Goal: Task Accomplishment & Management: Use online tool/utility

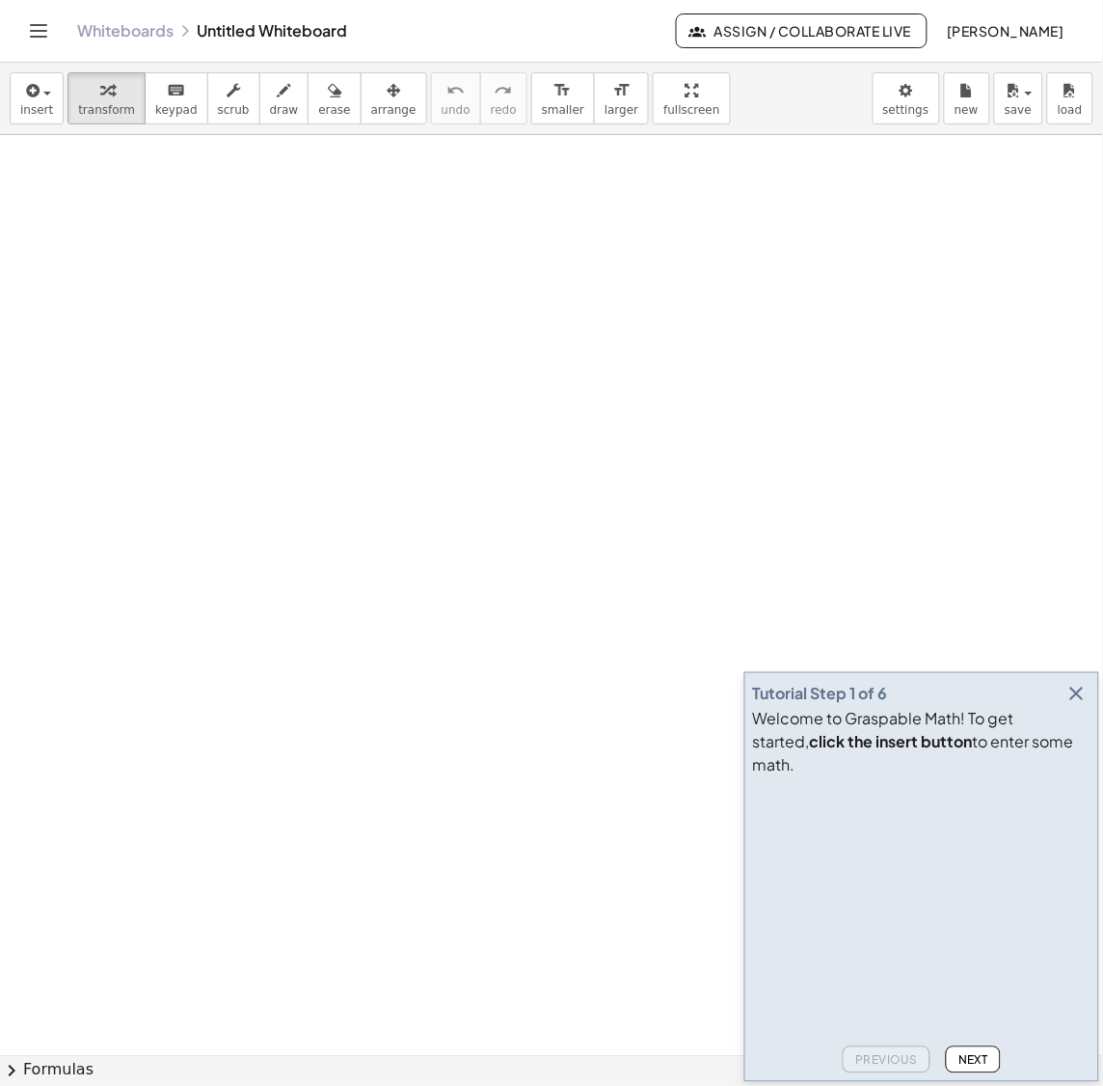
click at [1072, 706] on icon "button" at bounding box center [1077, 694] width 23 height 23
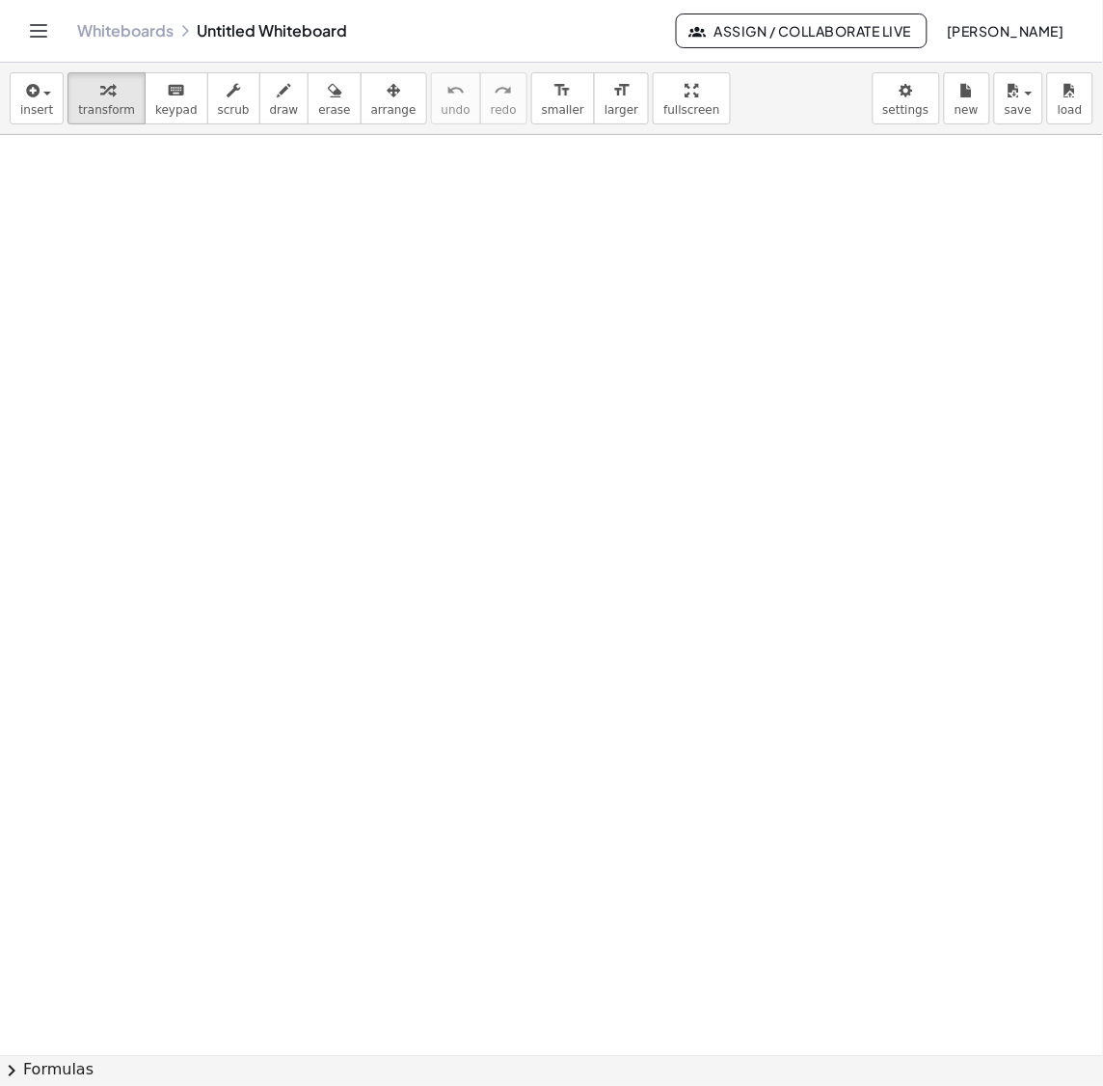
drag, startPoint x: 326, startPoint y: 521, endPoint x: 291, endPoint y: 262, distance: 260.7
click at [291, 262] on div at bounding box center [295, 290] width 29 height 112
click at [45, 105] on span "insert" at bounding box center [36, 109] width 33 height 13
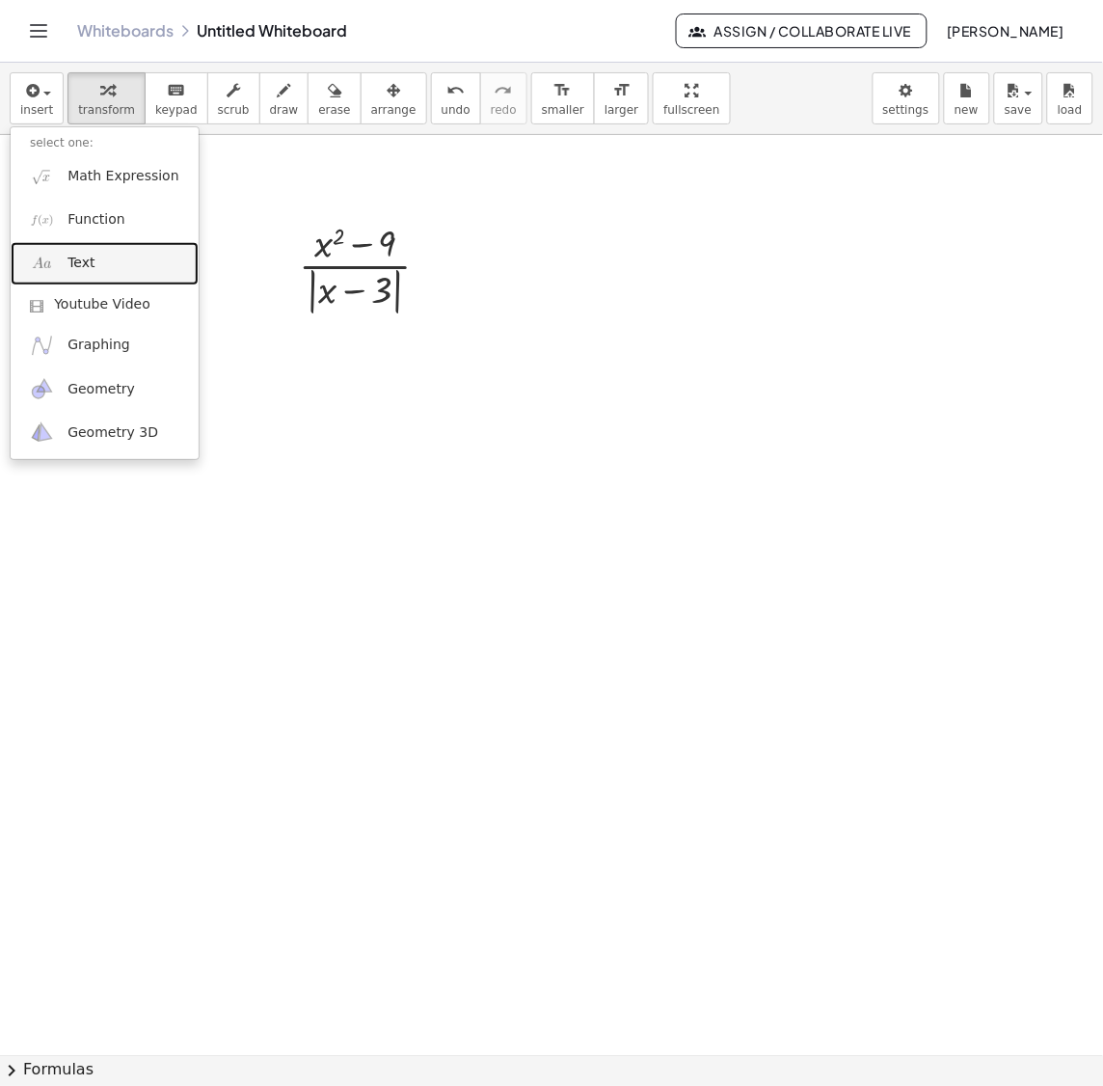
click at [53, 271] on img at bounding box center [42, 264] width 24 height 24
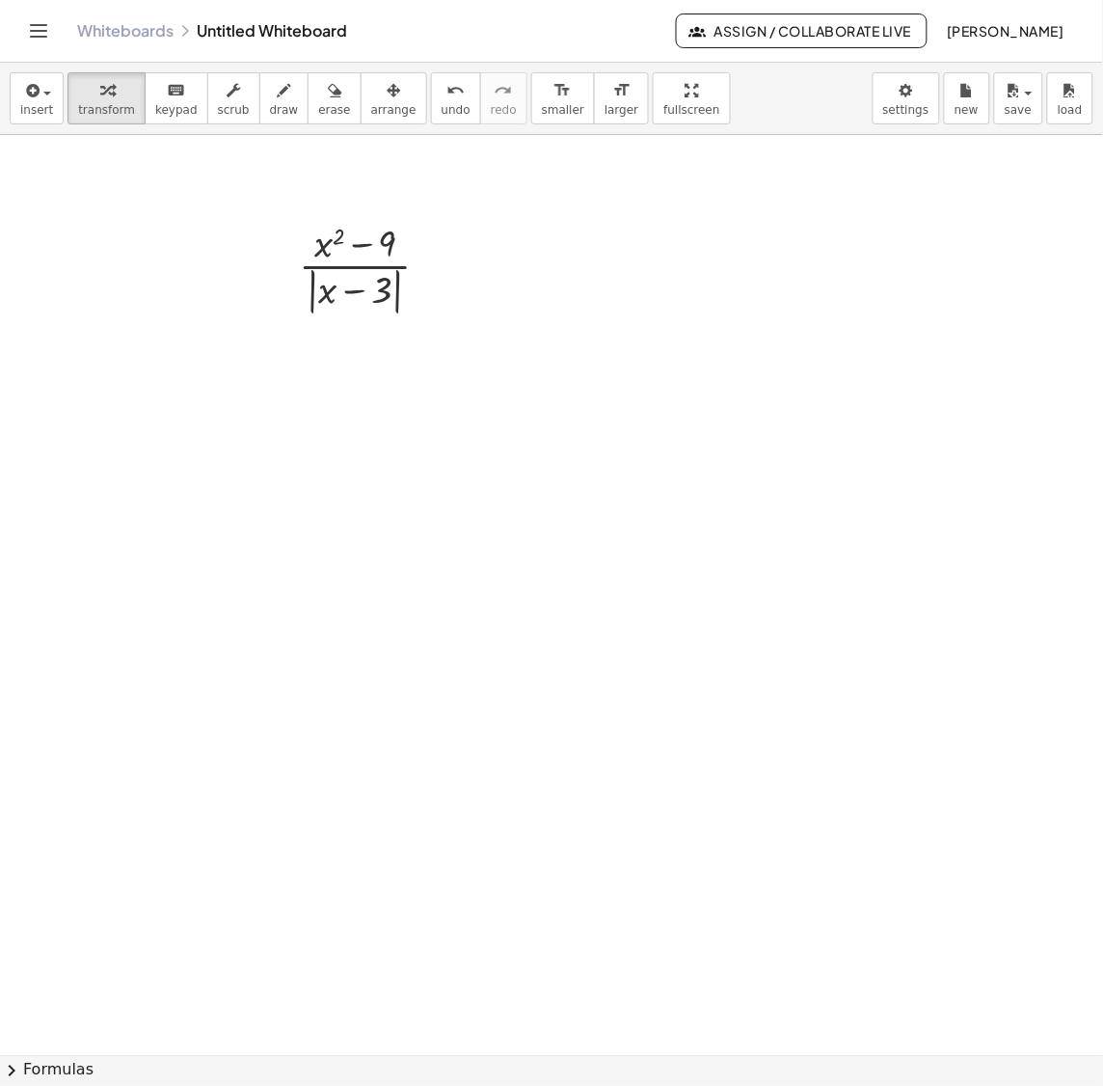
drag, startPoint x: 427, startPoint y: 688, endPoint x: 176, endPoint y: 280, distance: 478.8
click at [176, 280] on div at bounding box center [169, 268] width 29 height 80
drag, startPoint x: 170, startPoint y: 271, endPoint x: 244, endPoint y: 408, distance: 155.8
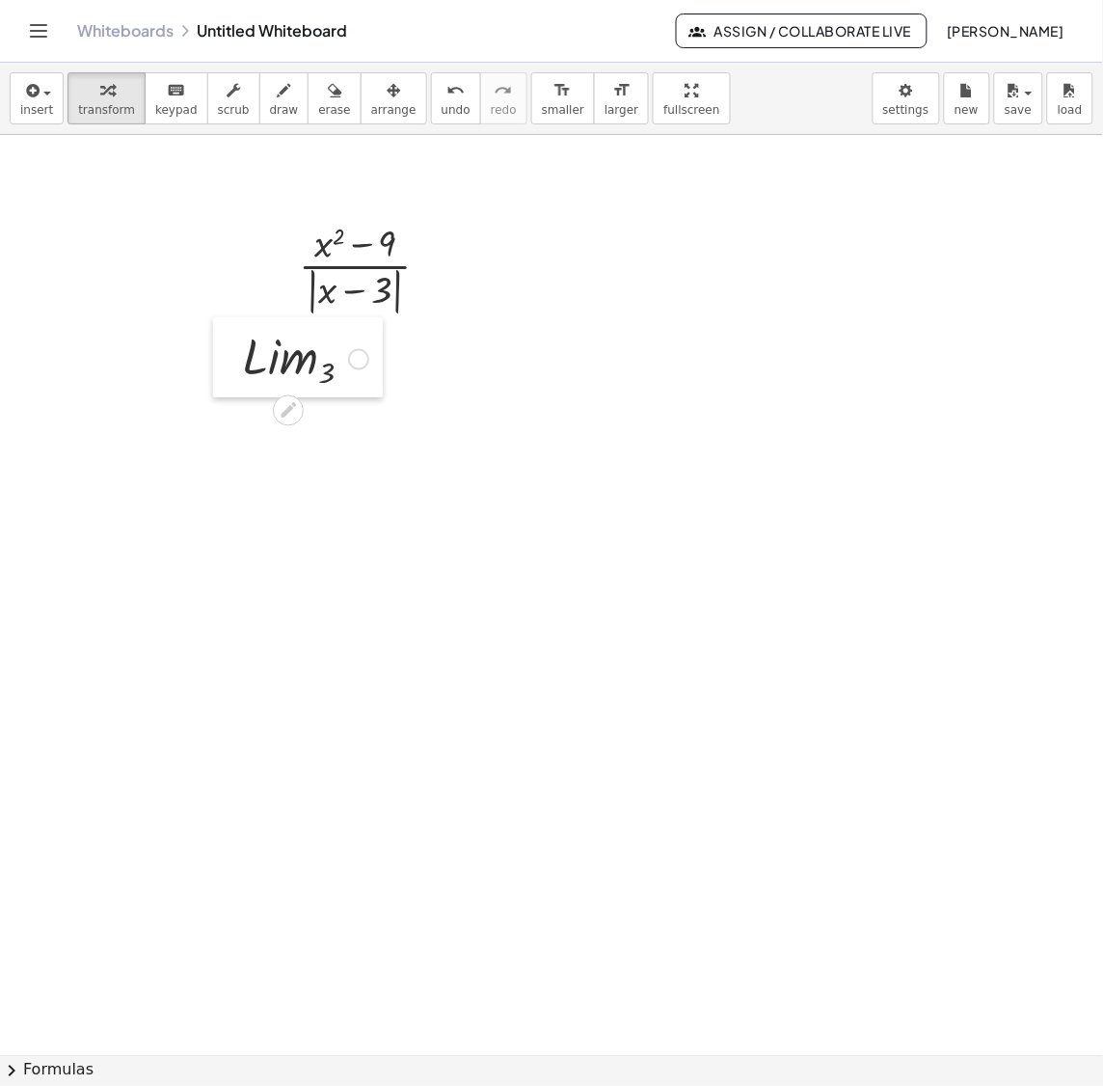
click at [242, 397] on div at bounding box center [227, 357] width 29 height 80
click at [384, 411] on div at bounding box center [374, 406] width 21 height 21
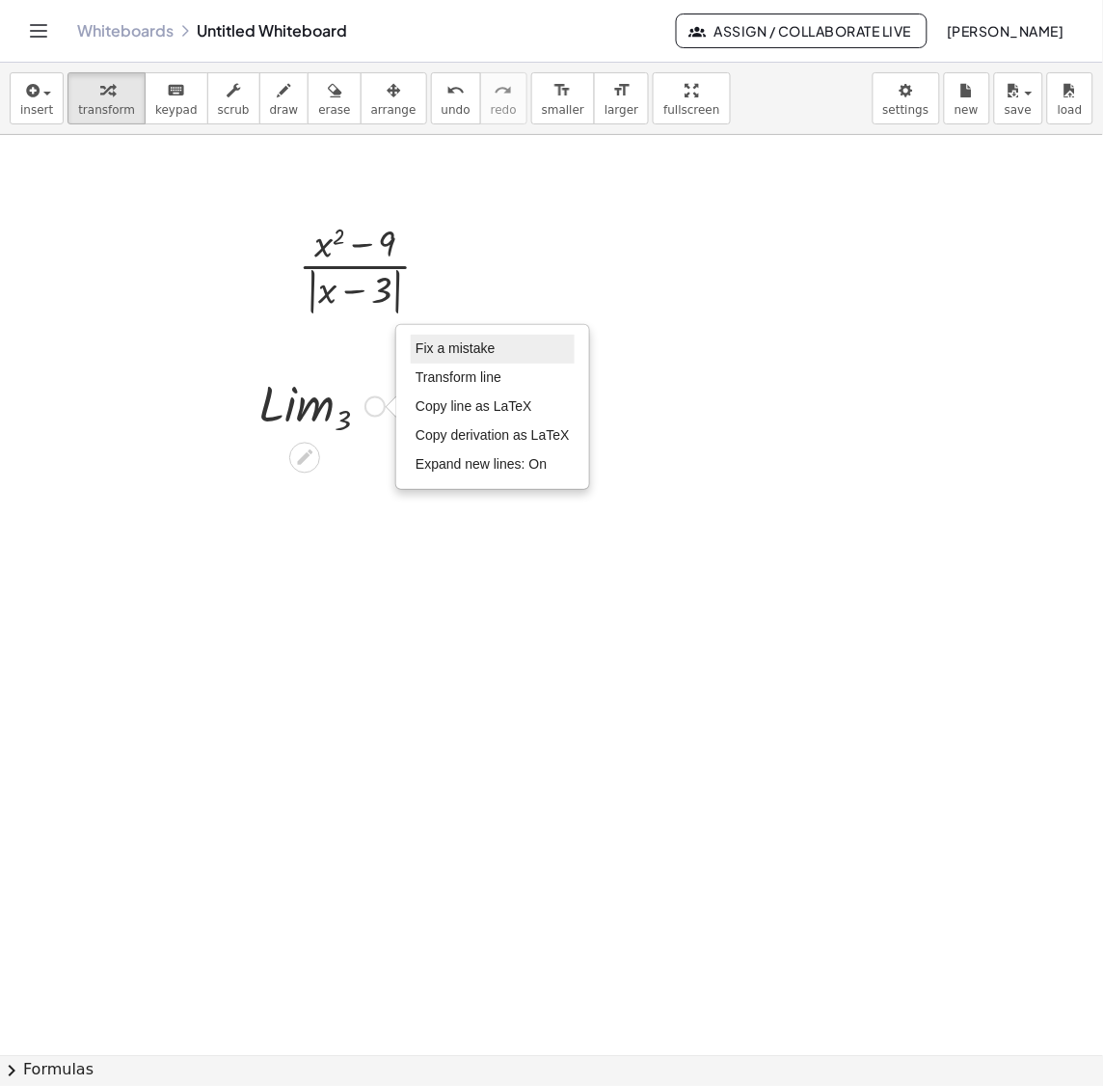
click at [468, 356] on li "Fix a mistake" at bounding box center [493, 349] width 164 height 29
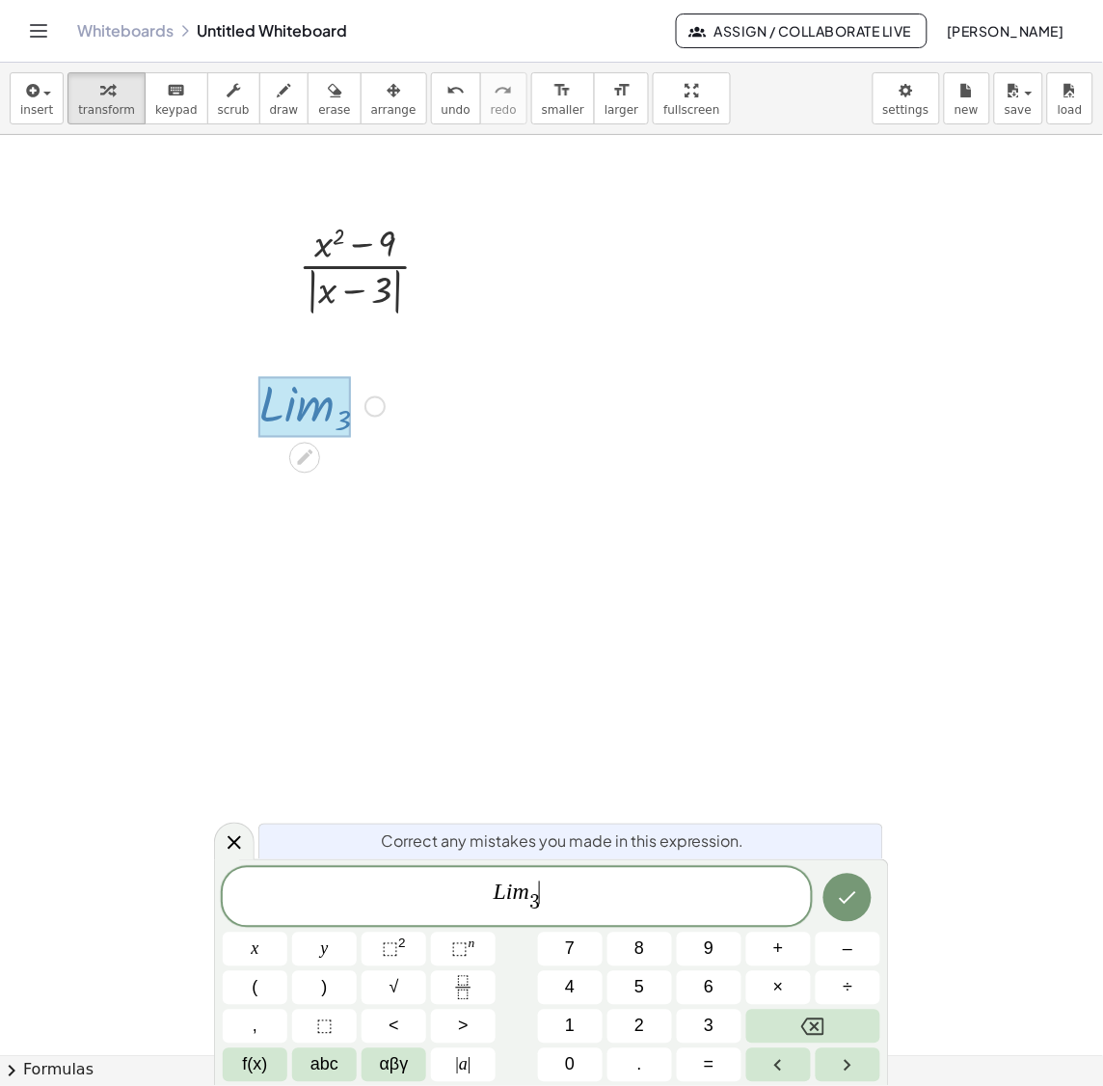
click at [548, 909] on span "L i m 3 ​ ​" at bounding box center [517, 898] width 588 height 38
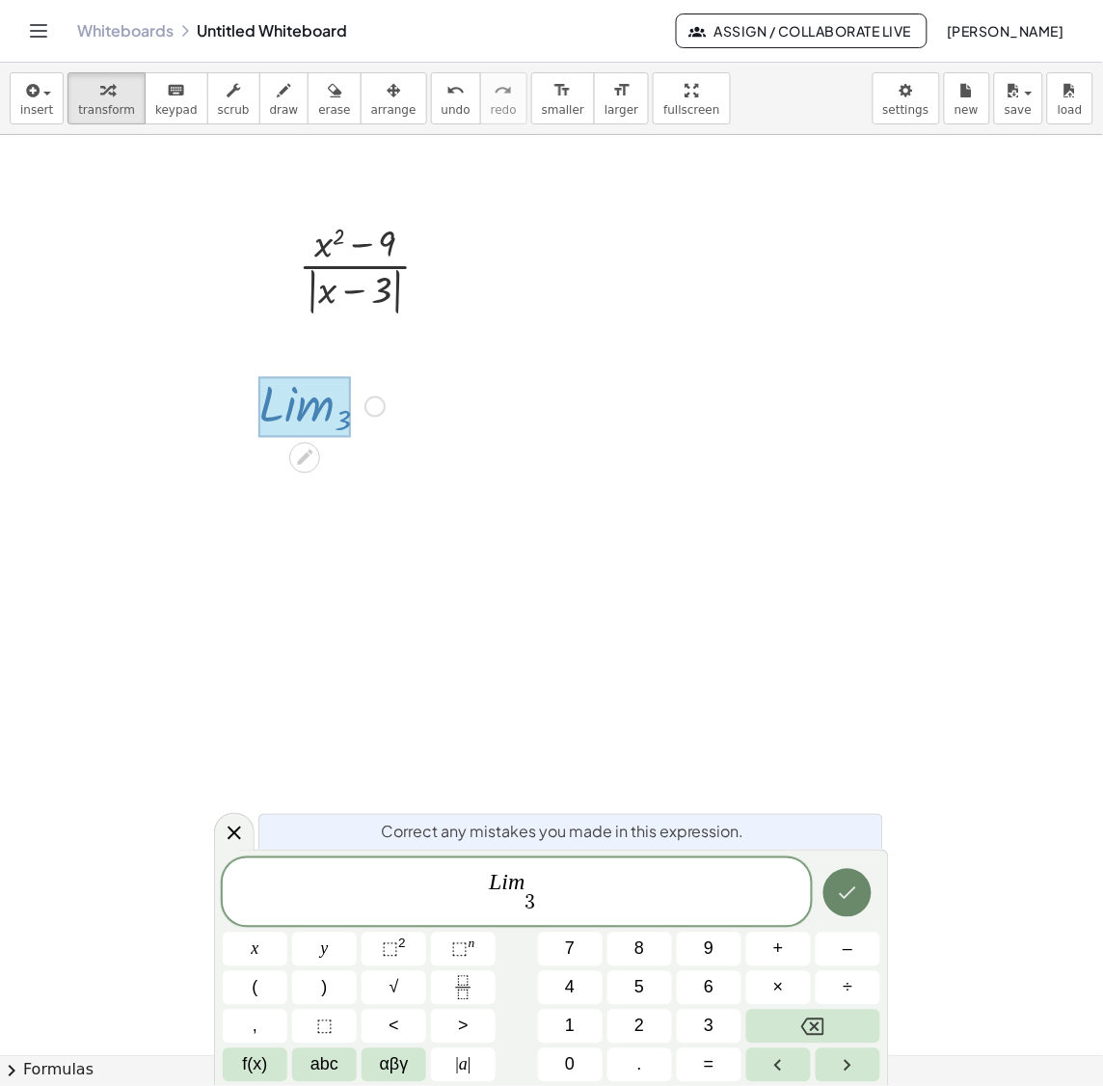
click at [857, 887] on icon "Done" at bounding box center [847, 892] width 23 height 23
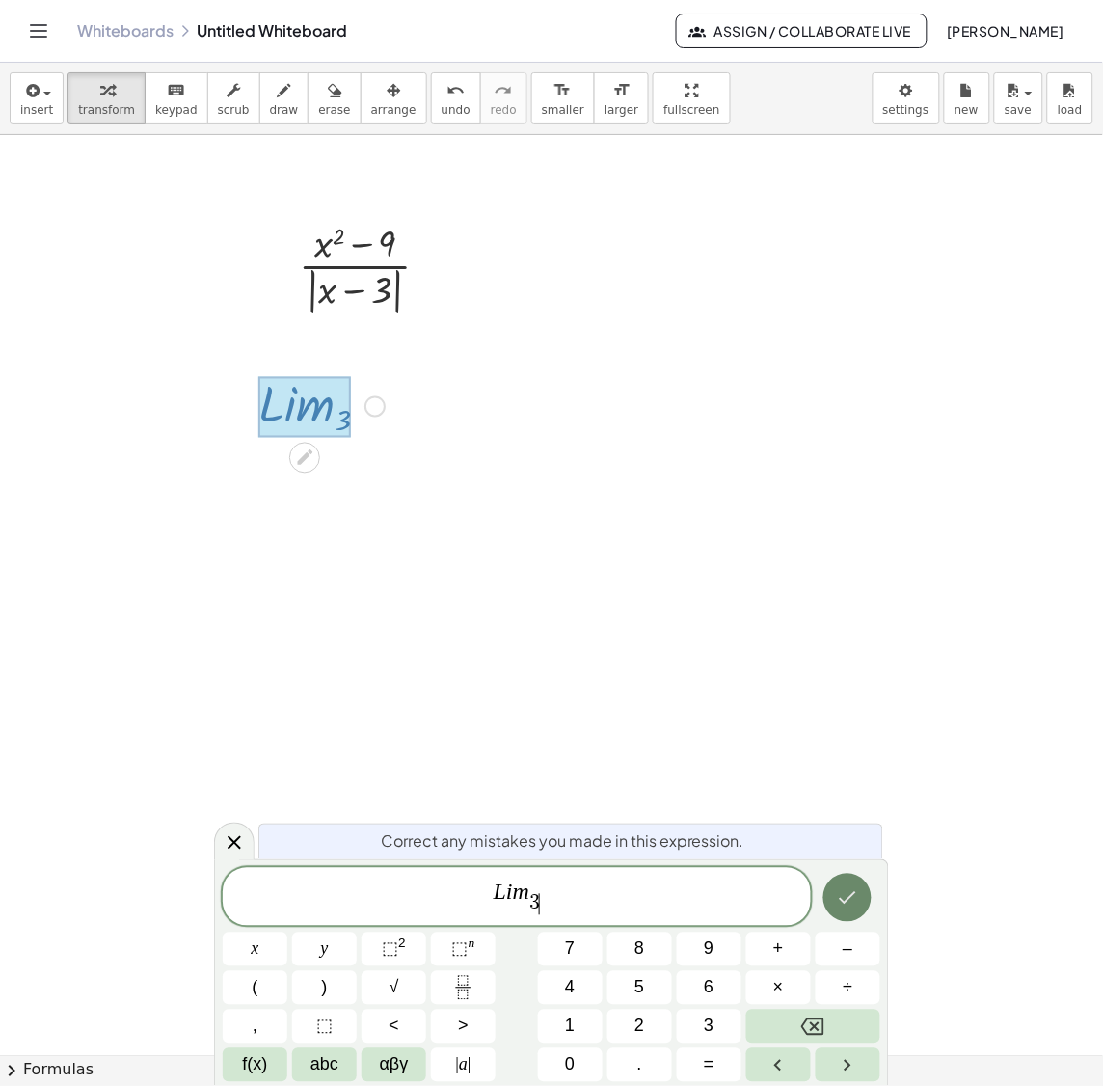
click at [857, 887] on icon "Done" at bounding box center [847, 897] width 23 height 23
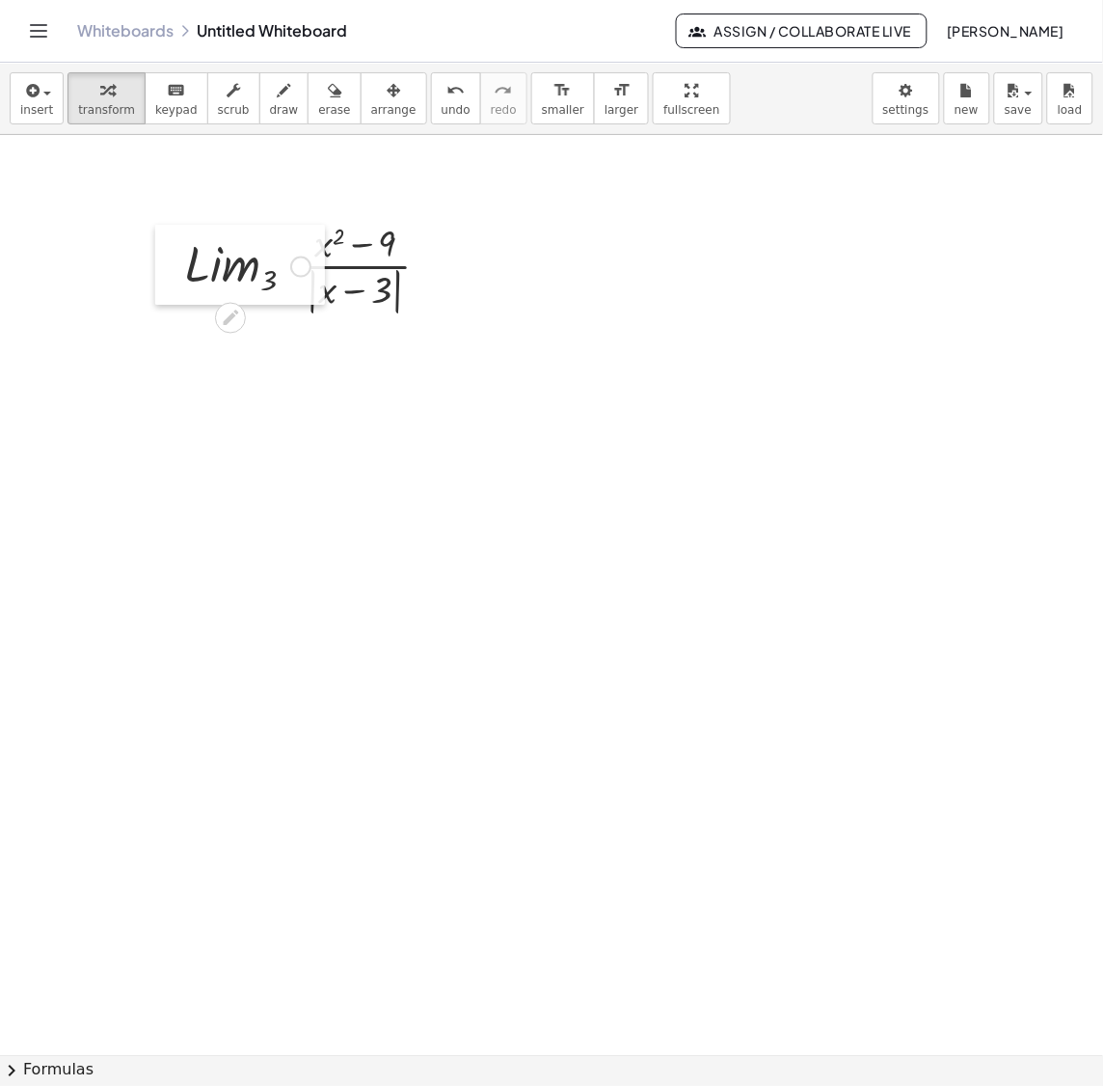
drag, startPoint x: 251, startPoint y: 418, endPoint x: 176, endPoint y: 278, distance: 158.3
click at [176, 278] on div at bounding box center [169, 265] width 29 height 80
click at [270, 110] on span "draw" at bounding box center [284, 109] width 29 height 13
click at [102, 94] on icon "button" at bounding box center [106, 90] width 13 height 23
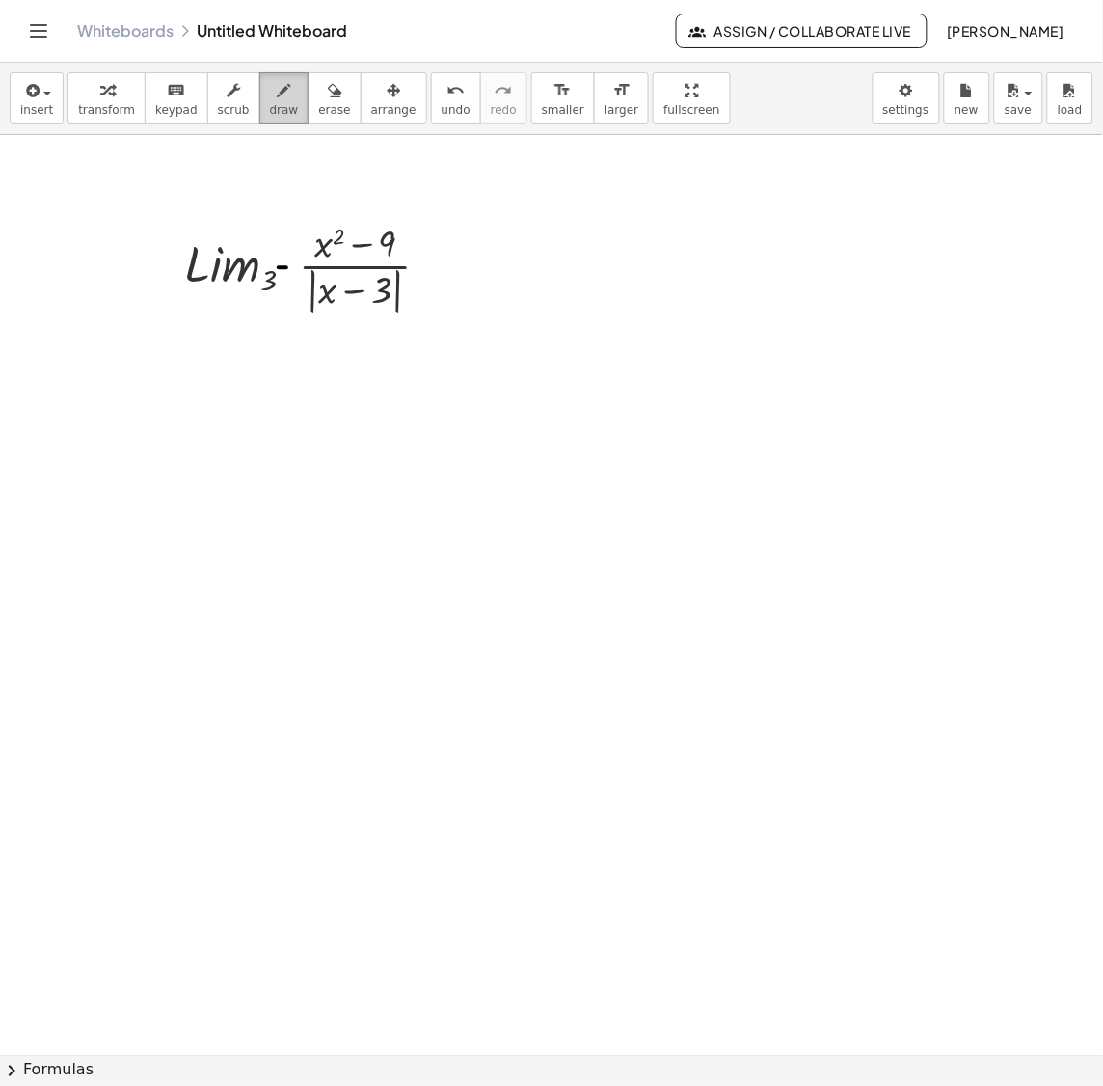
click at [270, 109] on span "draw" at bounding box center [284, 109] width 29 height 13
drag, startPoint x: 351, startPoint y: 219, endPoint x: 380, endPoint y: 216, distance: 29.1
drag, startPoint x: 351, startPoint y: 312, endPoint x: 387, endPoint y: 330, distance: 39.7
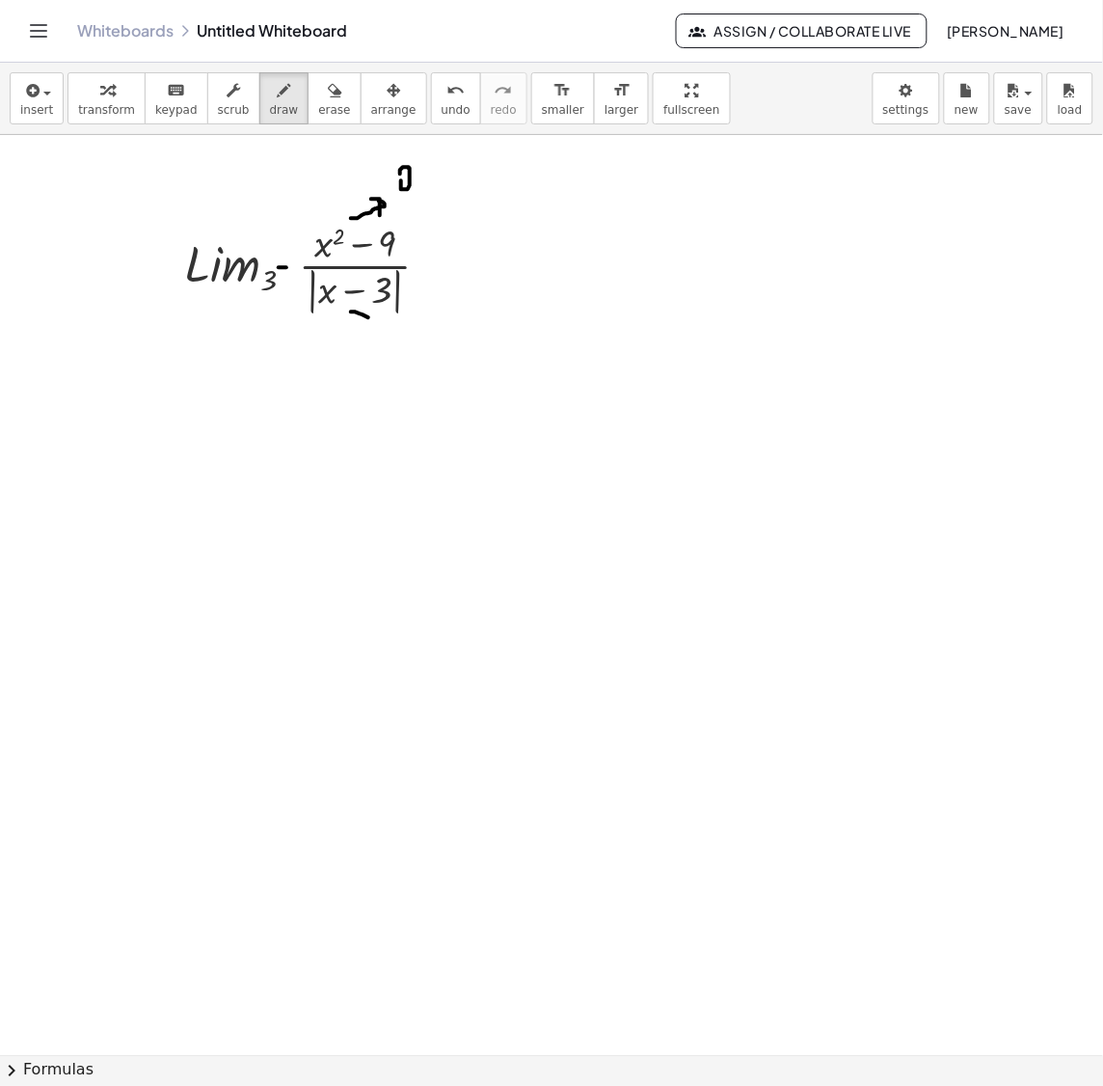
drag, startPoint x: 387, startPoint y: 321, endPoint x: 379, endPoint y: 332, distance: 13.1
click at [71, 101] on button "transform" at bounding box center [106, 98] width 78 height 52
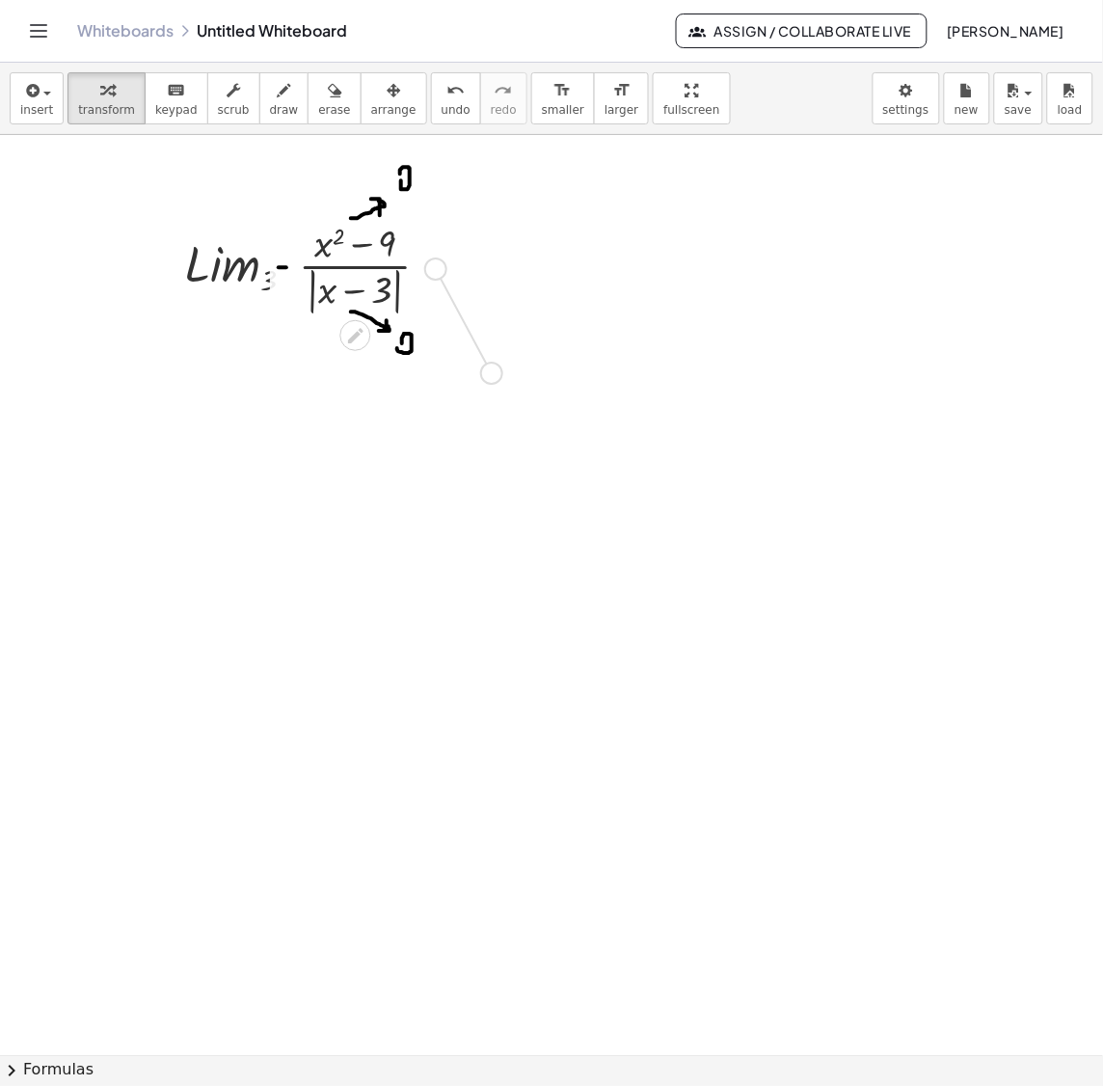
drag, startPoint x: 438, startPoint y: 268, endPoint x: 525, endPoint y: 483, distance: 231.9
drag, startPoint x: 350, startPoint y: 482, endPoint x: 275, endPoint y: 489, distance: 75.5
click at [275, 489] on div at bounding box center [280, 477] width 29 height 112
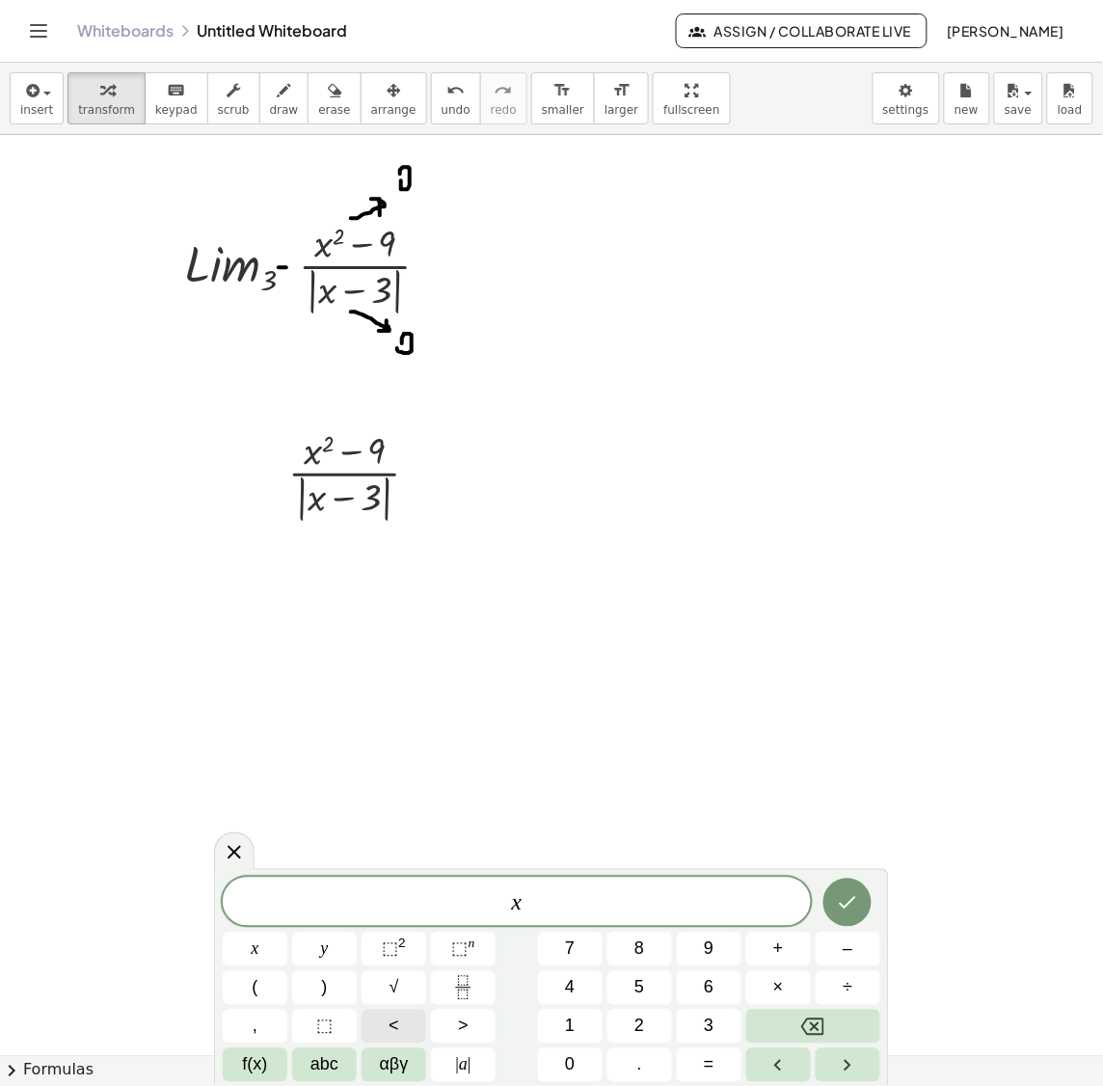
click at [389, 1023] on span "<" at bounding box center [394, 1026] width 11 height 26
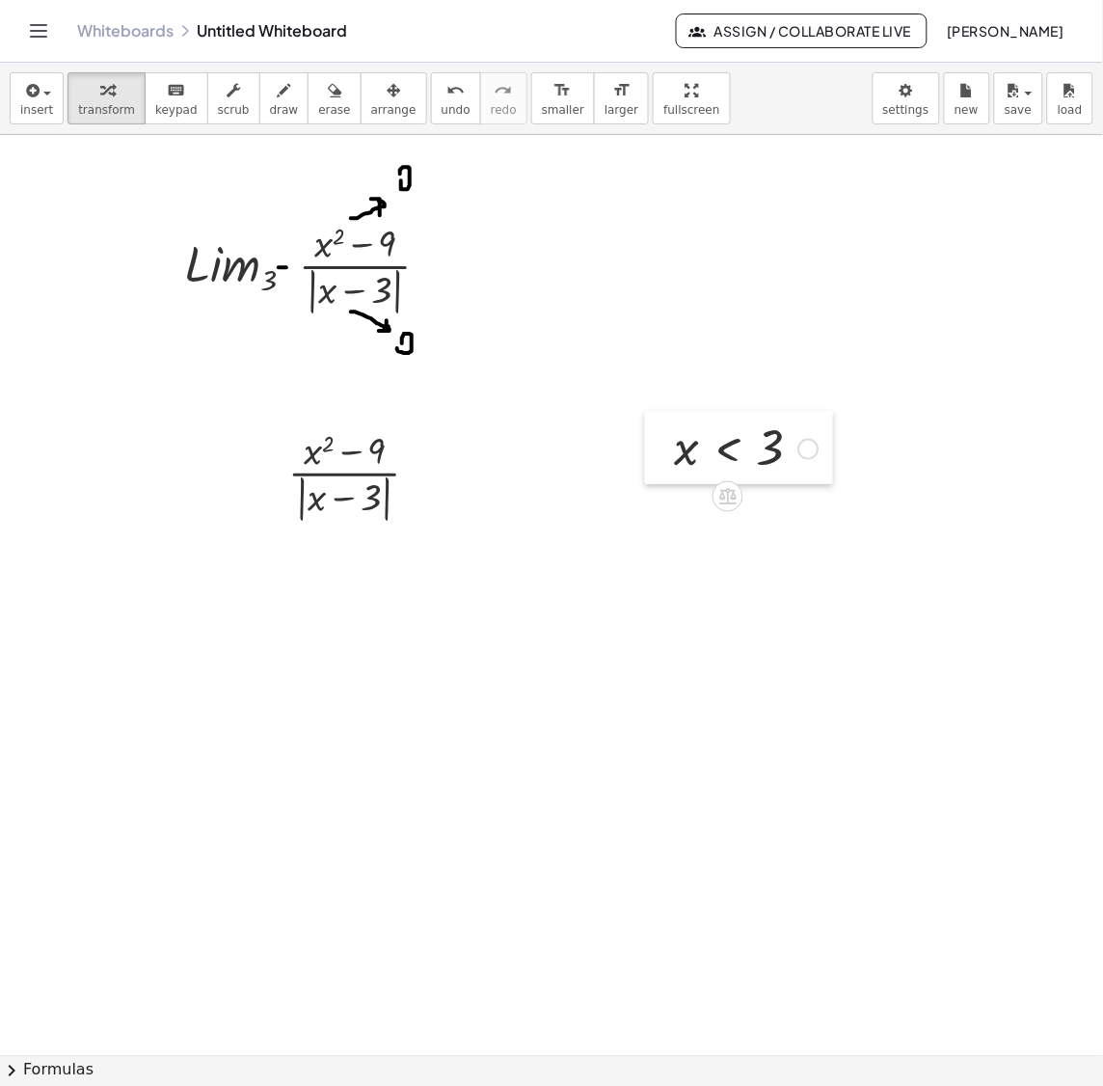
drag, startPoint x: 649, startPoint y: 540, endPoint x: 657, endPoint y: 446, distance: 93.9
click at [657, 446] on div at bounding box center [659, 447] width 29 height 73
click at [731, 452] on div at bounding box center [746, 448] width 164 height 64
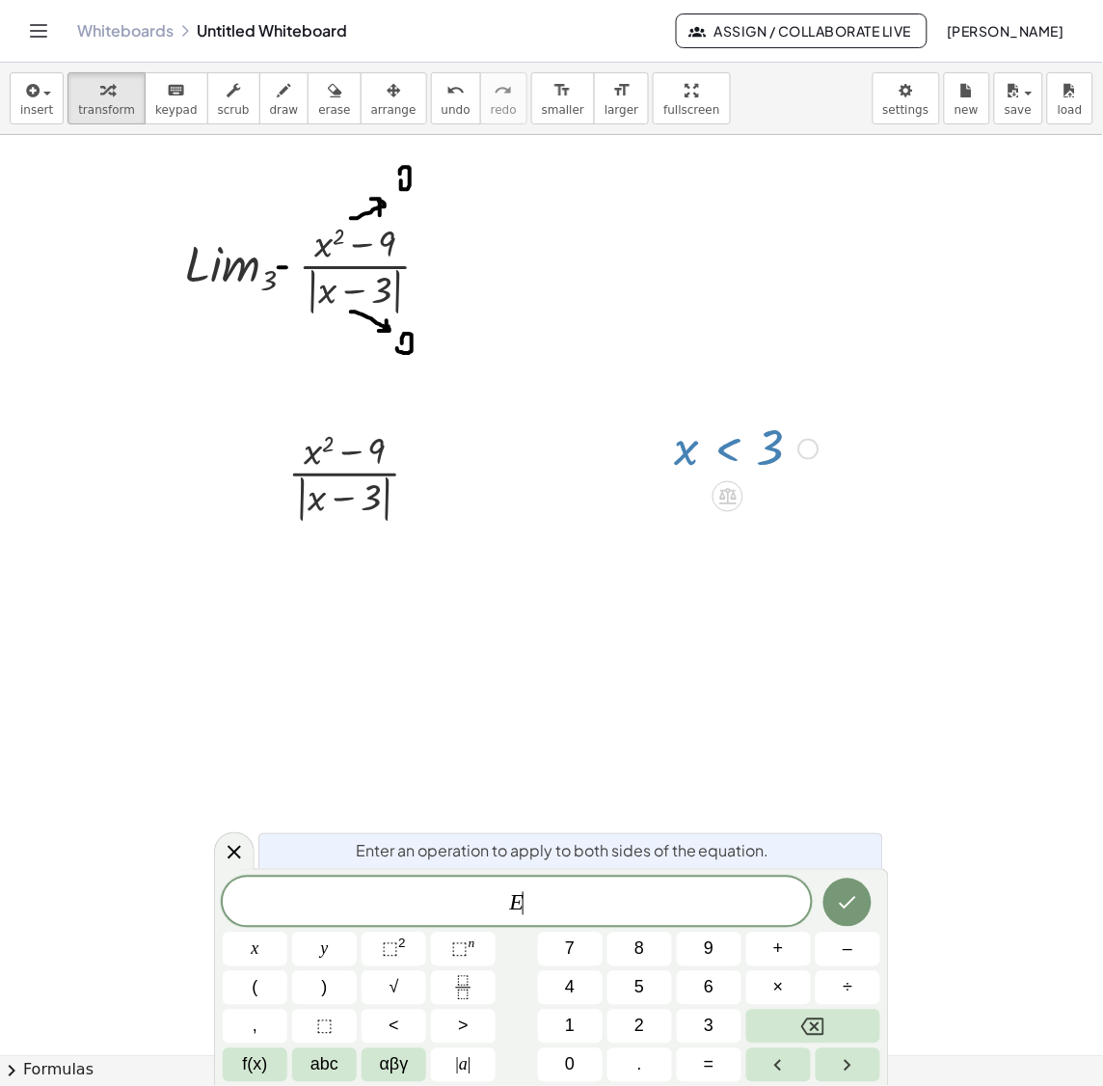
click at [731, 452] on div at bounding box center [746, 448] width 164 height 64
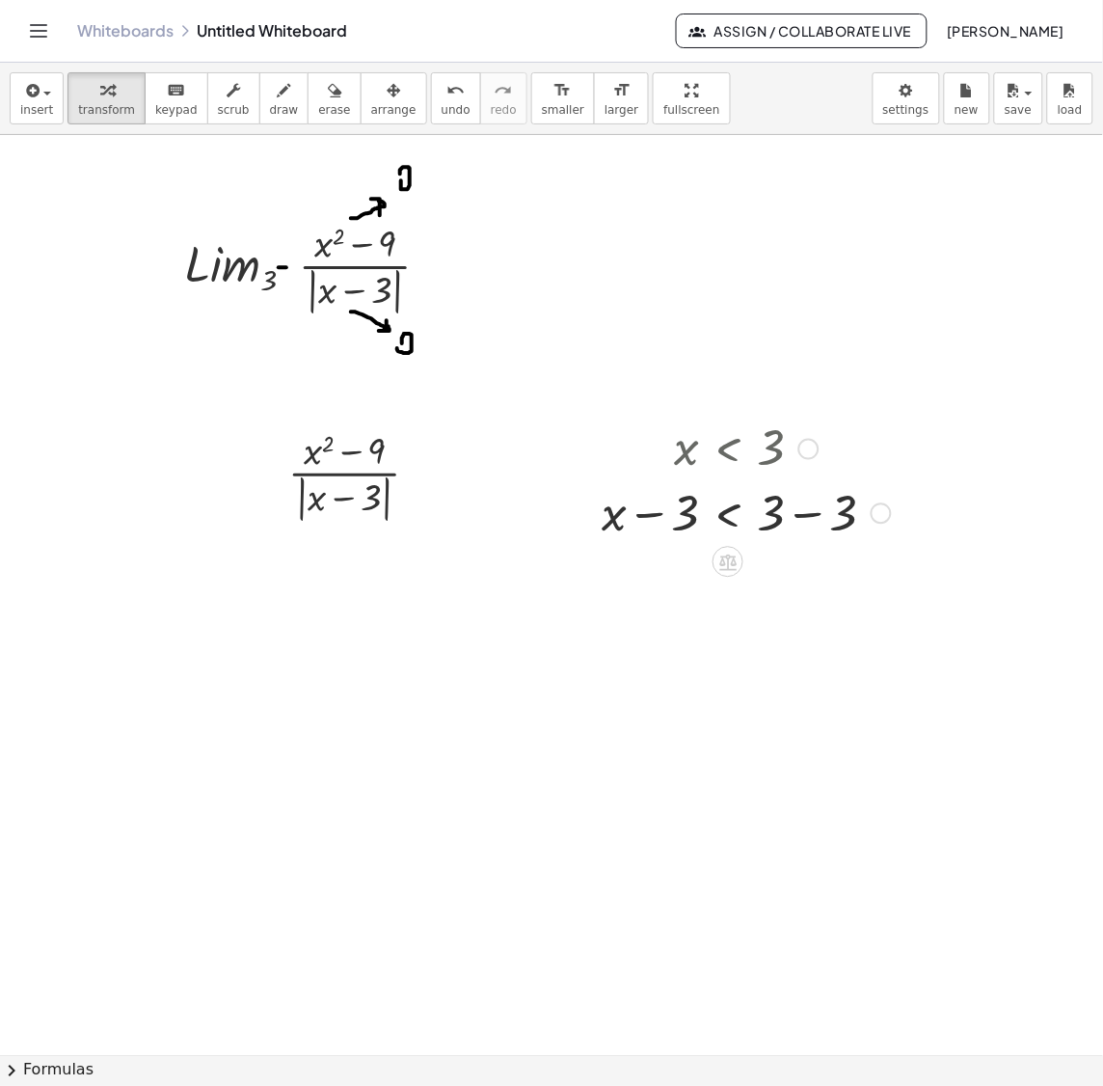
click at [817, 520] on div at bounding box center [746, 512] width 309 height 66
click at [423, 477] on div at bounding box center [425, 476] width 21 height 21
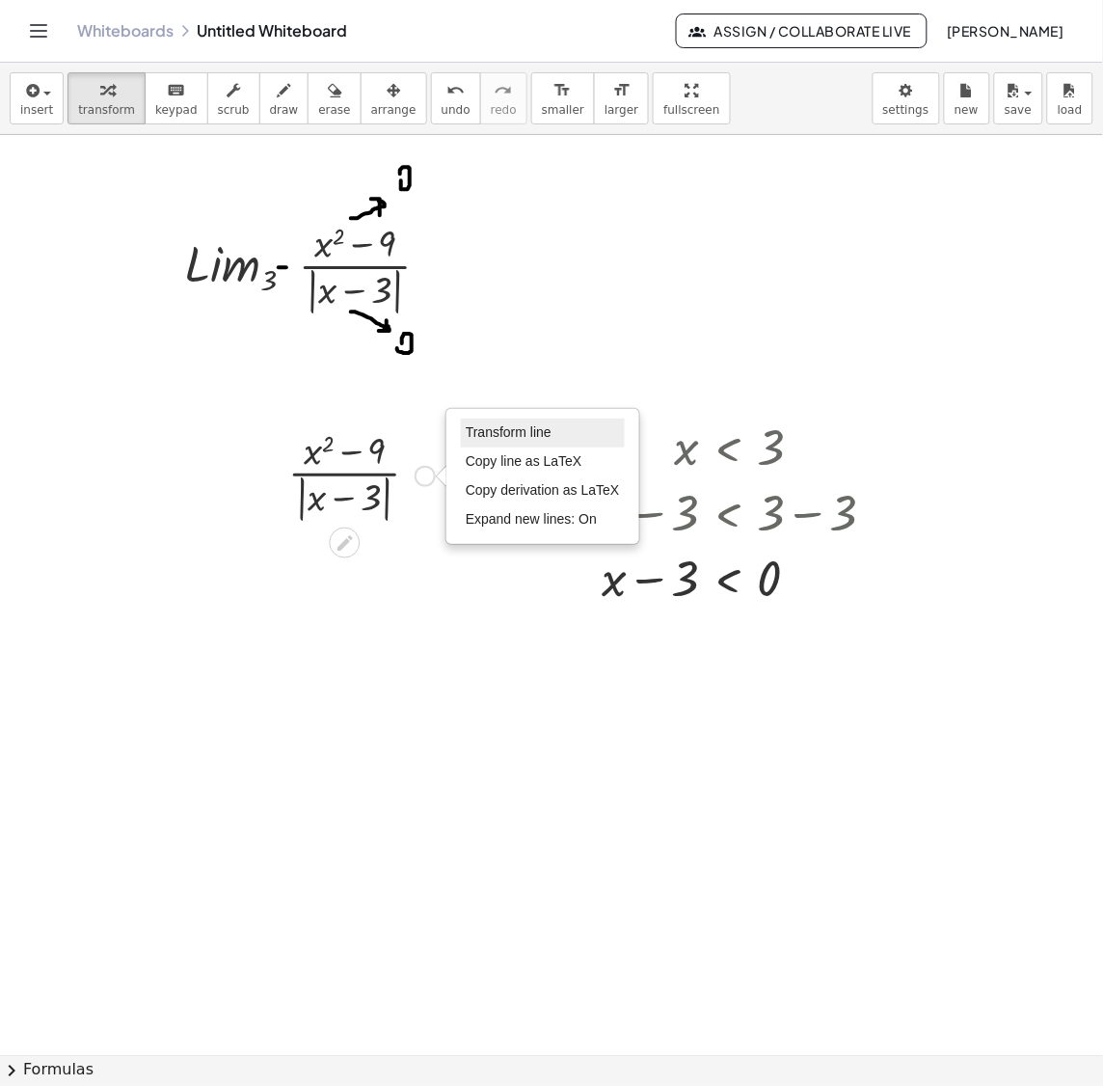
click at [559, 439] on li "Transform line" at bounding box center [543, 432] width 164 height 29
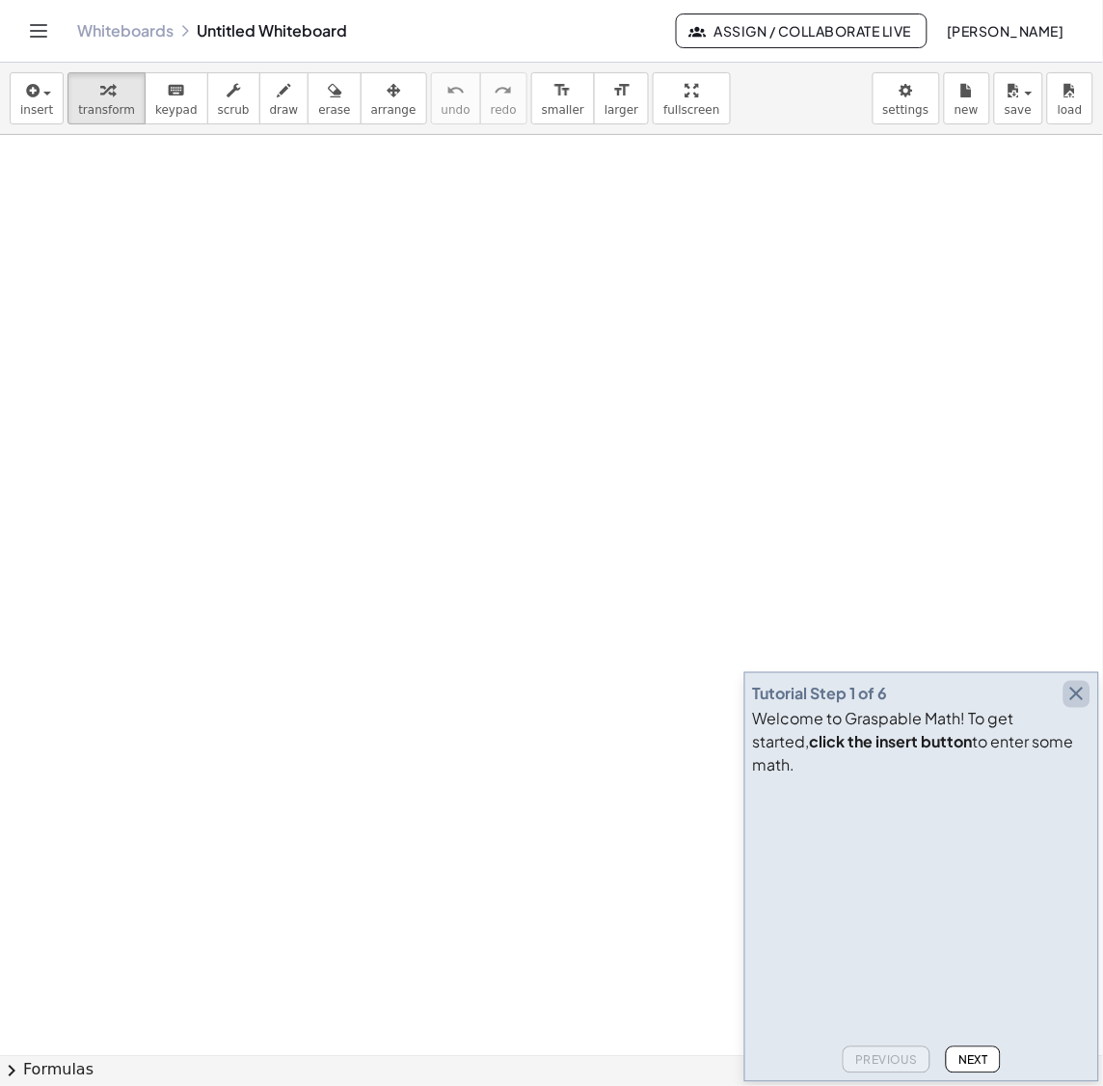
click at [1075, 706] on icon "button" at bounding box center [1077, 694] width 23 height 23
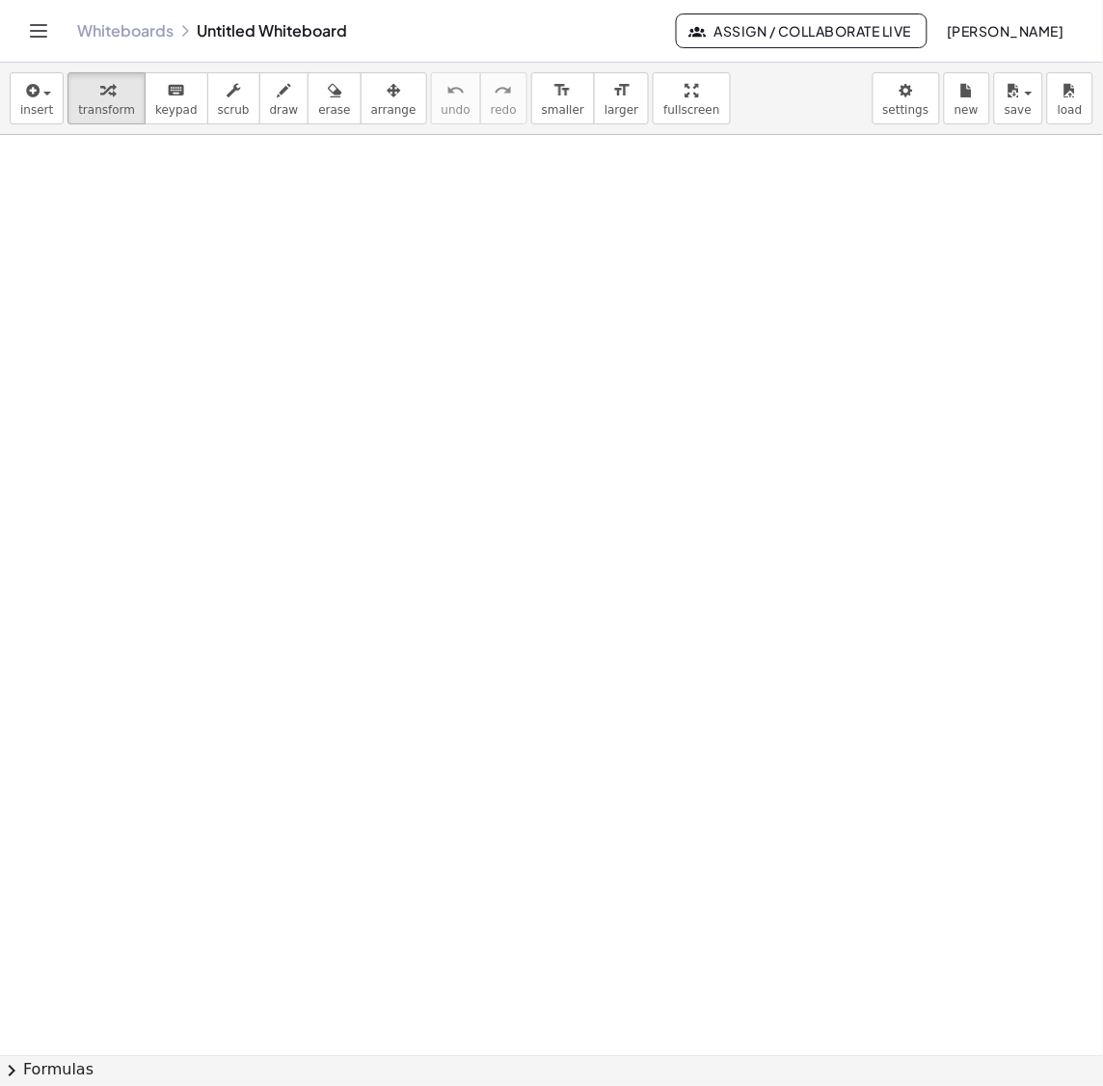
drag, startPoint x: 418, startPoint y: 811, endPoint x: 167, endPoint y: 179, distance: 679.9
click at [167, 179] on div at bounding box center [165, 194] width 29 height 80
drag, startPoint x: 514, startPoint y: 718, endPoint x: 293, endPoint y: 204, distance: 559.4
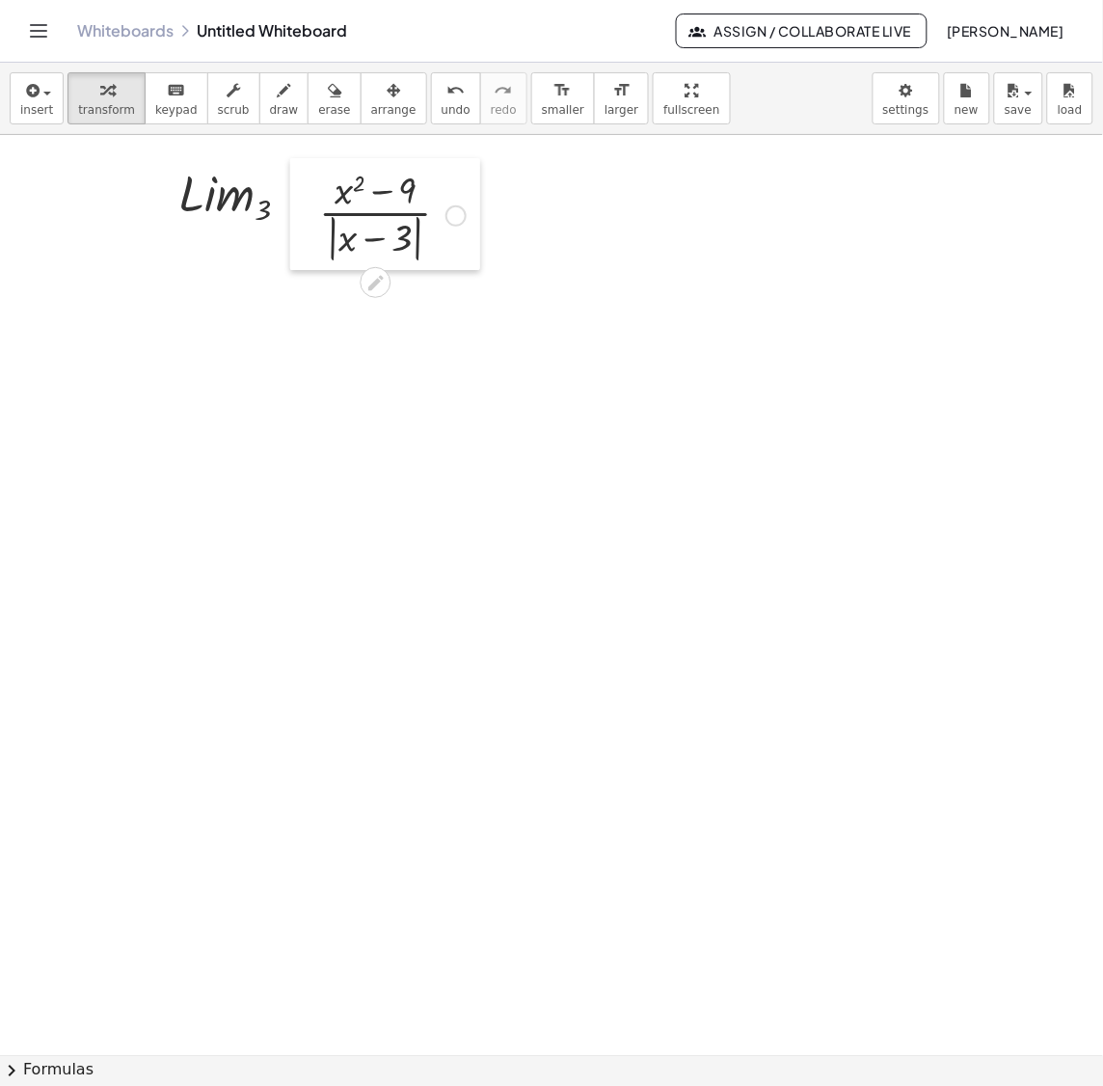
click at [293, 204] on div at bounding box center [304, 214] width 29 height 112
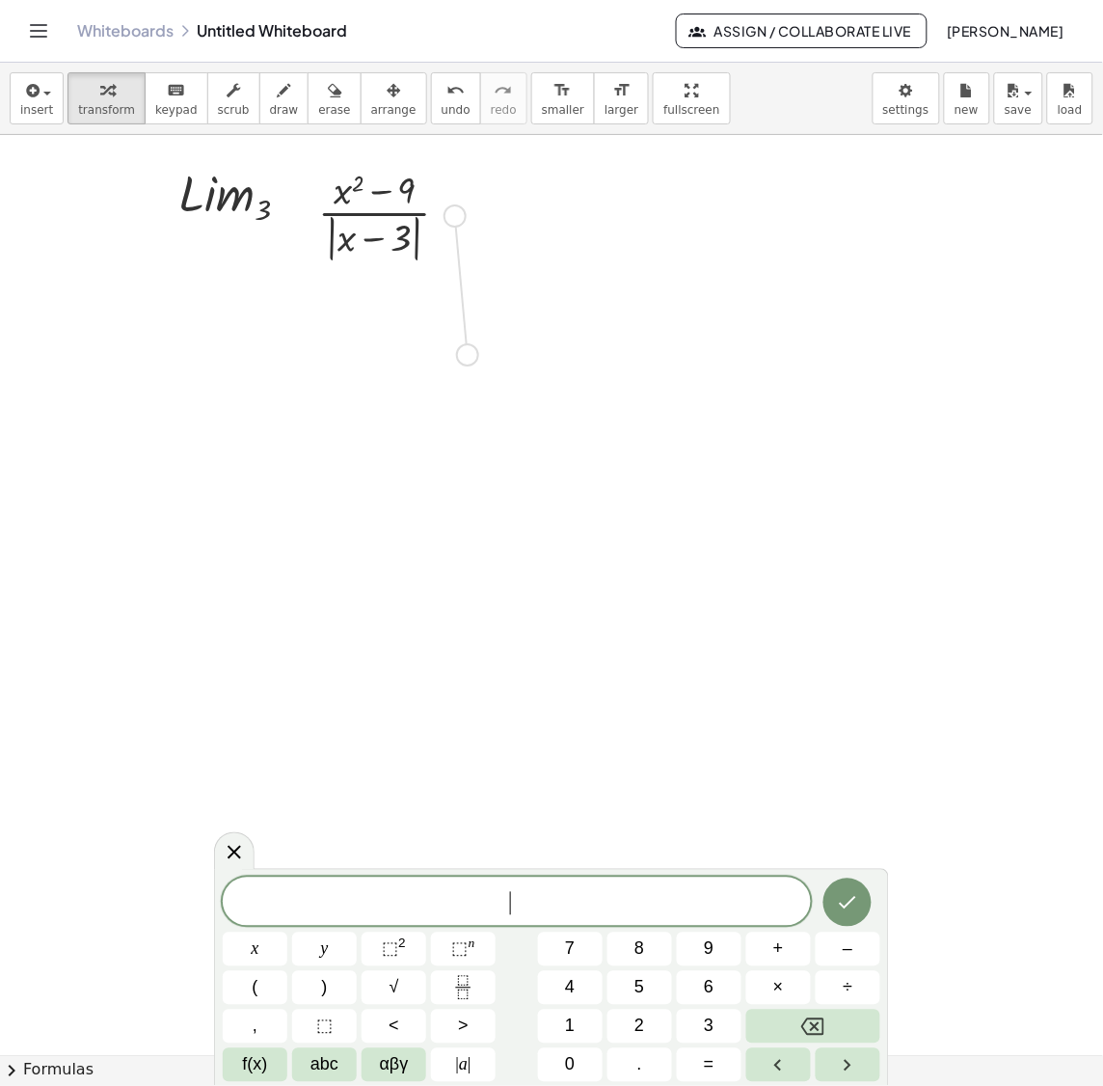
drag, startPoint x: 454, startPoint y: 211, endPoint x: 464, endPoint y: 494, distance: 282.7
click at [450, 485] on div at bounding box center [449, 485] width 21 height 21
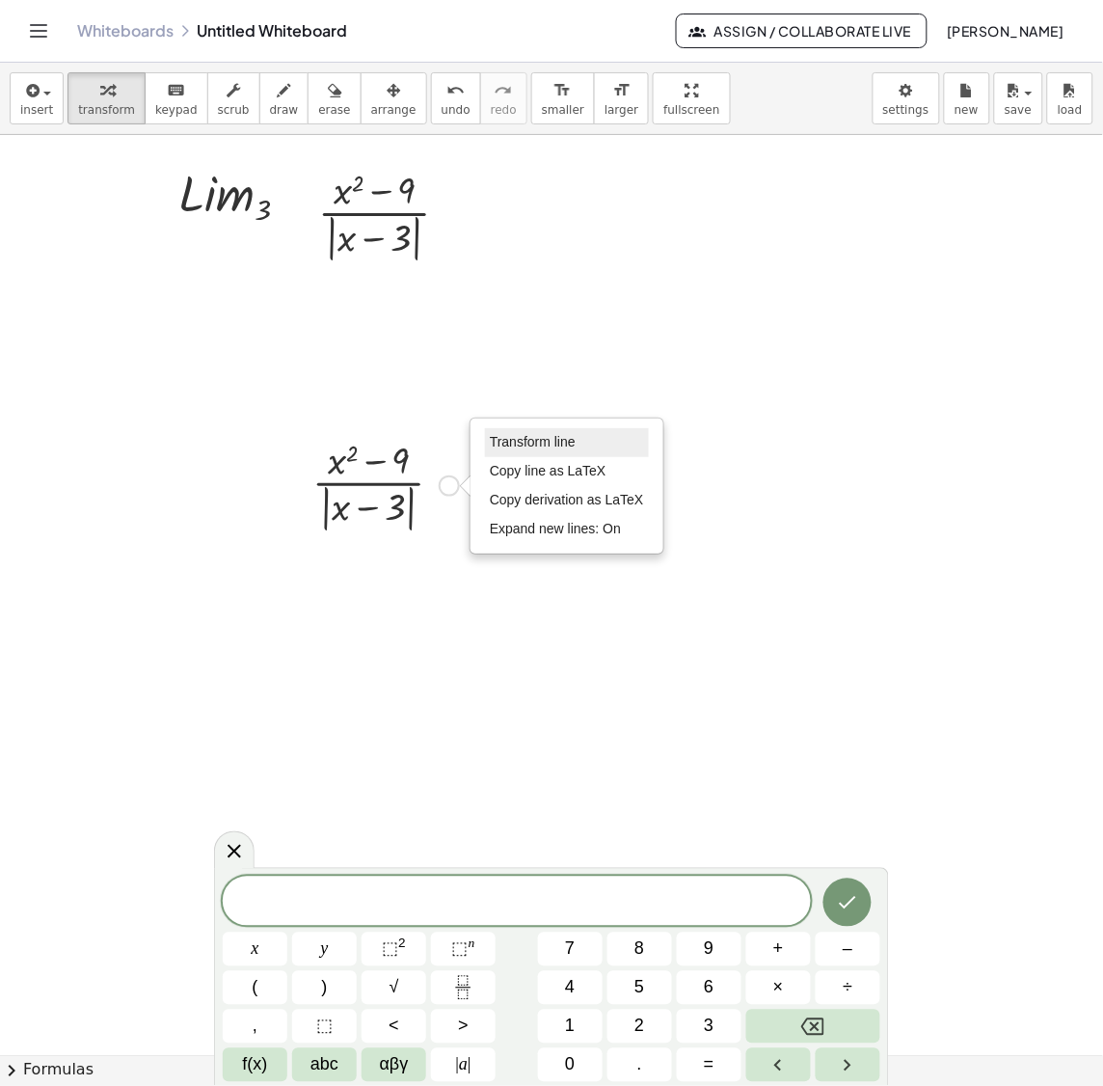
click at [568, 441] on span "Transform line" at bounding box center [533, 441] width 86 height 15
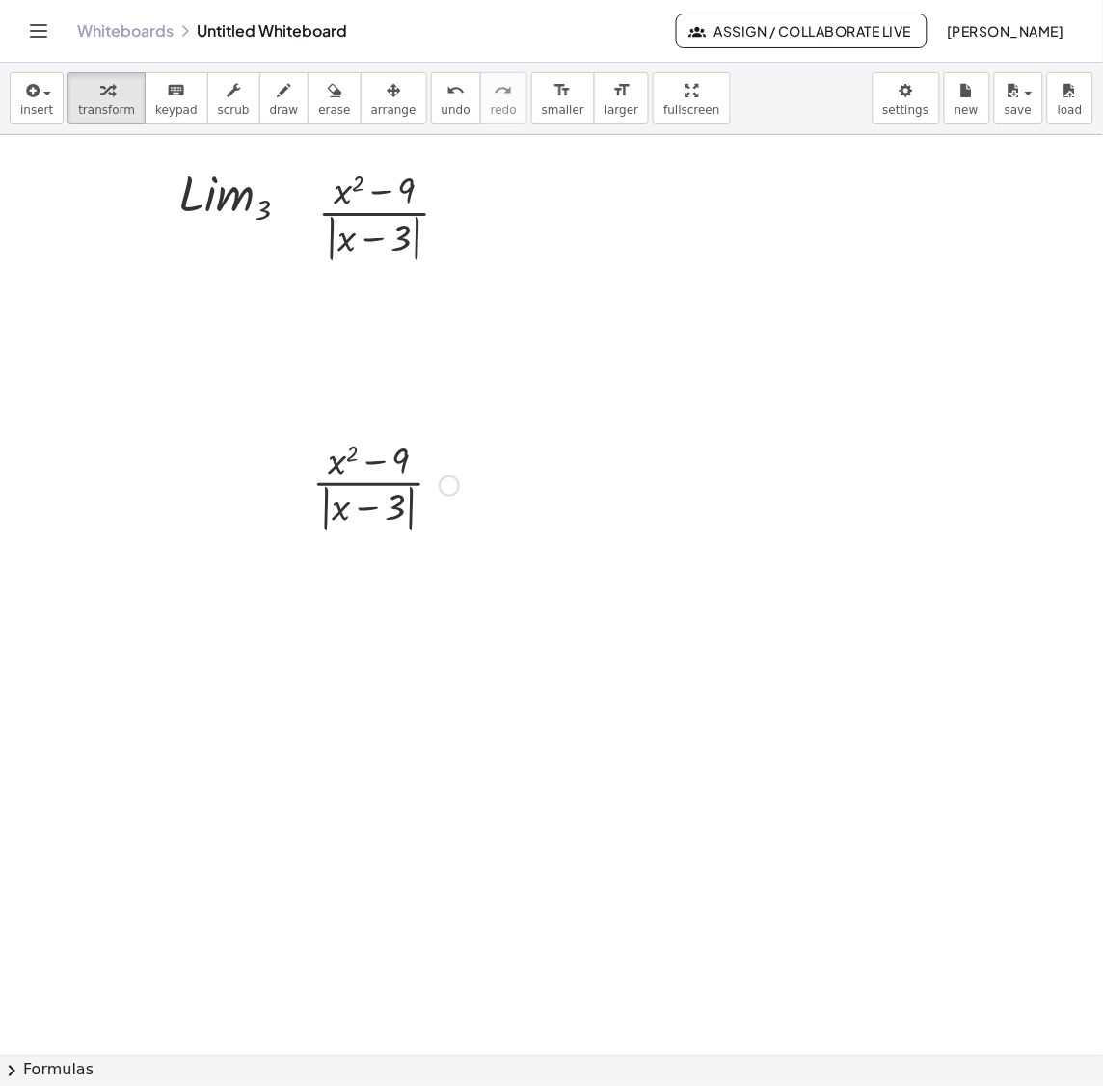
click at [442, 492] on div "Transform line Copy line as LaTeX Copy derivation as LaTeX Expand new lines: On" at bounding box center [449, 485] width 21 height 21
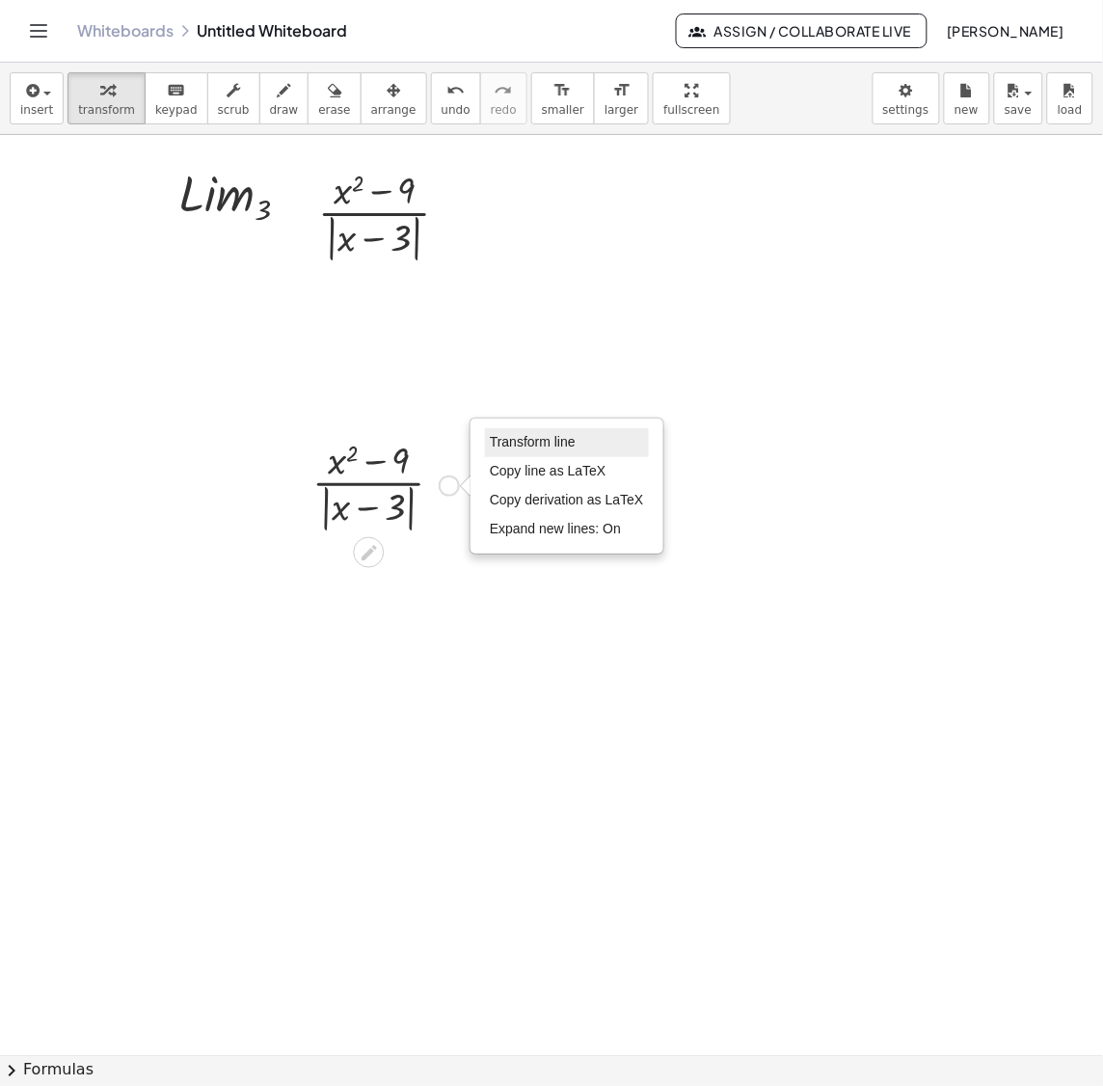
click at [529, 445] on span "Transform line" at bounding box center [533, 441] width 86 height 15
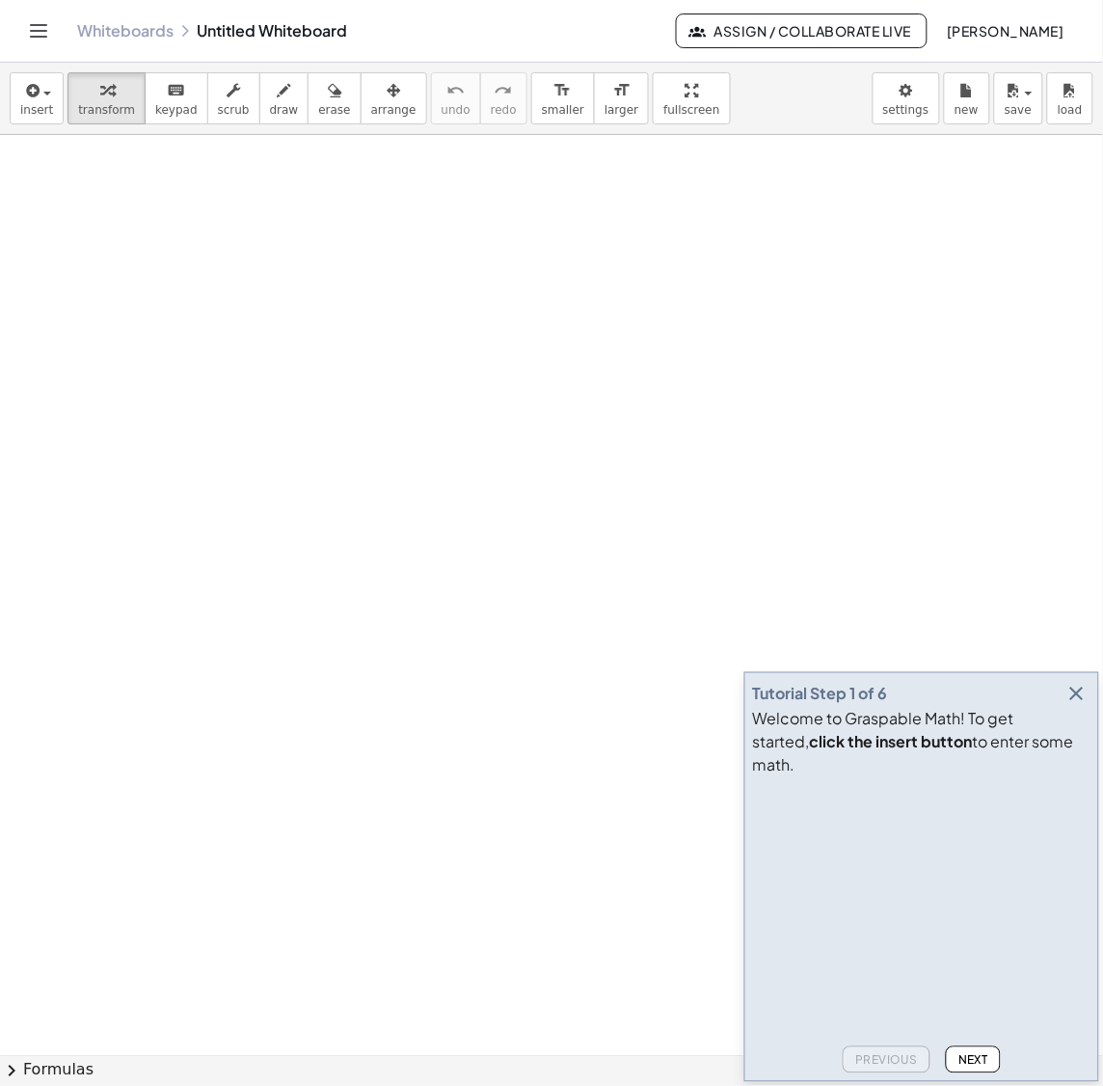
click at [1068, 706] on icon "button" at bounding box center [1077, 694] width 23 height 23
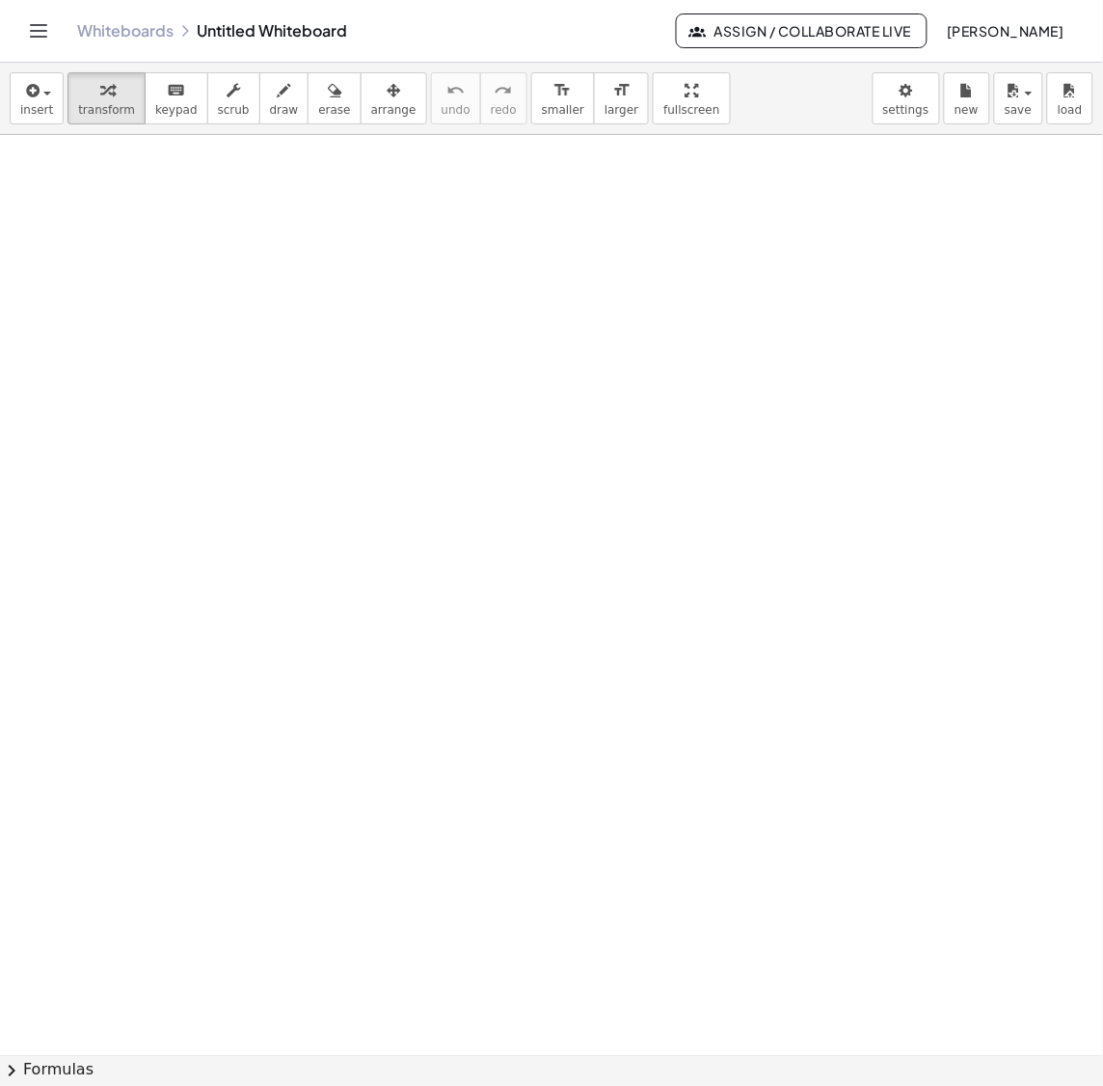
drag, startPoint x: 364, startPoint y: 805, endPoint x: 265, endPoint y: 379, distance: 437.4
click at [265, 379] on div at bounding box center [268, 383] width 29 height 117
drag, startPoint x: 447, startPoint y: 423, endPoint x: 392, endPoint y: 376, distance: 72.5
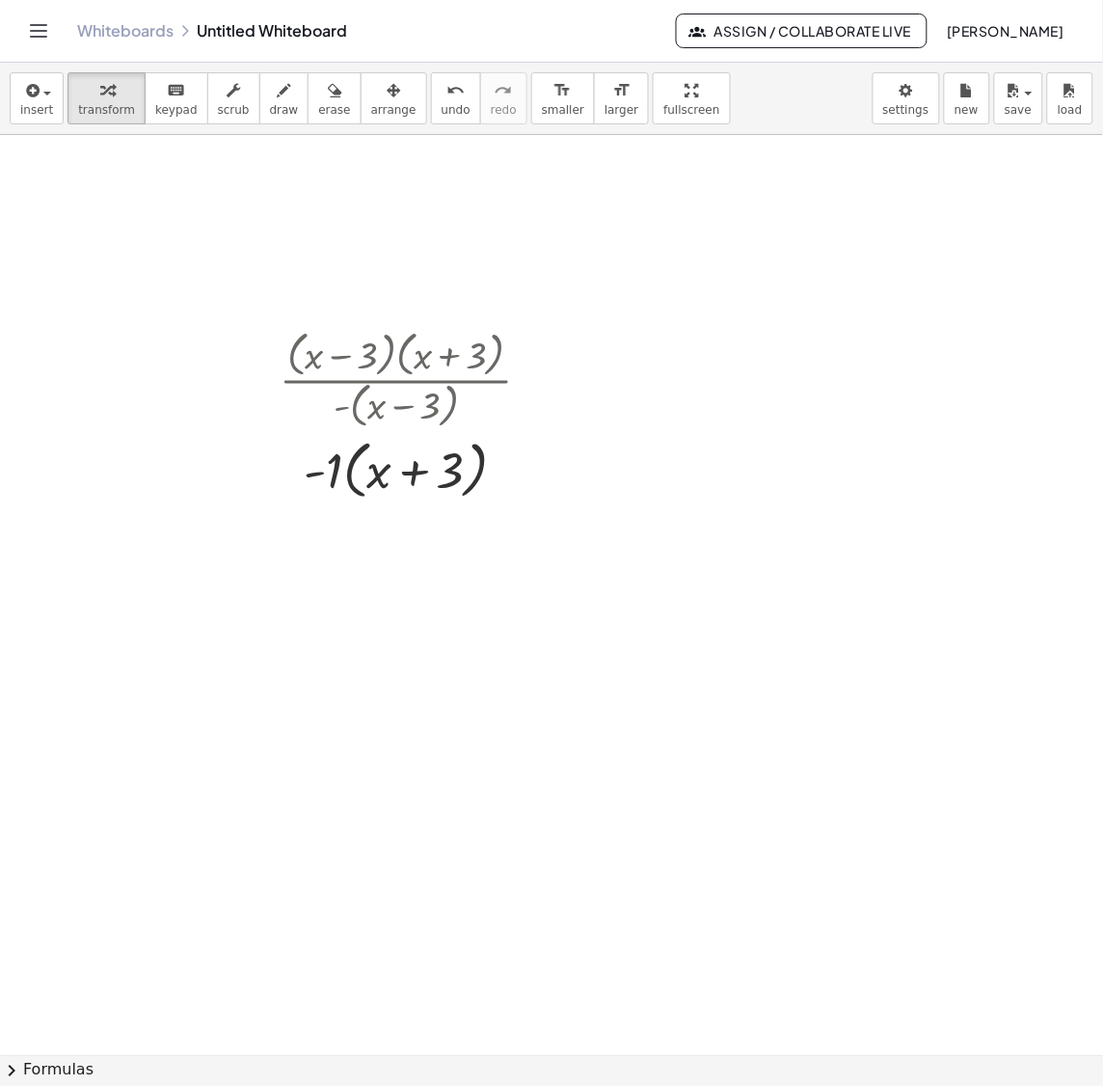
drag, startPoint x: 427, startPoint y: 726, endPoint x: 340, endPoint y: 240, distance: 493.7
click at [340, 240] on div at bounding box center [340, 239] width 29 height 112
drag, startPoint x: 443, startPoint y: 892, endPoint x: 198, endPoint y: 233, distance: 702.7
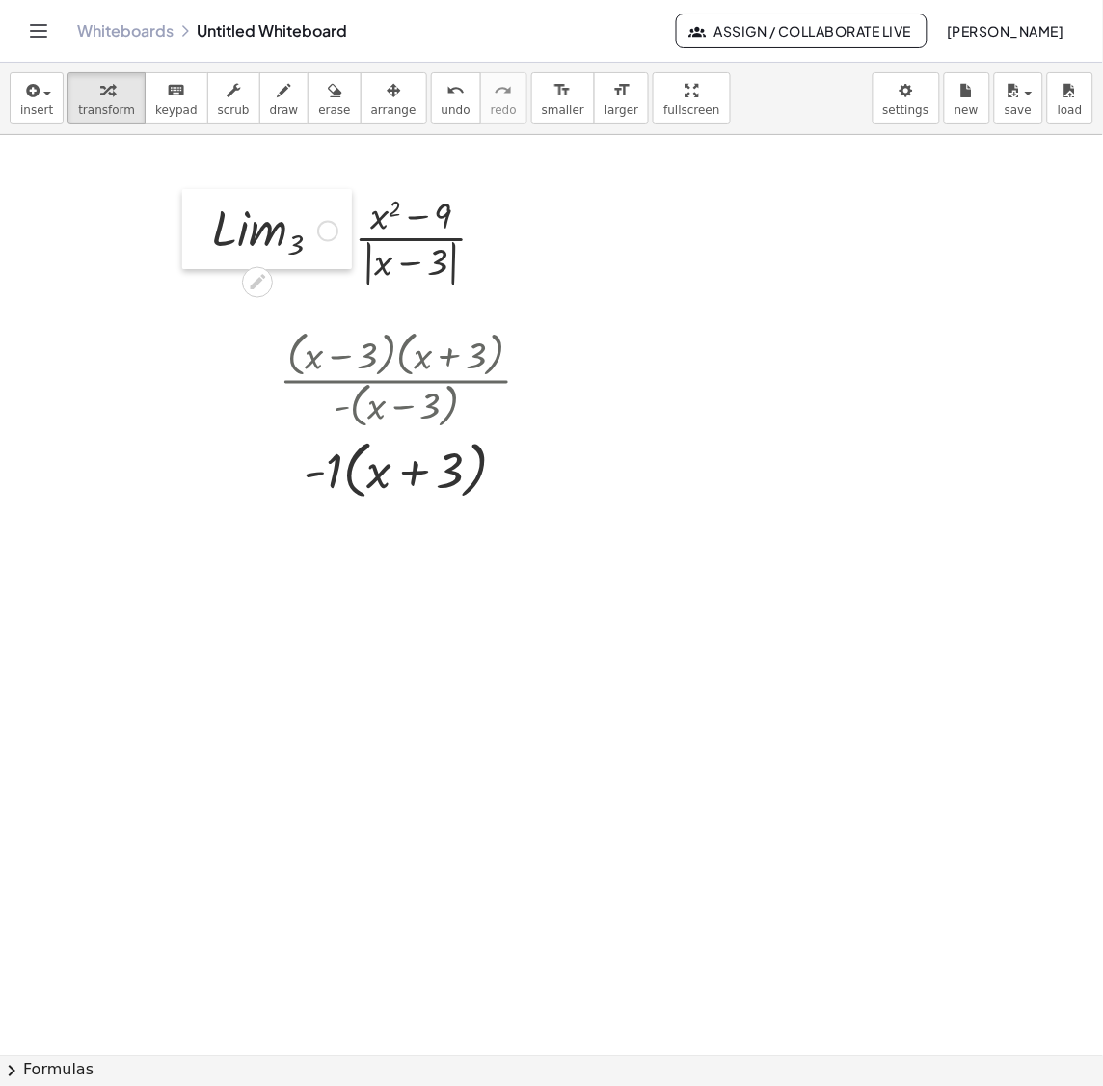
click at [198, 233] on div at bounding box center [196, 229] width 29 height 80
drag, startPoint x: 329, startPoint y: 770, endPoint x: 155, endPoint y: 392, distance: 415.9
click at [155, 392] on div at bounding box center [154, 372] width 29 height 80
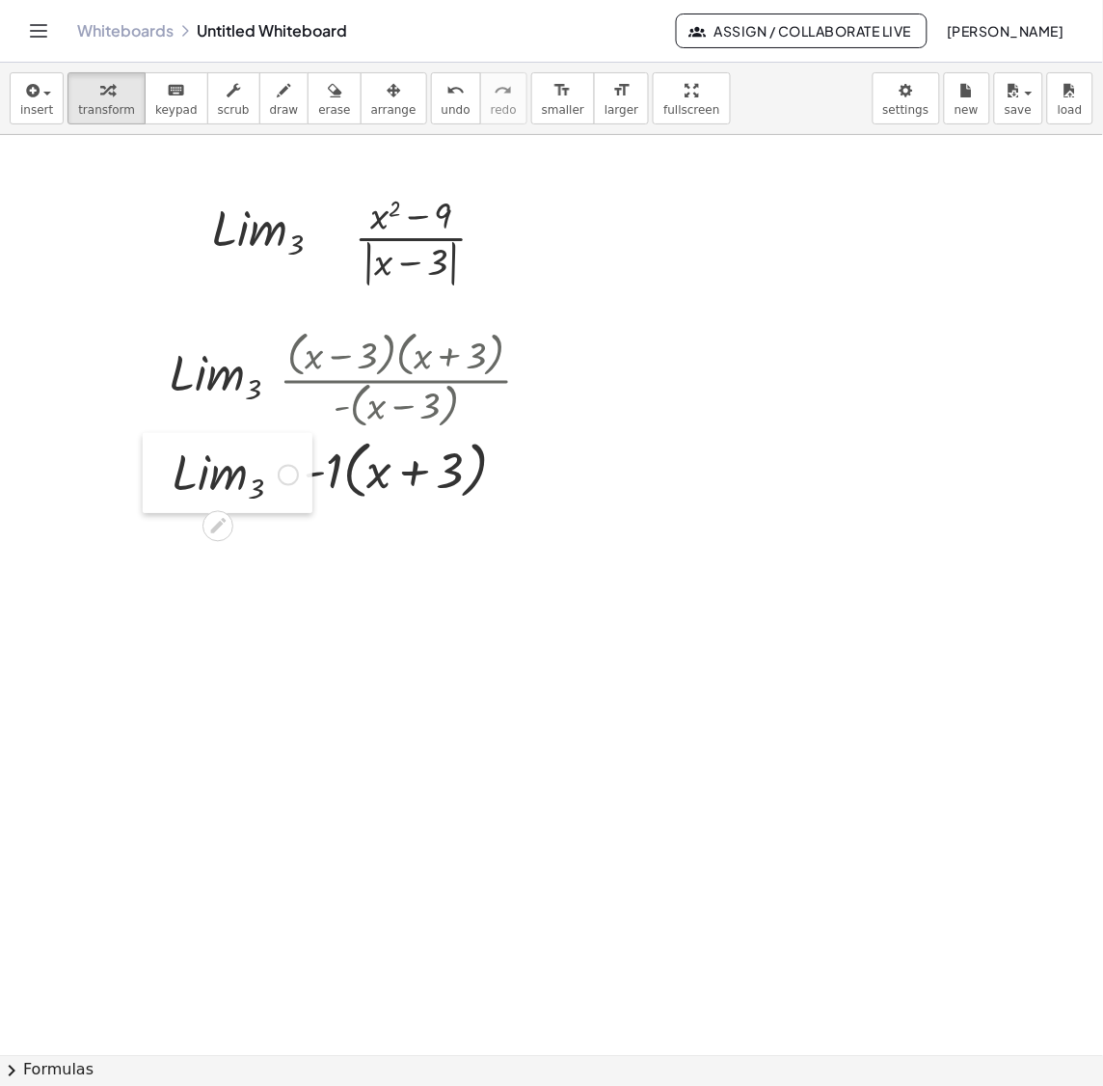
drag, startPoint x: 404, startPoint y: 855, endPoint x: 149, endPoint y: 472, distance: 460.5
click at [149, 472] on div at bounding box center [157, 473] width 29 height 80
click at [270, 94] on div "button" at bounding box center [284, 89] width 29 height 23
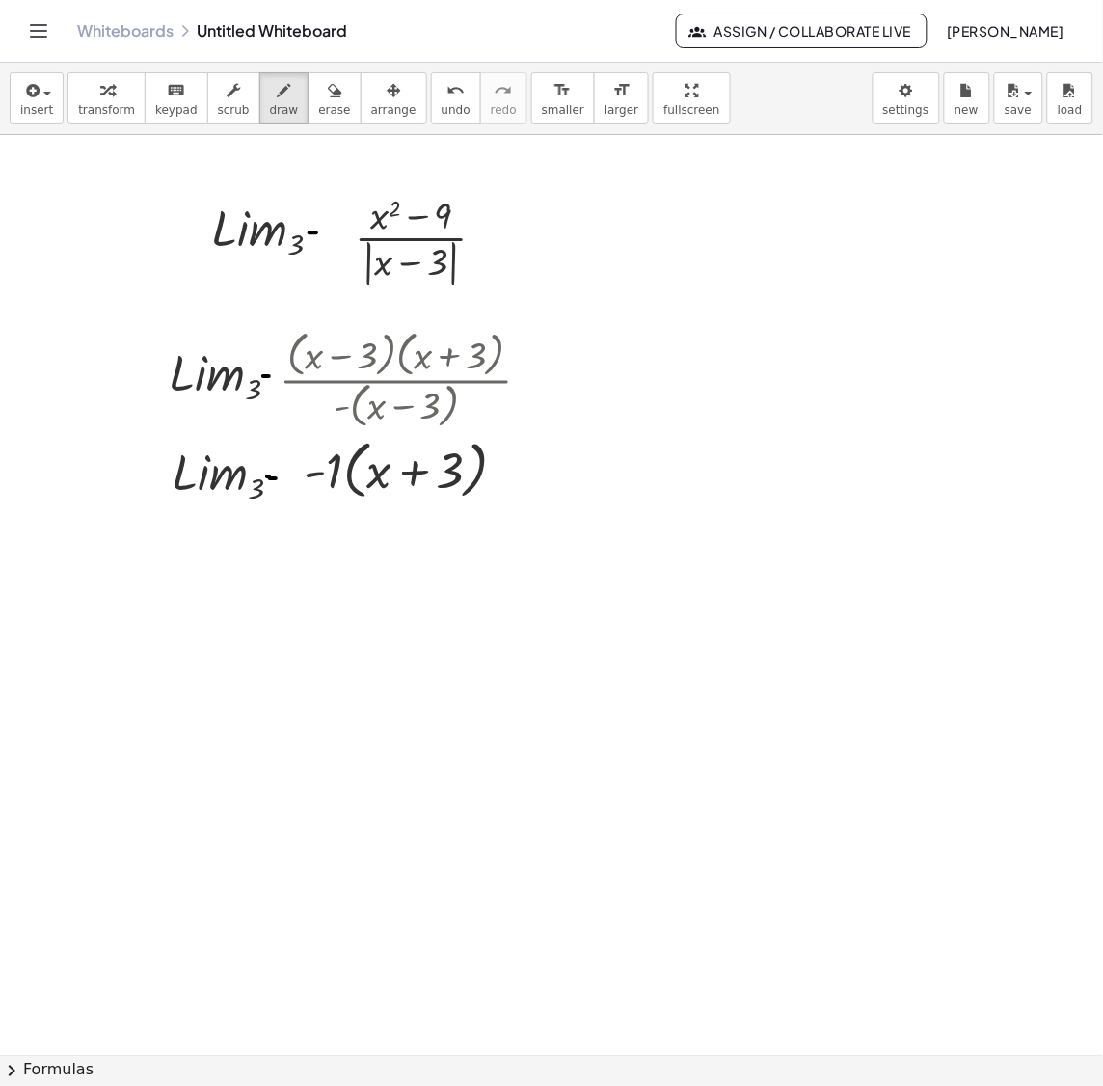
drag, startPoint x: 314, startPoint y: 436, endPoint x: 314, endPoint y: 503, distance: 67.5
drag, startPoint x: 484, startPoint y: 422, endPoint x: 482, endPoint y: 515, distance: 92.6
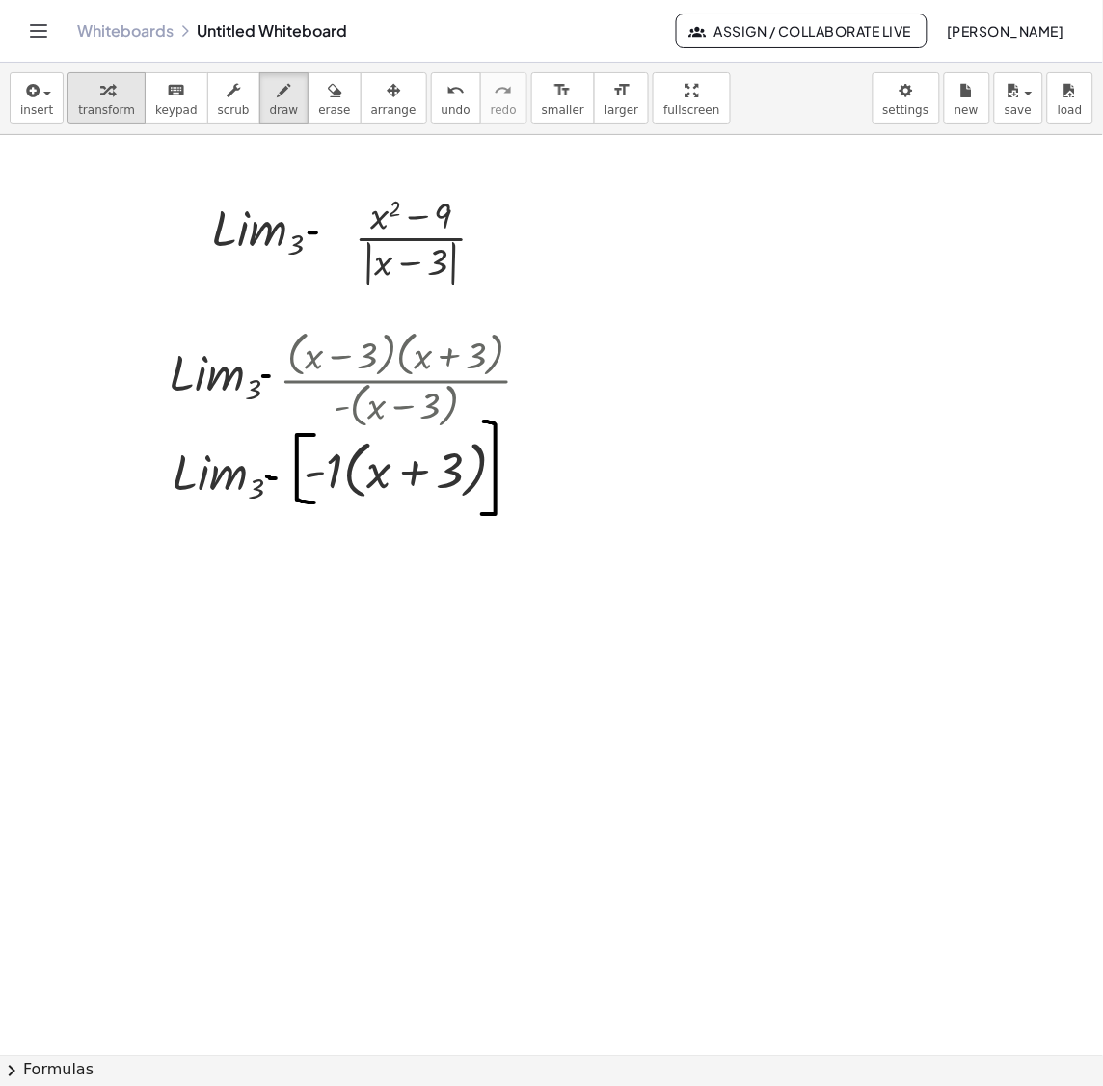
click at [108, 98] on div "button" at bounding box center [106, 89] width 57 height 23
click at [321, 474] on div at bounding box center [413, 469] width 286 height 73
drag, startPoint x: 574, startPoint y: 608, endPoint x: 553, endPoint y: 477, distance: 132.7
click at [553, 477] on div at bounding box center [562, 470] width 29 height 73
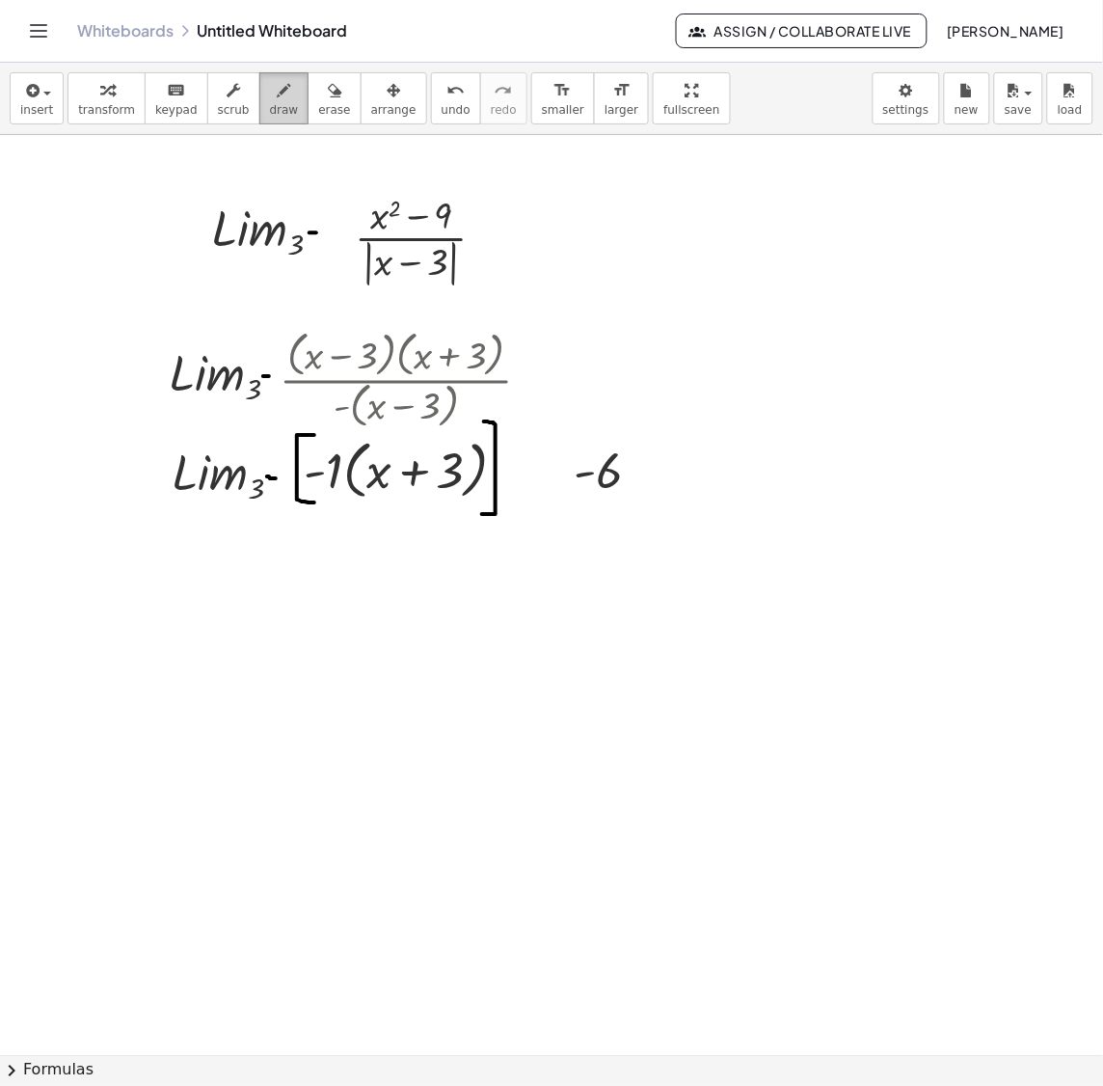
click at [278, 99] on icon "button" at bounding box center [284, 90] width 13 height 23
drag, startPoint x: 519, startPoint y: 485, endPoint x: 545, endPoint y: 485, distance: 26.0
drag, startPoint x: 522, startPoint y: 466, endPoint x: 543, endPoint y: 466, distance: 21.2
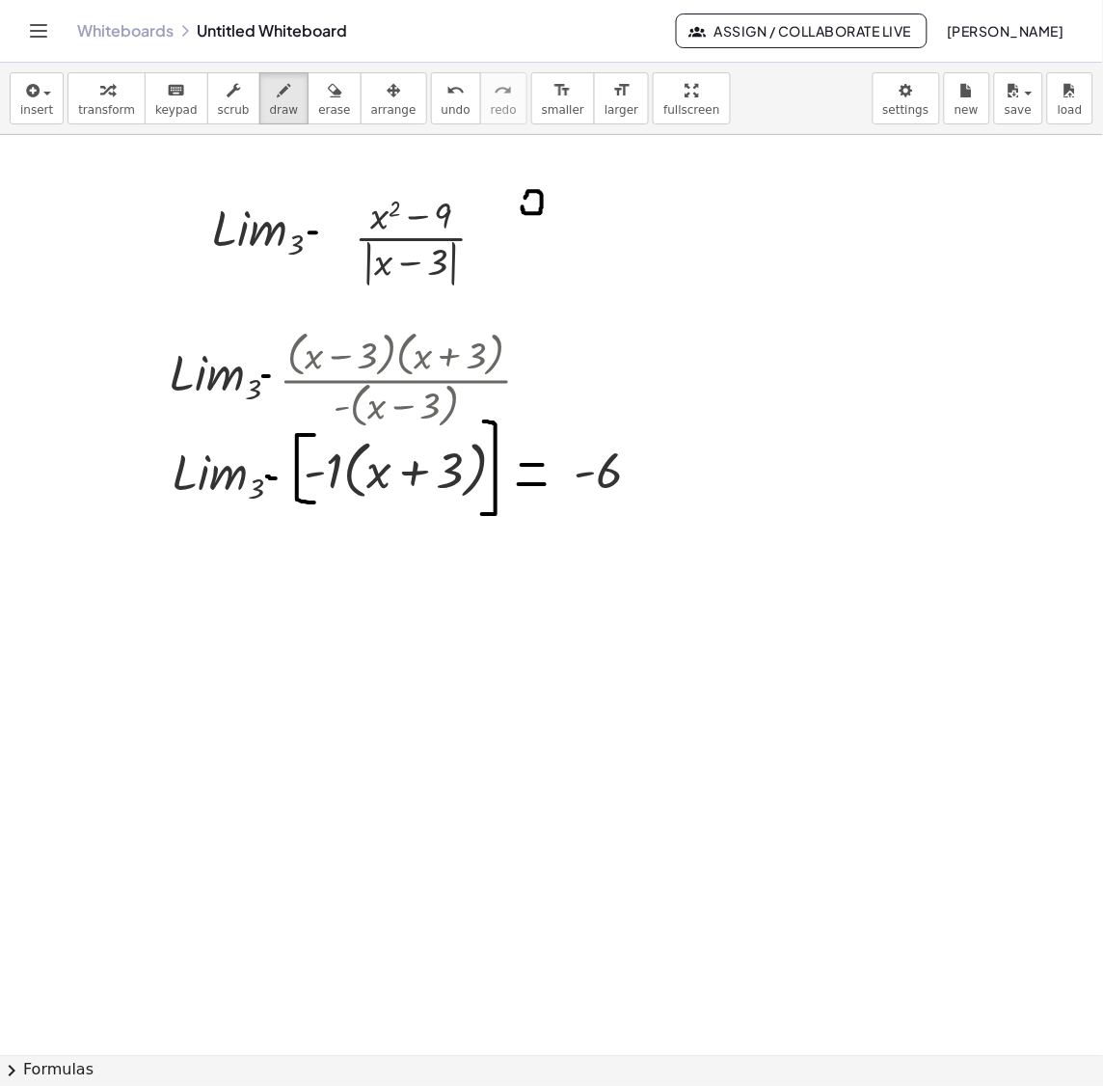
drag, startPoint x: 520, startPoint y: 221, endPoint x: 542, endPoint y: 221, distance: 22.2
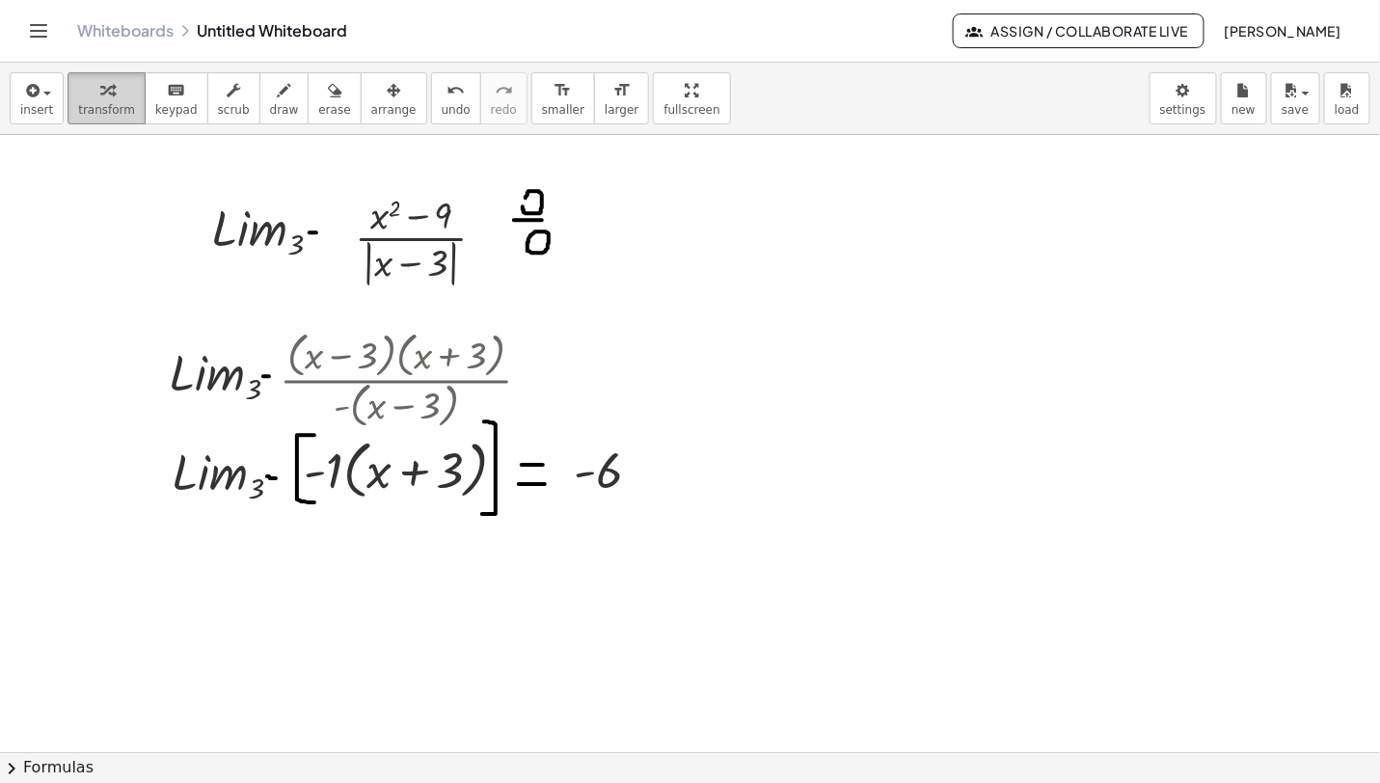
click at [86, 107] on span "transform" at bounding box center [106, 109] width 57 height 13
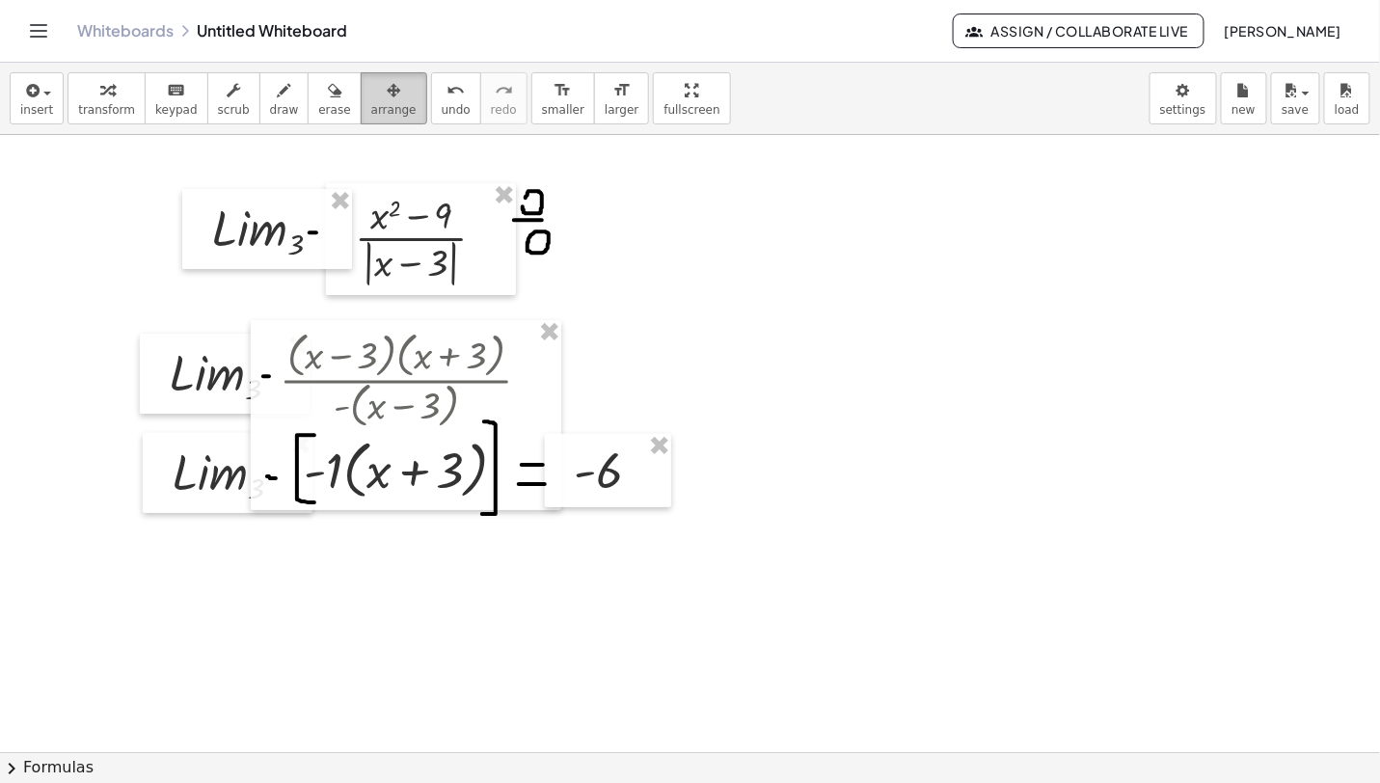
click at [387, 86] on icon "button" at bounding box center [393, 90] width 13 height 23
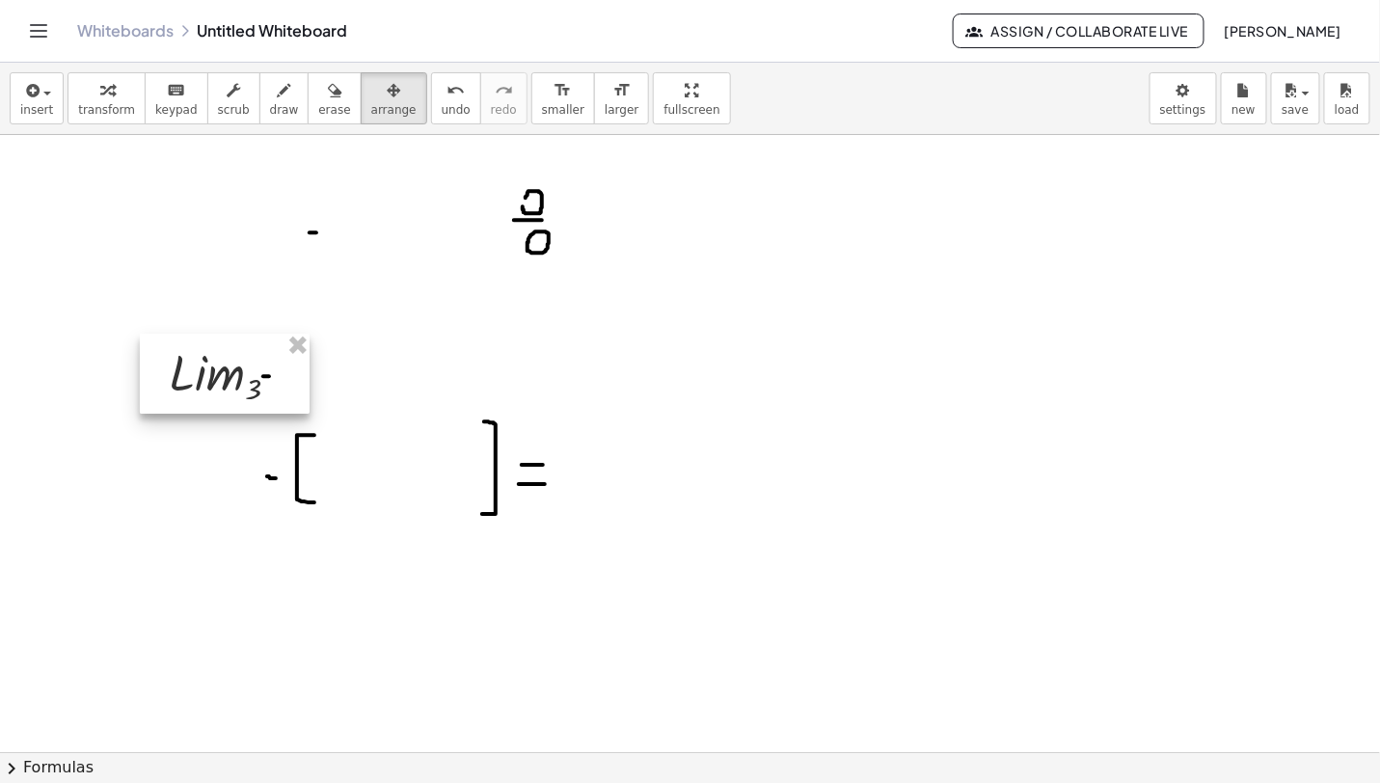
click at [300, 366] on div at bounding box center [225, 374] width 170 height 80
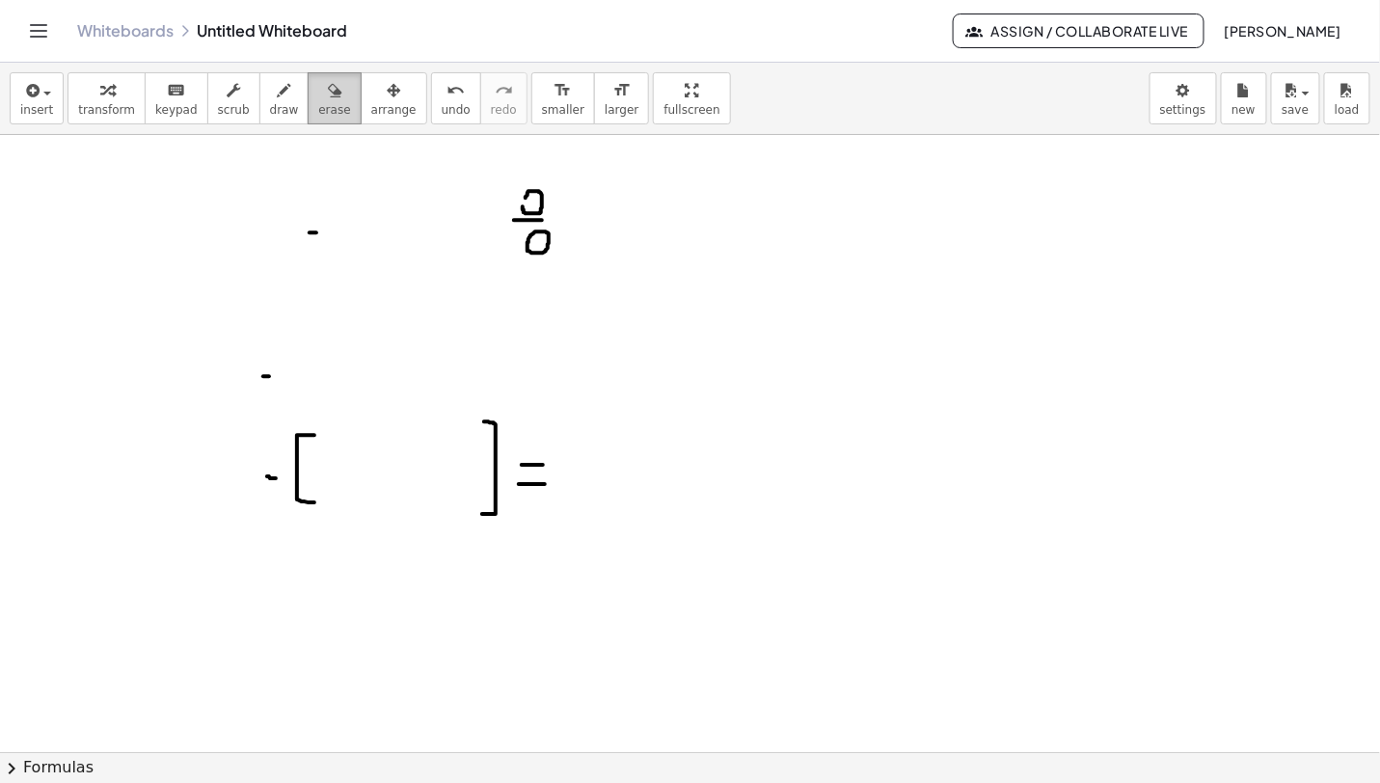
click at [318, 105] on span "erase" at bounding box center [334, 109] width 32 height 13
drag, startPoint x: 332, startPoint y: 237, endPoint x: 200, endPoint y: 336, distance: 164.7
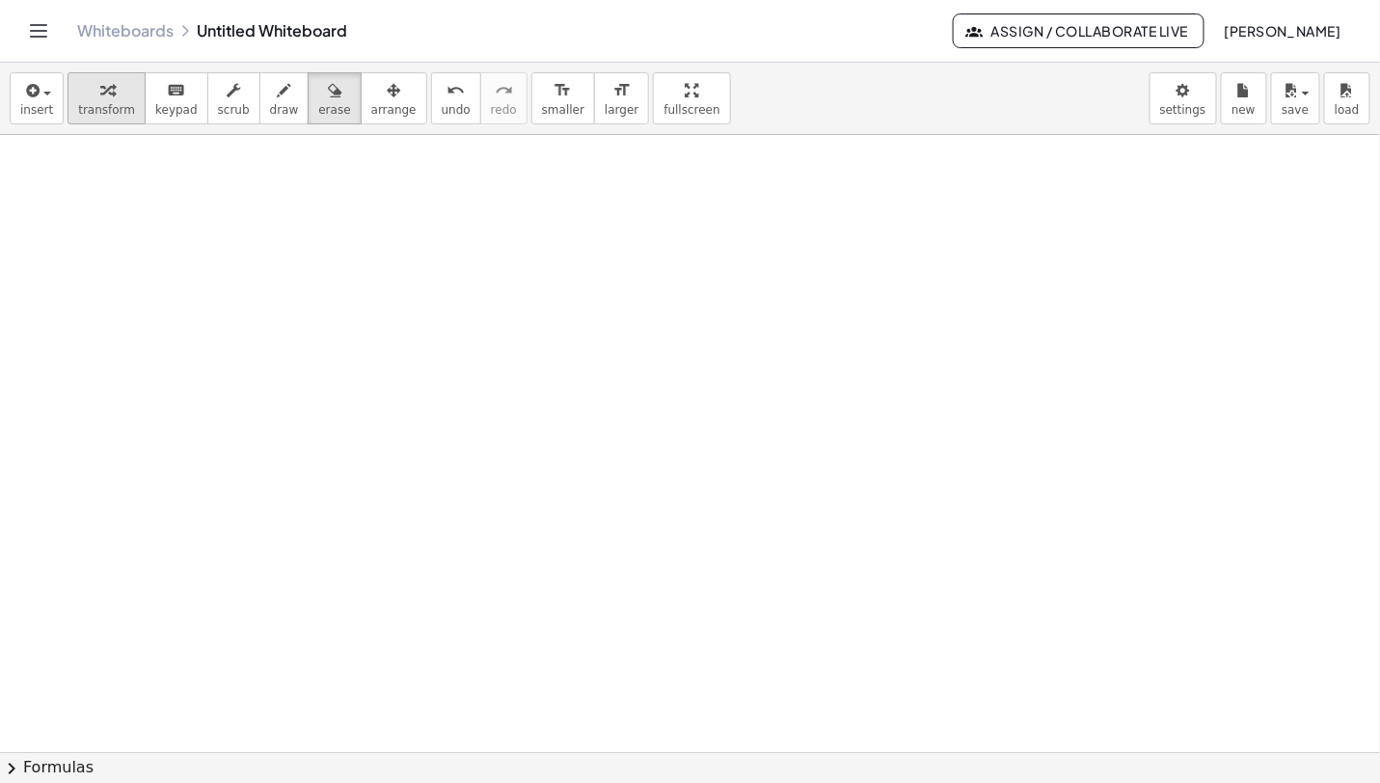
click at [100, 95] on icon "button" at bounding box center [106, 90] width 13 height 23
drag, startPoint x: 593, startPoint y: 429, endPoint x: 196, endPoint y: 213, distance: 452.2
click at [196, 213] on div at bounding box center [208, 214] width 29 height 112
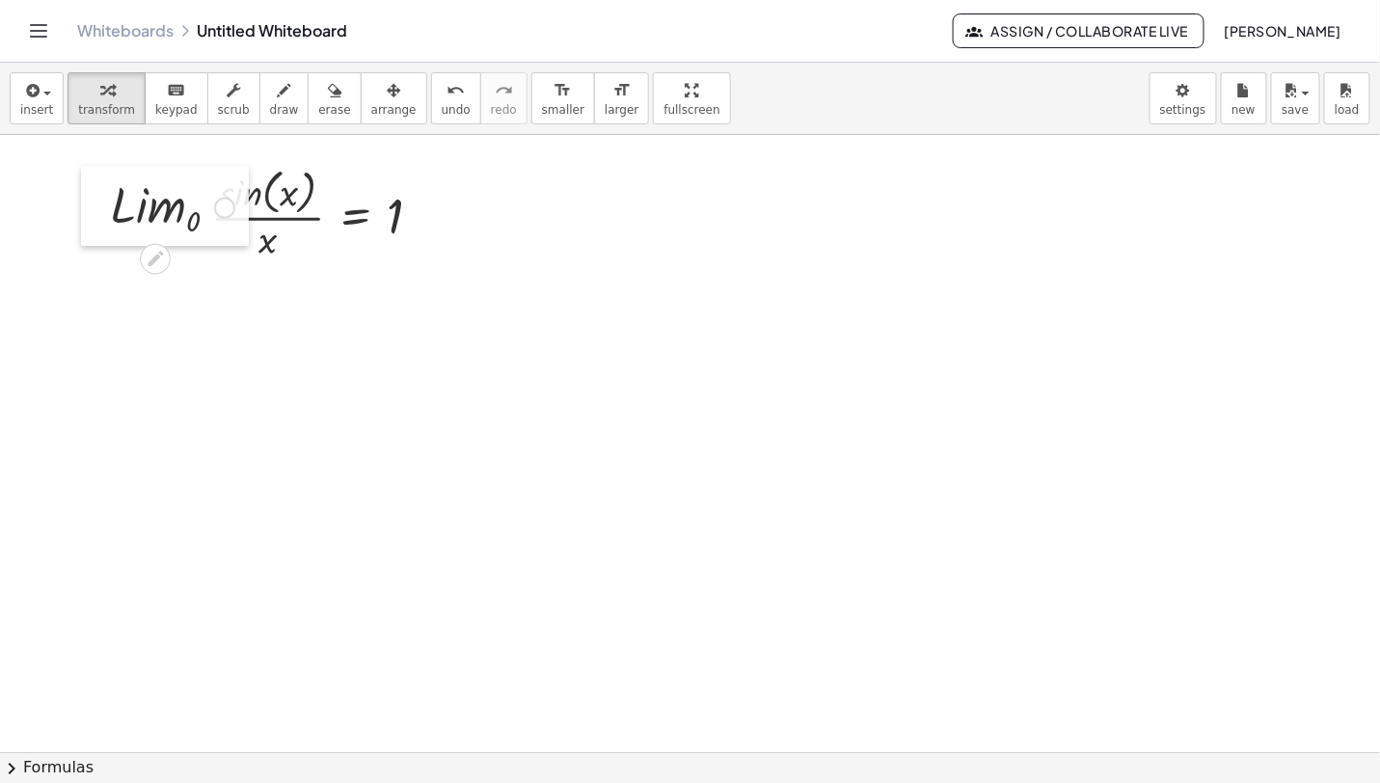
drag, startPoint x: 285, startPoint y: 660, endPoint x: 101, endPoint y: 213, distance: 483.0
click at [101, 213] on div at bounding box center [95, 206] width 29 height 80
click at [91, 222] on div at bounding box center [92, 208] width 29 height 80
click at [278, 97] on icon "button" at bounding box center [284, 90] width 13 height 23
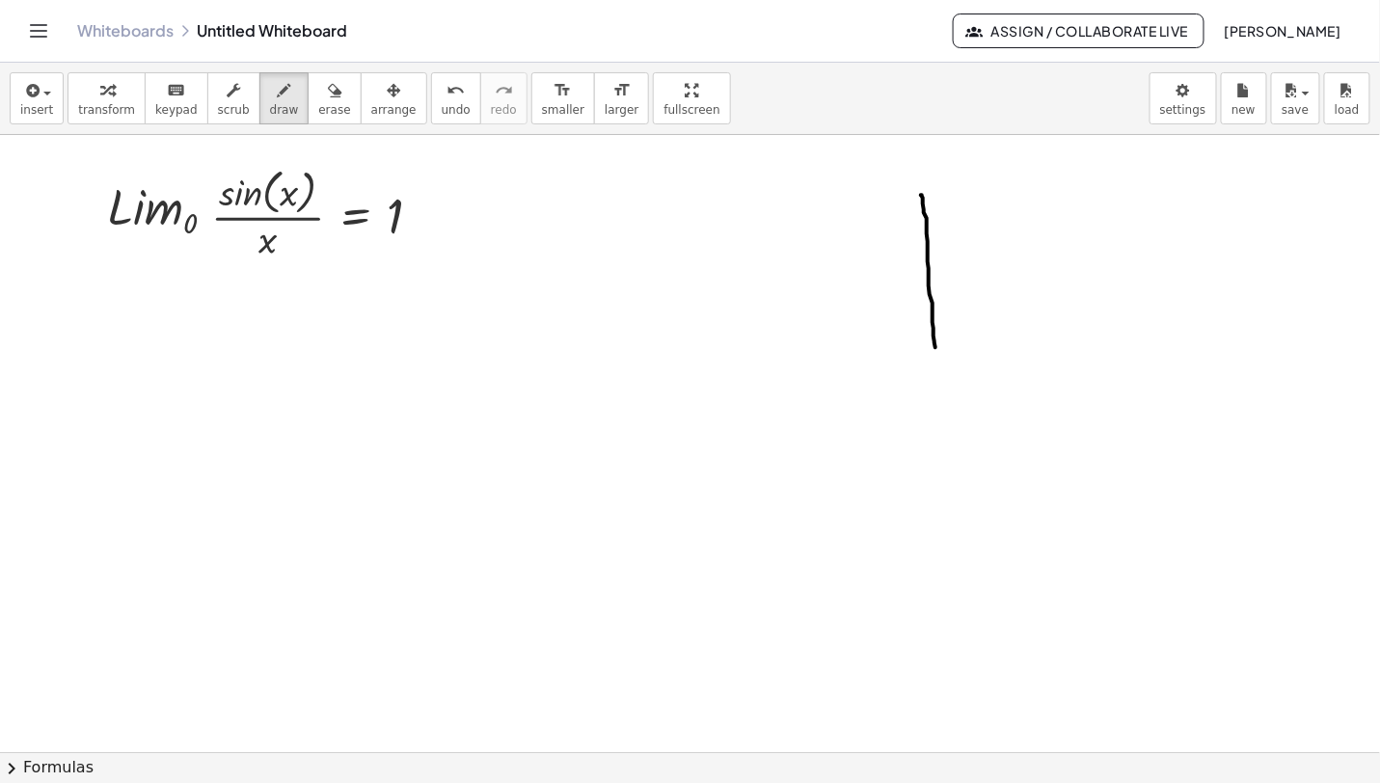
drag, startPoint x: 919, startPoint y: 196, endPoint x: 935, endPoint y: 352, distance: 157.1
drag, startPoint x: 877, startPoint y: 312, endPoint x: 1107, endPoint y: 312, distance: 230.5
drag, startPoint x: 910, startPoint y: 202, endPoint x: 1026, endPoint y: 314, distance: 160.9
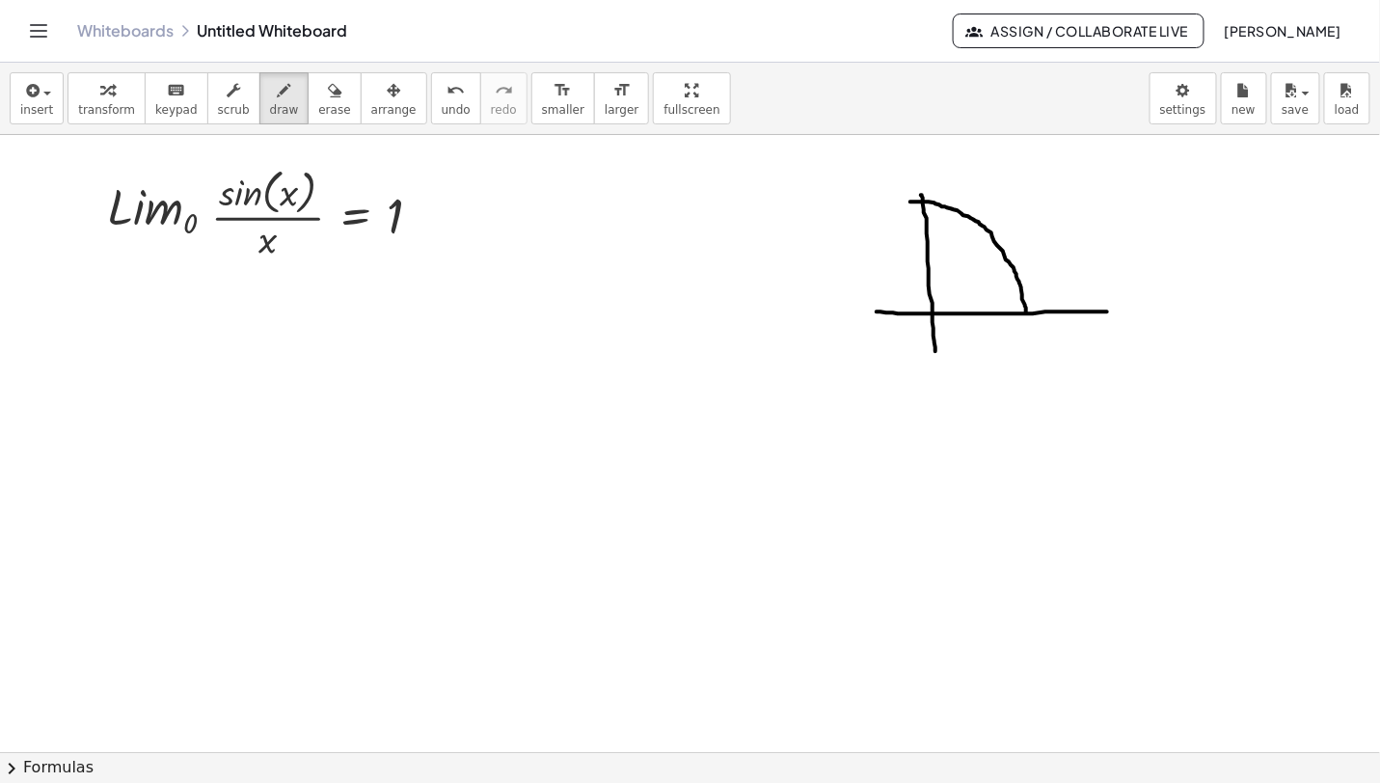
drag, startPoint x: 932, startPoint y: 311, endPoint x: 1006, endPoint y: 214, distance: 121.9
drag, startPoint x: 958, startPoint y: 284, endPoint x: 969, endPoint y: 317, distance: 34.8
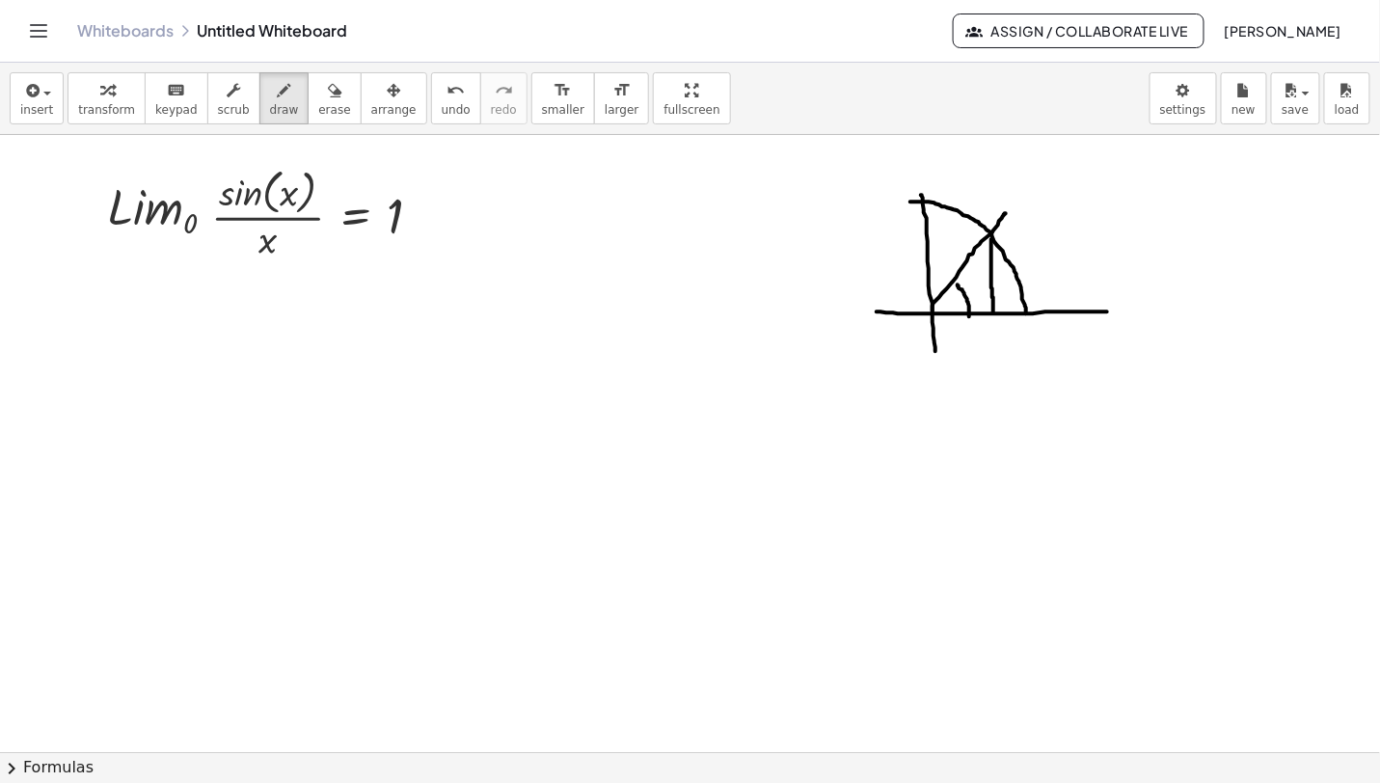
drag, startPoint x: 991, startPoint y: 240, endPoint x: 993, endPoint y: 315, distance: 75.2
drag, startPoint x: 918, startPoint y: 239, endPoint x: 934, endPoint y: 239, distance: 16.4
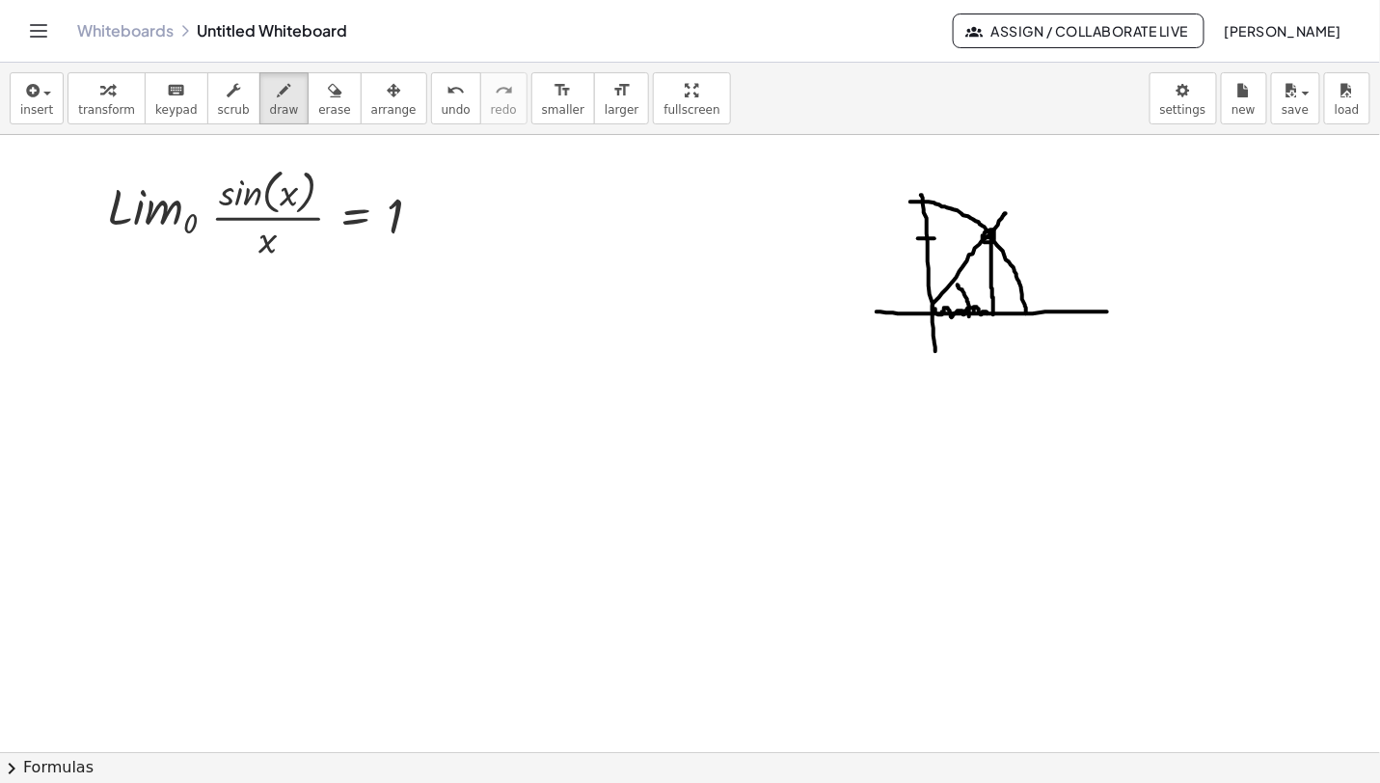
drag, startPoint x: 935, startPoint y: 310, endPoint x: 987, endPoint y: 311, distance: 52.1
click at [377, 106] on span "arrange" at bounding box center [393, 109] width 45 height 13
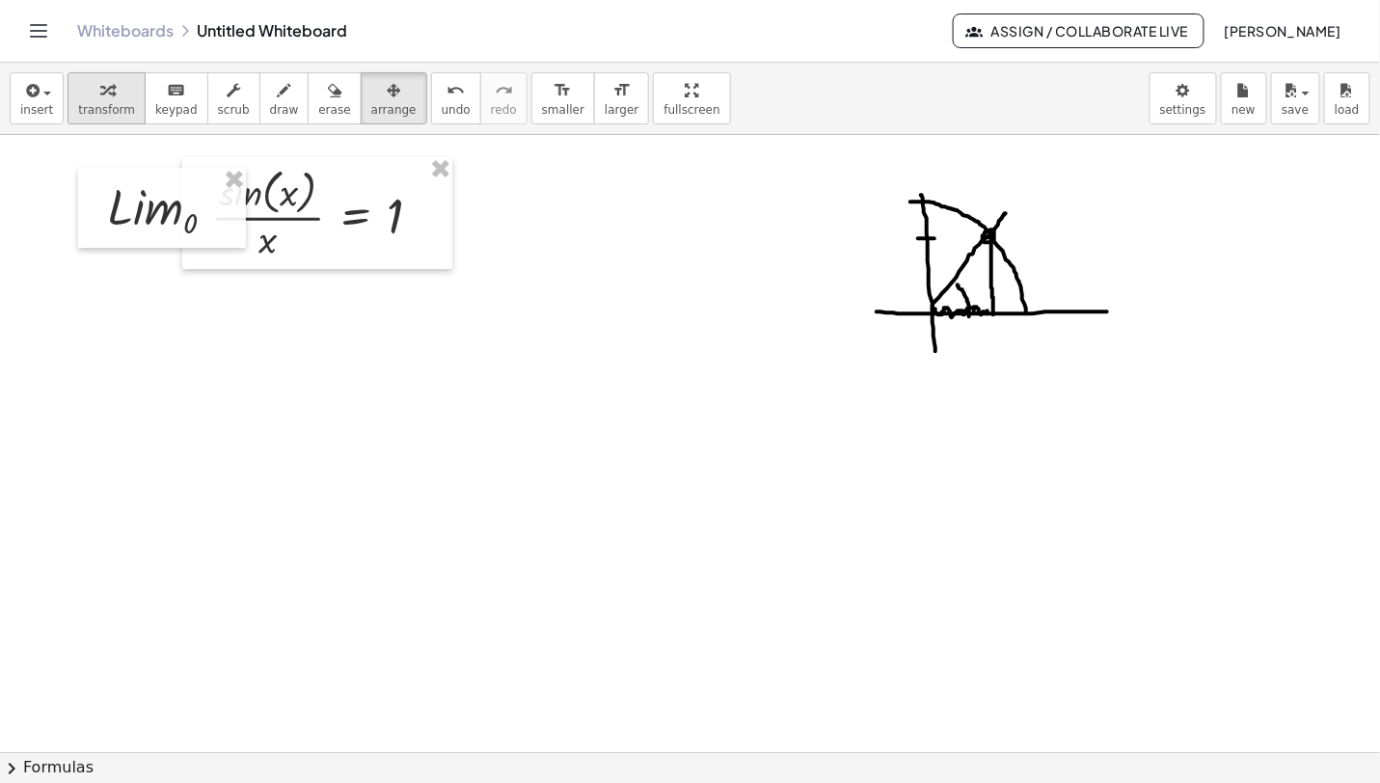
click at [125, 95] on button "transform" at bounding box center [106, 98] width 78 height 52
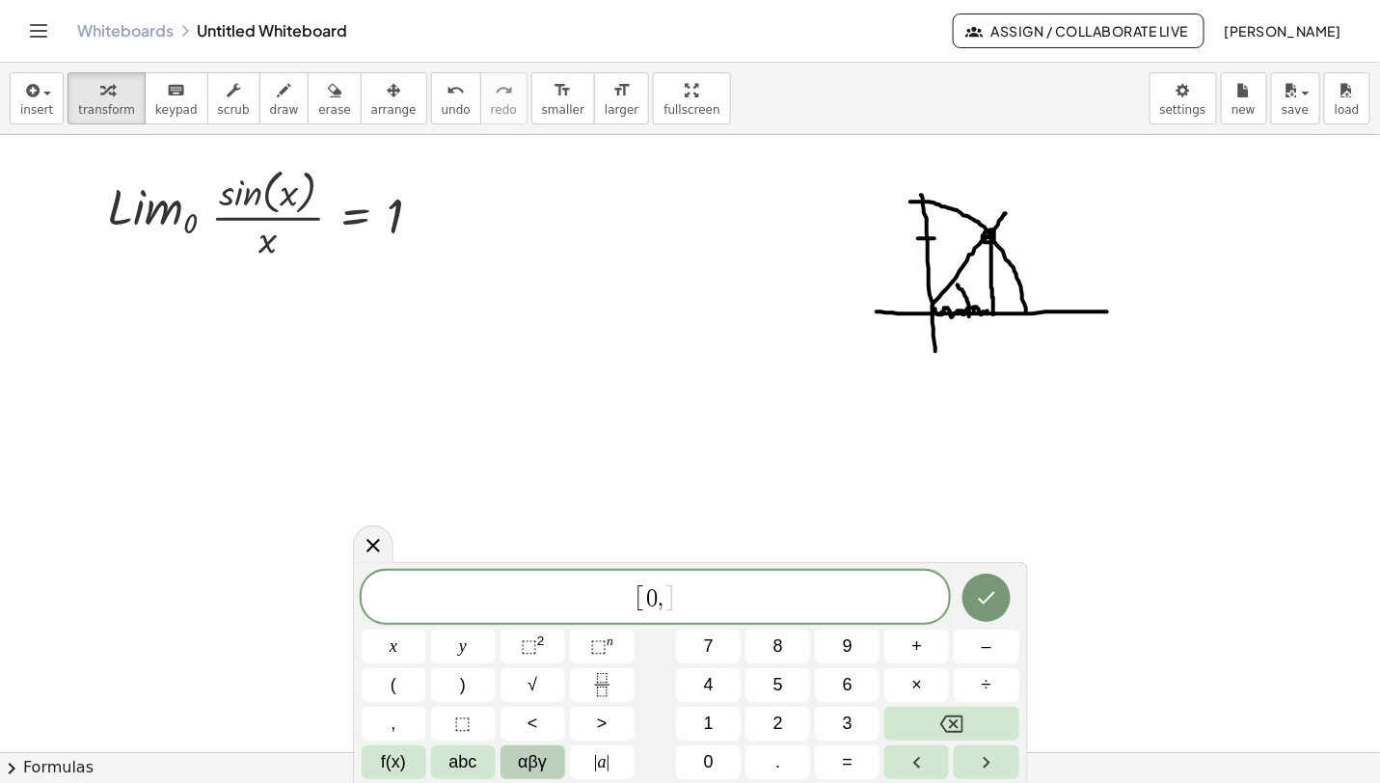
click at [505, 764] on button "αβγ" at bounding box center [532, 762] width 65 height 34
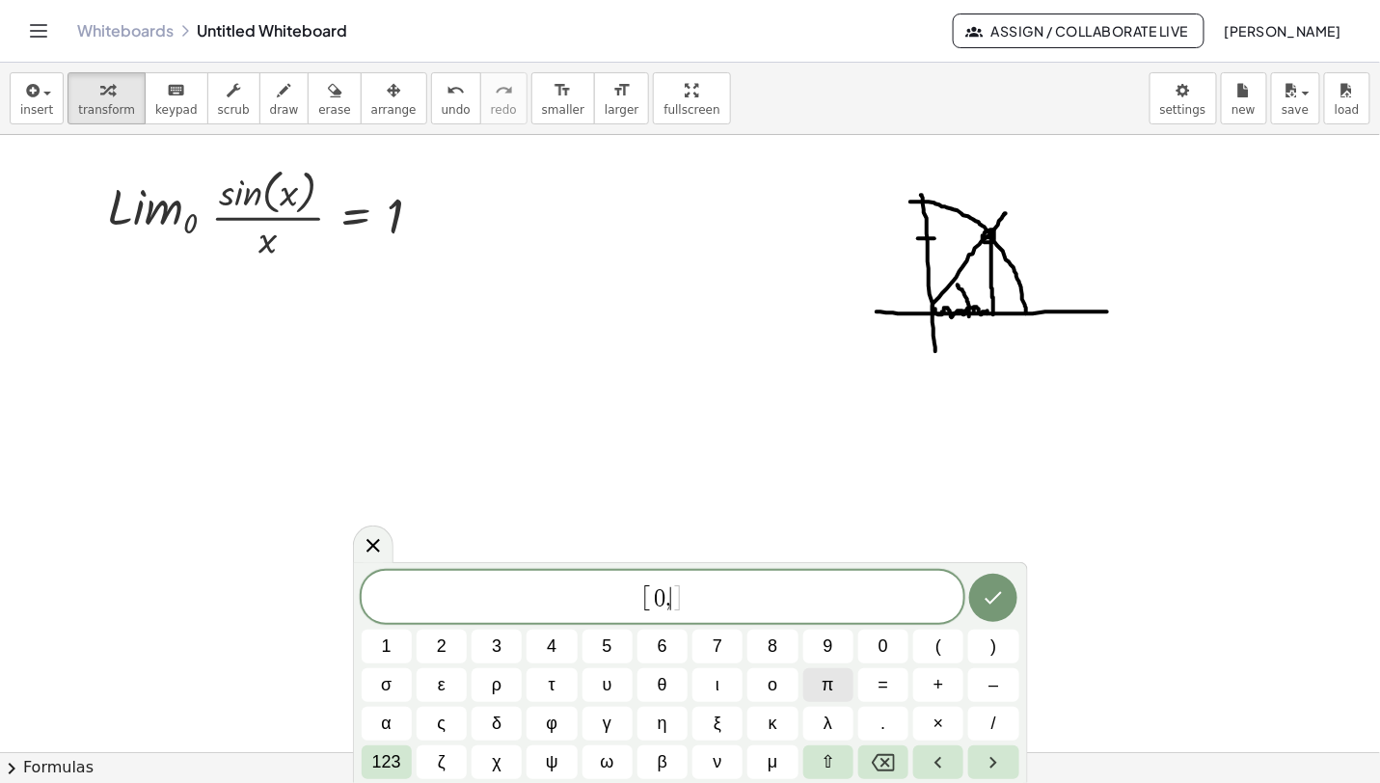
click at [840, 677] on button "π" at bounding box center [828, 685] width 50 height 34
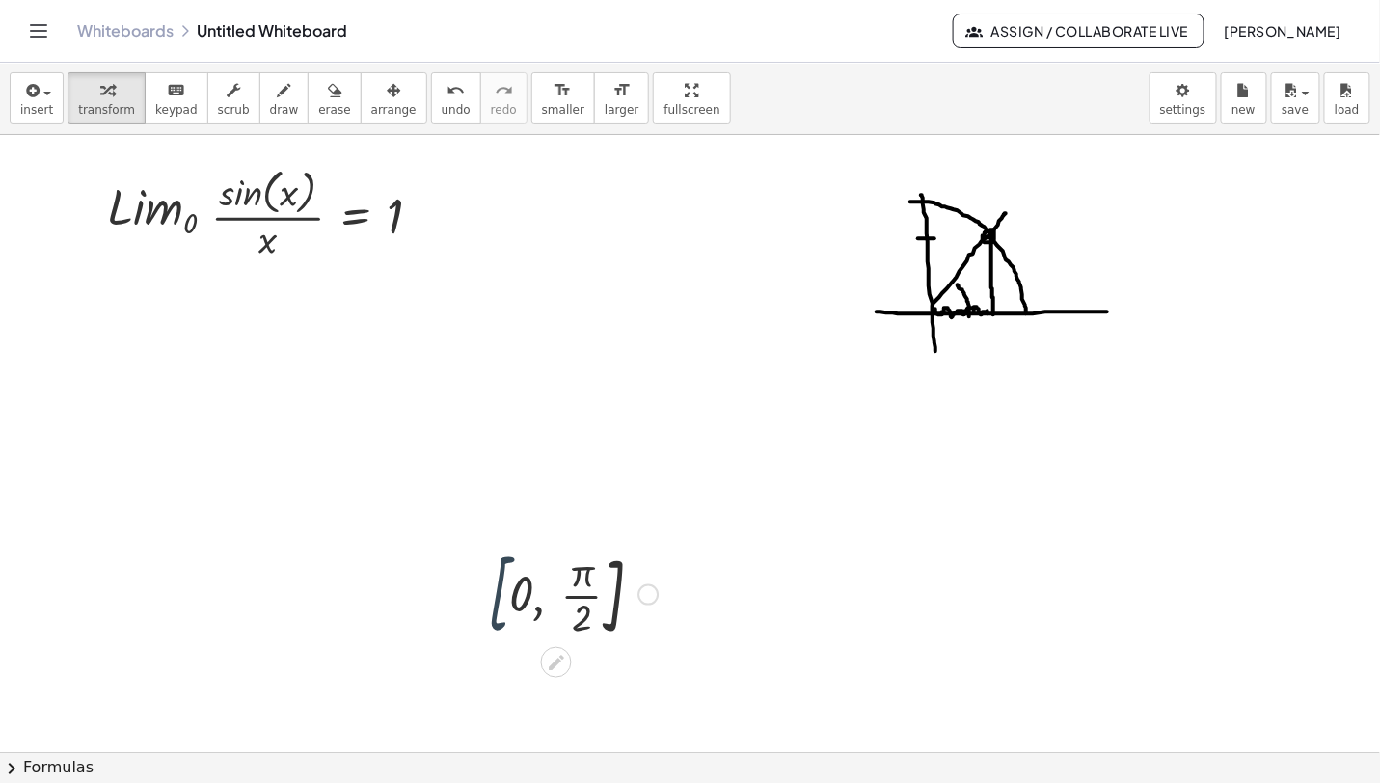
click at [488, 593] on div at bounding box center [572, 593] width 189 height 104
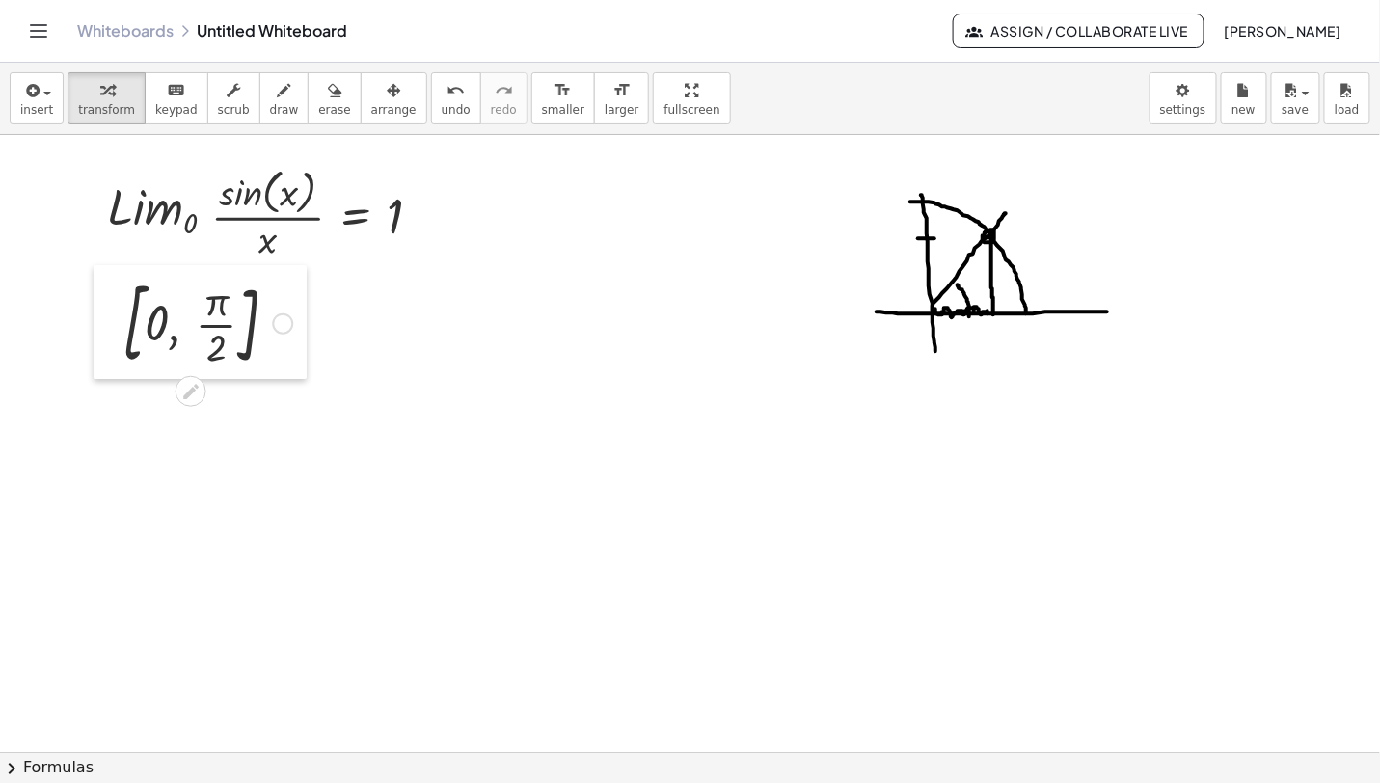
drag, startPoint x: 472, startPoint y: 591, endPoint x: 106, endPoint y: 315, distance: 458.6
click at [106, 315] on div at bounding box center [108, 322] width 29 height 114
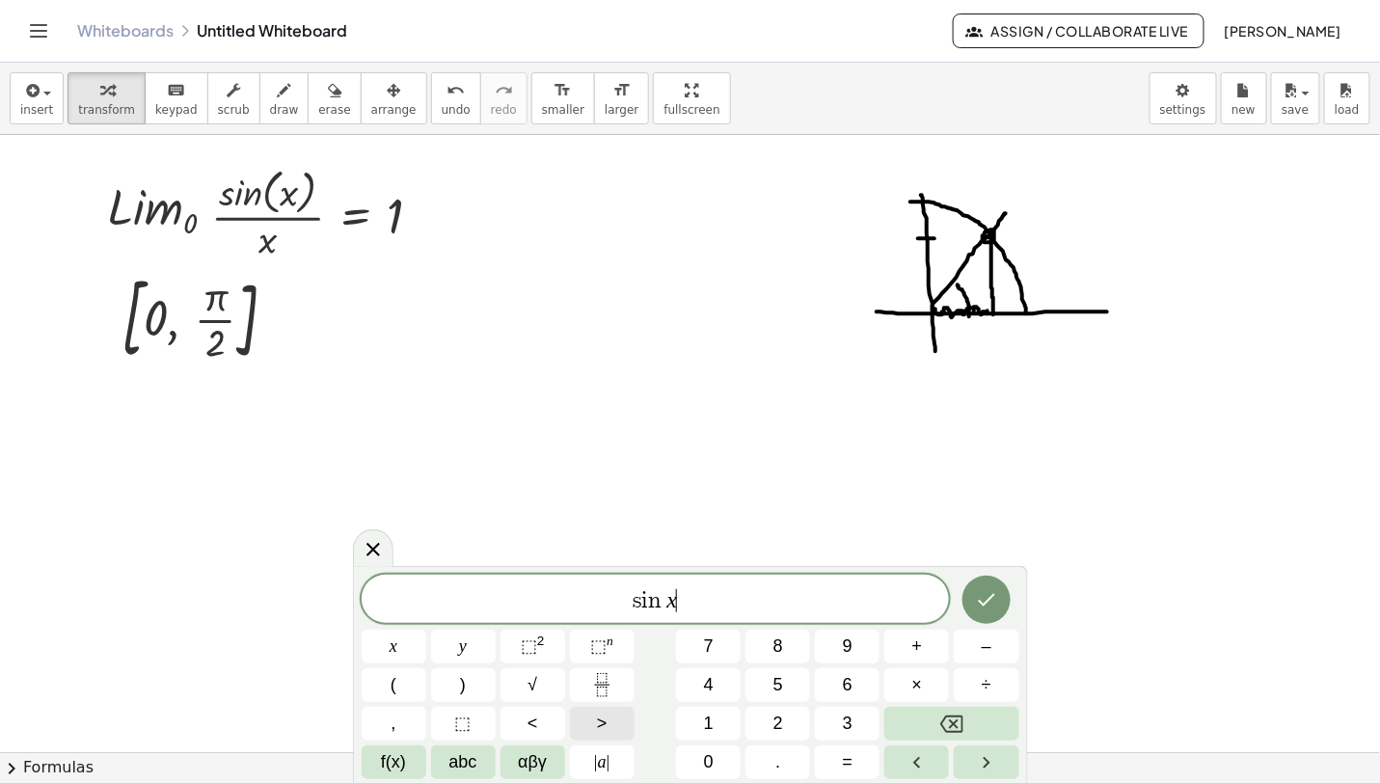
click at [601, 718] on span ">" at bounding box center [602, 724] width 11 height 26
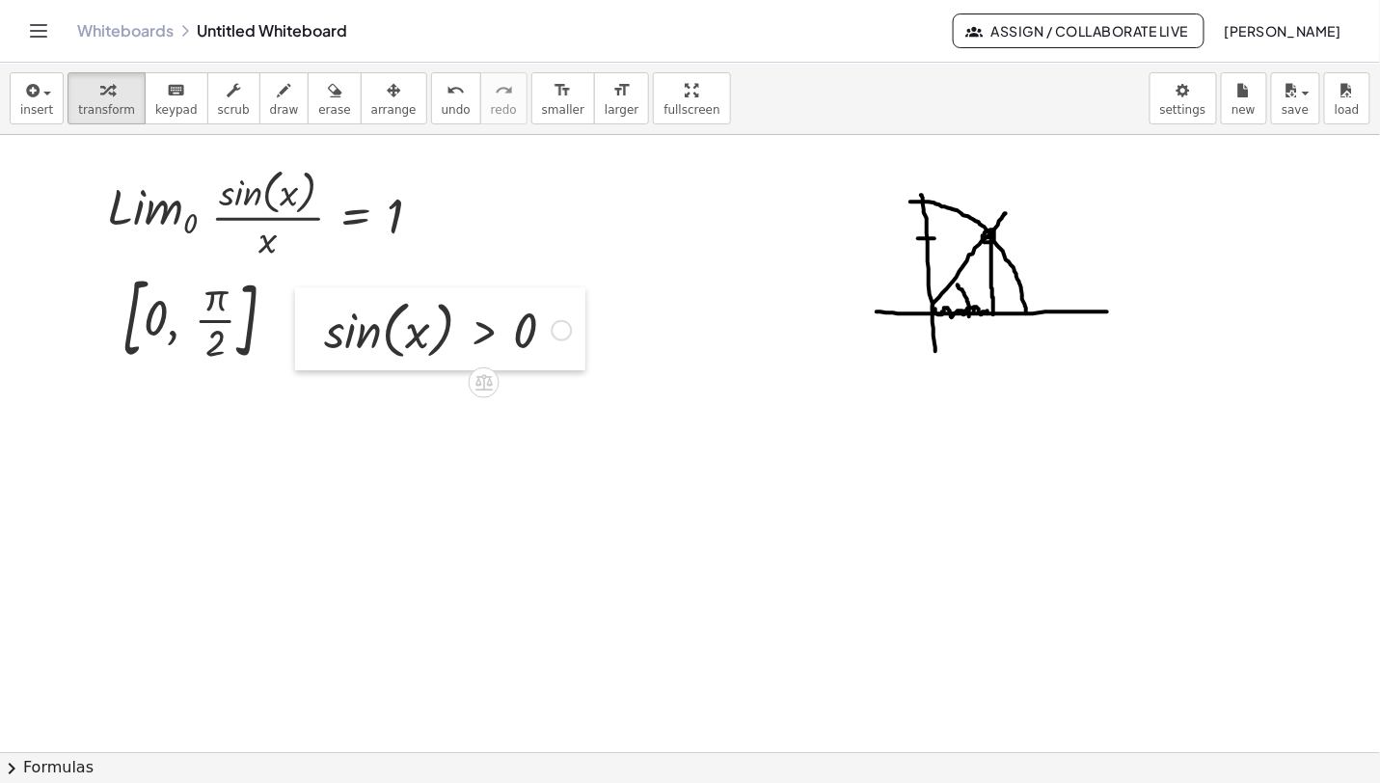
drag, startPoint x: 378, startPoint y: 579, endPoint x: 305, endPoint y: 336, distance: 253.8
click at [305, 336] on div at bounding box center [309, 328] width 29 height 83
drag, startPoint x: 296, startPoint y: 333, endPoint x: 381, endPoint y: 335, distance: 84.9
click at [381, 335] on div at bounding box center [390, 330] width 29 height 83
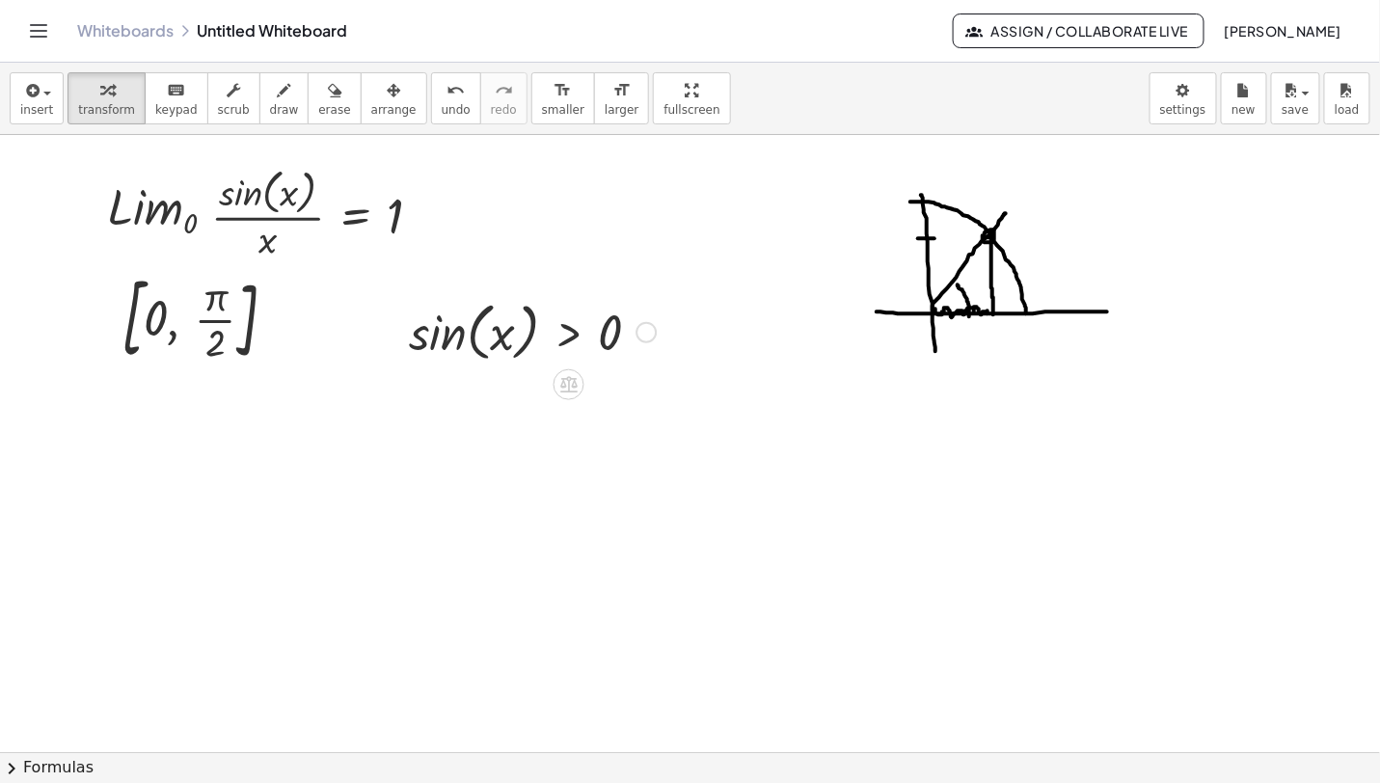
click at [639, 330] on div at bounding box center [645, 332] width 21 height 21
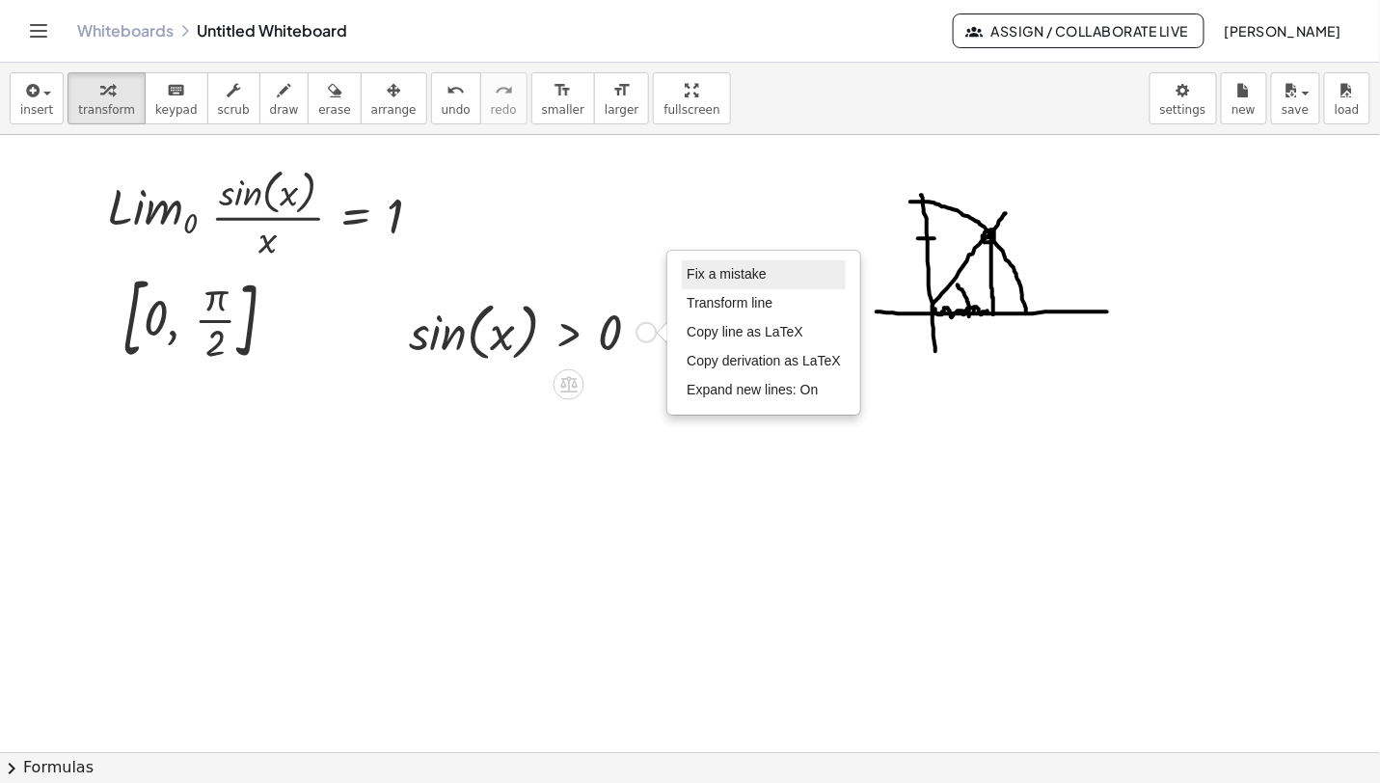
click at [740, 273] on span "Fix a mistake" at bounding box center [726, 273] width 79 height 15
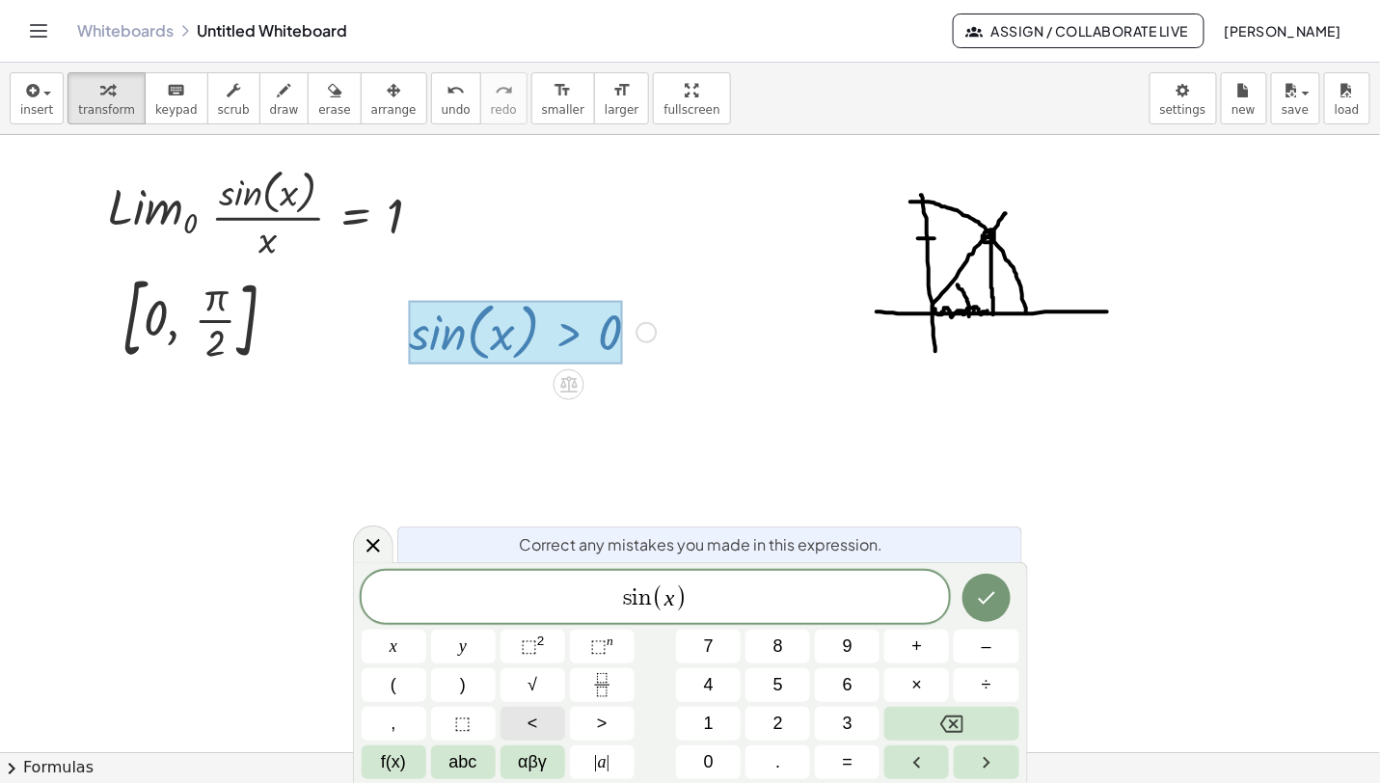
click at [514, 726] on button "<" at bounding box center [532, 724] width 65 height 34
click at [776, 597] on span "0 < s i n ( x ) < 1 ​" at bounding box center [656, 598] width 588 height 32
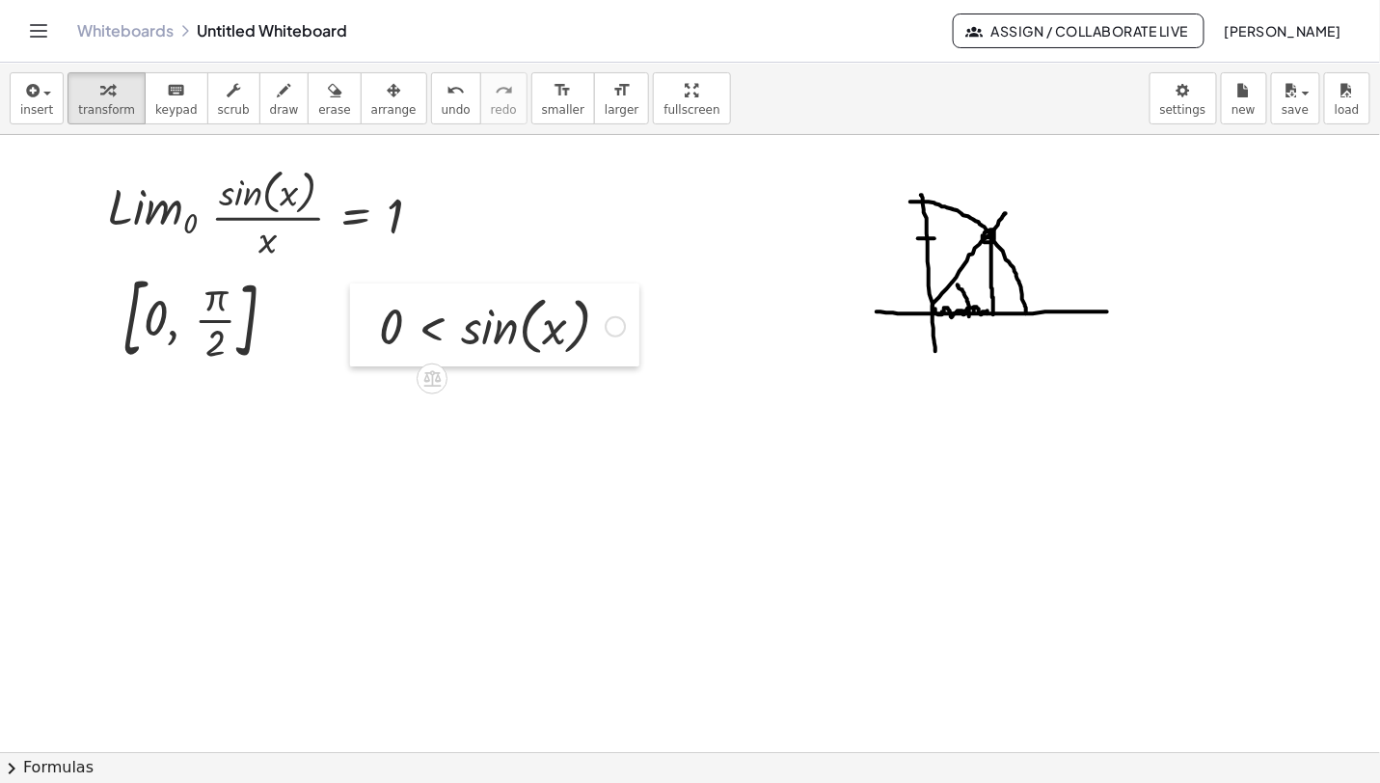
drag, startPoint x: 495, startPoint y: 340, endPoint x: 351, endPoint y: 331, distance: 144.0
click at [351, 331] on div at bounding box center [364, 324] width 29 height 83
click at [270, 103] on span "draw" at bounding box center [284, 109] width 29 height 13
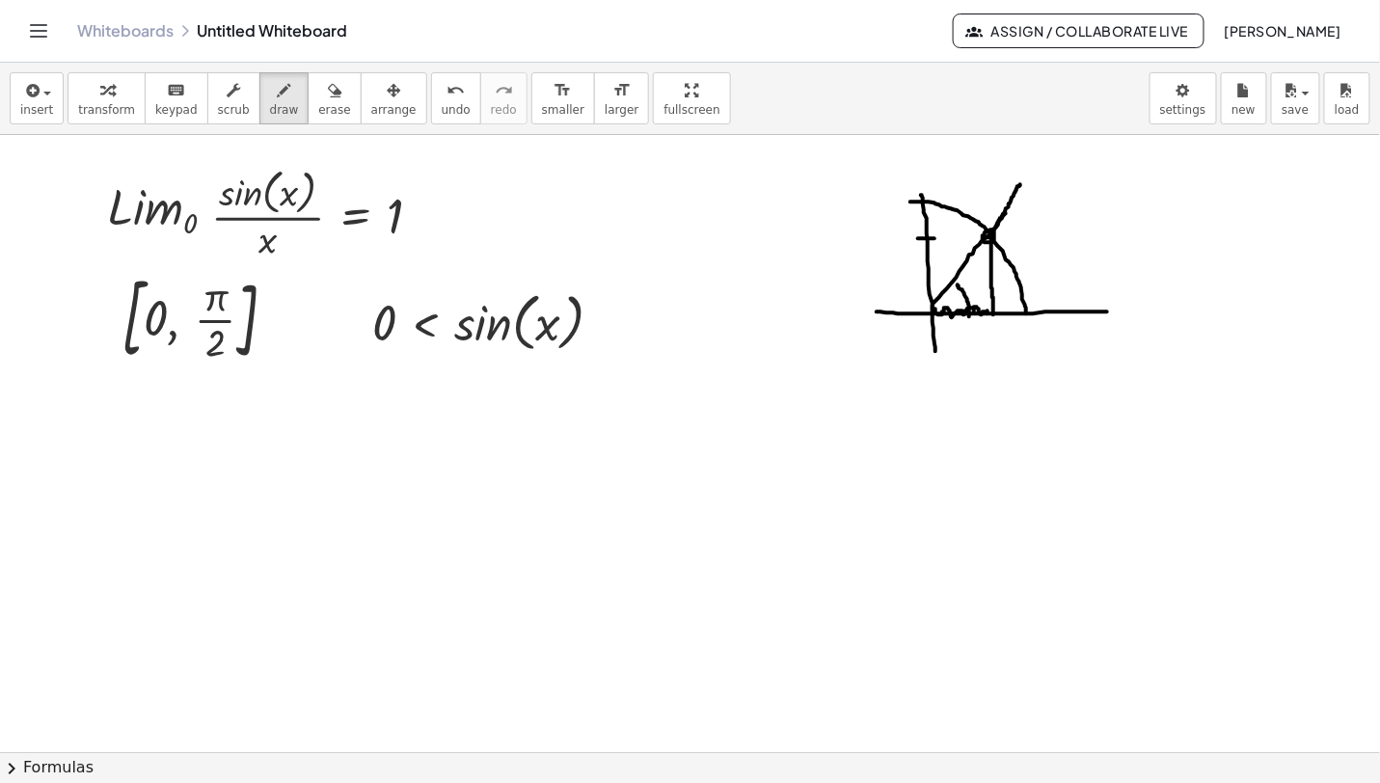
drag, startPoint x: 992, startPoint y: 234, endPoint x: 1023, endPoint y: 181, distance: 61.4
drag, startPoint x: 998, startPoint y: 225, endPoint x: 1037, endPoint y: 186, distance: 54.5
drag, startPoint x: 1021, startPoint y: 202, endPoint x: 1029, endPoint y: 314, distance: 112.1
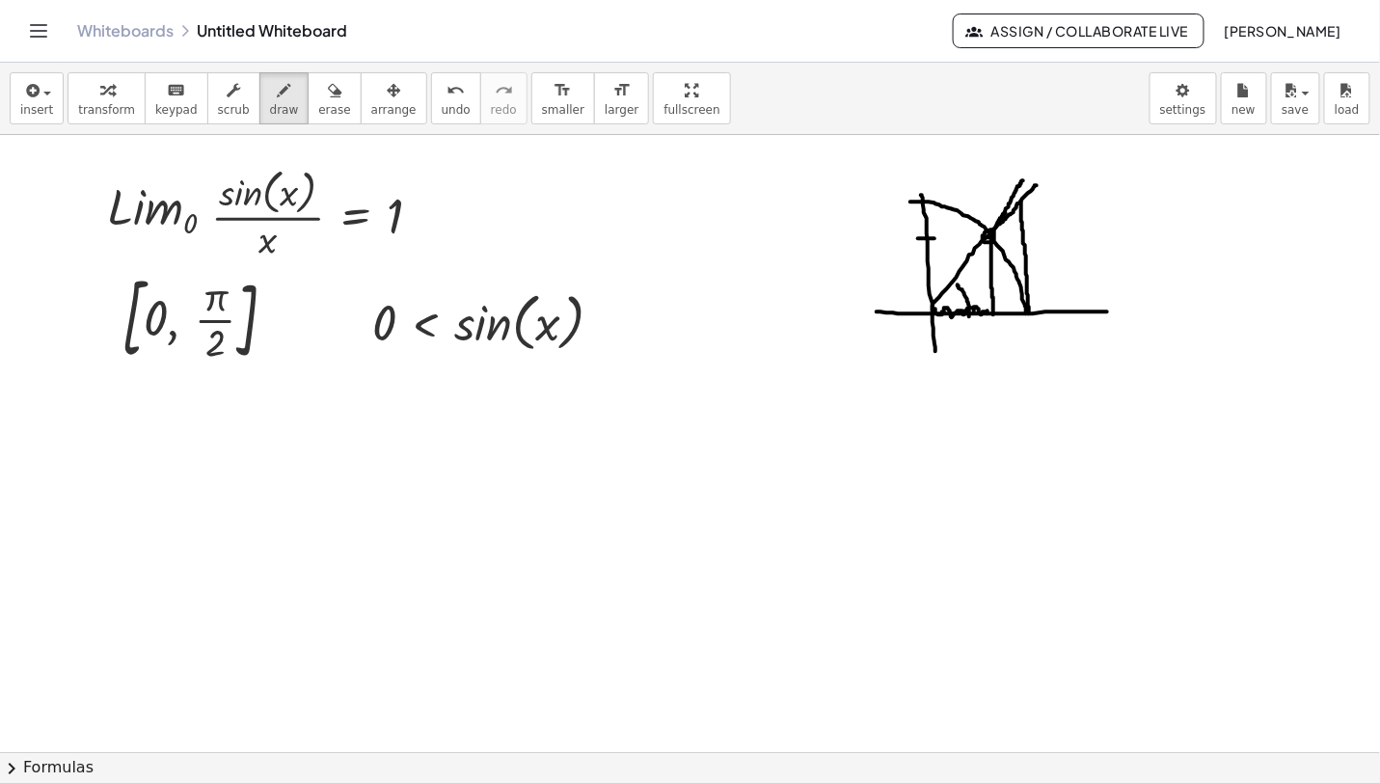
drag, startPoint x: 1022, startPoint y: 202, endPoint x: 1033, endPoint y: 304, distance: 101.8
click at [100, 98] on icon "button" at bounding box center [106, 90] width 13 height 23
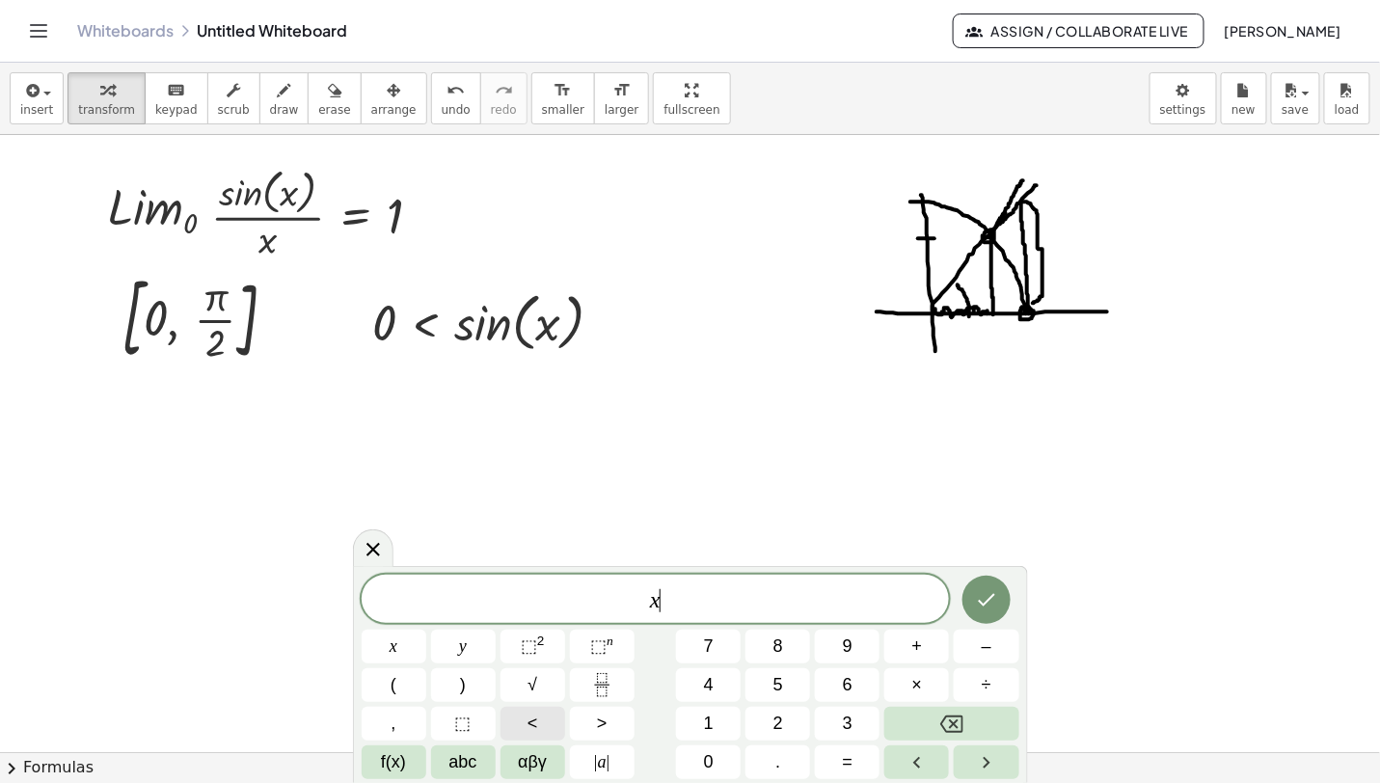
click at [536, 720] on span "<" at bounding box center [532, 724] width 11 height 26
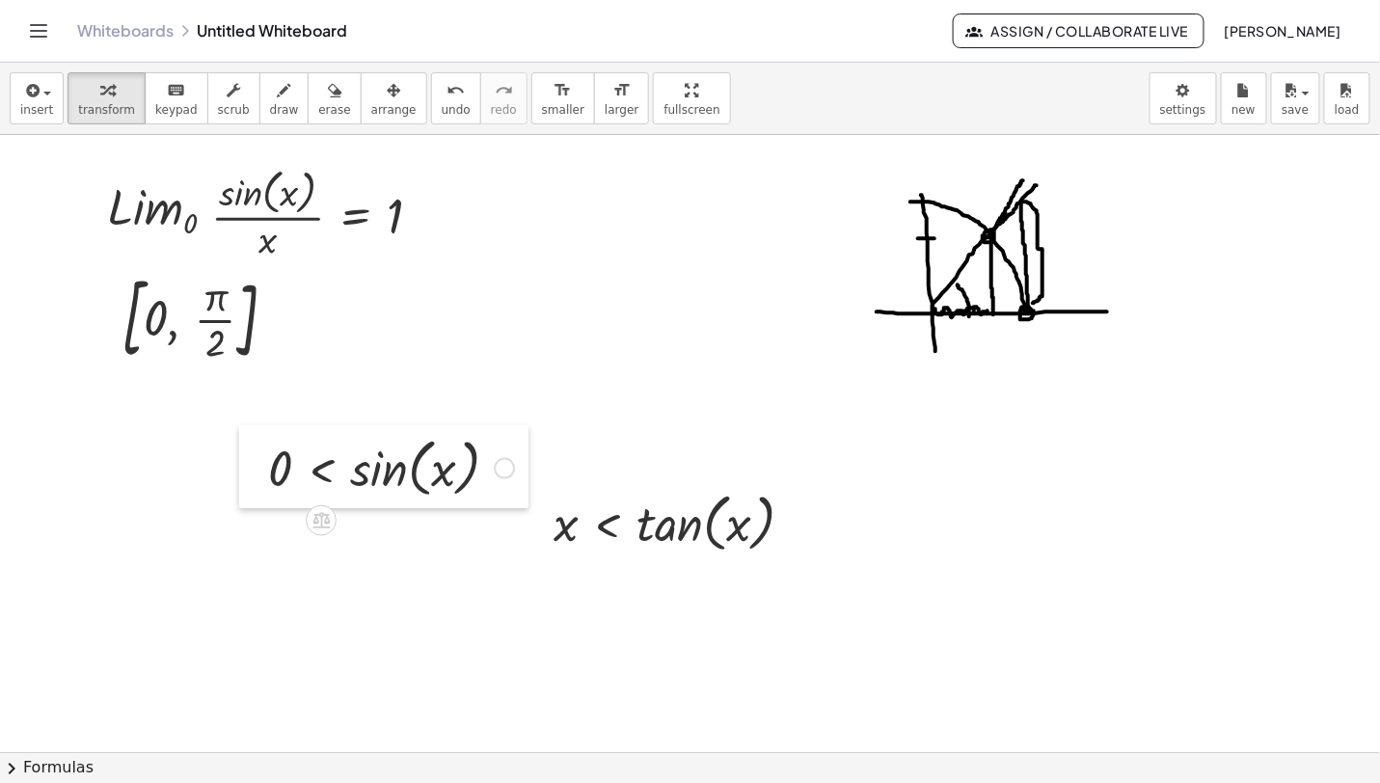
drag, startPoint x: 356, startPoint y: 318, endPoint x: 239, endPoint y: 473, distance: 194.2
click at [239, 473] on div at bounding box center [253, 466] width 29 height 83
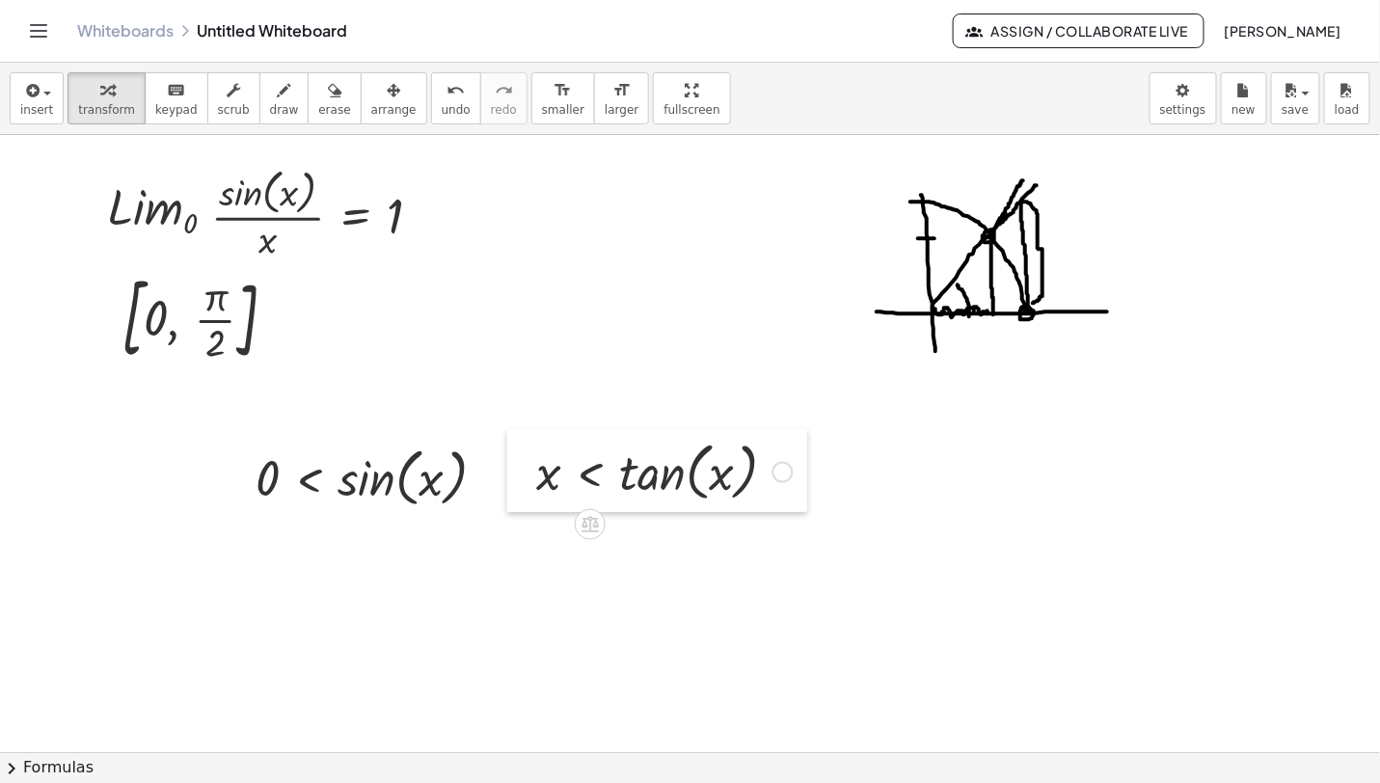
drag, startPoint x: 540, startPoint y: 533, endPoint x: 524, endPoint y: 483, distance: 52.8
click at [524, 483] on div at bounding box center [521, 470] width 29 height 83
click at [278, 92] on icon "button" at bounding box center [284, 90] width 13 height 23
drag, startPoint x: 513, startPoint y: 471, endPoint x: 512, endPoint y: 491, distance: 20.3
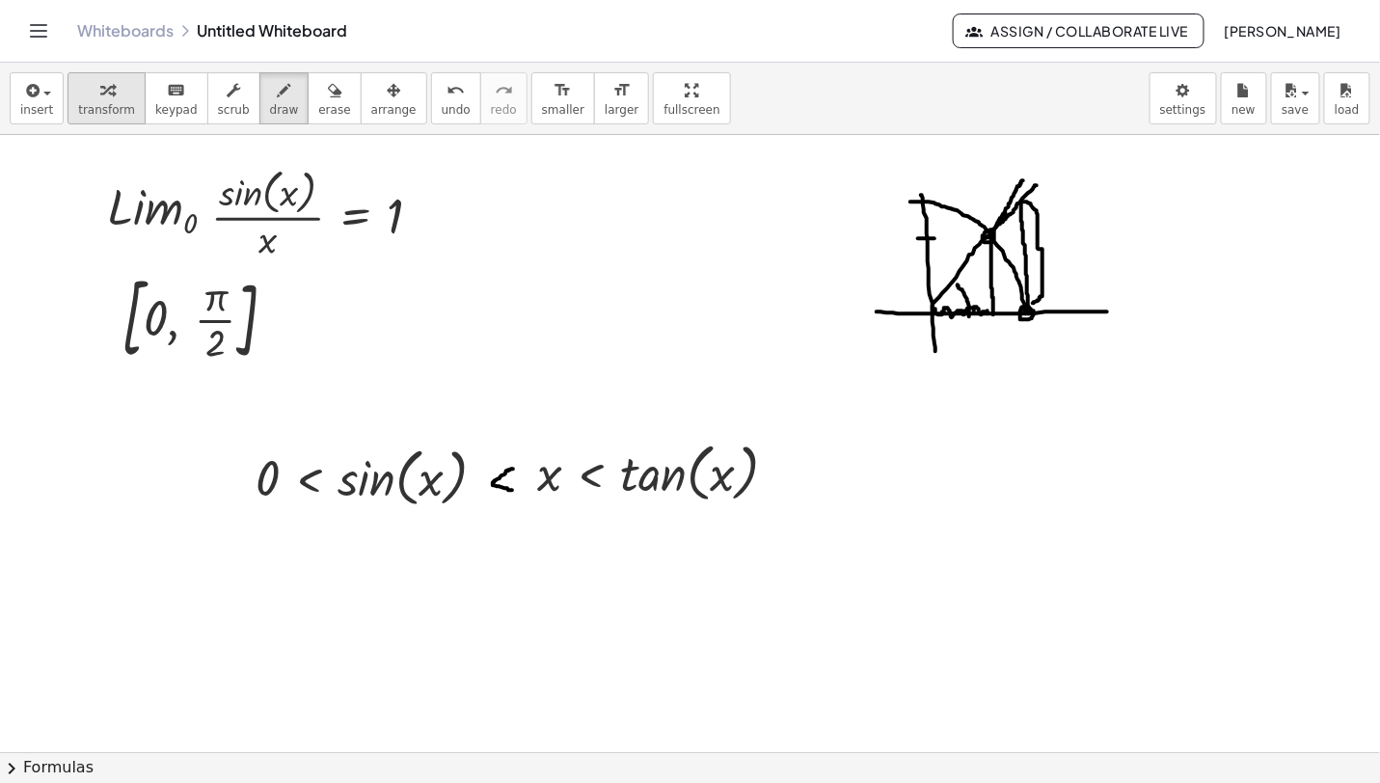
click at [100, 97] on icon "button" at bounding box center [106, 90] width 13 height 23
click at [310, 485] on div at bounding box center [378, 476] width 265 height 73
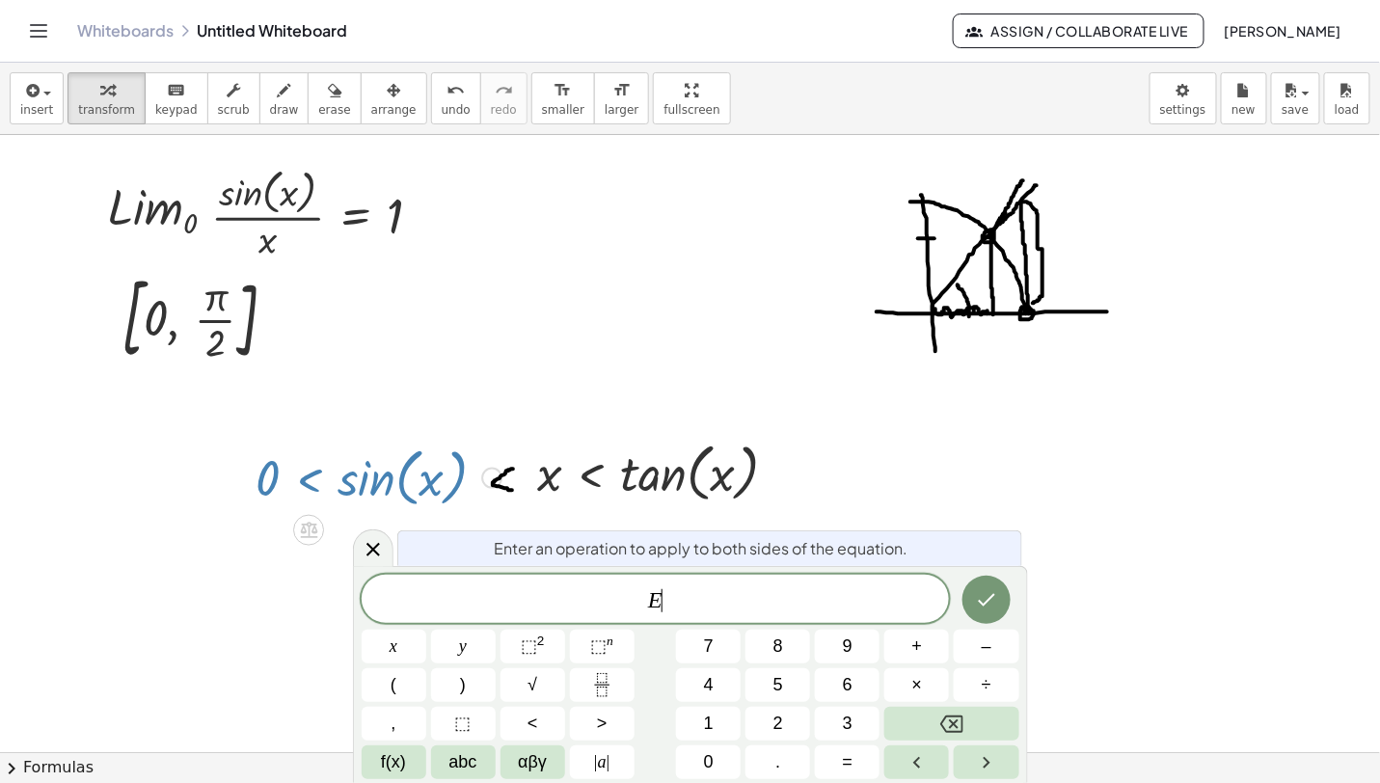
click at [310, 485] on div at bounding box center [378, 476] width 265 height 73
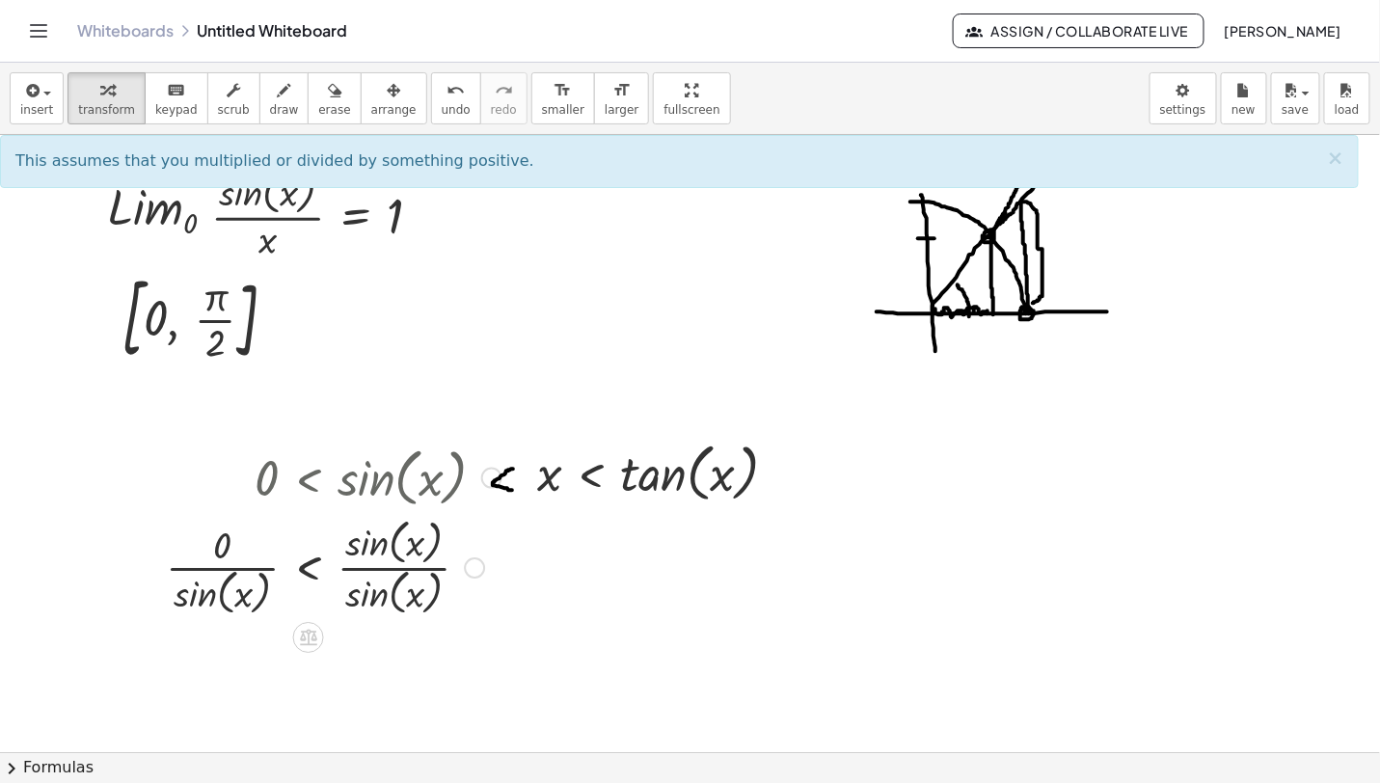
click at [390, 593] on div at bounding box center [333, 566] width 355 height 107
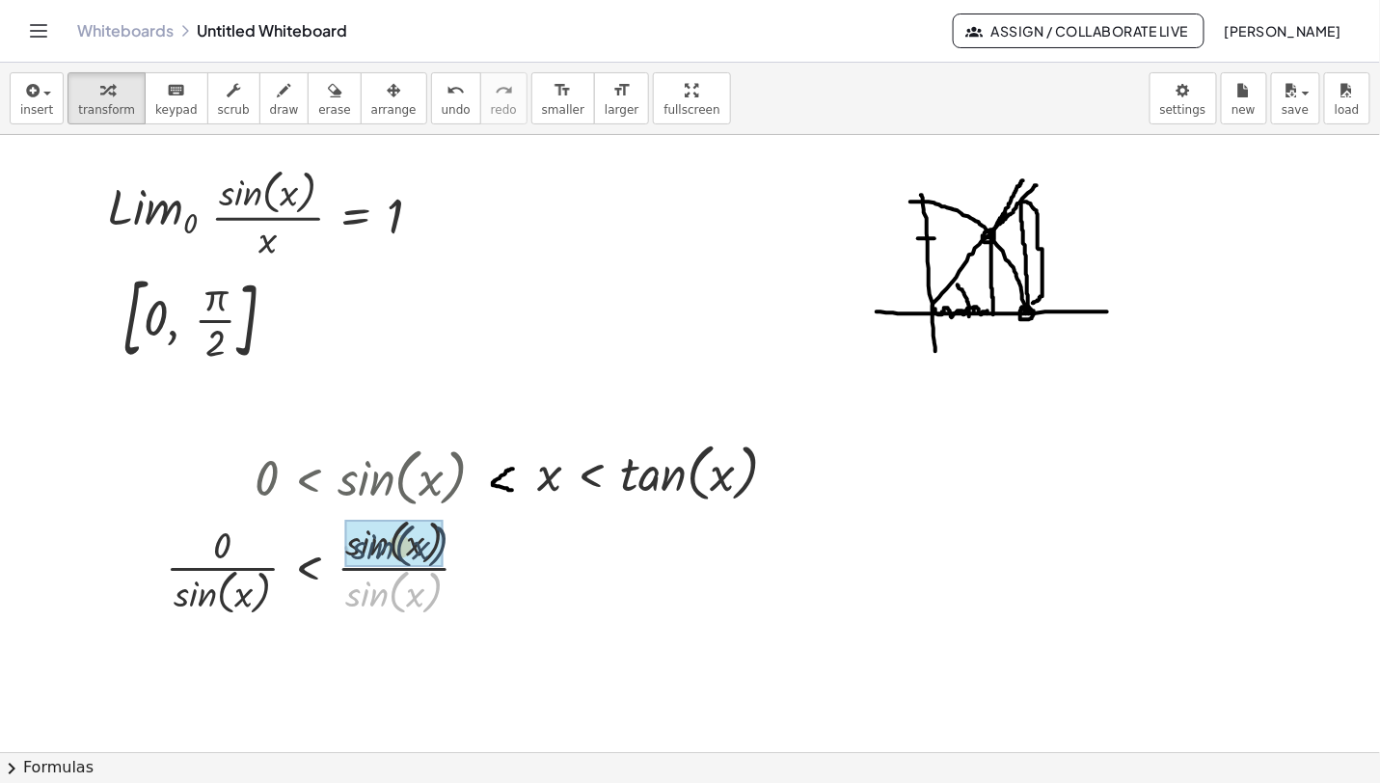
drag, startPoint x: 374, startPoint y: 603, endPoint x: 380, endPoint y: 555, distance: 47.6
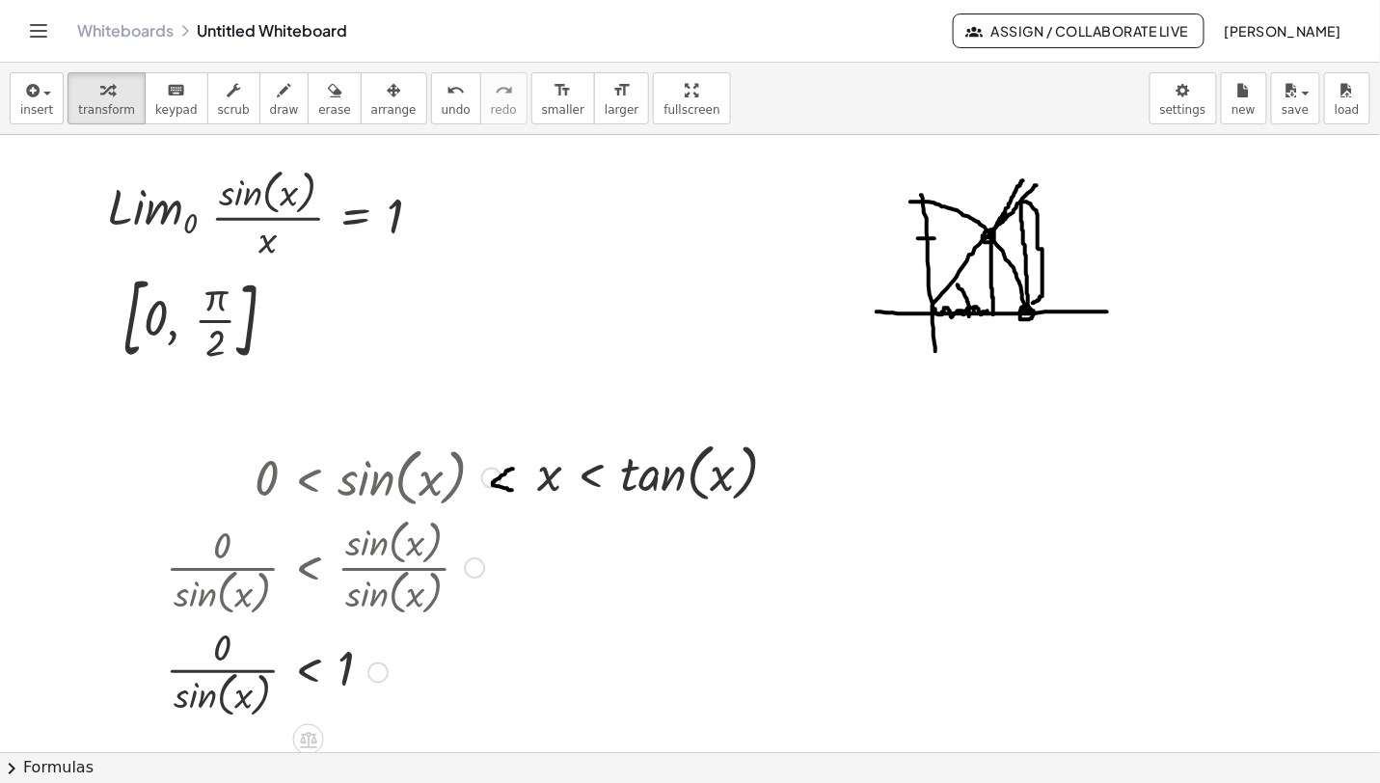
click at [217, 596] on div at bounding box center [333, 566] width 355 height 107
drag, startPoint x: 205, startPoint y: 691, endPoint x: 213, endPoint y: 645, distance: 46.9
click at [213, 645] on div at bounding box center [333, 671] width 355 height 102
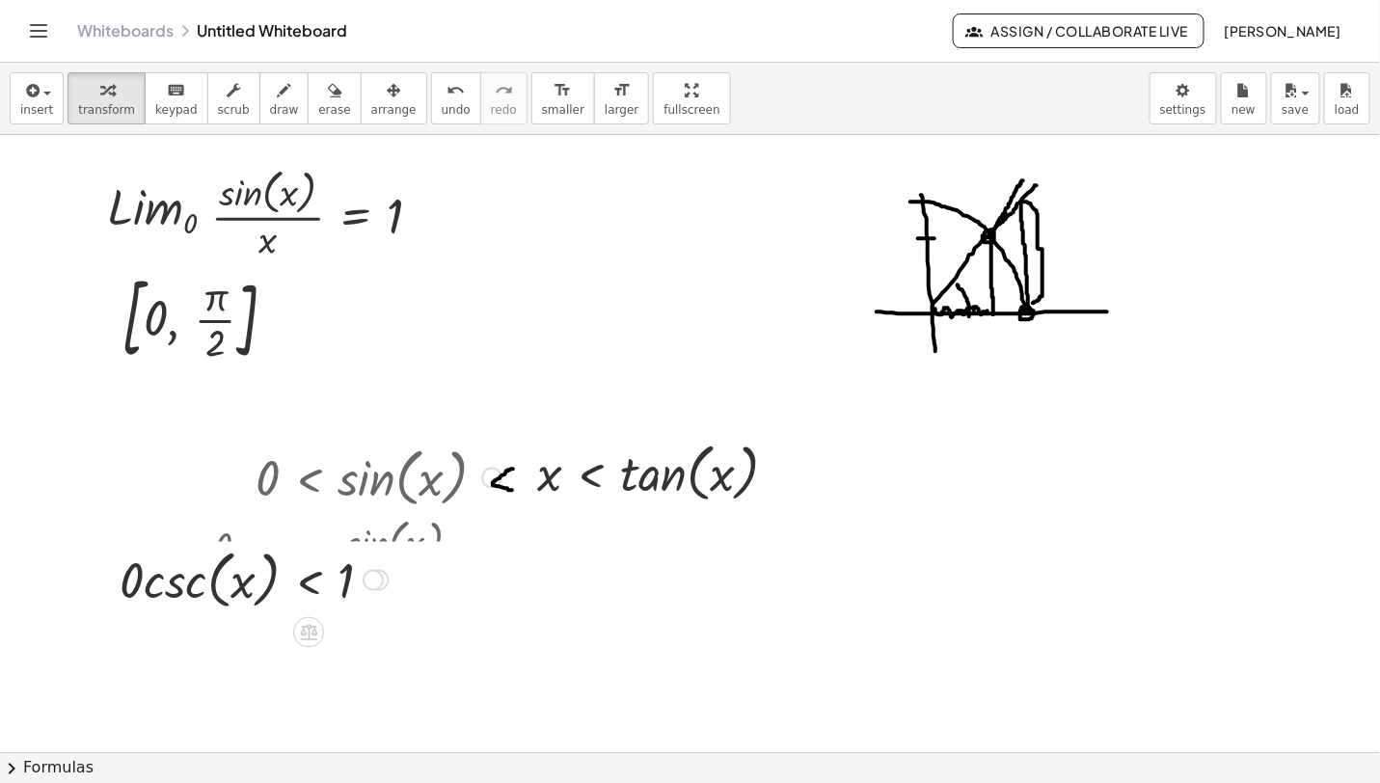
drag, startPoint x: 374, startPoint y: 674, endPoint x: 379, endPoint y: 576, distance: 98.5
click at [379, 576] on div at bounding box center [373, 580] width 21 height 21
click at [132, 567] on div at bounding box center [310, 566] width 401 height 73
drag, startPoint x: 374, startPoint y: 634, endPoint x: 374, endPoint y: 562, distance: 71.4
click at [374, 569] on div "Fix a mistake Transform line Copy line as LaTeX Copy derivation as LaTeX Expand…" at bounding box center [378, 579] width 21 height 21
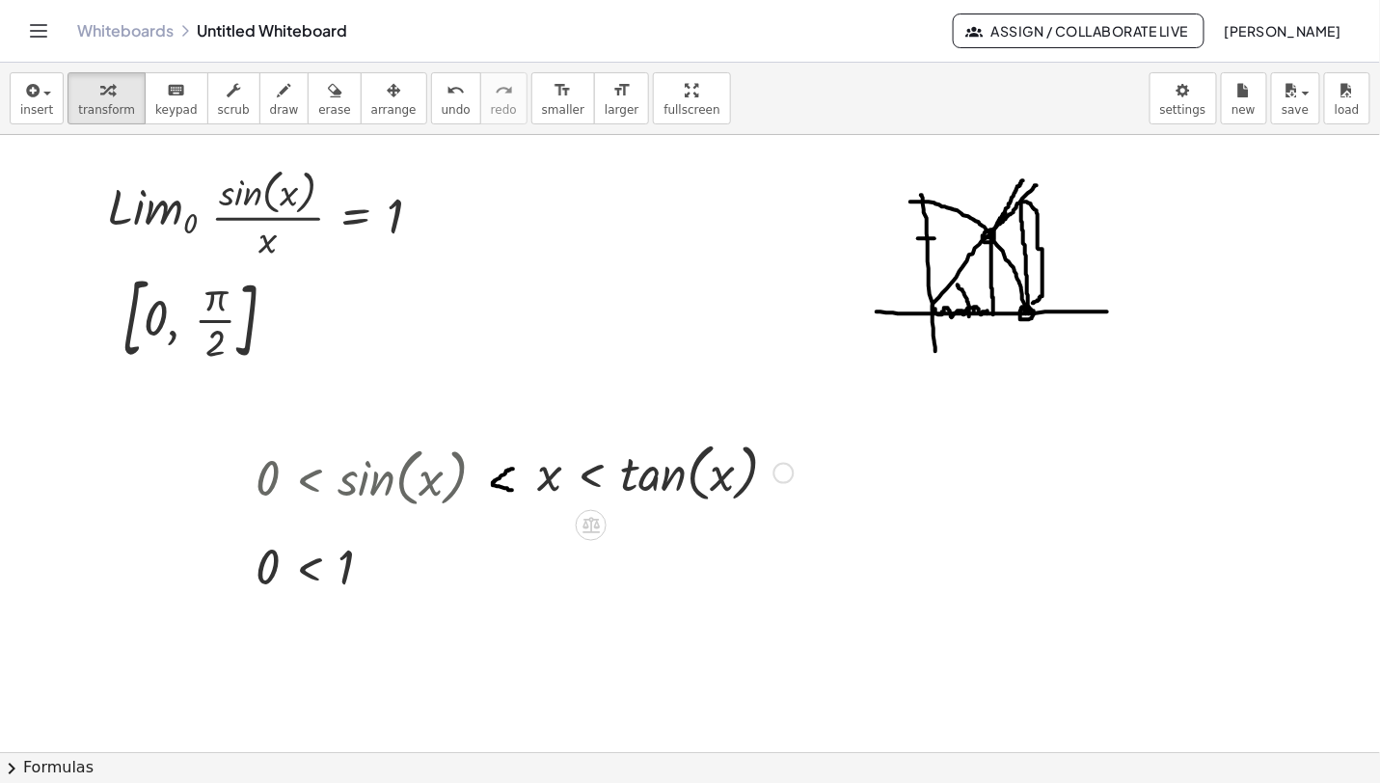
click at [600, 481] on div at bounding box center [665, 471] width 276 height 73
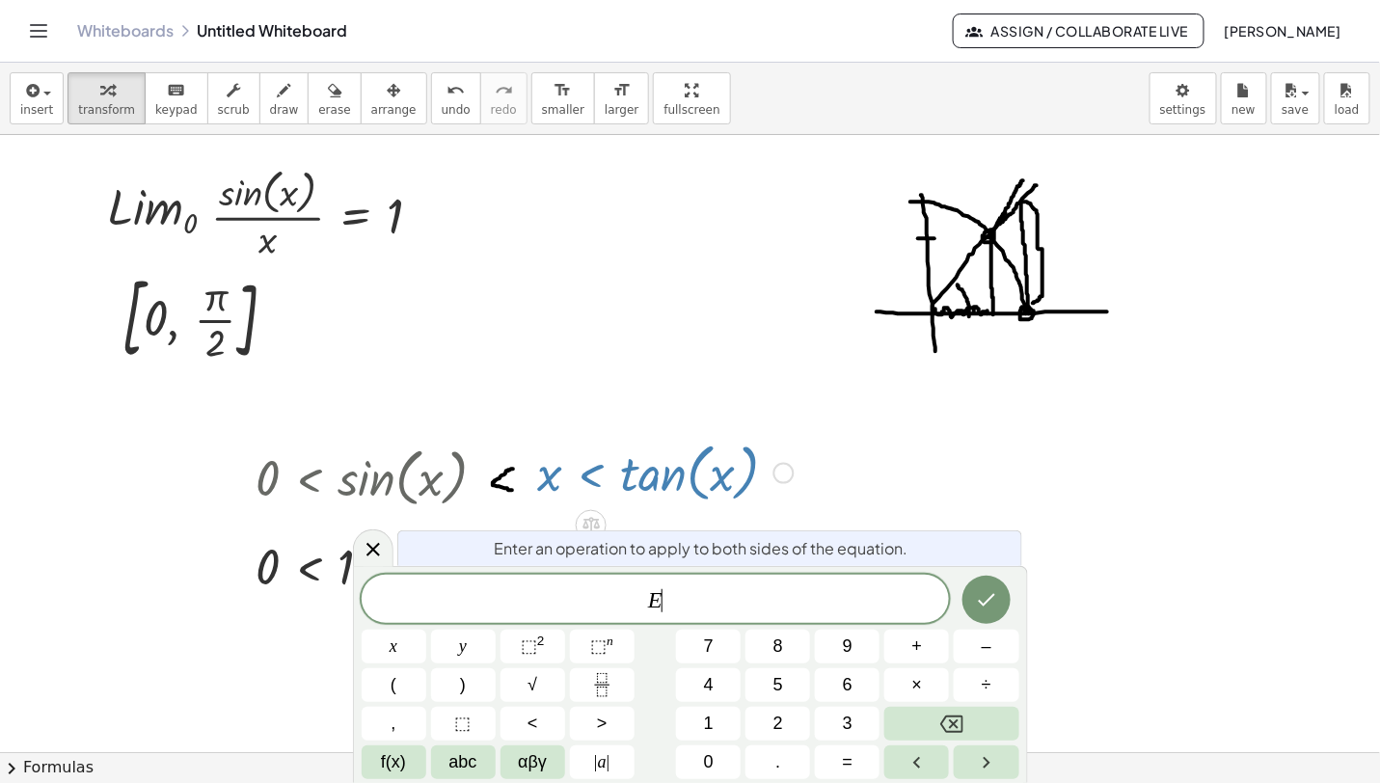
click at [600, 481] on div at bounding box center [665, 471] width 276 height 73
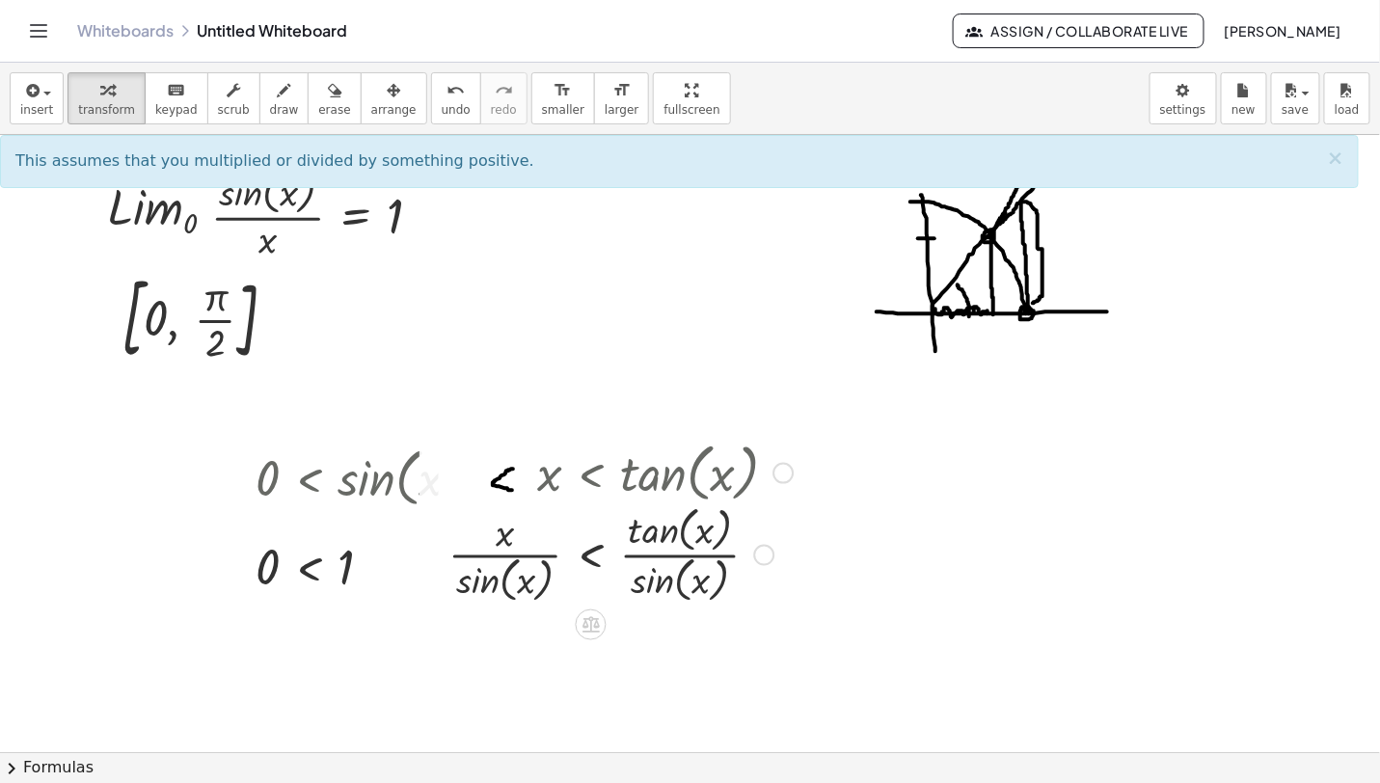
drag, startPoint x: 773, startPoint y: 473, endPoint x: 777, endPoint y: 568, distance: 94.6
click at [591, 555] on div "x < tan ( , x ) · · sin ( , x ) · · sin ( , x )" at bounding box center [591, 555] width 0 height 0
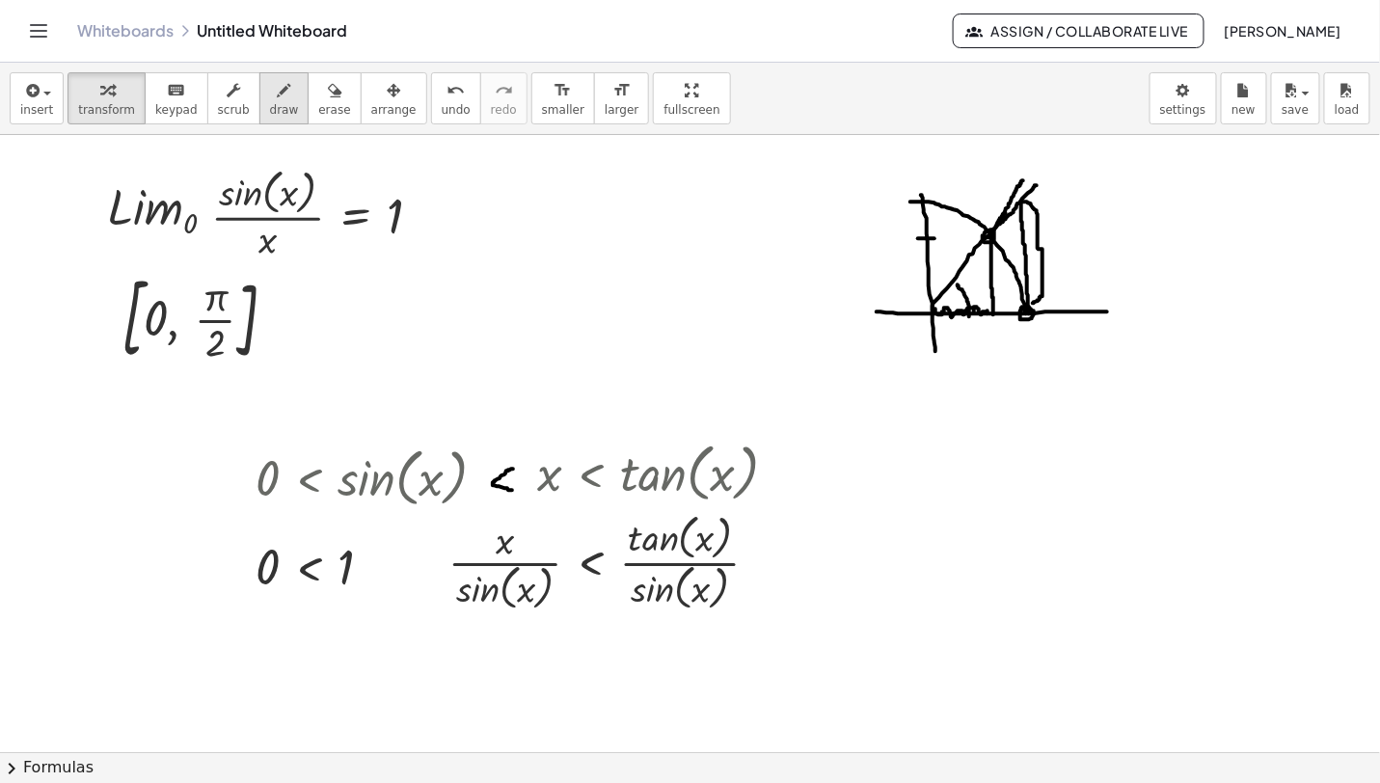
click at [271, 118] on button "draw" at bounding box center [284, 98] width 50 height 52
drag, startPoint x: 427, startPoint y: 552, endPoint x: 421, endPoint y: 576, distance: 24.8
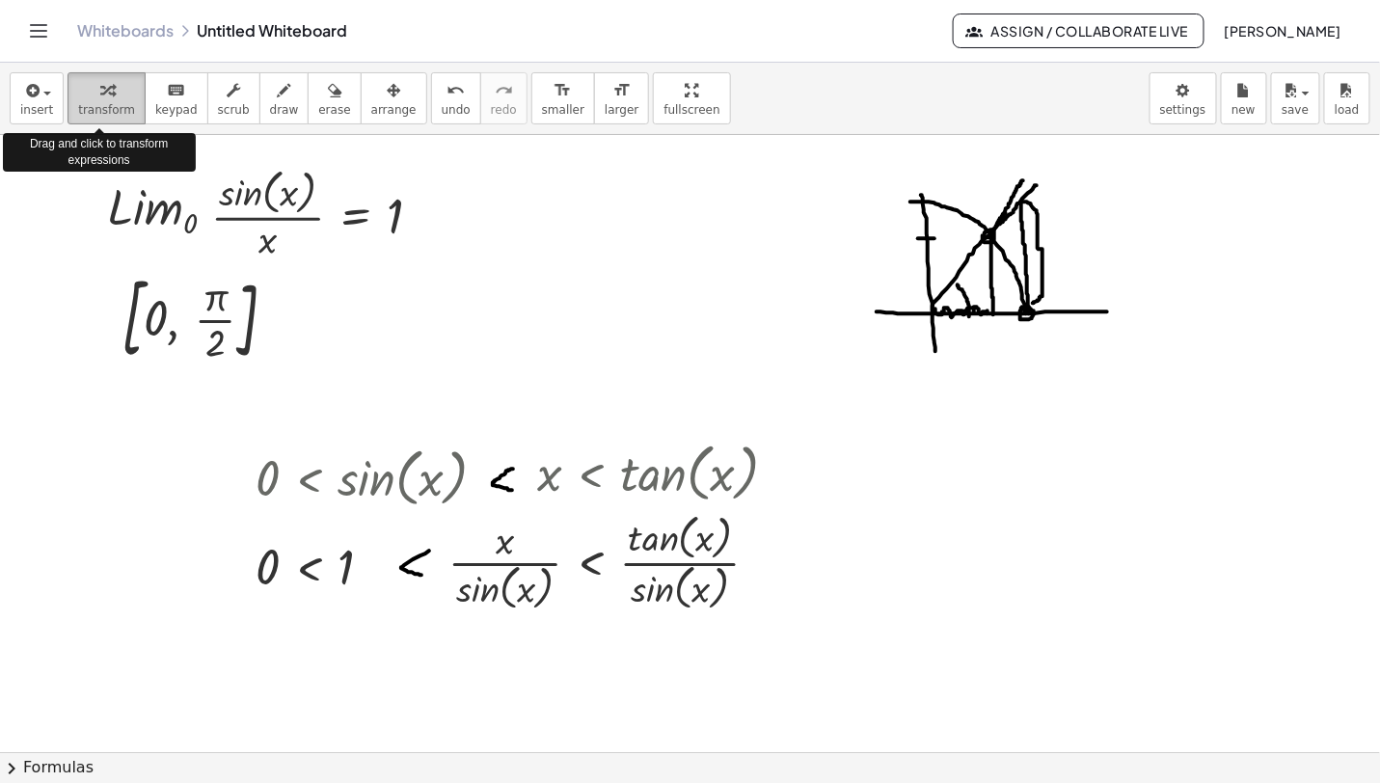
click at [102, 107] on span "transform" at bounding box center [106, 109] width 57 height 13
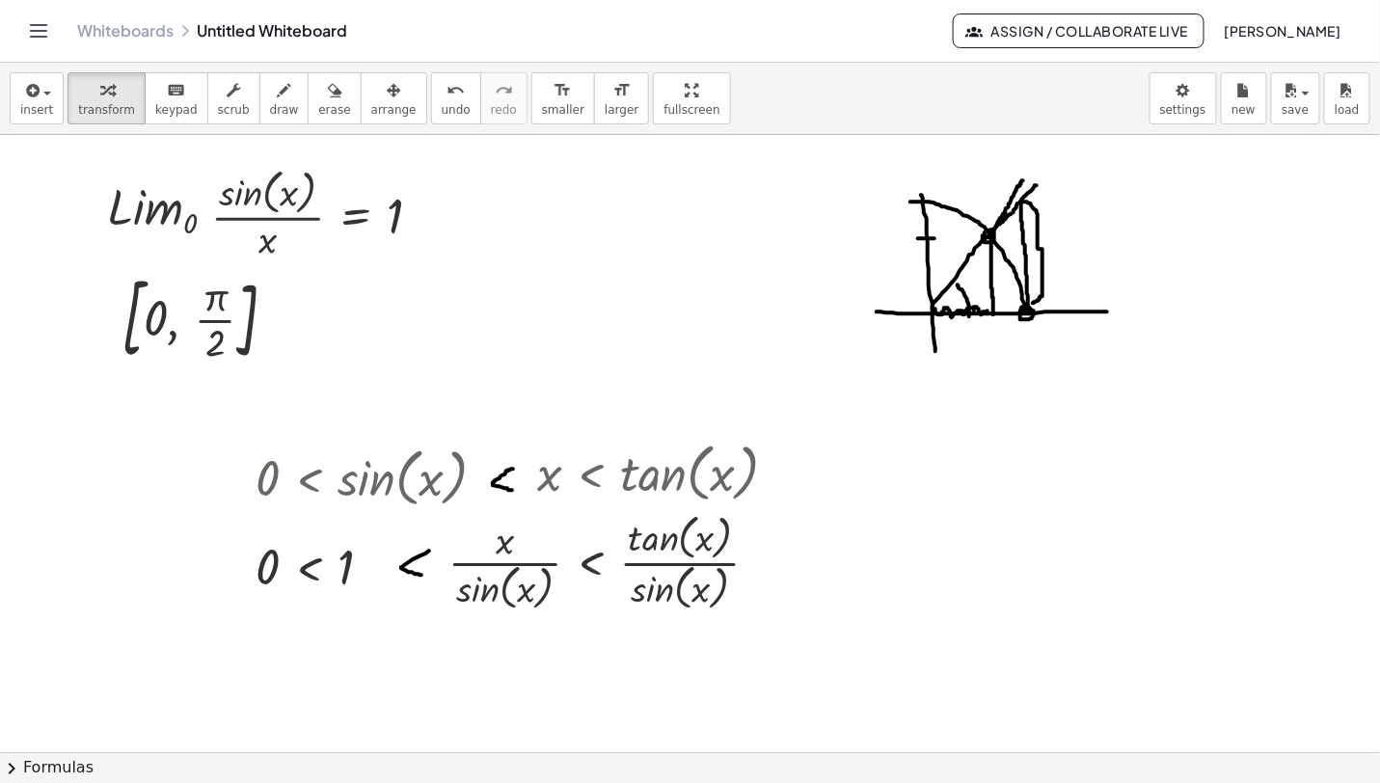
click at [19, 765] on span "chevron_right" at bounding box center [11, 768] width 23 height 23
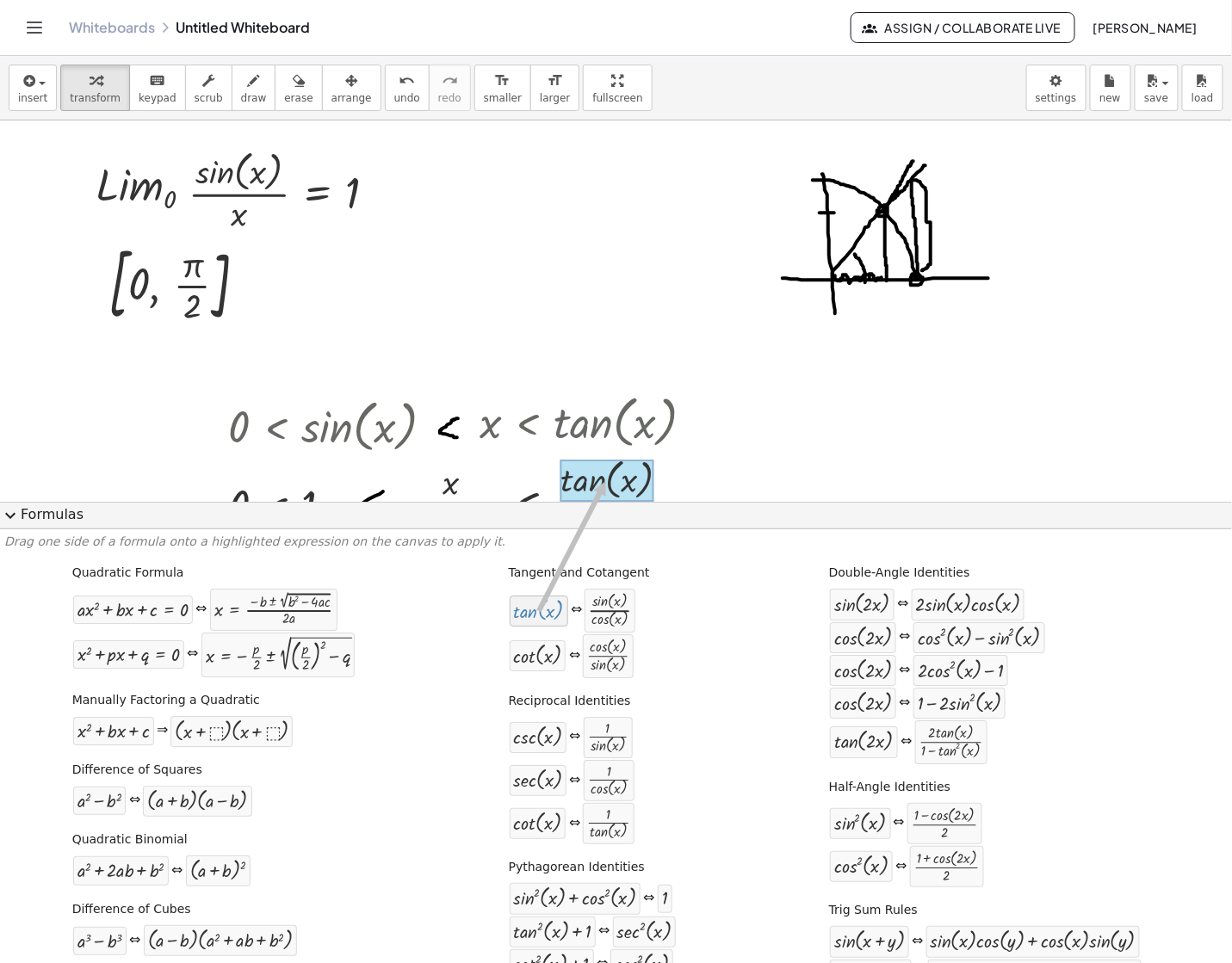
drag, startPoint x: 526, startPoint y: 618, endPoint x: 595, endPoint y: 480, distance: 154.3
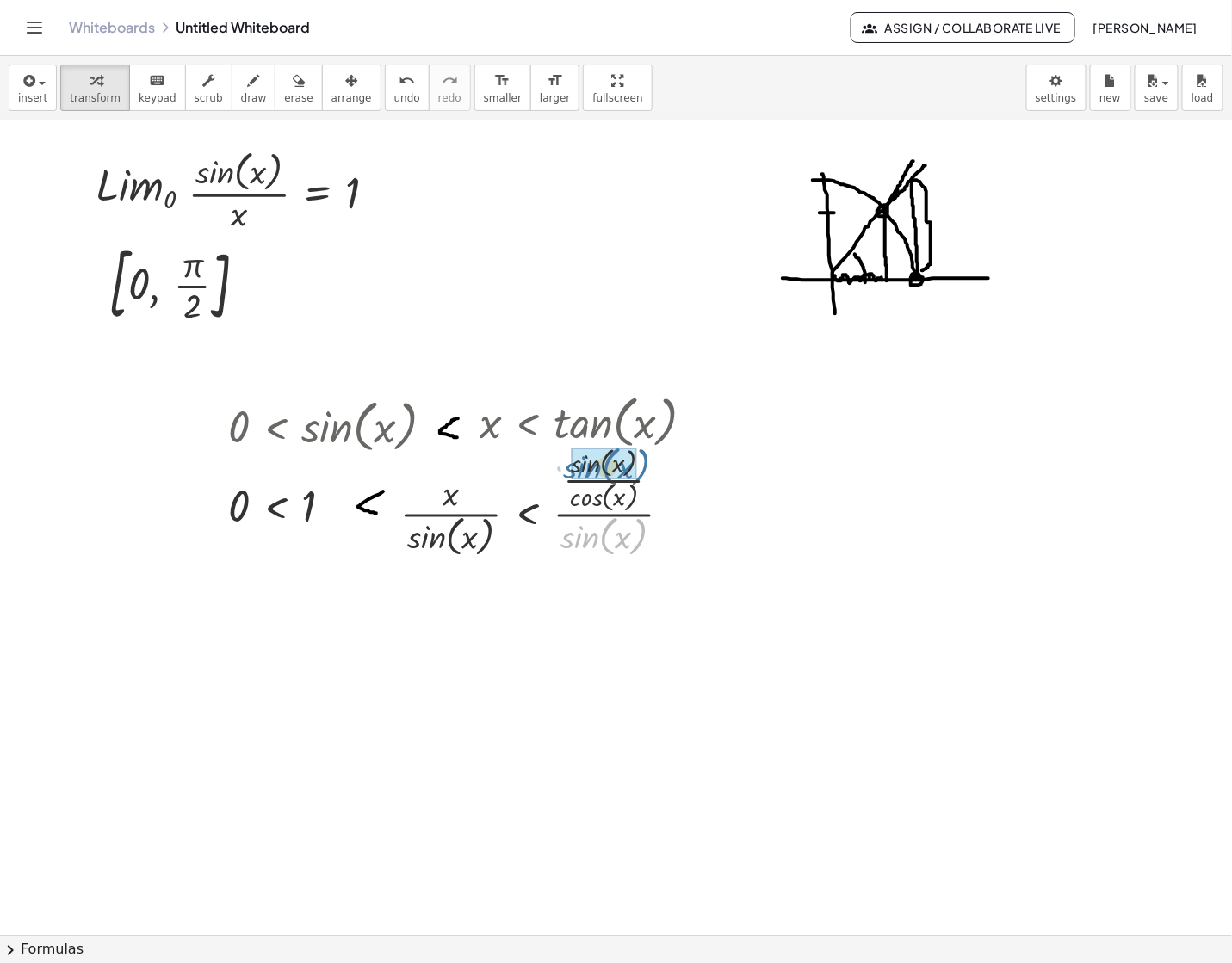
drag, startPoint x: 605, startPoint y: 536, endPoint x: 608, endPoint y: 466, distance: 70.1
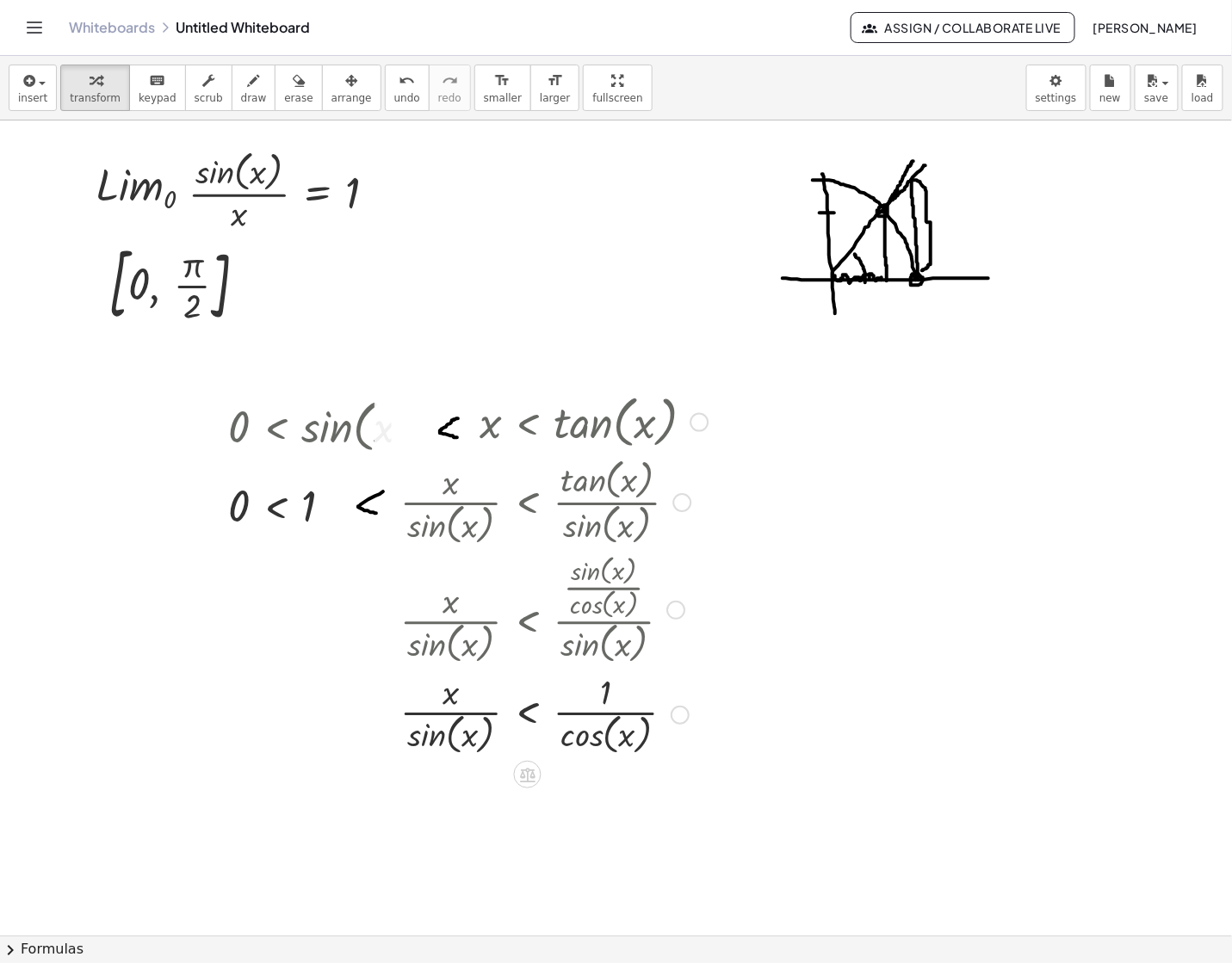
drag, startPoint x: 676, startPoint y: 614, endPoint x: 676, endPoint y: 733, distance: 119.0
click at [528, 715] on div "x < · · sin ( , x ) · cos ( , x ) · 1" at bounding box center [528, 715] width 0 height 0
drag, startPoint x: 331, startPoint y: 508, endPoint x: 345, endPoint y: 534, distance: 29.5
click at [345, 533] on div "0 < sin ( , x ) · 0 · sin ( , x ) < · sin ( , x ) · sin ( , x ) · 0 · sin ( , x…" at bounding box center [331, 461] width 258 height 145
drag, startPoint x: 332, startPoint y: 507, endPoint x: 757, endPoint y: 609, distance: 437.1
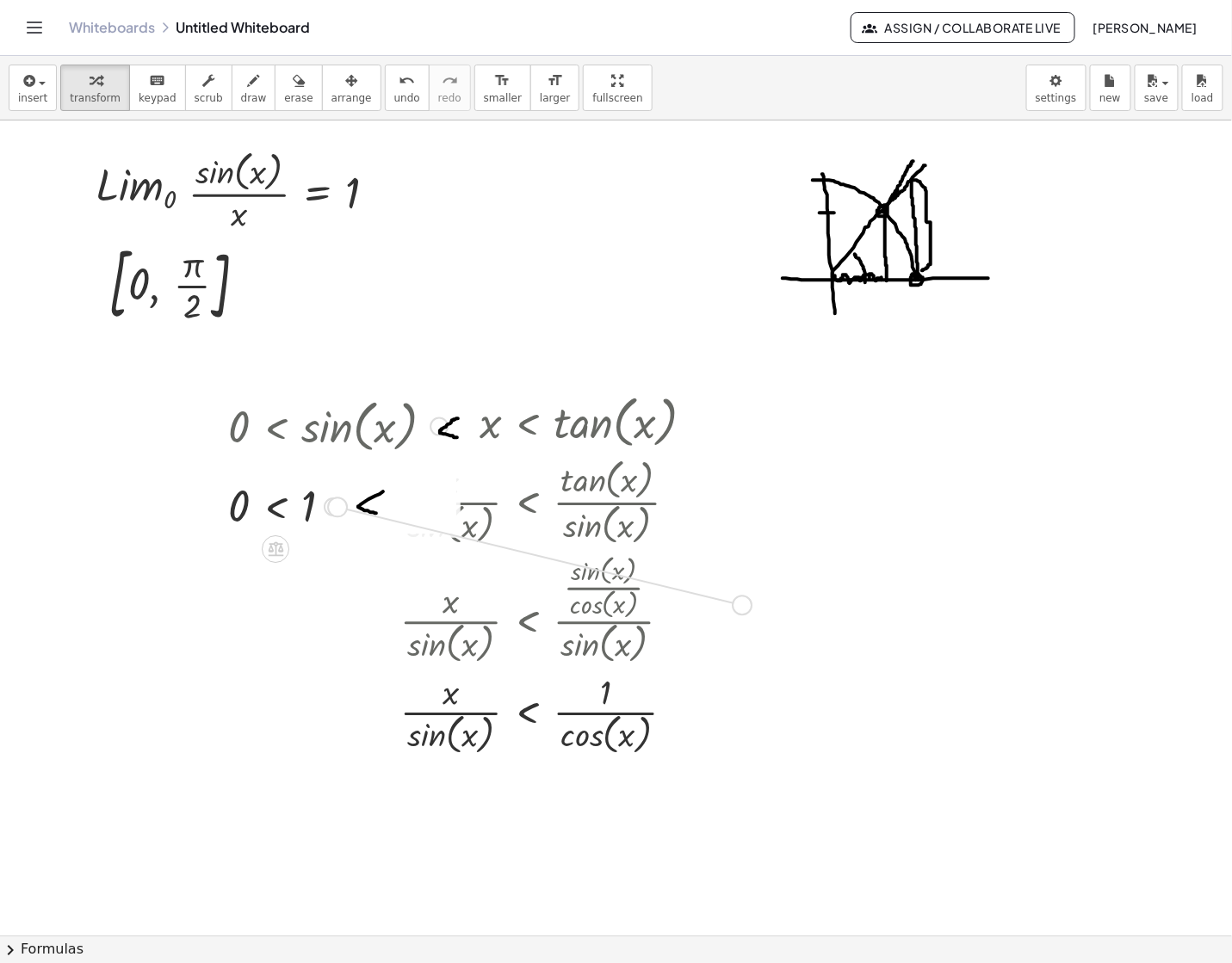
drag, startPoint x: 612, startPoint y: 611, endPoint x: 238, endPoint y: 726, distance: 391.3
click at [238, 726] on div at bounding box center [244, 714] width 26 height 65
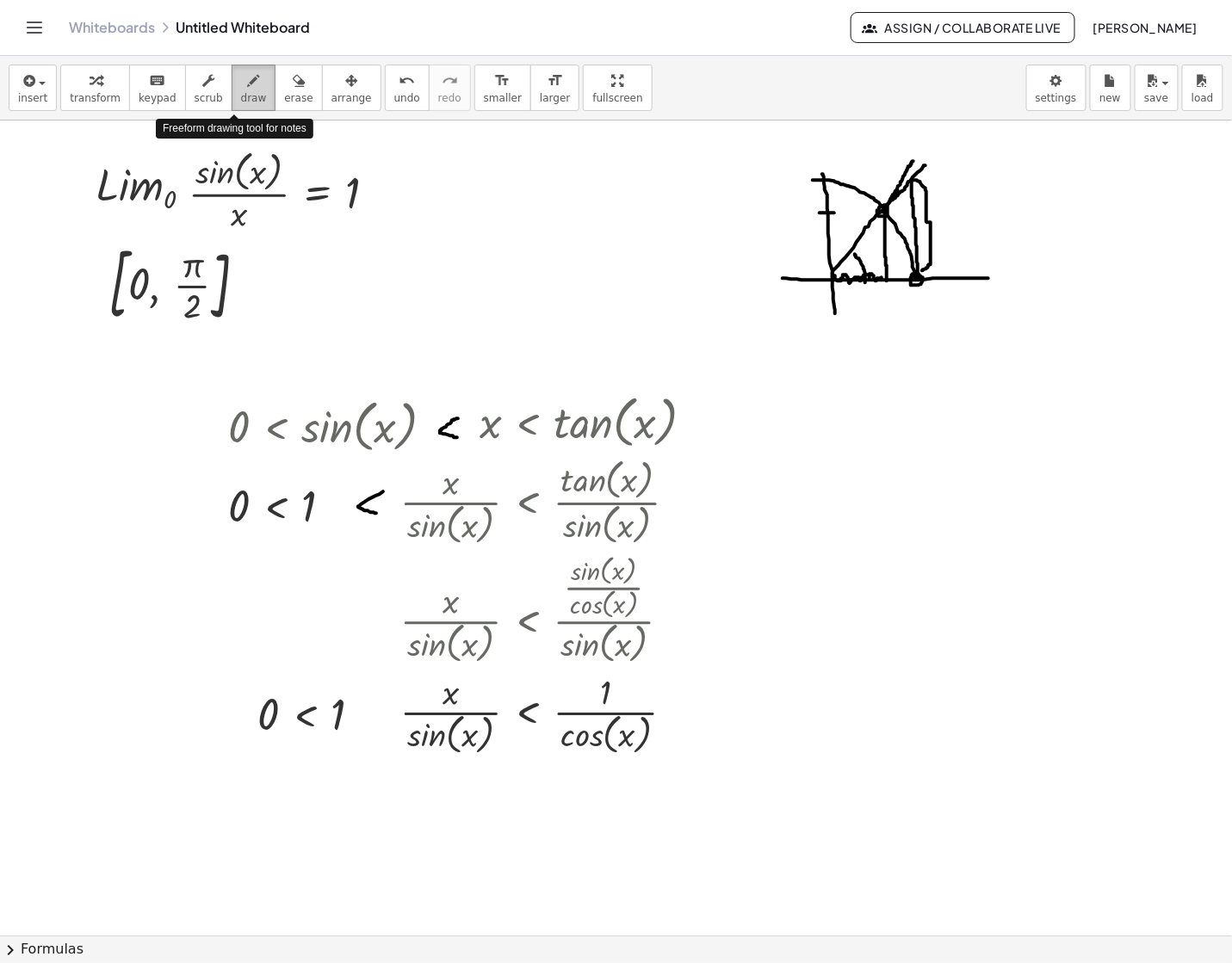
click at [241, 94] on span "draw" at bounding box center [254, 97] width 26 height 12
drag, startPoint x: 386, startPoint y: 708, endPoint x: 388, endPoint y: 728, distance: 20.1
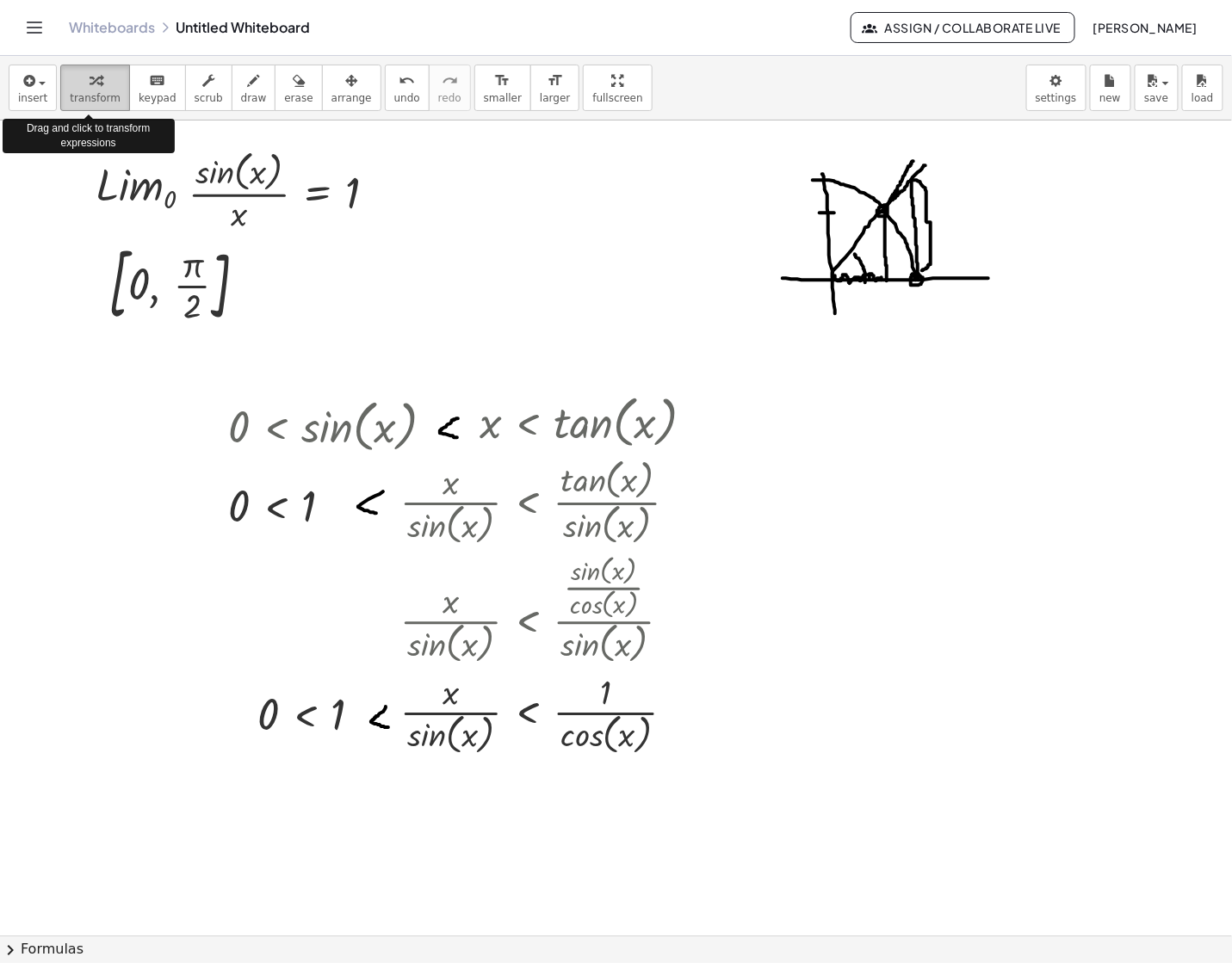
click at [79, 104] on span "transform" at bounding box center [95, 97] width 51 height 12
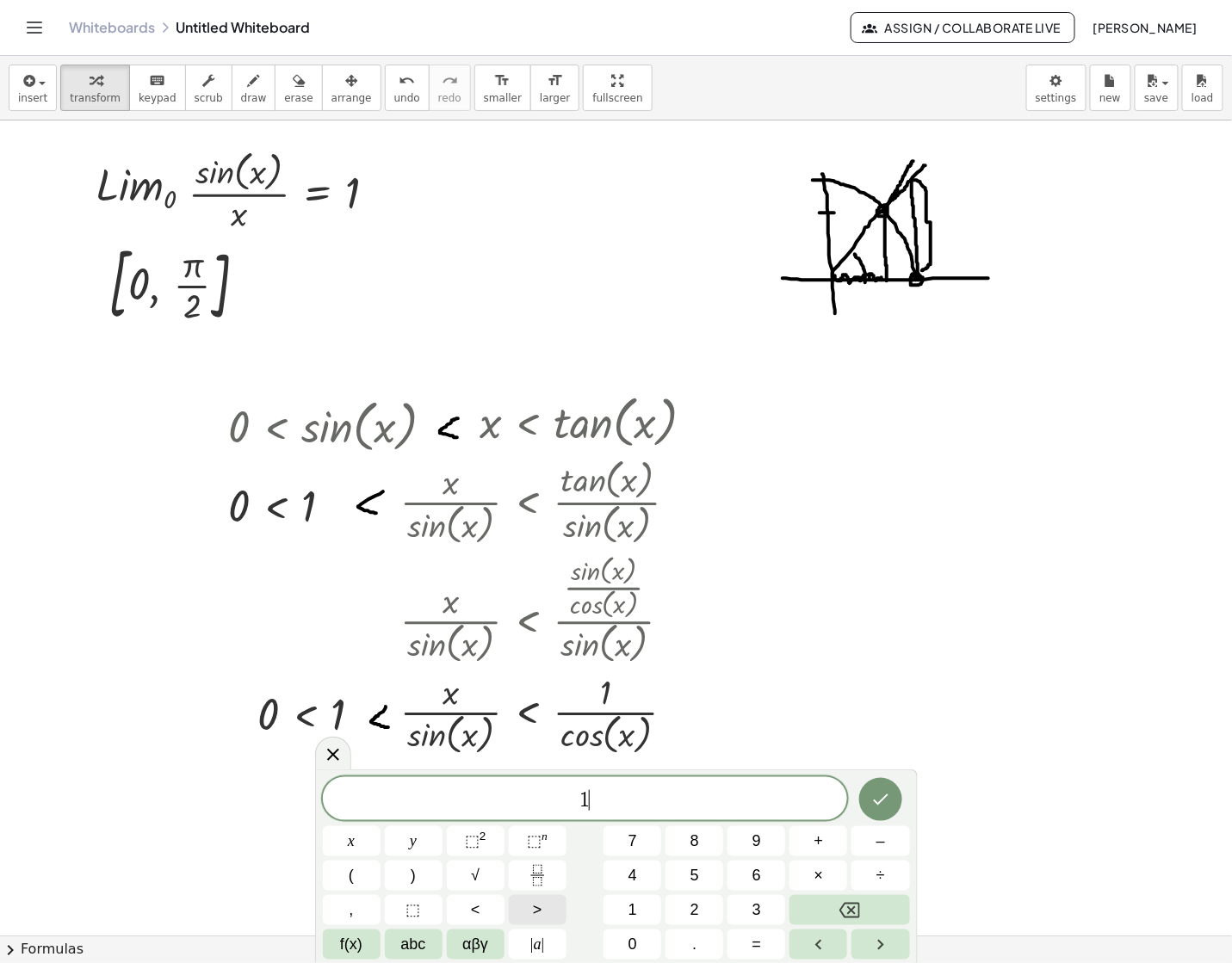
click at [545, 909] on button ">" at bounding box center [537, 910] width 58 height 30
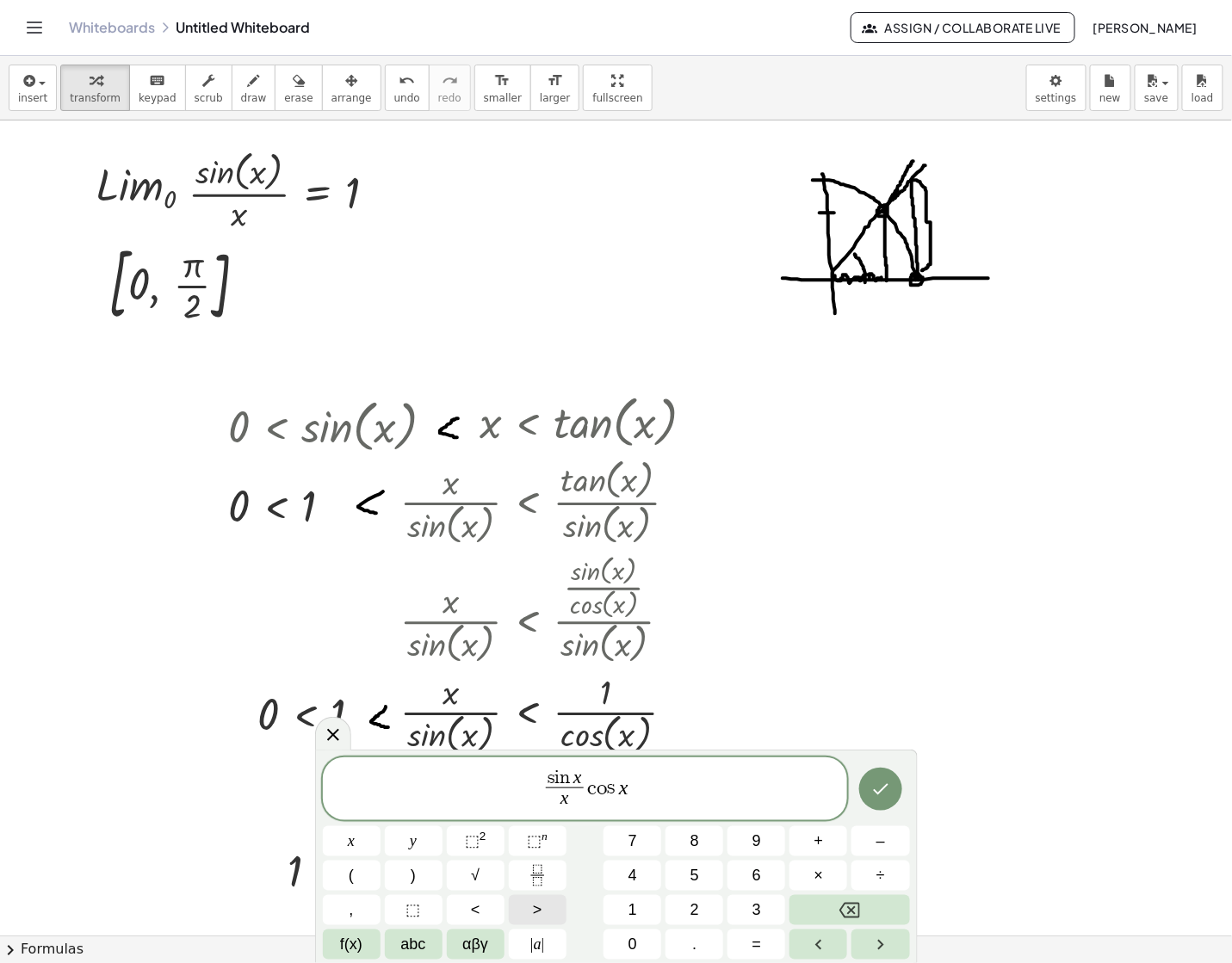
click at [555, 901] on button ">" at bounding box center [537, 910] width 58 height 30
click at [887, 785] on icon "Done" at bounding box center [880, 789] width 15 height 12
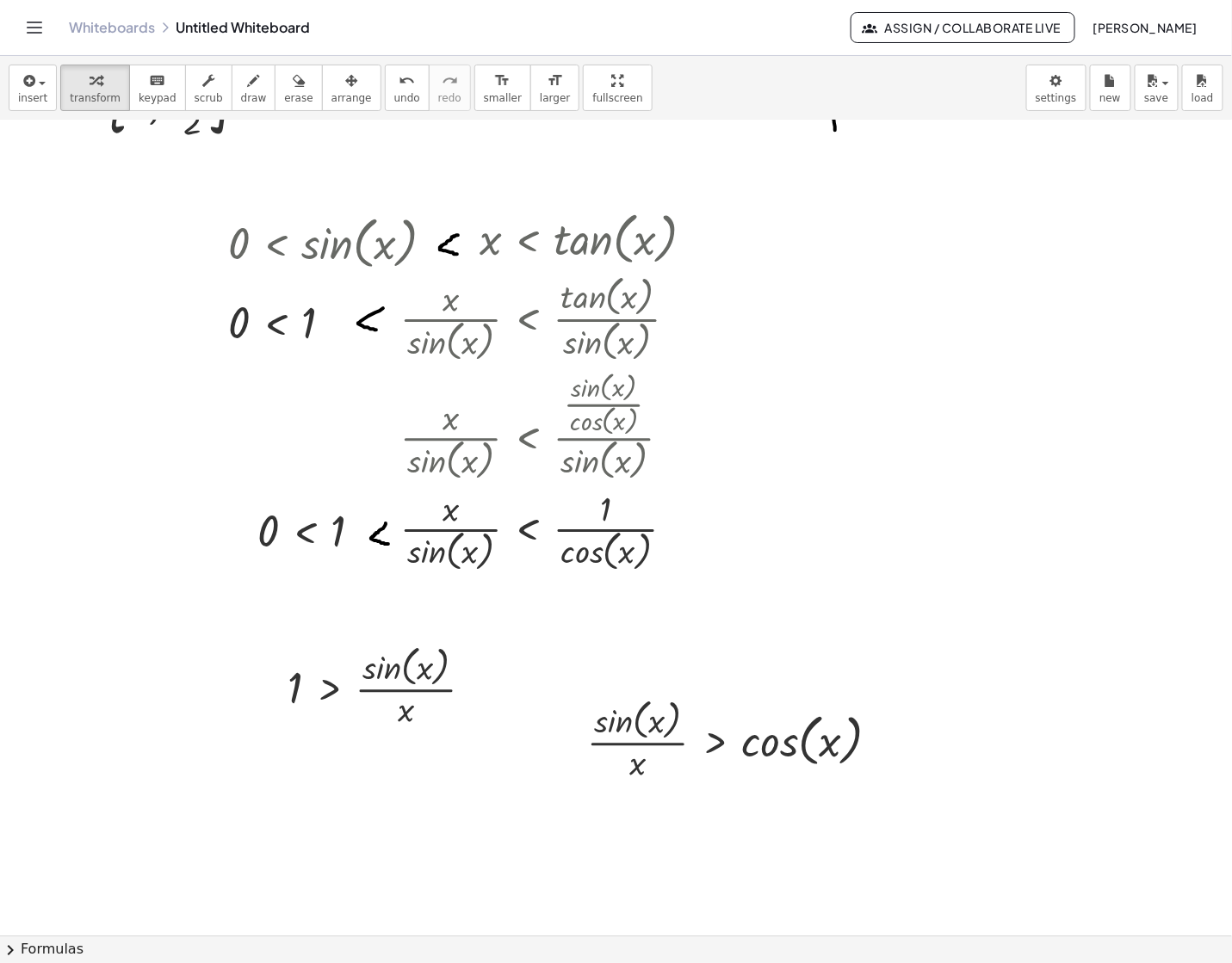
scroll to position [187, 0]
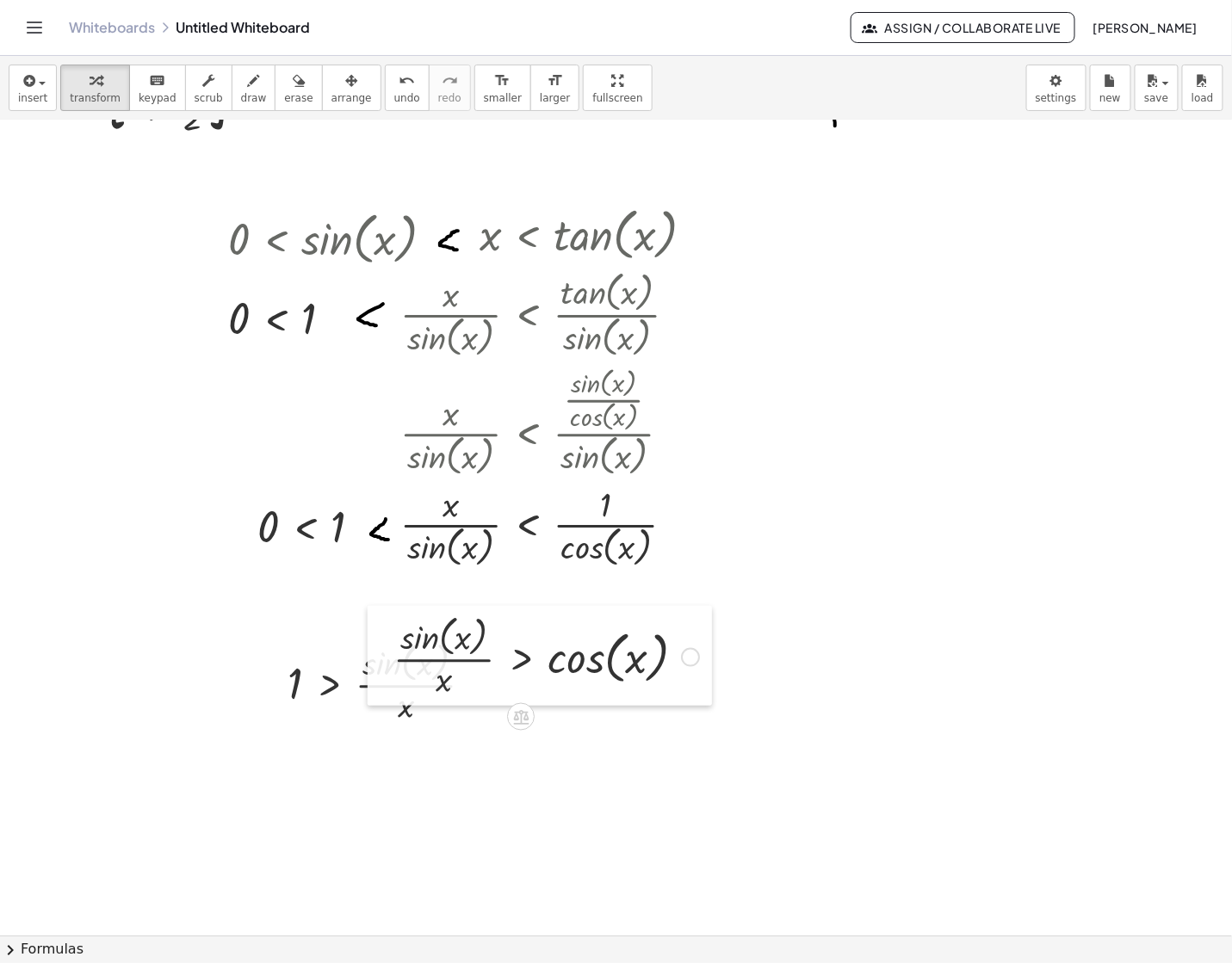
drag, startPoint x: 566, startPoint y: 748, endPoint x: 374, endPoint y: 668, distance: 208.0
click at [374, 668] on div at bounding box center [380, 656] width 26 height 100
drag, startPoint x: 279, startPoint y: 687, endPoint x: 320, endPoint y: 661, distance: 48.5
click at [320, 661] on div at bounding box center [313, 655] width 26 height 100
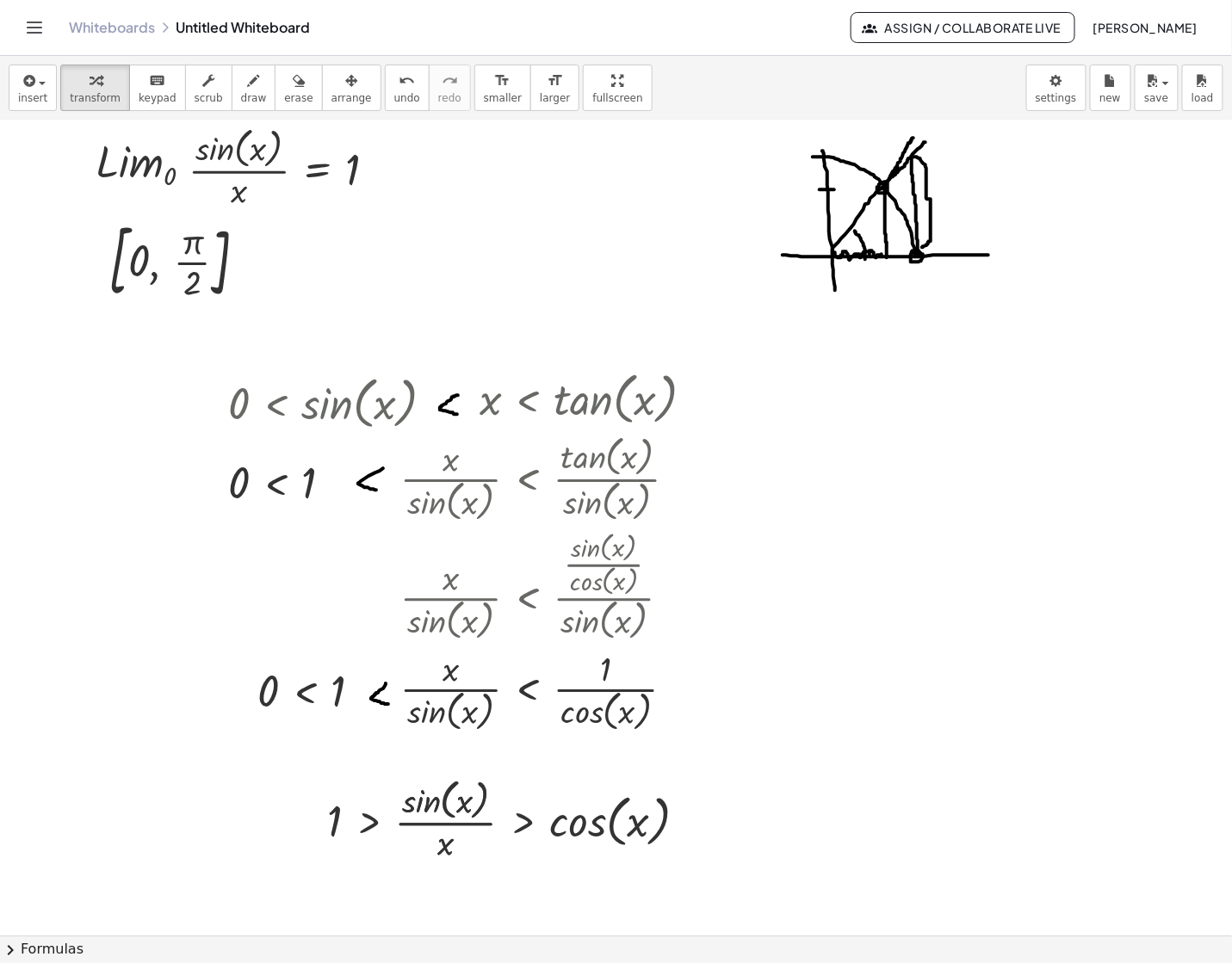
scroll to position [19, 0]
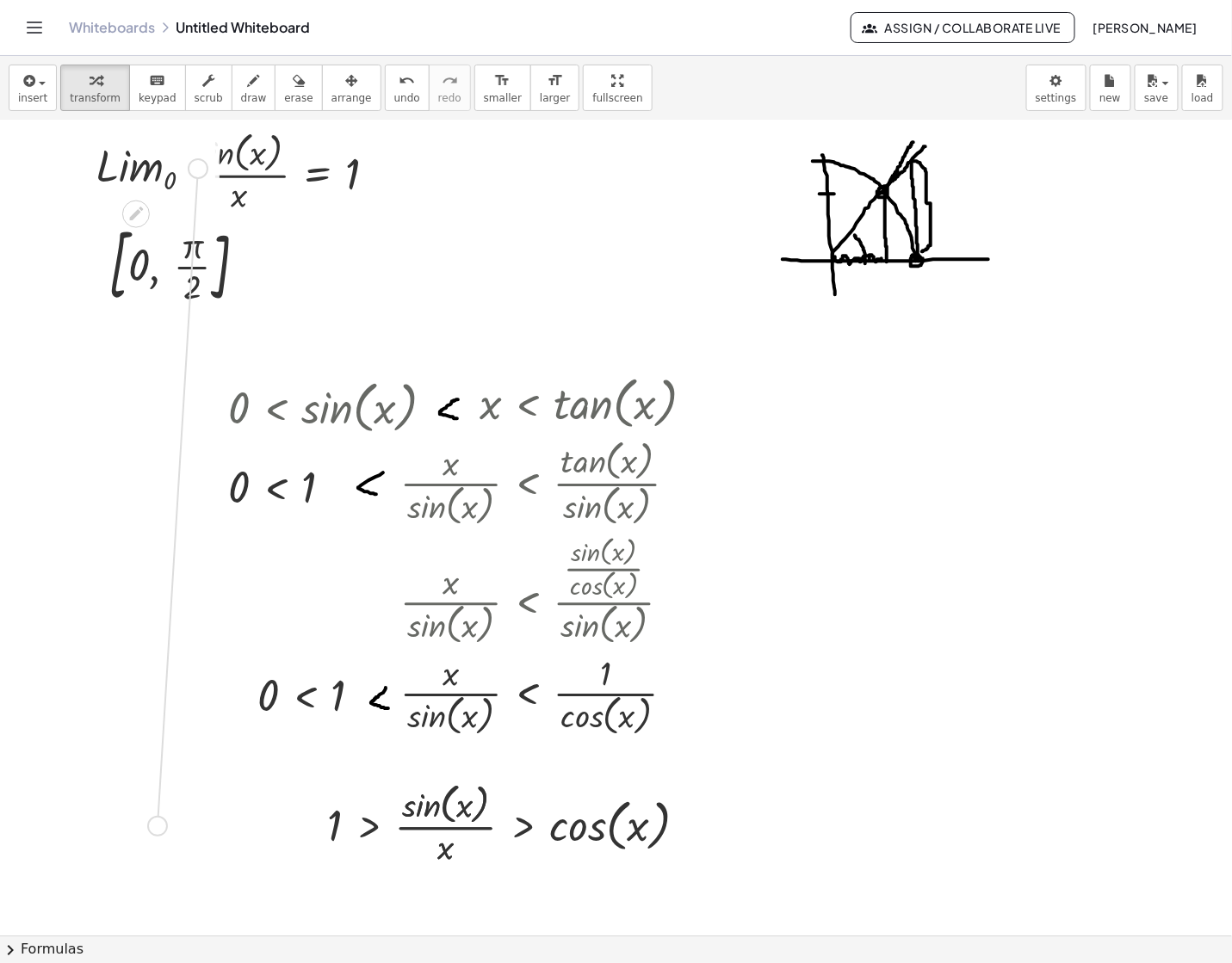
drag, startPoint x: 194, startPoint y: 170, endPoint x: 161, endPoint y: 852, distance: 682.8
click at [161, 852] on div "· sin ( , x ) · x = 1 · L · i · m 0 [ , 0 , · π · 2 ] 0 < sin ( , x ) · 0 · sin…" at bounding box center [616, 979] width 1232 height 1755
drag, startPoint x: 38, startPoint y: 832, endPoint x: 39, endPoint y: 859, distance: 27.0
click at [39, 859] on div at bounding box center [37, 858] width 26 height 71
click at [207, 872] on div at bounding box center [616, 979] width 1232 height 1755
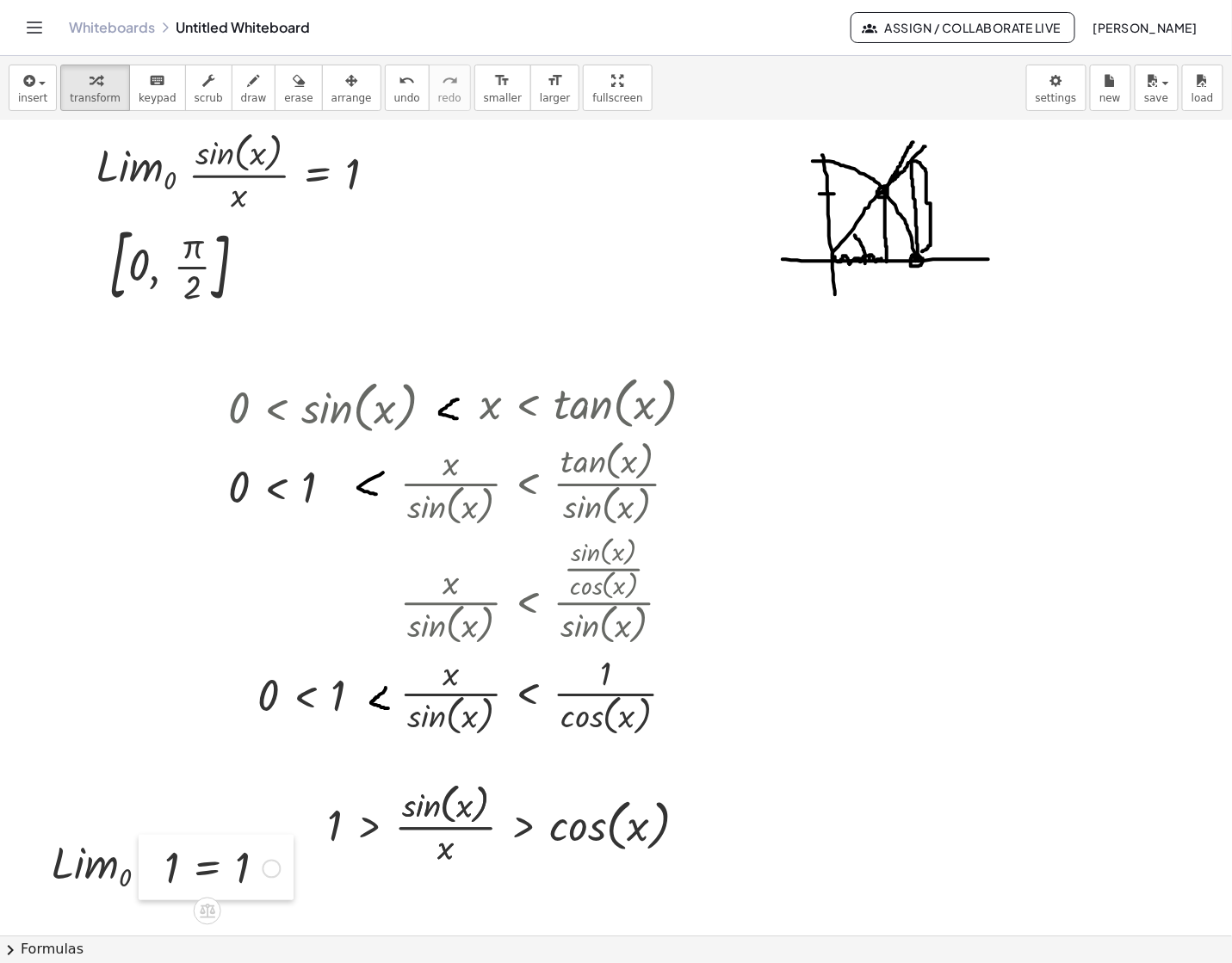
drag, startPoint x: 205, startPoint y: 906, endPoint x: 137, endPoint y: 869, distance: 77.4
click at [138, 869] on div at bounding box center [151, 867] width 26 height 65
drag, startPoint x: 137, startPoint y: 869, endPoint x: 128, endPoint y: 864, distance: 10.3
click at [129, 864] on div at bounding box center [141, 862] width 26 height 65
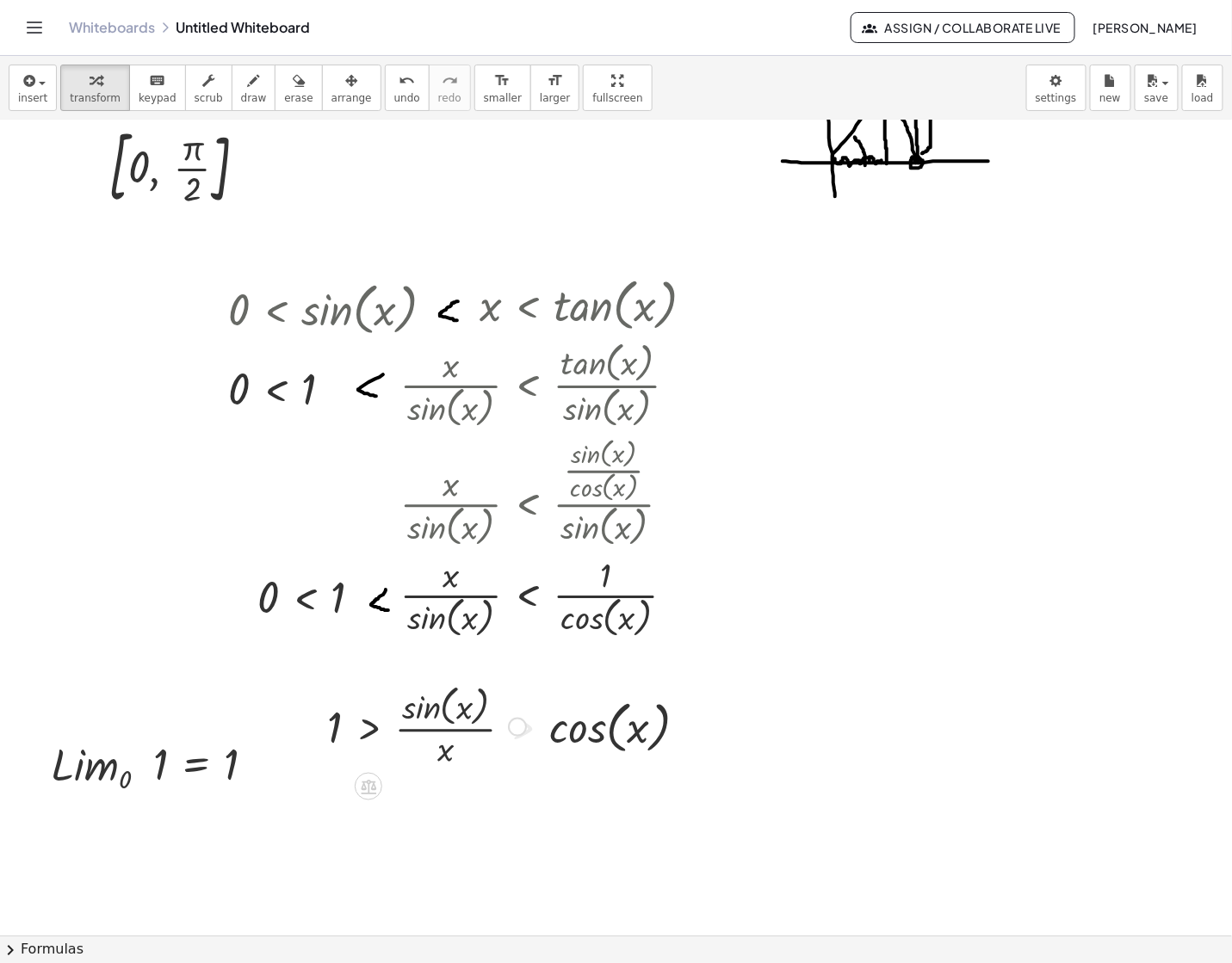
scroll to position [119, 0]
drag, startPoint x: 40, startPoint y: 766, endPoint x: 43, endPoint y: 784, distance: 18.2
click at [43, 784] on div at bounding box center [39, 778] width 26 height 71
drag, startPoint x: 156, startPoint y: 781, endPoint x: 196, endPoint y: 861, distance: 89.4
click at [196, 861] on div "· sin ( , x ) · x = 1 · L · i · m 0 [ , 0 , · π · 2 ] 0 < sin ( , x ) · 0 · sin…" at bounding box center [616, 879] width 1232 height 1755
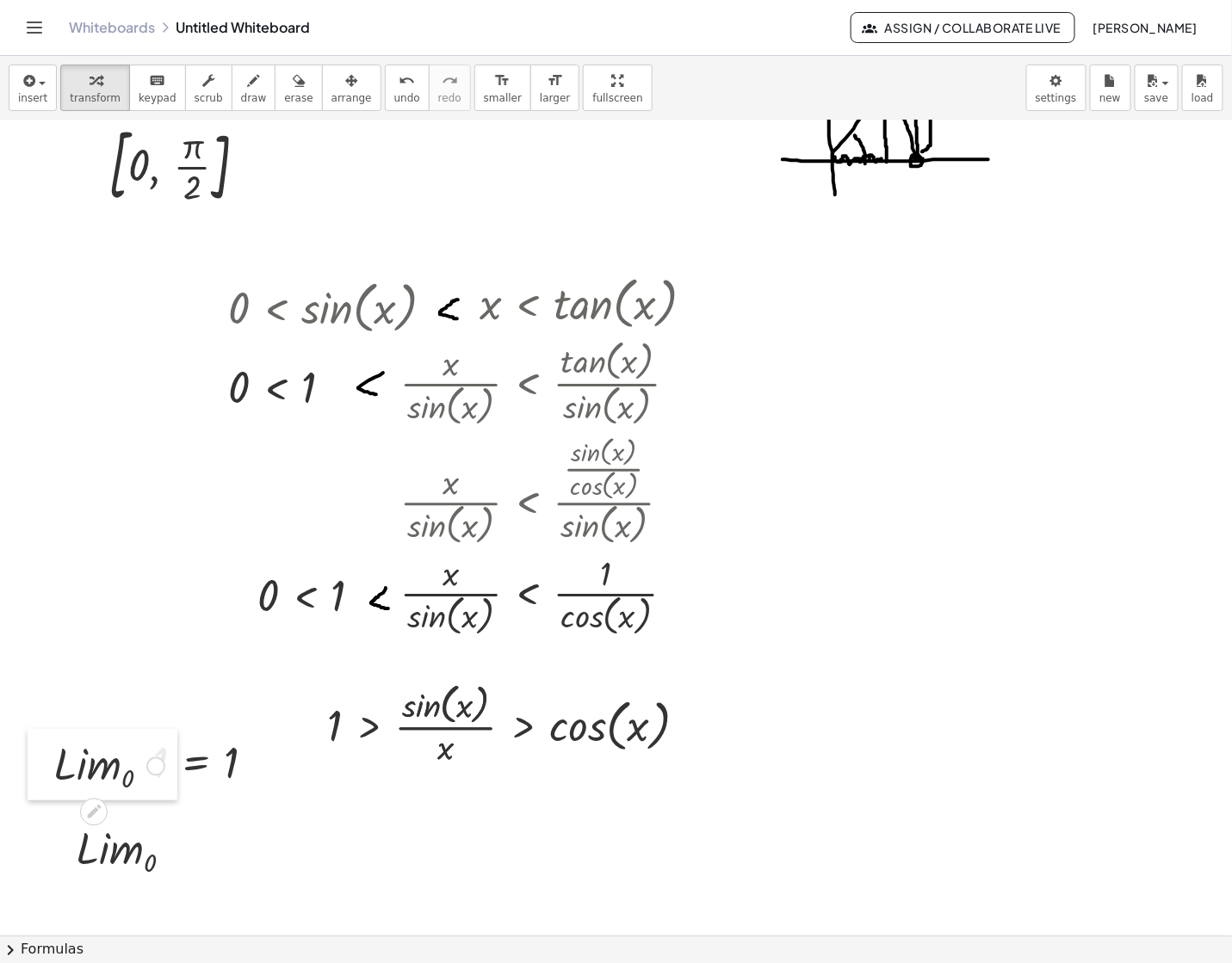
drag, startPoint x: 50, startPoint y: 789, endPoint x: 50, endPoint y: 771, distance: 18.0
click at [50, 771] on div at bounding box center [40, 765] width 26 height 71
drag, startPoint x: 64, startPoint y: 850, endPoint x: 46, endPoint y: 833, distance: 24.8
click at [46, 833] on div at bounding box center [44, 833] width 26 height 71
click at [214, 850] on div at bounding box center [616, 879] width 1232 height 1755
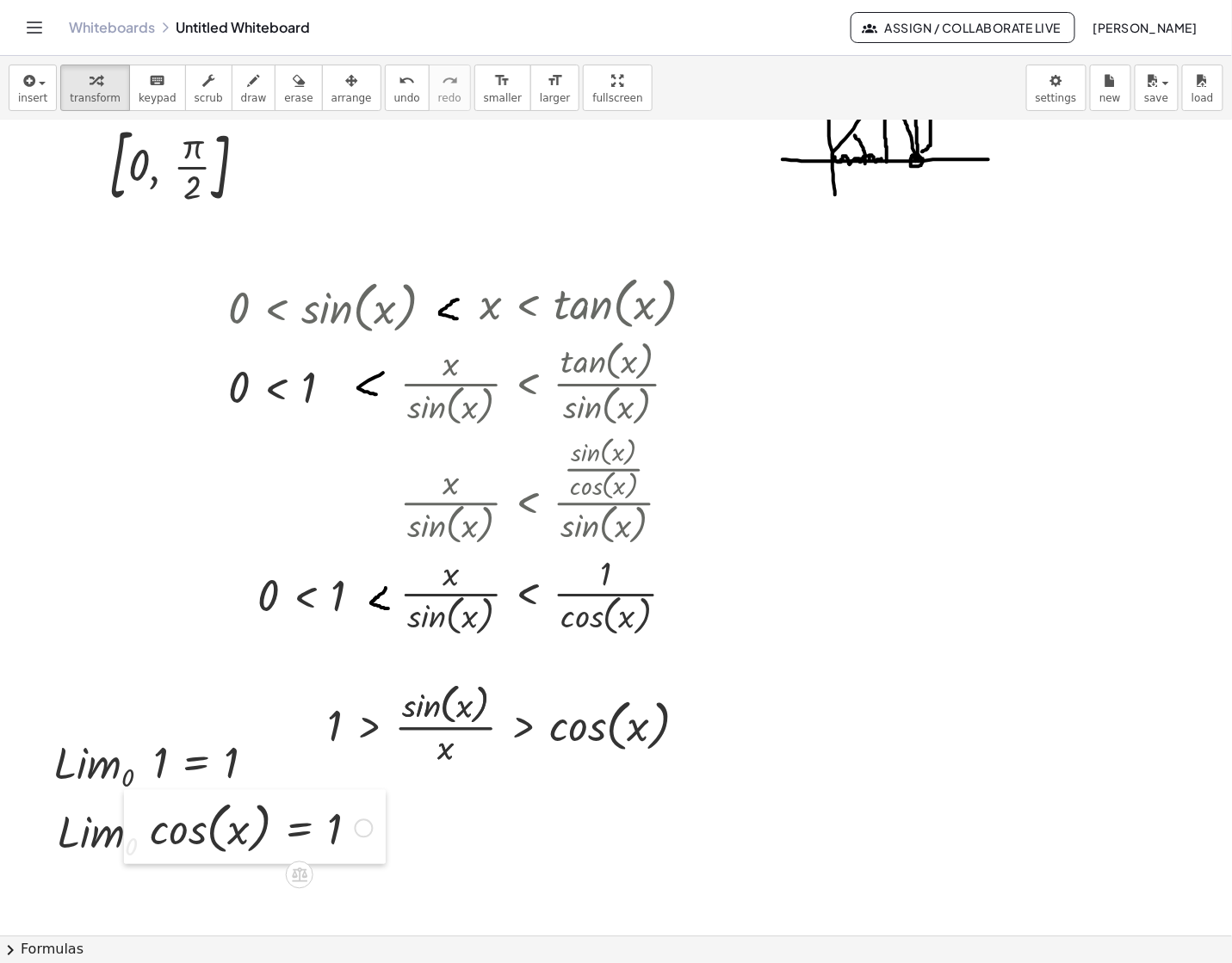
drag, startPoint x: 219, startPoint y: 891, endPoint x: 127, endPoint y: 832, distance: 109.3
click at [127, 832] on div at bounding box center [137, 826] width 26 height 74
click at [621, 857] on div at bounding box center [616, 879] width 1232 height 1755
drag, startPoint x: 627, startPoint y: 892, endPoint x: 474, endPoint y: 817, distance: 170.4
click at [474, 817] on div at bounding box center [484, 818] width 26 height 71
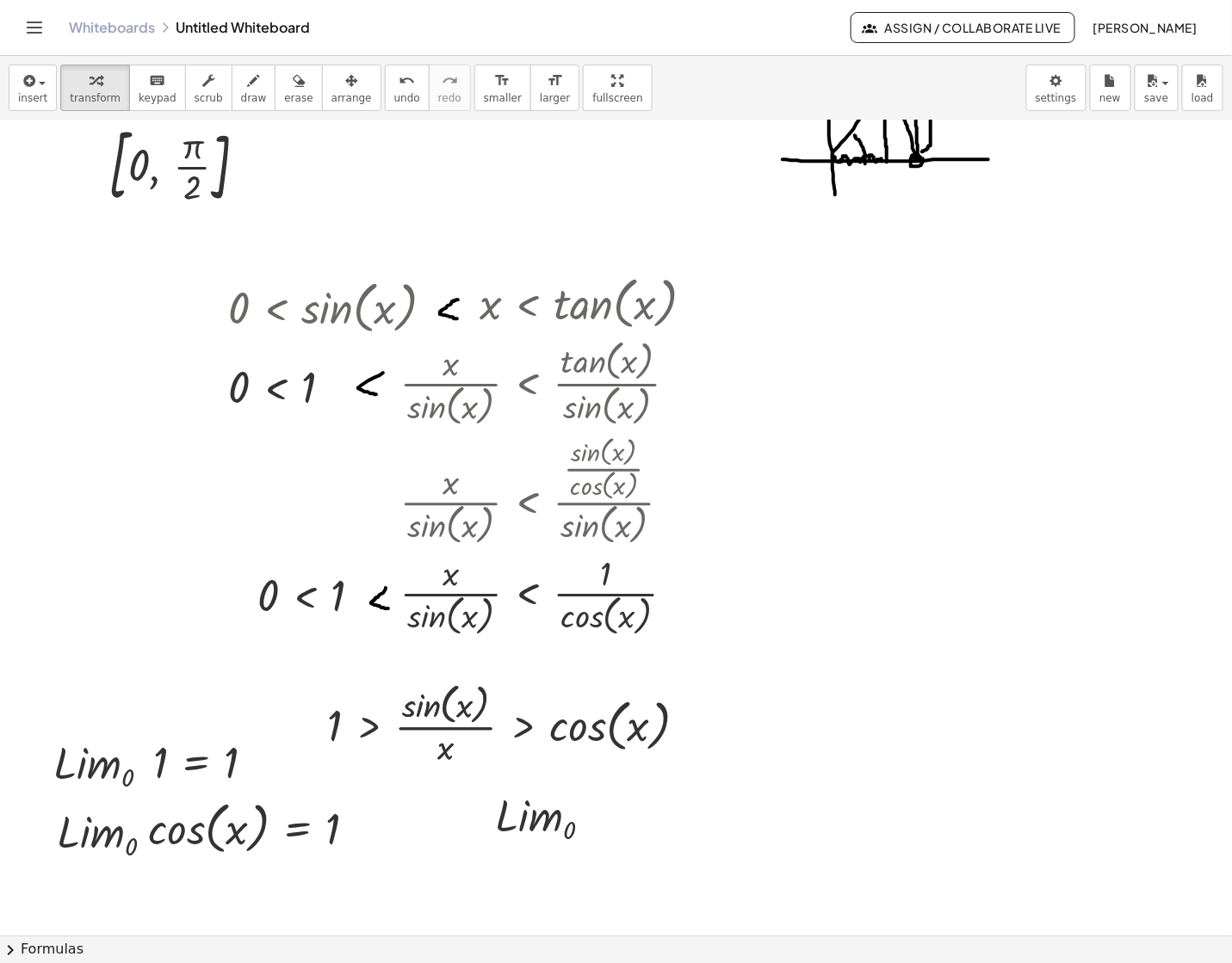
click at [660, 861] on div at bounding box center [616, 879] width 1232 height 1755
drag, startPoint x: 662, startPoint y: 900, endPoint x: 581, endPoint y: 806, distance: 124.1
click at [581, 806] on div at bounding box center [591, 817] width 26 height 100
click at [231, 83] on button "draw" at bounding box center [254, 87] width 45 height 46
drag, startPoint x: 395, startPoint y: 805, endPoint x: 452, endPoint y: 805, distance: 57.0
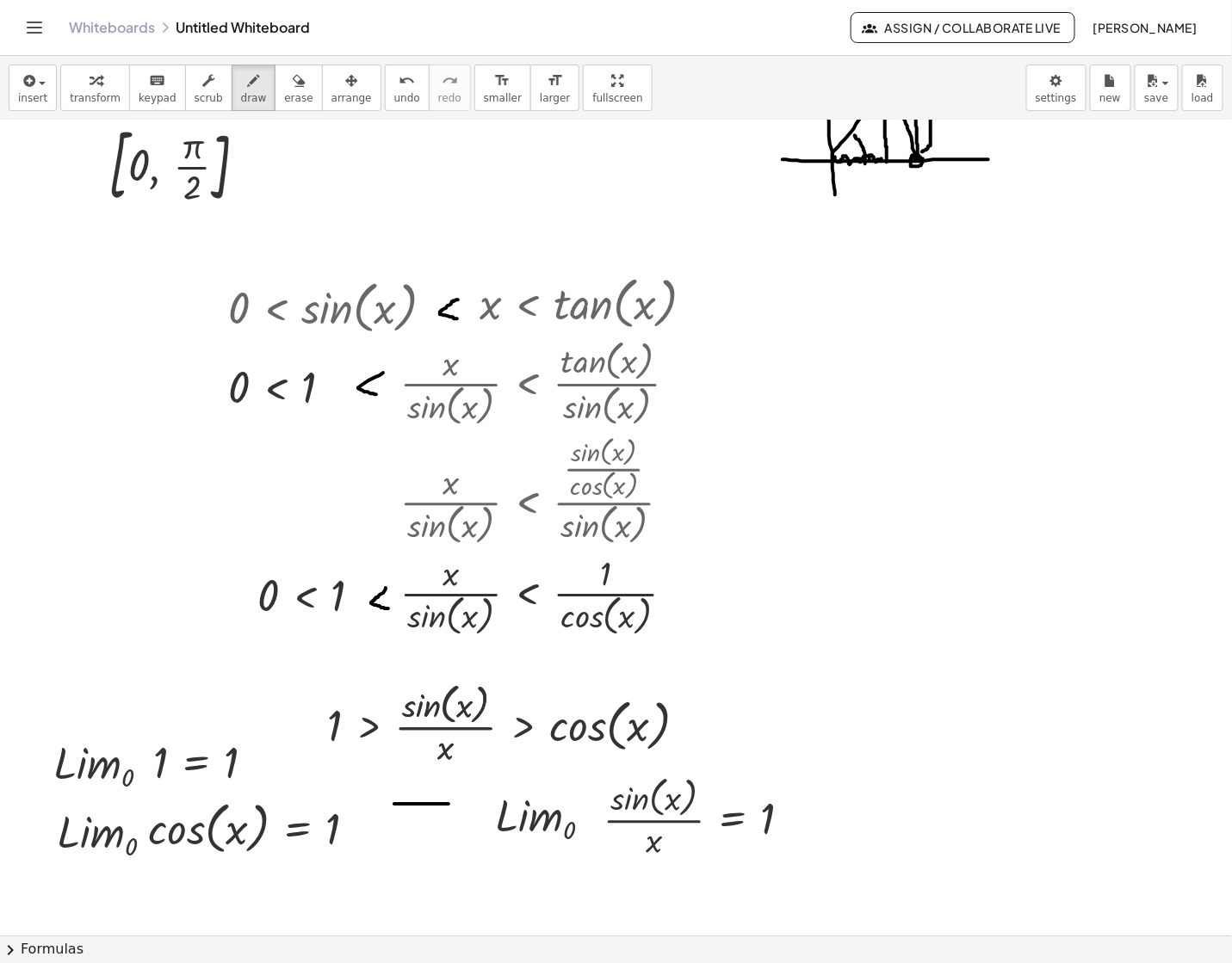
click at [452, 805] on div at bounding box center [616, 879] width 1232 height 1755
drag, startPoint x: 395, startPoint y: 818, endPoint x: 452, endPoint y: 818, distance: 57.0
click at [452, 818] on div at bounding box center [616, 879] width 1232 height 1755
drag, startPoint x: 445, startPoint y: 792, endPoint x: 454, endPoint y: 835, distance: 43.9
click at [454, 835] on div at bounding box center [616, 879] width 1232 height 1755
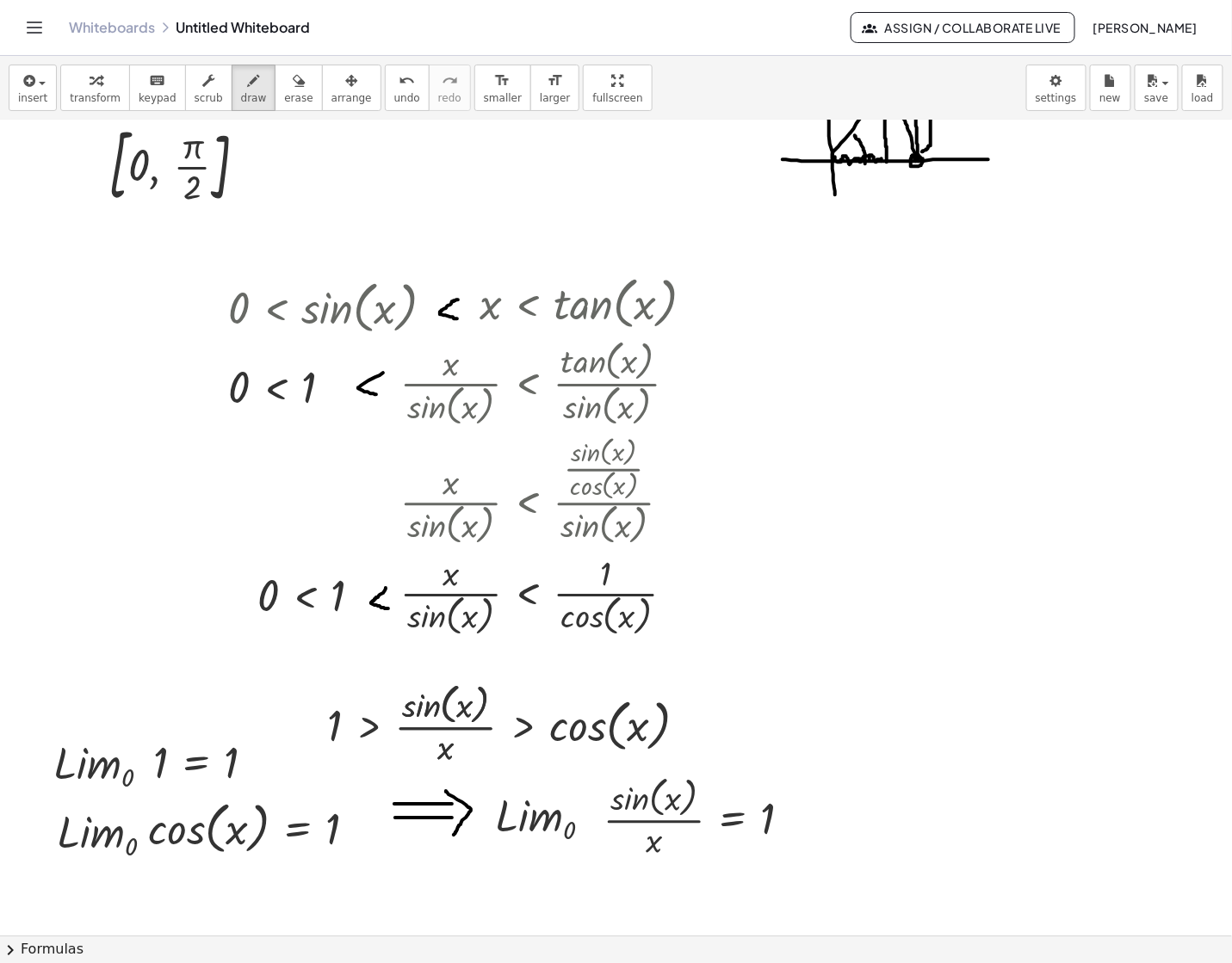
click at [936, 329] on div at bounding box center [616, 879] width 1232 height 1755
click at [87, 68] on button "transform" at bounding box center [95, 87] width 70 height 46
click at [923, 622] on div at bounding box center [616, 879] width 1232 height 1755
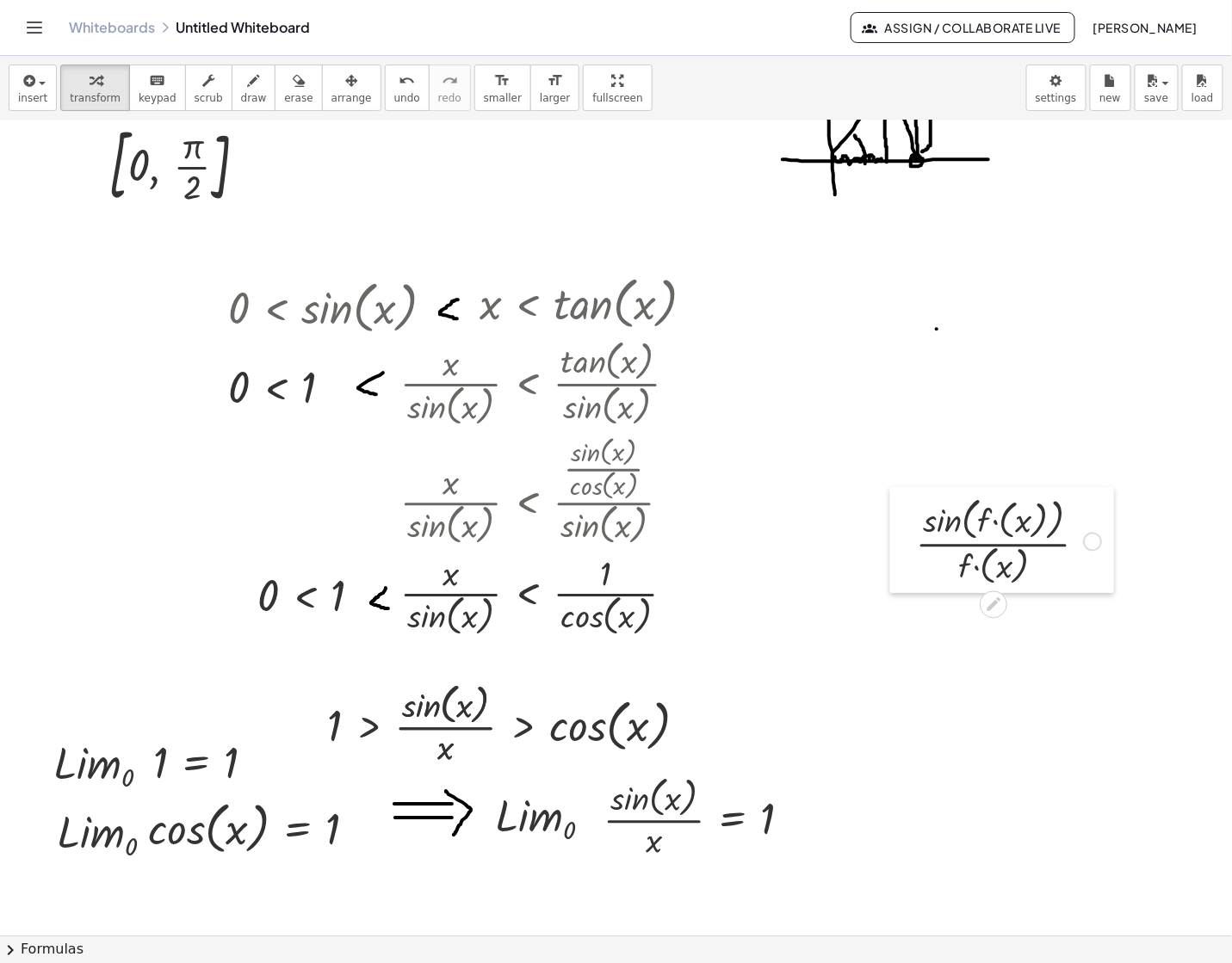
drag, startPoint x: 937, startPoint y: 662, endPoint x: 903, endPoint y: 494, distance: 171.4
click at [903, 494] on div at bounding box center [903, 540] width 26 height 106
click at [928, 678] on div at bounding box center [616, 879] width 1232 height 1755
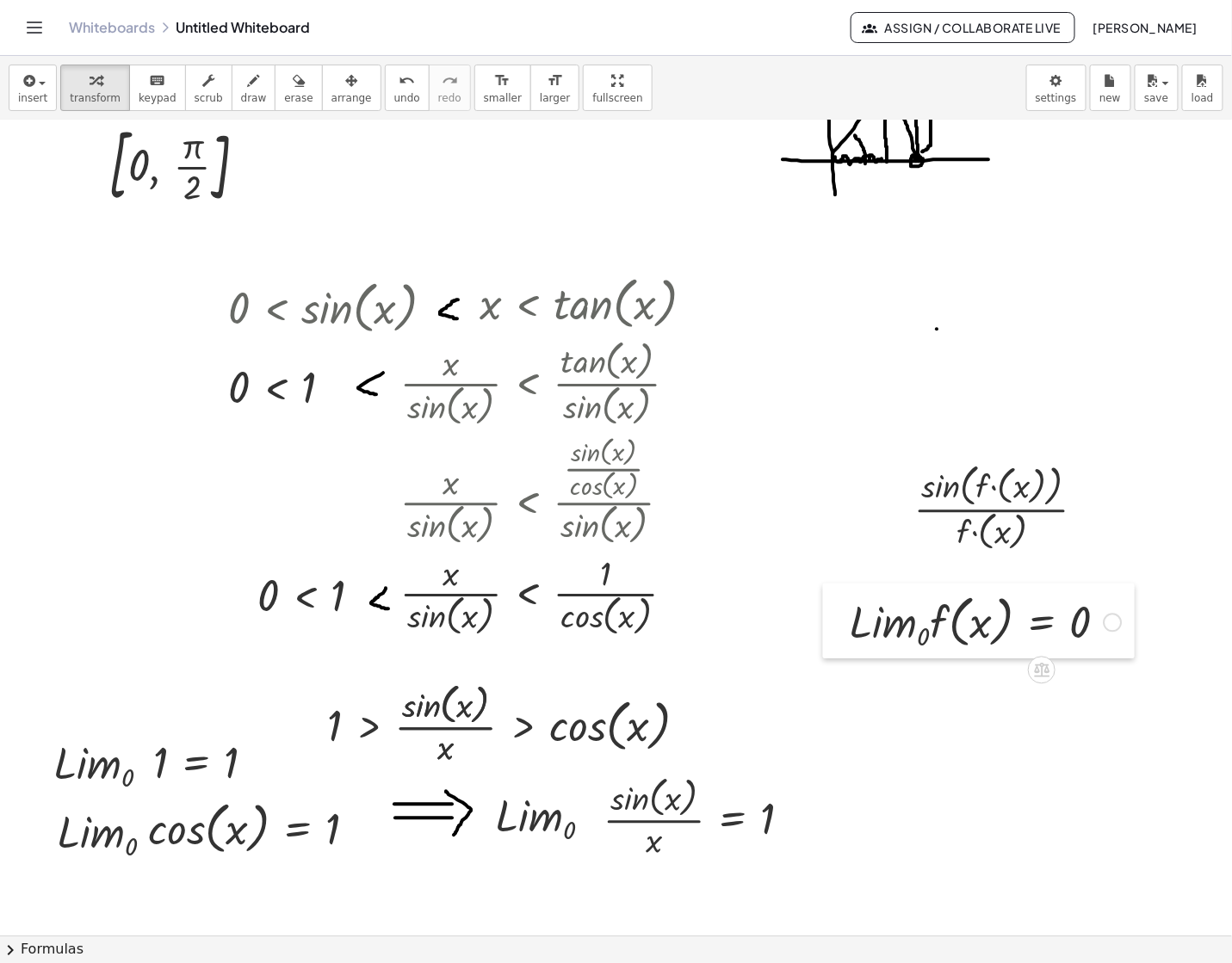
drag, startPoint x: 928, startPoint y: 718, endPoint x: 822, endPoint y: 617, distance: 146.4
click at [823, 617] on div at bounding box center [836, 621] width 26 height 75
click at [984, 511] on div at bounding box center [1090, 507] width 19 height 19
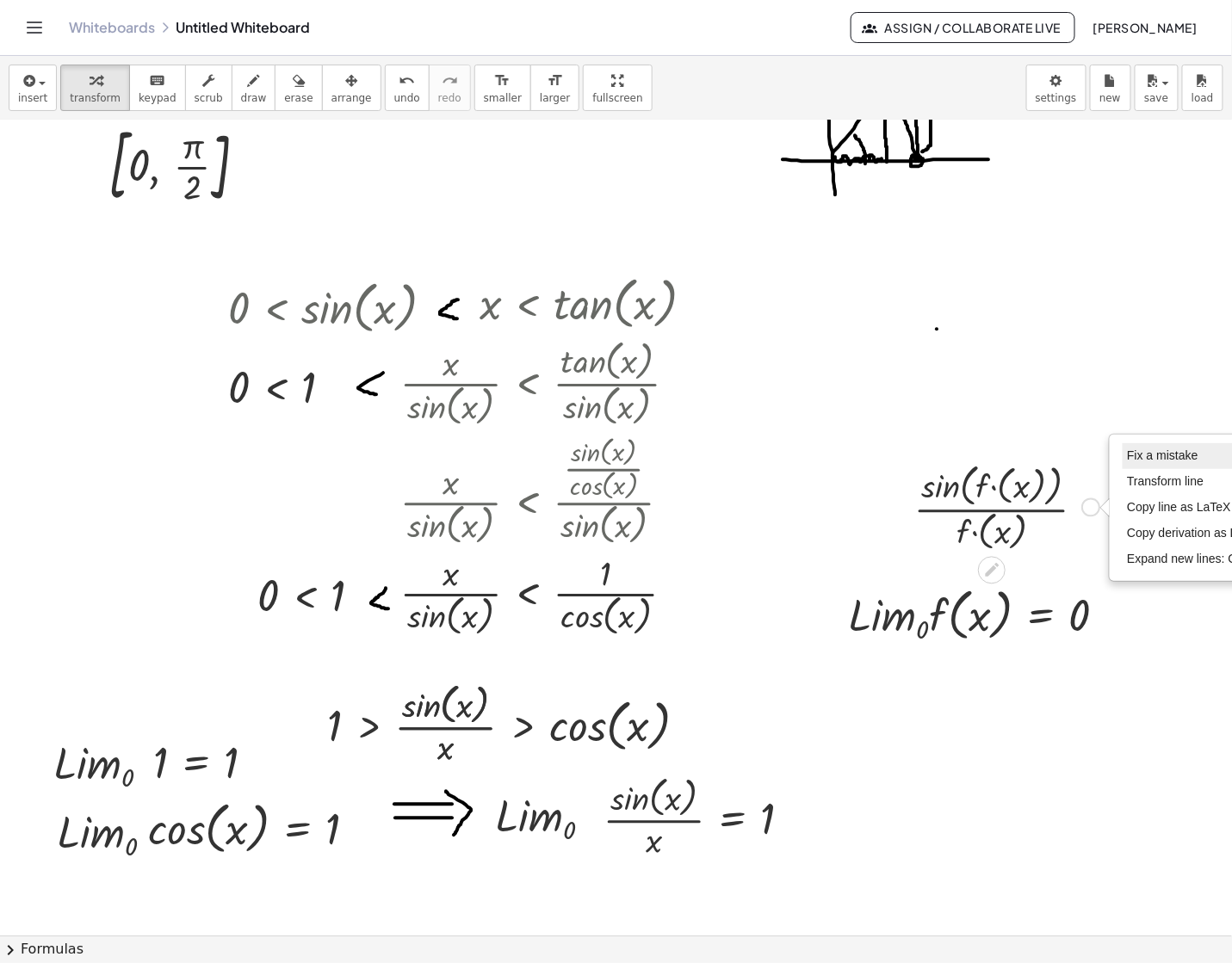
click at [984, 452] on span "Fix a mistake" at bounding box center [1161, 454] width 71 height 13
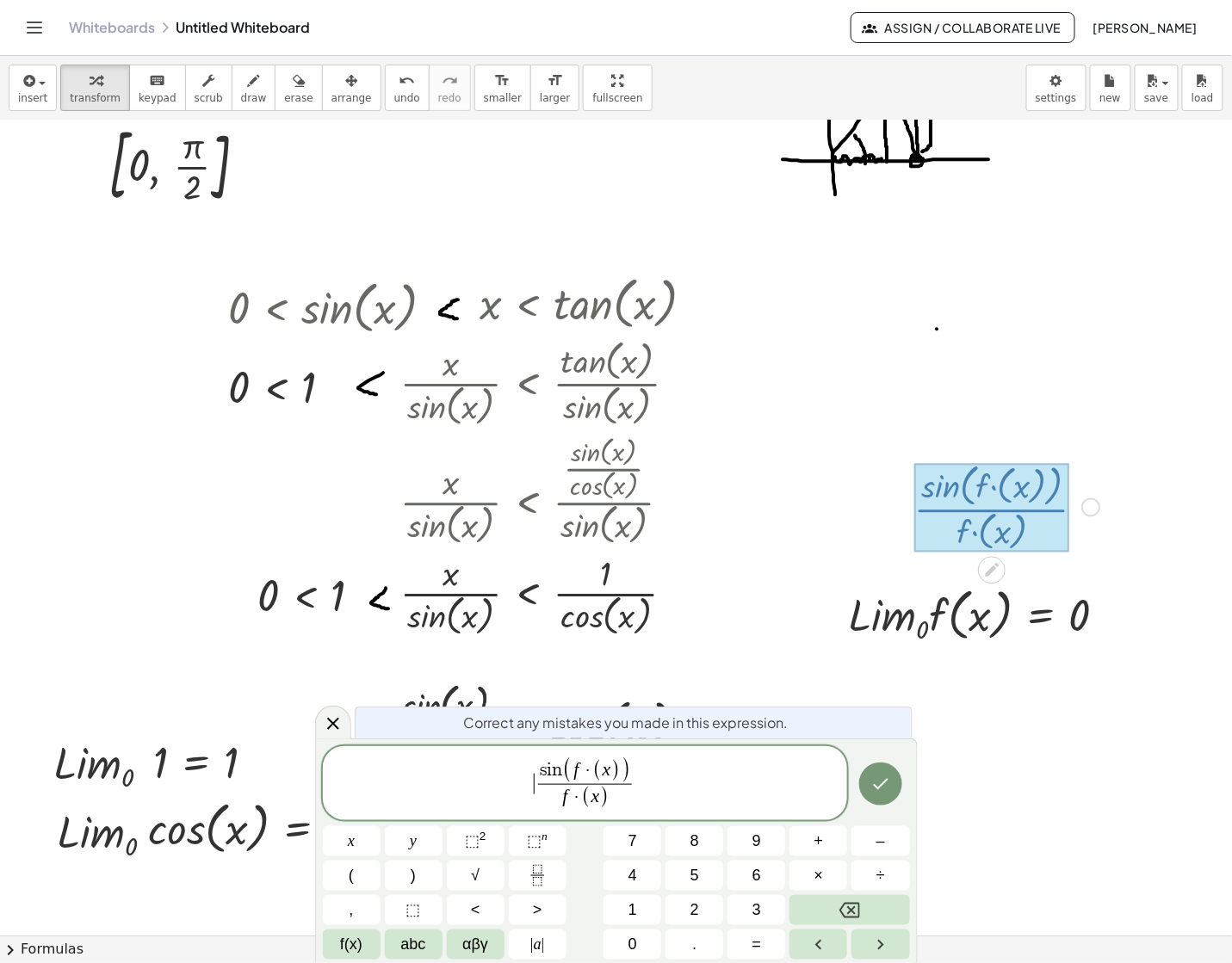
click at [522, 776] on span "​ s i n ( f · ( x ) ) f · ( x ) ​" at bounding box center [586, 785] width 525 height 56
click at [622, 772] on span "( x )" at bounding box center [627, 770] width 28 height 22
click at [604, 801] on span "(" at bounding box center [606, 797] width 10 height 22
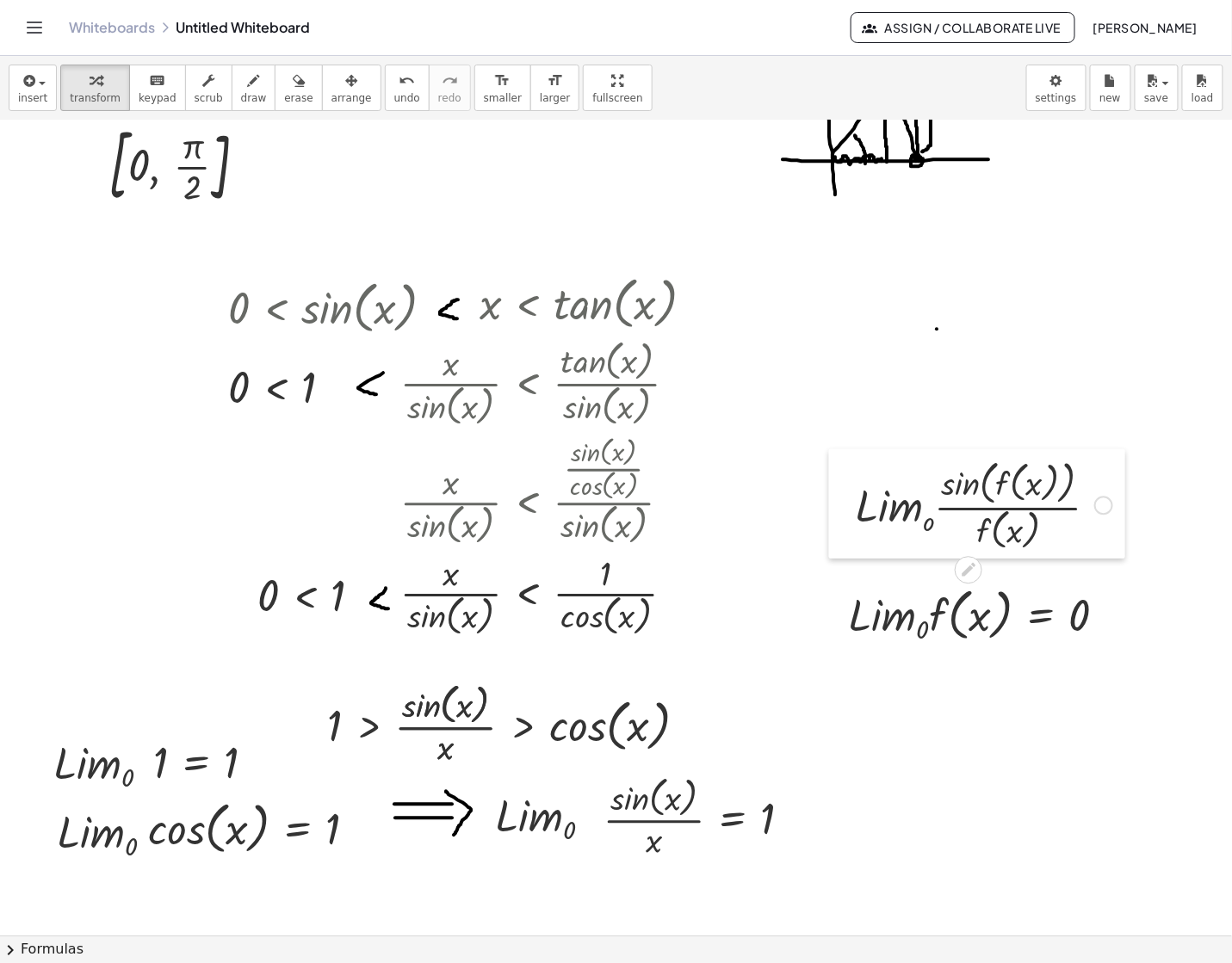
drag, startPoint x: 862, startPoint y: 526, endPoint x: 841, endPoint y: 524, distance: 21.1
click at [841, 524] on div at bounding box center [842, 503] width 26 height 109
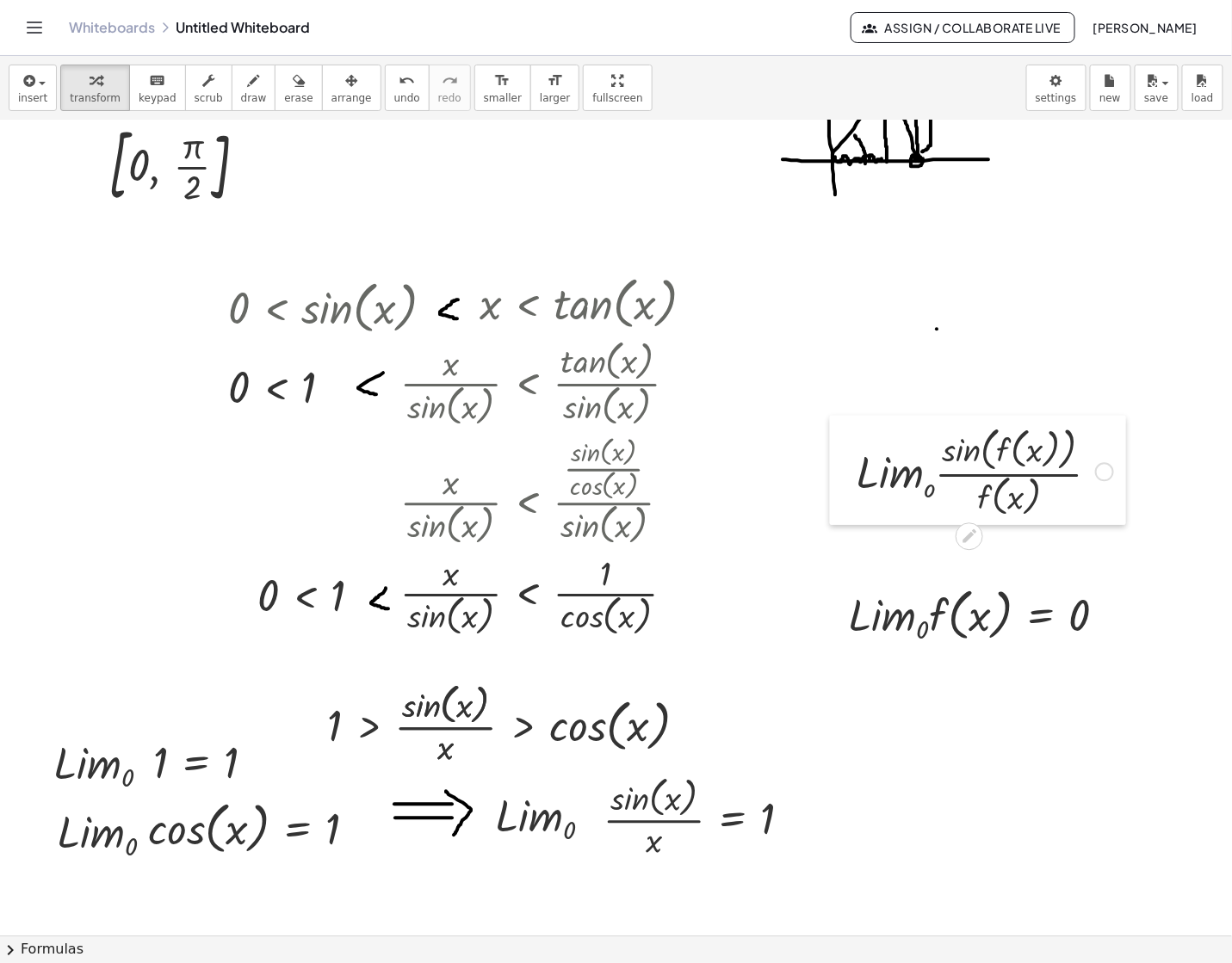
drag, startPoint x: 852, startPoint y: 513, endPoint x: 852, endPoint y: 479, distance: 34.0
click at [852, 479] on div at bounding box center [843, 470] width 26 height 109
drag, startPoint x: 843, startPoint y: 617, endPoint x: 843, endPoint y: 577, distance: 40.0
click at [843, 577] on div at bounding box center [835, 575] width 26 height 75
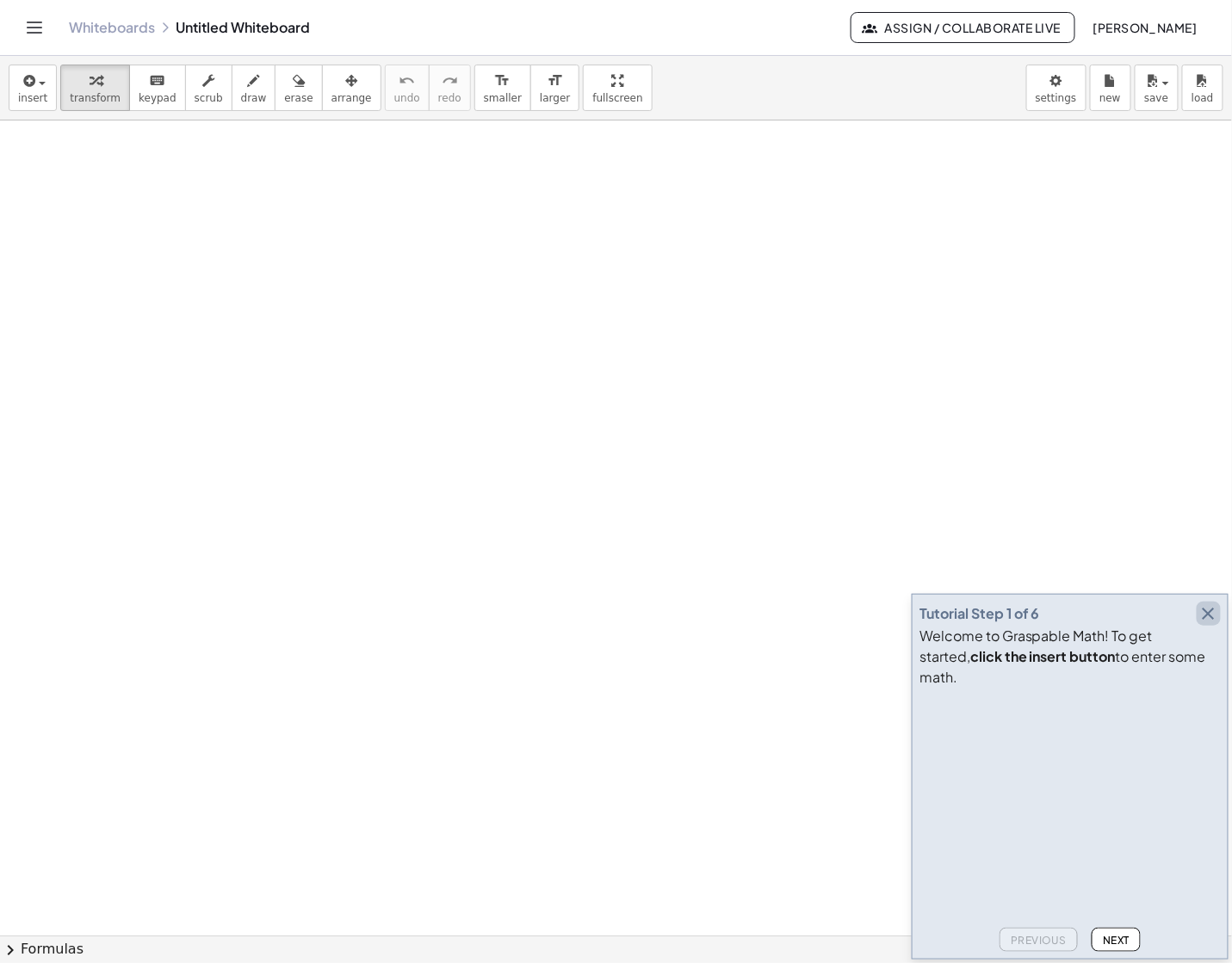
click at [1213, 624] on icon "button" at bounding box center [1208, 613] width 21 height 21
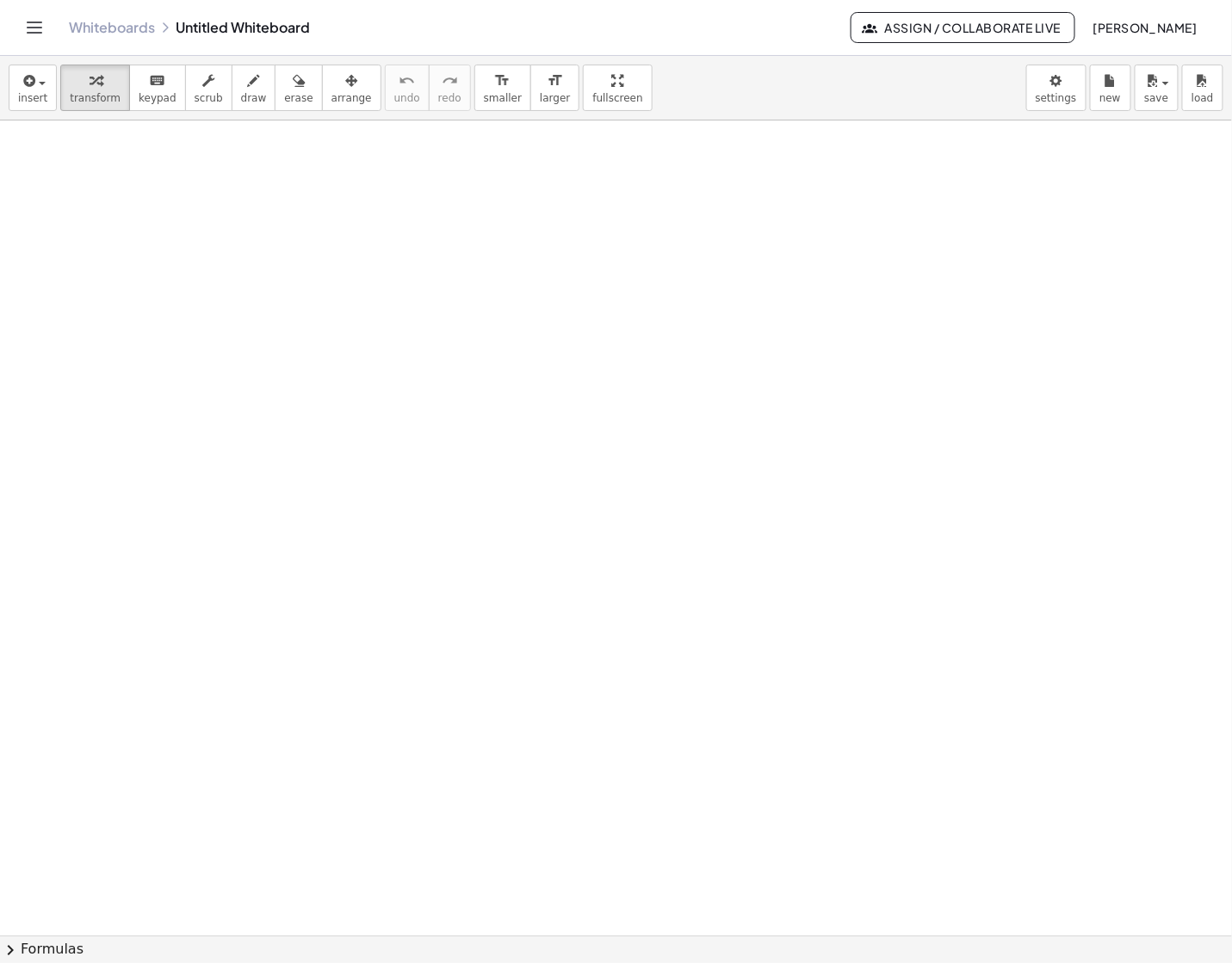
drag, startPoint x: 420, startPoint y: 579, endPoint x: 283, endPoint y: 245, distance: 361.0
click at [291, 245] on div at bounding box center [304, 265] width 26 height 100
click at [452, 253] on div at bounding box center [453, 247] width 19 height 19
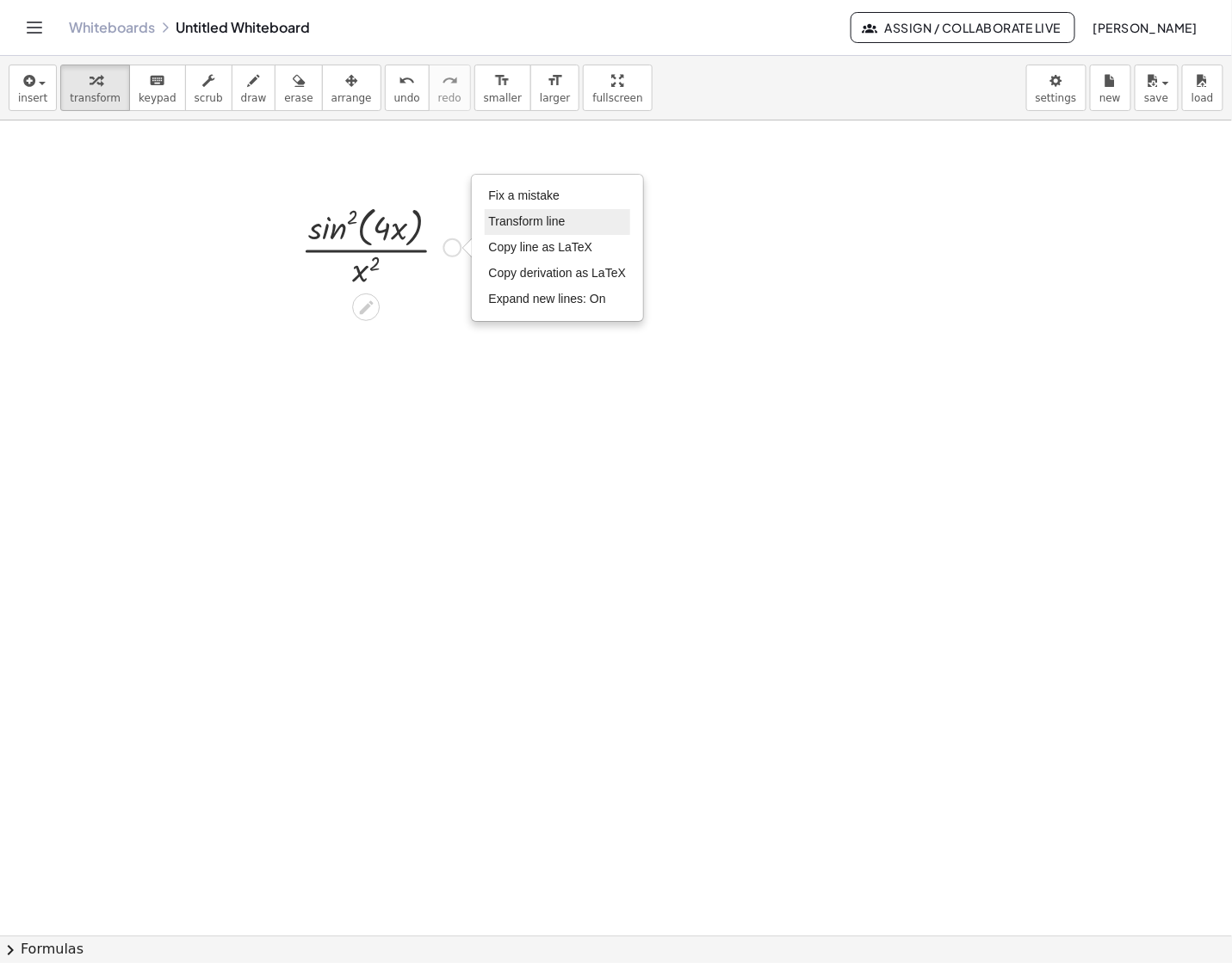
click at [533, 216] on span "Transform line" at bounding box center [528, 220] width 77 height 13
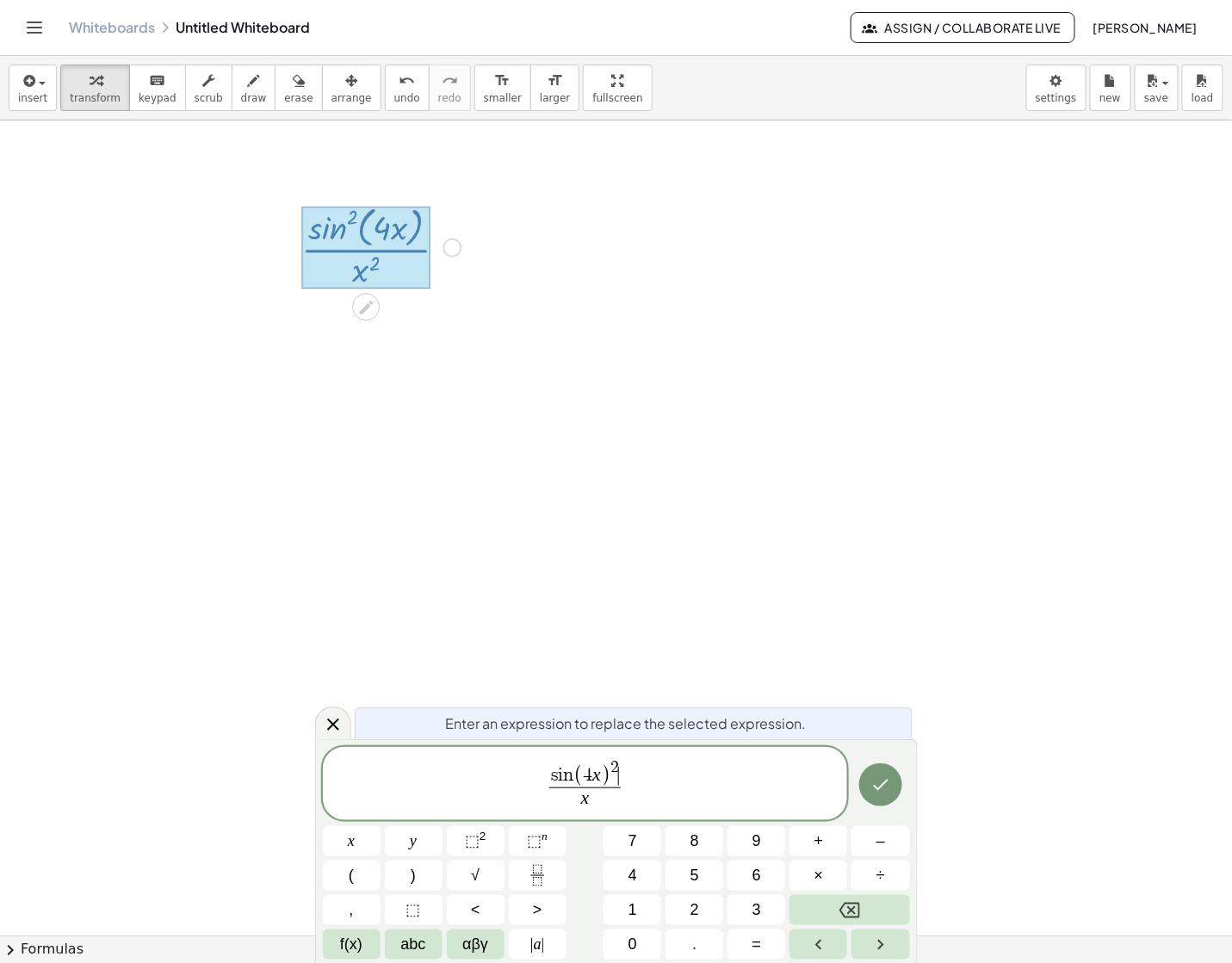
click at [621, 776] on span "s i n ( 4 x ) 2 ​ x ​" at bounding box center [584, 785] width 79 height 52
click at [537, 795] on span "s i n ( 4 x ​ ) x ​" at bounding box center [586, 787] width 525 height 49
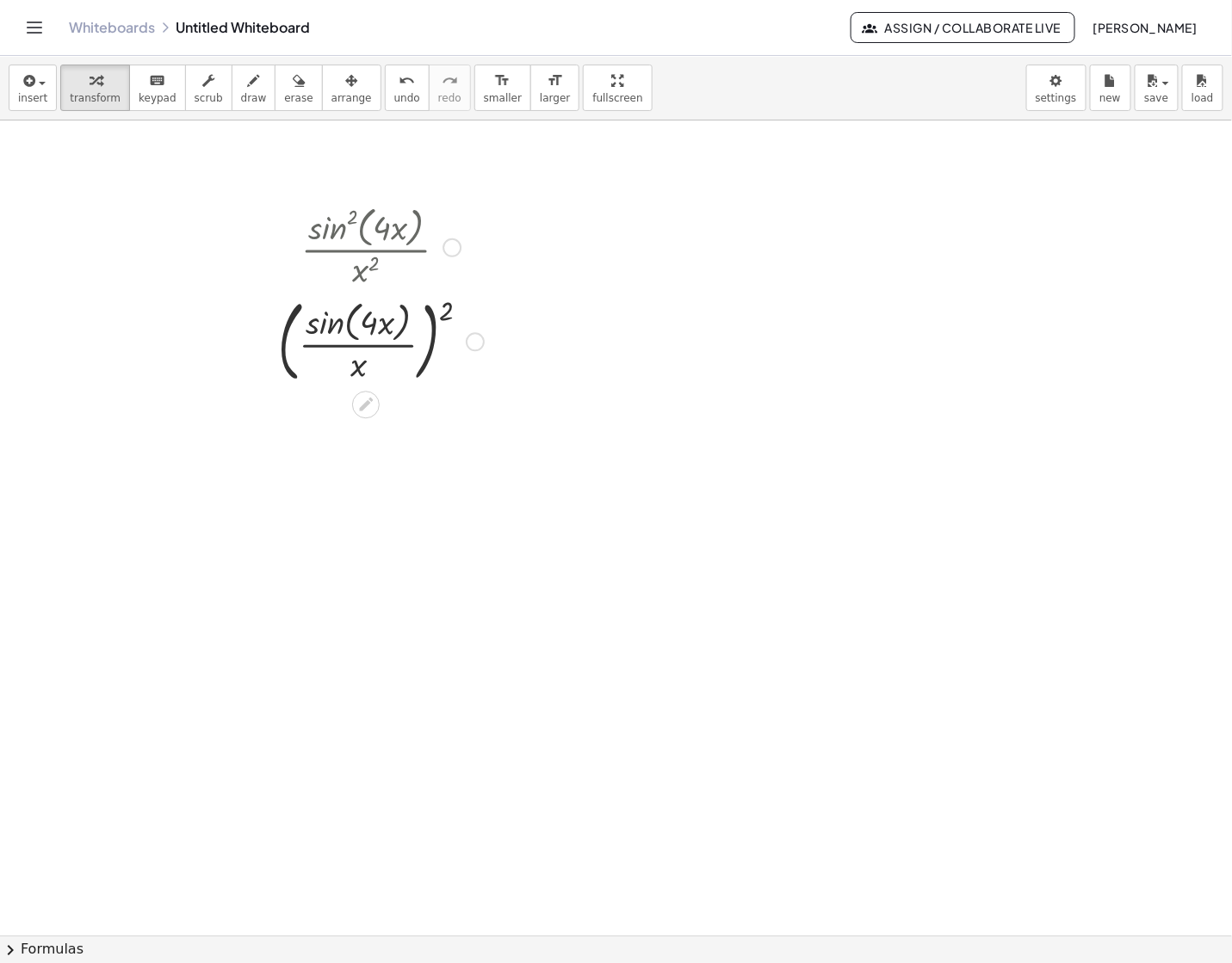
click at [339, 350] on div at bounding box center [381, 340] width 223 height 97
click at [471, 346] on div "Fix a mistake Transform line Copy line as LaTeX Copy derivation as LaTeX Expand…" at bounding box center [475, 342] width 19 height 19
click at [536, 292] on li "Transform line" at bounding box center [580, 303] width 146 height 26
click at [313, 442] on div at bounding box center [381, 437] width 265 height 97
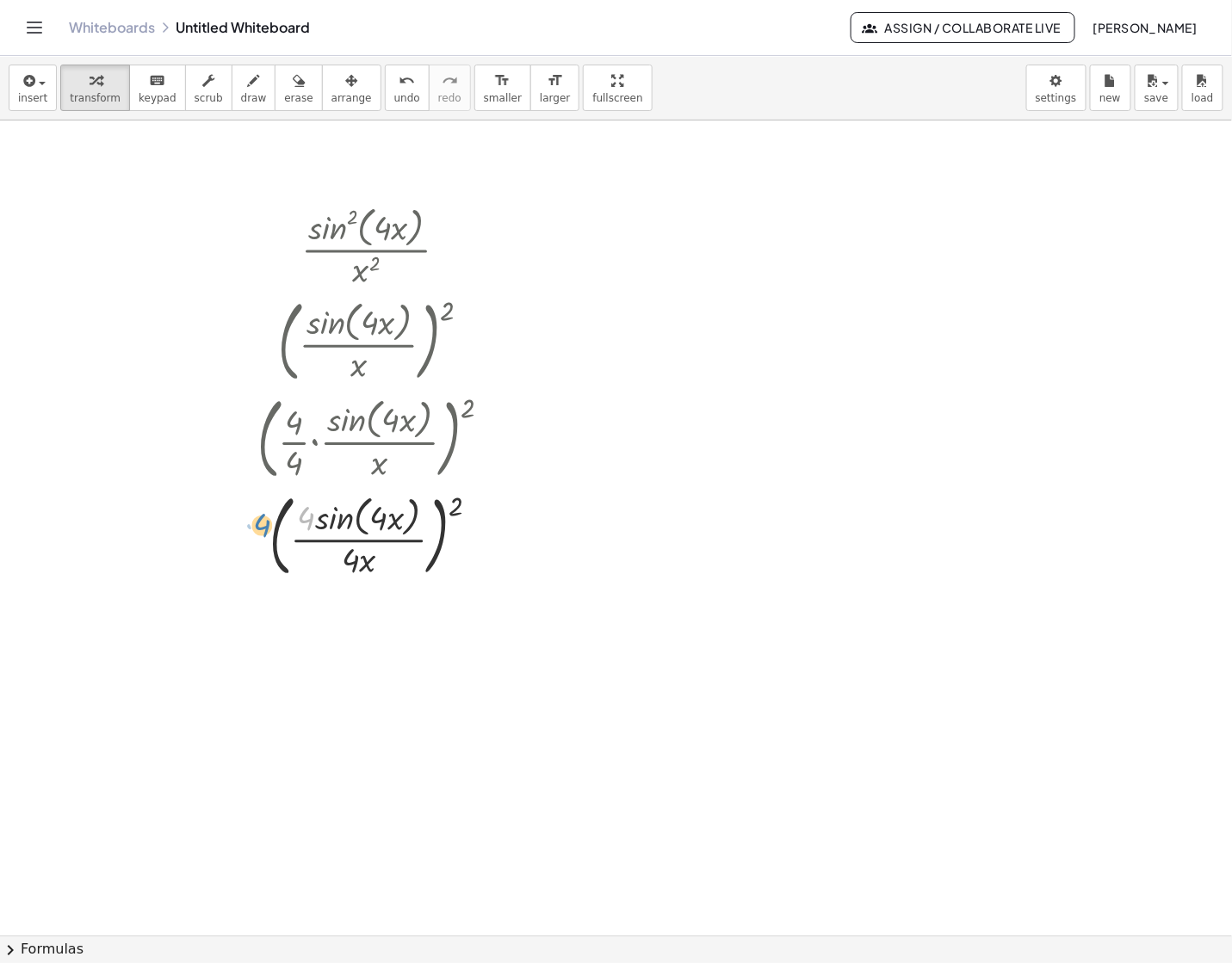
drag, startPoint x: 306, startPoint y: 521, endPoint x: 262, endPoint y: 528, distance: 44.6
click at [262, 528] on div at bounding box center [381, 535] width 265 height 97
click at [482, 527] on div at bounding box center [381, 535] width 265 height 97
click at [488, 535] on div "Transform line Copy line as LaTeX Copy derivation as LaTeX Expand new lines: On" at bounding box center [484, 536] width 19 height 19
click at [572, 494] on span "Transform line" at bounding box center [559, 497] width 77 height 13
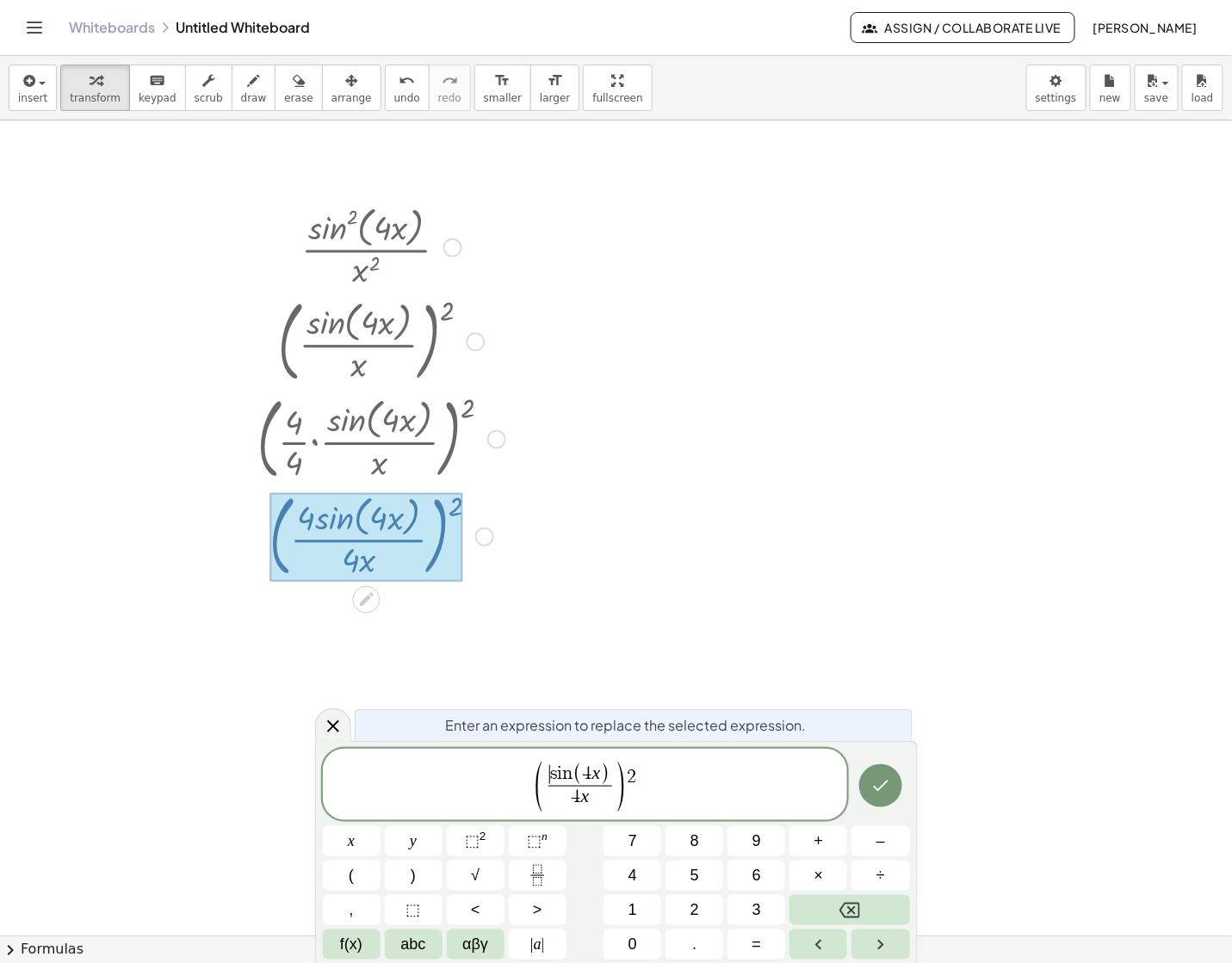
click at [522, 782] on span "( ​ s i n ( 4 x ) 4 x ​ ) 2" at bounding box center [586, 785] width 525 height 54
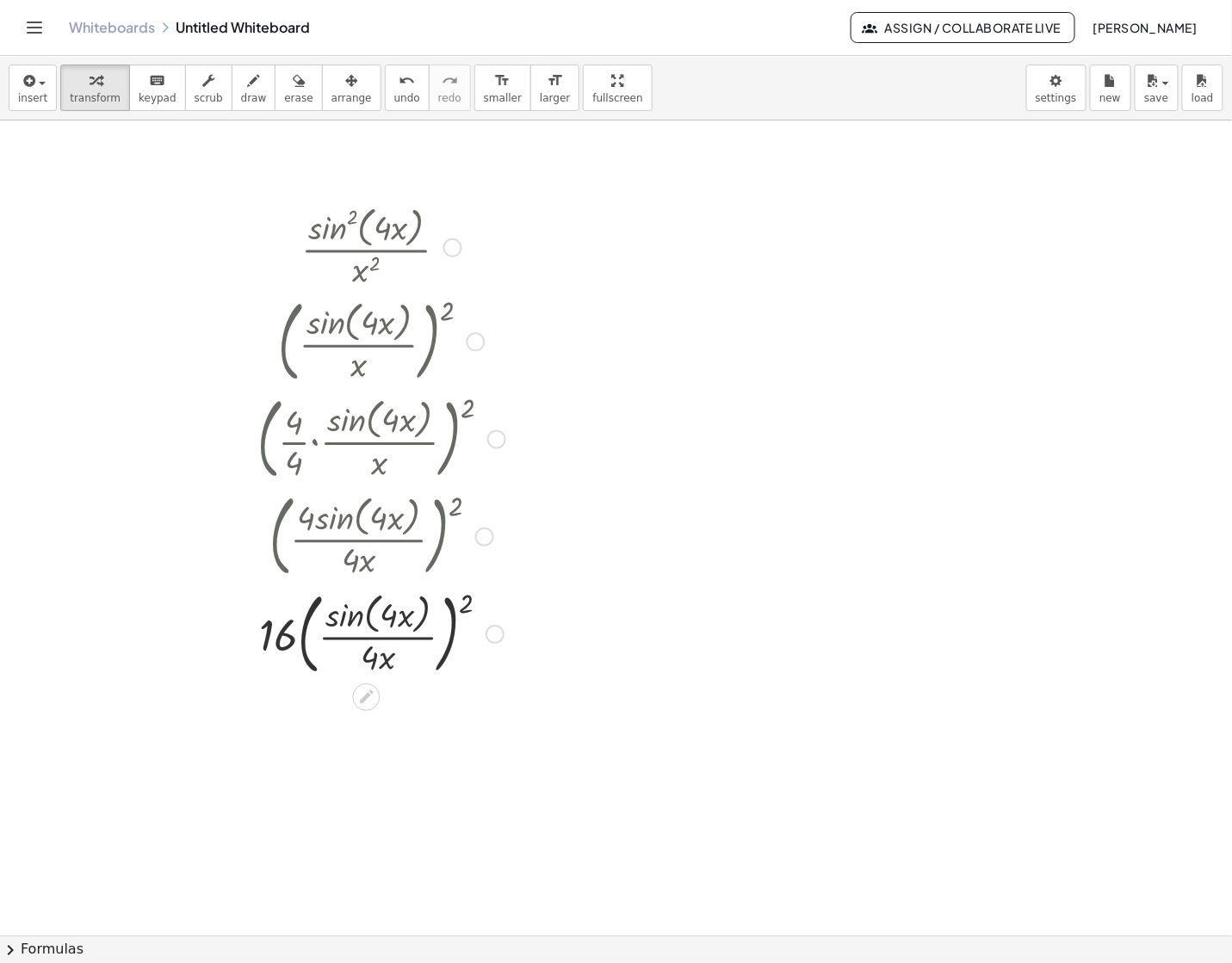
drag, startPoint x: 725, startPoint y: 834, endPoint x: 141, endPoint y: 648, distance: 612.9
click at [141, 648] on div at bounding box center [136, 635] width 26 height 71
drag, startPoint x: 140, startPoint y: 639, endPoint x: 162, endPoint y: 245, distance: 394.6
click at [162, 245] on div at bounding box center [159, 240] width 26 height 71
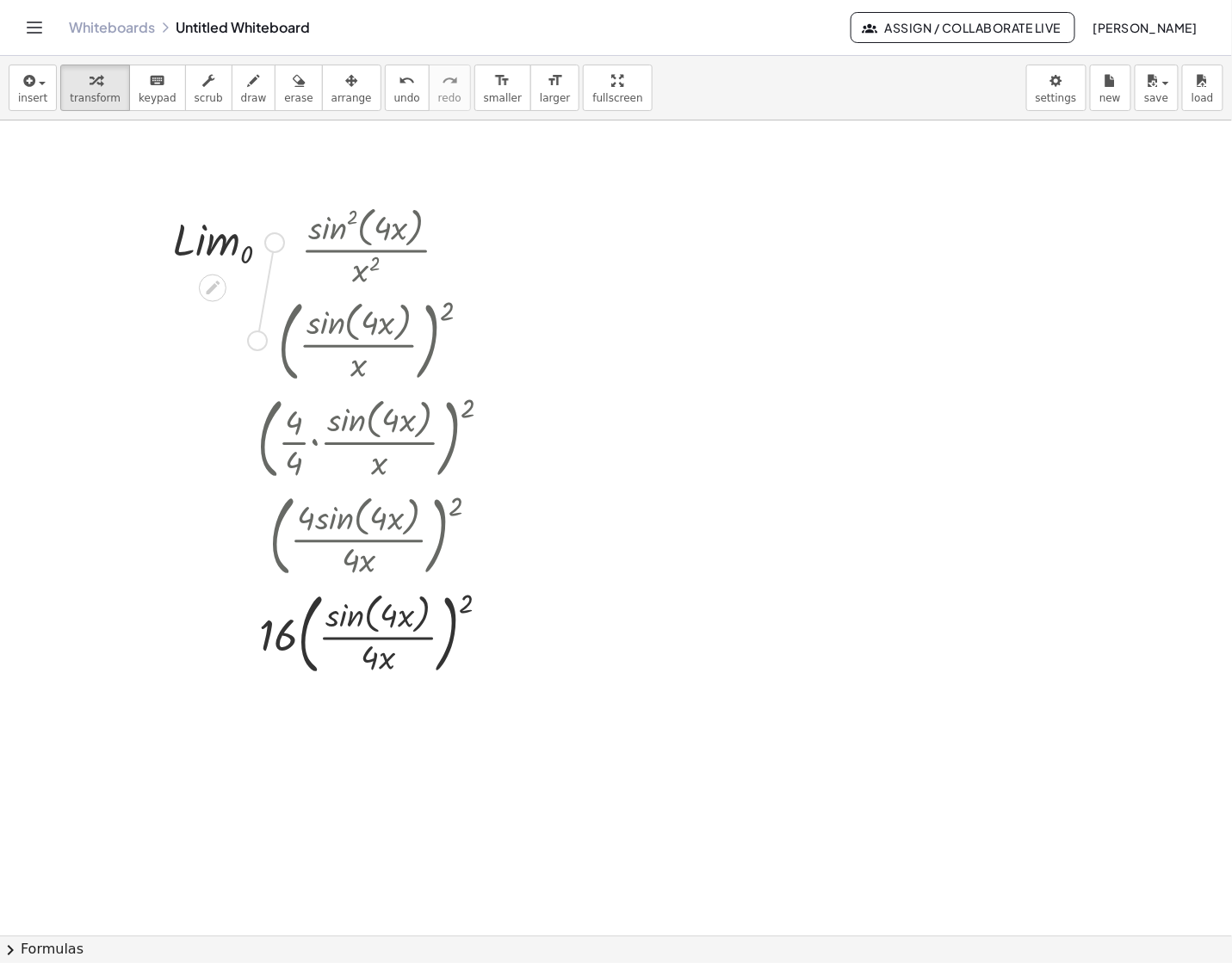
drag, startPoint x: 277, startPoint y: 245, endPoint x: 257, endPoint y: 349, distance: 105.9
drag, startPoint x: 272, startPoint y: 245, endPoint x: 605, endPoint y: 264, distance: 333.5
drag, startPoint x: 468, startPoint y: 253, endPoint x: 483, endPoint y: 232, distance: 25.8
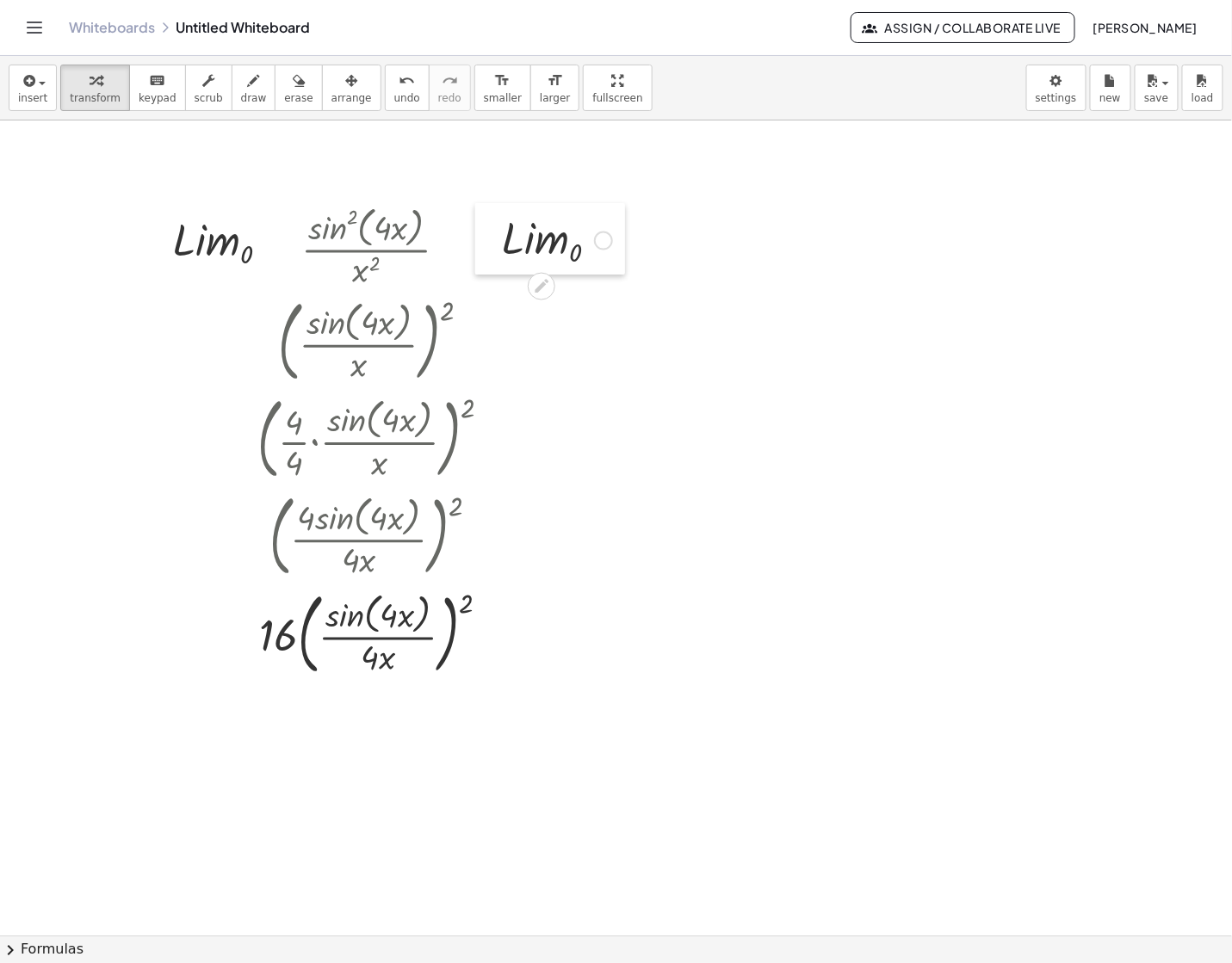
click at [483, 232] on div at bounding box center [487, 239] width 26 height 71
click at [231, 85] on button "draw" at bounding box center [254, 87] width 45 height 46
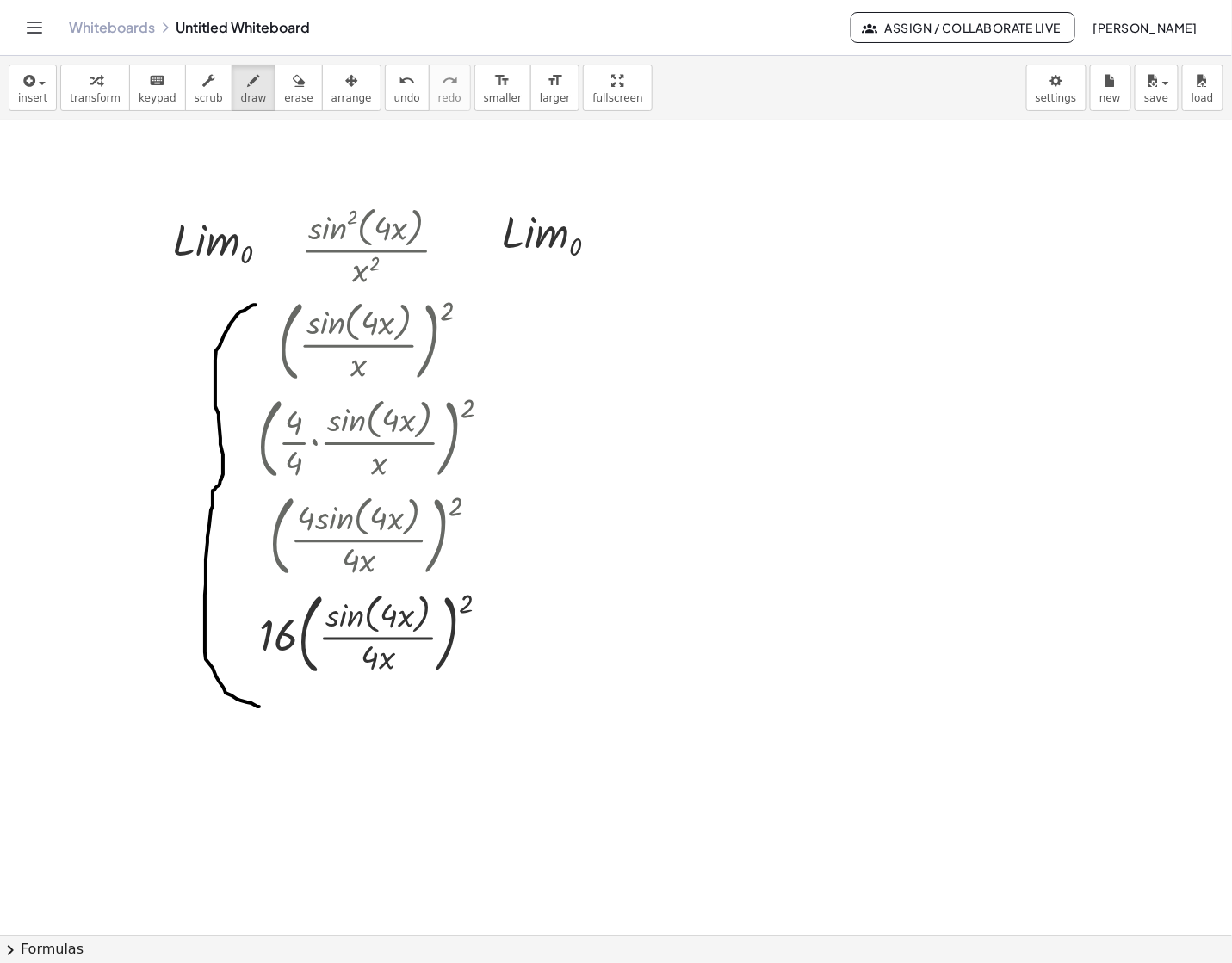
drag, startPoint x: 255, startPoint y: 305, endPoint x: 260, endPoint y: 708, distance: 403.0
click at [86, 99] on span "transform" at bounding box center [95, 97] width 51 height 12
drag, startPoint x: 495, startPoint y: 640, endPoint x: 702, endPoint y: 244, distance: 446.8
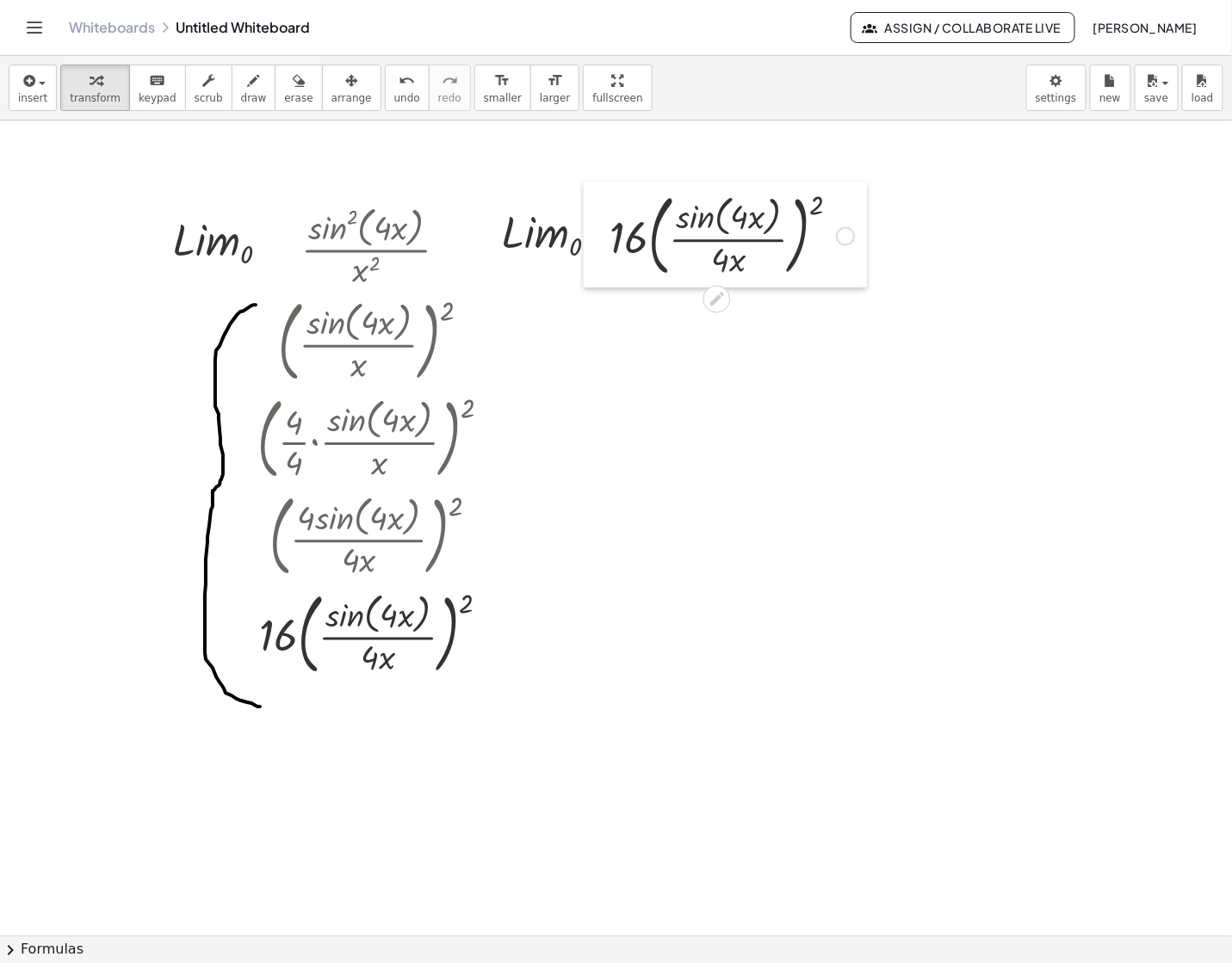
drag, startPoint x: 440, startPoint y: 237, endPoint x: 605, endPoint y: 242, distance: 165.1
click at [605, 242] on div at bounding box center [596, 234] width 26 height 106
click at [244, 92] on span "draw" at bounding box center [254, 97] width 26 height 12
drag, startPoint x: 454, startPoint y: 243, endPoint x: 473, endPoint y: 243, distance: 19.0
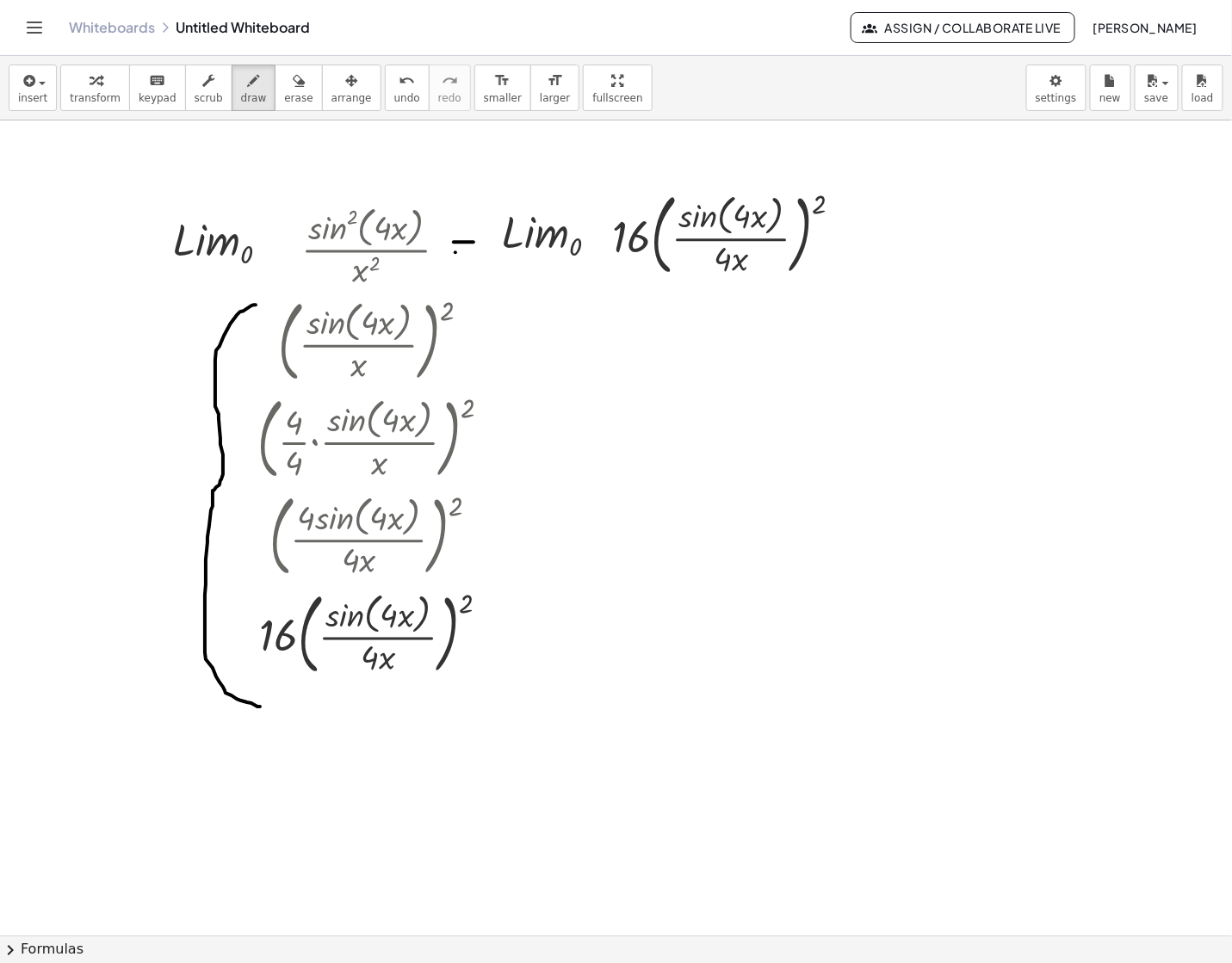
drag, startPoint x: 455, startPoint y: 253, endPoint x: 479, endPoint y: 253, distance: 24.0
click at [95, 99] on span "transform" at bounding box center [95, 97] width 51 height 12
drag, startPoint x: 854, startPoint y: 239, endPoint x: 938, endPoint y: 560, distance: 331.8
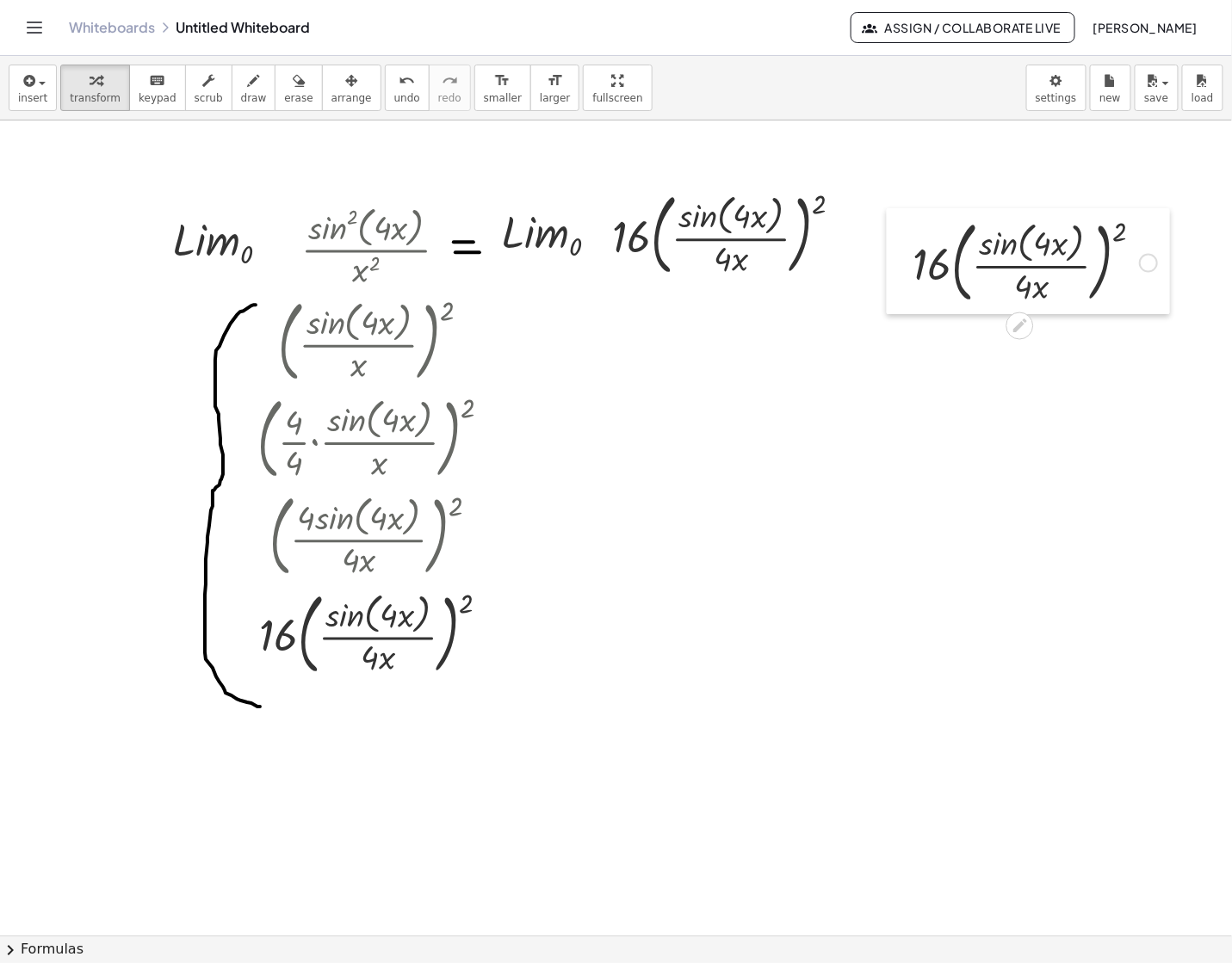
drag, startPoint x: 672, startPoint y: 560, endPoint x: 895, endPoint y: 263, distance: 371.4
click at [895, 263] on div at bounding box center [899, 261] width 26 height 106
click at [1153, 253] on div at bounding box center [1029, 249] width 262 height 97
click at [1143, 253] on div at bounding box center [1143, 251] width 19 height 19
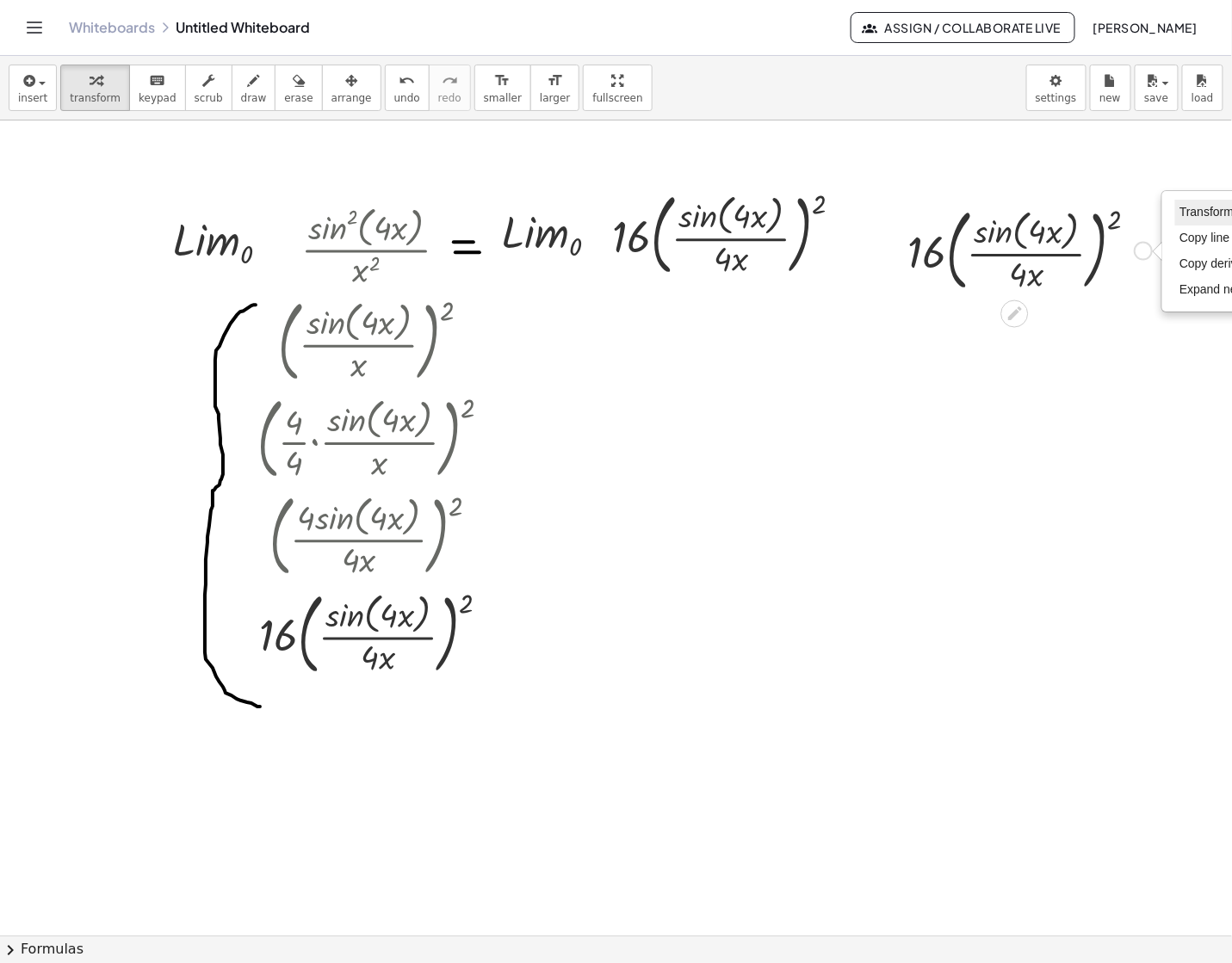
click at [1184, 205] on span "Transform line" at bounding box center [1218, 211] width 77 height 13
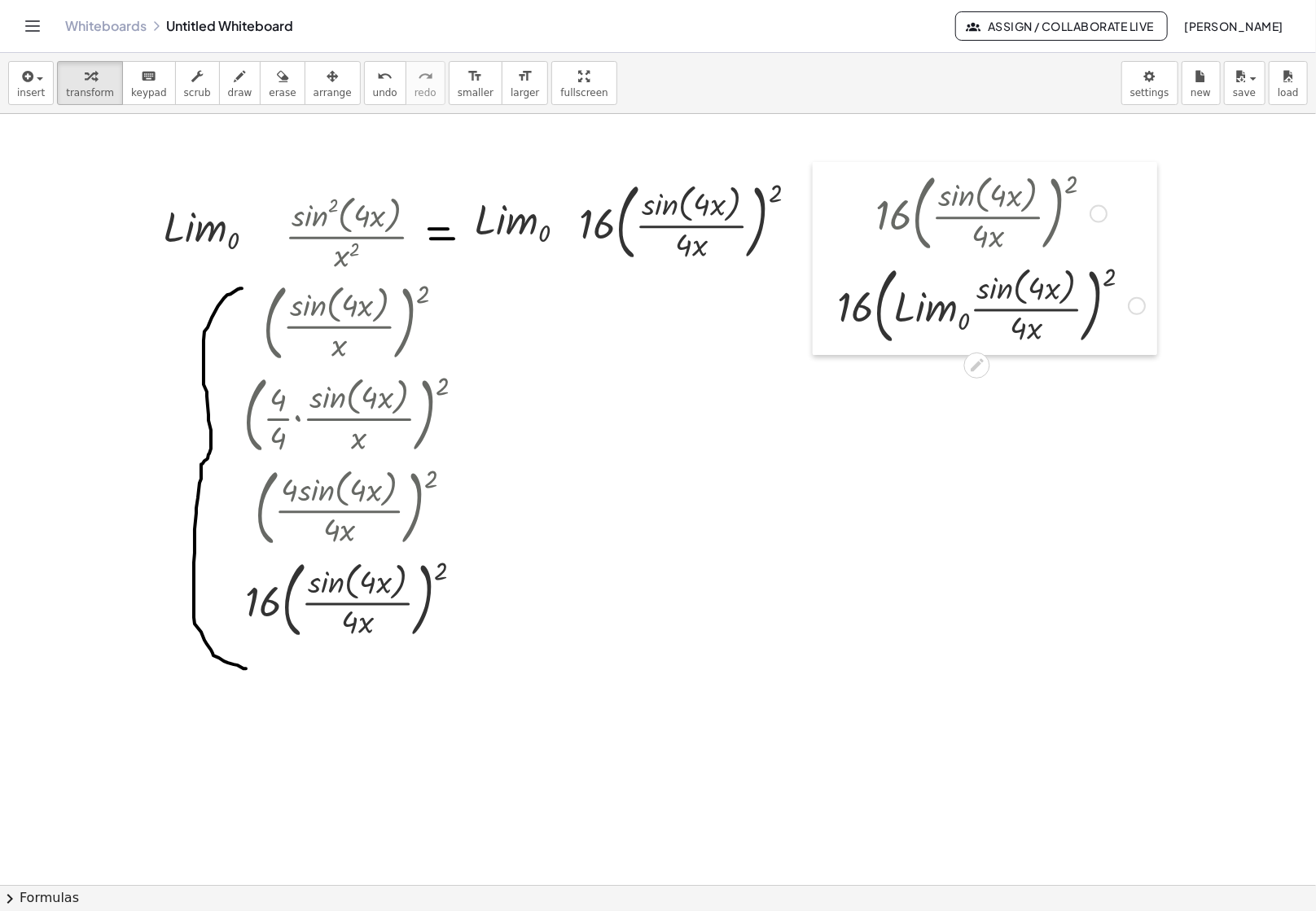
drag, startPoint x: 808, startPoint y: 331, endPoint x: 824, endPoint y: 333, distance: 16.1
click at [824, 333] on div at bounding box center [824, 258] width 24 height 193
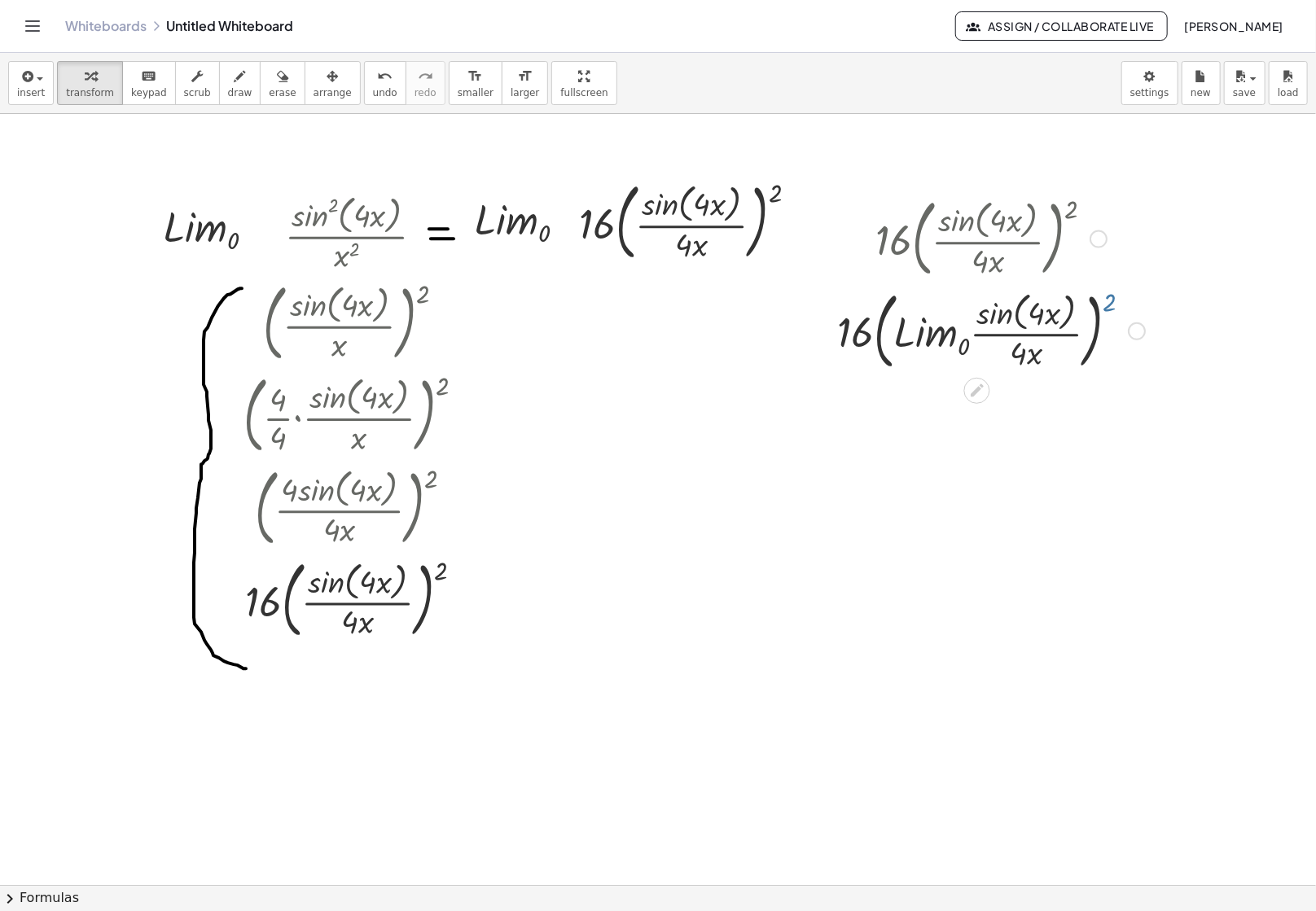
click at [977, 331] on div "· 16 · ( · L · i · m 0 · · sin ( , · 4 · x ) · 4 · x ) 2 Transform line Copy li…" at bounding box center [977, 331] width 0 height 0
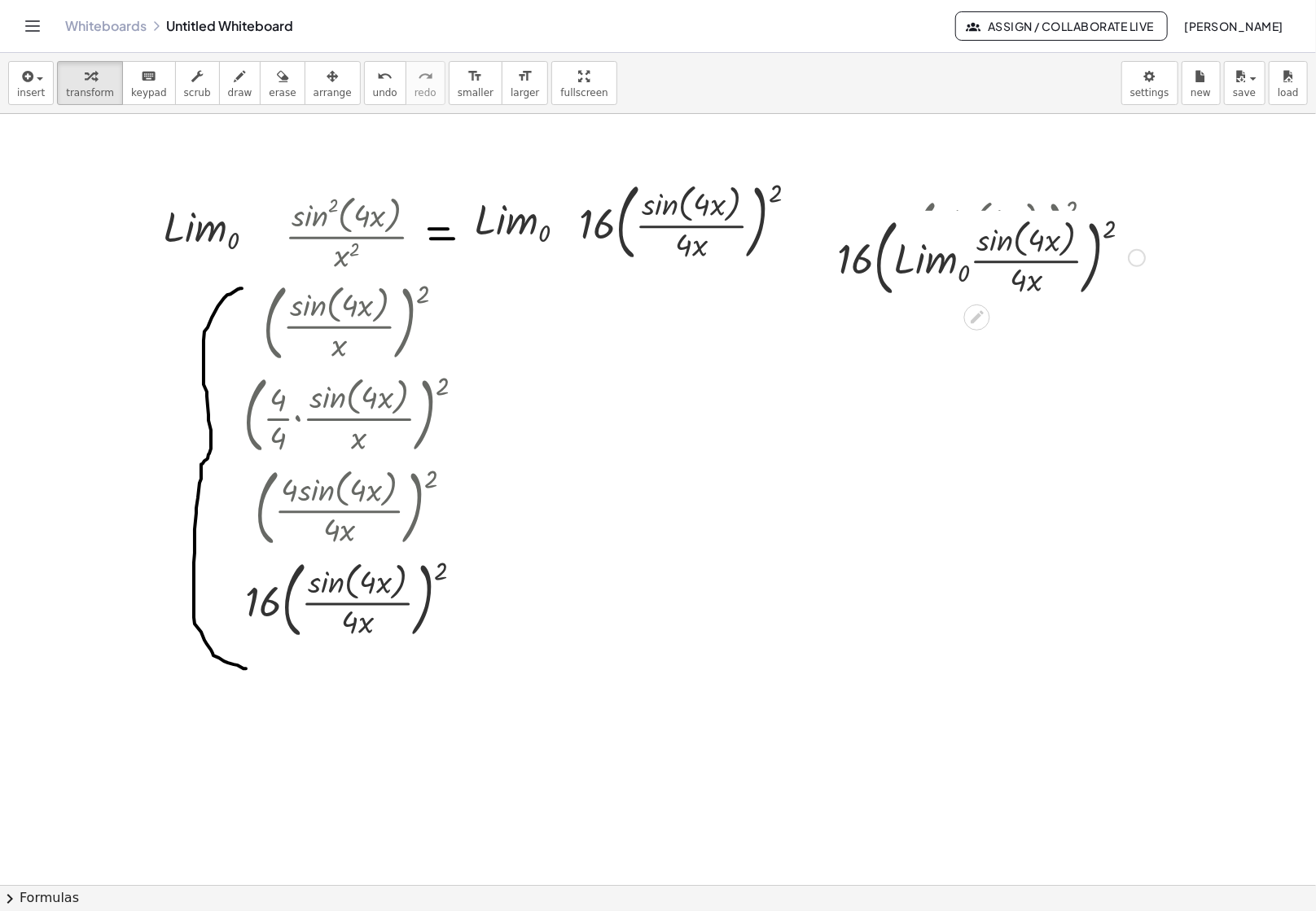
drag, startPoint x: 1133, startPoint y: 332, endPoint x: 1130, endPoint y: 253, distance: 79.1
click at [1130, 253] on div "Transform line Copy line as LaTeX Copy derivation as LaTeX Expand new lines: On" at bounding box center [1137, 258] width 18 height 18
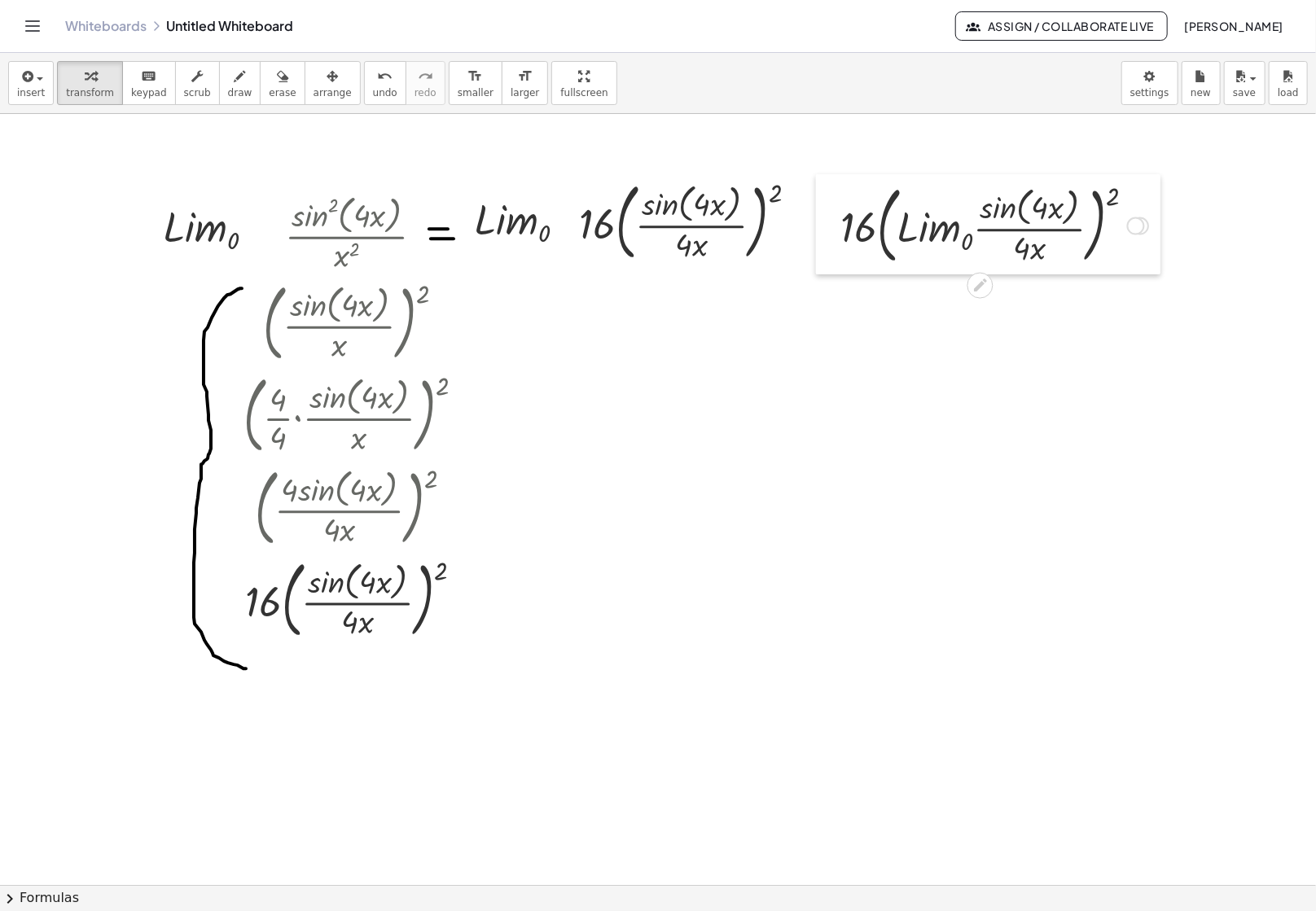
drag, startPoint x: 819, startPoint y: 243, endPoint x: 824, endPoint y: 229, distance: 14.9
click at [824, 229] on div at bounding box center [828, 224] width 24 height 100
click at [235, 85] on icon "button" at bounding box center [240, 76] width 11 height 19
drag, startPoint x: 797, startPoint y: 236, endPoint x: 820, endPoint y: 236, distance: 23.0
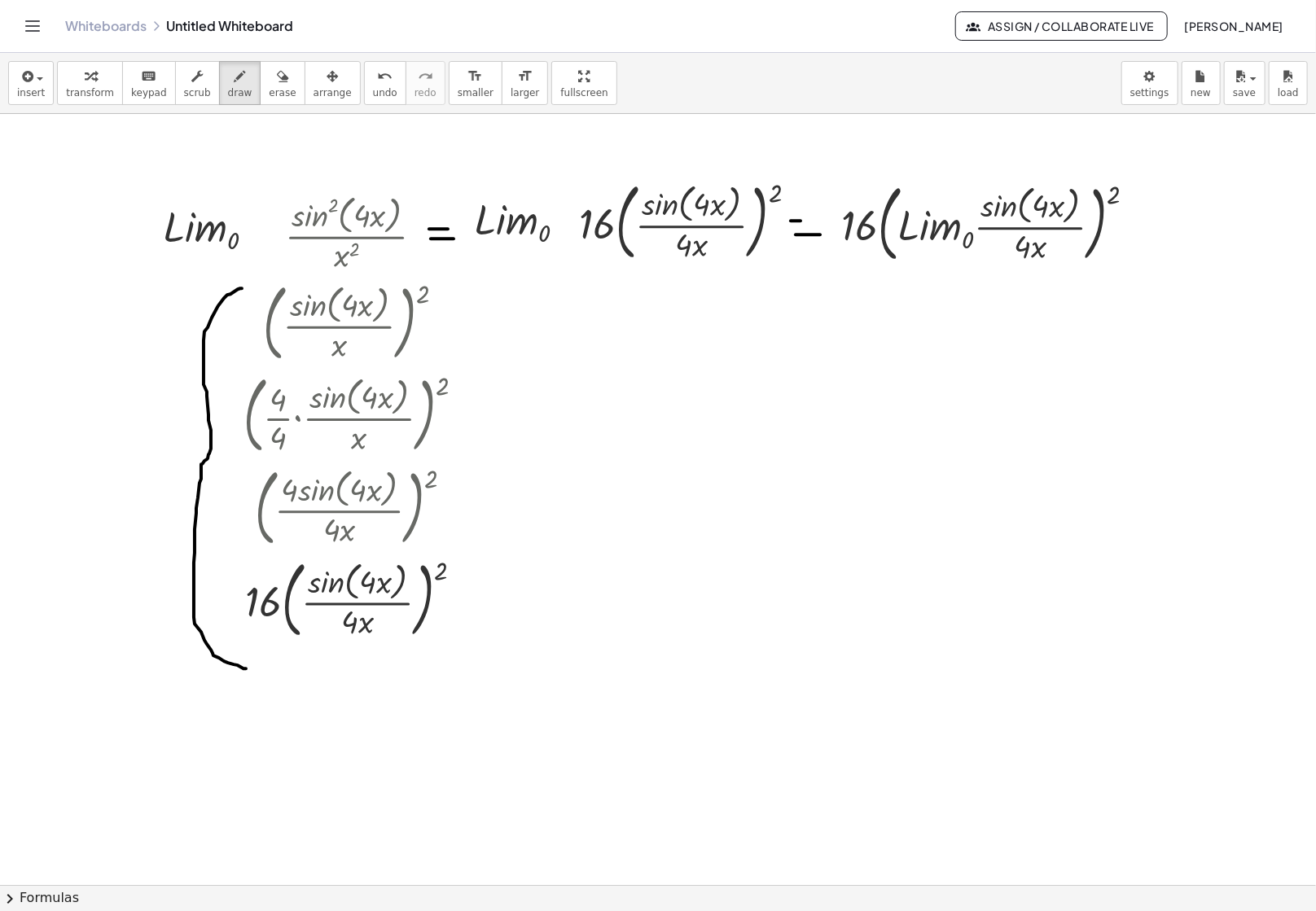
drag, startPoint x: 792, startPoint y: 221, endPoint x: 809, endPoint y: 221, distance: 17.0
drag, startPoint x: 809, startPoint y: 221, endPoint x: 820, endPoint y: 221, distance: 11.0
drag, startPoint x: 1014, startPoint y: 252, endPoint x: 1055, endPoint y: 256, distance: 41.2
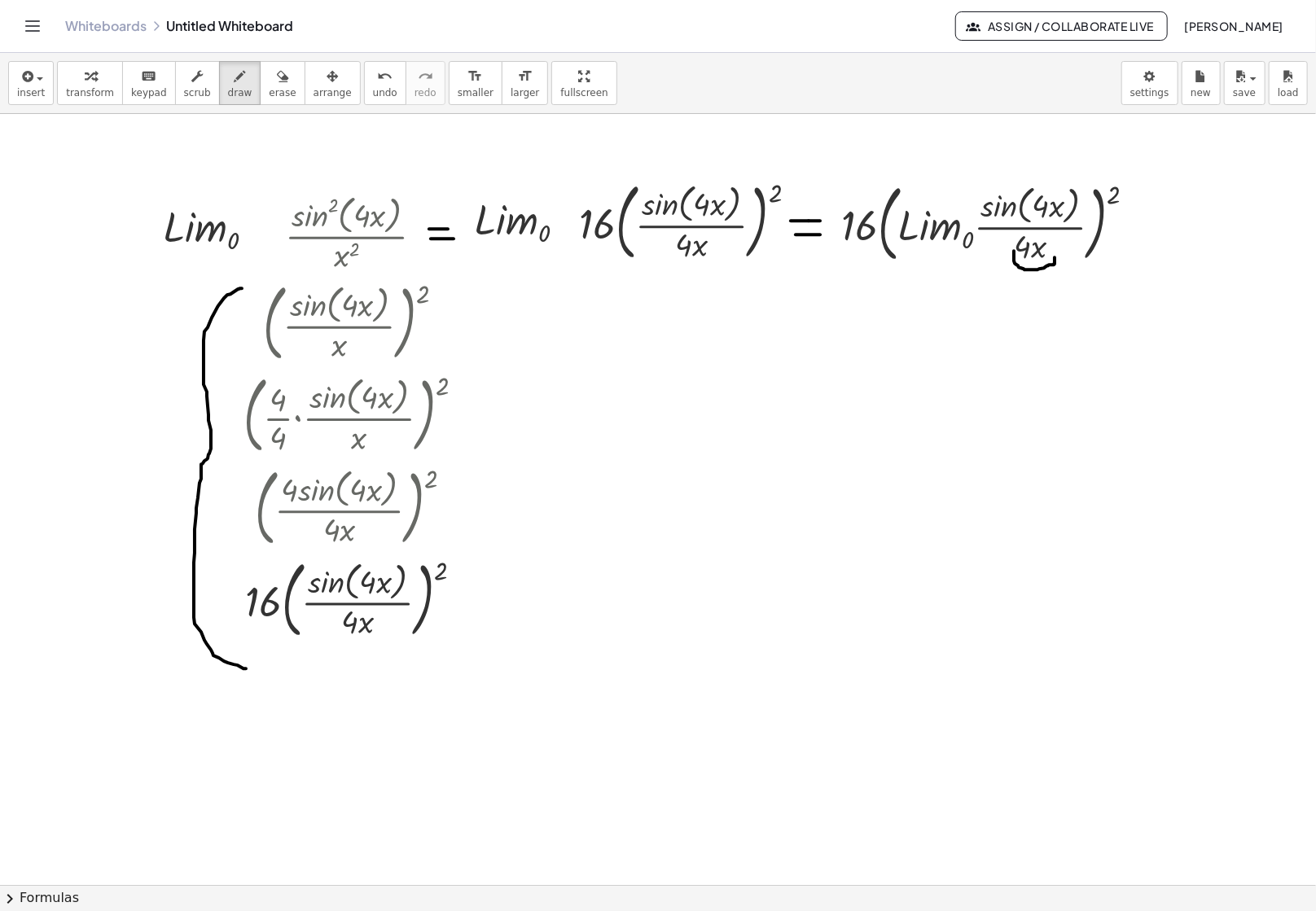
drag, startPoint x: 1042, startPoint y: 274, endPoint x: 1072, endPoint y: 293, distance: 35.5
drag, startPoint x: 1072, startPoint y: 283, endPoint x: 1057, endPoint y: 300, distance: 22.7
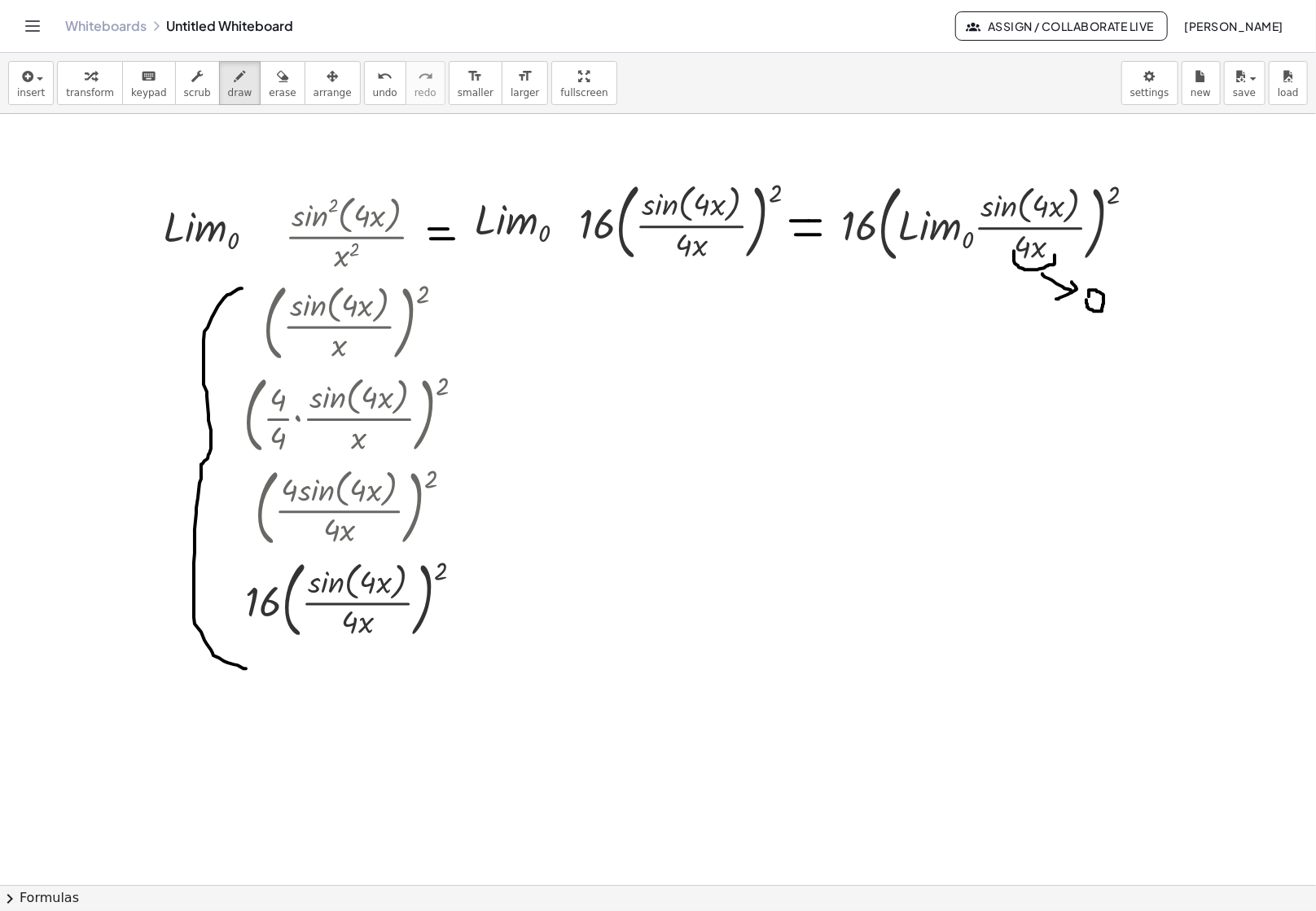
drag, startPoint x: 1086, startPoint y: 301, endPoint x: 1089, endPoint y: 308, distance: 7.6
drag, startPoint x: 907, startPoint y: 195, endPoint x: 1081, endPoint y: 192, distance: 174.0
drag, startPoint x: 986, startPoint y: 168, endPoint x: 1024, endPoint y: 158, distance: 39.3
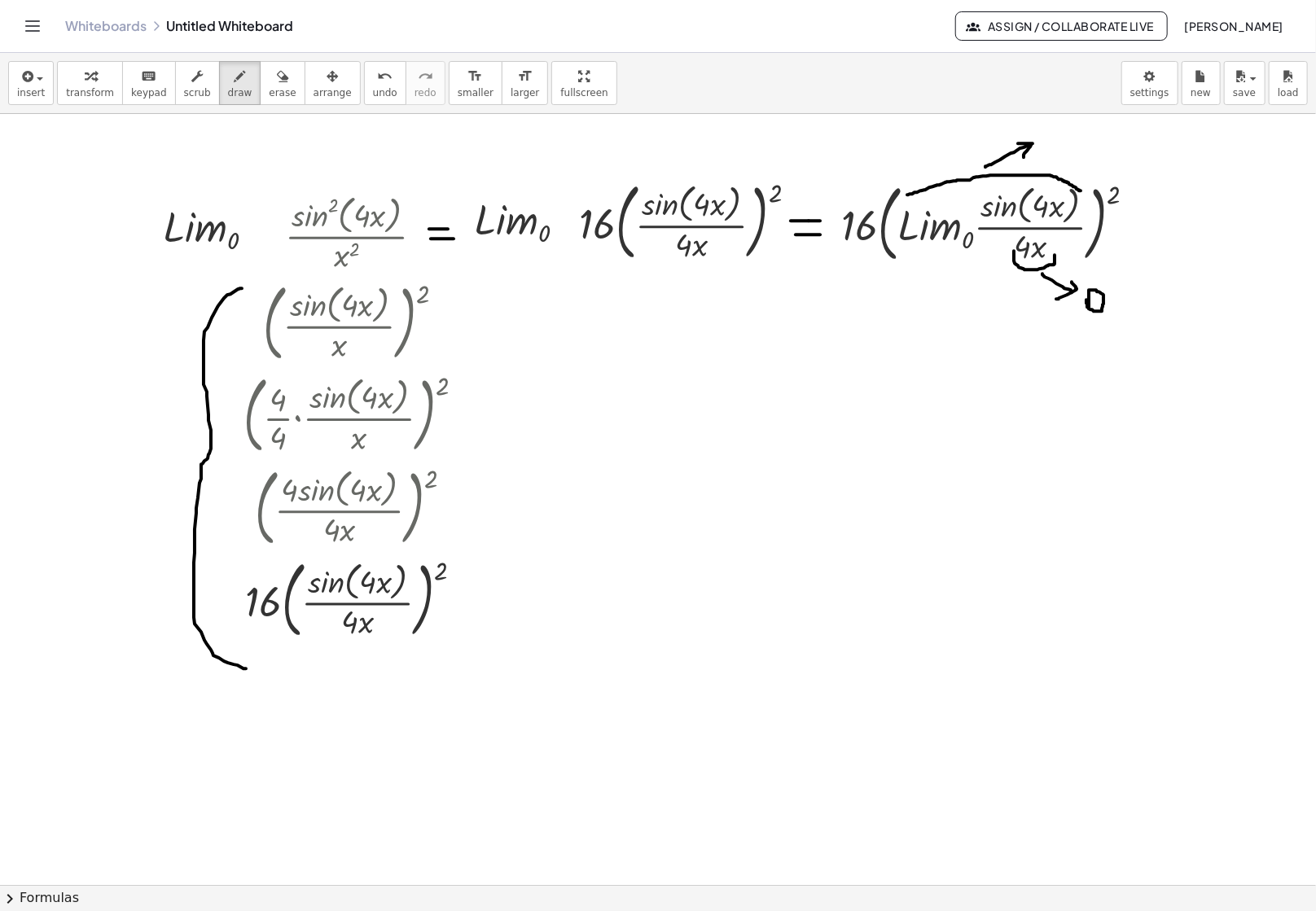
drag, startPoint x: 1043, startPoint y: 138, endPoint x: 1054, endPoint y: 149, distance: 15.6
drag, startPoint x: 1123, startPoint y: 234, endPoint x: 1141, endPoint y: 235, distance: 18.0
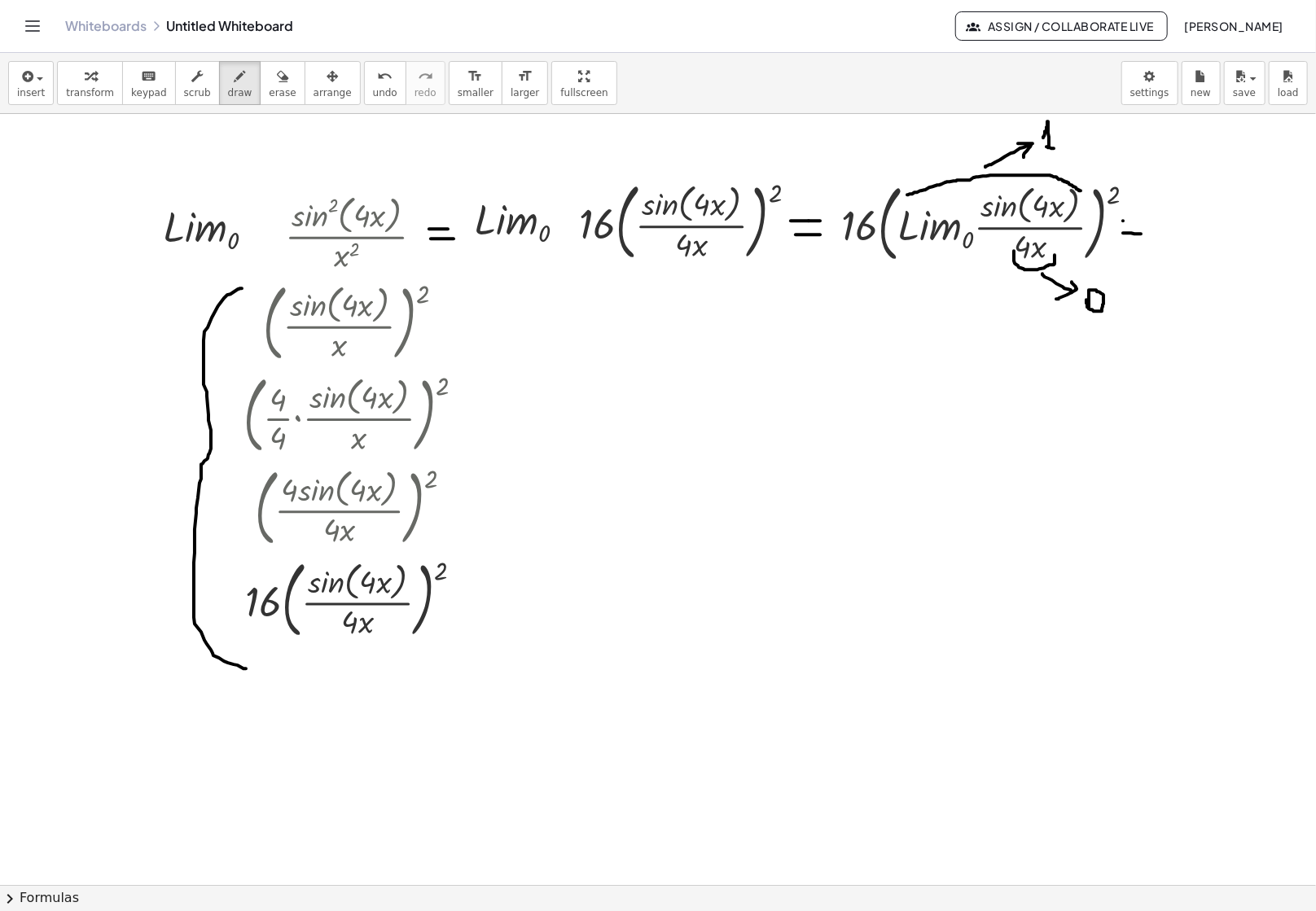
drag, startPoint x: 1123, startPoint y: 221, endPoint x: 1150, endPoint y: 221, distance: 27.0
drag, startPoint x: 1161, startPoint y: 232, endPoint x: 1174, endPoint y: 231, distance: 13.0
drag, startPoint x: 1197, startPoint y: 203, endPoint x: 1187, endPoint y: 226, distance: 25.1
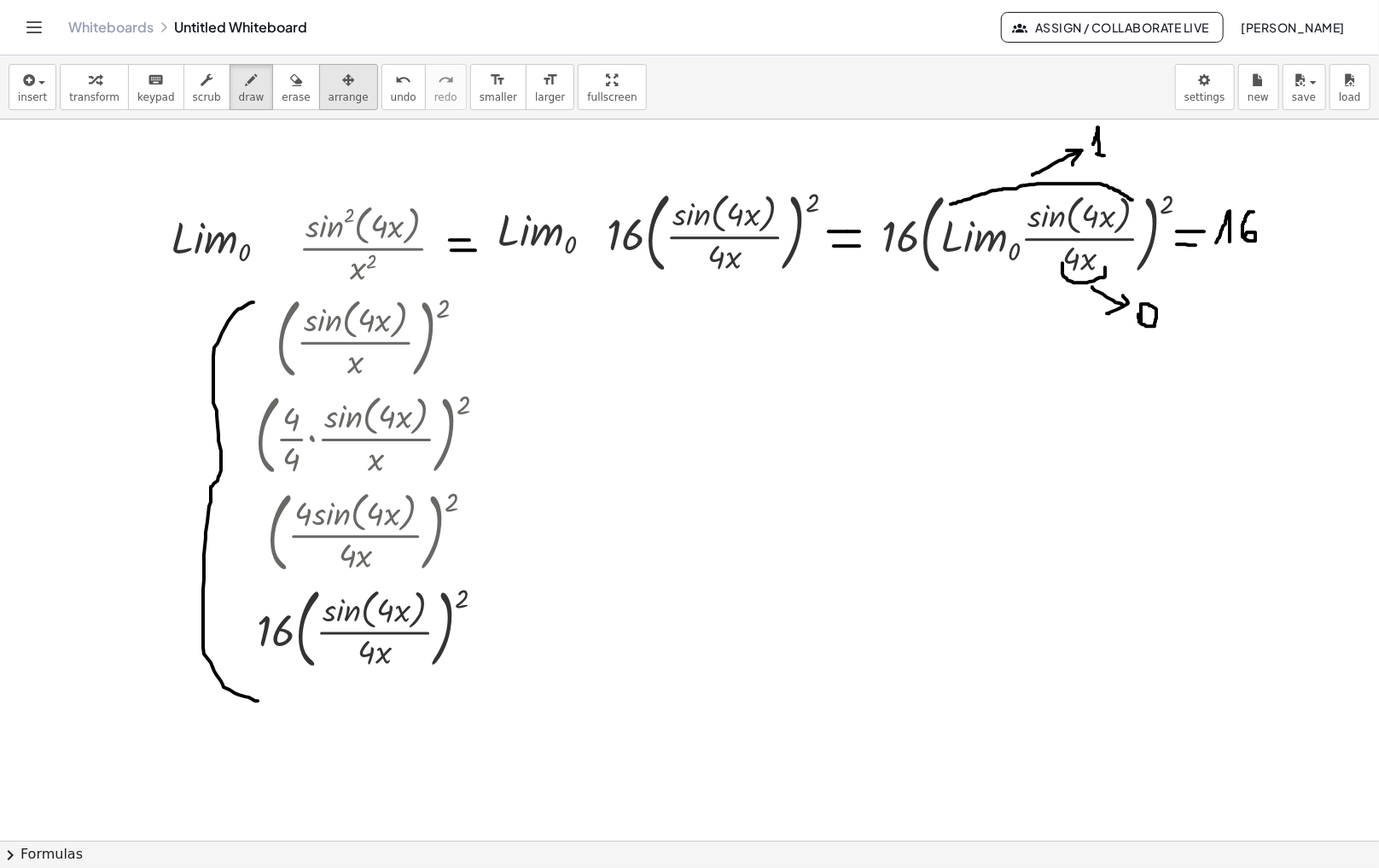
click at [330, 94] on span "arrange" at bounding box center [348, 96] width 40 height 12
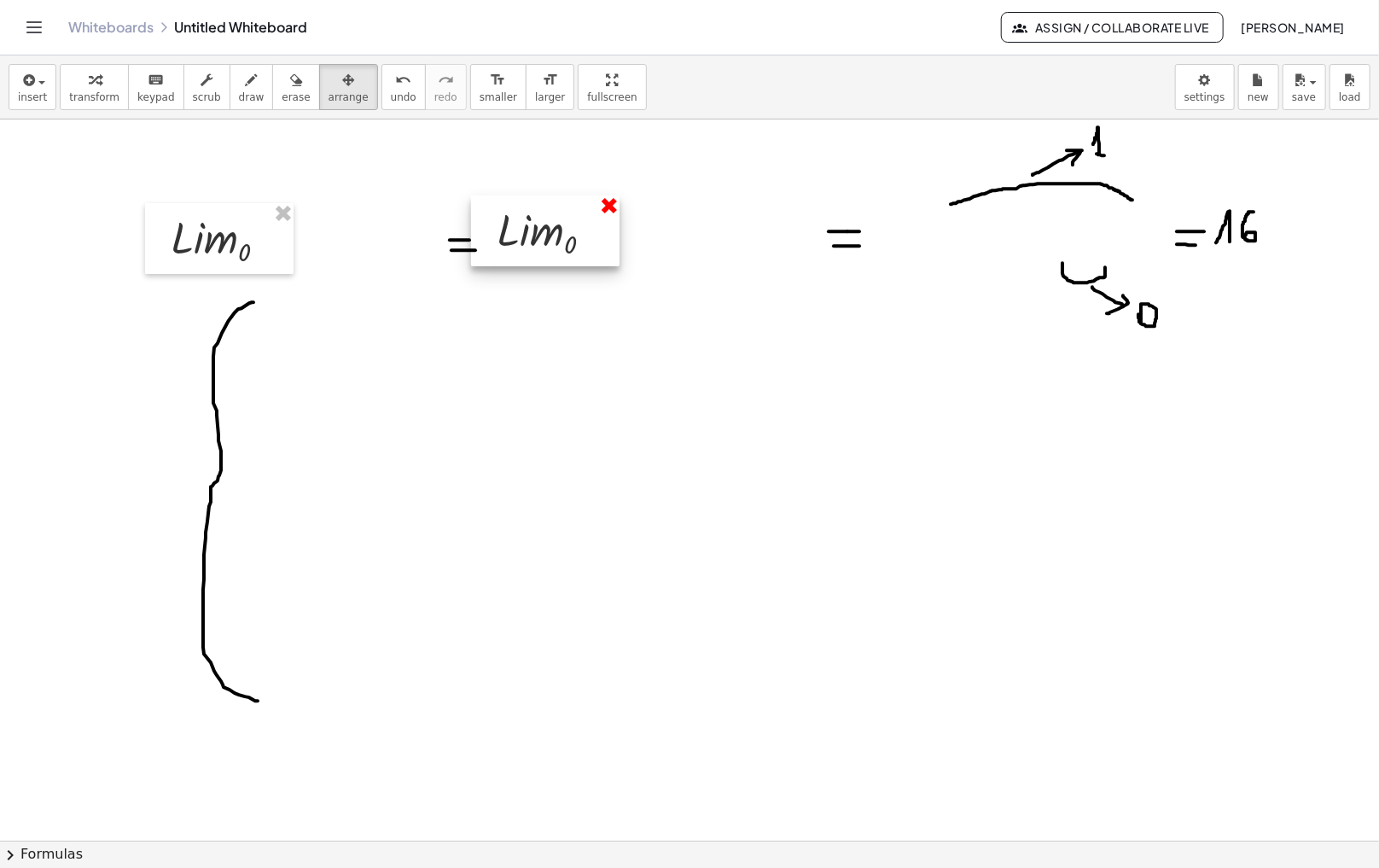
drag, startPoint x: 622, startPoint y: 214, endPoint x: 612, endPoint y: 206, distance: 12.8
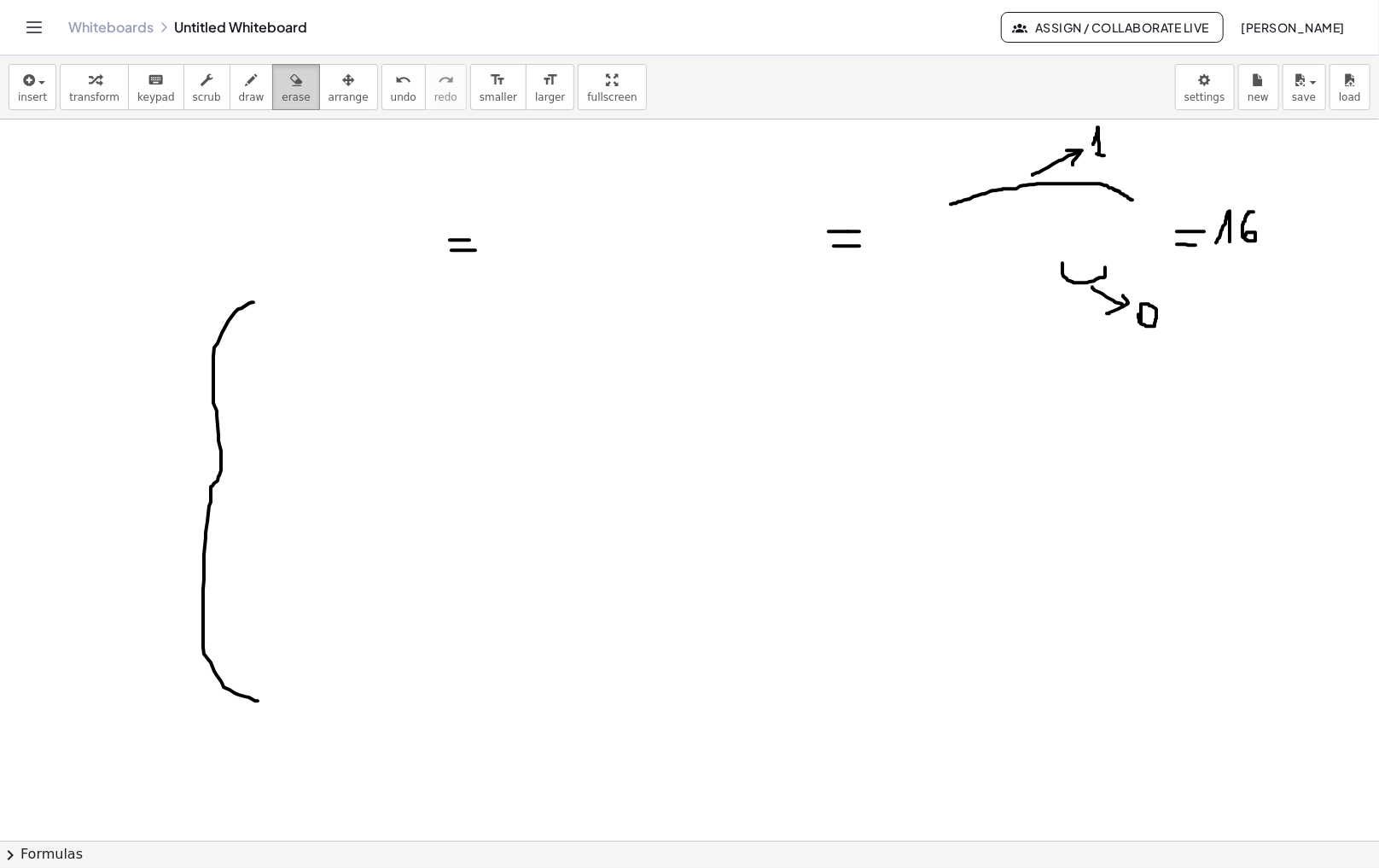
click at [274, 109] on button "erase" at bounding box center [296, 87] width 47 height 46
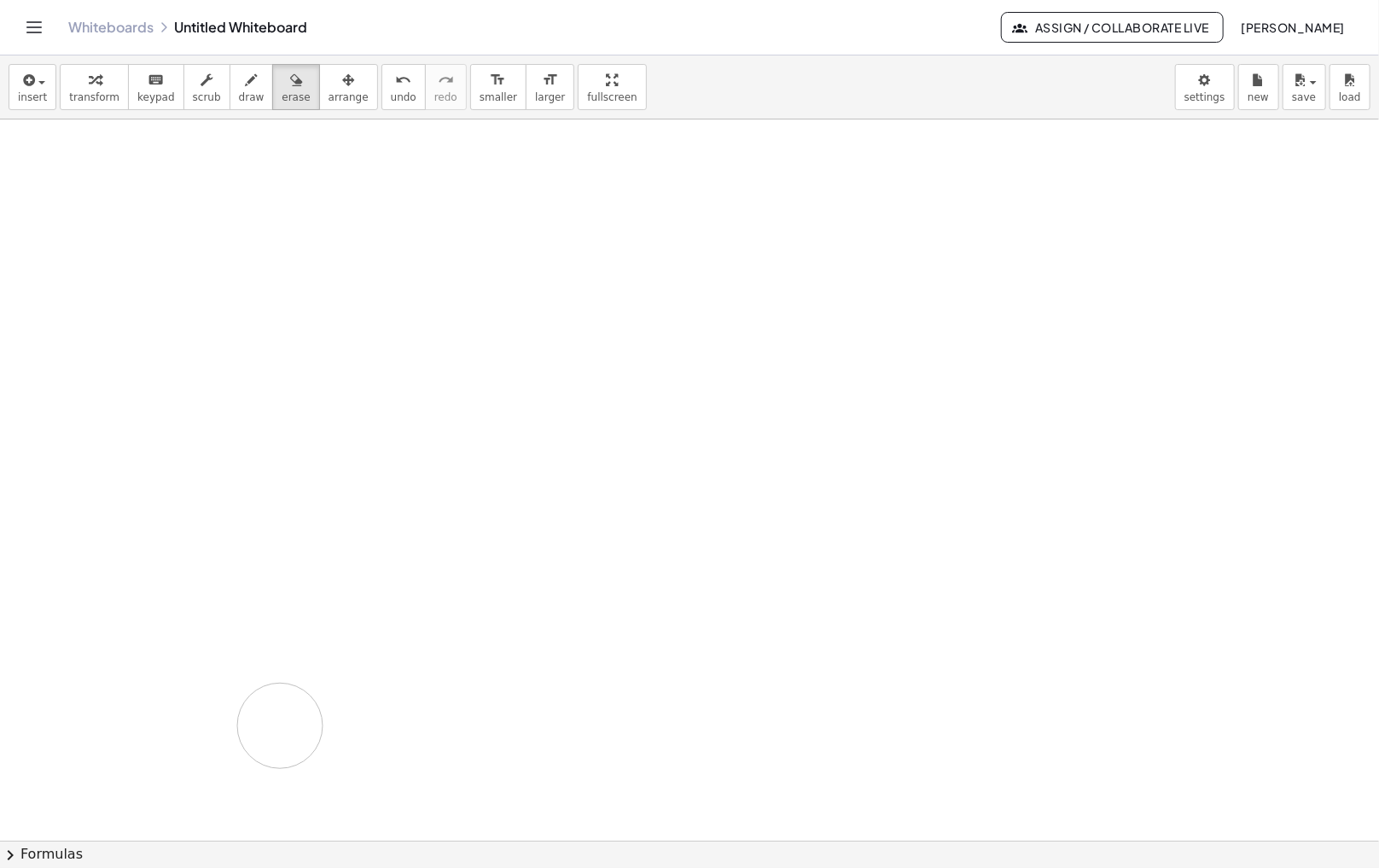
drag, startPoint x: 274, startPoint y: 313, endPoint x: 281, endPoint y: 727, distance: 414.1
click at [101, 94] on span "transform" at bounding box center [94, 96] width 50 height 12
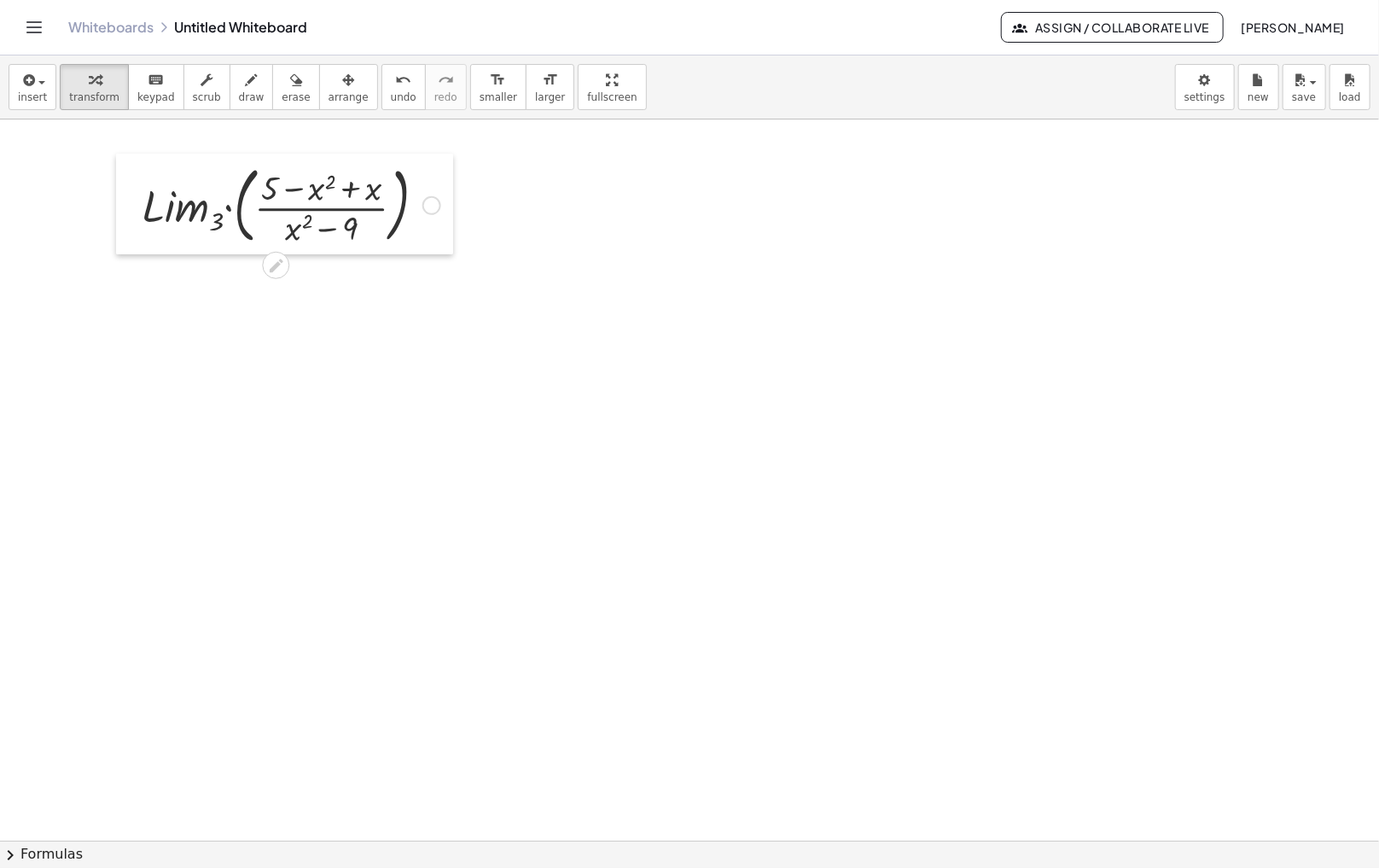
drag, startPoint x: 314, startPoint y: 325, endPoint x: 126, endPoint y: 214, distance: 218.3
click at [126, 214] on div at bounding box center [128, 204] width 26 height 101
click at [431, 201] on div at bounding box center [431, 205] width 19 height 19
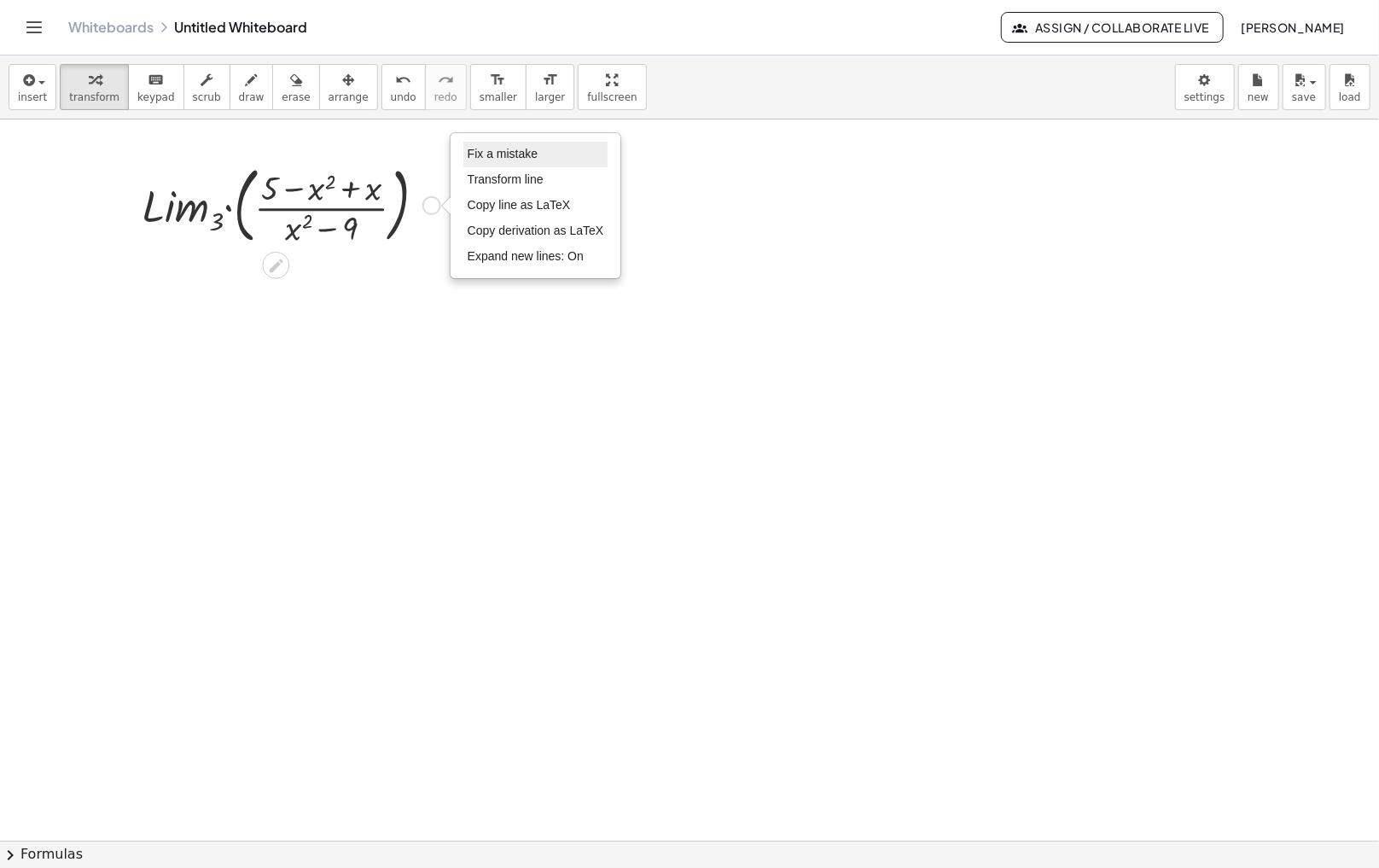
click at [534, 154] on span "Fix a mistake" at bounding box center [502, 153] width 70 height 13
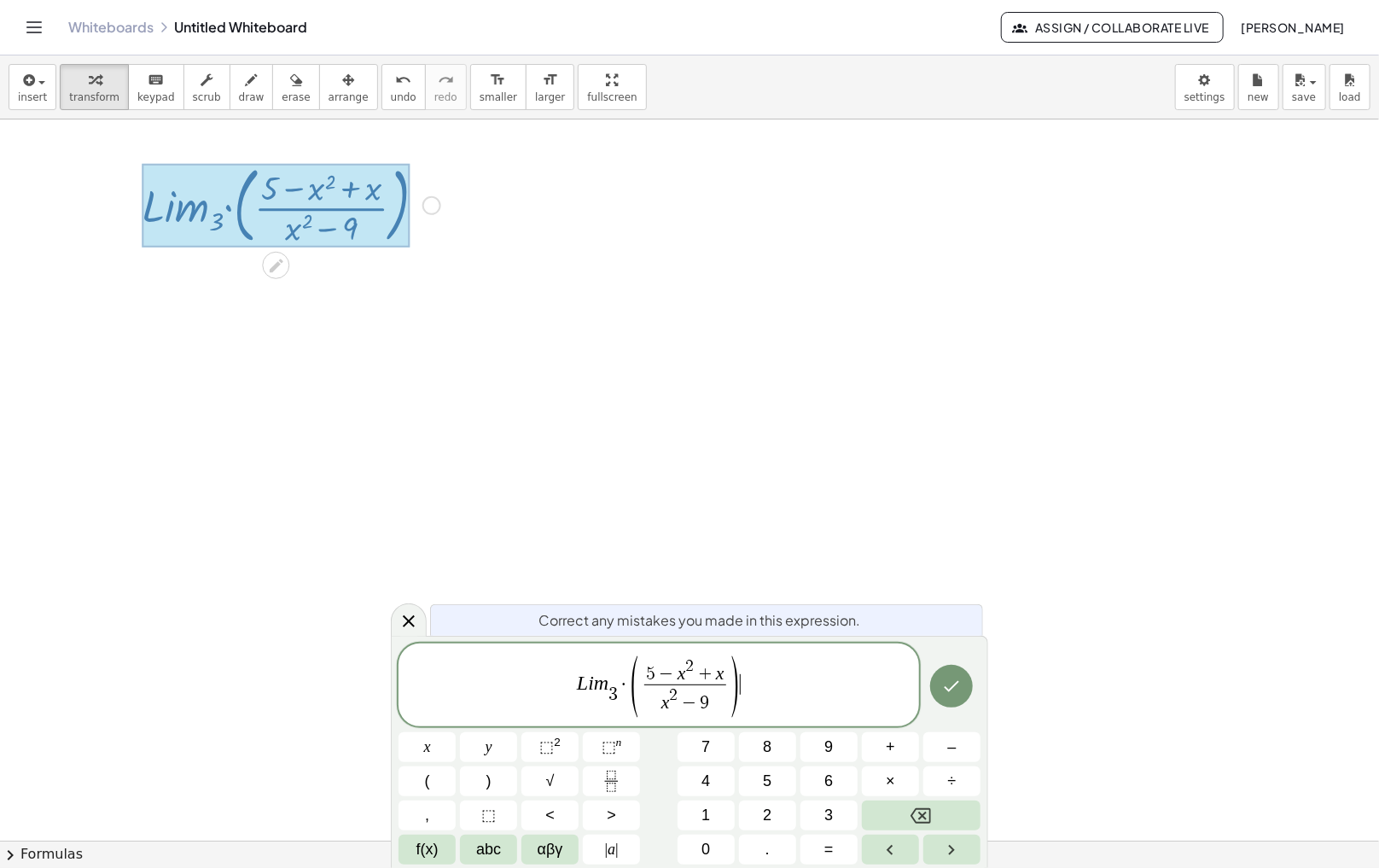
click at [687, 671] on span "2" at bounding box center [690, 665] width 9 height 16
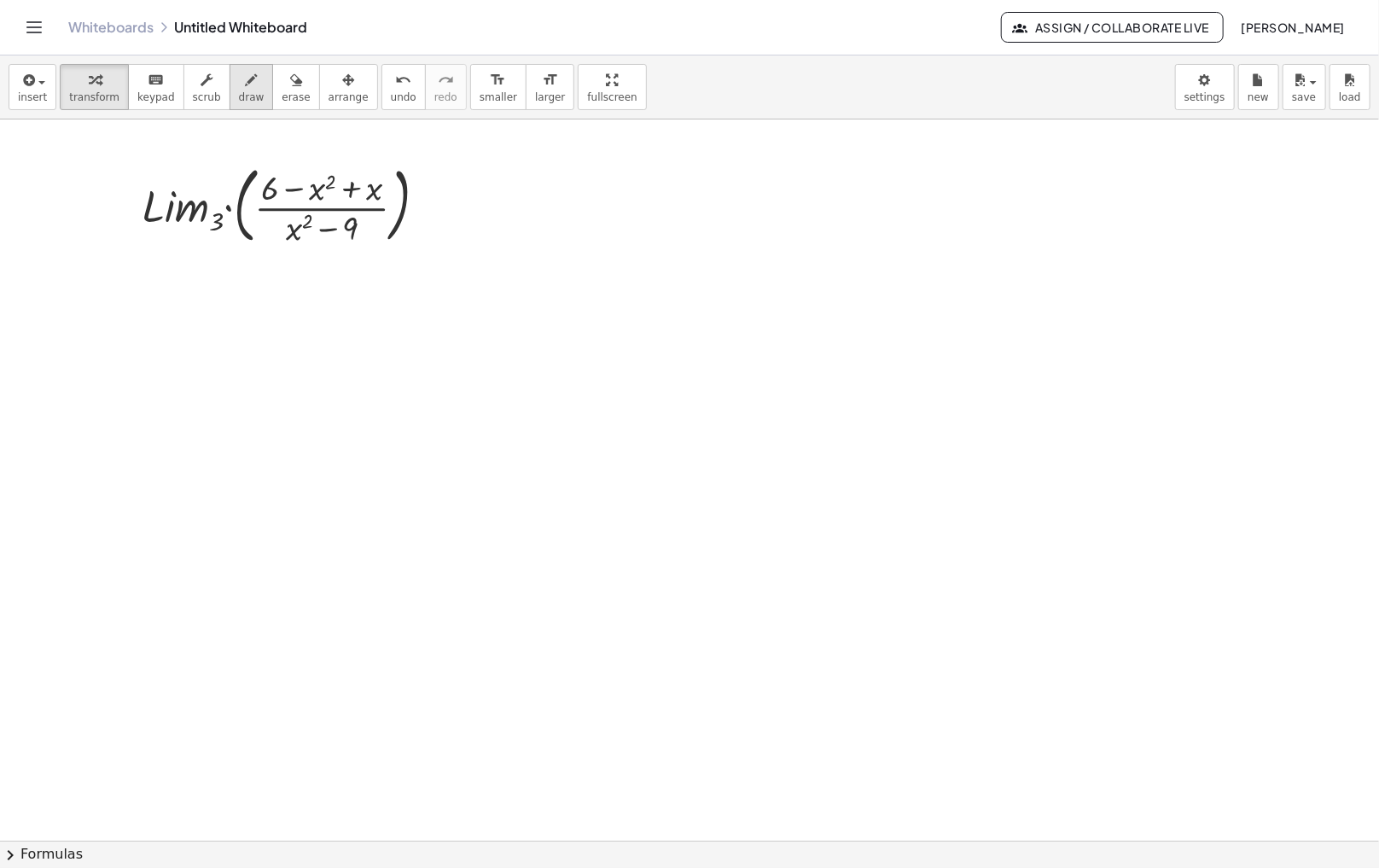
click at [239, 94] on span "draw" at bounding box center [251, 96] width 26 height 12
drag, startPoint x: 359, startPoint y: 165, endPoint x: 397, endPoint y: 159, distance: 38.5
drag, startPoint x: 345, startPoint y: 242, endPoint x: 356, endPoint y: 261, distance: 22.0
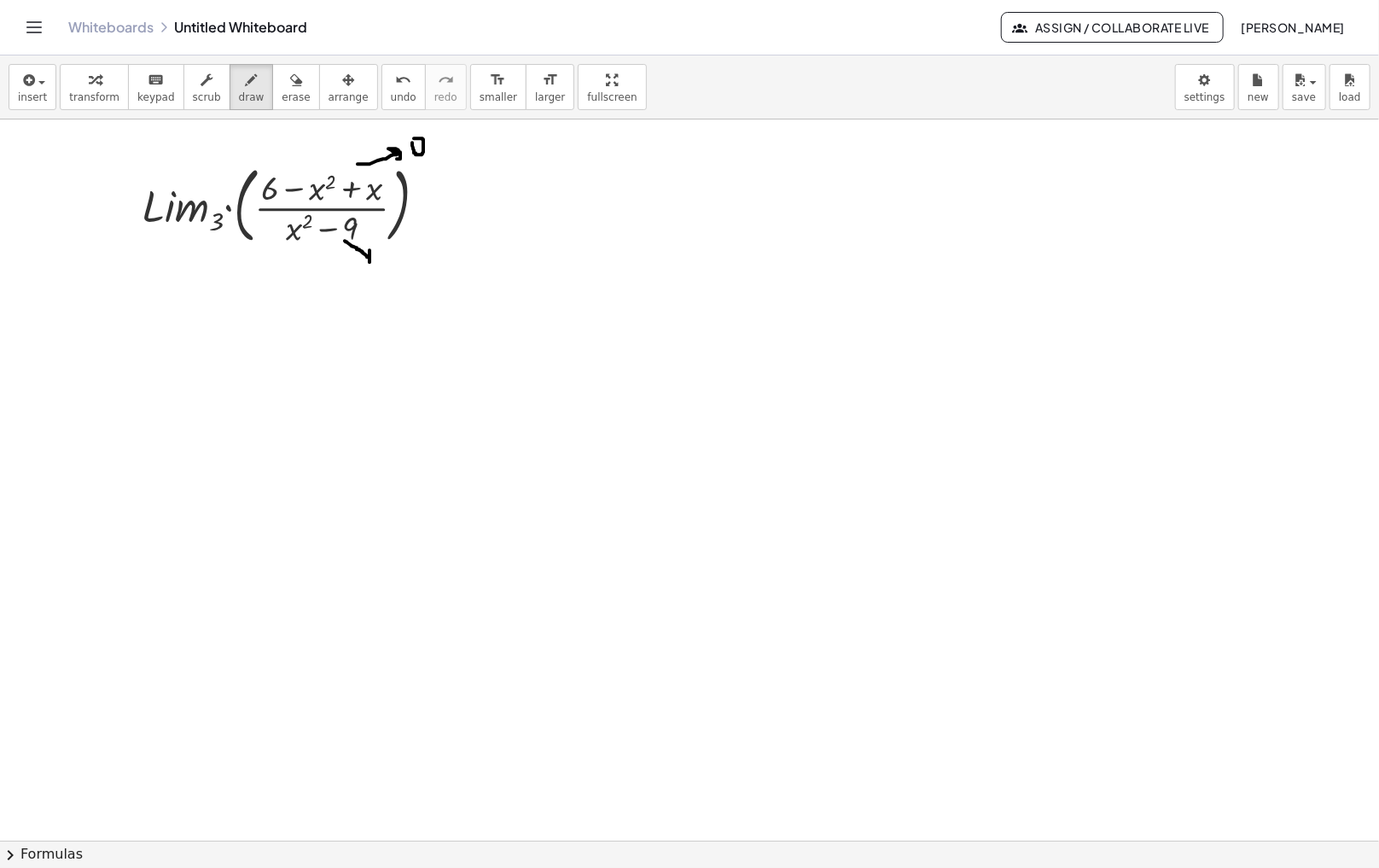
click at [95, 91] on span "transform" at bounding box center [94, 96] width 50 height 12
drag, startPoint x: 433, startPoint y: 209, endPoint x: 498, endPoint y: 375, distance: 178.3
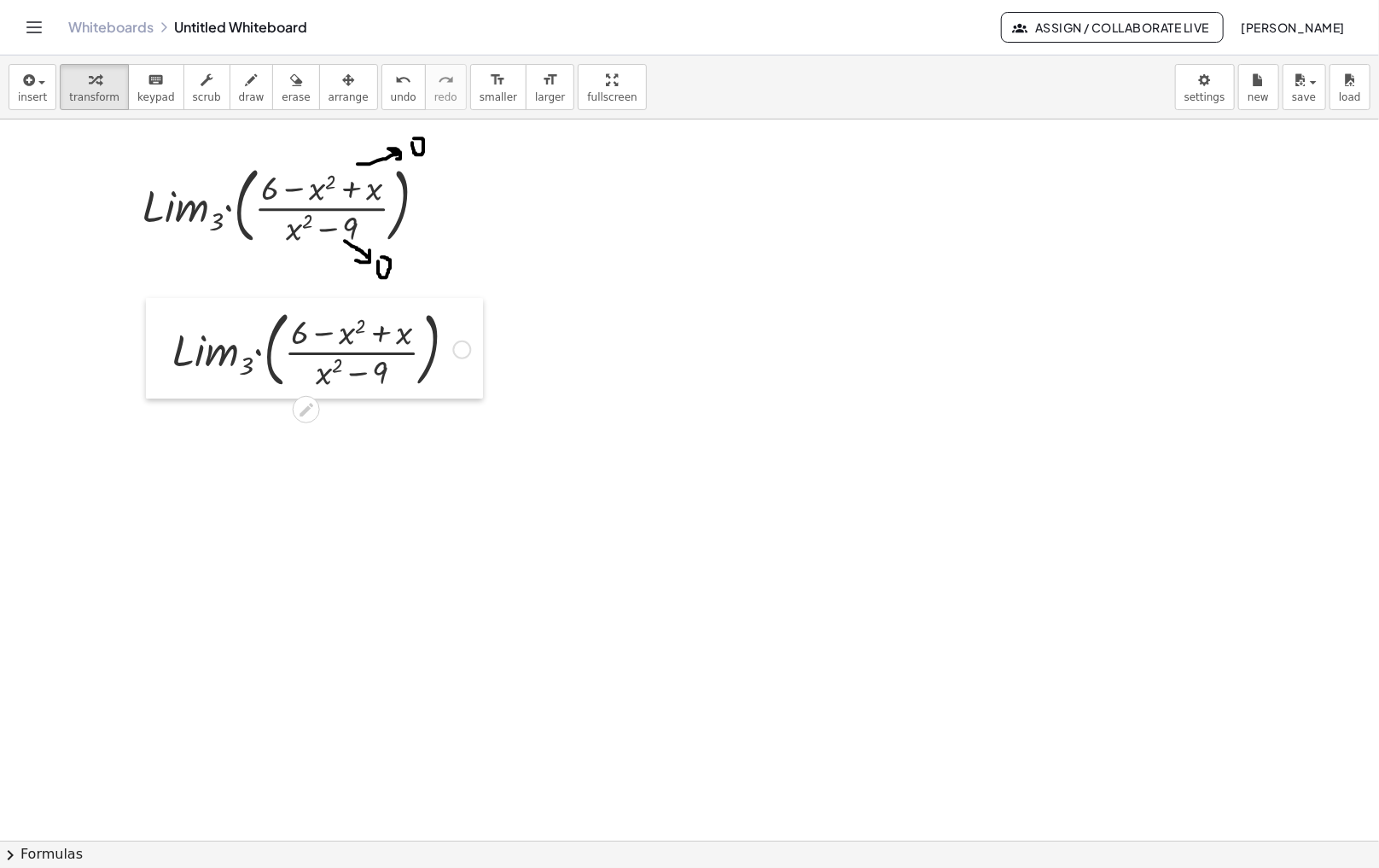
drag, startPoint x: 178, startPoint y: 365, endPoint x: 131, endPoint y: 334, distance: 56.3
click at [146, 334] on div at bounding box center [158, 349] width 26 height 101
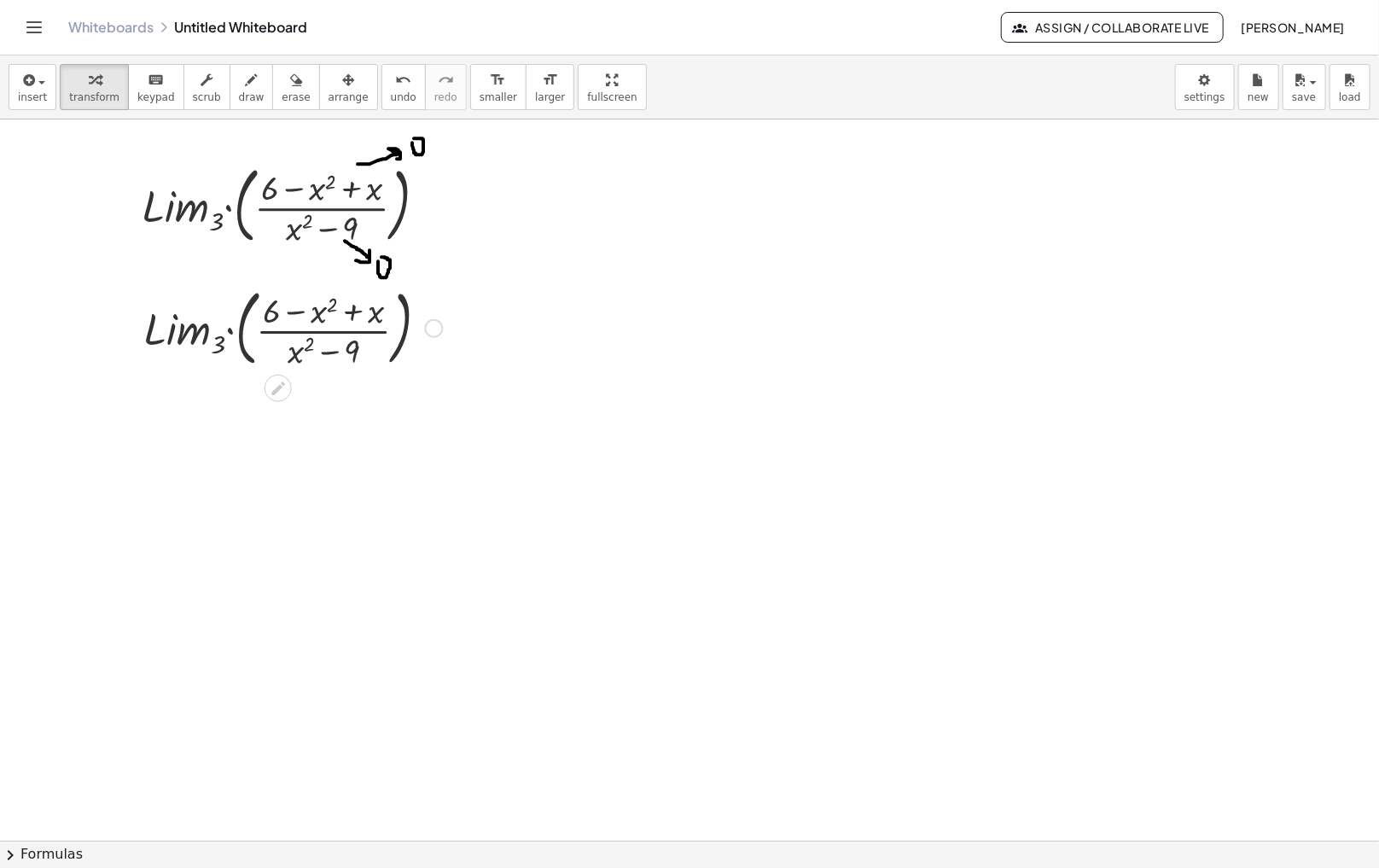
click at [438, 329] on div at bounding box center [433, 328] width 19 height 19
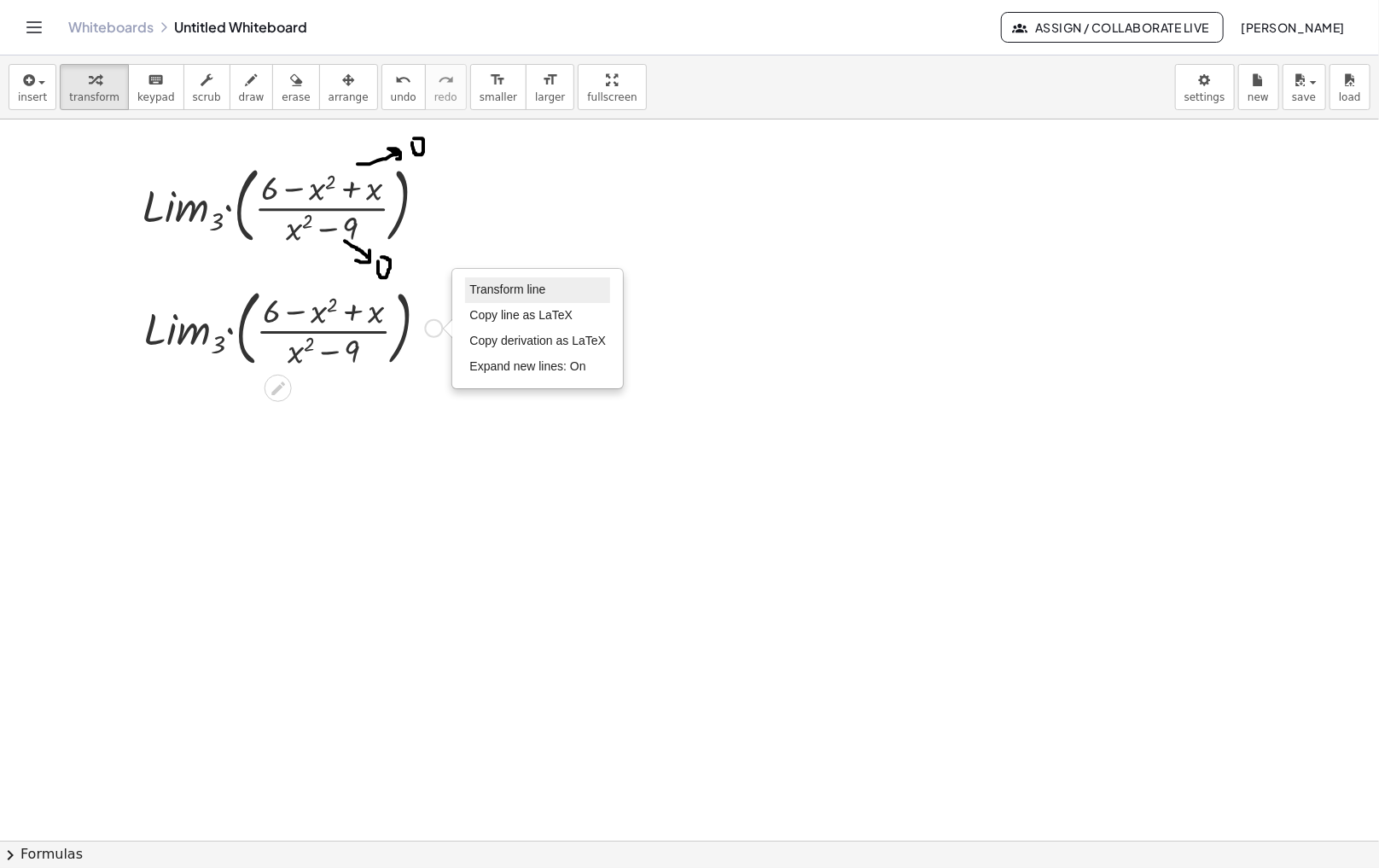
click at [518, 284] on span "Transform line" at bounding box center [507, 288] width 76 height 13
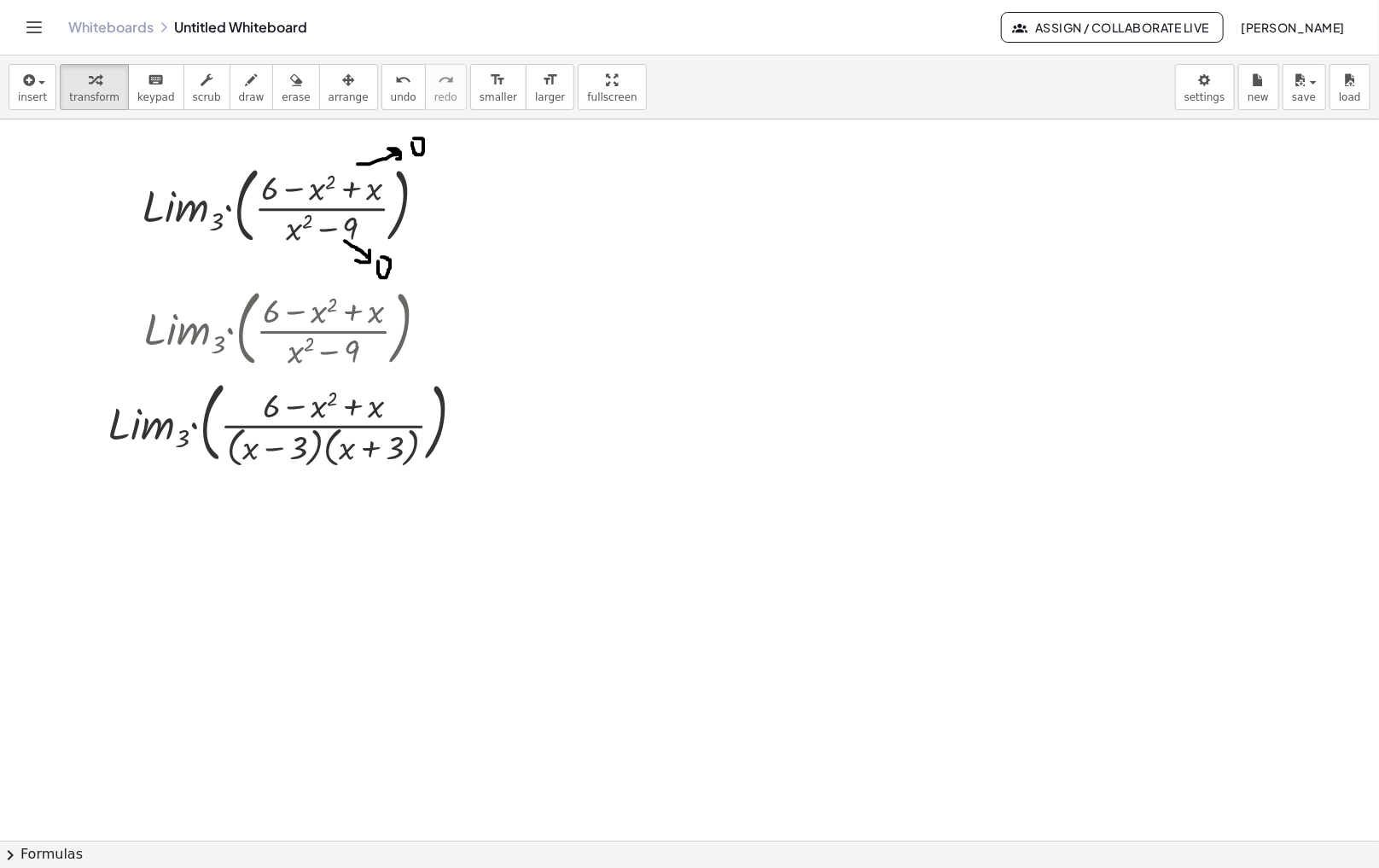
drag, startPoint x: 431, startPoint y: 764, endPoint x: 621, endPoint y: 426, distance: 387.7
click at [621, 426] on div at bounding box center [620, 422] width 26 height 65
click at [7, 850] on span "chevron_right" at bounding box center [10, 855] width 20 height 20
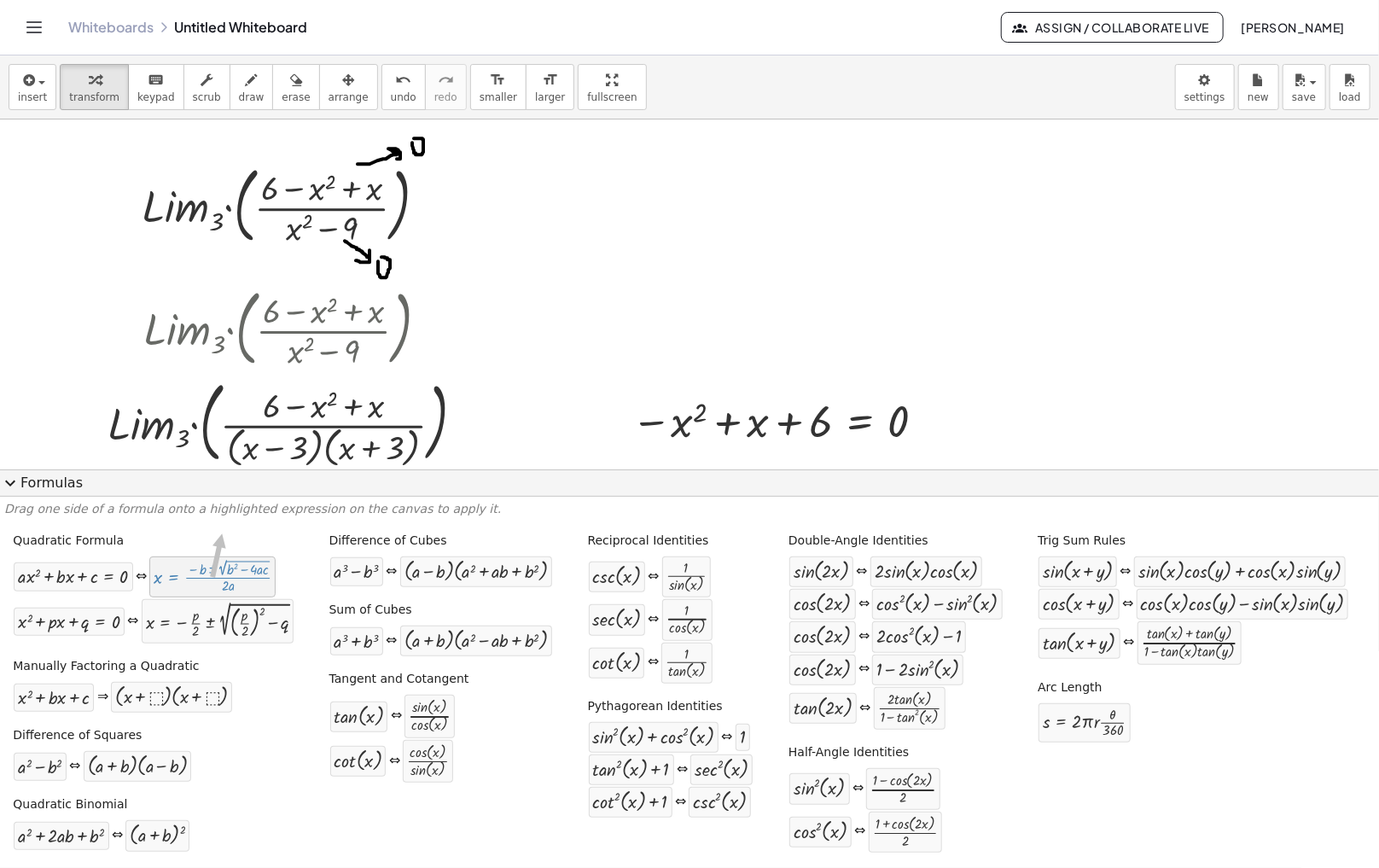
drag, startPoint x: 203, startPoint y: 578, endPoint x: 143, endPoint y: 570, distance: 60.5
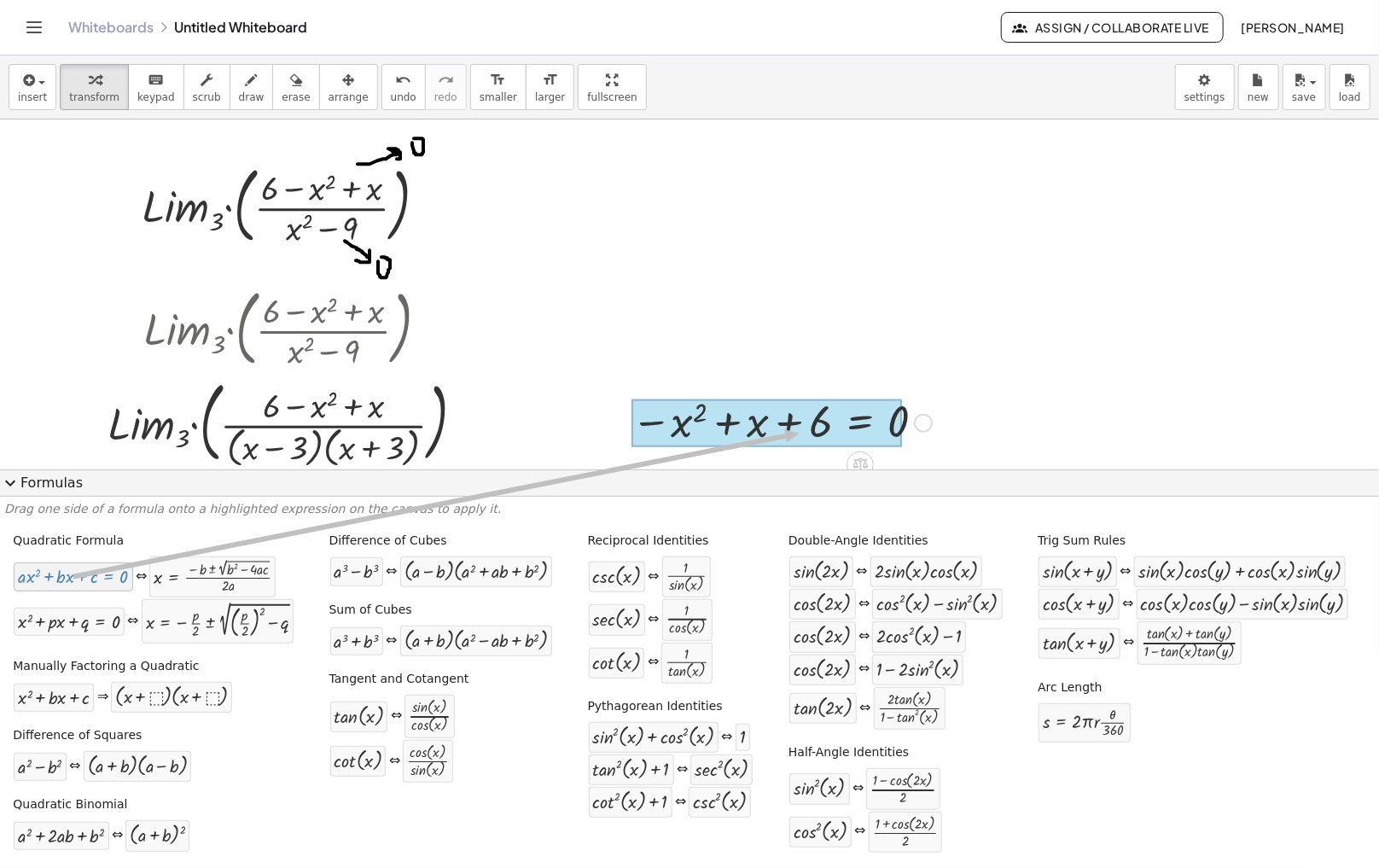
drag, startPoint x: 78, startPoint y: 580, endPoint x: 798, endPoint y: 434, distance: 734.7
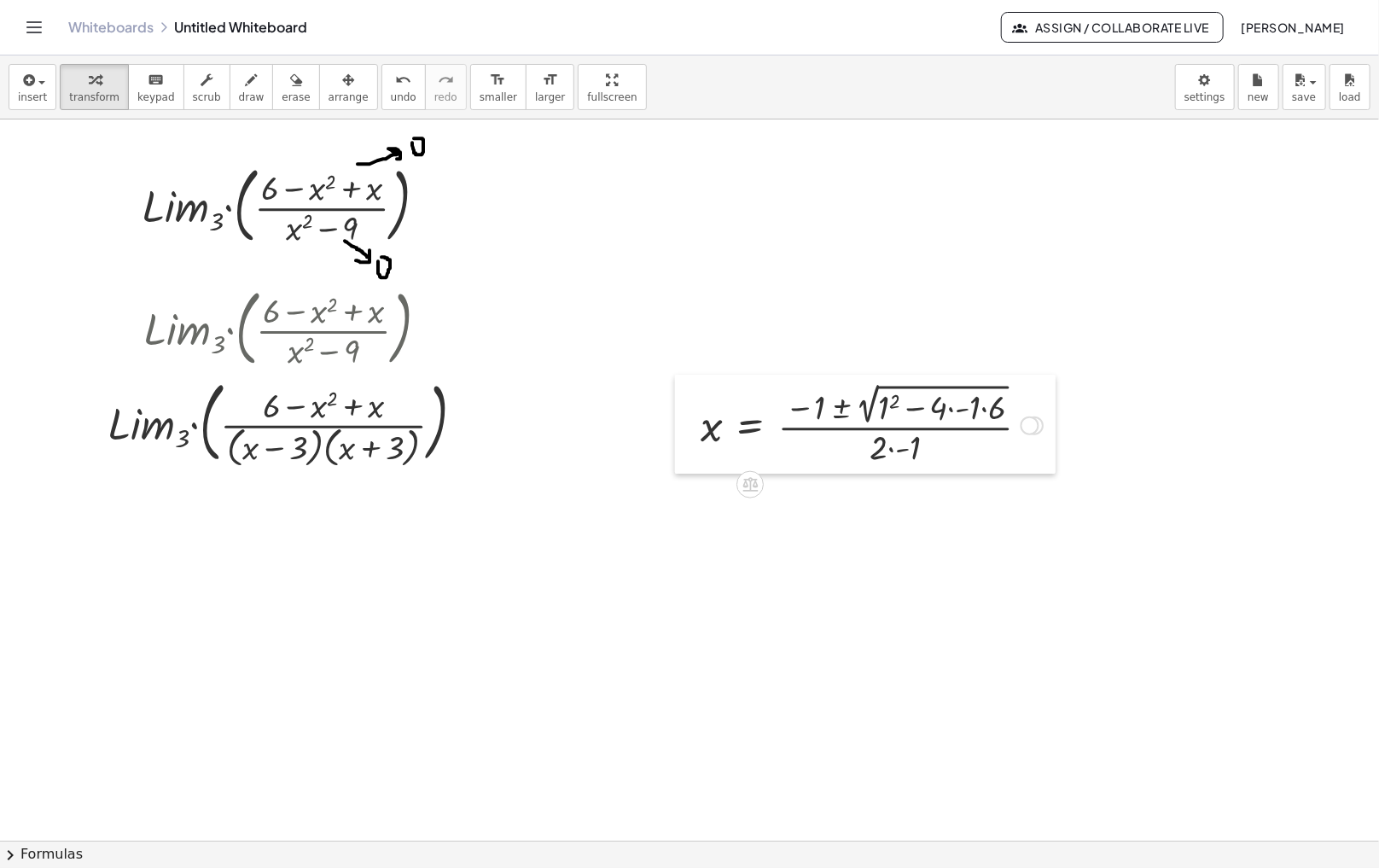
drag, startPoint x: 787, startPoint y: 447, endPoint x: 668, endPoint y: 446, distance: 119.0
click at [675, 446] on div at bounding box center [688, 423] width 26 height 98
click at [877, 404] on div at bounding box center [863, 419] width 359 height 89
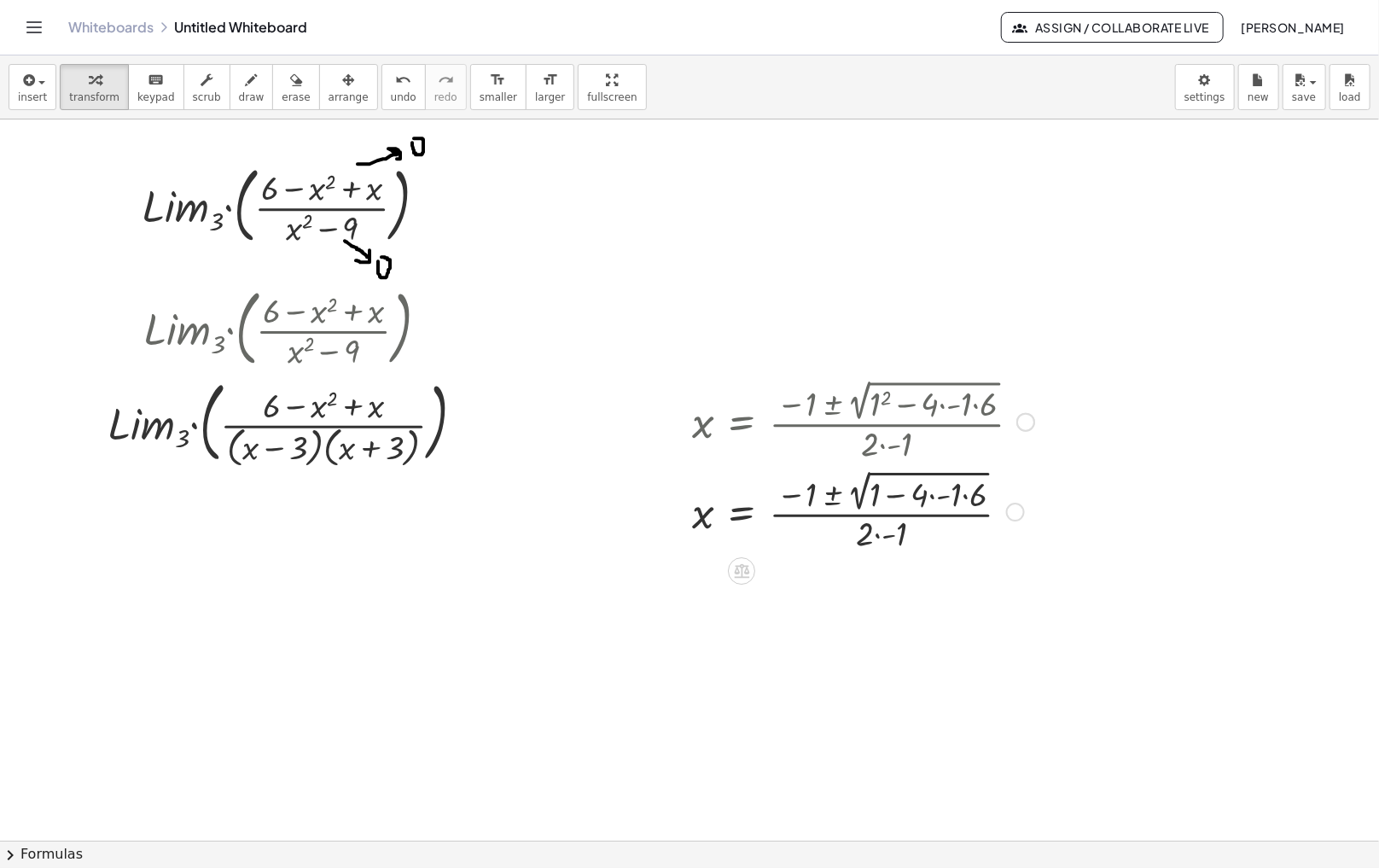
click at [929, 410] on div at bounding box center [863, 419] width 359 height 89
click at [1016, 511] on div at bounding box center [1015, 511] width 19 height 19
click at [1092, 559] on li "Expand new lines: On" at bounding box center [1120, 549] width 145 height 26
click at [962, 497] on div at bounding box center [863, 510] width 359 height 89
click at [942, 498] on div at bounding box center [863, 510] width 359 height 89
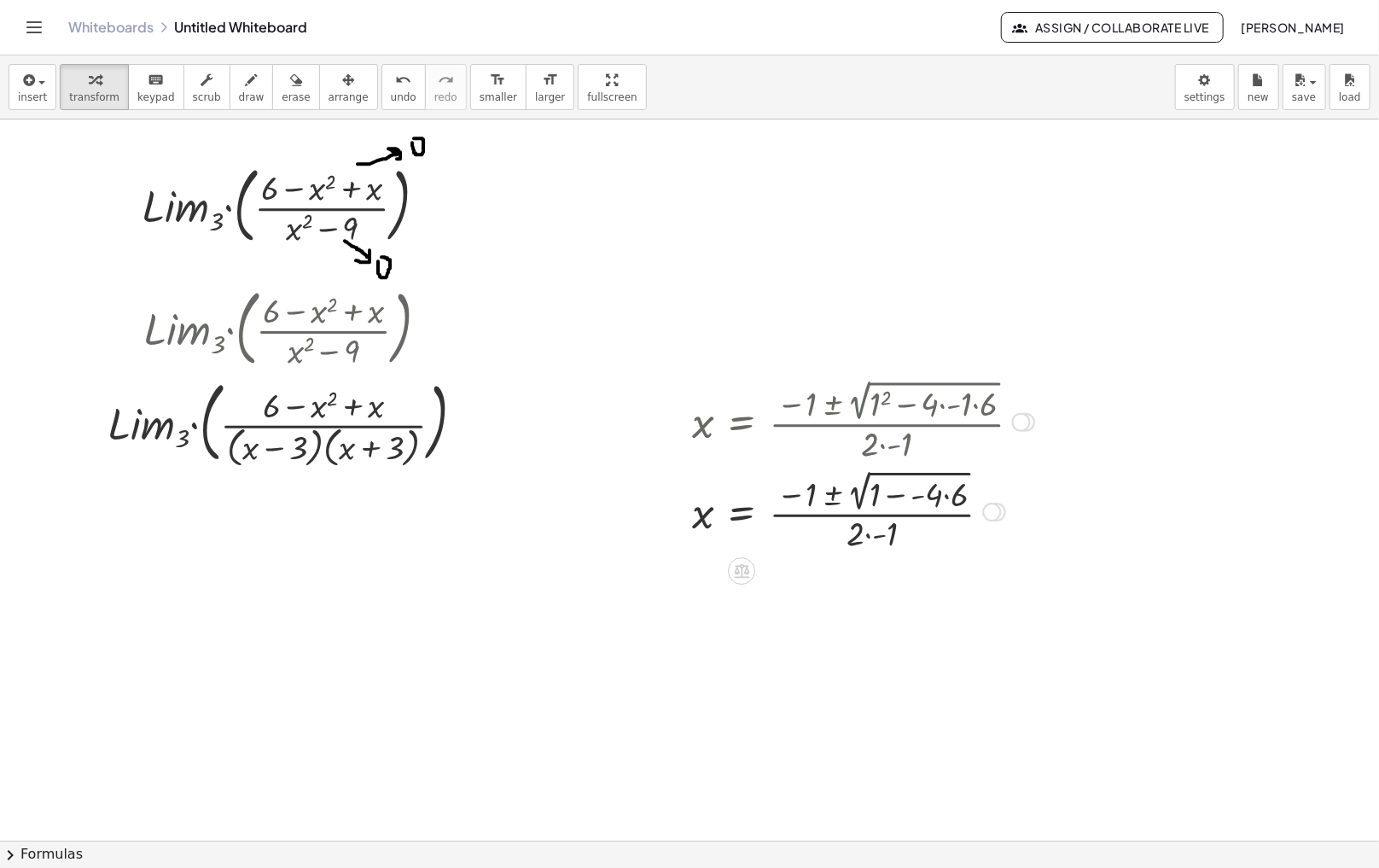
click at [942, 498] on div at bounding box center [863, 510] width 359 height 89
click at [916, 499] on div at bounding box center [863, 510] width 359 height 89
click at [949, 499] on div at bounding box center [863, 510] width 359 height 89
click at [916, 501] on div at bounding box center [863, 510] width 359 height 89
click at [894, 495] on div at bounding box center [863, 510] width 359 height 89
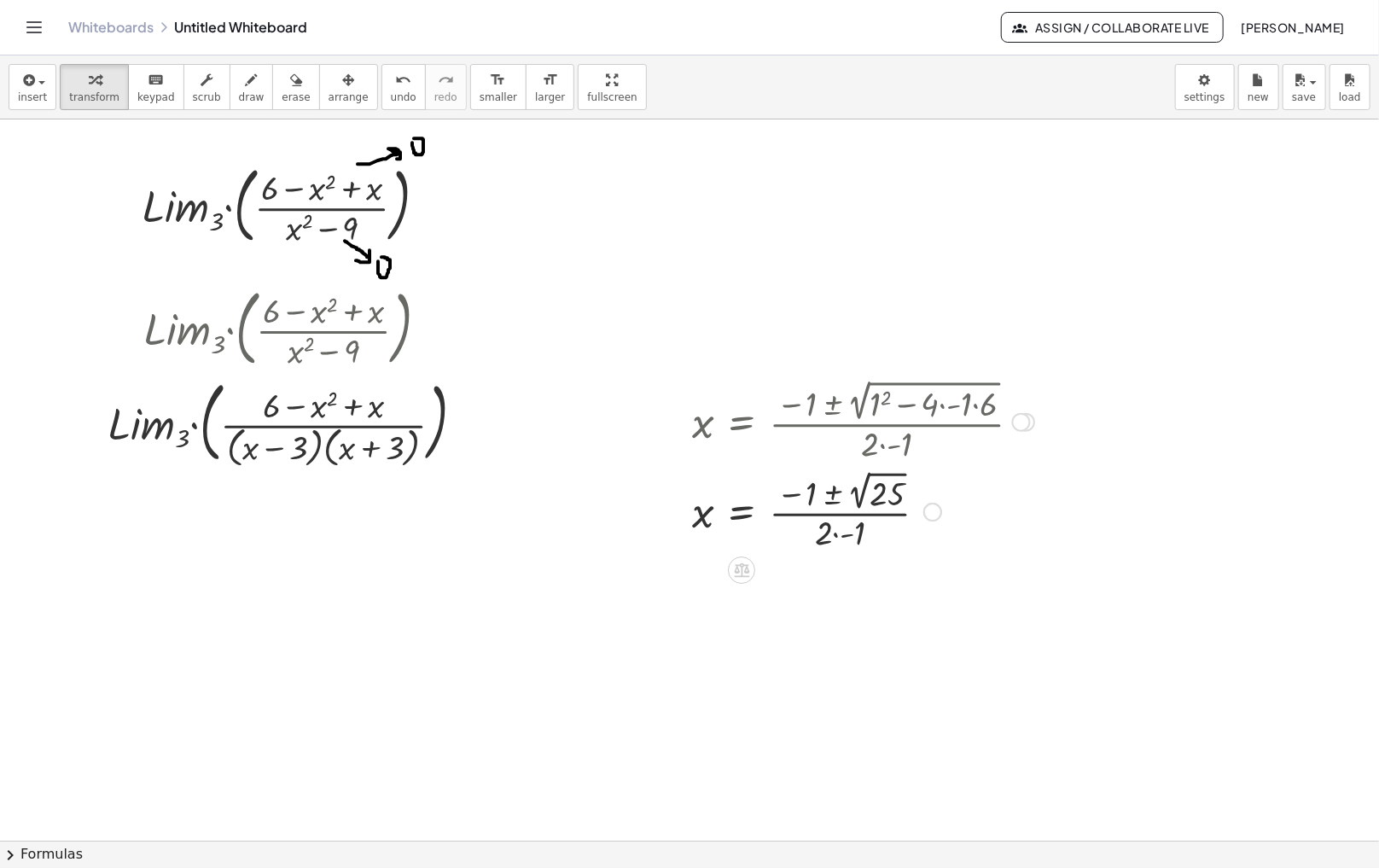
click at [833, 538] on div at bounding box center [863, 511] width 359 height 88
click at [929, 511] on div at bounding box center [928, 511] width 19 height 19
click at [999, 543] on span "Expand new lines: Off" at bounding box center [1022, 549] width 116 height 13
click at [858, 503] on div at bounding box center [863, 511] width 359 height 88
click at [838, 583] on div at bounding box center [863, 597] width 359 height 85
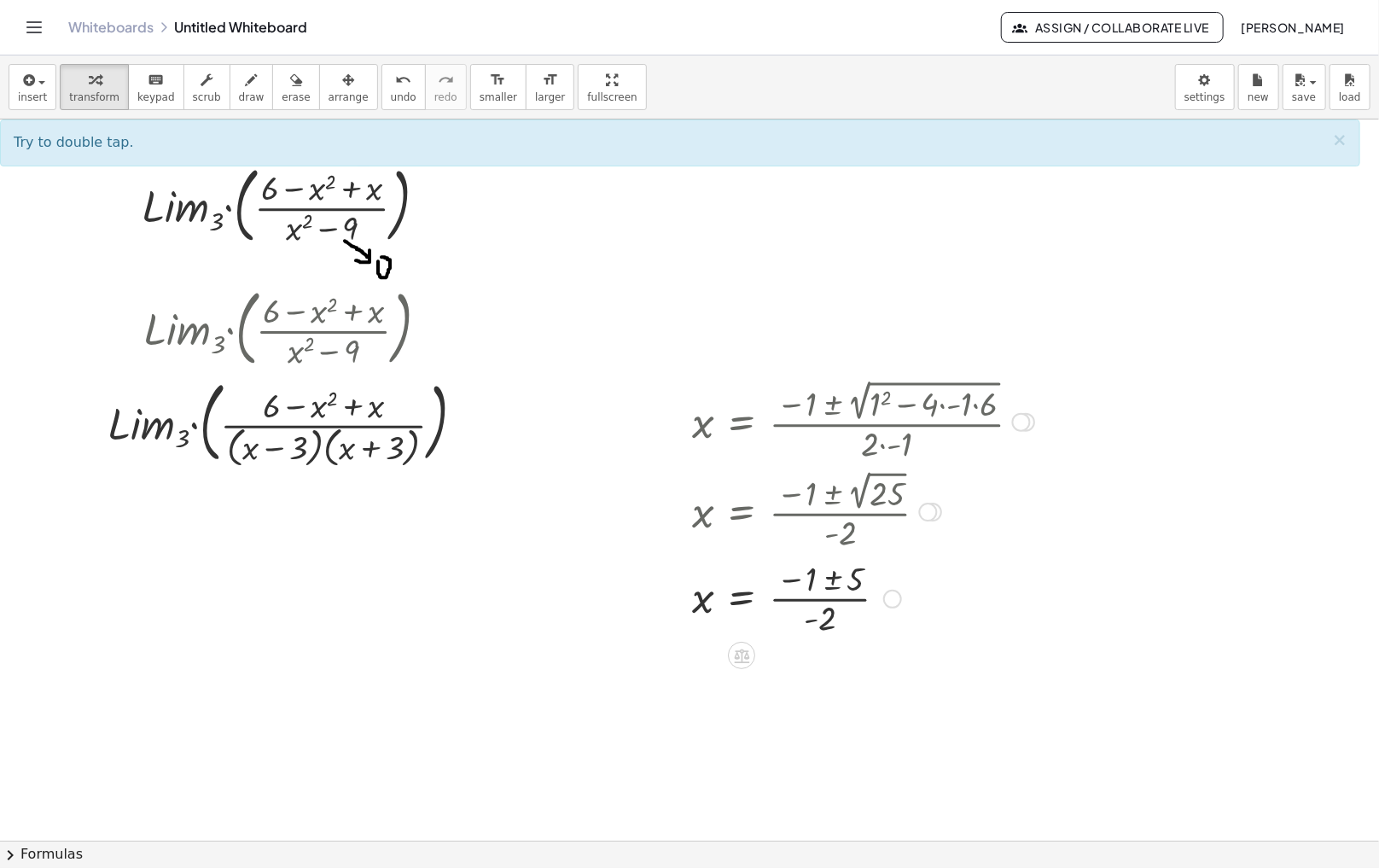
click at [831, 583] on div at bounding box center [863, 597] width 359 height 85
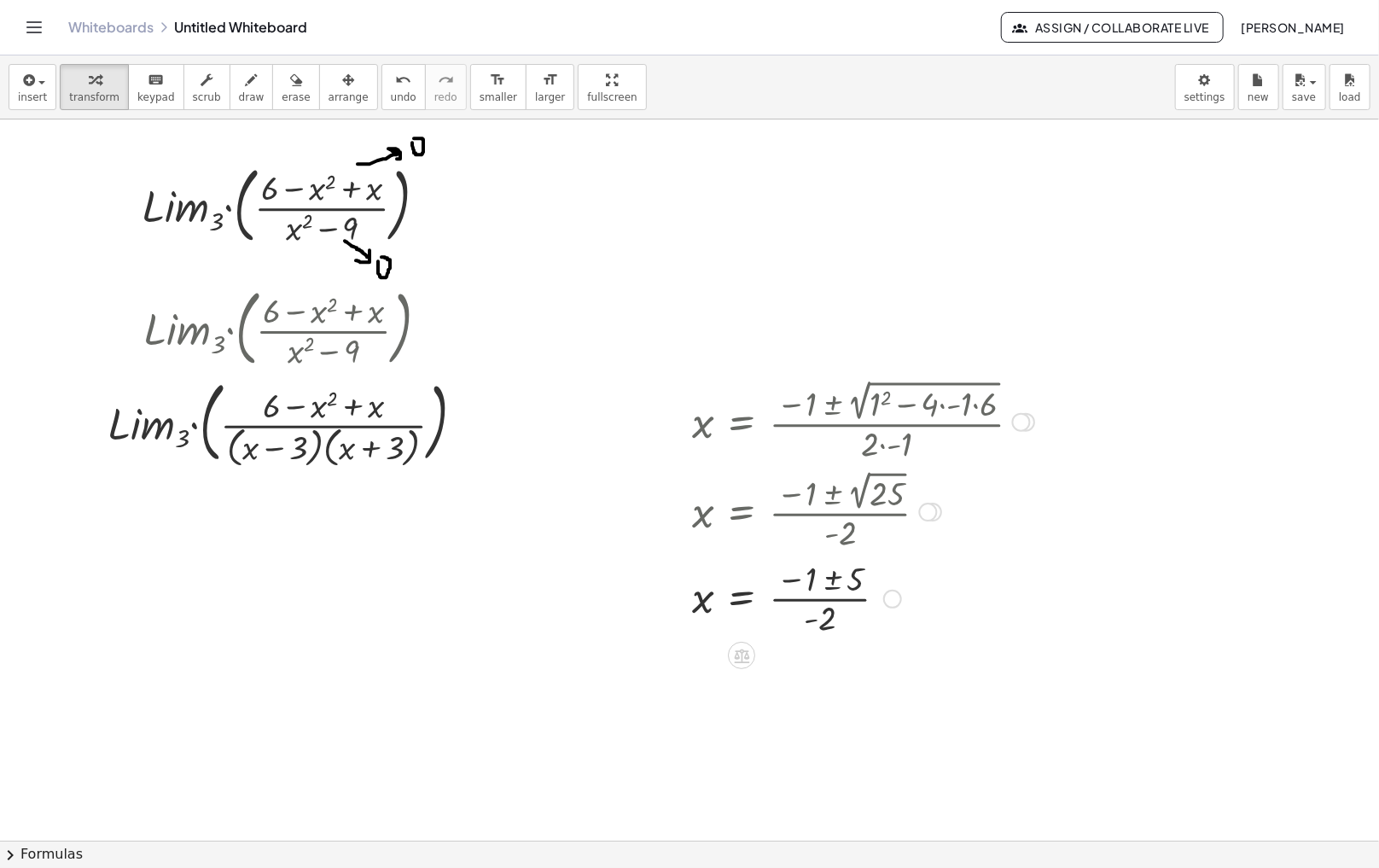
click at [831, 583] on div at bounding box center [863, 597] width 359 height 85
click at [827, 673] on div at bounding box center [797, 693] width 227 height 85
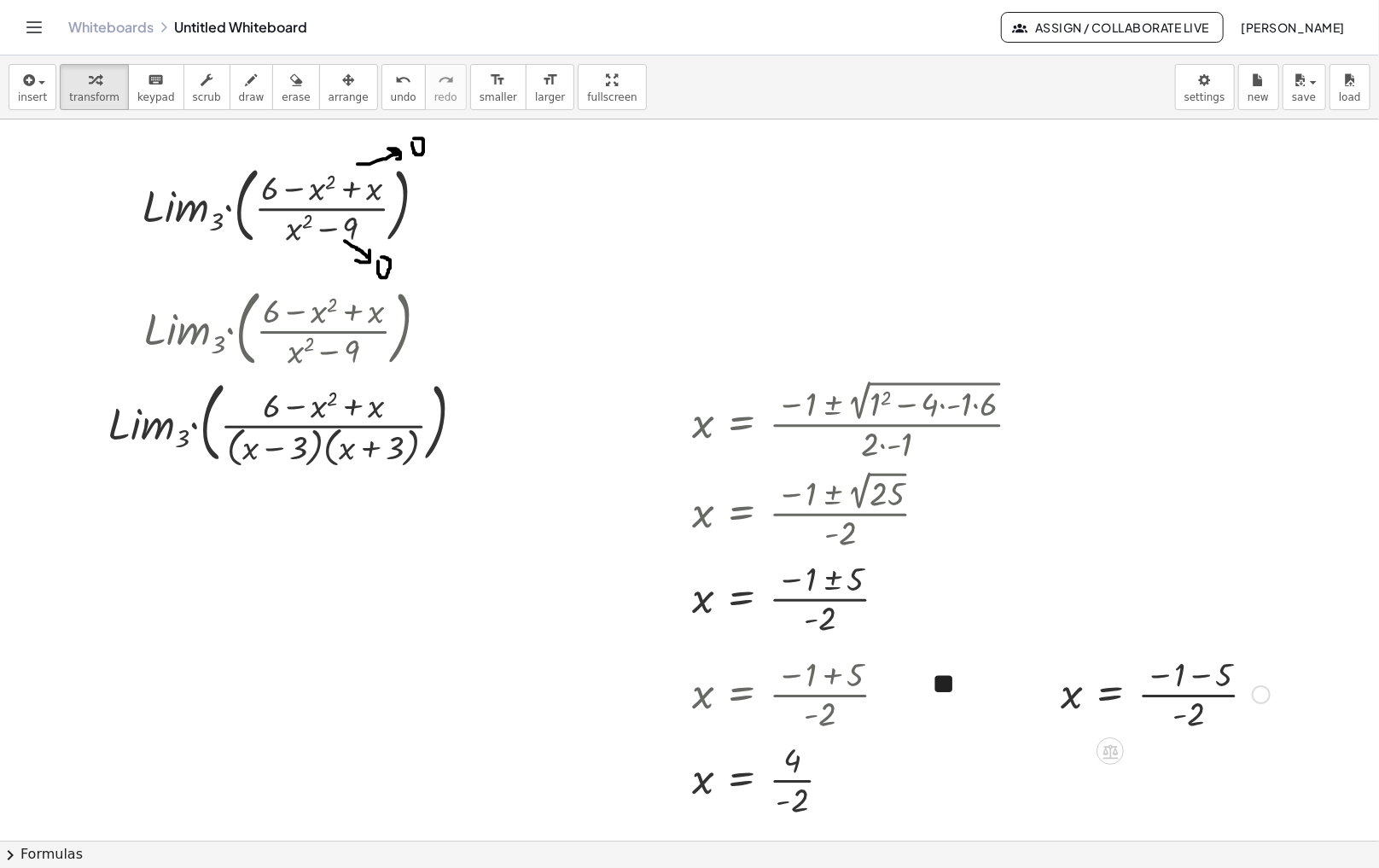
click at [1200, 680] on div at bounding box center [1166, 693] width 227 height 85
drag, startPoint x: 1161, startPoint y: 800, endPoint x: 1163, endPoint y: 754, distance: 46.0
drag, startPoint x: 797, startPoint y: 803, endPoint x: 792, endPoint y: 775, distance: 28.4
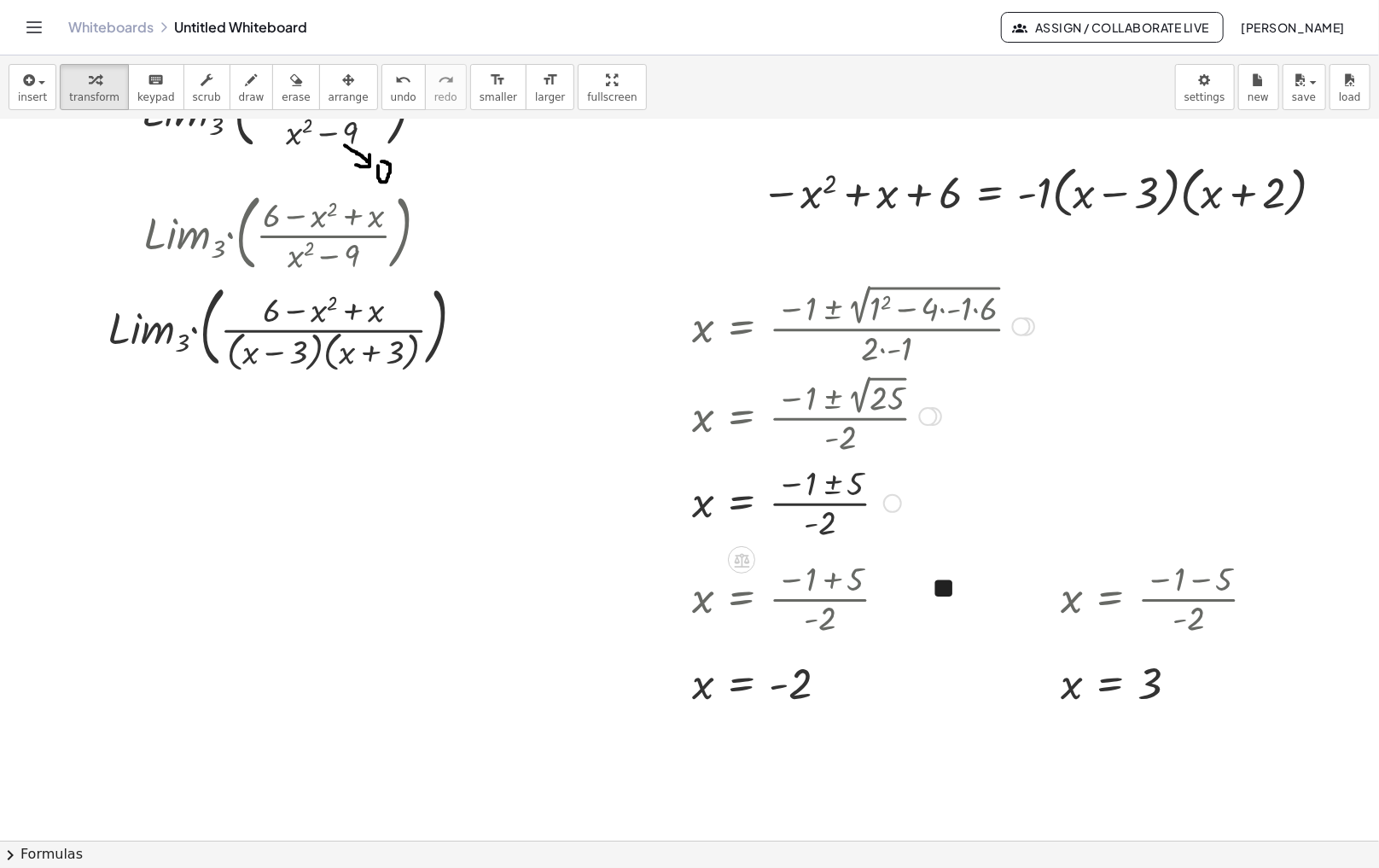
scroll to position [76, 0]
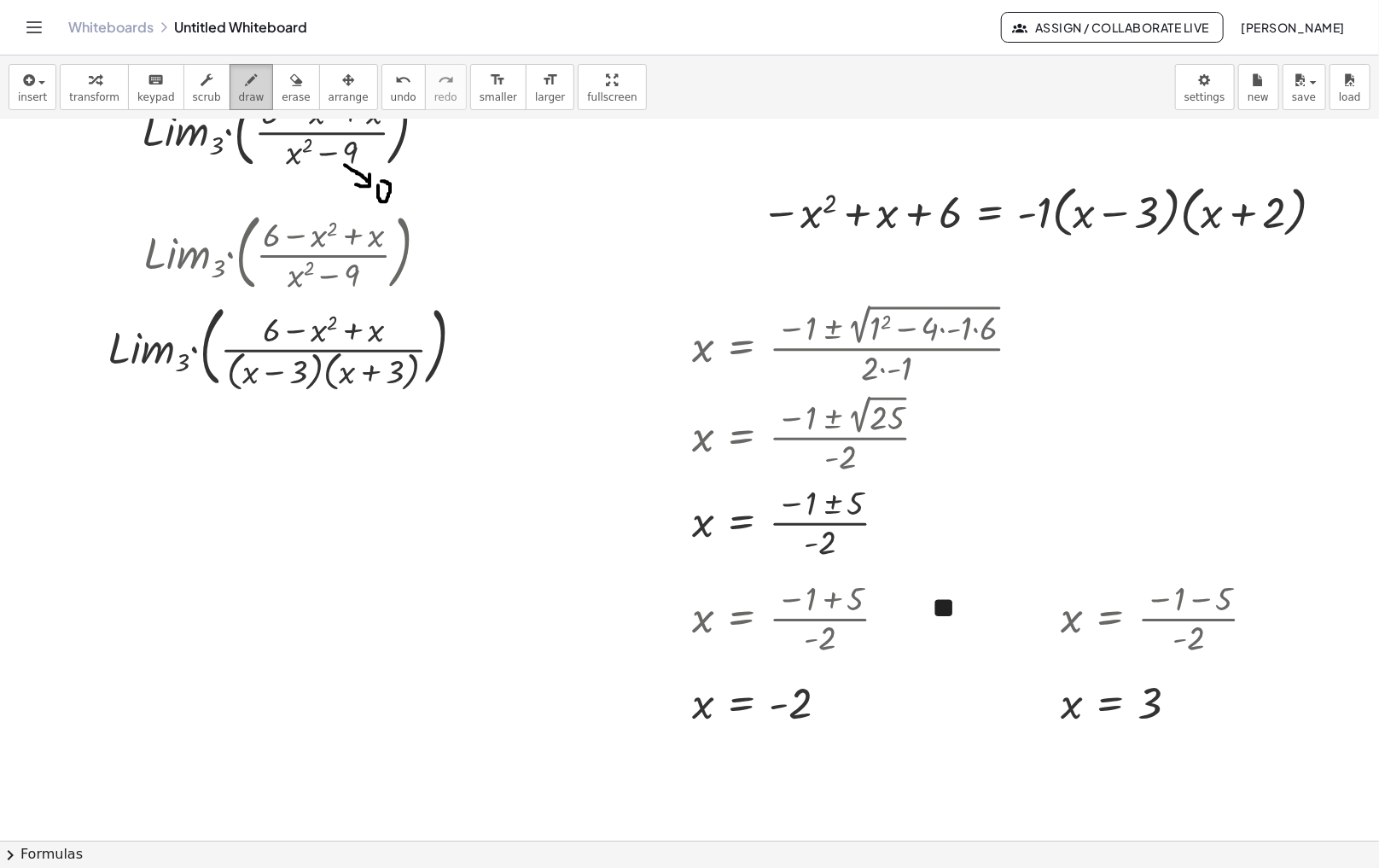
click at [246, 87] on icon "button" at bounding box center [251, 80] width 12 height 20
drag, startPoint x: 771, startPoint y: 233, endPoint x: 964, endPoint y: 231, distance: 193.0
drag, startPoint x: 669, startPoint y: 701, endPoint x: 844, endPoint y: 734, distance: 178.1
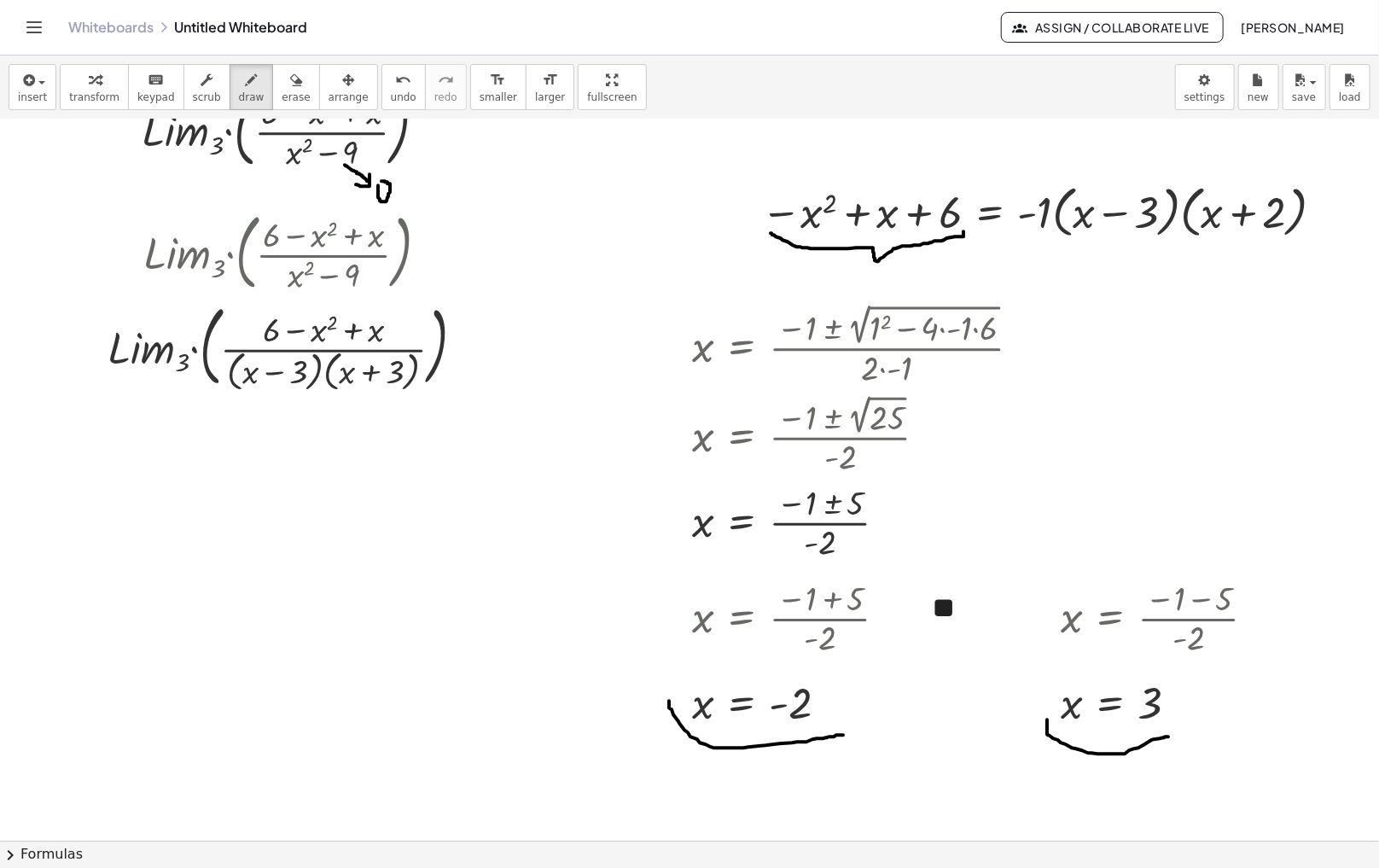
drag, startPoint x: 1047, startPoint y: 719, endPoint x: 1168, endPoint y: 736, distance: 122.2
click at [69, 78] on div "button" at bounding box center [94, 79] width 50 height 20
click at [467, 350] on div "Transform line Copy line as LaTeX Copy derivation as LaTeX Expand new lines: On" at bounding box center [469, 346] width 19 height 19
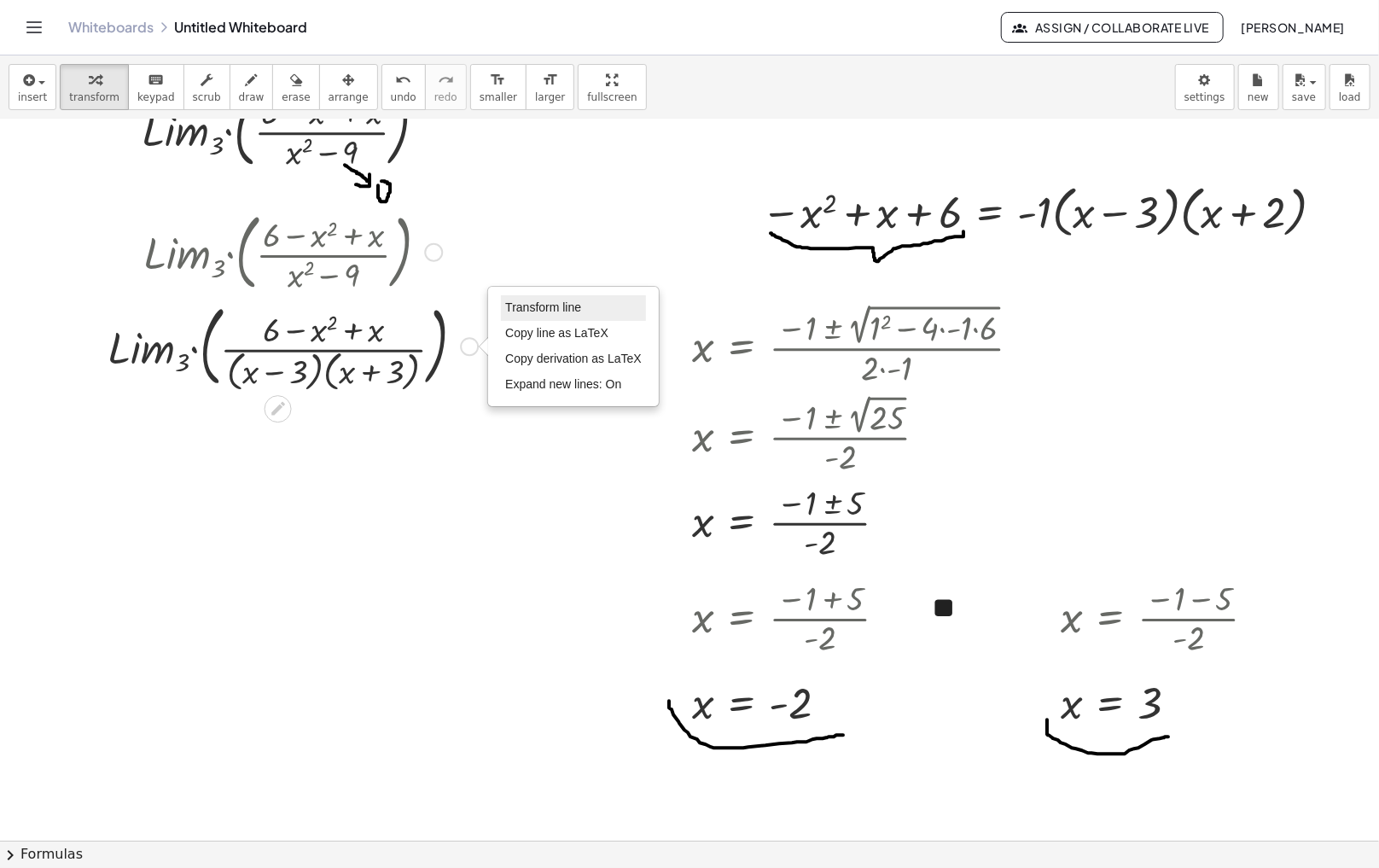
click at [547, 317] on li "Transform line" at bounding box center [574, 308] width 145 height 26
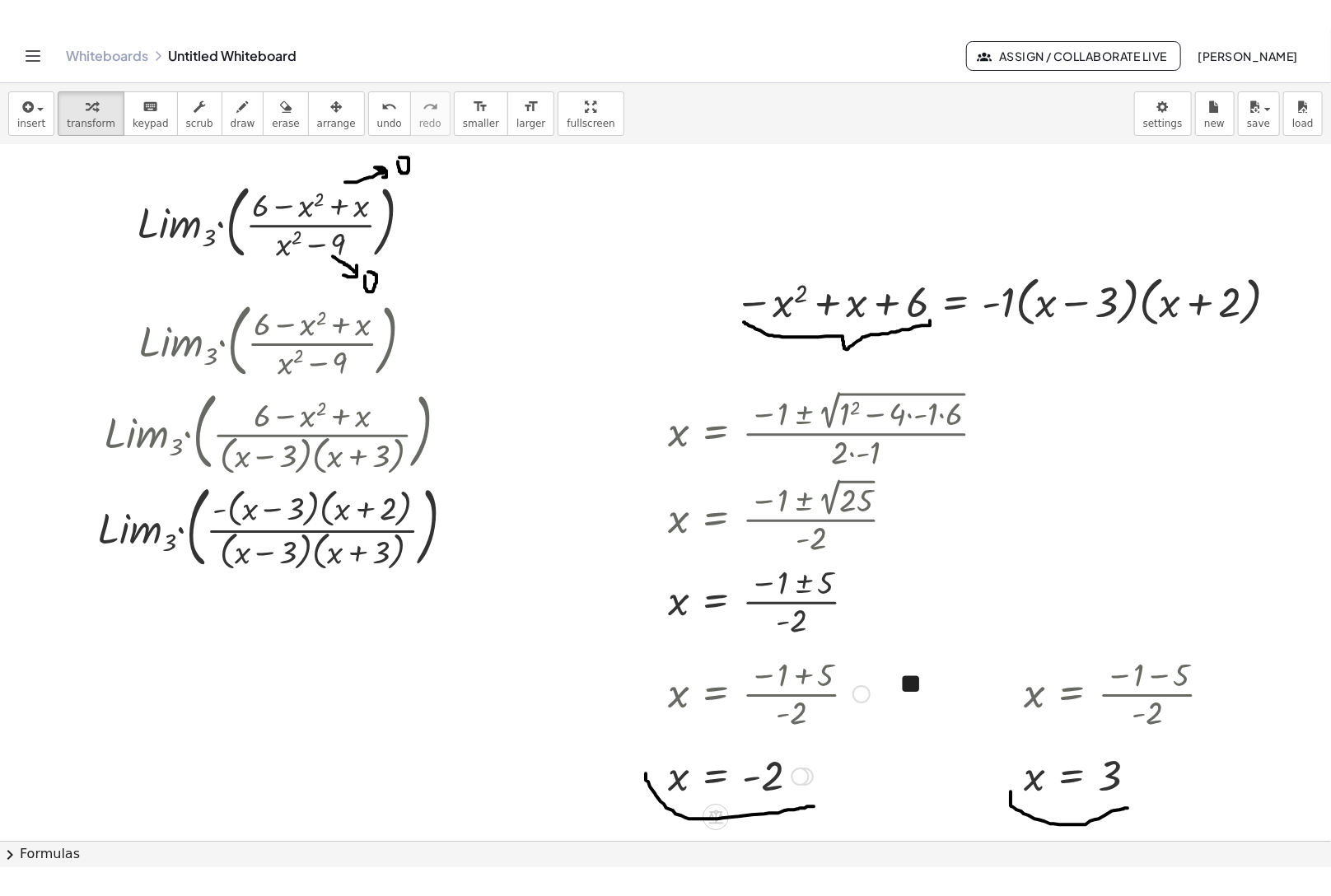
scroll to position [0, 0]
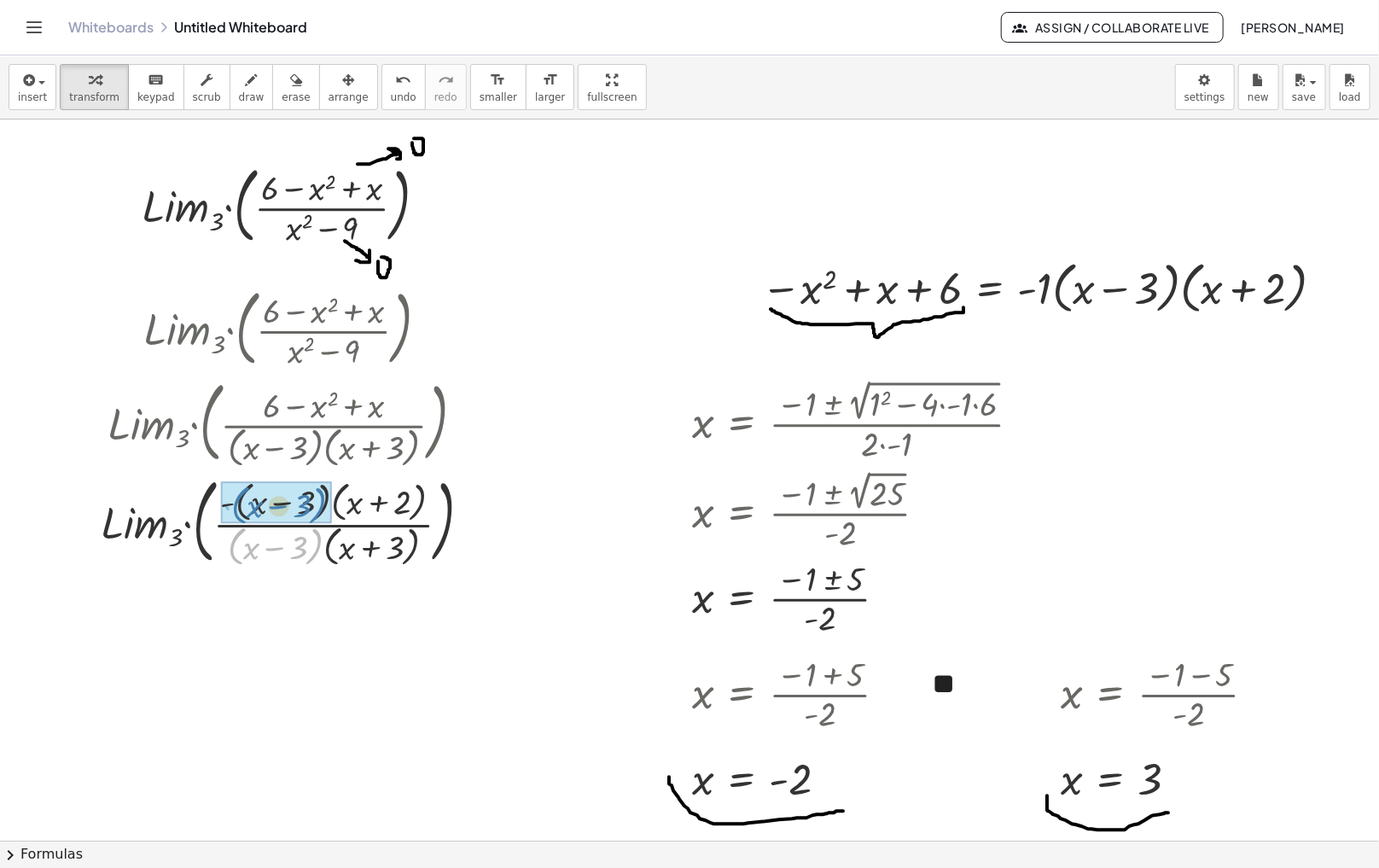
drag, startPoint x: 306, startPoint y: 559, endPoint x: 313, endPoint y: 518, distance: 41.6
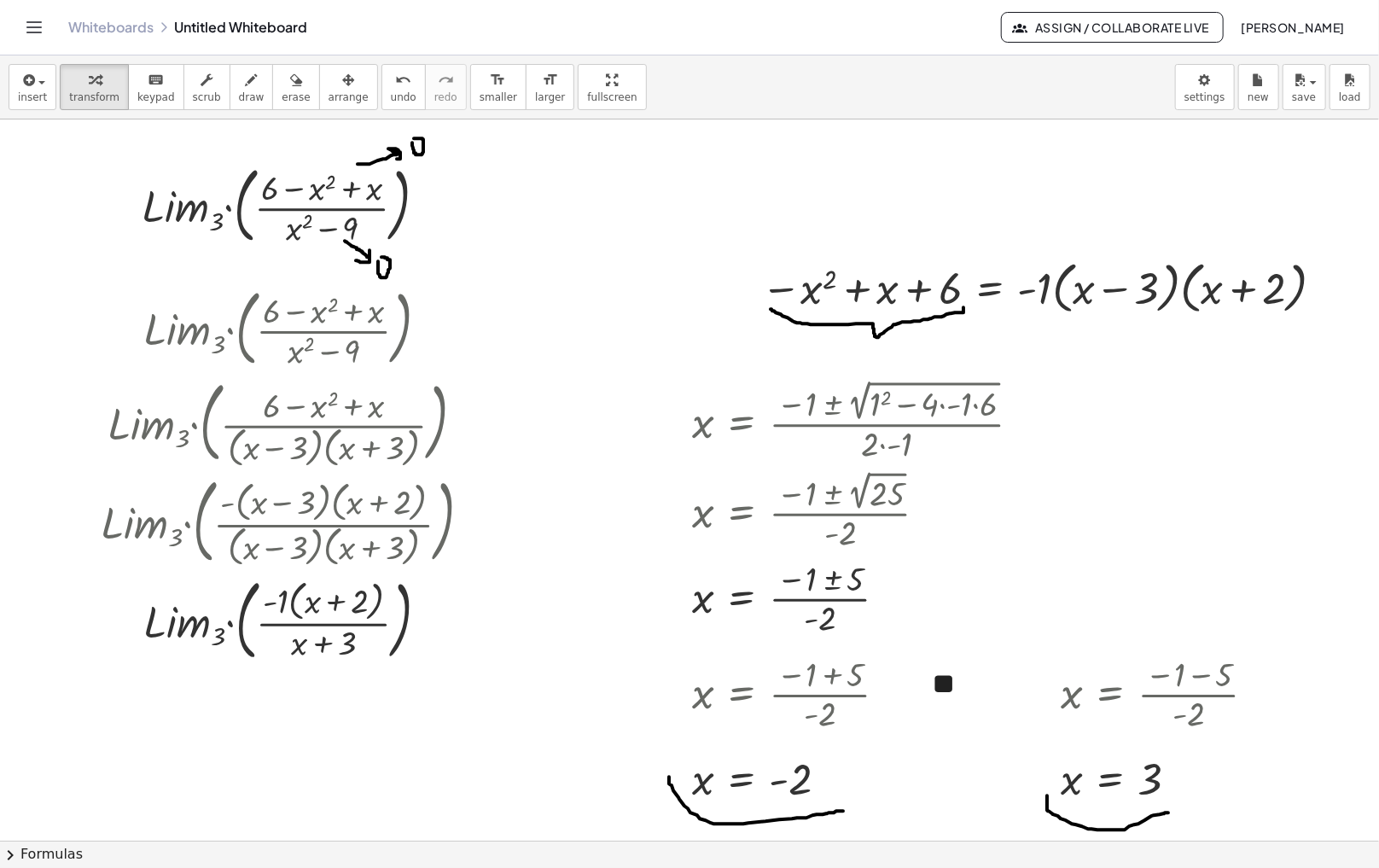
drag, startPoint x: 547, startPoint y: 777, endPoint x: 446, endPoint y: 633, distance: 175.9
click at [446, 633] on div at bounding box center [451, 628] width 26 height 94
click at [239, 94] on span "draw" at bounding box center [251, 96] width 26 height 12
drag, startPoint x: 427, startPoint y: 636, endPoint x: 438, endPoint y: 636, distance: 11.0
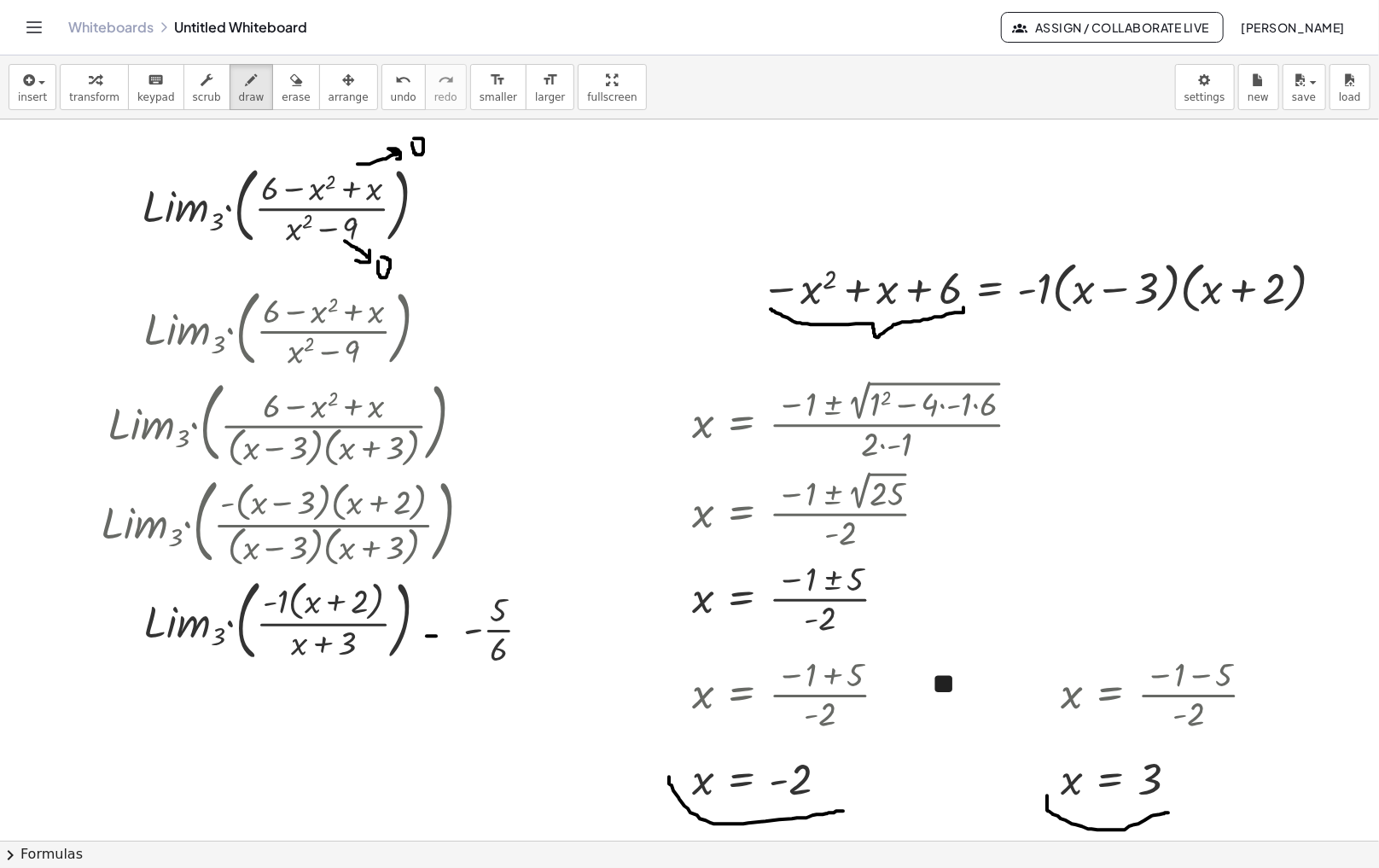
drag, startPoint x: 427, startPoint y: 626, endPoint x: 440, endPoint y: 626, distance: 13.0
click at [89, 83] on icon "button" at bounding box center [94, 80] width 12 height 20
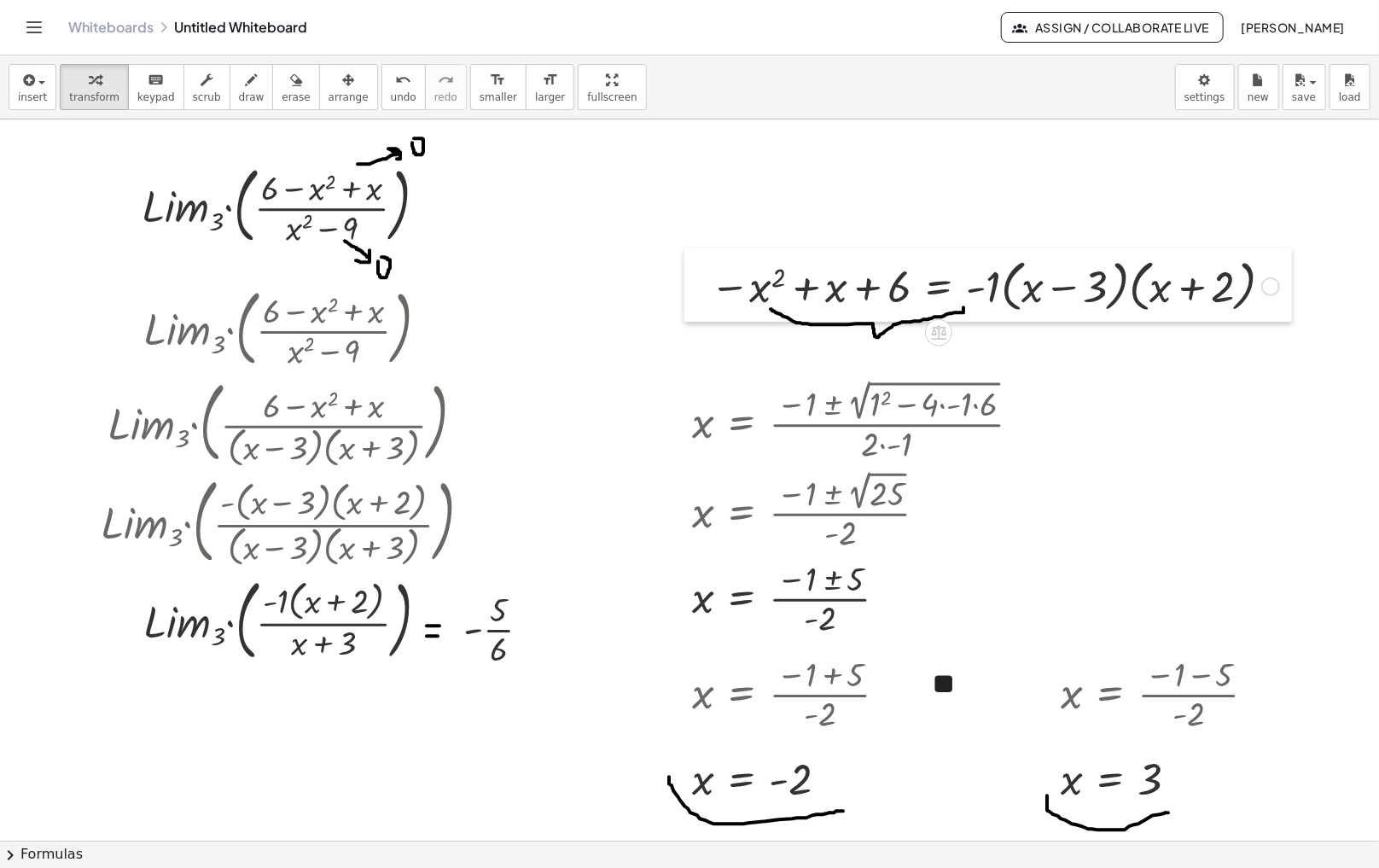
drag, startPoint x: 749, startPoint y: 303, endPoint x: 689, endPoint y: 301, distance: 60.0
click at [689, 301] on div at bounding box center [697, 285] width 26 height 73
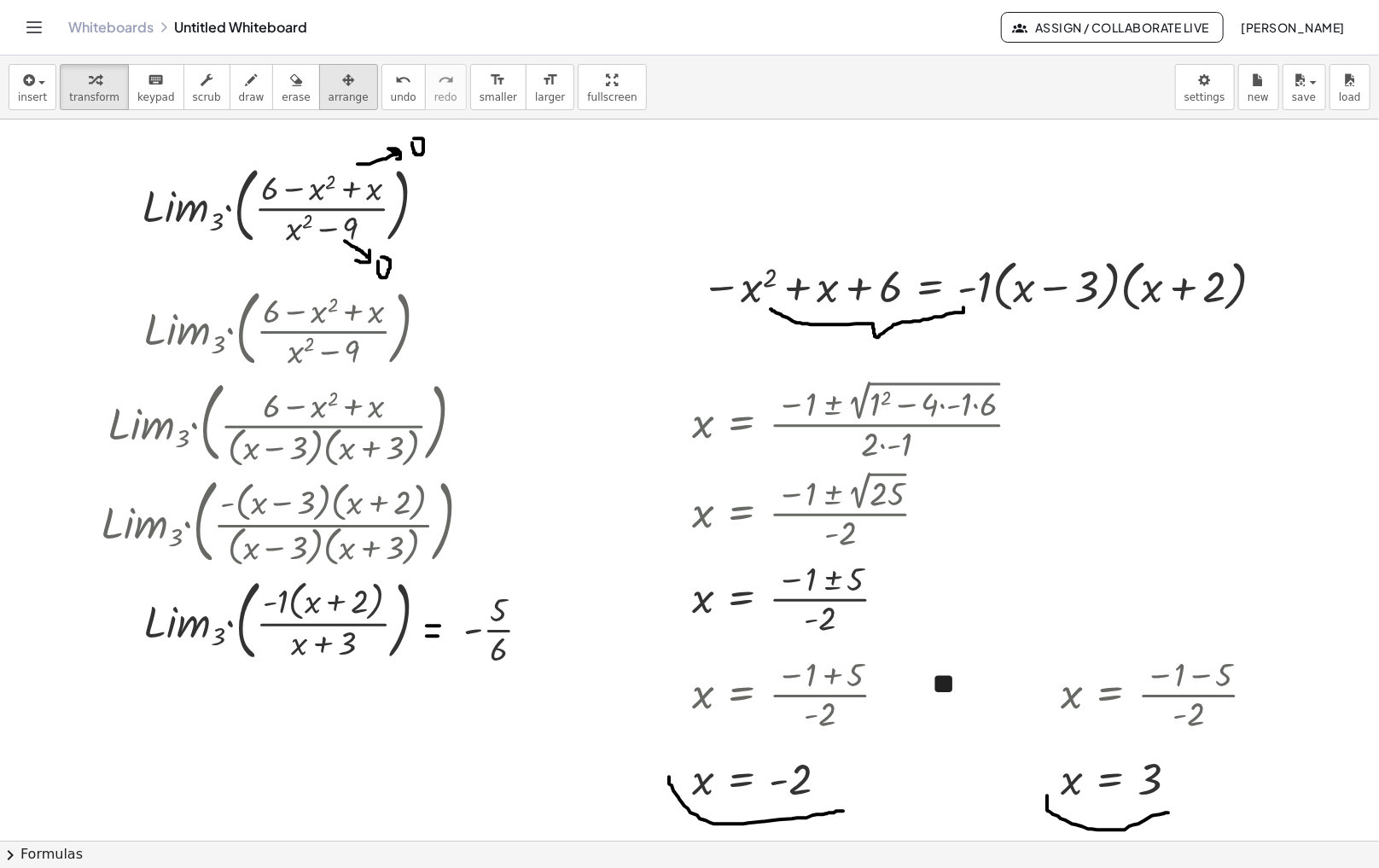
click at [328, 83] on div "button" at bounding box center [348, 79] width 40 height 20
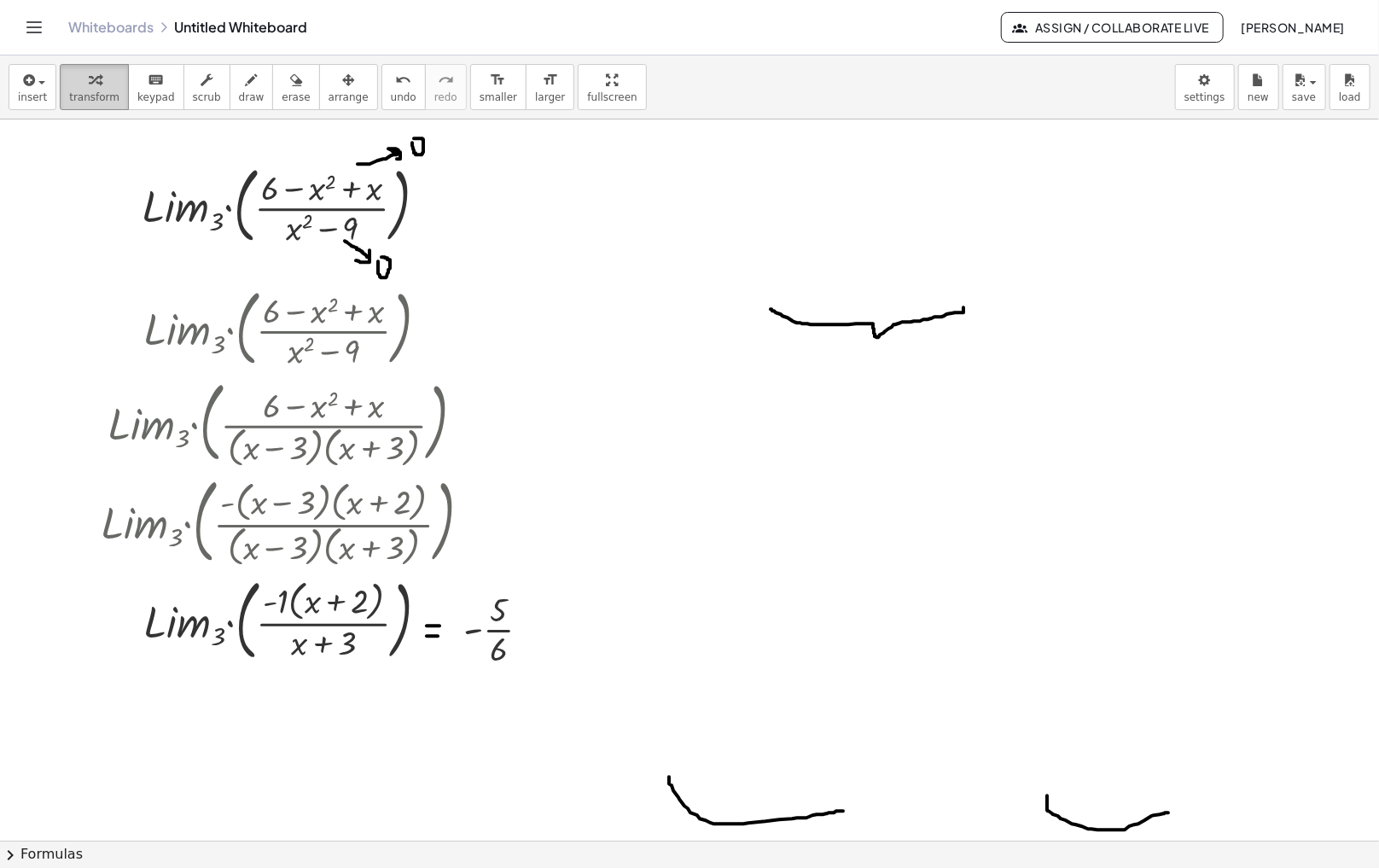
click at [96, 98] on span "transform" at bounding box center [94, 96] width 50 height 12
click at [281, 91] on span "erase" at bounding box center [296, 96] width 28 height 12
drag, startPoint x: 802, startPoint y: 308, endPoint x: 998, endPoint y: 312, distance: 196.0
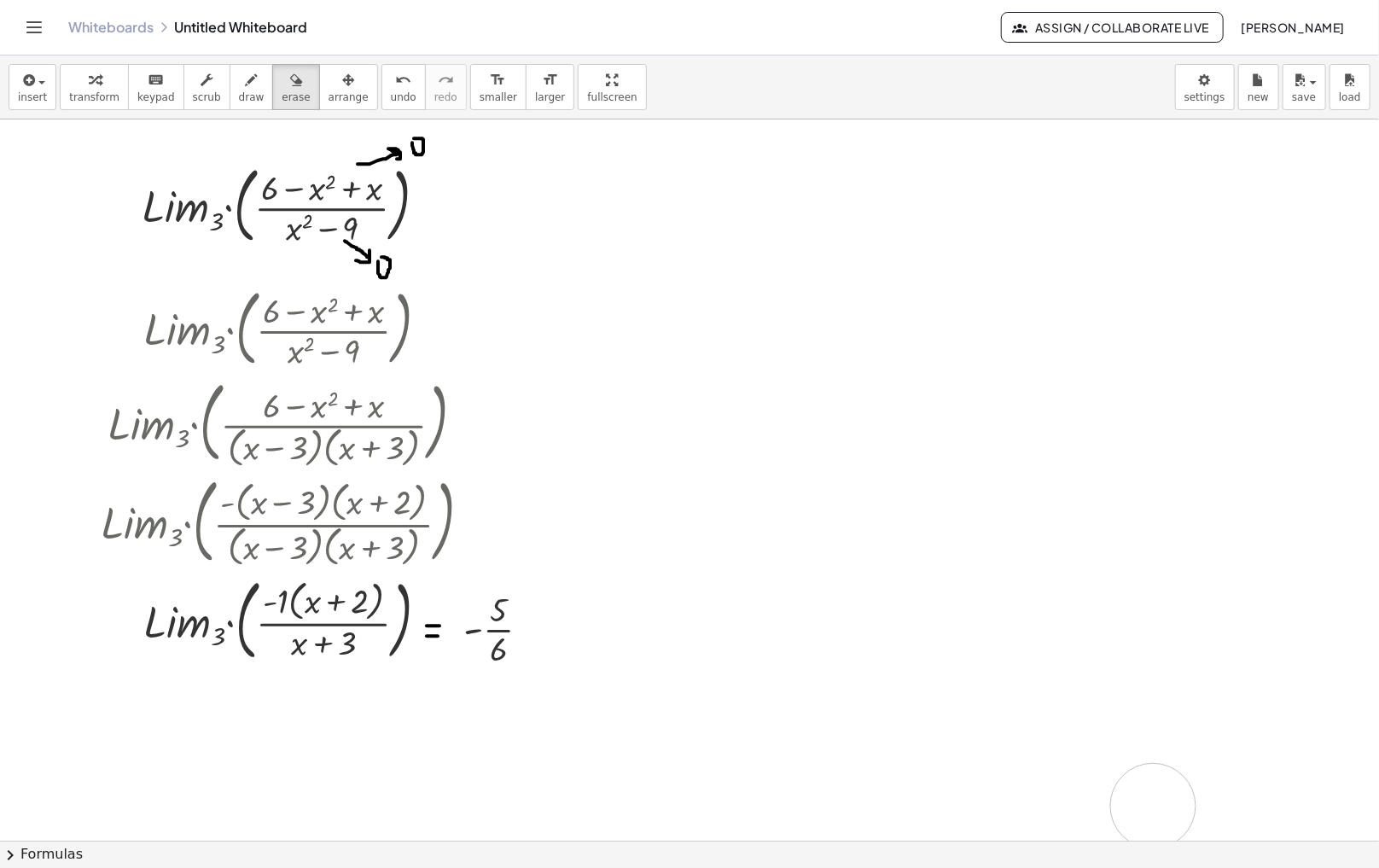
drag, startPoint x: 672, startPoint y: 757, endPoint x: 1202, endPoint y: 816, distance: 533.3
click at [100, 94] on span "transform" at bounding box center [94, 96] width 50 height 12
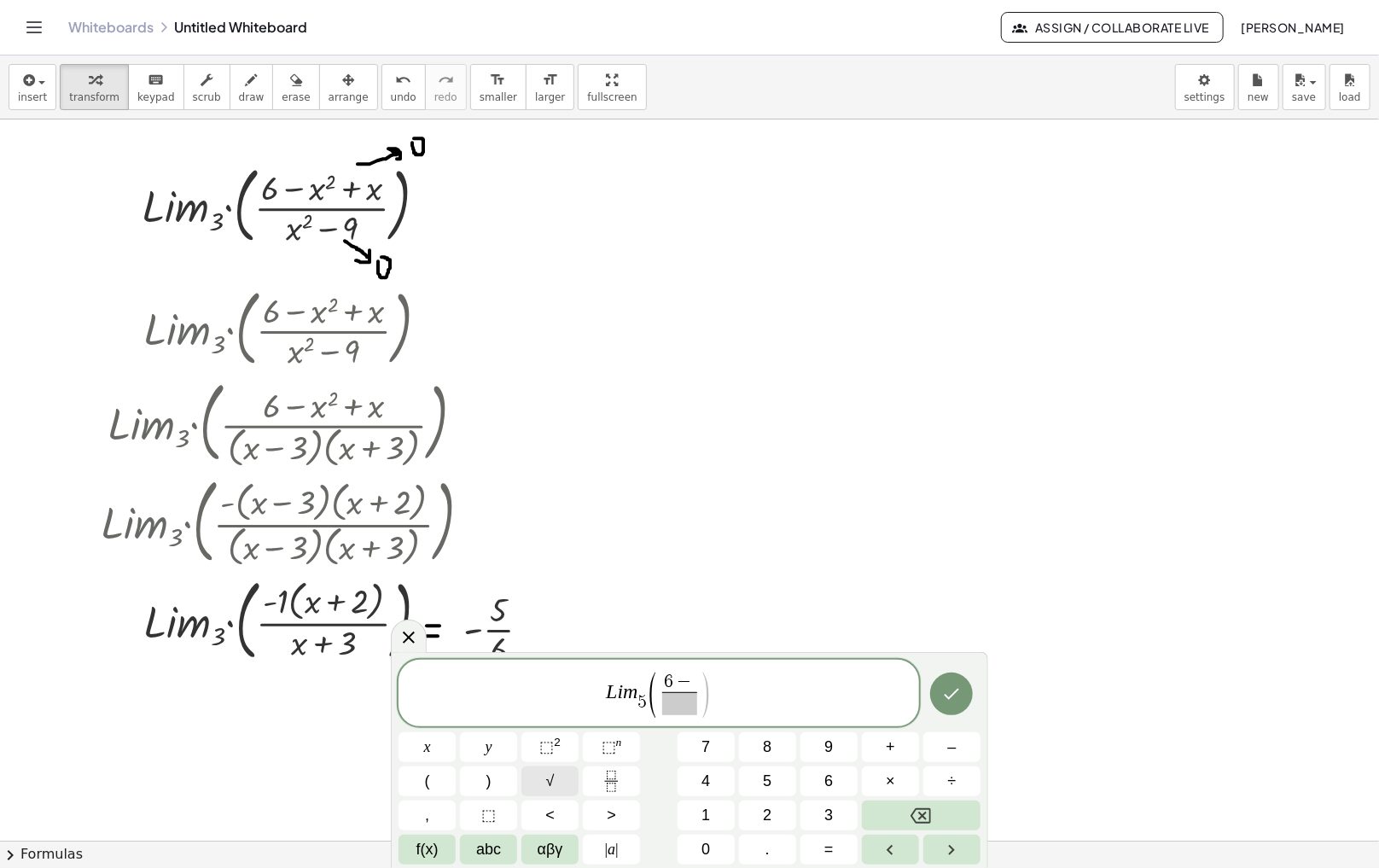
click at [556, 780] on button "√" at bounding box center [550, 781] width 58 height 30
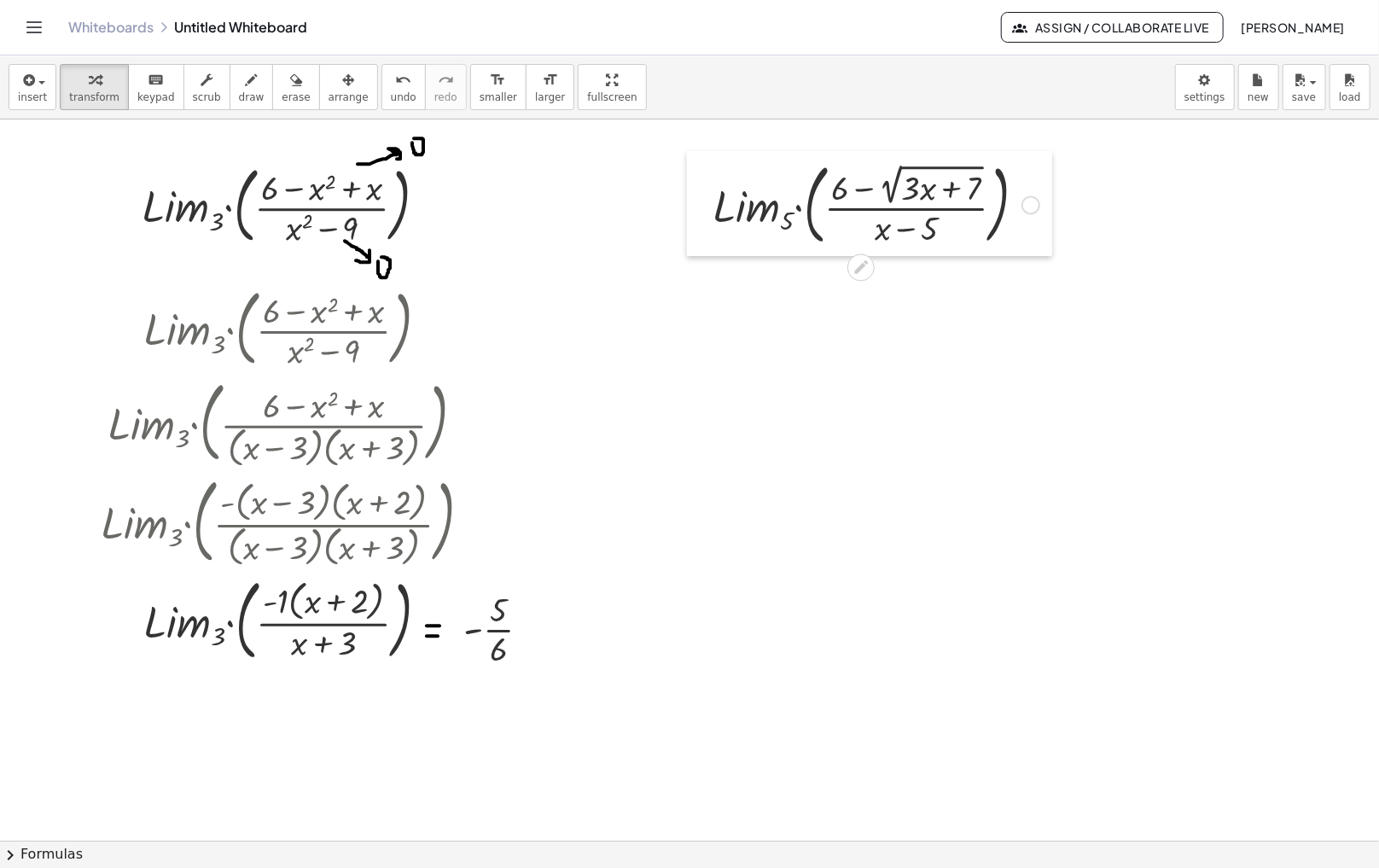
drag, startPoint x: 967, startPoint y: 445, endPoint x: 693, endPoint y: 211, distance: 360.3
click at [693, 211] on div at bounding box center [699, 204] width 26 height 105
click at [1028, 202] on div at bounding box center [1030, 205] width 19 height 19
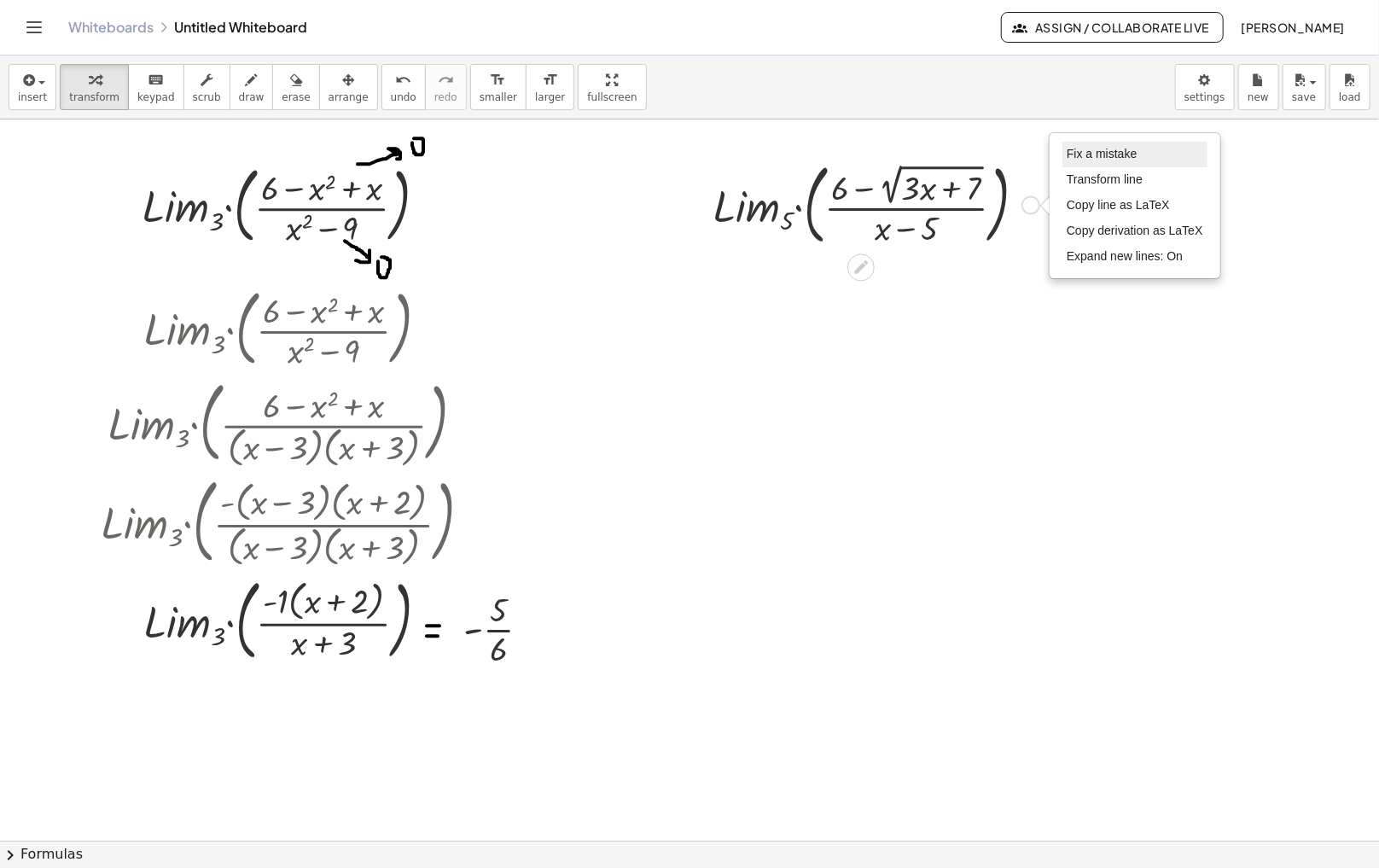
click at [1080, 155] on span "Fix a mistake" at bounding box center [1101, 153] width 70 height 13
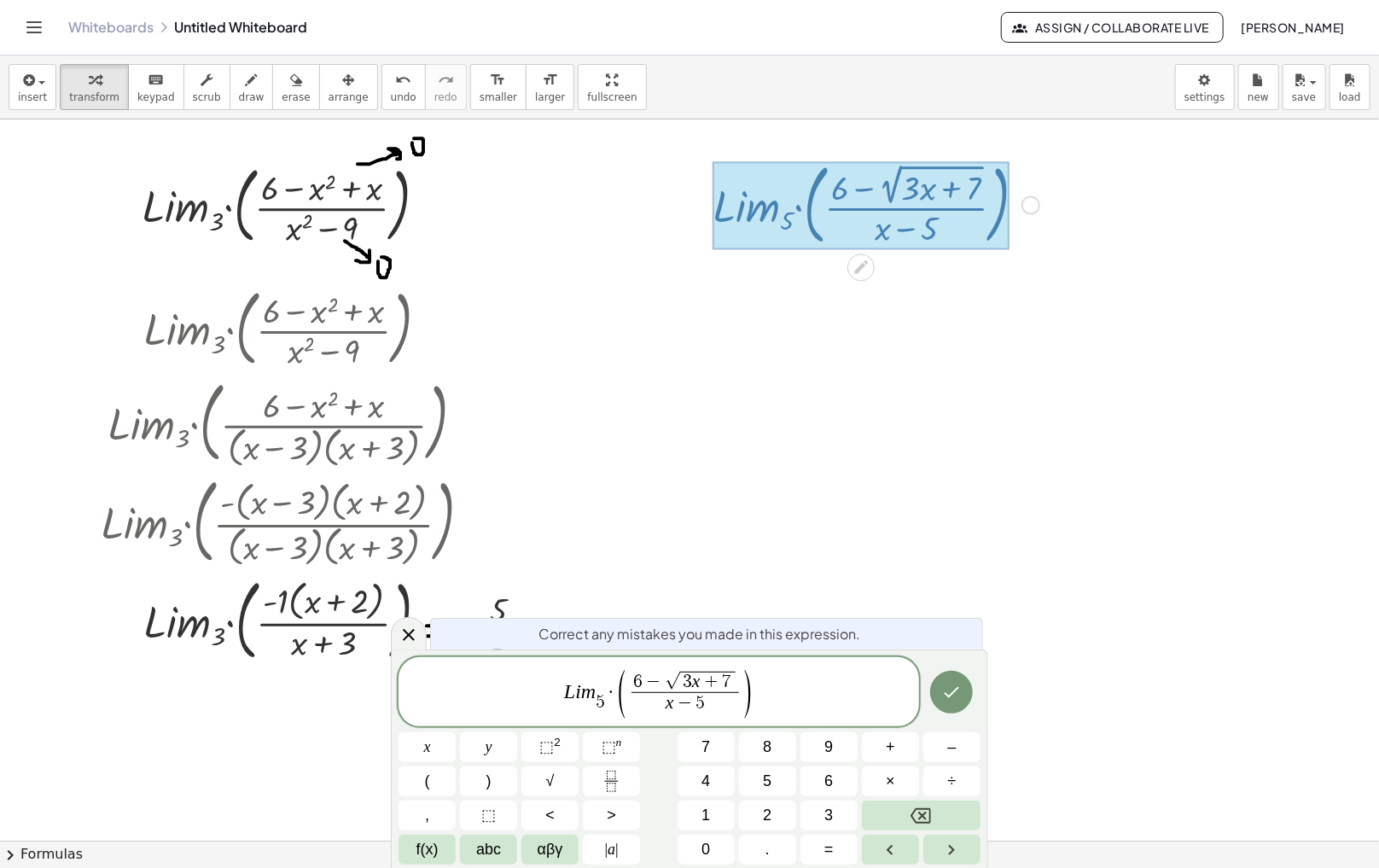
click at [720, 683] on span "3 x + 7" at bounding box center [708, 681] width 56 height 20
click at [551, 776] on span "√" at bounding box center [551, 781] width 9 height 23
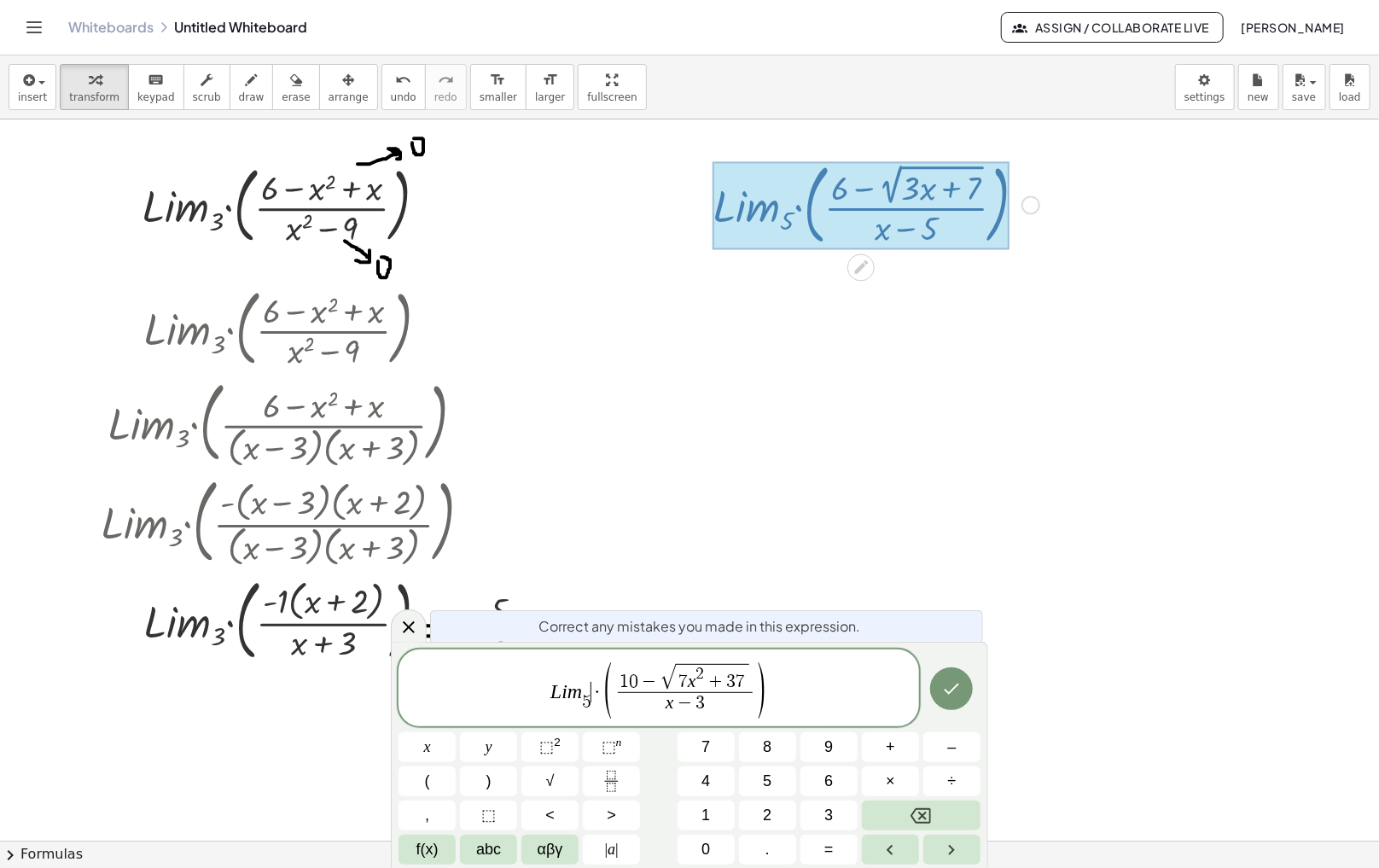
click at [596, 709] on span "L i m 5 ​ ​ · ( 1 0 − √ 7 x 2 + 3 7 x − 3 ​ )" at bounding box center [659, 688] width 520 height 59
click at [609, 688] on span "1 0 − √ 7 x 2 + 3 7 x − 3 ​" at bounding box center [680, 688] width 142 height 52
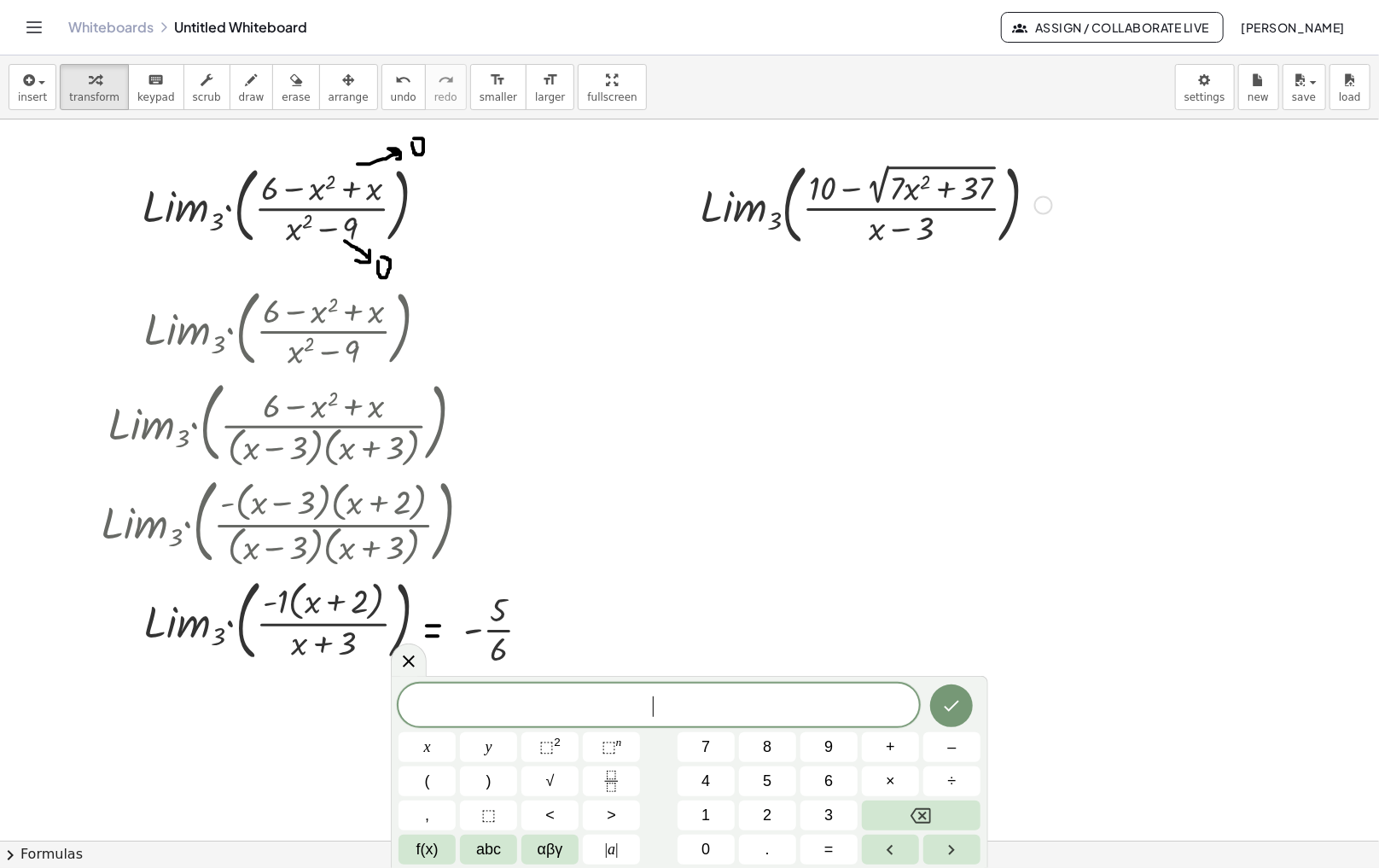
click at [1039, 204] on div "Fix a mistake Transform line Copy line as LaTeX Copy derivation as LaTeX Expand…" at bounding box center [1044, 205] width 19 height 19
click at [1168, 202] on span "Copy line as LaTeX" at bounding box center [1131, 204] width 104 height 13
click at [698, 695] on span at bounding box center [659, 705] width 520 height 26
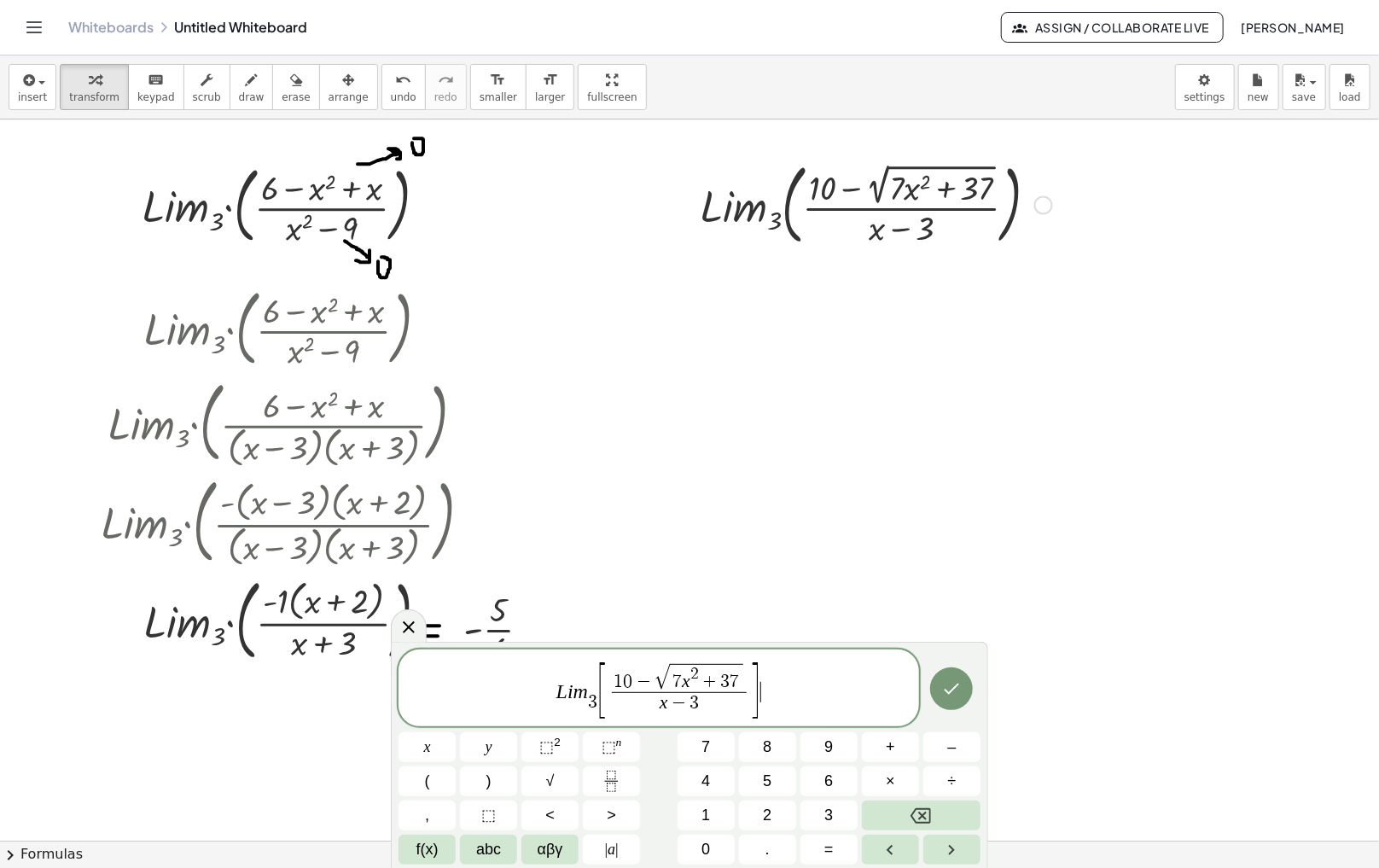
click at [592, 688] on span "L i m 3 ​ [ 1 0 − √ 7 x 2 + 3 7 x − 3 ​ ] ​" at bounding box center [659, 688] width 520 height 59
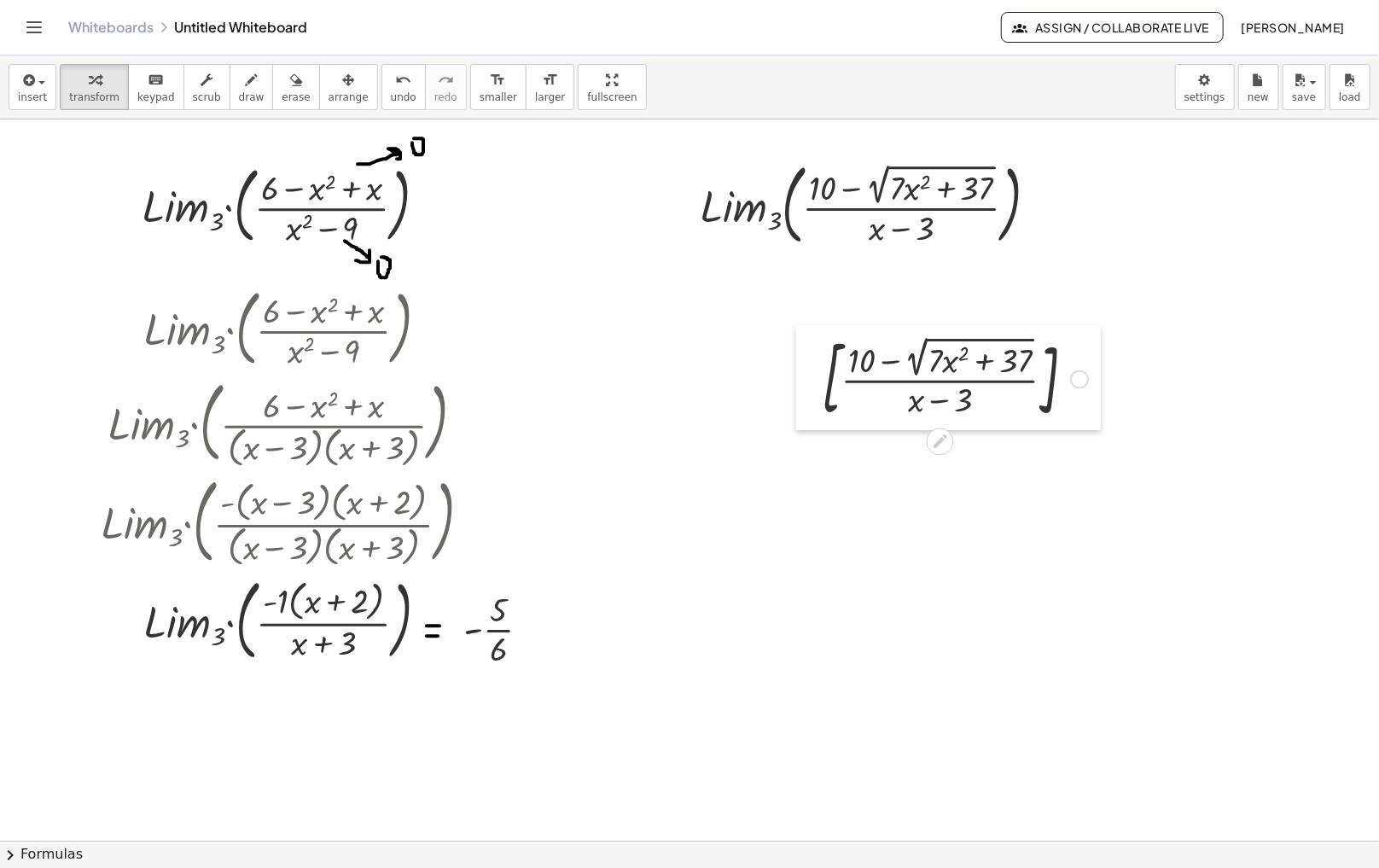
drag, startPoint x: 1000, startPoint y: 426, endPoint x: 752, endPoint y: 373, distance: 253.6
click at [797, 373] on div at bounding box center [809, 377] width 26 height 105
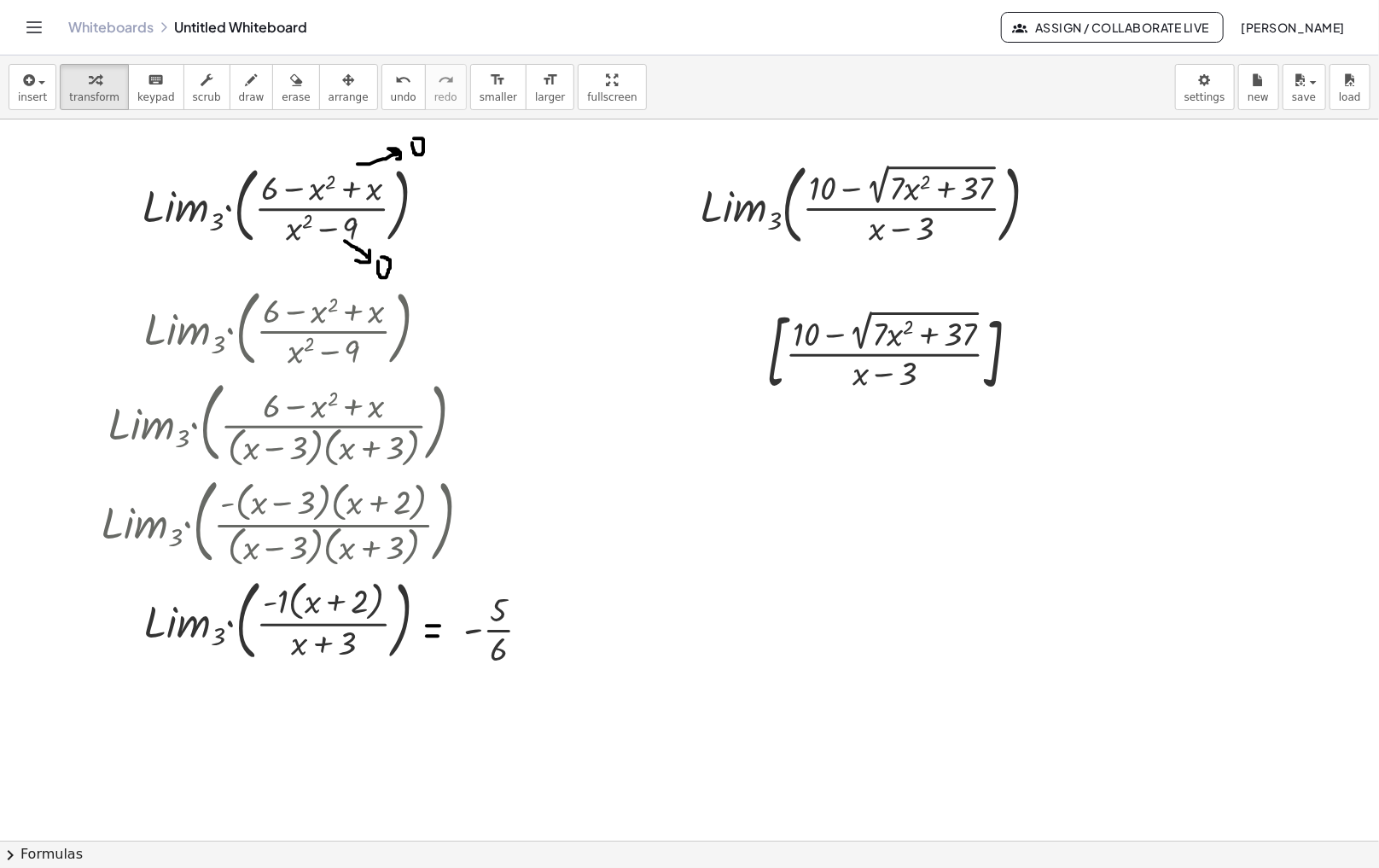
drag, startPoint x: 931, startPoint y: 657, endPoint x: 896, endPoint y: 347, distance: 312.0
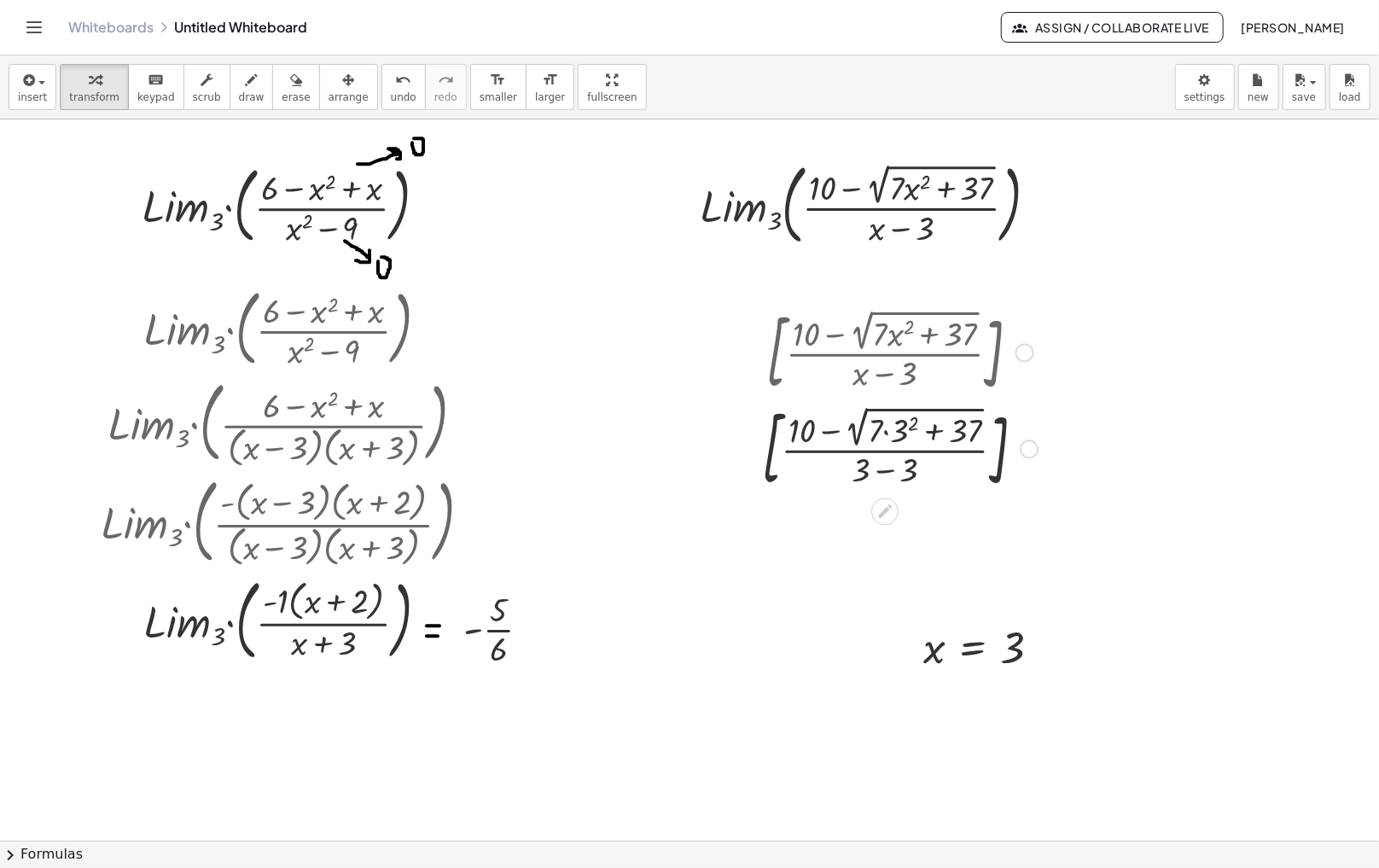
click at [898, 436] on div at bounding box center [899, 447] width 293 height 96
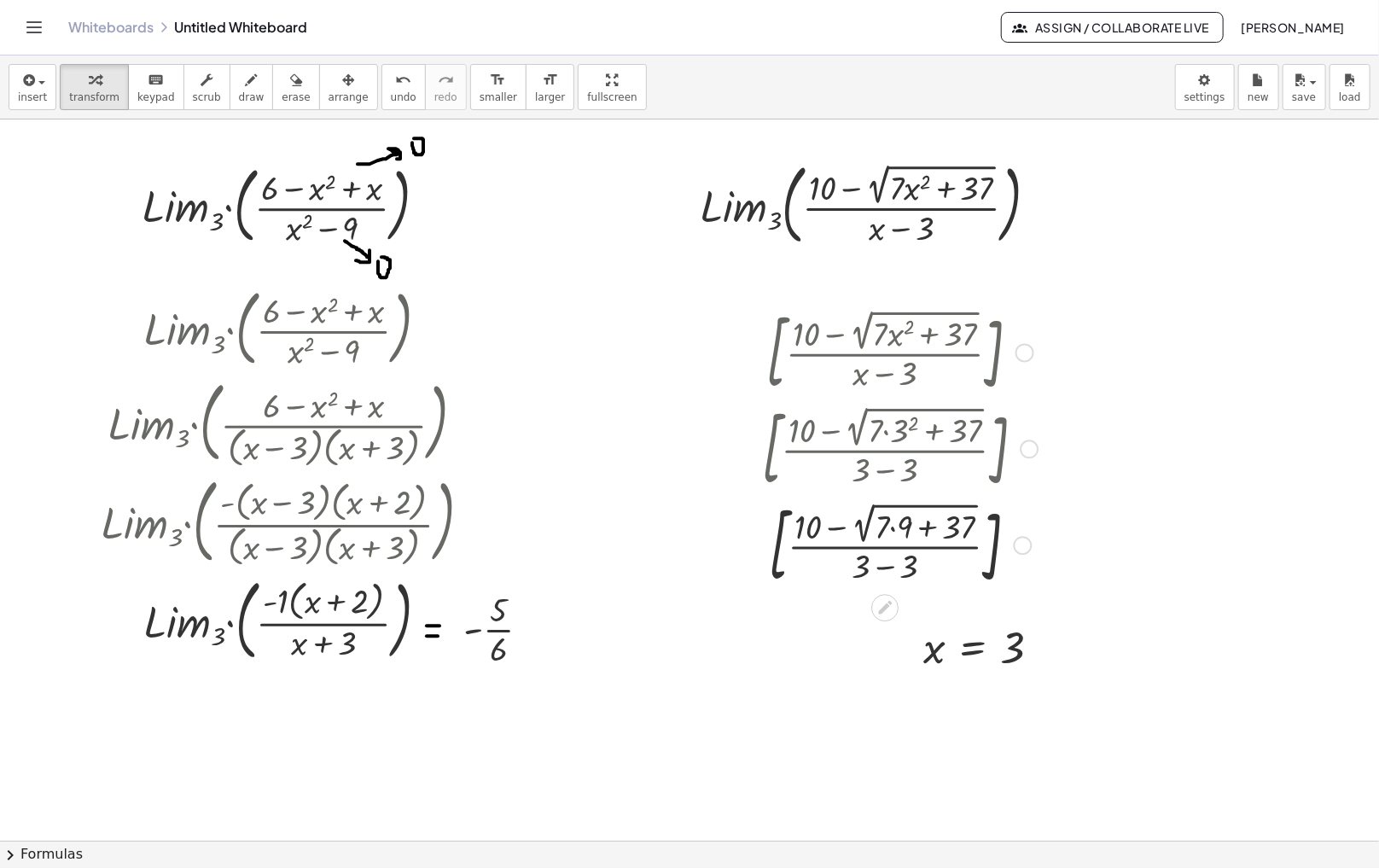
click at [890, 436] on div at bounding box center [899, 447] width 293 height 96
click at [890, 525] on div at bounding box center [899, 543] width 293 height 96
click at [926, 534] on div at bounding box center [899, 543] width 293 height 96
click at [894, 534] on div at bounding box center [899, 543] width 293 height 95
click at [880, 528] on div at bounding box center [899, 544] width 293 height 92
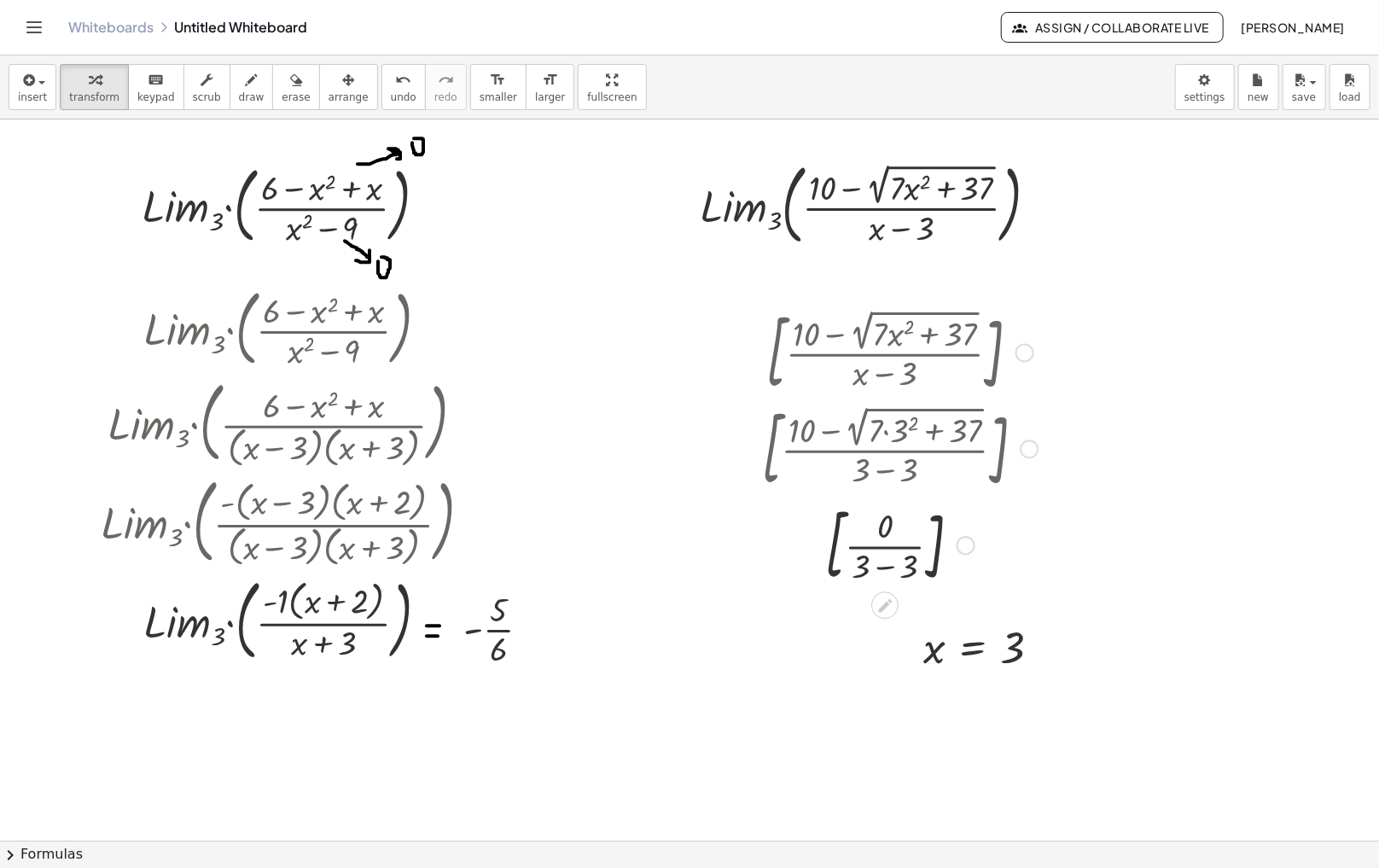
click at [889, 567] on div at bounding box center [899, 544] width 293 height 92
click at [343, 89] on icon "button" at bounding box center [348, 80] width 12 height 20
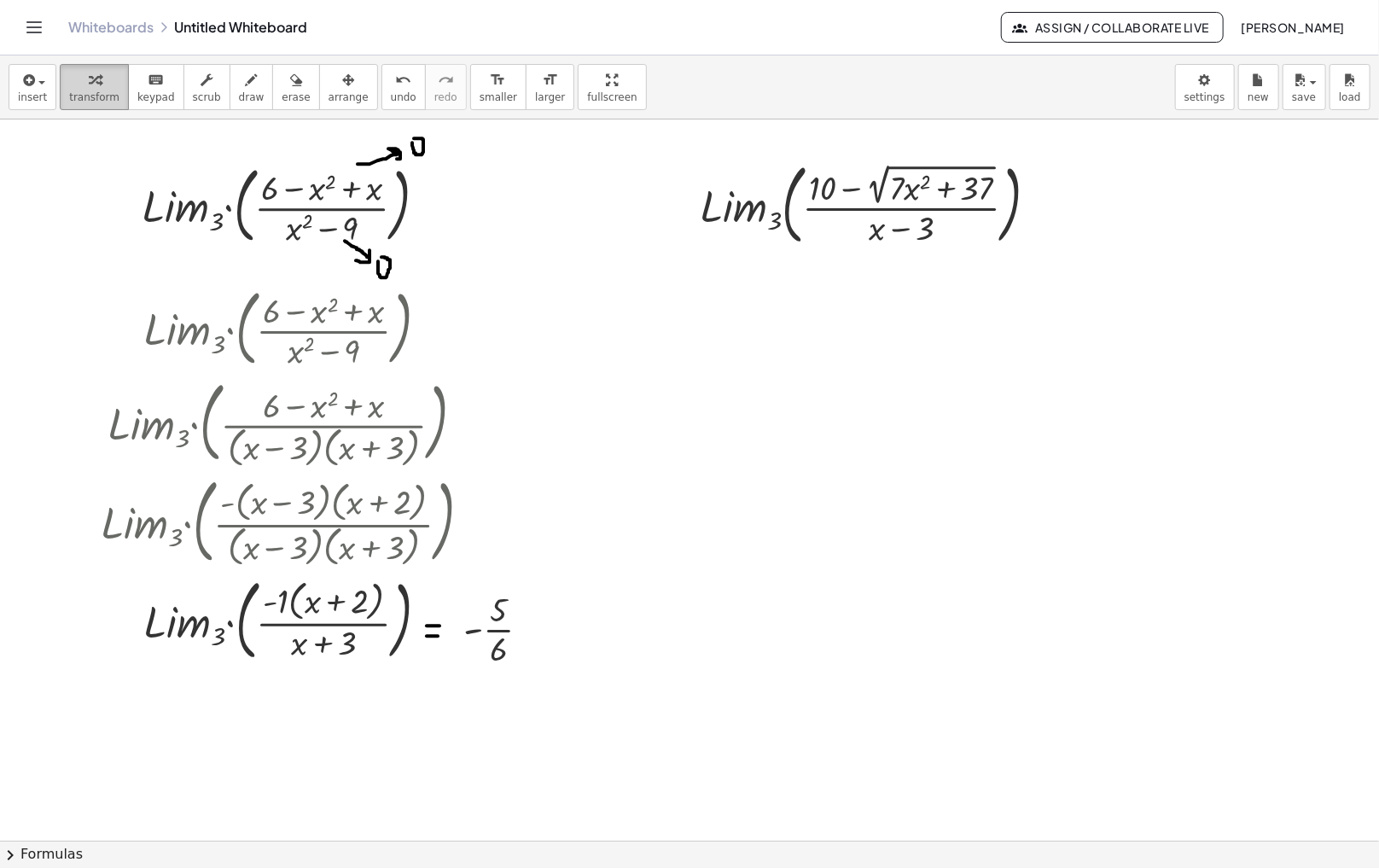
click at [85, 93] on span "transform" at bounding box center [94, 96] width 50 height 12
click at [1041, 206] on div "Copied done" at bounding box center [1044, 205] width 19 height 19
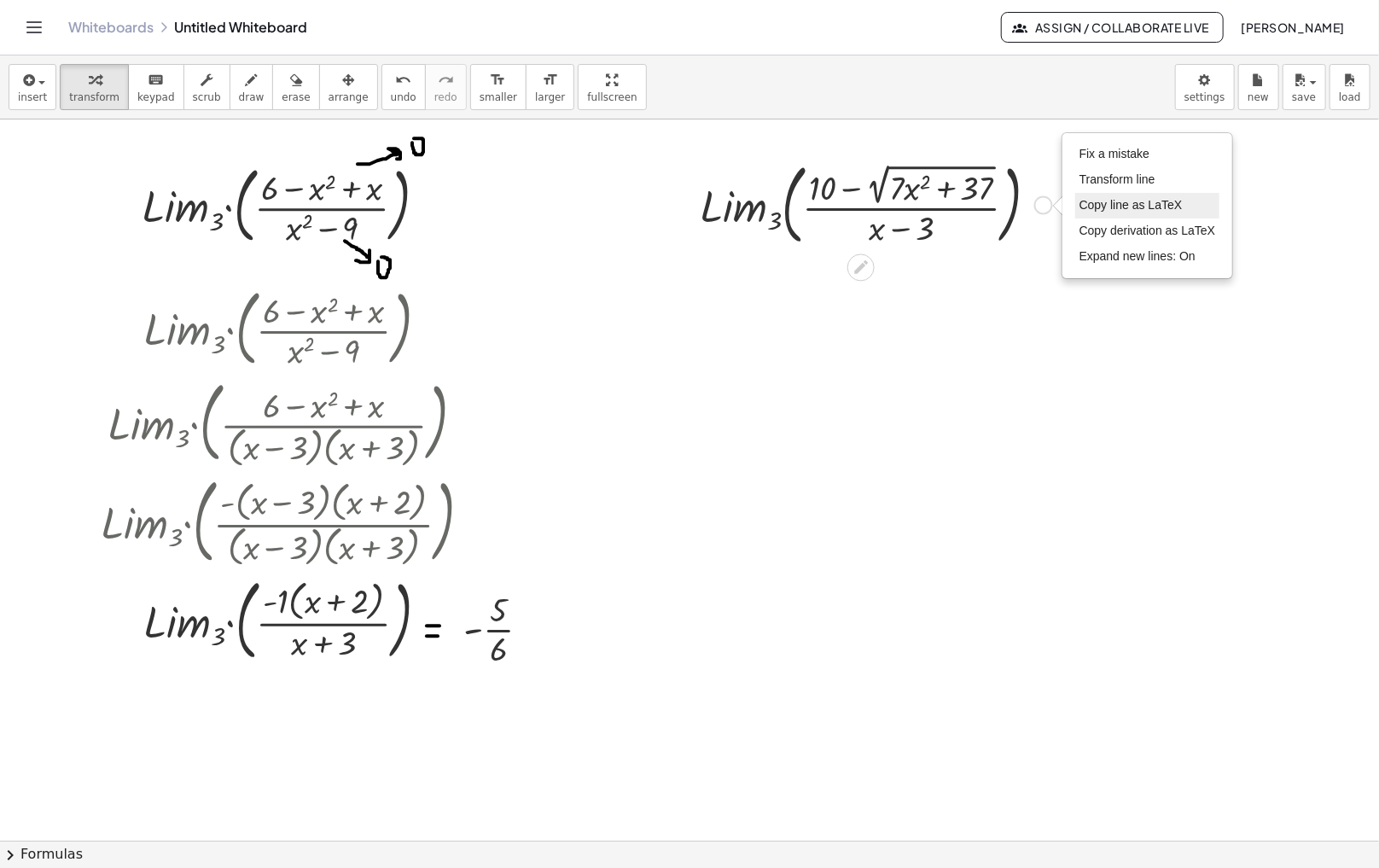
click at [1088, 209] on span "Copy line as LaTeX" at bounding box center [1131, 204] width 104 height 13
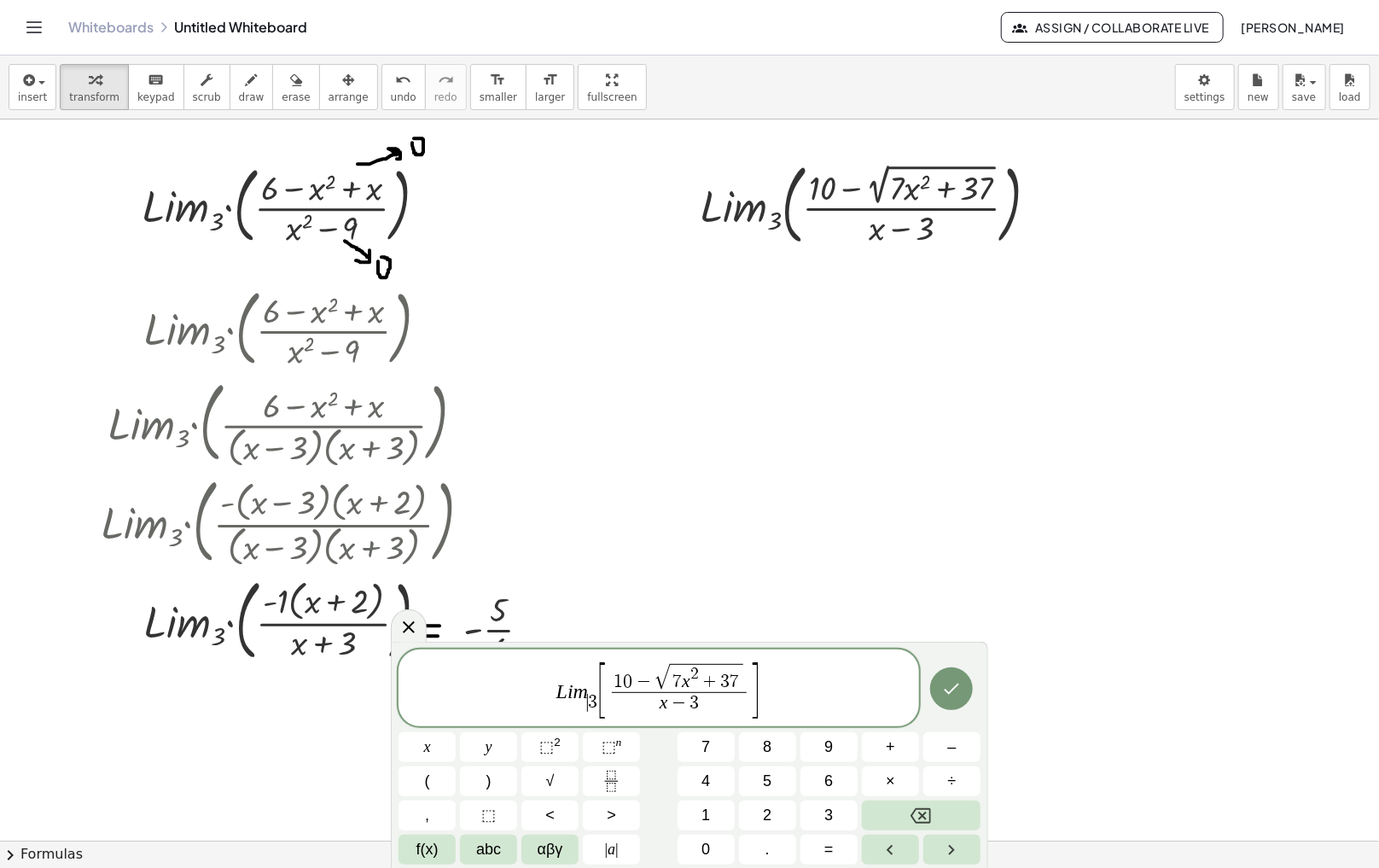
click at [590, 695] on span "3" at bounding box center [592, 702] width 10 height 19
drag, startPoint x: 592, startPoint y: 677, endPoint x: 718, endPoint y: 673, distance: 126.1
click at [723, 707] on span "​" at bounding box center [736, 703] width 135 height 23
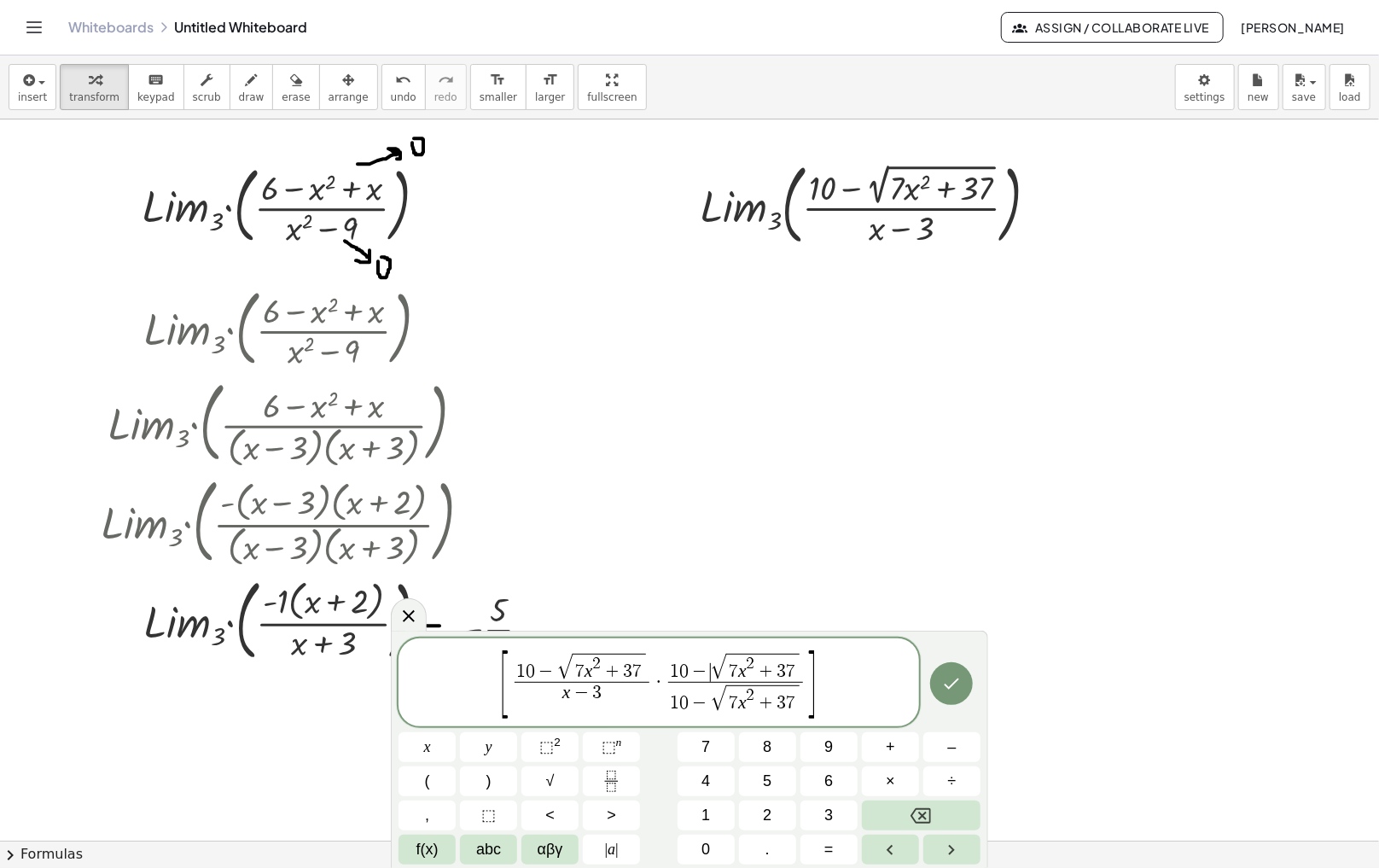
click at [705, 676] on span "−" at bounding box center [699, 672] width 22 height 19
click at [705, 702] on span "−" at bounding box center [699, 703] width 22 height 19
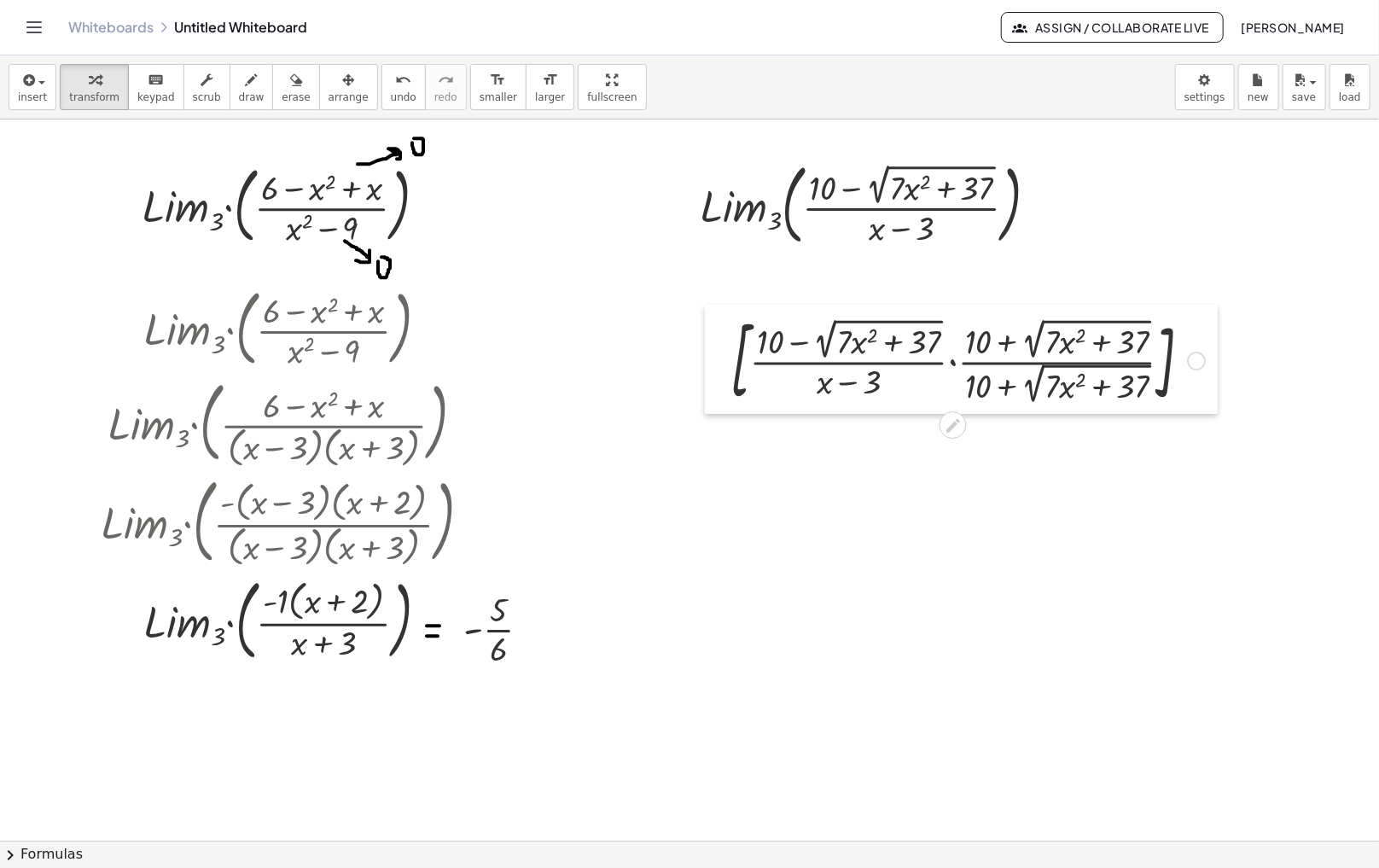
drag, startPoint x: 817, startPoint y: 549, endPoint x: 701, endPoint y: 370, distance: 213.3
click at [705, 370] on div at bounding box center [717, 358] width 26 height 109
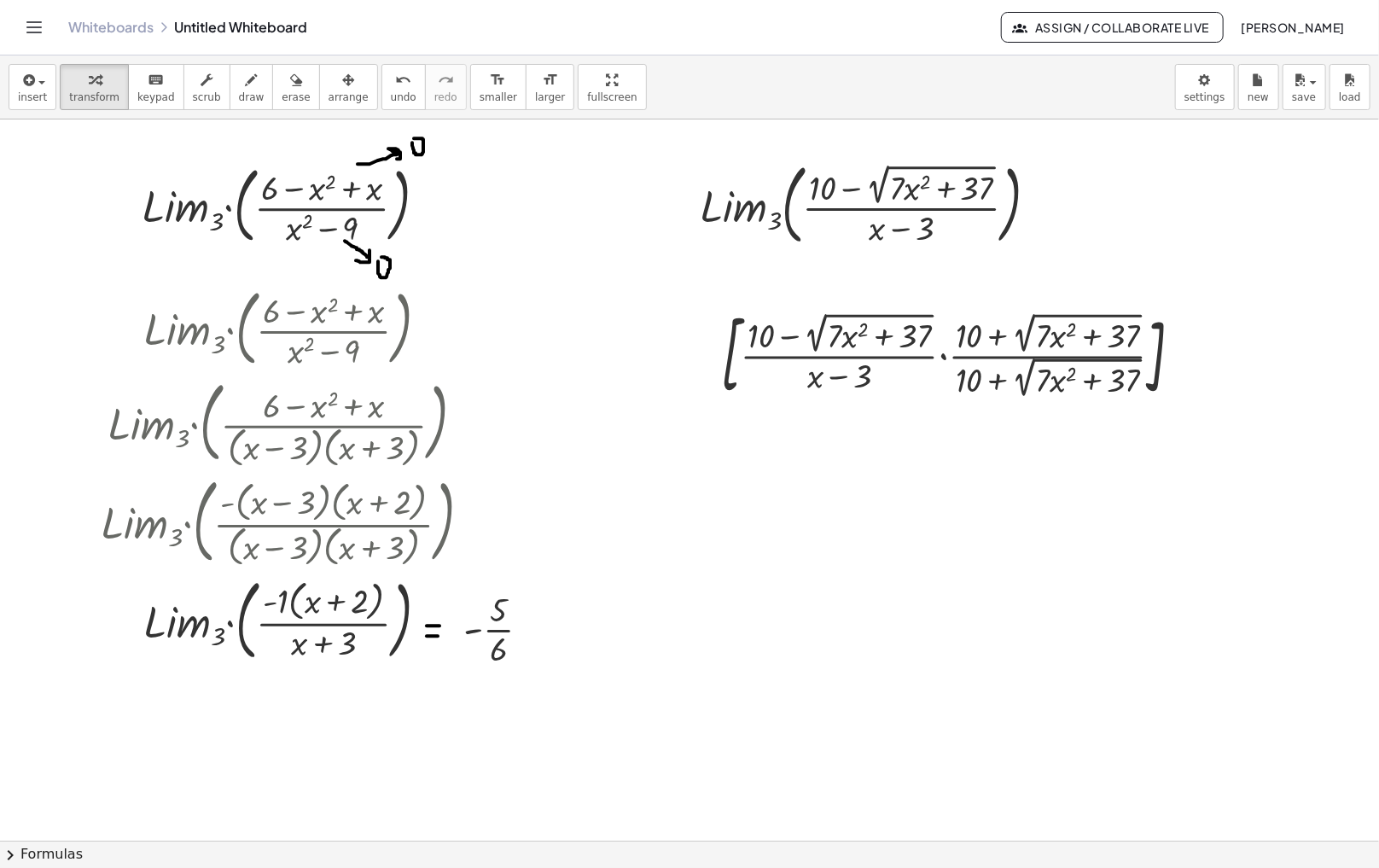
drag, startPoint x: 761, startPoint y: 637, endPoint x: 729, endPoint y: 559, distance: 84.3
click at [729, 559] on div at bounding box center [728, 549] width 26 height 73
click at [945, 357] on div at bounding box center [958, 353] width 491 height 101
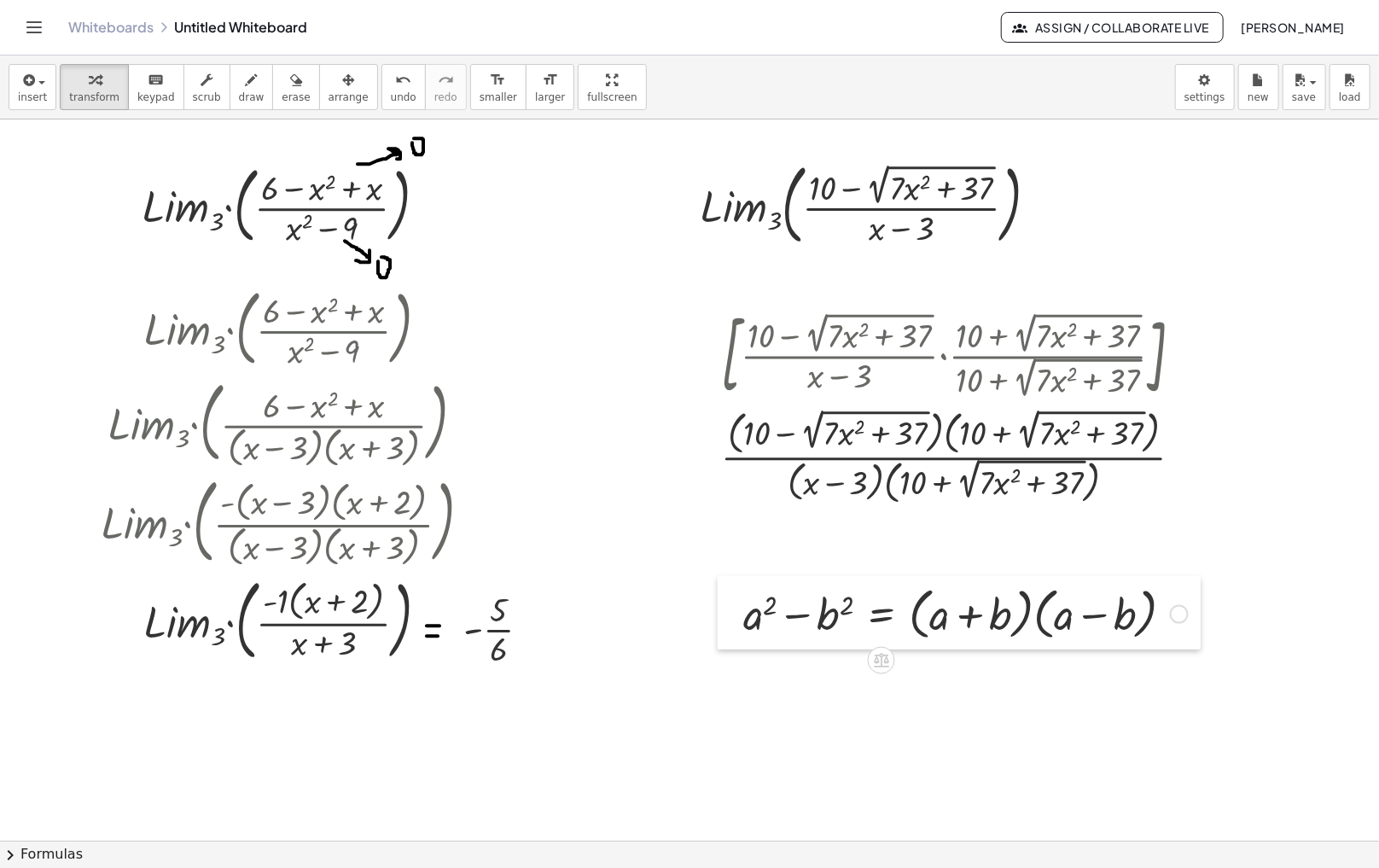
drag, startPoint x: 720, startPoint y: 562, endPoint x: 723, endPoint y: 635, distance: 73.1
click at [723, 635] on div at bounding box center [730, 612] width 26 height 73
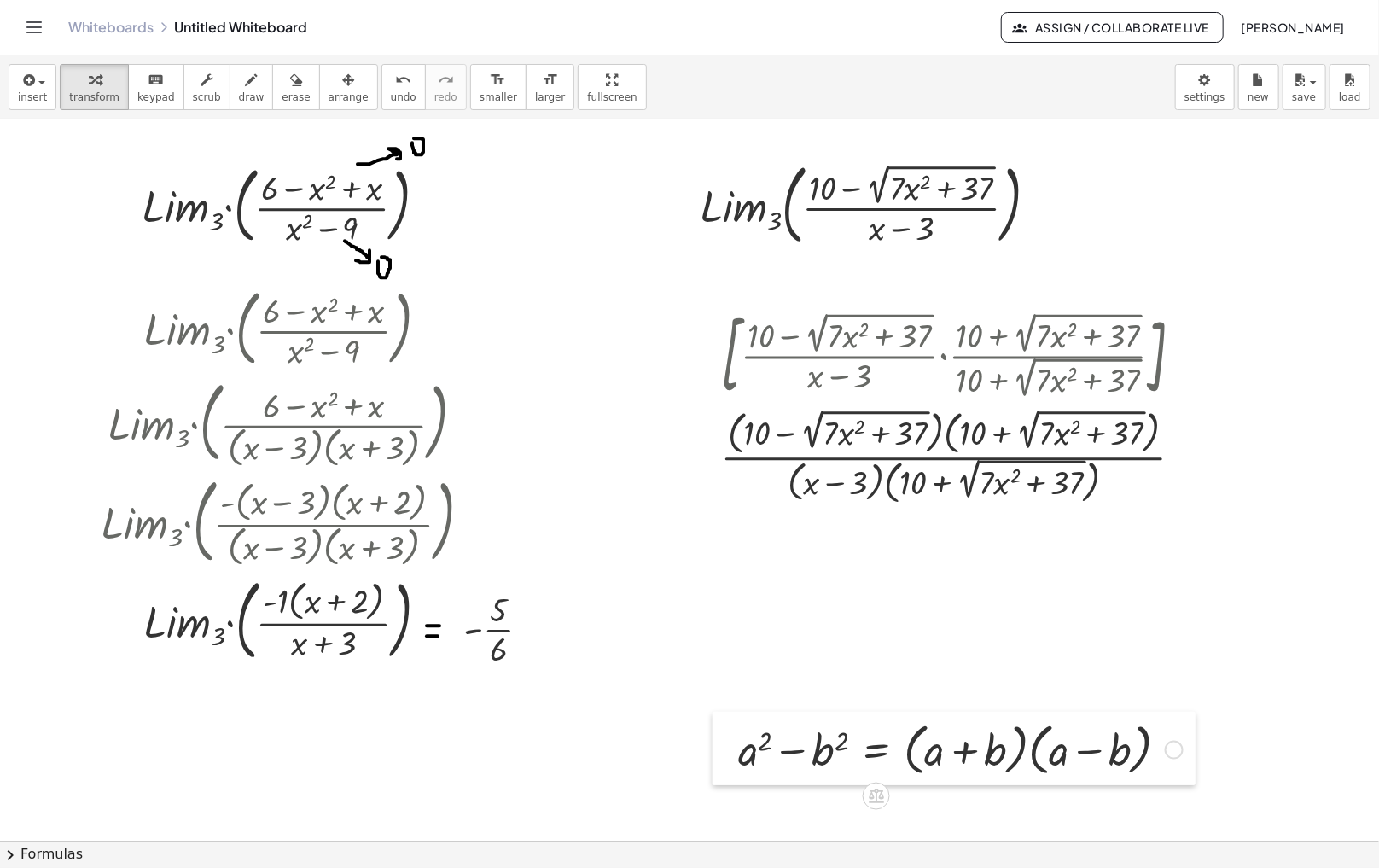
drag, startPoint x: 728, startPoint y: 634, endPoint x: 724, endPoint y: 762, distance: 128.1
click at [724, 762] on div at bounding box center [725, 748] width 26 height 73
click at [53, 845] on button "chevron_right Formulas" at bounding box center [690, 854] width 1379 height 27
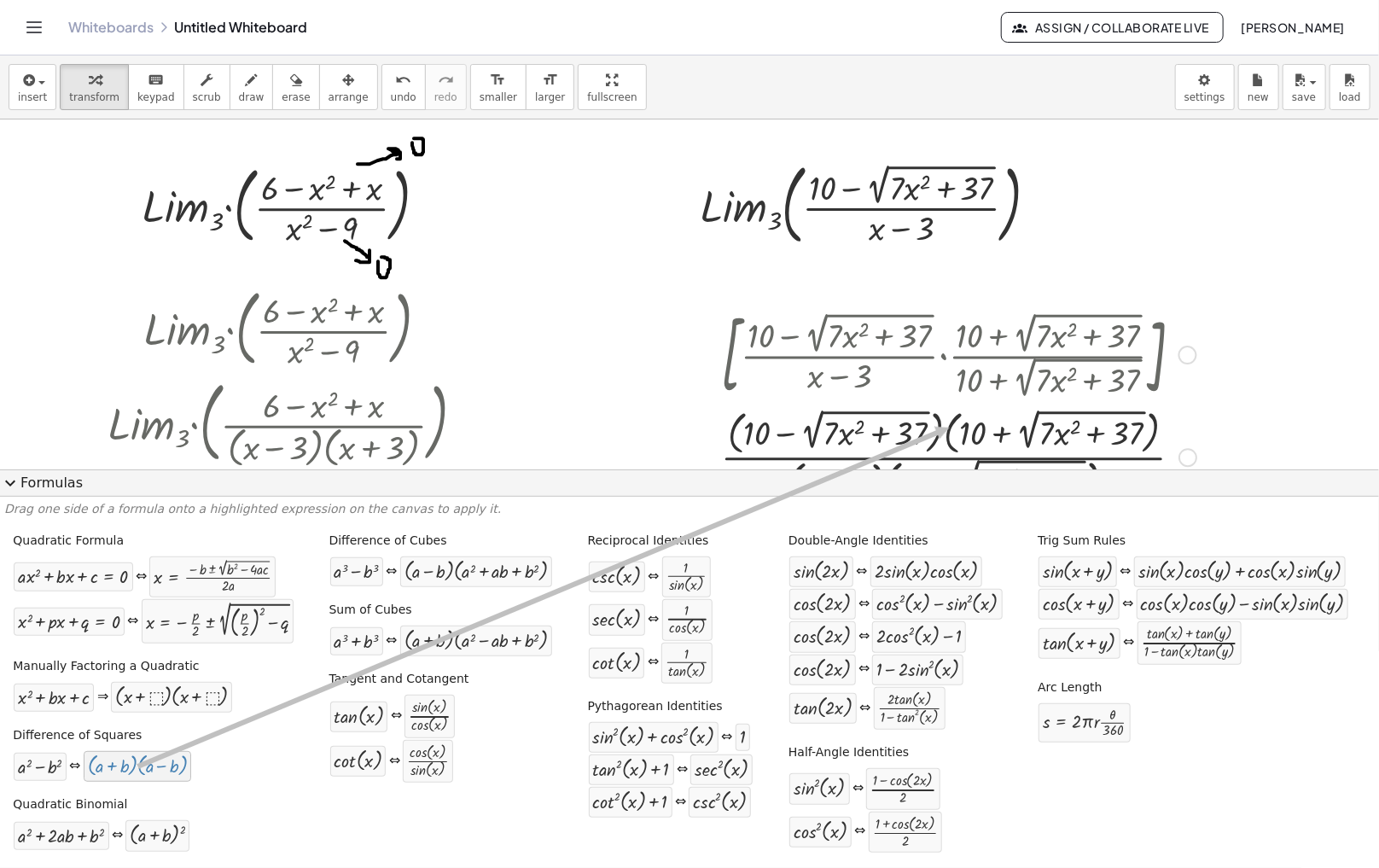
drag, startPoint x: 157, startPoint y: 764, endPoint x: 951, endPoint y: 429, distance: 861.8
click at [951, 429] on div "insert select one: Math Expression Function Text Youtube Video Graphing Geometr…" at bounding box center [690, 462] width 1379 height 812
click at [22, 486] on button "expand_more Formulas" at bounding box center [690, 482] width 1379 height 27
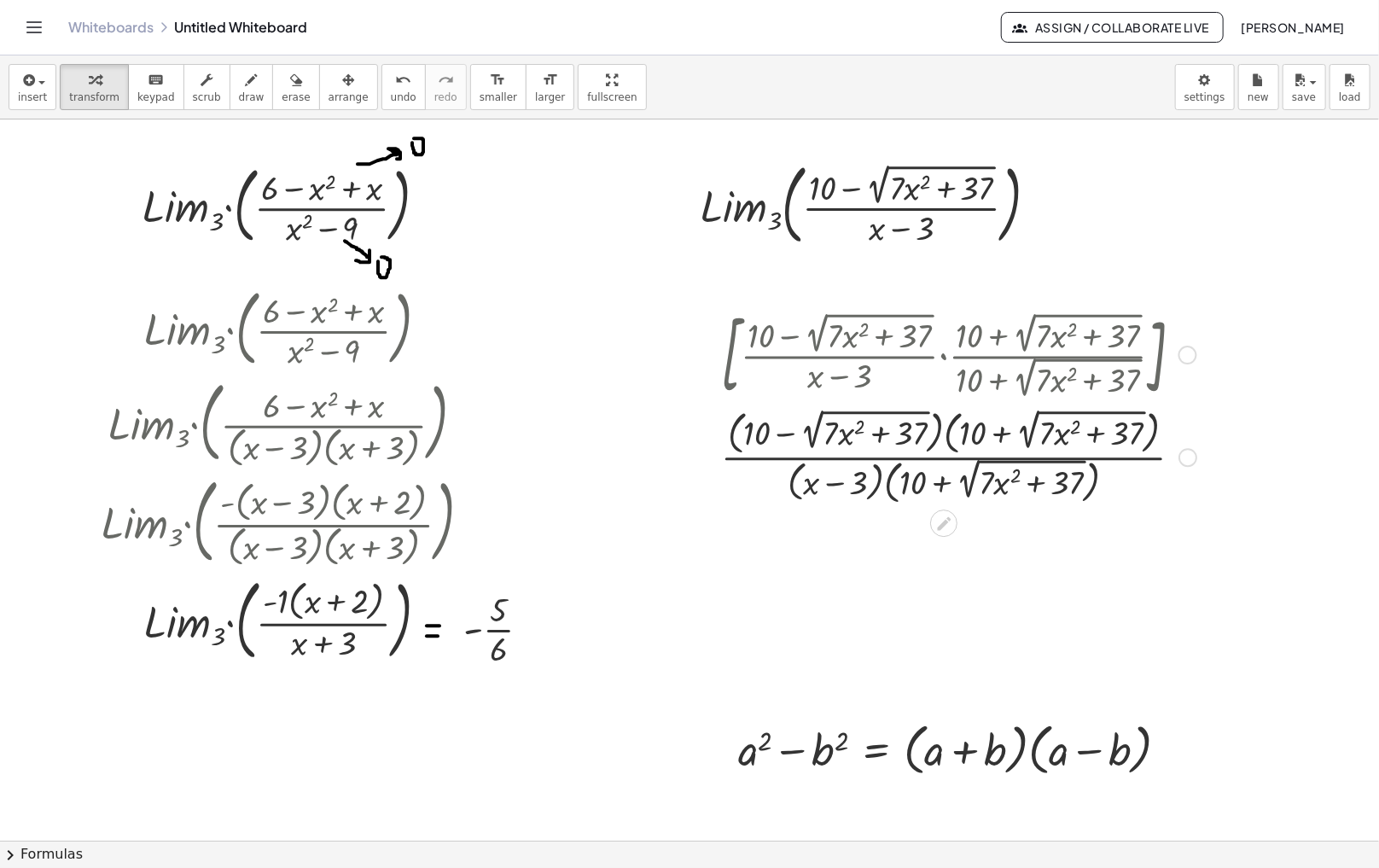
click at [1190, 458] on div at bounding box center [1188, 457] width 19 height 19
click at [1221, 414] on span "Transform line" at bounding box center [1262, 418] width 76 height 13
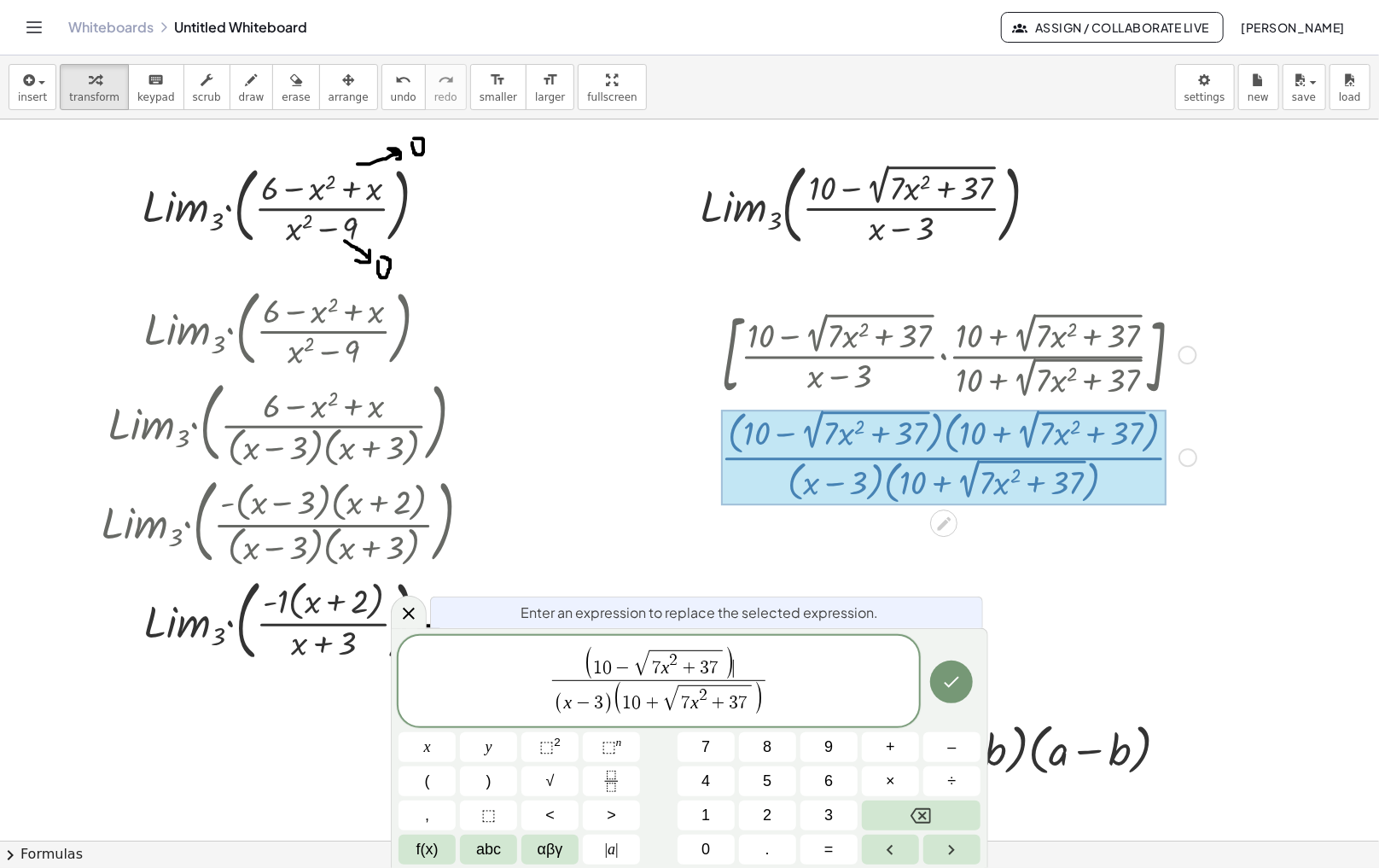
click at [613, 664] on span "−" at bounding box center [622, 668] width 22 height 19
click at [728, 662] on span ")" at bounding box center [734, 664] width 12 height 35
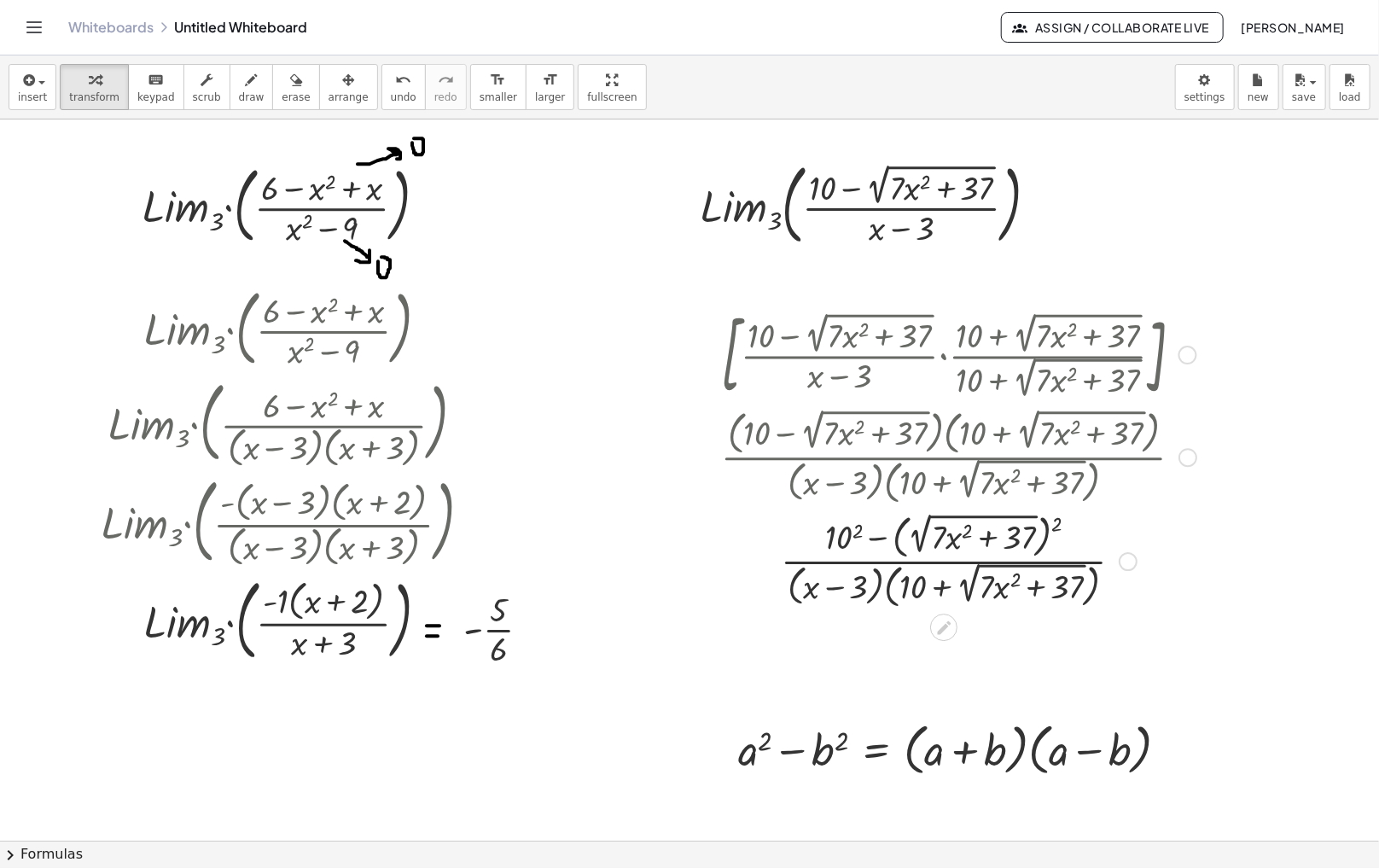
click at [851, 543] on div at bounding box center [959, 560] width 492 height 104
click at [1061, 525] on div at bounding box center [959, 560] width 492 height 104
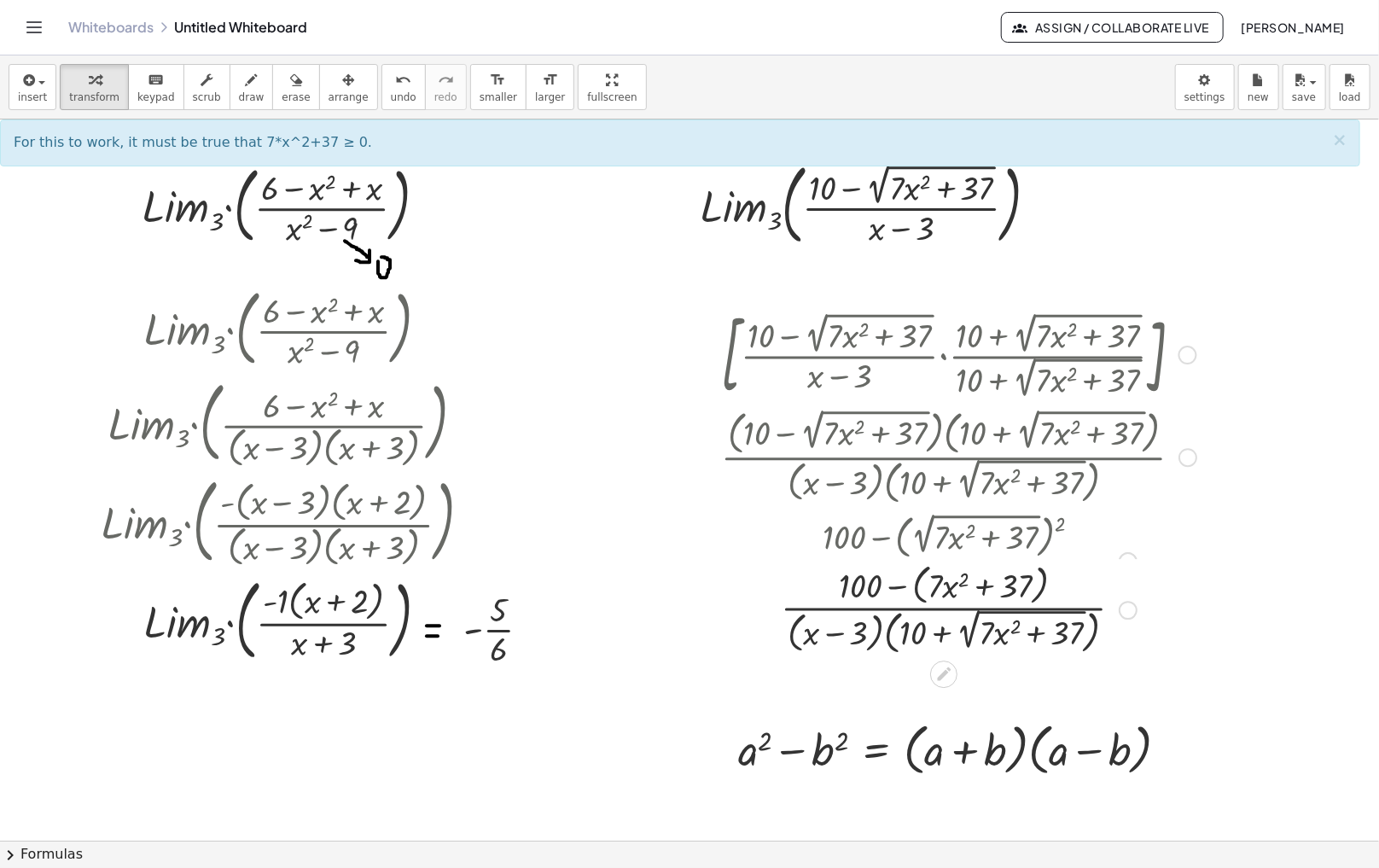
drag, startPoint x: 1129, startPoint y: 563, endPoint x: 1144, endPoint y: 620, distance: 58.9
click at [944, 610] on div "· ( + − + · 7 · x 2 + 37 ) · ( + x − 3 ) · ( + 10 + 2 √ ( + · 7 · x 2 + 37 ) ) …" at bounding box center [944, 610] width 0 height 0
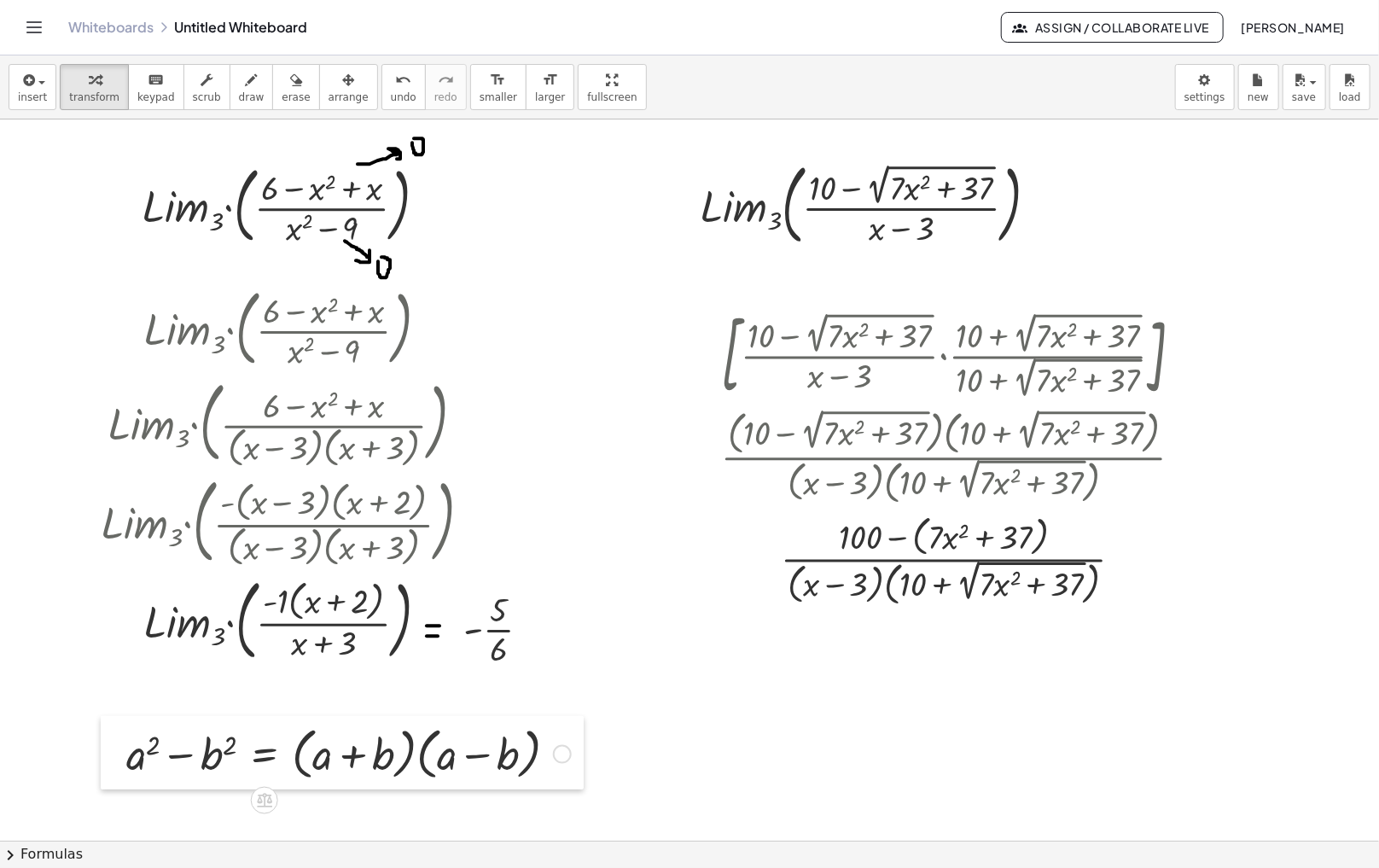
drag, startPoint x: 718, startPoint y: 769, endPoint x: 102, endPoint y: 770, distance: 616.0
click at [102, 770] on div at bounding box center [113, 752] width 26 height 73
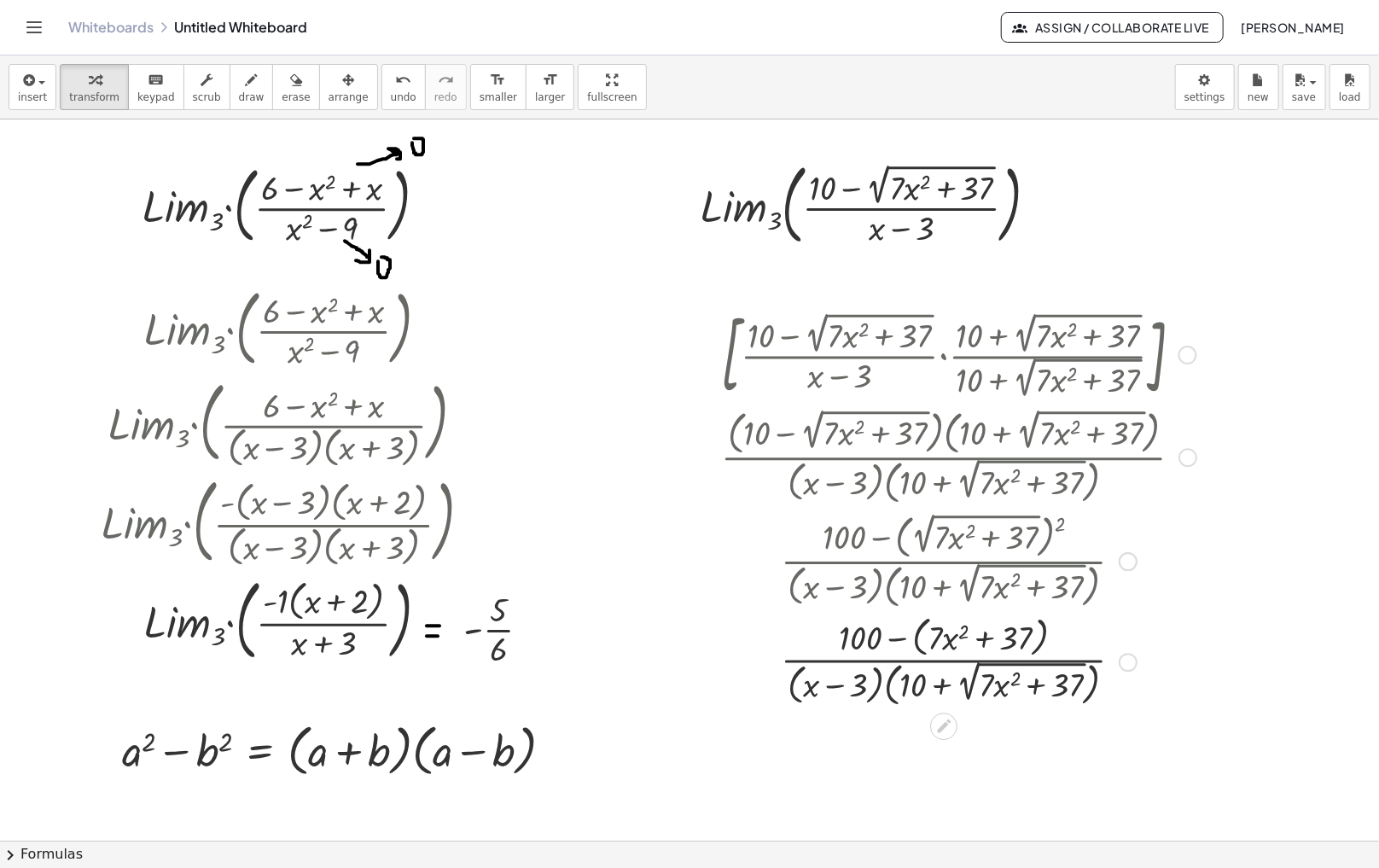
drag, startPoint x: 1125, startPoint y: 564, endPoint x: 1138, endPoint y: 668, distance: 104.8
click at [944, 662] on div "· ( + − + · 7 · x 2 + 37 ) · ( + x − 3 ) · ( + 10 + 2 √ ( + · 7 · x 2 + 37 ) ) …" at bounding box center [944, 662] width 0 height 0
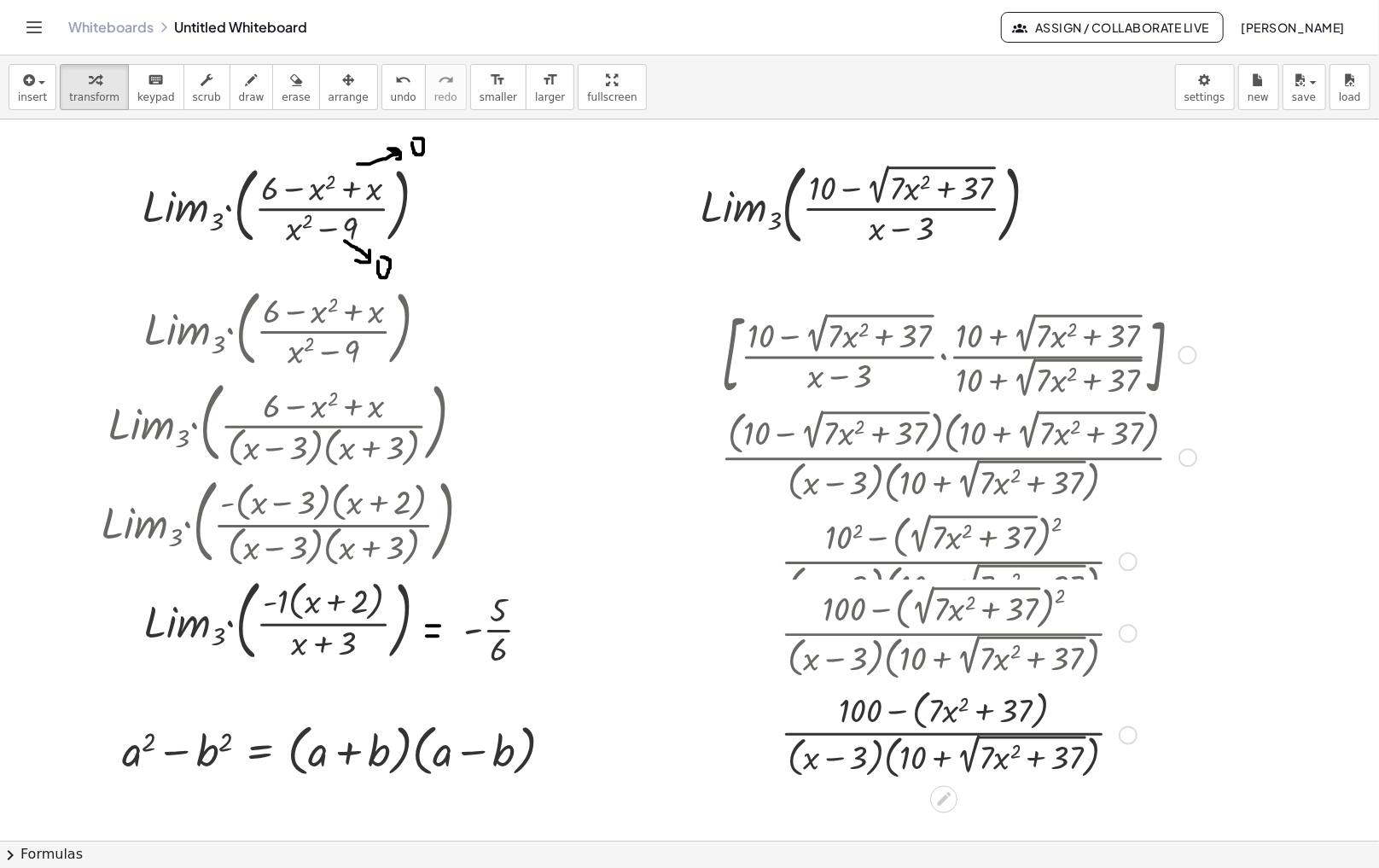
drag, startPoint x: 1120, startPoint y: 565, endPoint x: 1134, endPoint y: 641, distance: 77.3
click at [944, 633] on div "· ( + 100 − ( 2 √ ( + · 7 · x 2 + 37 ) ) 2 ) · ( + x − 3 ) · ( + 10 + 2 √ ( + ·…" at bounding box center [944, 633] width 0 height 0
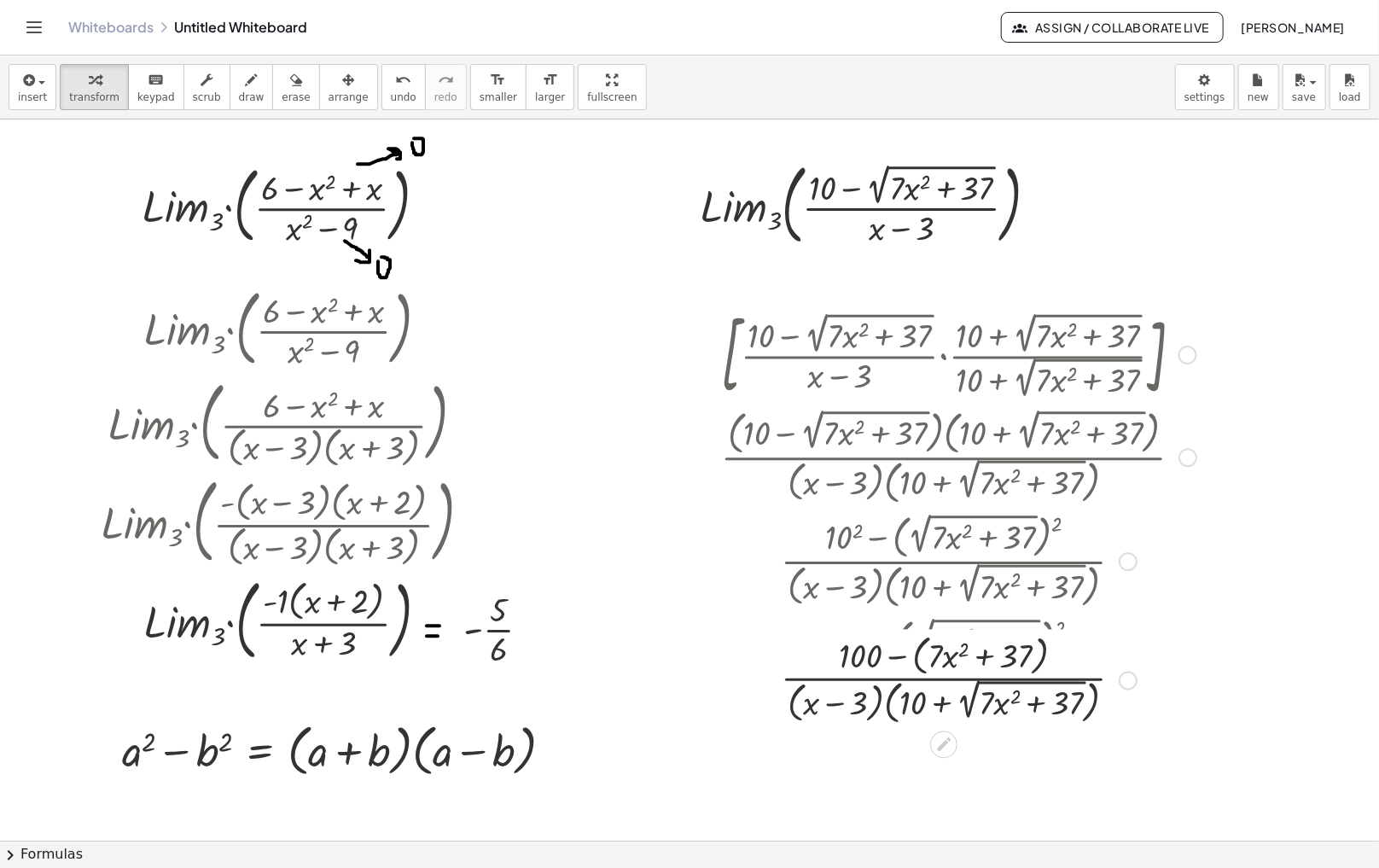
drag, startPoint x: 1129, startPoint y: 769, endPoint x: 1129, endPoint y: 675, distance: 94.0
click at [1129, 675] on div "Transform line Copy line as LaTeX Copy derivation as LaTeX Expand new lines: On" at bounding box center [1128, 680] width 19 height 19
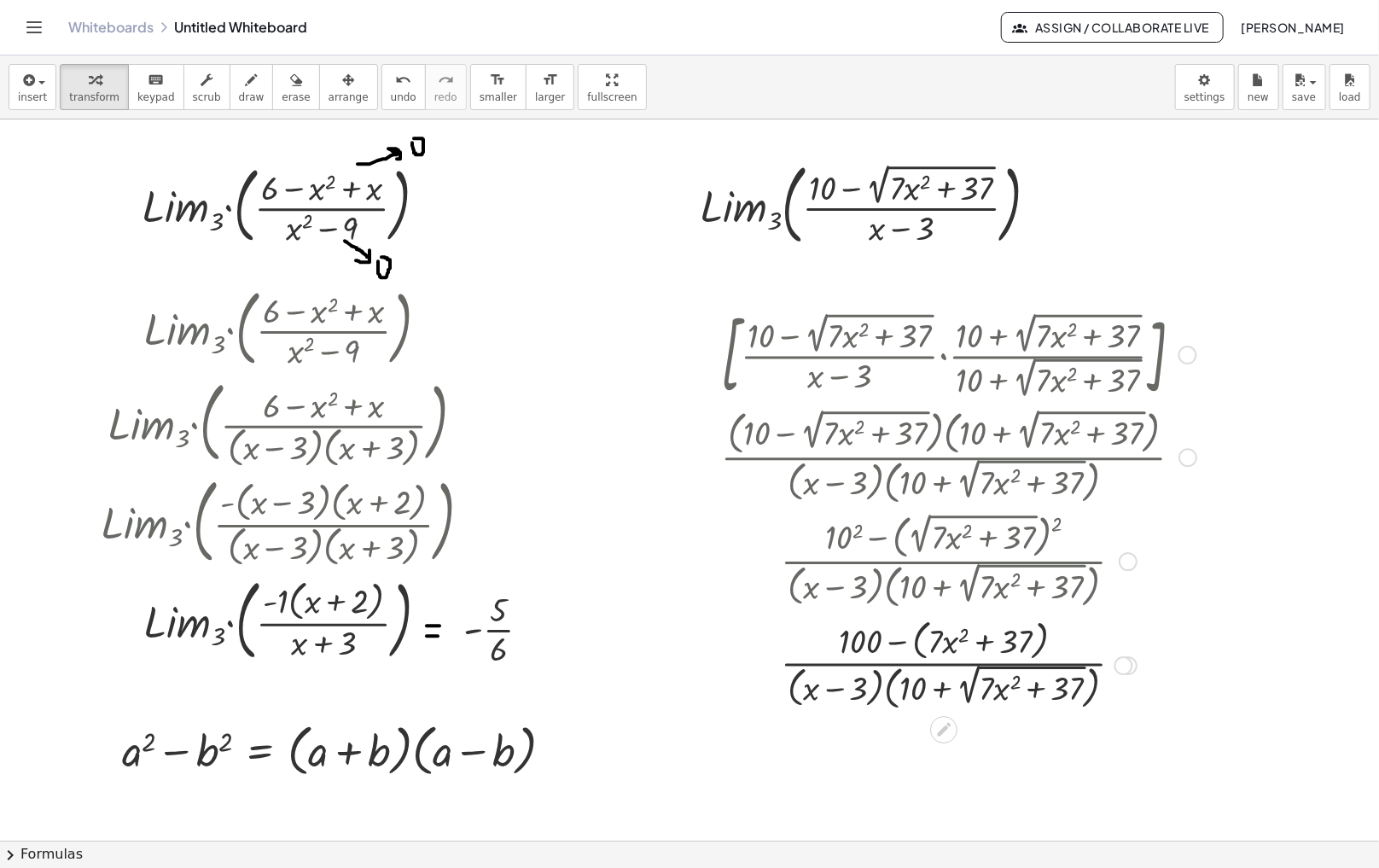
click at [898, 645] on div at bounding box center [959, 664] width 492 height 100
click at [898, 645] on div at bounding box center [959, 664] width 492 height 95
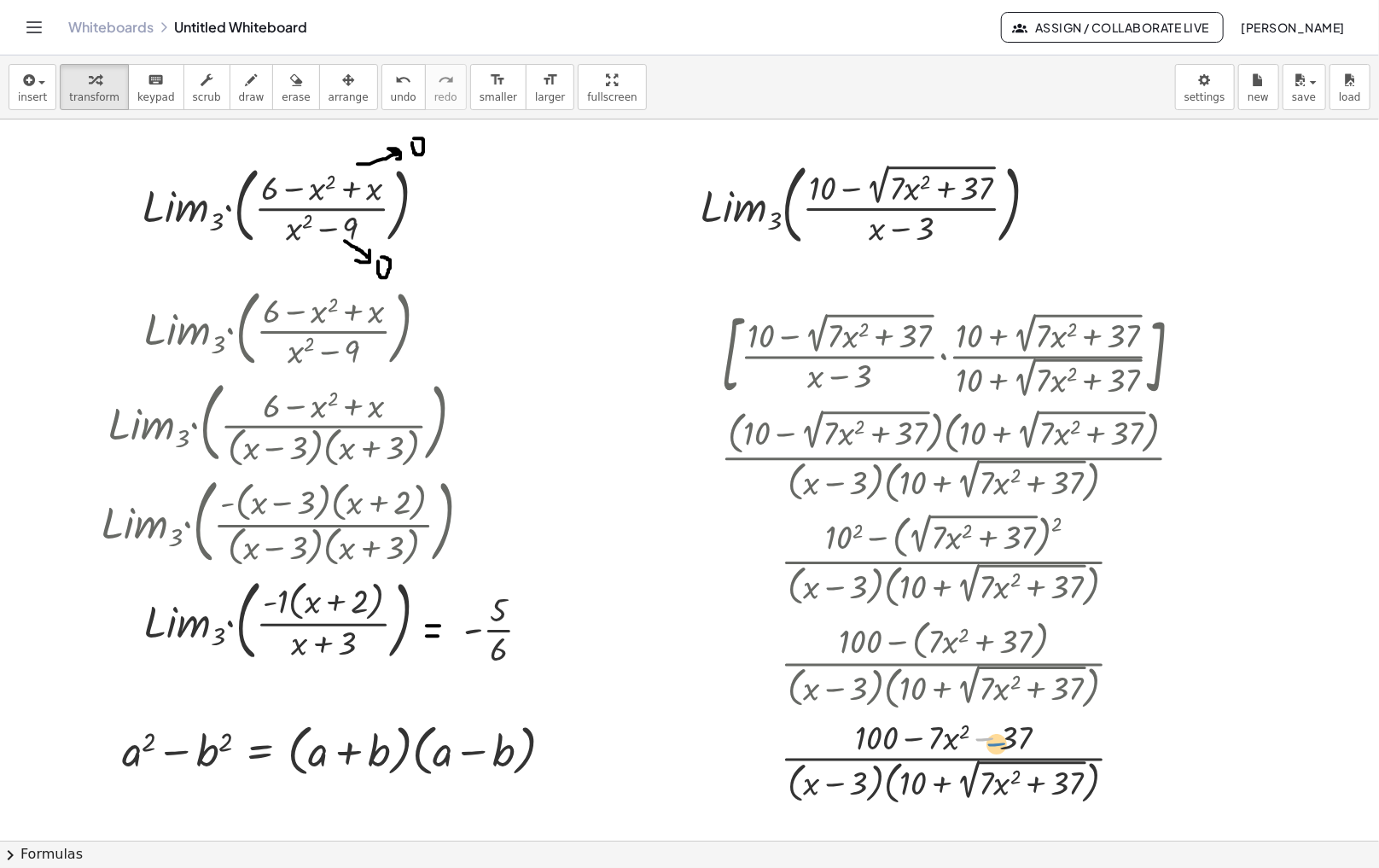
drag, startPoint x: 988, startPoint y: 739, endPoint x: 998, endPoint y: 744, distance: 11.2
click at [998, 744] on div at bounding box center [959, 761] width 492 height 95
drag, startPoint x: 868, startPoint y: 734, endPoint x: 995, endPoint y: 739, distance: 127.1
click at [995, 739] on div at bounding box center [959, 761] width 492 height 95
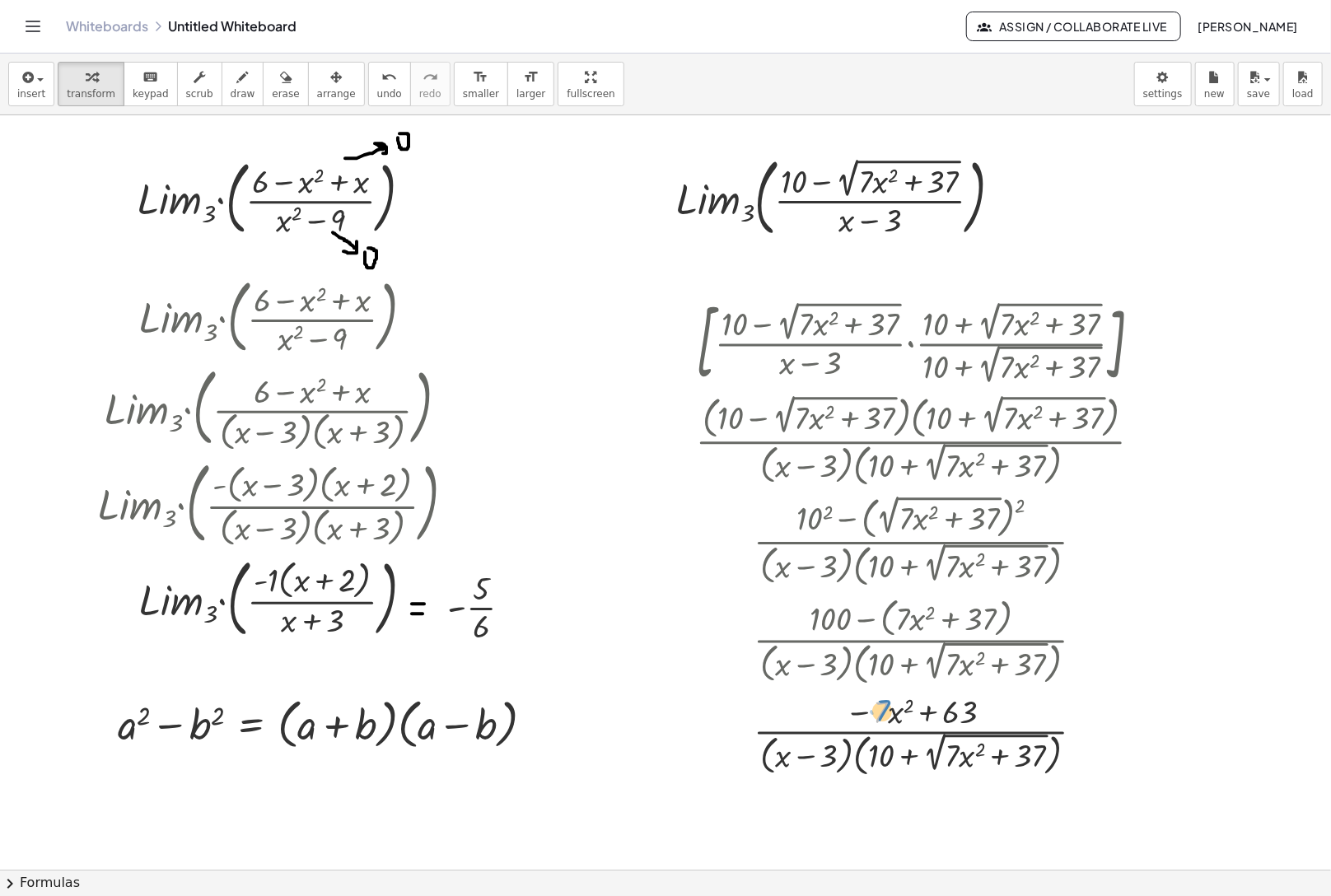
click at [877, 716] on div at bounding box center [925, 735] width 475 height 91
drag, startPoint x: 864, startPoint y: 716, endPoint x: 859, endPoint y: 726, distance: 11.2
click at [859, 726] on div at bounding box center [925, 735] width 475 height 91
drag, startPoint x: 873, startPoint y: 719, endPoint x: 861, endPoint y: 731, distance: 17.0
click at [861, 731] on div at bounding box center [925, 735] width 475 height 91
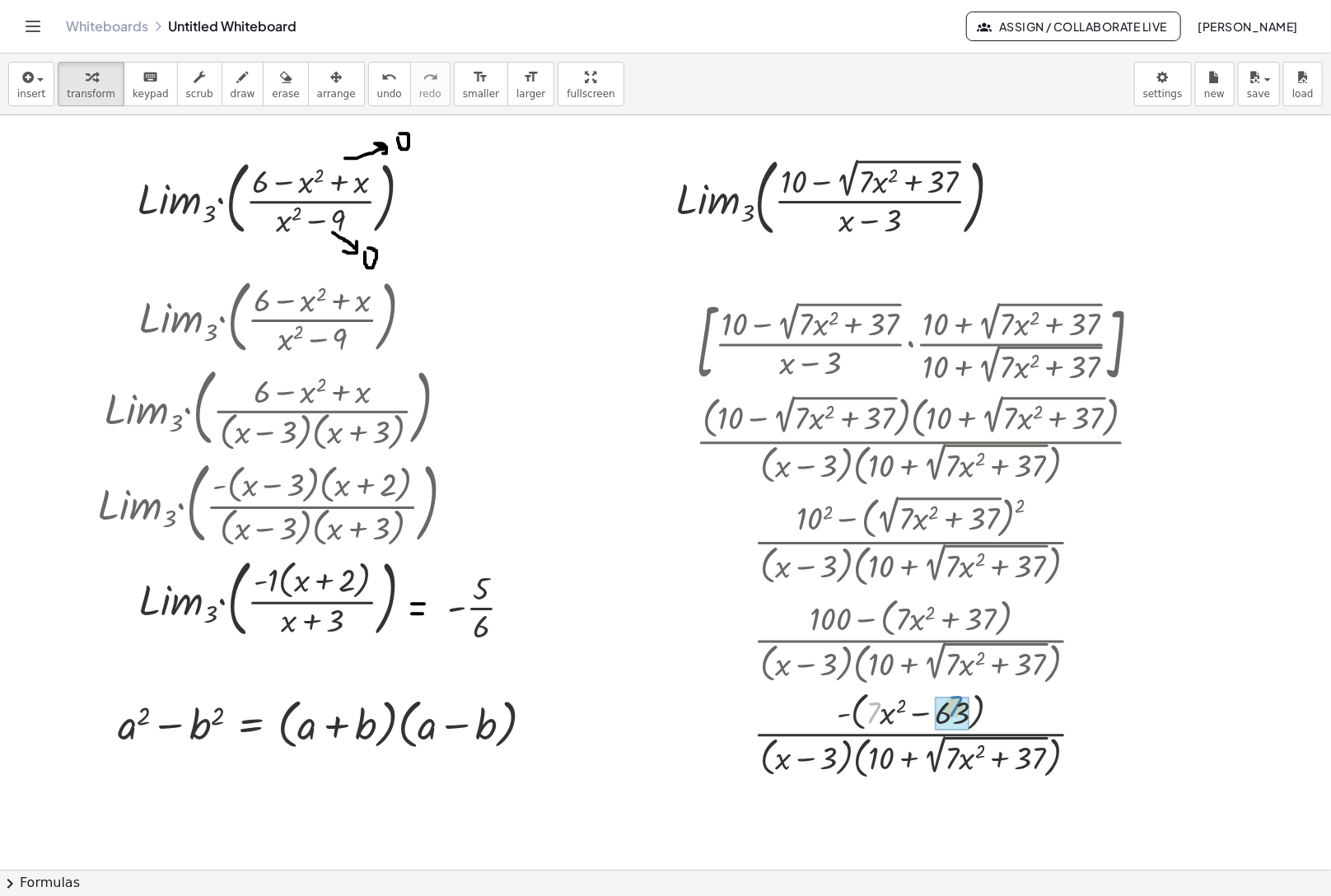
drag, startPoint x: 871, startPoint y: 719, endPoint x: 955, endPoint y: 712, distance: 84.3
drag, startPoint x: 970, startPoint y: 717, endPoint x: 862, endPoint y: 717, distance: 108.0
click at [852, 722] on div at bounding box center [925, 735] width 475 height 101
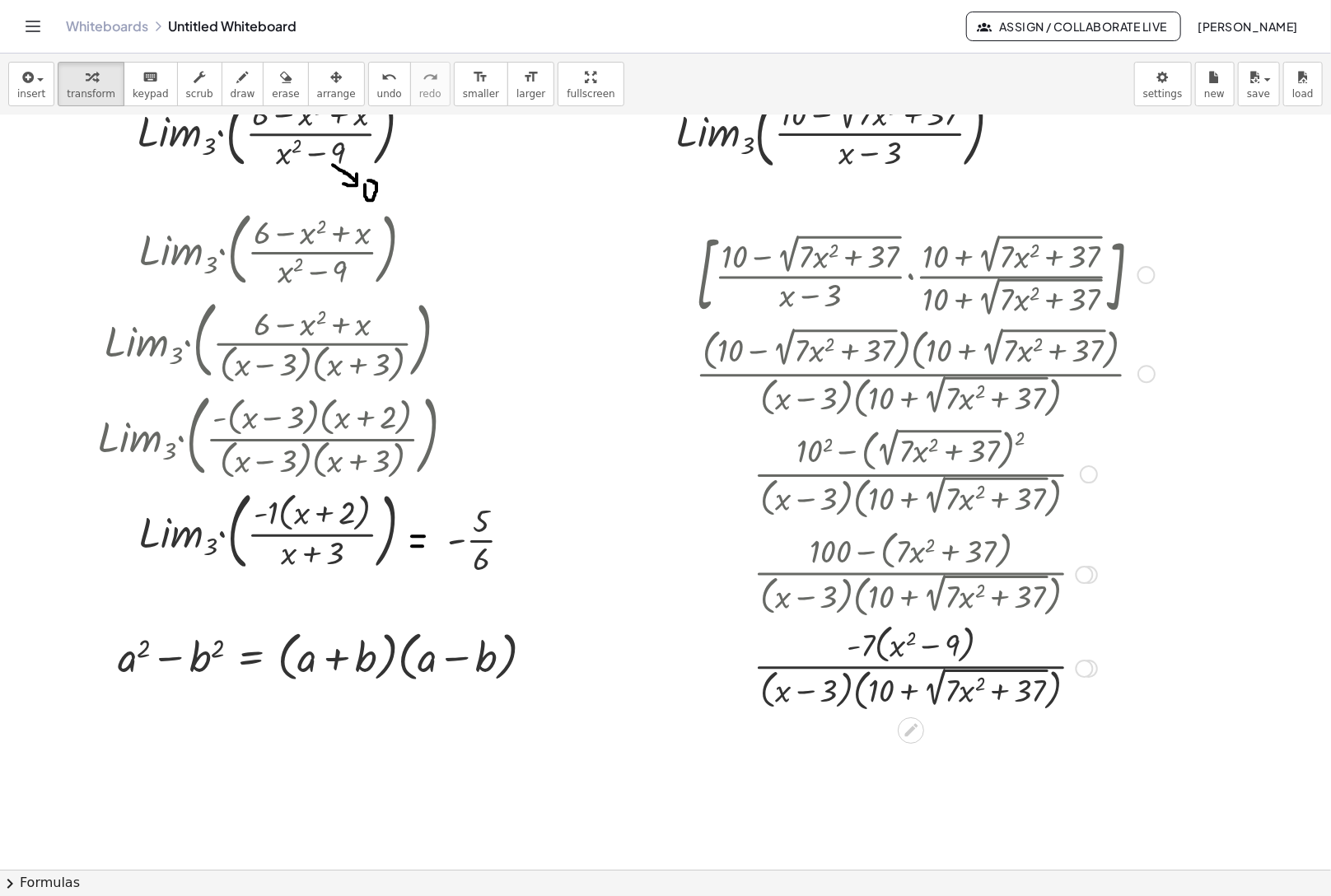
scroll to position [70, 0]
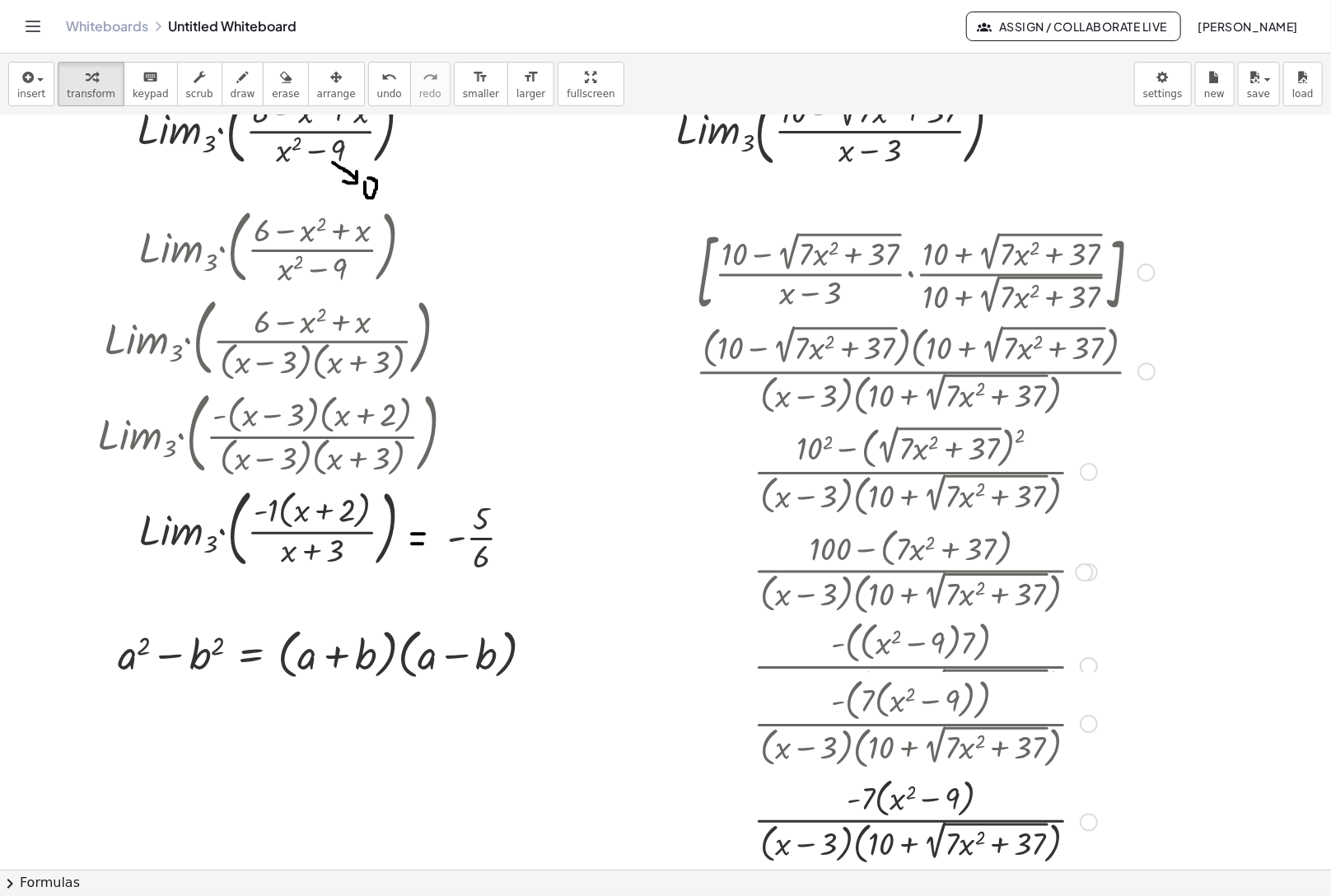
drag, startPoint x: 1081, startPoint y: 666, endPoint x: 1090, endPoint y: 829, distance: 163.2
click at [911, 823] on div "· 7 x 2 · ( + x − 3 ) · ( + 10 + 2 √ ( + · 7 · x 2 + 37 ) ) - + − 9 · ( ) Trans…" at bounding box center [911, 823] width 0 height 0
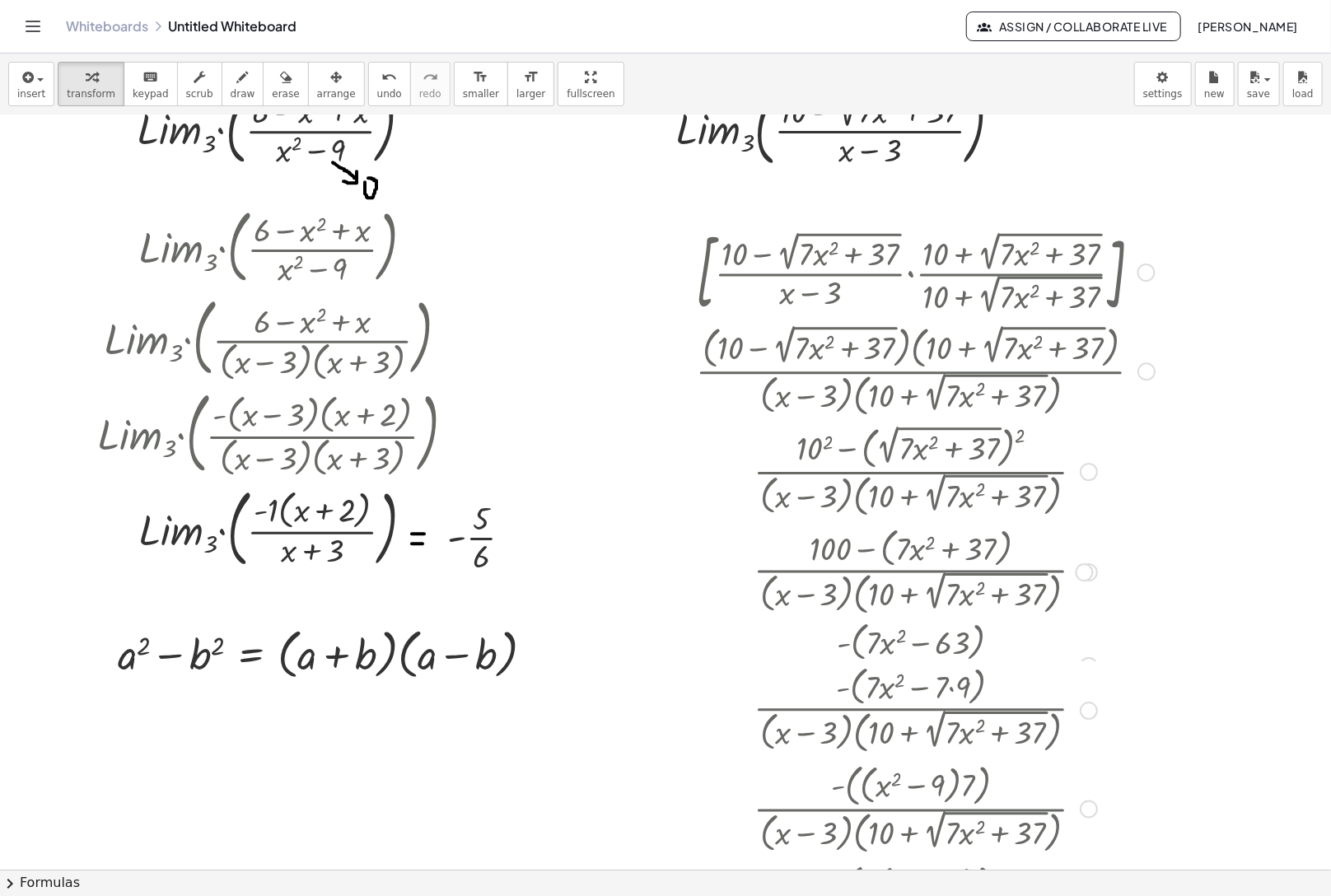
drag, startPoint x: 1079, startPoint y: 666, endPoint x: 1088, endPoint y: 818, distance: 152.3
click at [911, 810] on div "· - ( · ( + x 2 − 9 ) · 7 ) · ( + x − 3 ) · ( + 10 + 2 √ ( + · 7 · x 2 + 37 ) )" at bounding box center [911, 810] width 0 height 0
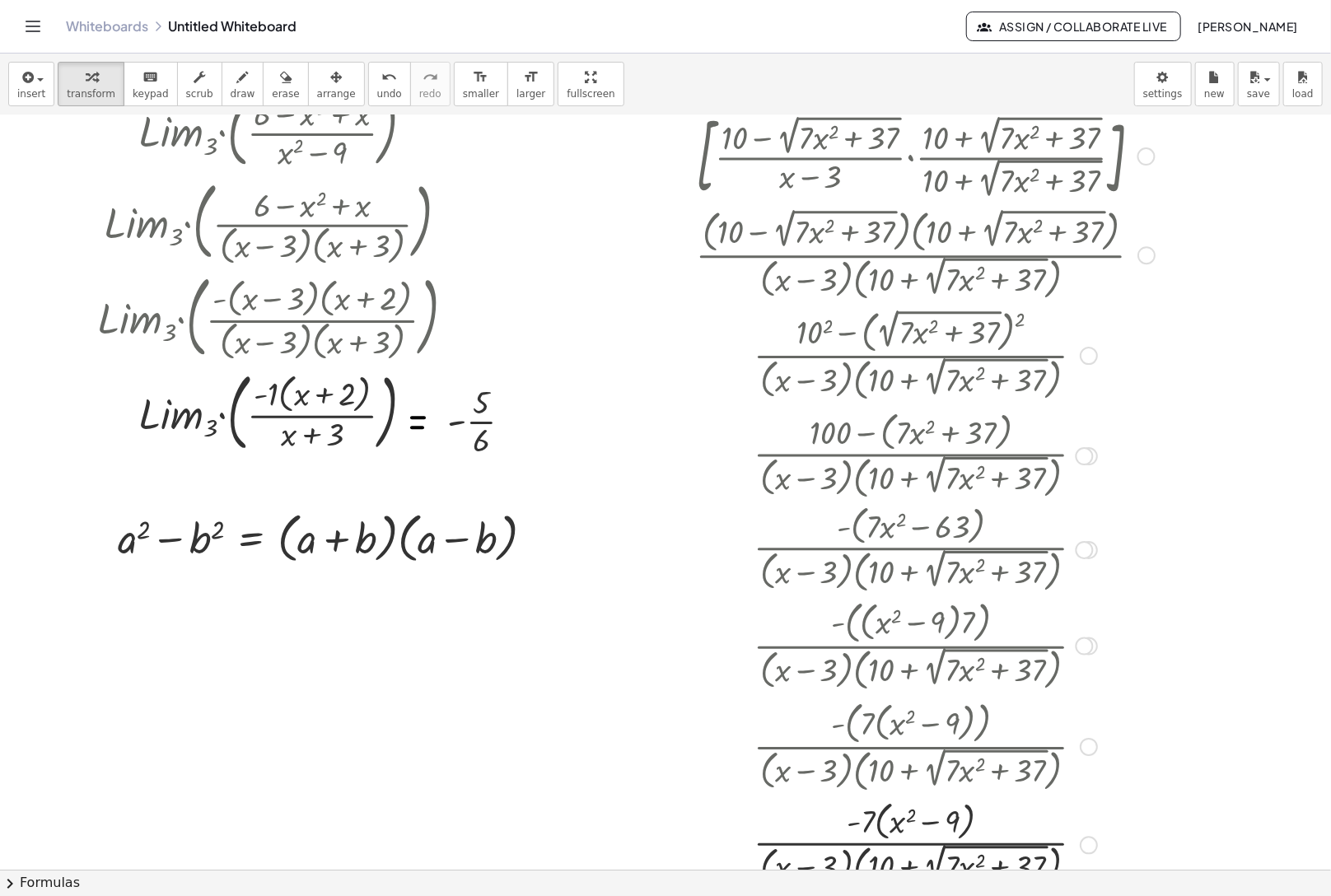
scroll to position [187, 0]
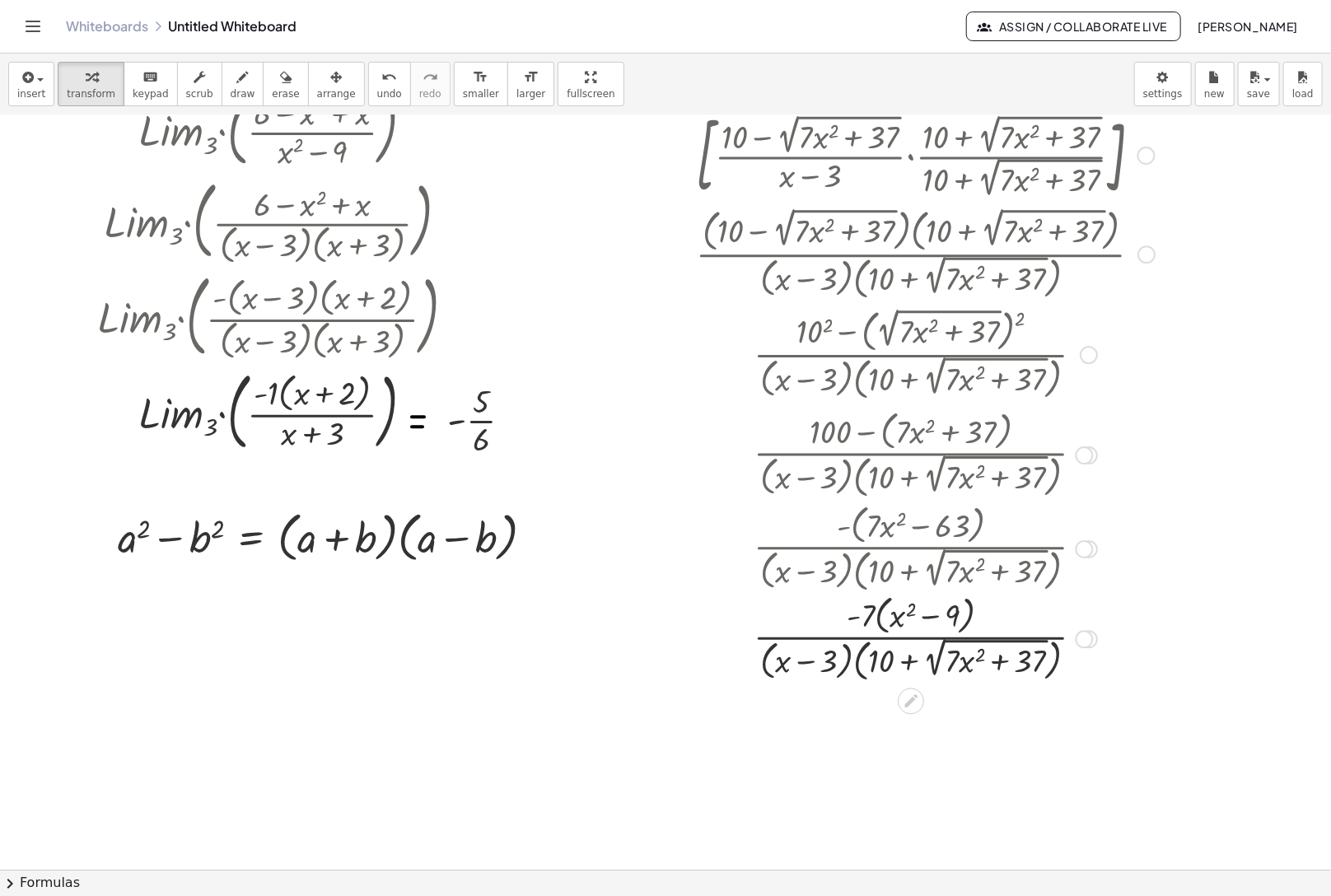
drag, startPoint x: 1090, startPoint y: 840, endPoint x: 1080, endPoint y: 630, distance: 210.2
click at [911, 640] on div "· 7 x 2 · ( + x − 3 ) · ( + 10 + 2 √ ( + · 7 · x 2 + 37 ) ) - + − 9 · ( ) Trans…" at bounding box center [911, 640] width 0 height 0
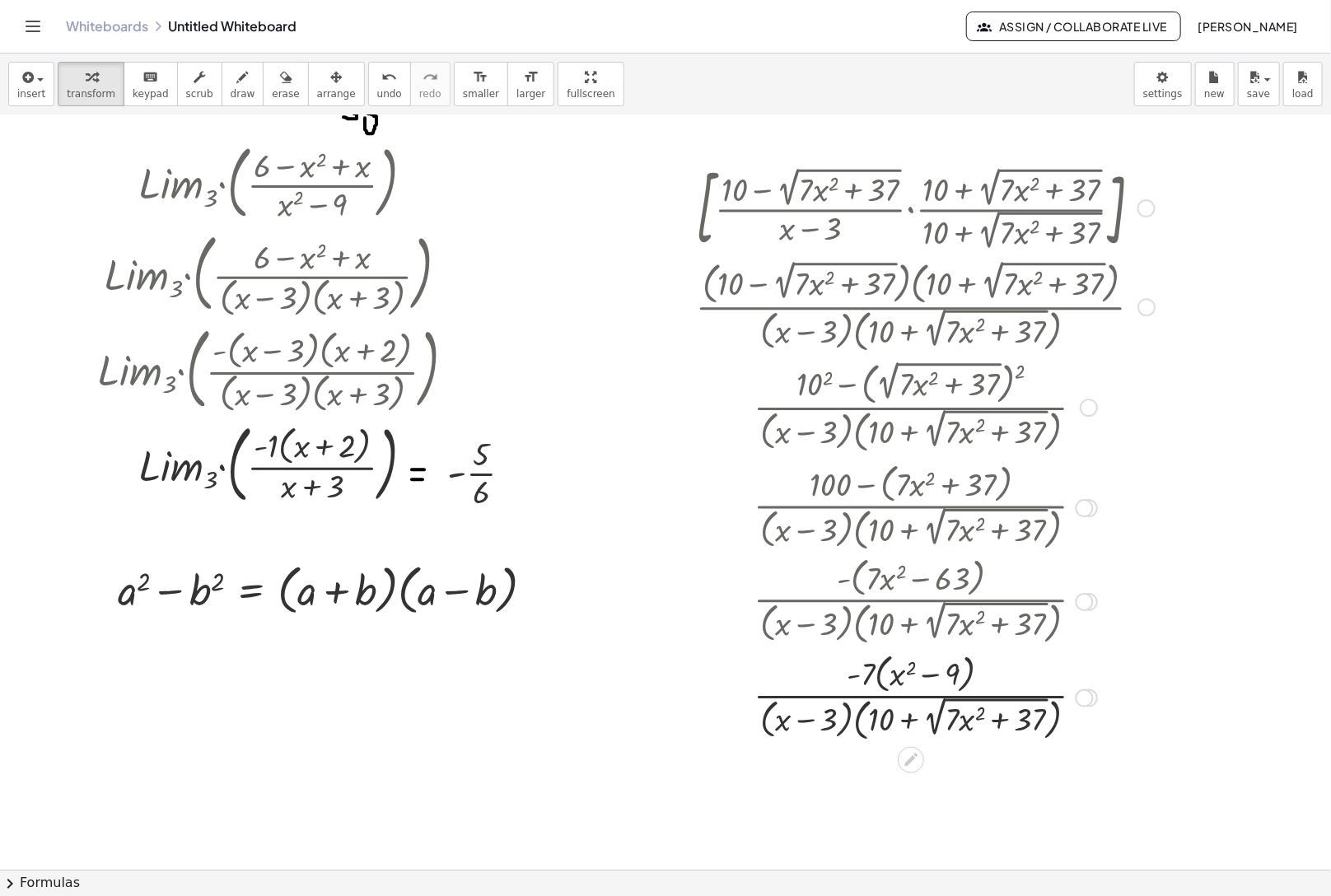
scroll to position [105, 0]
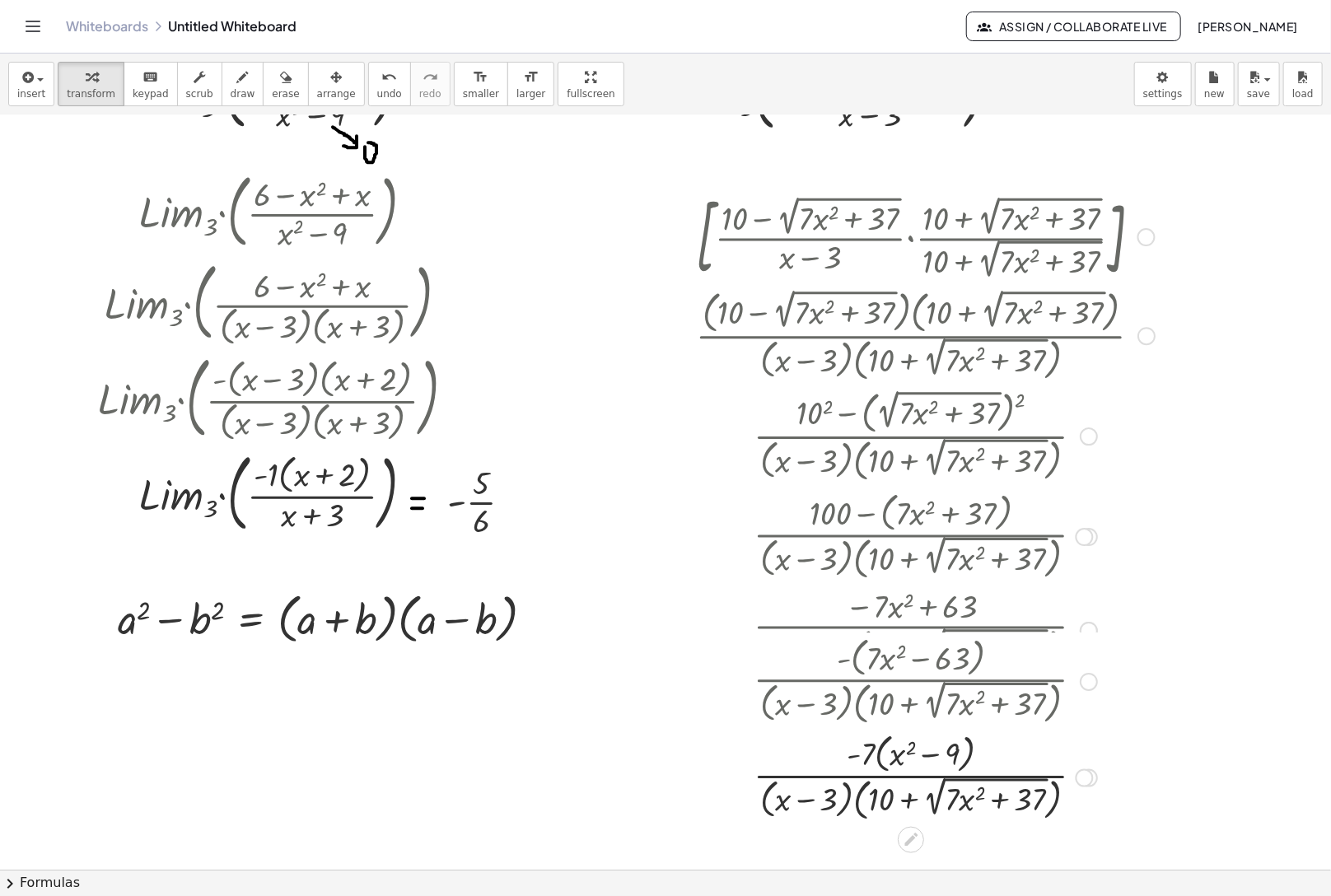
drag, startPoint x: 1081, startPoint y: 635, endPoint x: 1082, endPoint y: 694, distance: 59.0
click at [911, 682] on div "· - ( + · 7 · x 2 − 63 ) · ( + x − 3 ) · ( + 10 + 2 √ ( + · 7 · x 2 + 37 ) )" at bounding box center [911, 682] width 0 height 0
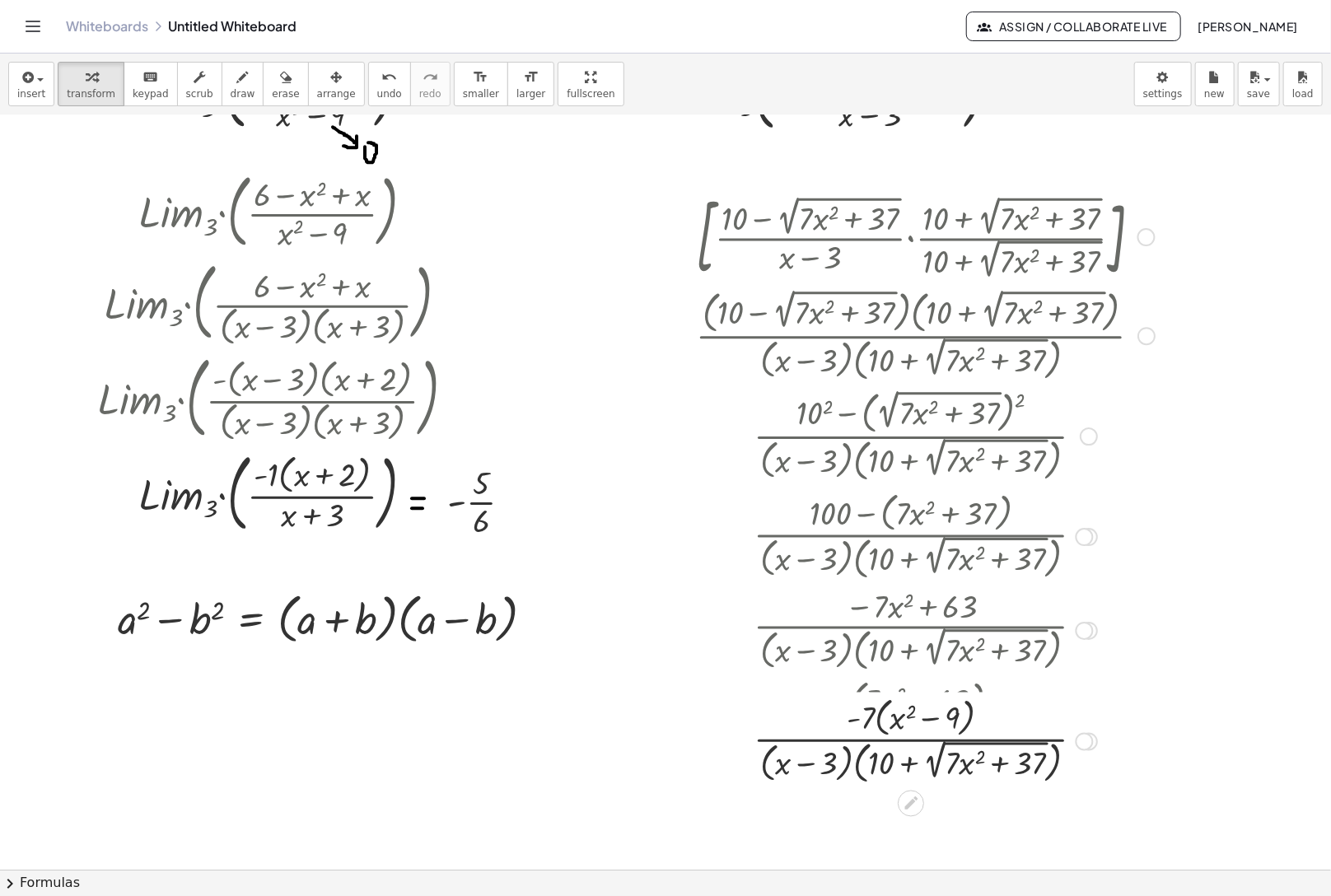
drag, startPoint x: 1084, startPoint y: 818, endPoint x: 1066, endPoint y: 730, distance: 89.8
click at [911, 742] on div "· 7 x 2 · ( + x − 3 ) · ( + 10 + 2 √ ( + · 7 · x 2 + 37 ) ) - + − 9 · ( ) Trans…" at bounding box center [911, 742] width 0 height 0
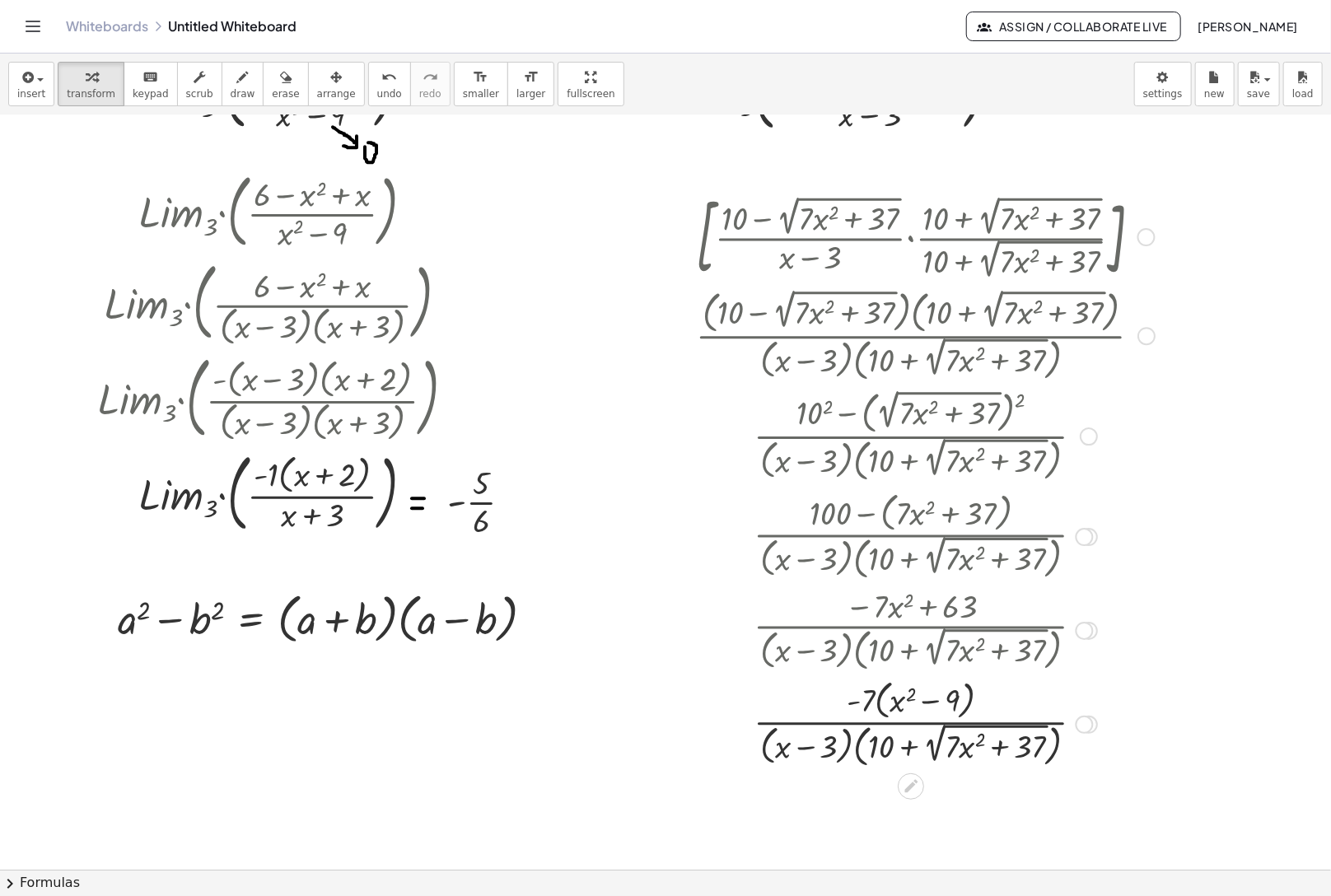
click at [1080, 723] on div at bounding box center [1084, 724] width 18 height 18
click at [1178, 686] on span "Transform line" at bounding box center [1156, 686] width 73 height 13
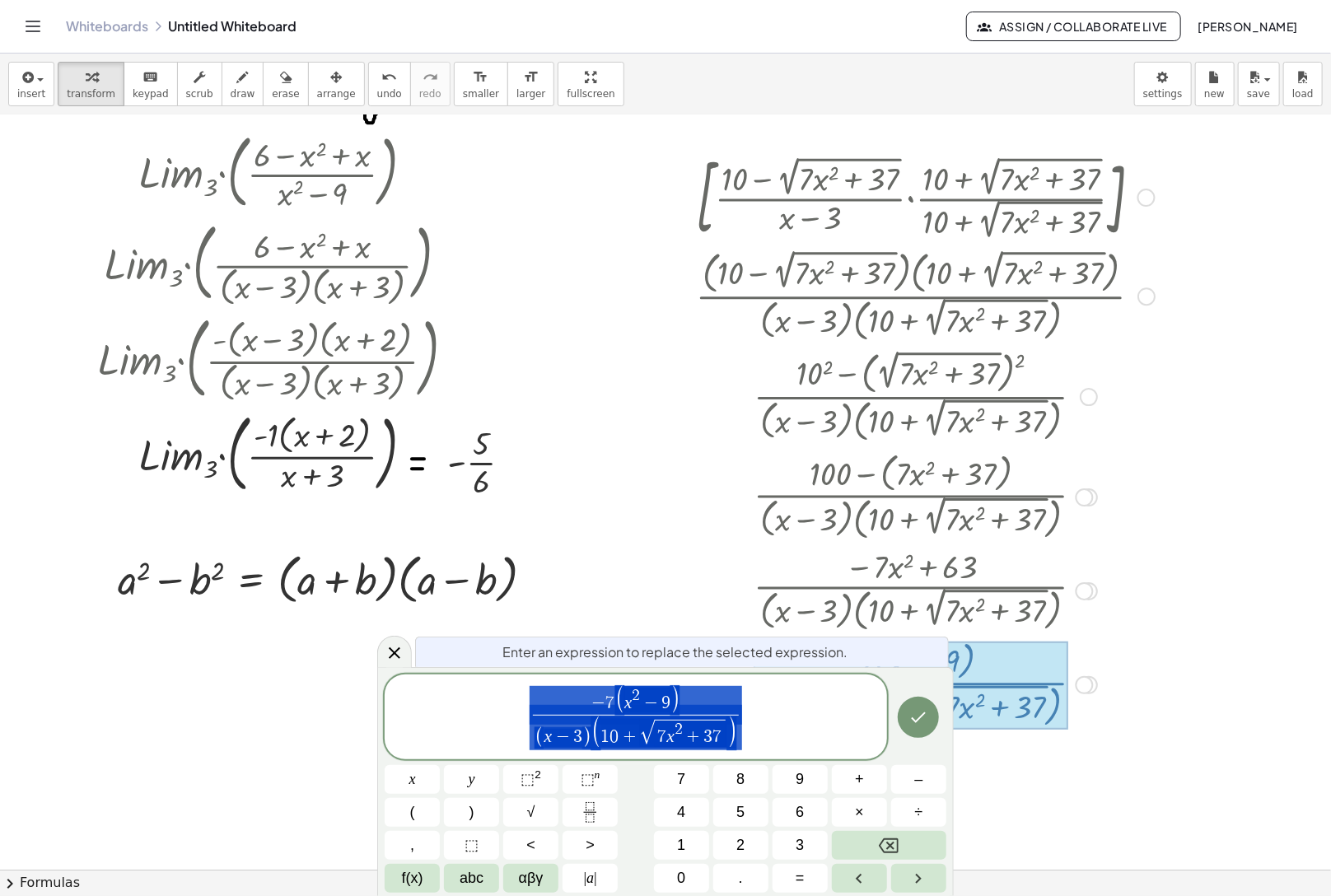
scroll to position [165, 0]
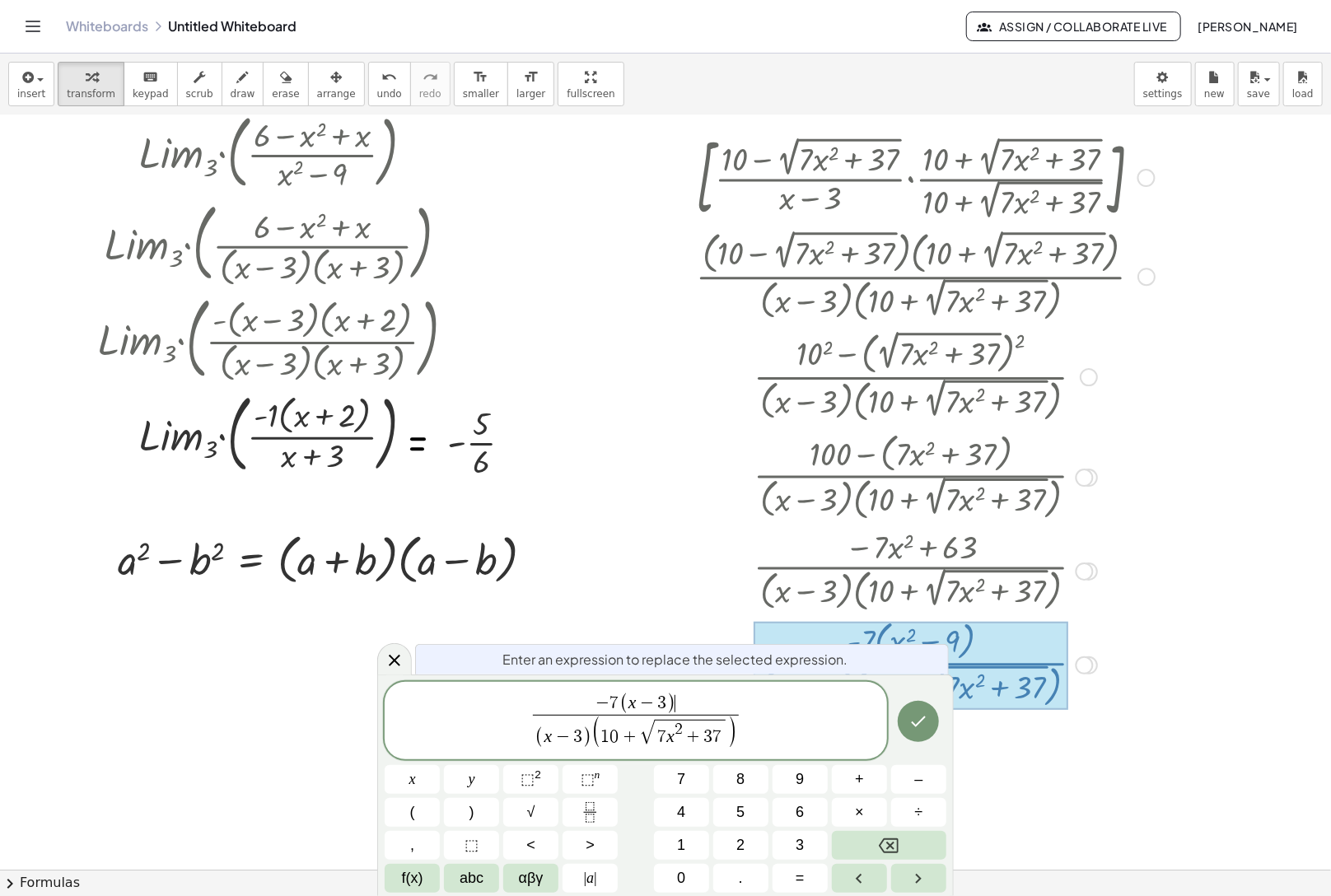
click at [680, 701] on span "− 7 ( x − 3 ) ​" at bounding box center [636, 704] width 205 height 21
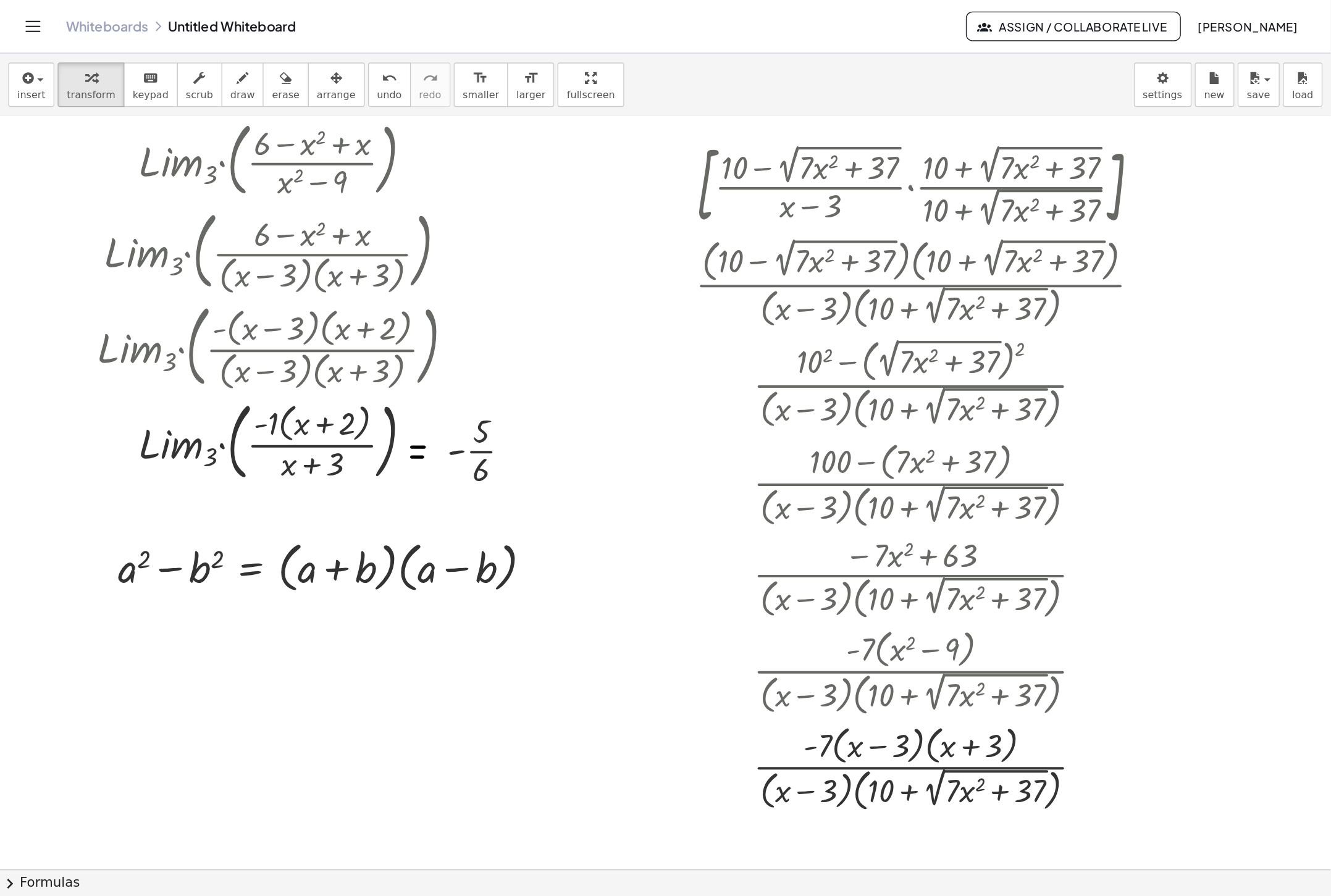
scroll to position [118, 0]
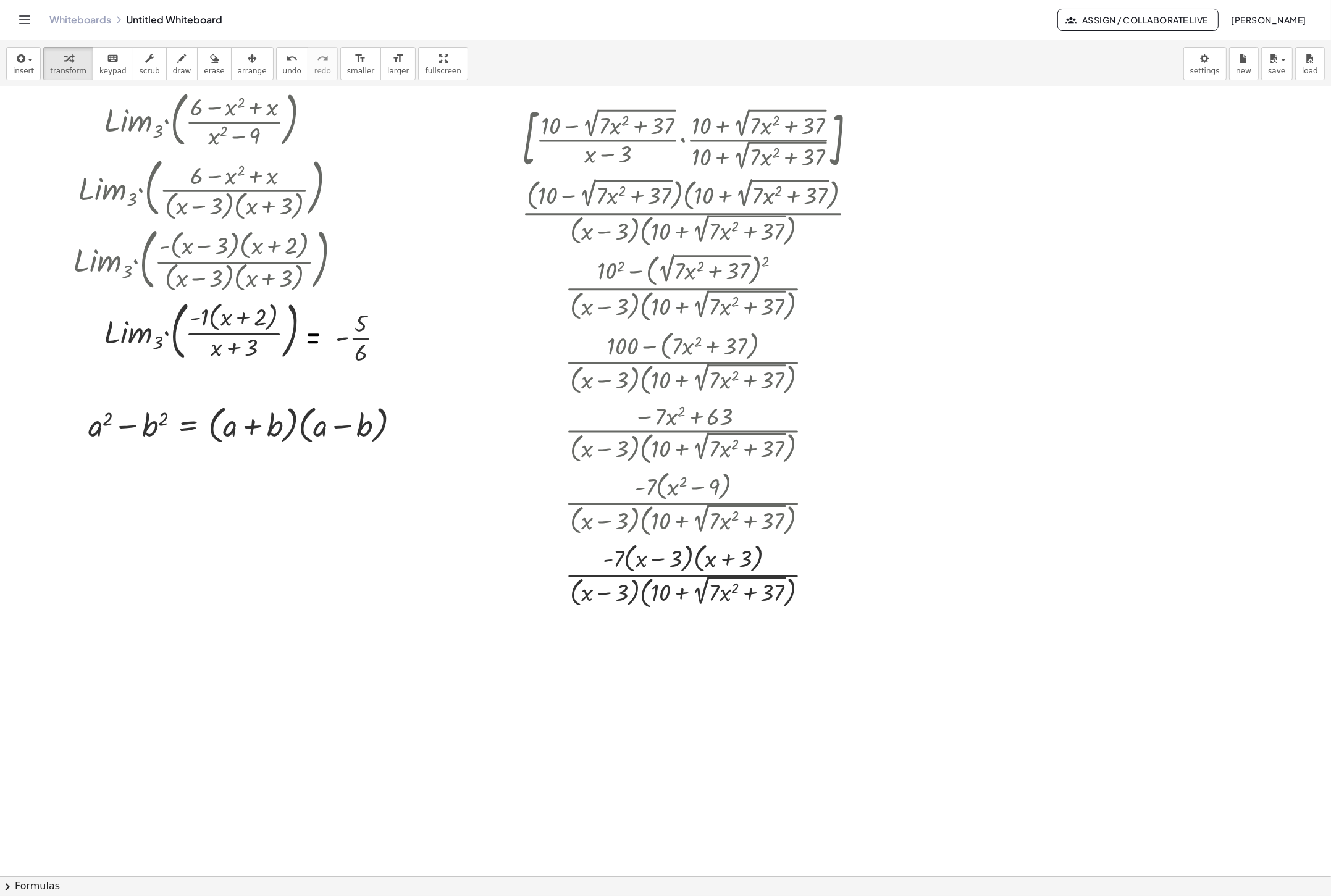
drag, startPoint x: 955, startPoint y: 20, endPoint x: 739, endPoint y: 660, distance: 675.5
click at [739, 660] on div at bounding box center [666, 758] width 1331 height 1579
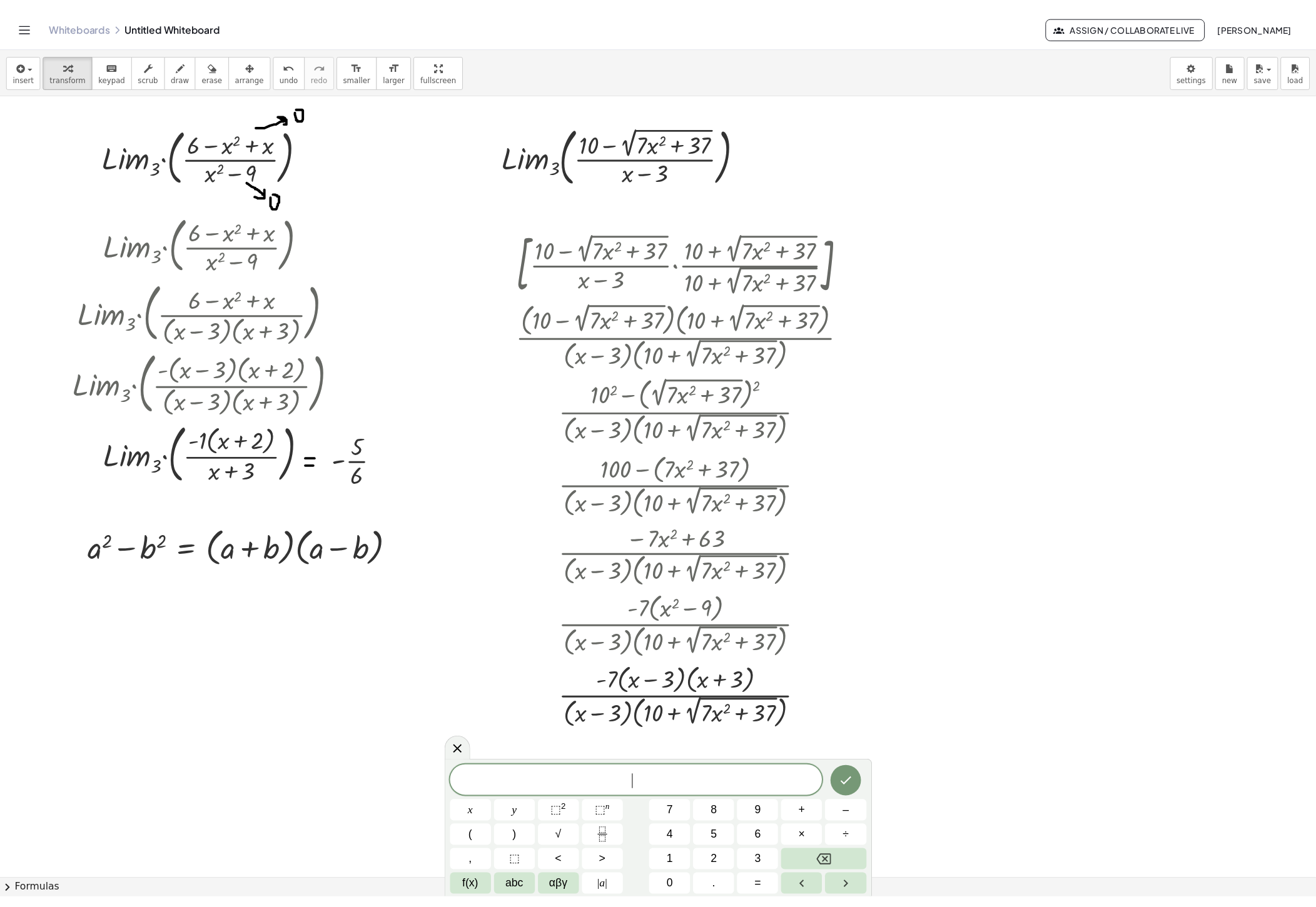
scroll to position [0, 0]
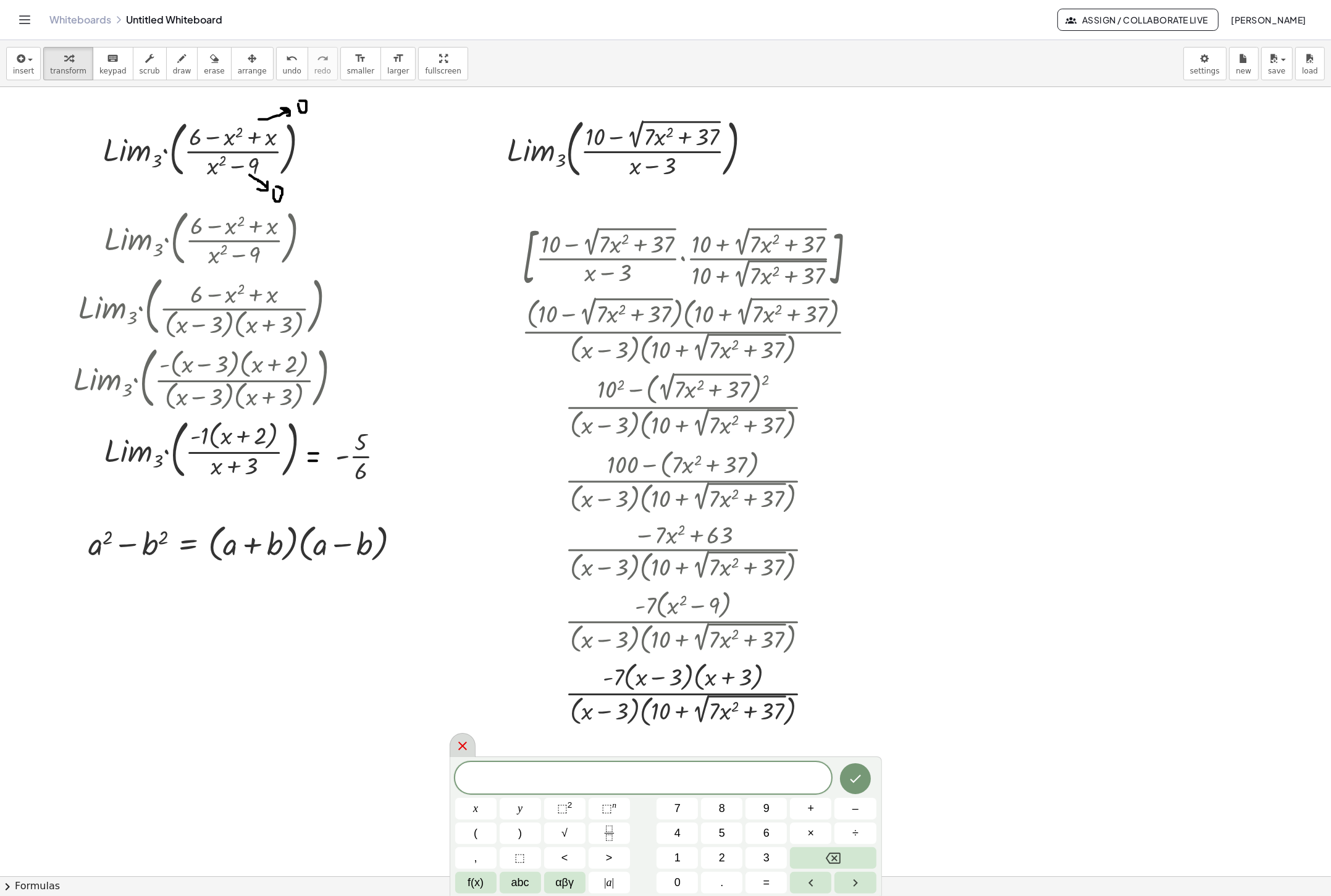
click at [467, 690] on icon at bounding box center [462, 745] width 15 height 15
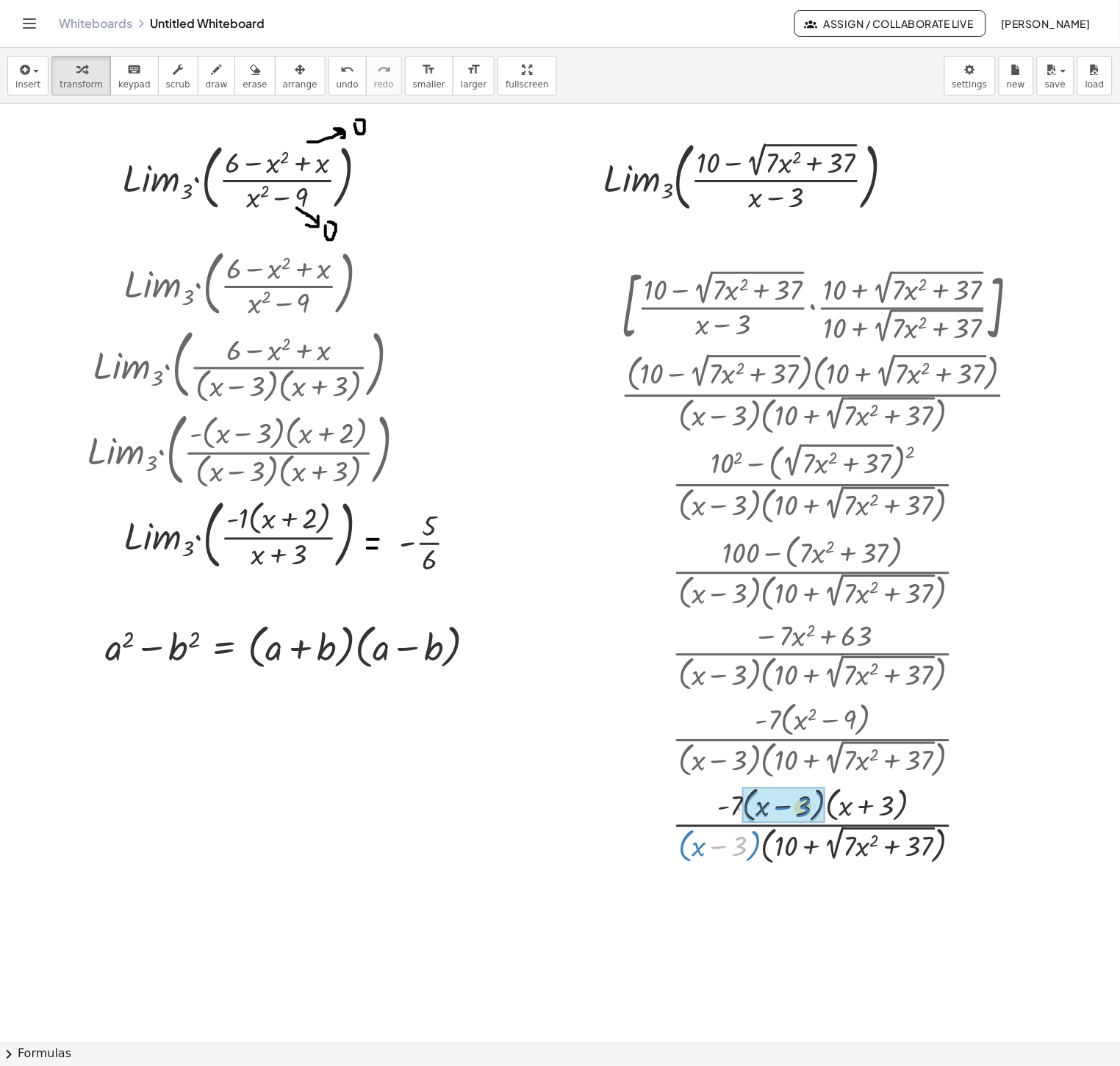
drag, startPoint x: 747, startPoint y: 853, endPoint x: 811, endPoint y: 815, distance: 74.4
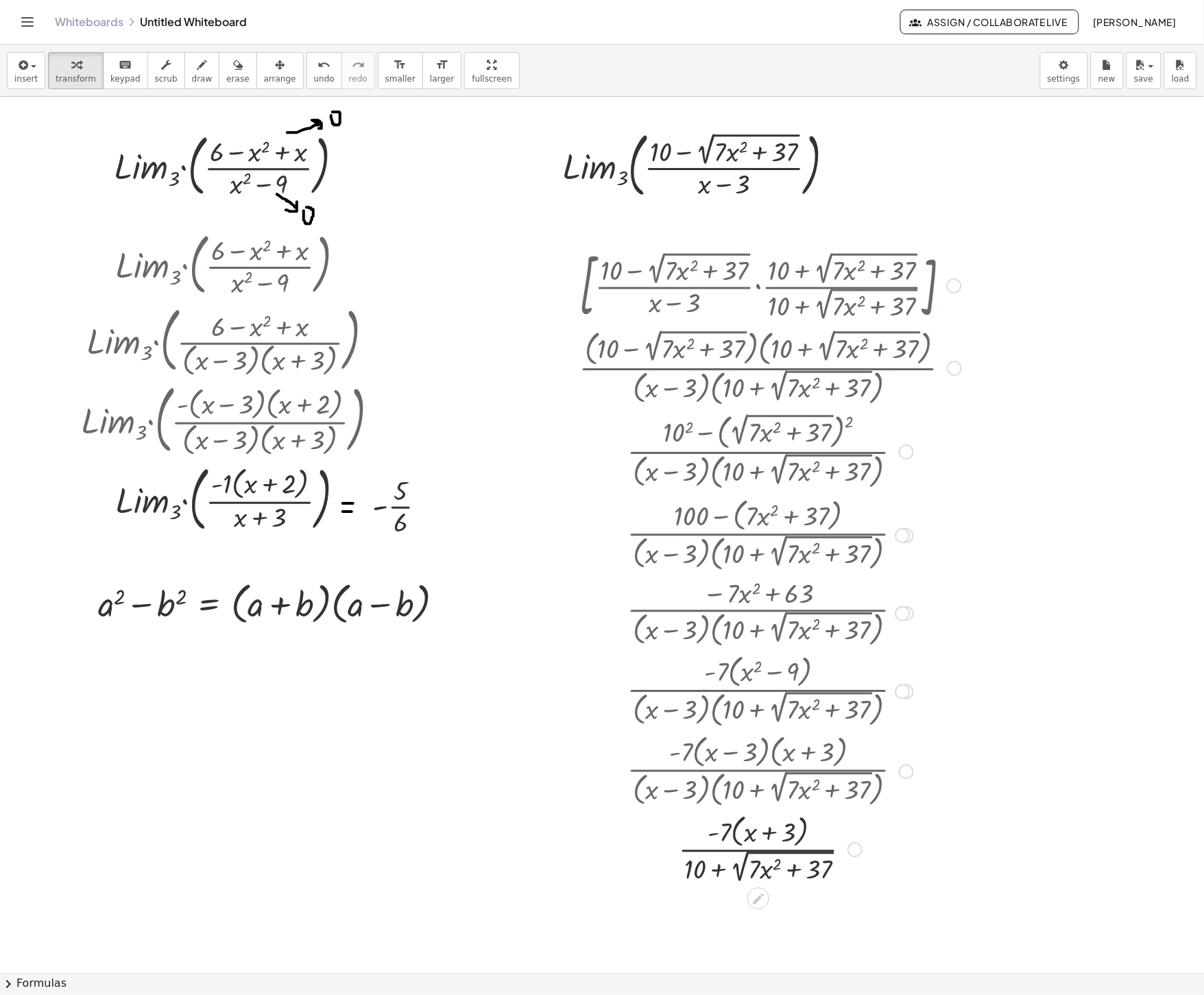
click at [853, 767] on div "Transform line Copy line as LaTeX Copy derivation as LaTeX Expand new lines: On" at bounding box center [855, 849] width 15 height 15
click at [948, 767] on span "Copy line as LaTeX" at bounding box center [925, 839] width 83 height 11
click at [533, 767] on div at bounding box center [602, 974] width 1204 height 1754
click at [900, 168] on div at bounding box center [602, 974] width 1204 height 1754
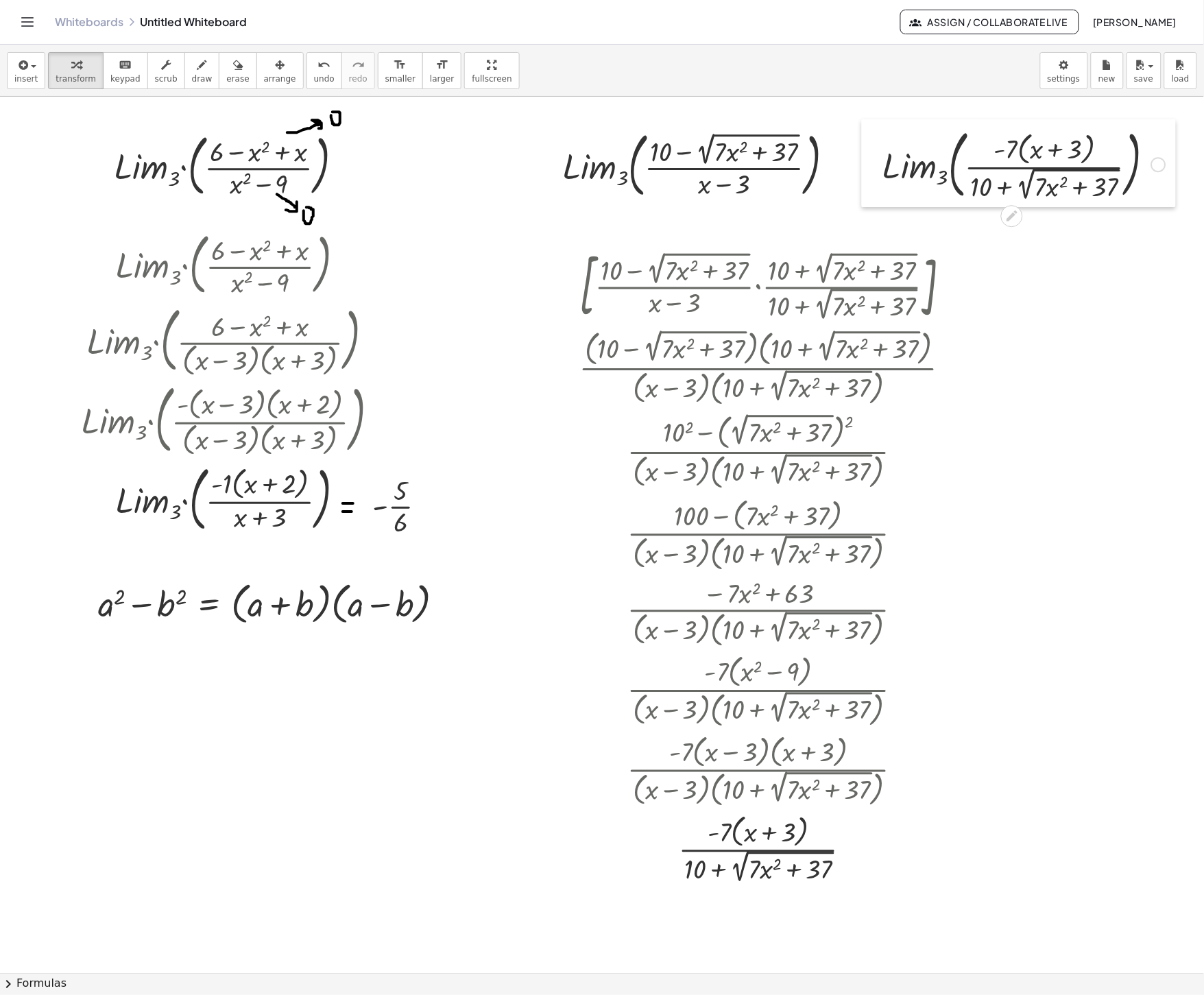
drag, startPoint x: 902, startPoint y: 201, endPoint x: 864, endPoint y: 154, distance: 60.4
click at [864, 154] on div at bounding box center [872, 164] width 21 height 88
click at [198, 66] on div "button" at bounding box center [202, 64] width 21 height 16
drag, startPoint x: 846, startPoint y: 174, endPoint x: 864, endPoint y: 177, distance: 18.2
click at [864, 177] on div at bounding box center [608, 974] width 1217 height 1754
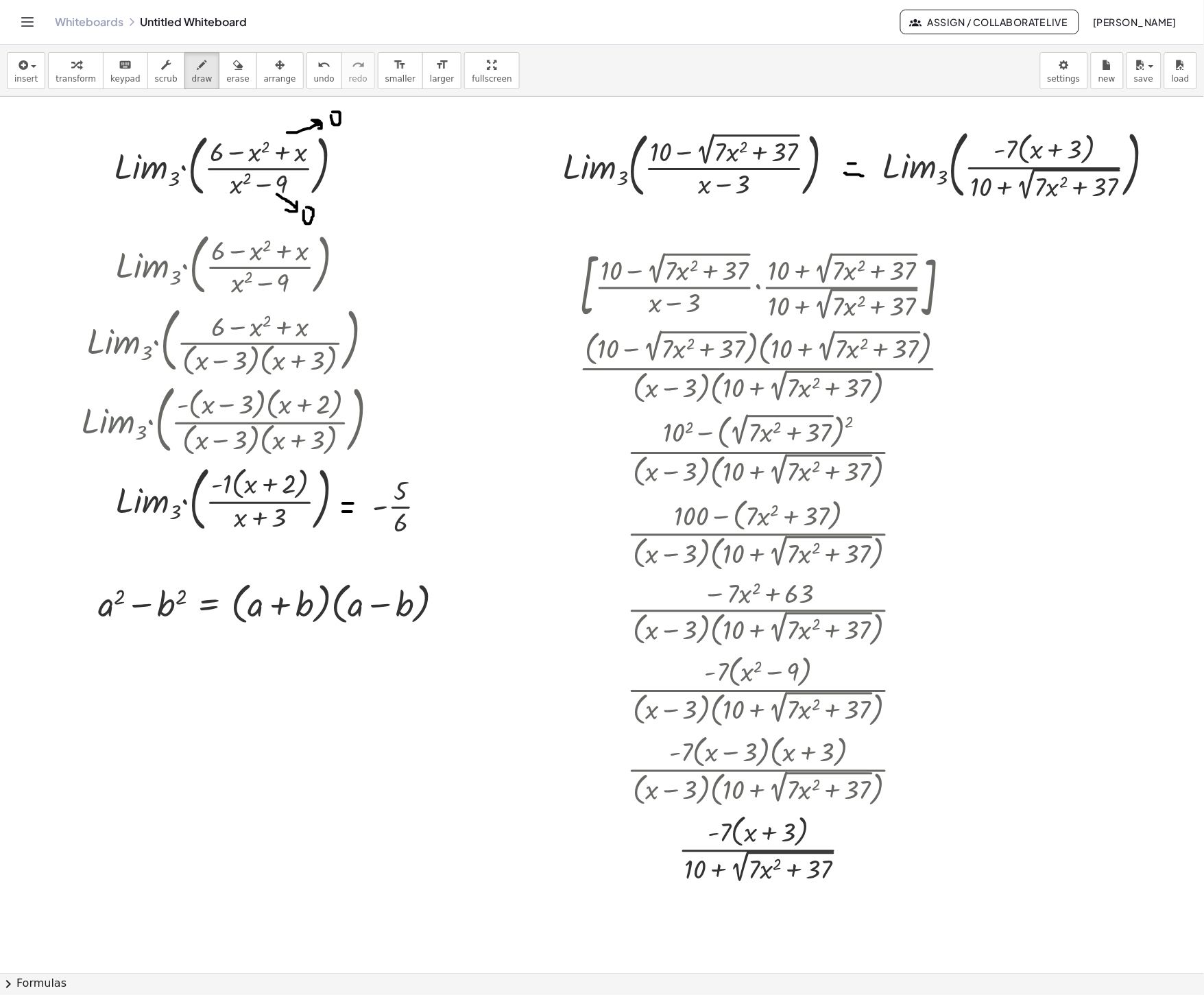
drag, startPoint x: 849, startPoint y: 164, endPoint x: 862, endPoint y: 164, distance: 13.0
click at [862, 164] on div at bounding box center [608, 974] width 1217 height 1754
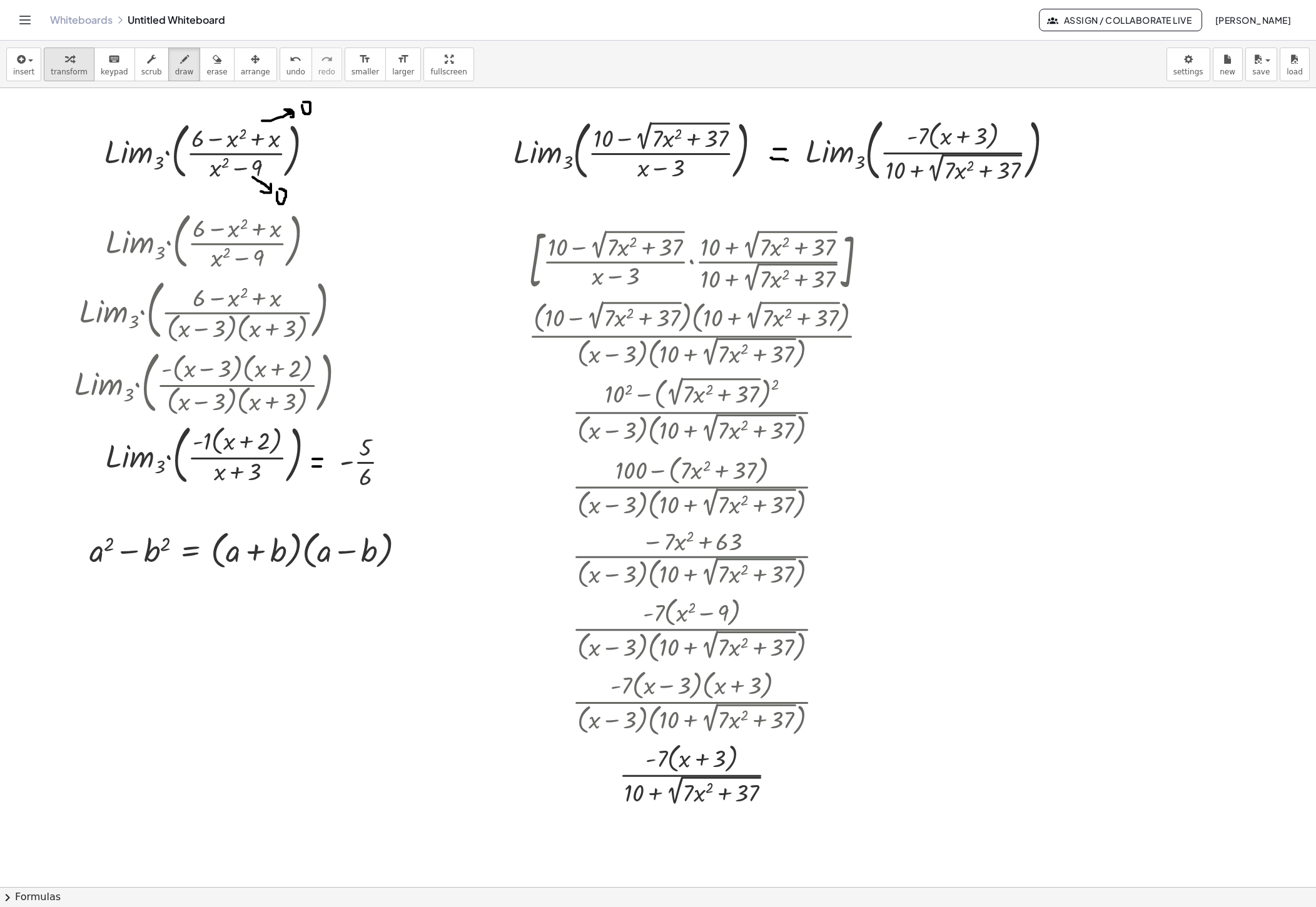
click at [72, 67] on span "transform" at bounding box center [69, 71] width 37 height 8
click at [894, 491] on div at bounding box center [658, 888] width 1316 height 1599
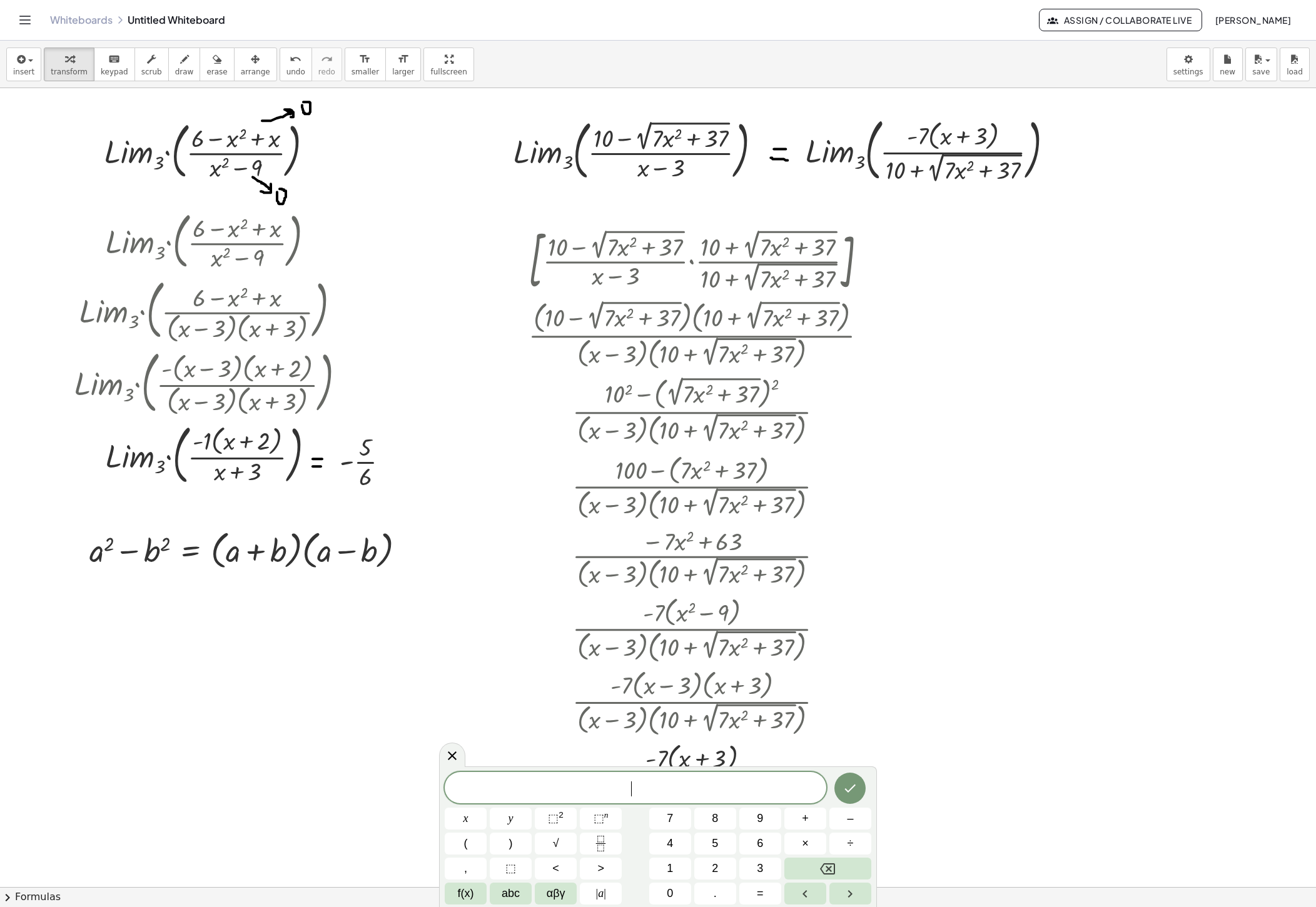
click at [894, 491] on div at bounding box center [658, 888] width 1316 height 1599
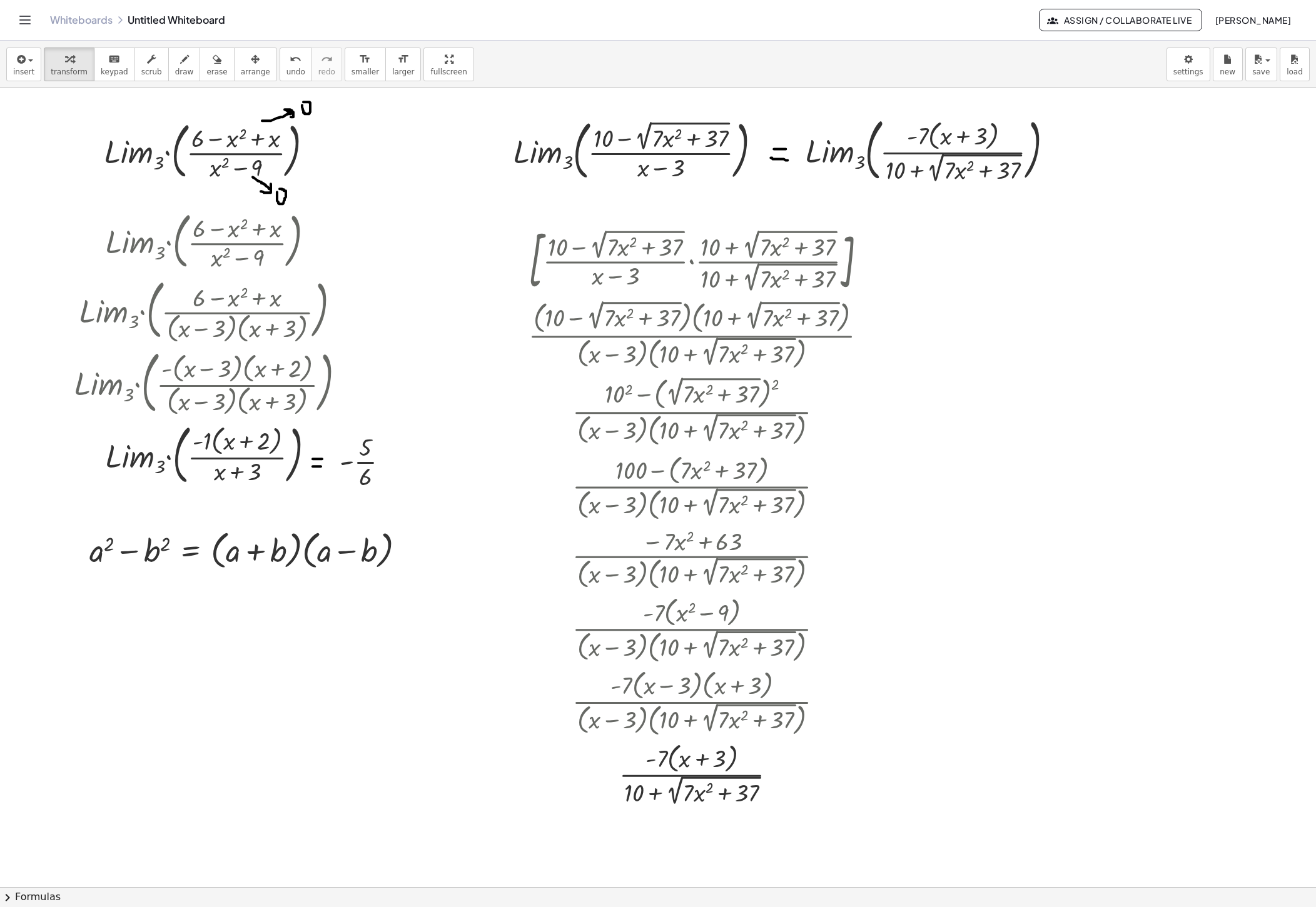
click at [894, 491] on div at bounding box center [658, 888] width 1316 height 1599
drag, startPoint x: 1029, startPoint y: 491, endPoint x: 992, endPoint y: 316, distance: 178.9
click at [894, 316] on div at bounding box center [1001, 353] width 19 height 76
click at [894, 675] on div at bounding box center [658, 888] width 1316 height 1599
drag, startPoint x: 1036, startPoint y: 675, endPoint x: 1046, endPoint y: 572, distance: 103.5
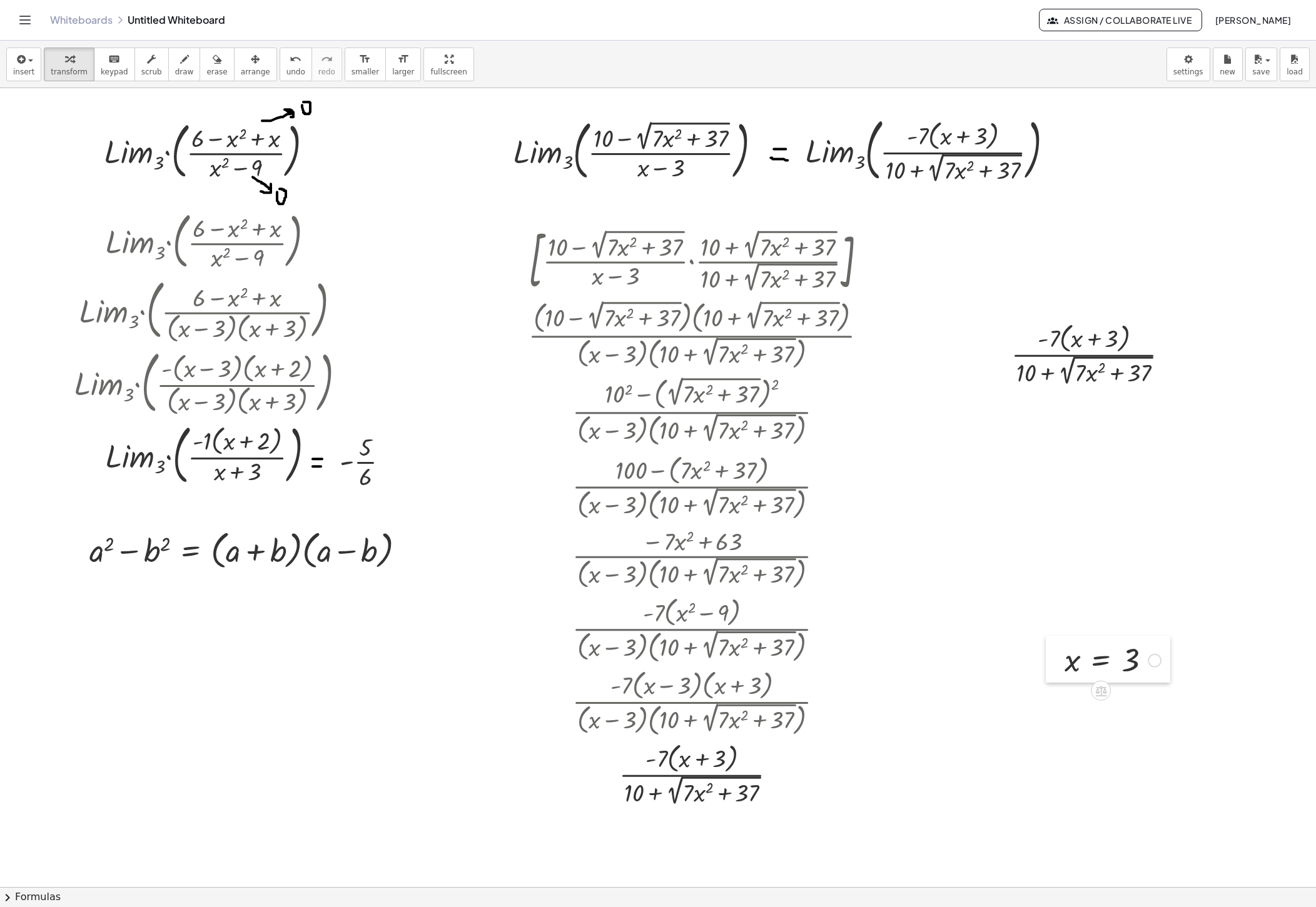
click at [894, 636] on div at bounding box center [1055, 659] width 19 height 47
drag, startPoint x: 1068, startPoint y: 604, endPoint x: 1081, endPoint y: 351, distance: 253.3
click at [894, 449] on div at bounding box center [1095, 423] width 186 height 69
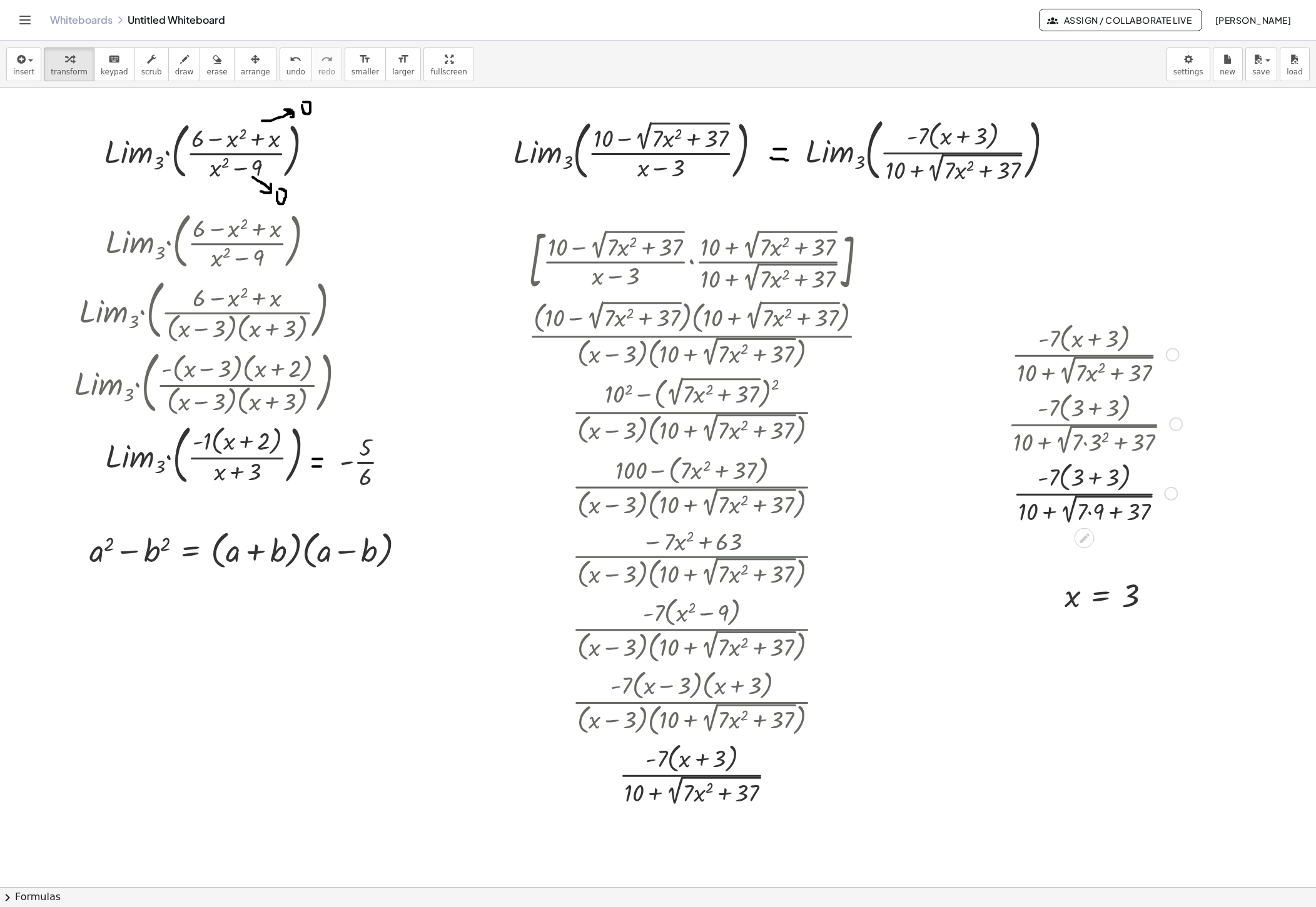
click at [894, 513] on div at bounding box center [1095, 492] width 186 height 69
click at [894, 516] on div at bounding box center [1095, 492] width 186 height 69
click at [894, 521] on div at bounding box center [1095, 492] width 186 height 68
click at [894, 519] on div at bounding box center [1095, 492] width 186 height 66
click at [894, 484] on div at bounding box center [1095, 492] width 186 height 66
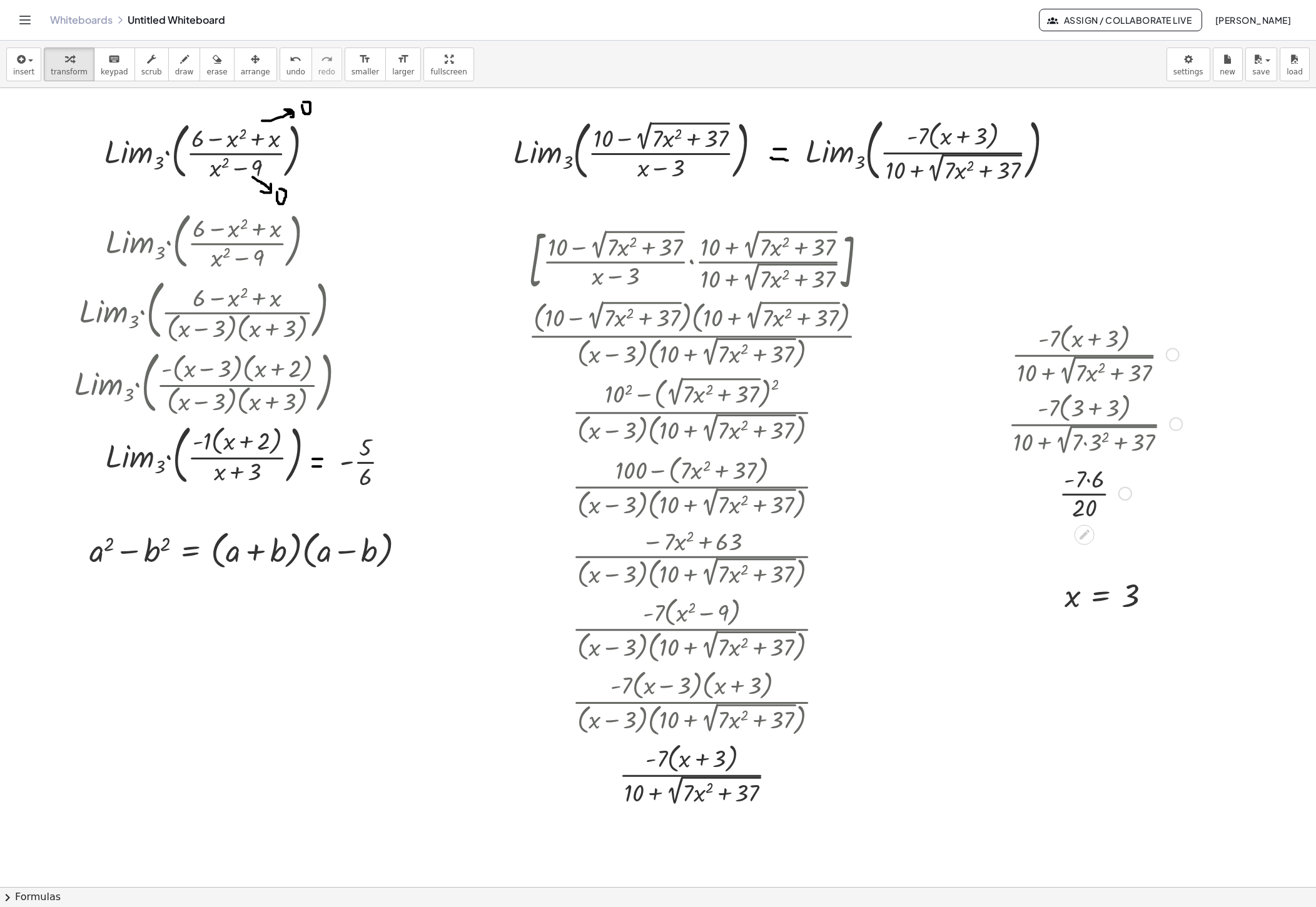
click at [894, 484] on div at bounding box center [1095, 492] width 186 height 62
drag, startPoint x: 1071, startPoint y: 486, endPoint x: 1059, endPoint y: 499, distance: 17.7
click at [894, 499] on div at bounding box center [1095, 492] width 186 height 62
drag, startPoint x: 1093, startPoint y: 516, endPoint x: 1093, endPoint y: 493, distance: 23.0
drag, startPoint x: 1046, startPoint y: 598, endPoint x: 1053, endPoint y: 674, distance: 76.3
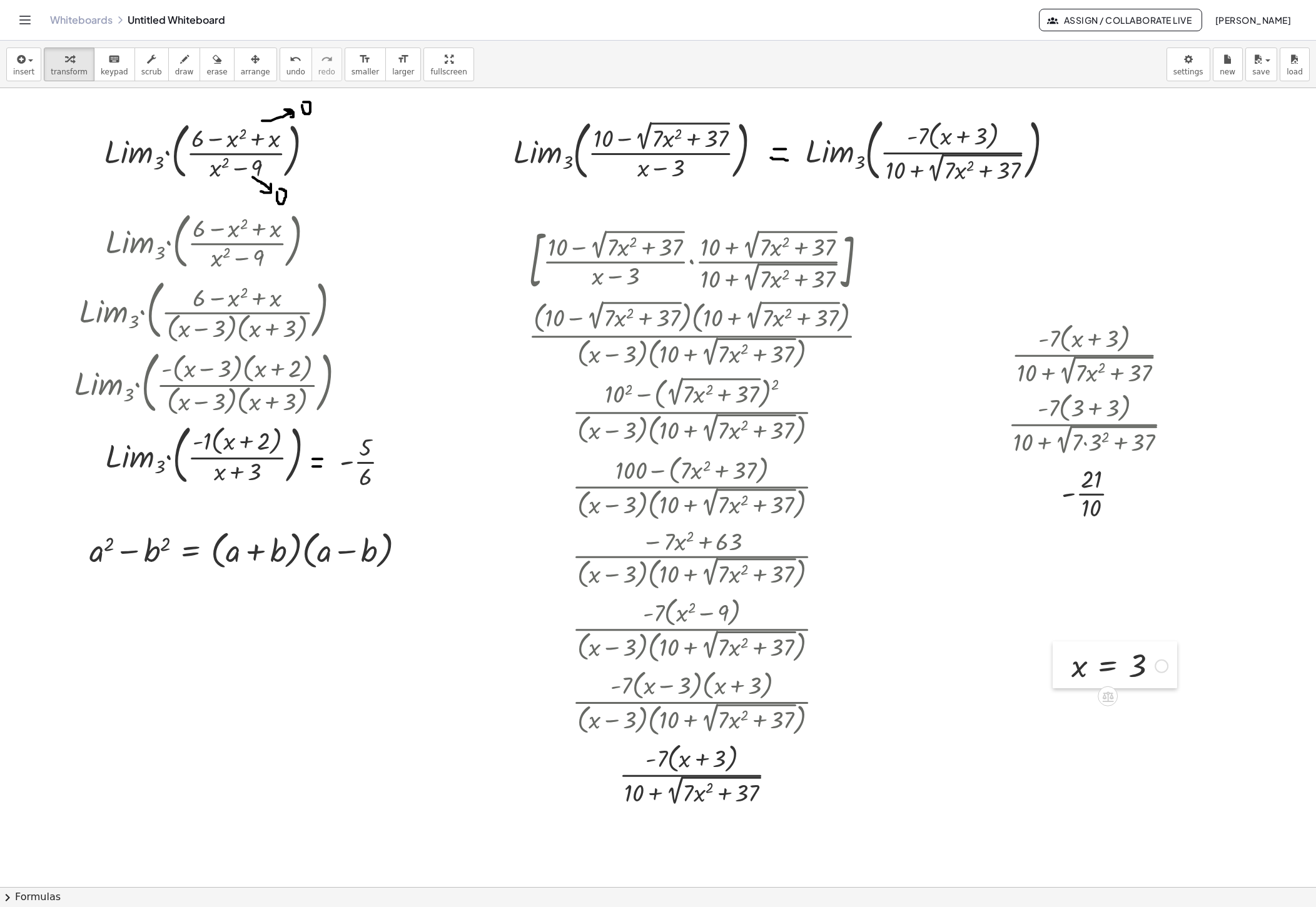
click at [894, 674] on div at bounding box center [1062, 665] width 19 height 47
drag, startPoint x: 1121, startPoint y: 495, endPoint x: 1131, endPoint y: 561, distance: 66.8
click at [894, 556] on div "- · 21 · 10" at bounding box center [1084, 556] width 0 height 0
drag, startPoint x: 1123, startPoint y: 555, endPoint x: 1119, endPoint y: 572, distance: 17.5
click at [894, 572] on div at bounding box center [1122, 571] width 14 height 14
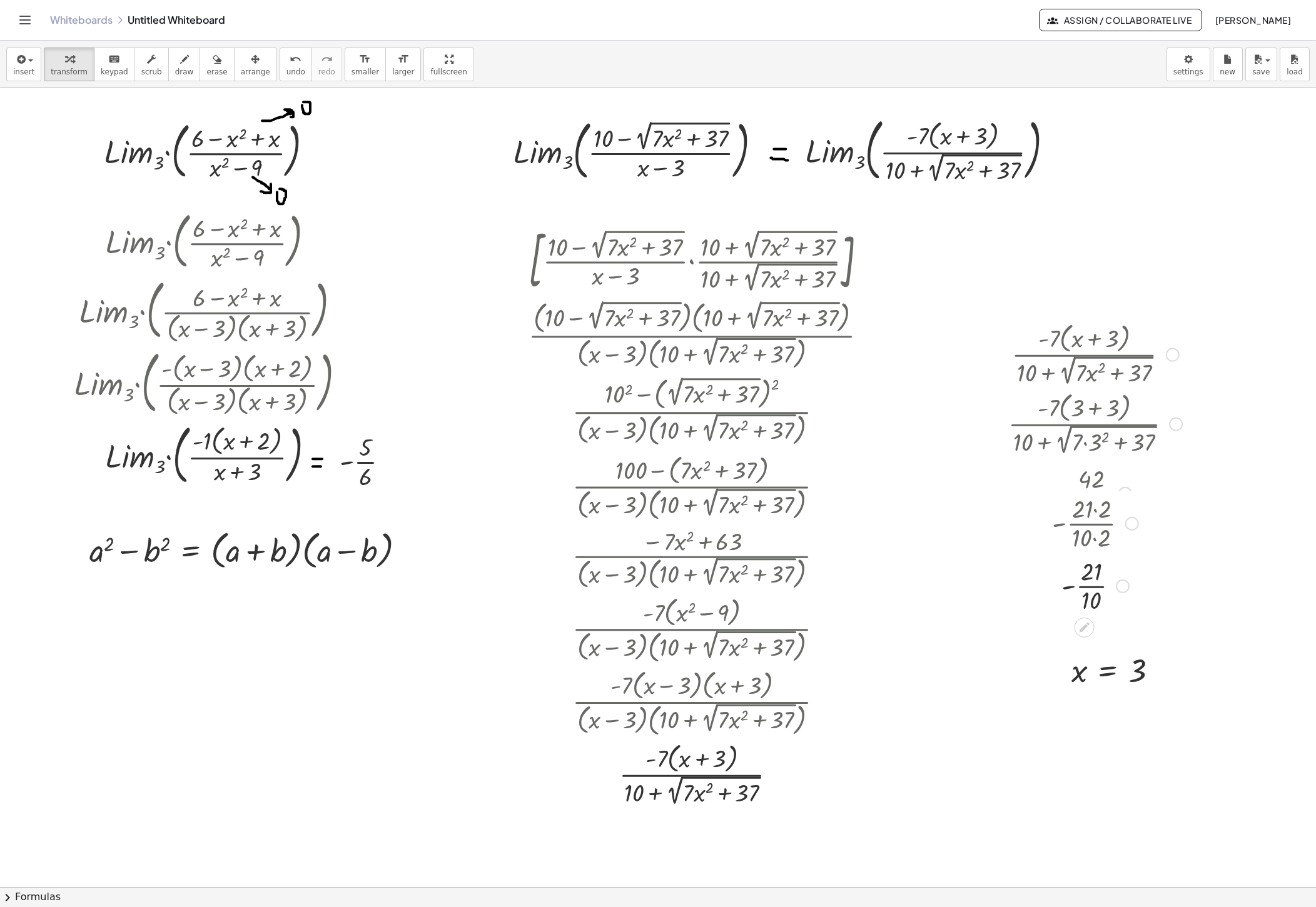
drag, startPoint x: 1116, startPoint y: 554, endPoint x: 1131, endPoint y: 582, distance: 31.8
click at [894, 586] on div "- · 21 · 10" at bounding box center [1084, 586] width 0 height 0
click at [894, 584] on div at bounding box center [1095, 554] width 186 height 62
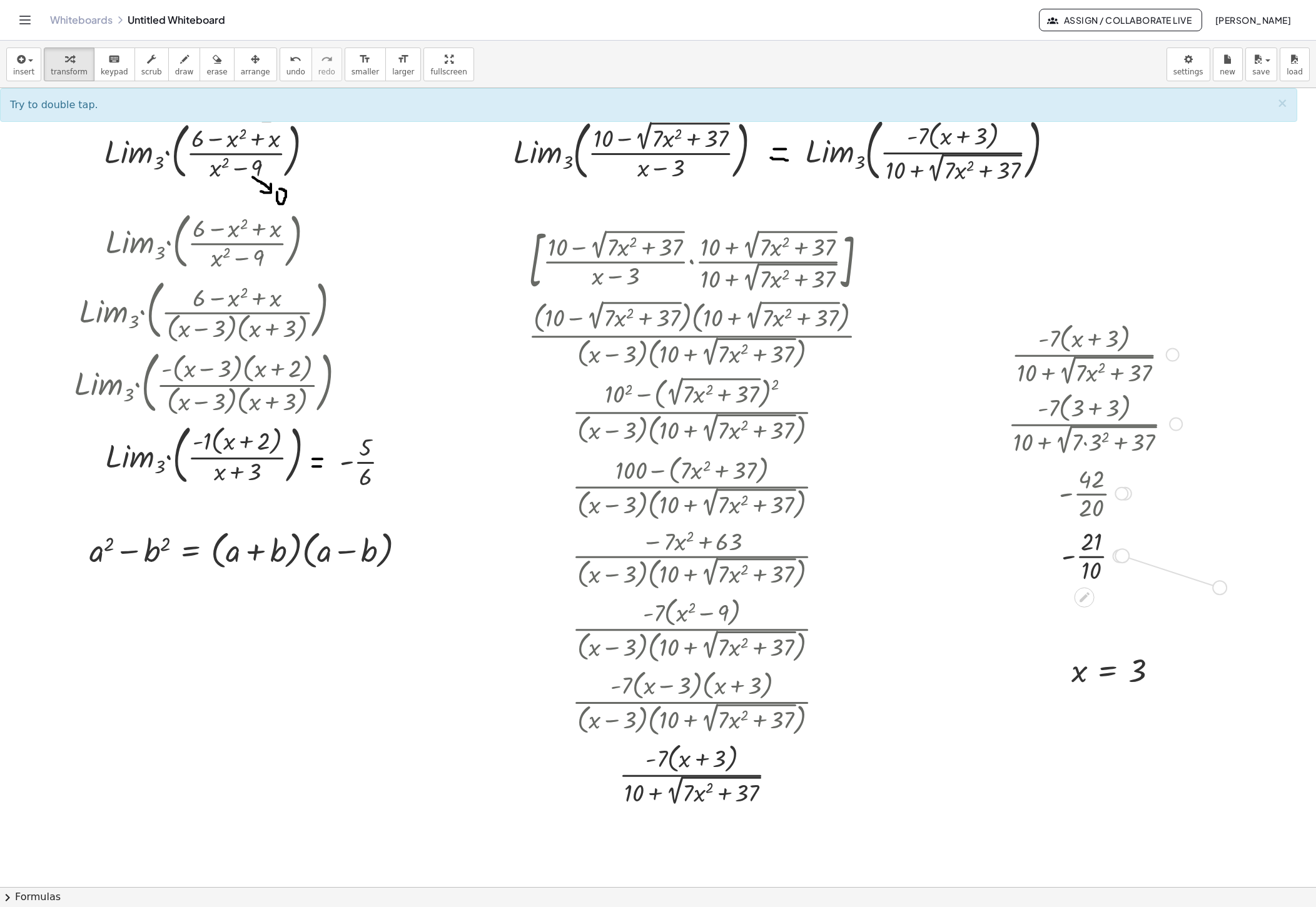
drag, startPoint x: 1118, startPoint y: 558, endPoint x: 1219, endPoint y: 590, distance: 105.9
click at [894, 590] on div "· L · i · m 3 · ( · ( + 6 − x 2 + x ) · ( + x 2 − 9 ) ) Fix a mistake Transform…" at bounding box center [658, 888] width 1316 height 1599
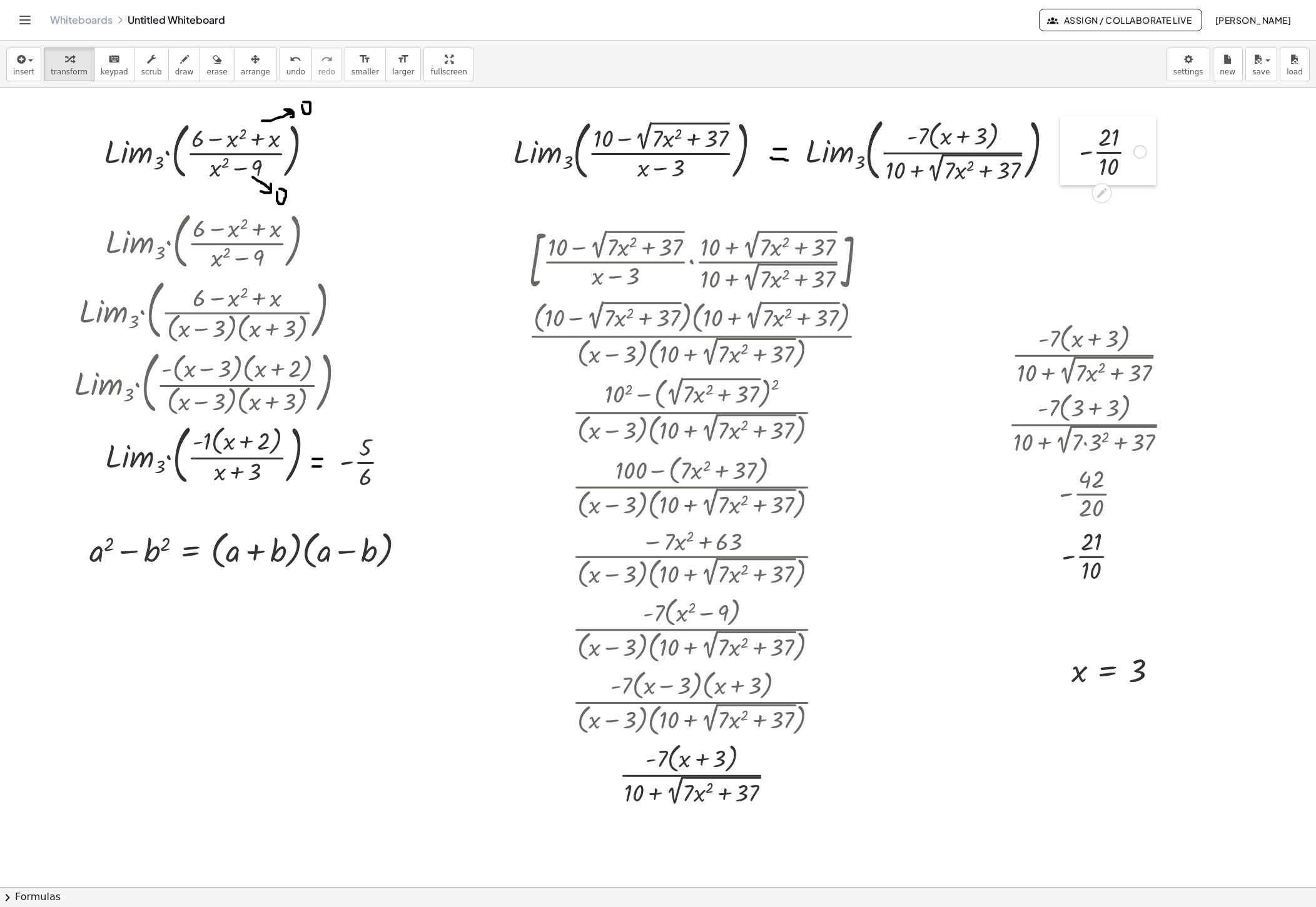
drag, startPoint x: 1145, startPoint y: 598, endPoint x: 1073, endPoint y: 168, distance: 436.0
click at [894, 168] on div at bounding box center [1069, 150] width 19 height 69
click at [175, 69] on span "draw" at bounding box center [184, 71] width 19 height 8
drag, startPoint x: 1055, startPoint y: 159, endPoint x: 1066, endPoint y: 159, distance: 11.0
click at [894, 159] on div at bounding box center [658, 888] width 1316 height 1599
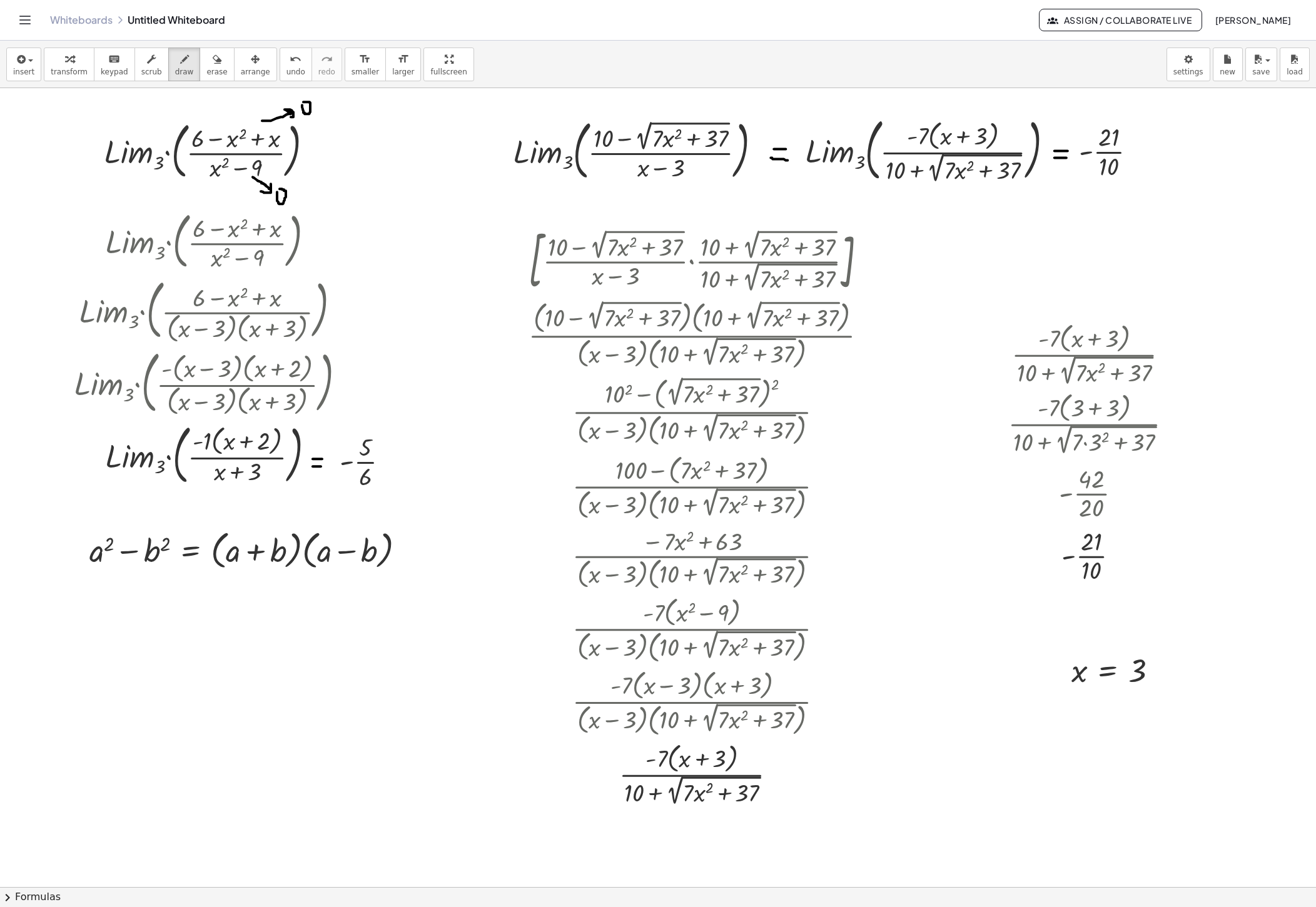
drag, startPoint x: 1055, startPoint y: 152, endPoint x: 1068, endPoint y: 152, distance: 13.0
click at [894, 152] on div at bounding box center [658, 888] width 1316 height 1599
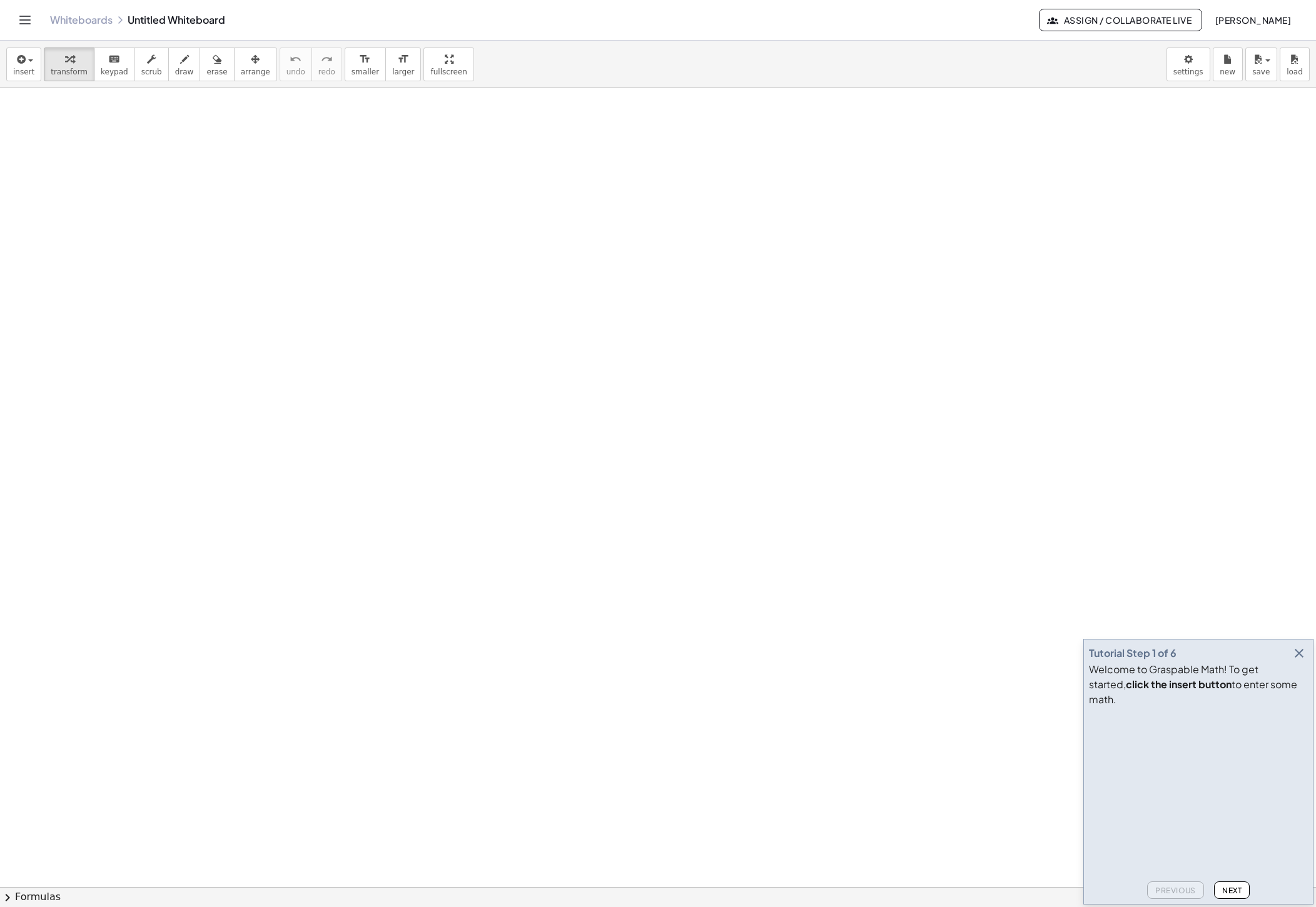
click at [651, 311] on div at bounding box center [658, 888] width 1316 height 1599
drag, startPoint x: 656, startPoint y: 336, endPoint x: 77, endPoint y: 143, distance: 610.3
click at [77, 143] on div at bounding box center [81, 154] width 19 height 74
click at [175, 70] on span "draw" at bounding box center [184, 71] width 19 height 8
click at [155, 159] on div at bounding box center [658, 888] width 1316 height 1599
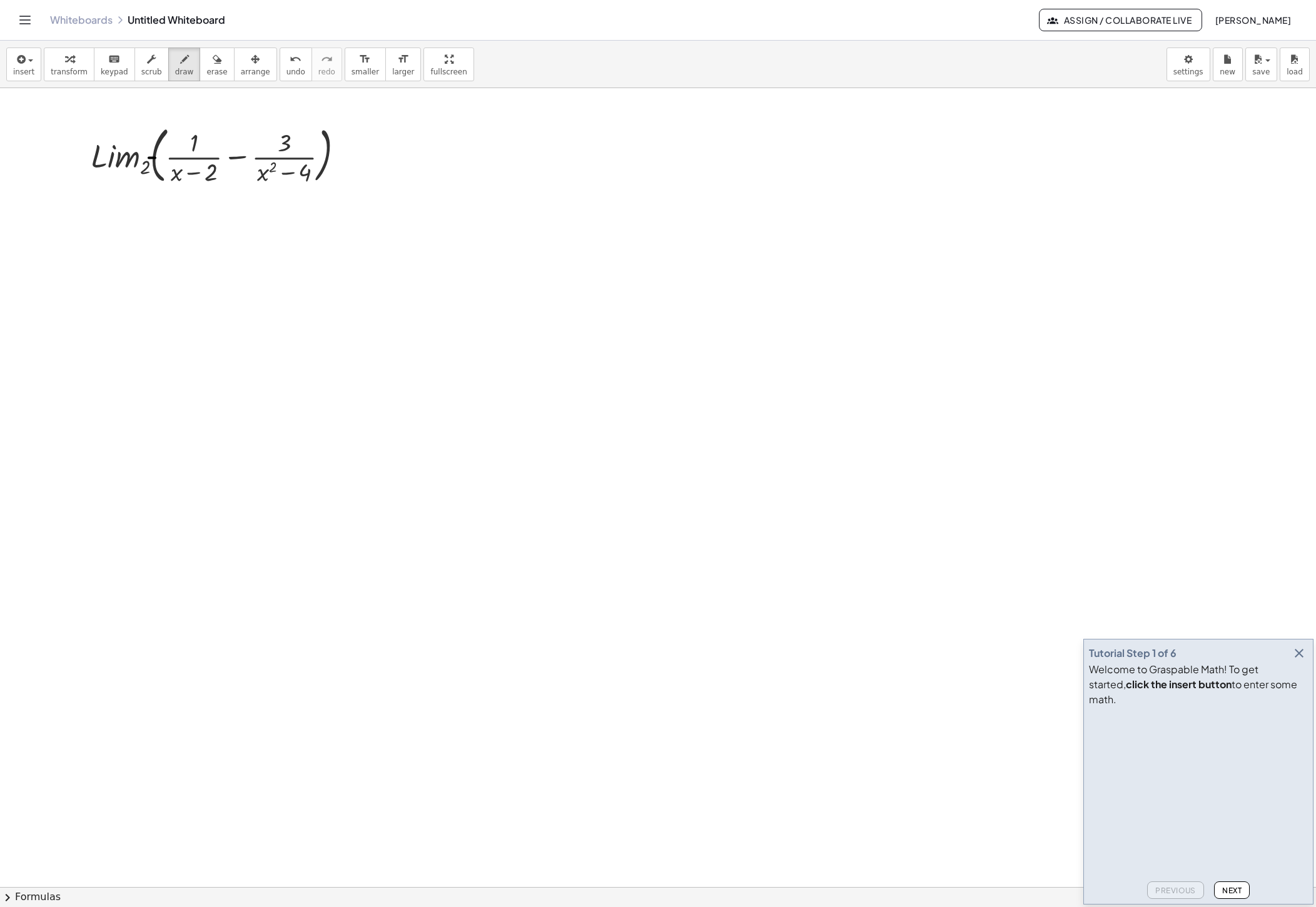
click at [1298, 661] on icon "button" at bounding box center [1298, 653] width 15 height 15
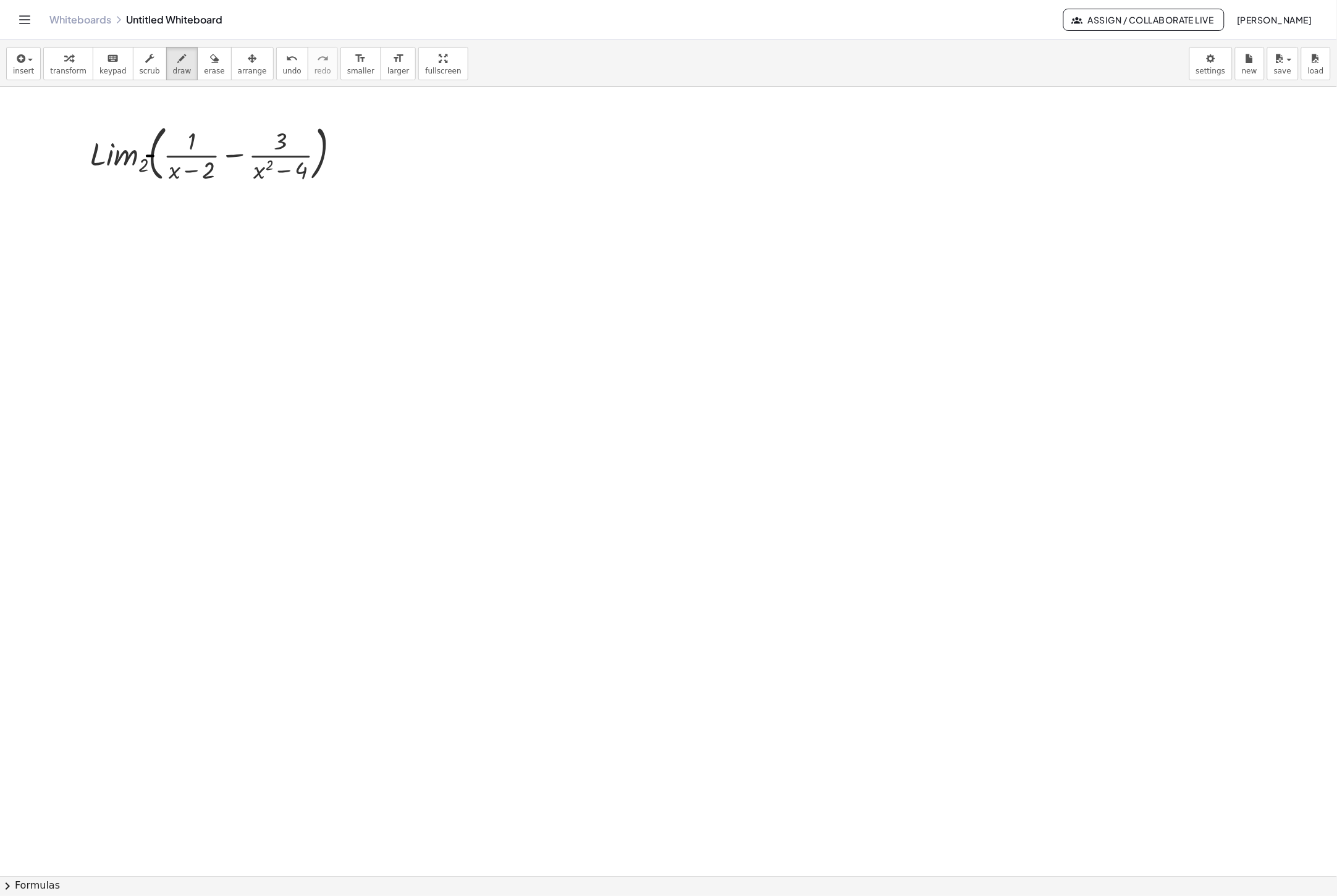
click at [636, 507] on div at bounding box center [668, 877] width 1337 height 1579
click at [759, 483] on div at bounding box center [668, 877] width 1337 height 1579
click at [200, 77] on button "erase" at bounding box center [214, 63] width 34 height 33
drag, startPoint x: 870, startPoint y: 496, endPoint x: 250, endPoint y: 331, distance: 641.6
click at [250, 331] on div at bounding box center [668, 877] width 1337 height 1579
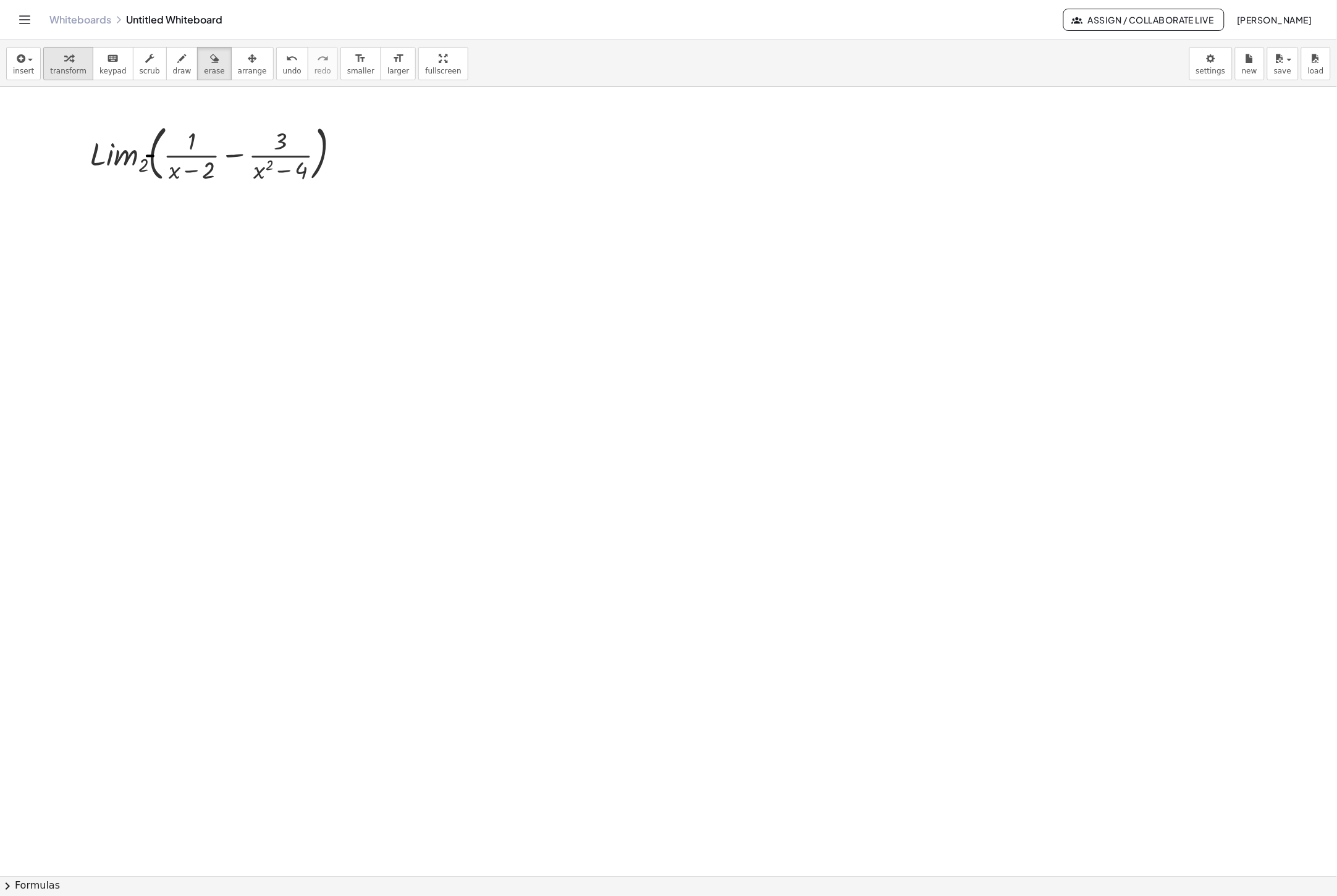
click at [79, 76] on span "transform" at bounding box center [68, 70] width 37 height 8
click at [732, 598] on div at bounding box center [668, 877] width 1337 height 1579
drag, startPoint x: 746, startPoint y: 644, endPoint x: 858, endPoint y: 165, distance: 491.9
click at [858, 165] on div at bounding box center [853, 154] width 19 height 73
click at [864, 601] on div at bounding box center [668, 877] width 1337 height 1579
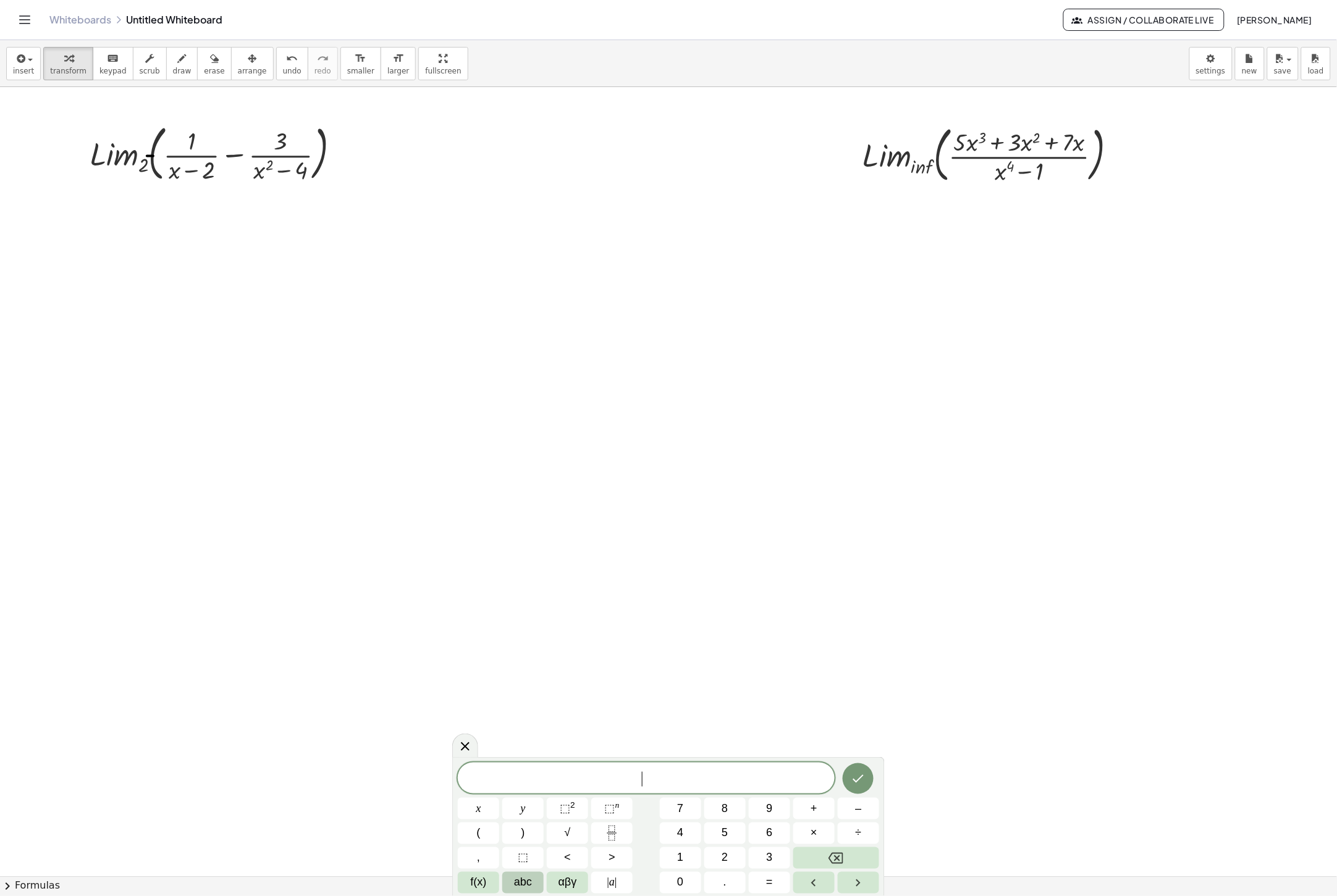
click at [519, 886] on span "abc" at bounding box center [523, 883] width 18 height 17
click at [467, 878] on span "123" at bounding box center [473, 883] width 19 height 17
click at [562, 884] on span "αβγ" at bounding box center [568, 883] width 19 height 17
click at [897, 696] on div at bounding box center [668, 877] width 1337 height 1579
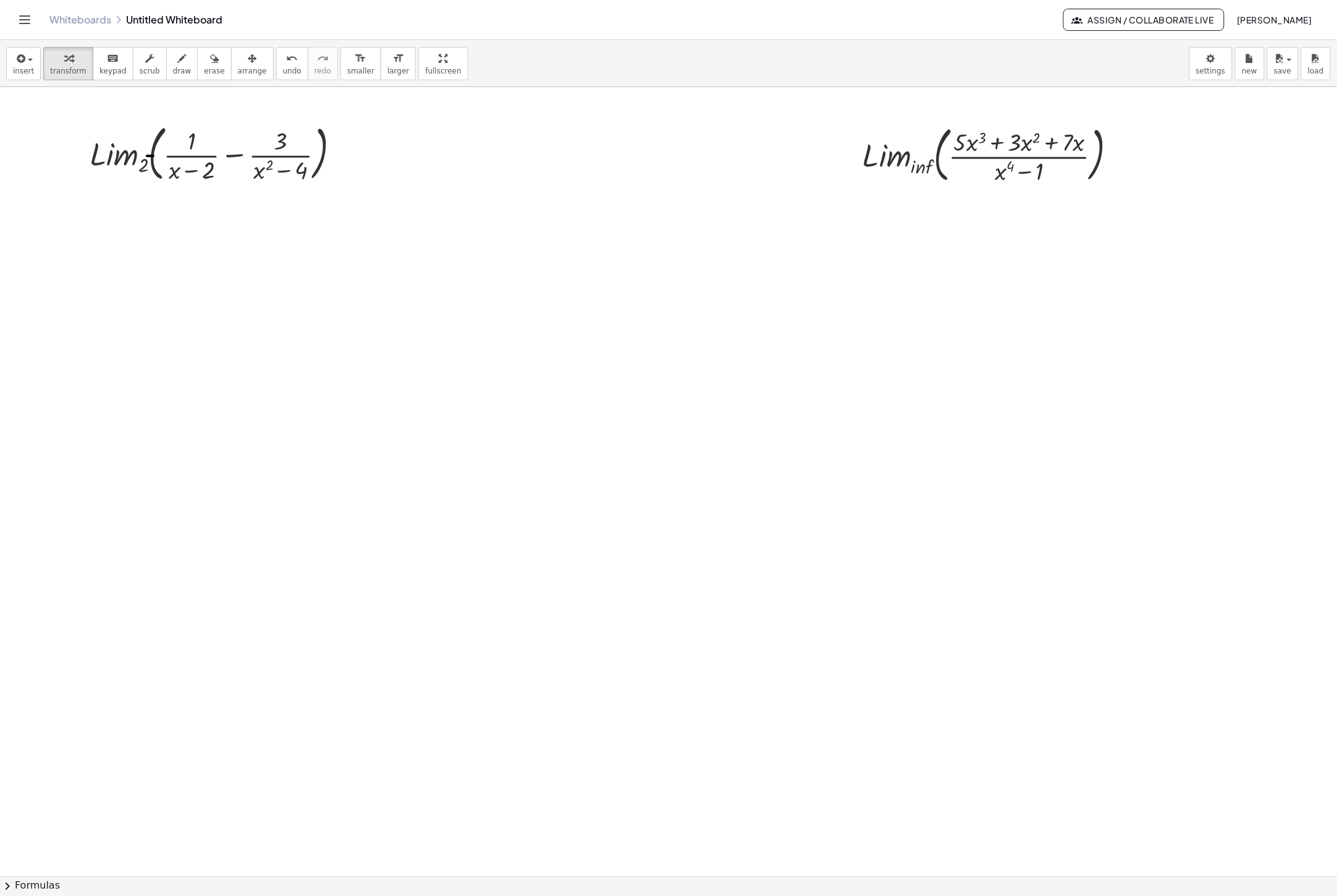
click at [890, 477] on div at bounding box center [668, 877] width 1337 height 1579
drag, startPoint x: 896, startPoint y: 516, endPoint x: 860, endPoint y: 247, distance: 271.4
click at [860, 247] on div at bounding box center [869, 259] width 19 height 73
click at [898, 555] on div at bounding box center [668, 877] width 1337 height 1579
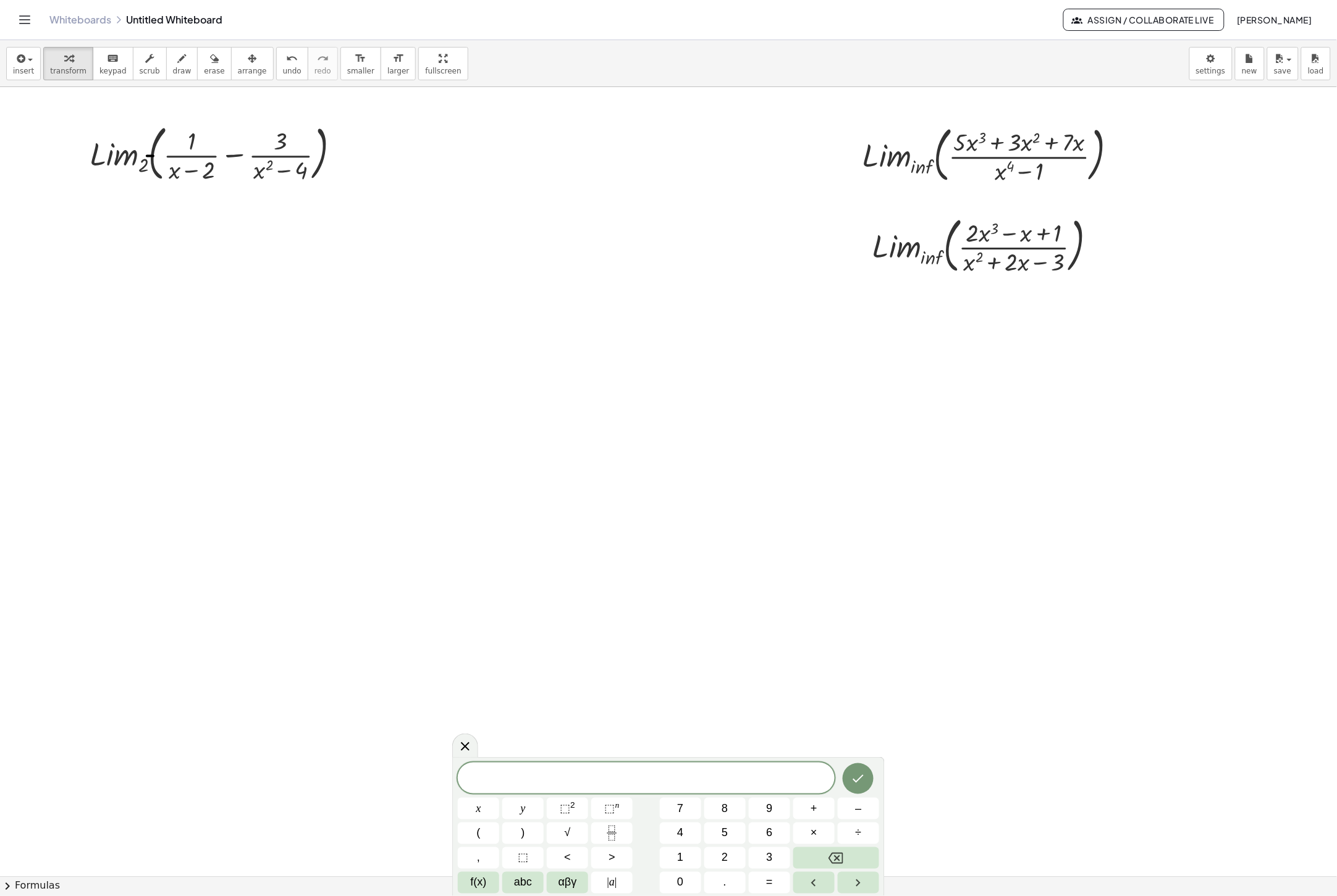
click at [1115, 544] on div at bounding box center [668, 877] width 1337 height 1579
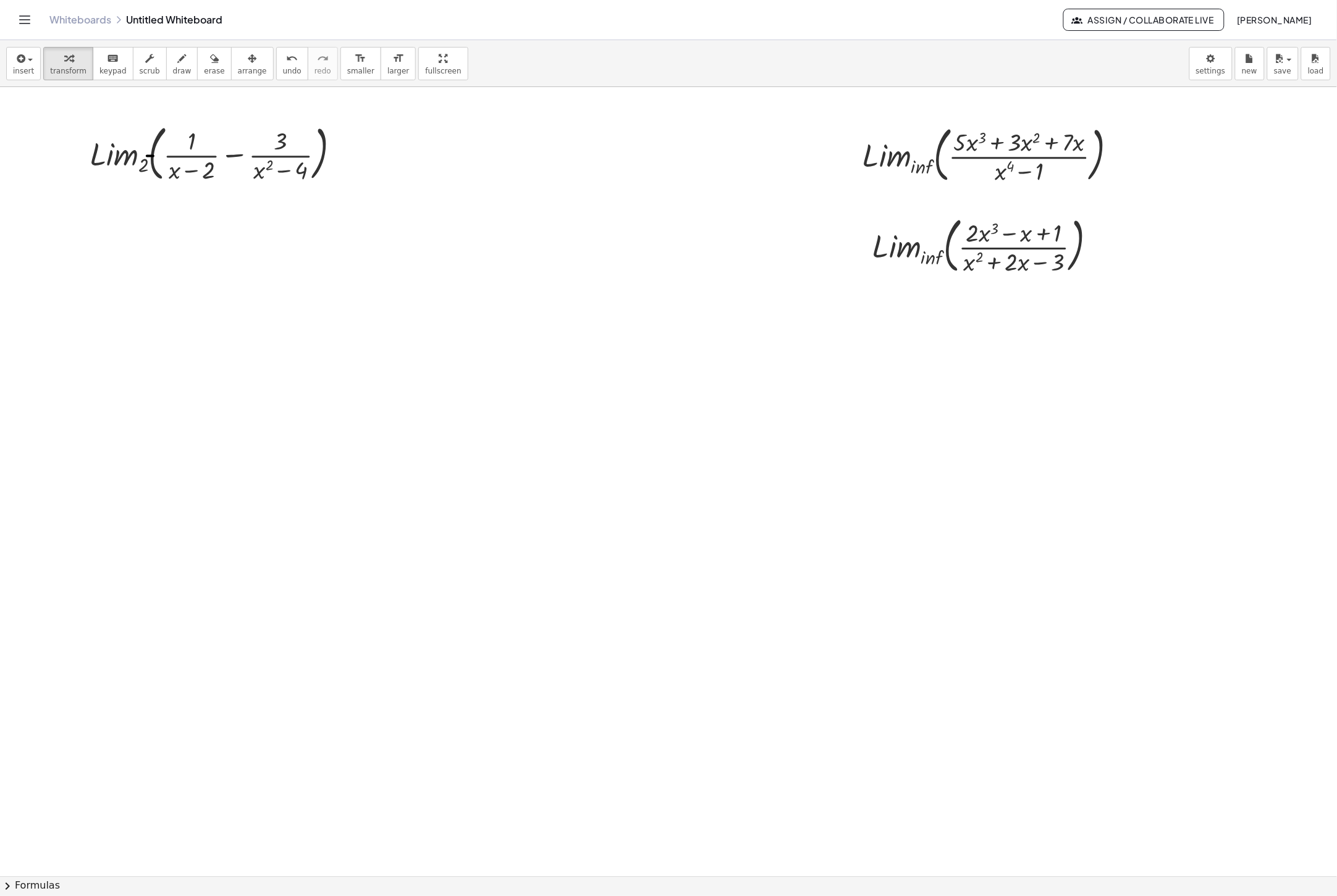
click at [844, 592] on div at bounding box center [668, 877] width 1337 height 1579
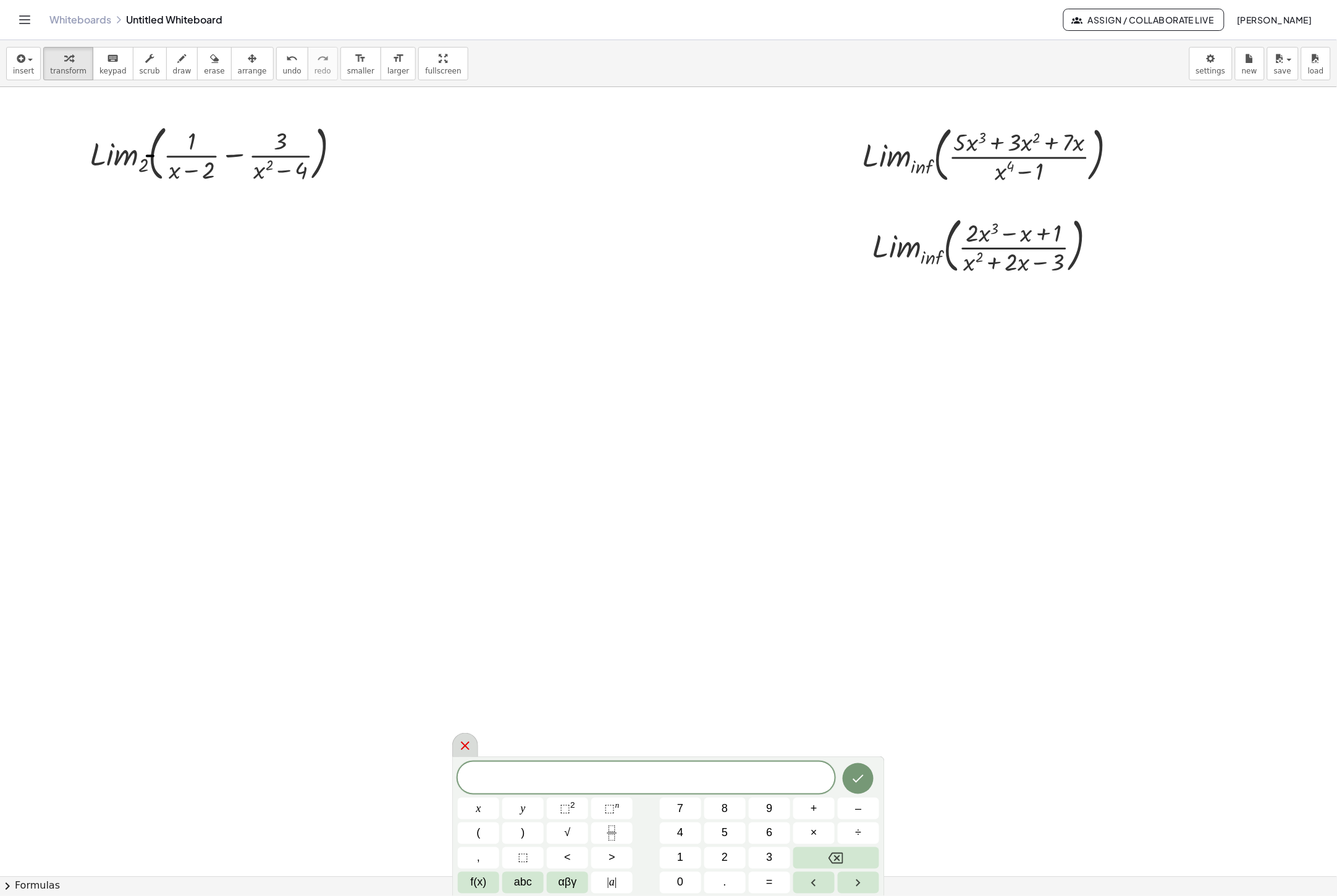
click at [464, 744] on icon at bounding box center [464, 745] width 8 height 8
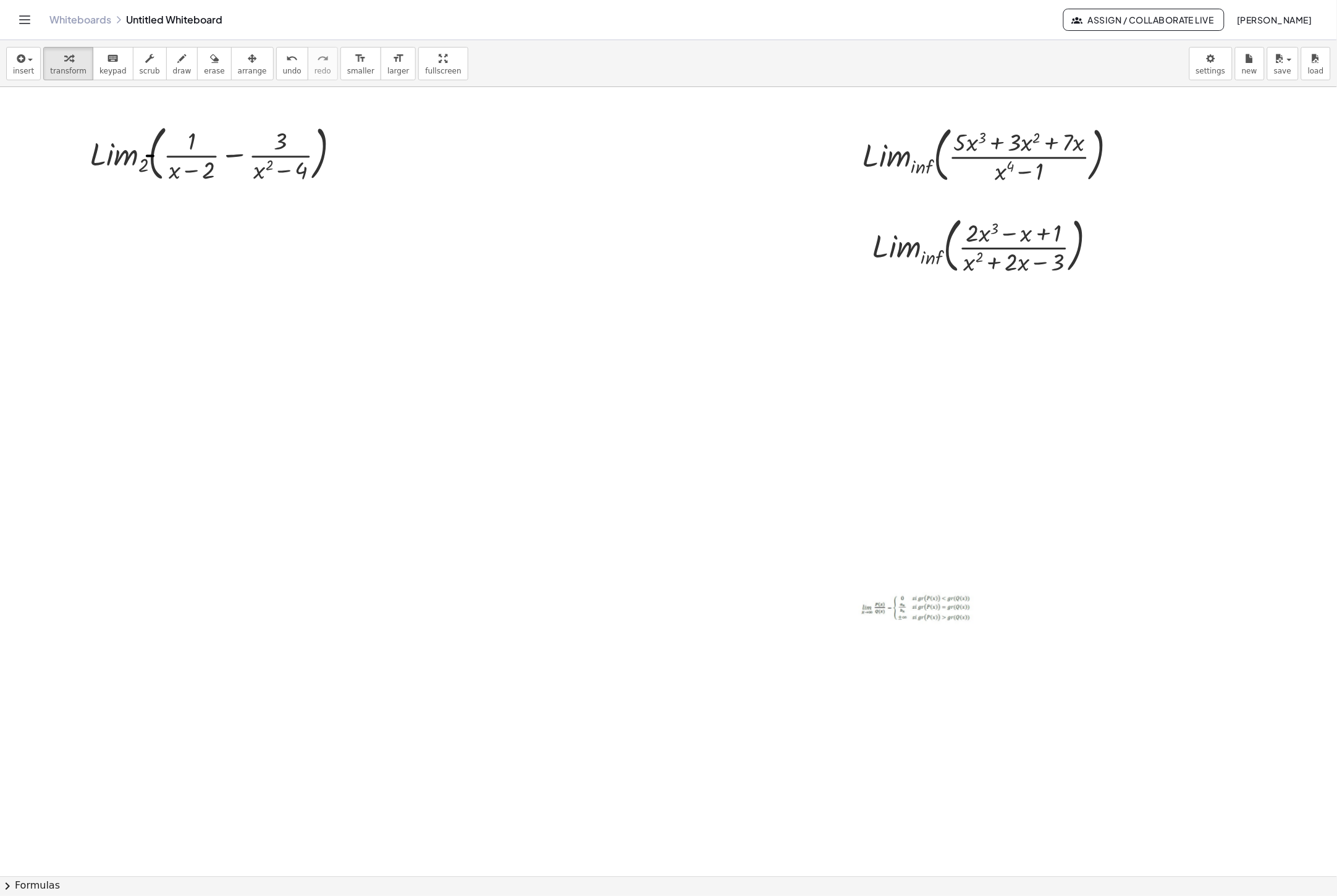
click at [854, 593] on div at bounding box center [860, 608] width 12 height 33
click at [238, 67] on span "arrange" at bounding box center [252, 70] width 29 height 8
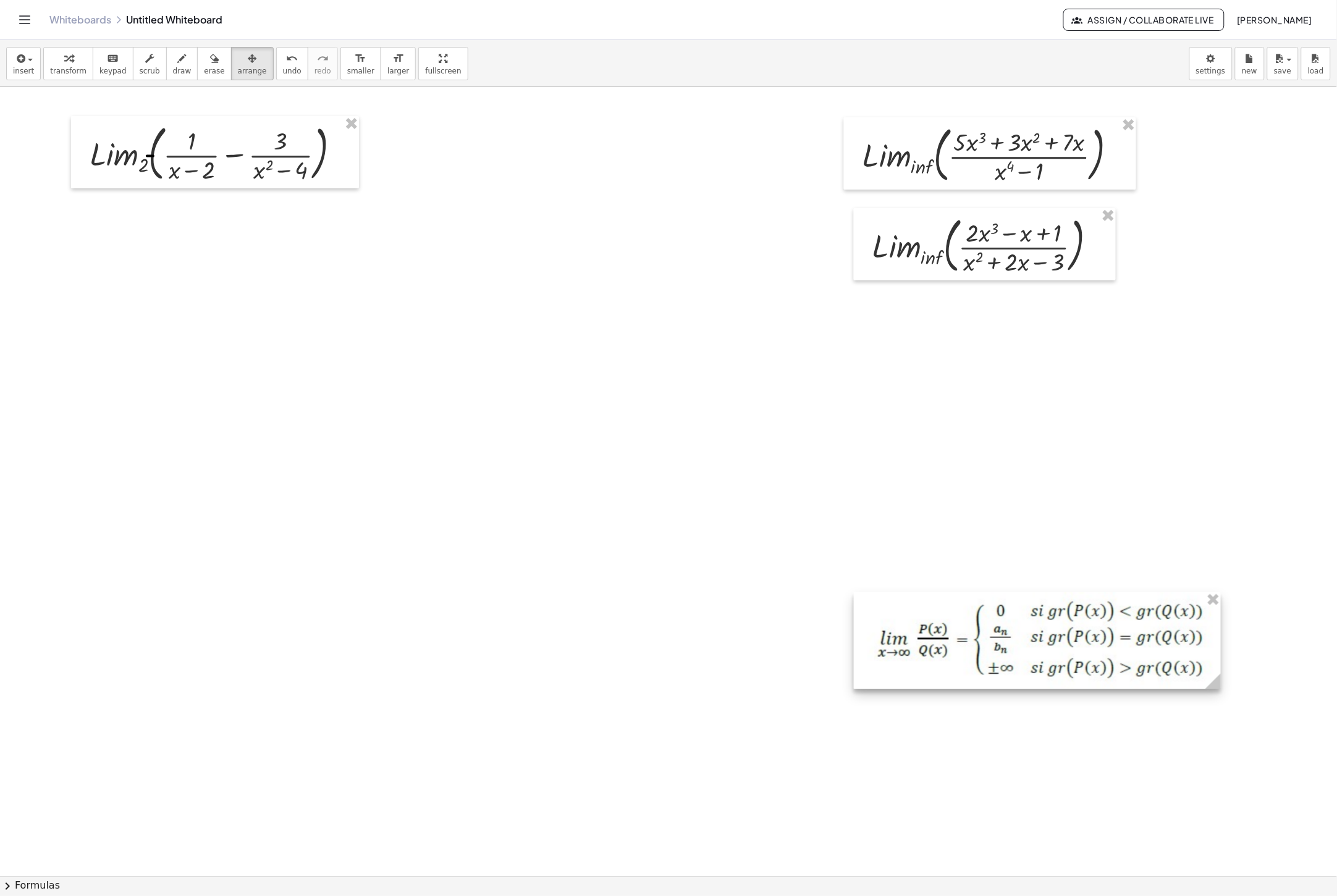
drag, startPoint x: 972, startPoint y: 628, endPoint x: 1217, endPoint y: 781, distance: 288.8
click at [1217, 781] on div "· L · i · m 2 ( , + · 1 · ( + x − 2 ) − · 3 · ( + x 2 − 4 ) ) · L · i · m · i ·…" at bounding box center [668, 877] width 1337 height 1579
click at [72, 64] on div "button" at bounding box center [68, 58] width 37 height 15
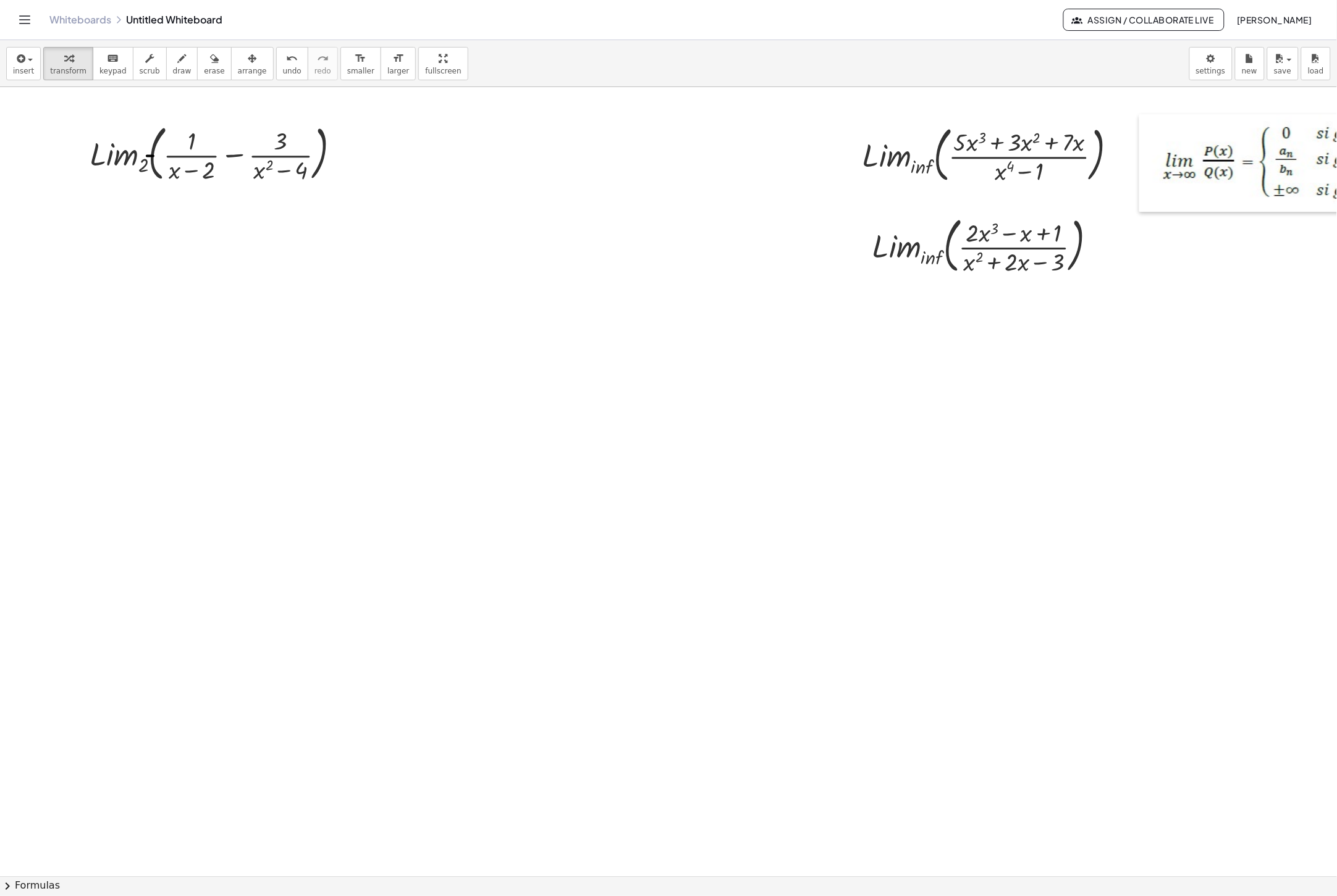
drag, startPoint x: 864, startPoint y: 646, endPoint x: 1149, endPoint y: 168, distance: 556.5
click at [1149, 168] on div at bounding box center [1145, 163] width 12 height 97
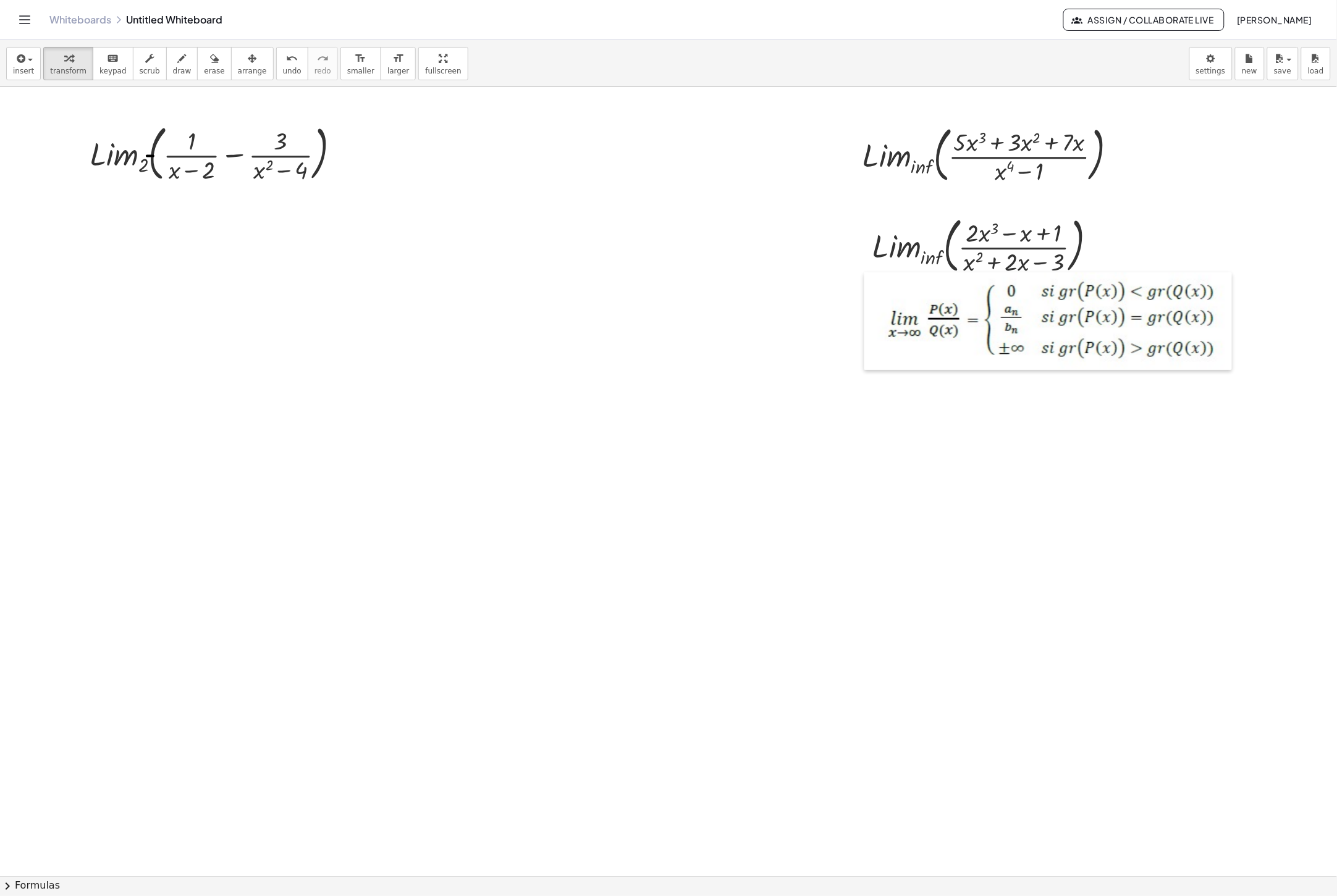
drag, startPoint x: 1145, startPoint y: 164, endPoint x: 870, endPoint y: 322, distance: 317.2
click at [870, 322] on div at bounding box center [870, 321] width 12 height 97
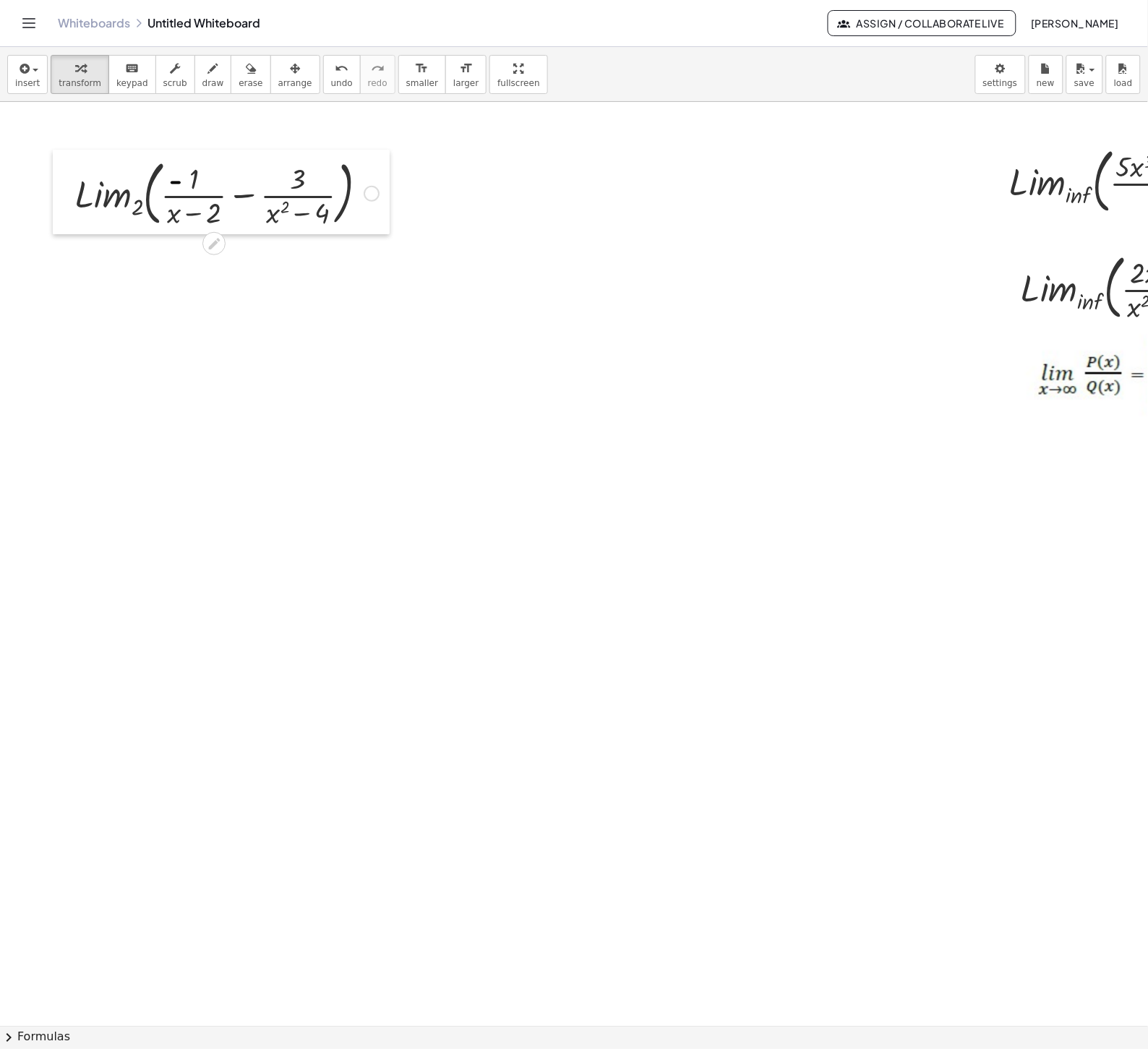
drag, startPoint x: 91, startPoint y: 199, endPoint x: 54, endPoint y: 216, distance: 40.7
click at [54, 216] on div at bounding box center [63, 193] width 22 height 85
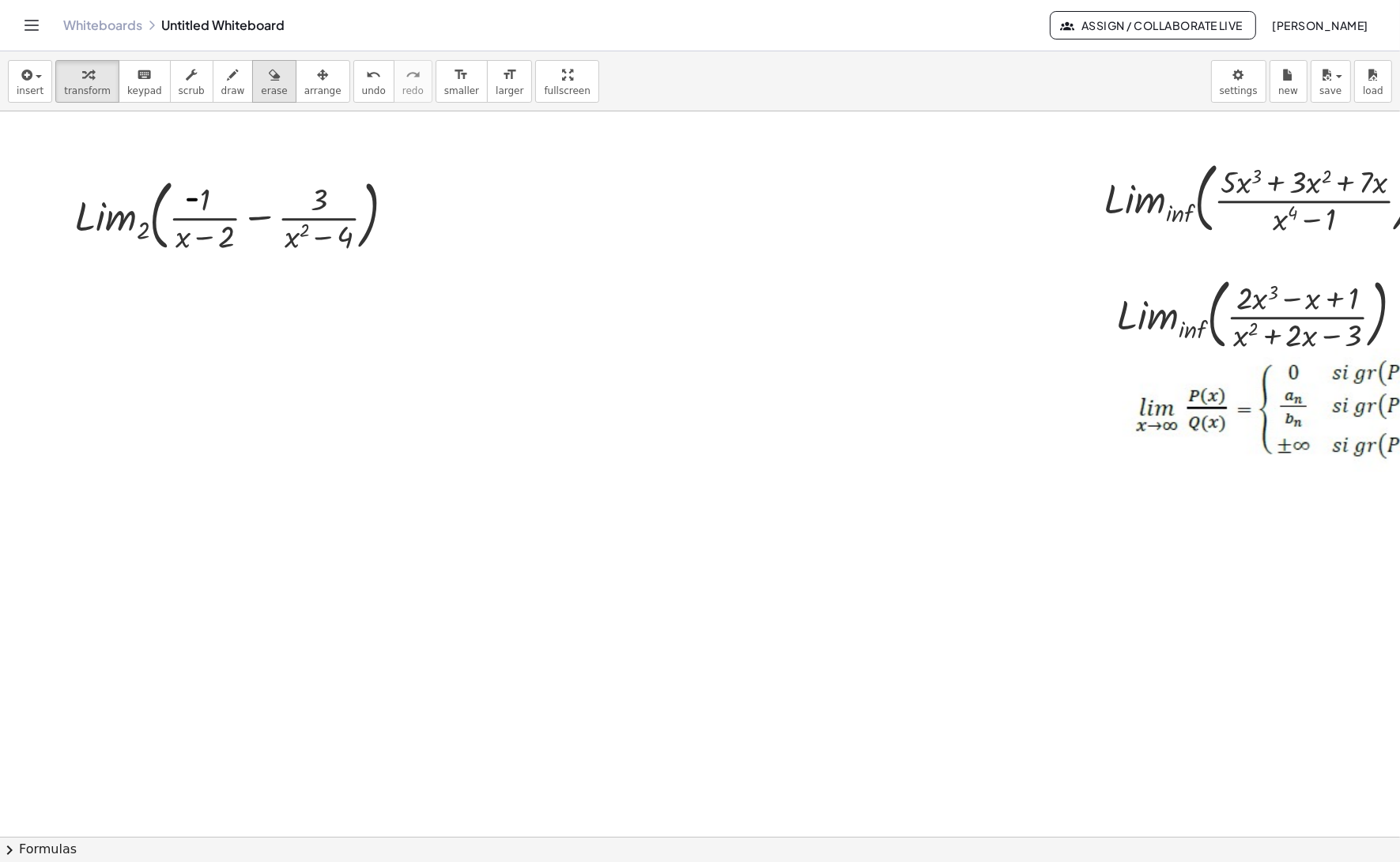
click at [262, 85] on span "erase" at bounding box center [274, 90] width 26 height 11
drag, startPoint x: 161, startPoint y: 188, endPoint x: 207, endPoint y: 211, distance: 51.4
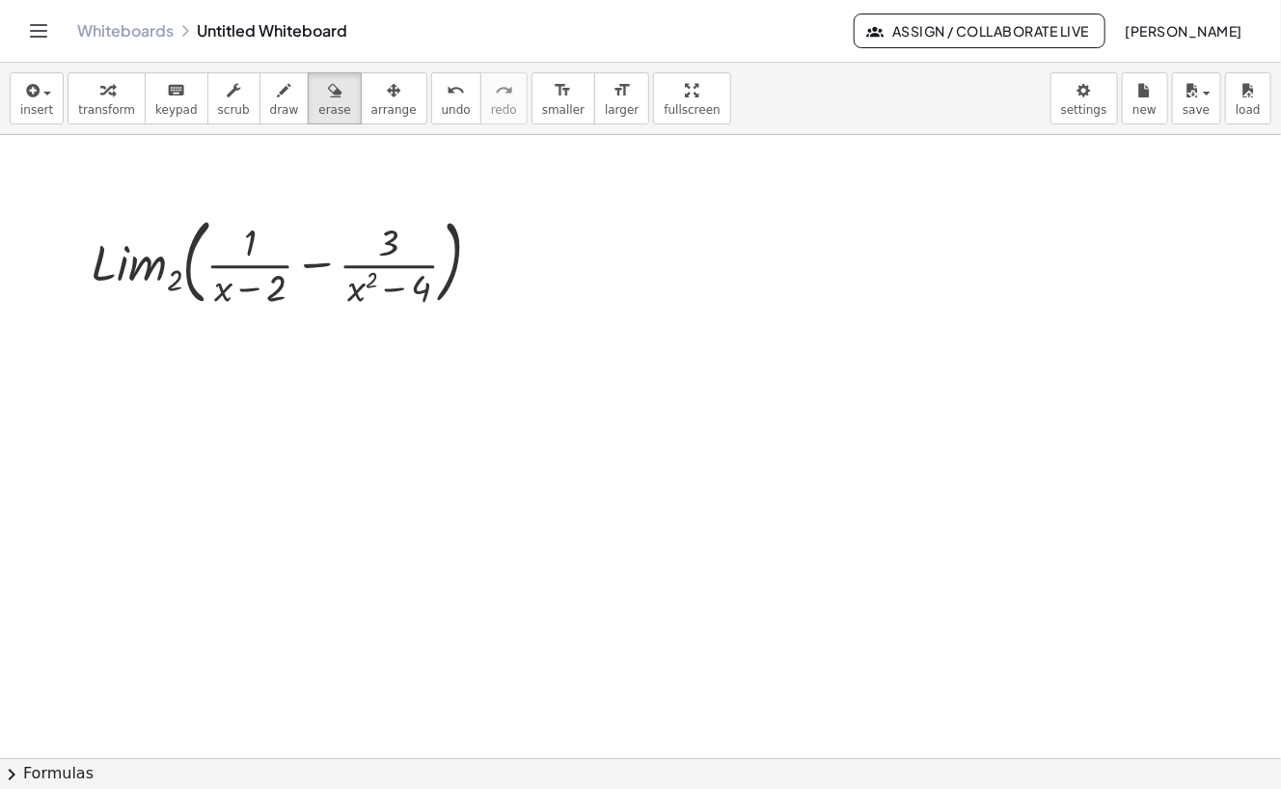
drag, startPoint x: 1674, startPoint y: 5, endPoint x: 513, endPoint y: 515, distance: 1268.1
click at [273, 97] on div "button" at bounding box center [284, 89] width 29 height 23
drag, startPoint x: 90, startPoint y: 347, endPoint x: 100, endPoint y: 365, distance: 21.2
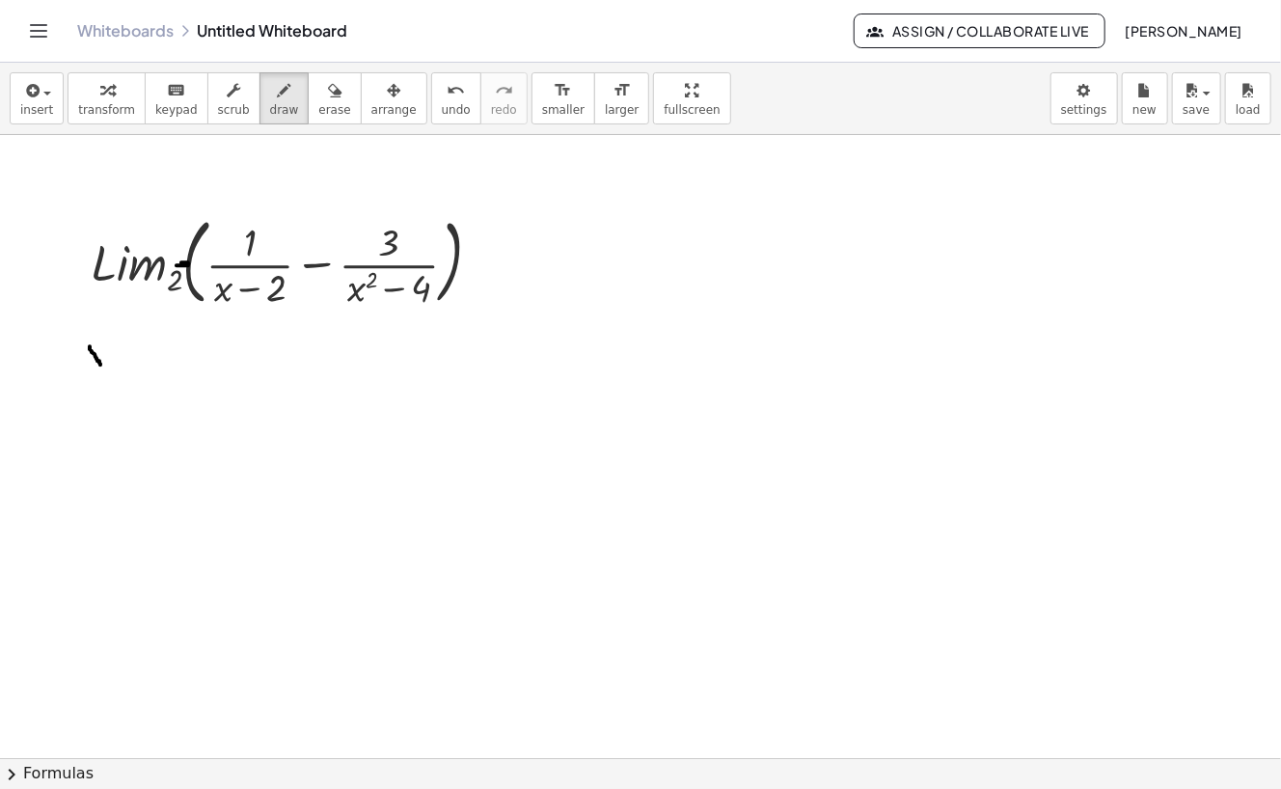
drag, startPoint x: 96, startPoint y: 343, endPoint x: 83, endPoint y: 369, distance: 29.3
drag, startPoint x: 103, startPoint y: 353, endPoint x: 121, endPoint y: 360, distance: 18.6
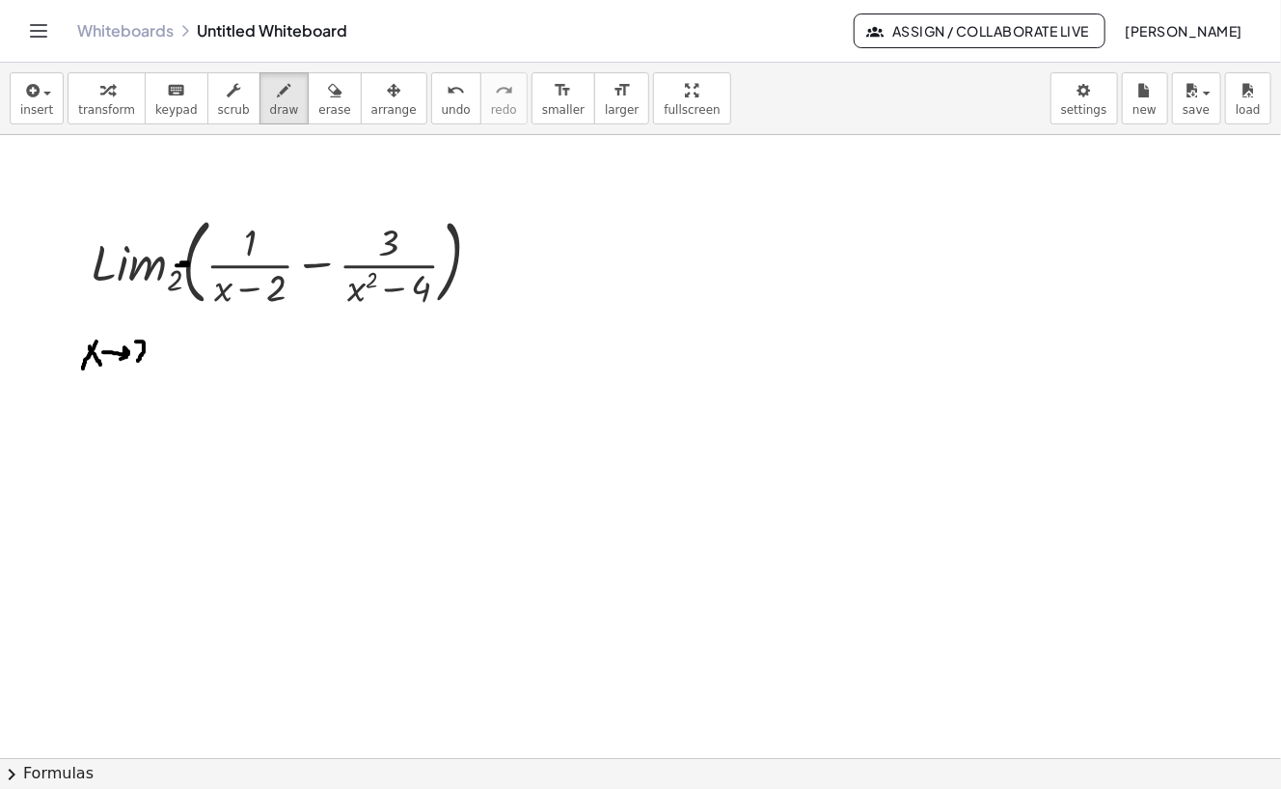
drag, startPoint x: 136, startPoint y: 343, endPoint x: 148, endPoint y: 364, distance: 24.6
drag, startPoint x: 244, startPoint y: 185, endPoint x: 259, endPoint y: 185, distance: 15.4
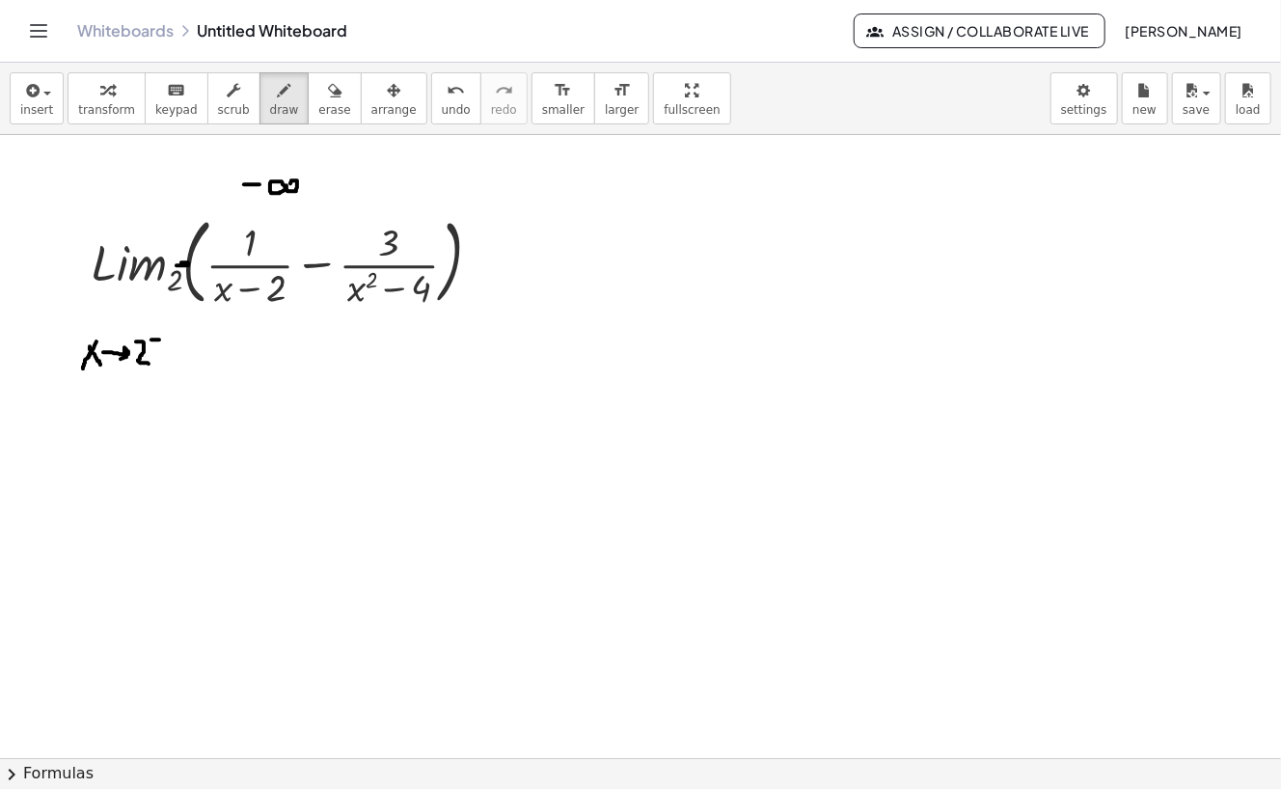
drag, startPoint x: 323, startPoint y: 179, endPoint x: 323, endPoint y: 196, distance: 16.4
drag, startPoint x: 313, startPoint y: 187, endPoint x: 328, endPoint y: 187, distance: 14.5
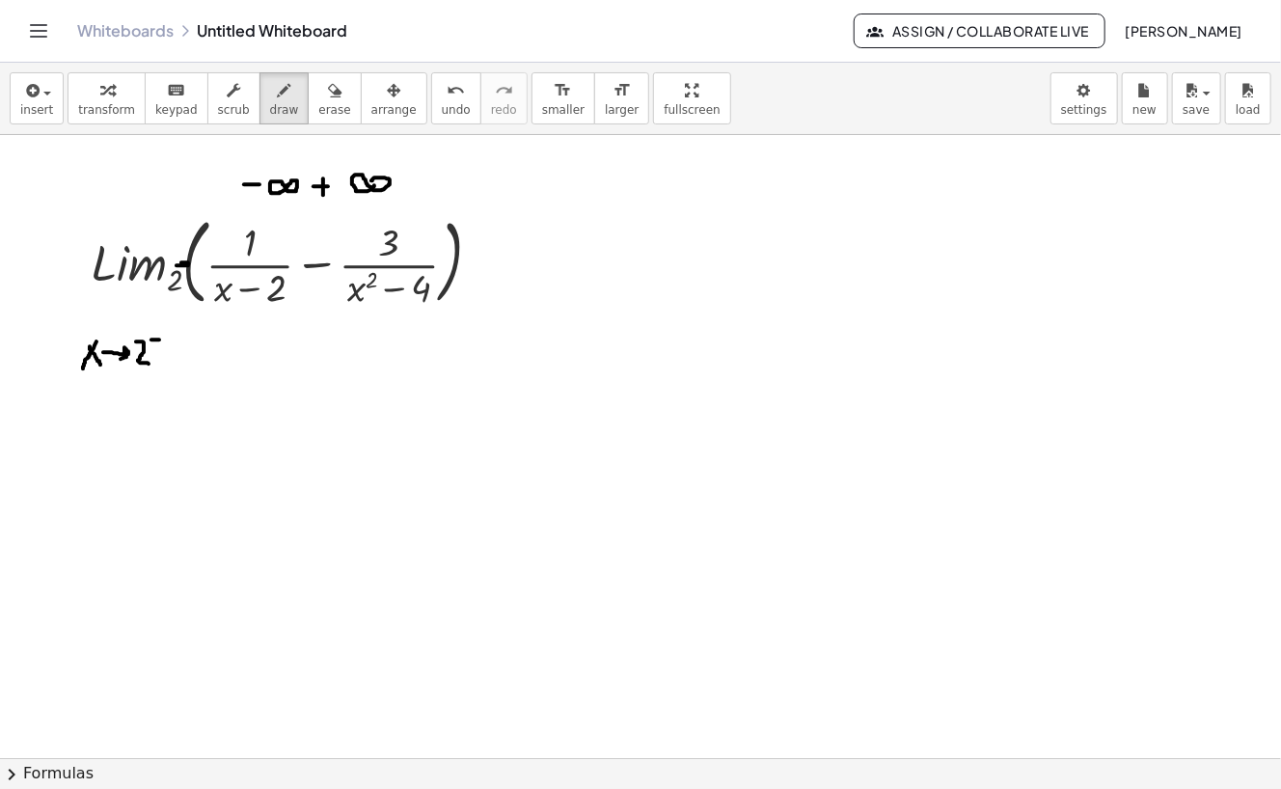
drag, startPoint x: 416, startPoint y: 178, endPoint x: 426, endPoint y: 178, distance: 10.6
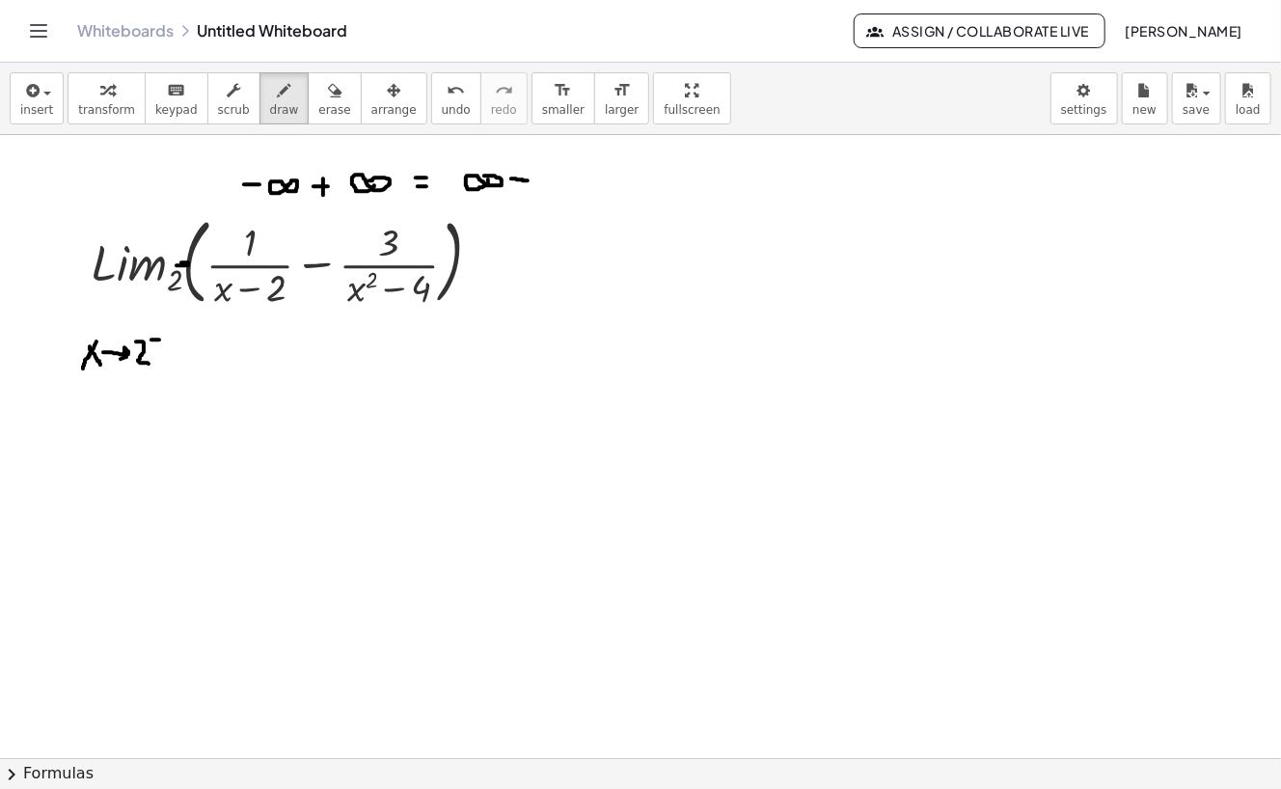
drag, startPoint x: 511, startPoint y: 179, endPoint x: 529, endPoint y: 181, distance: 18.4
click at [105, 112] on span "transform" at bounding box center [106, 109] width 57 height 13
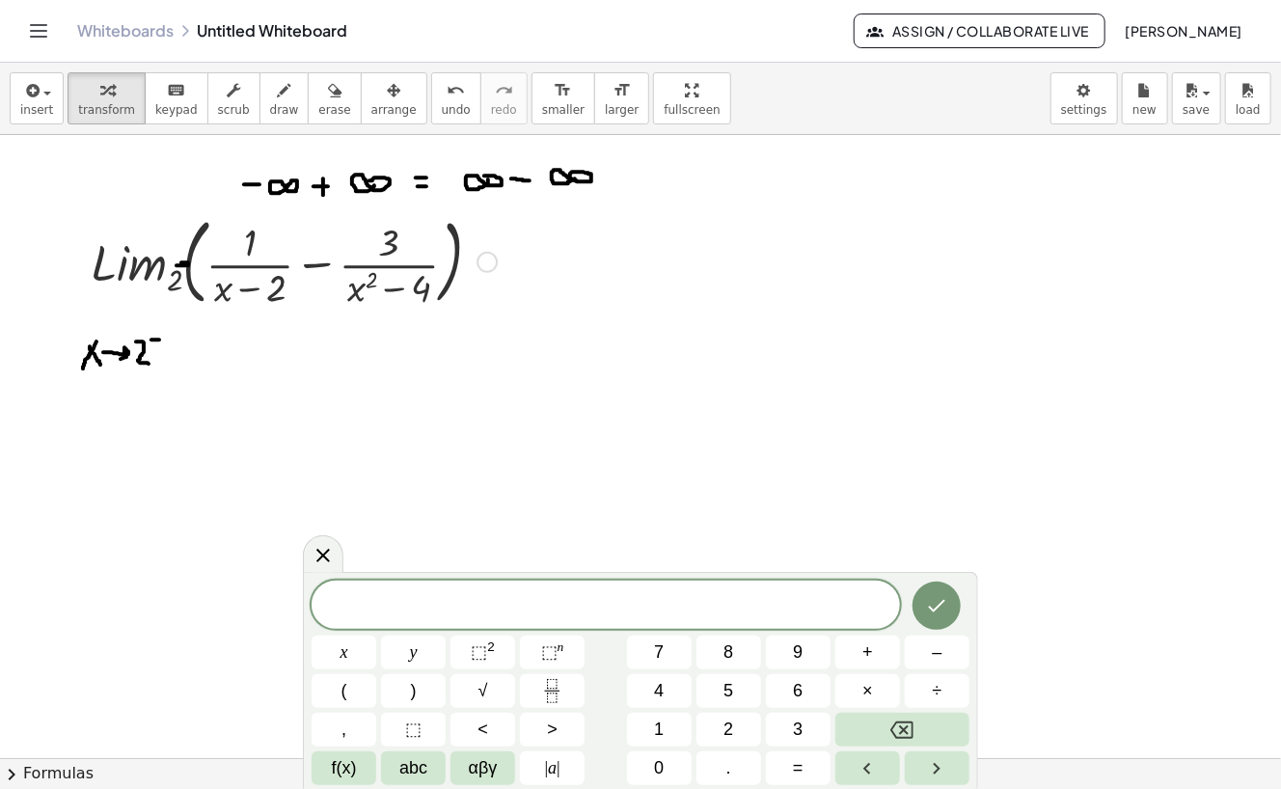
click at [488, 262] on div at bounding box center [486, 262] width 21 height 21
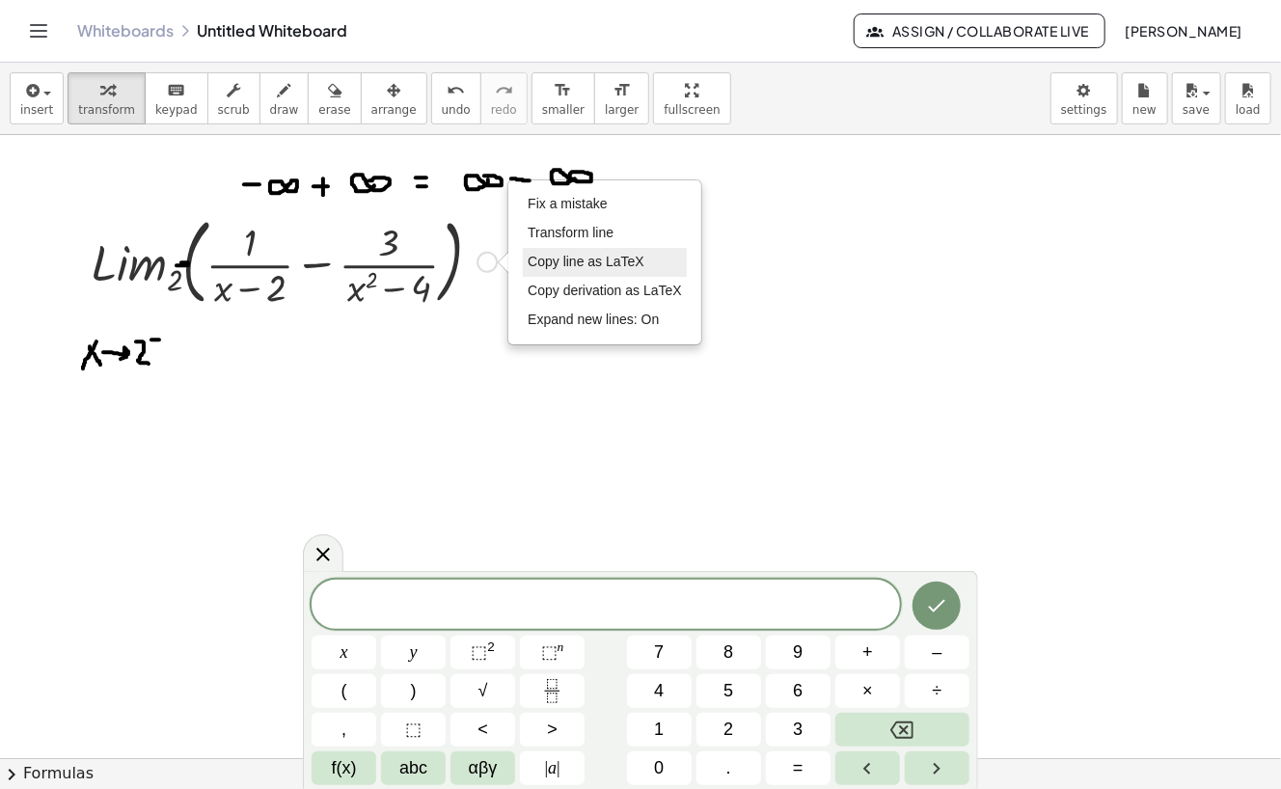
click at [624, 263] on span "Copy line as LaTeX" at bounding box center [585, 261] width 117 height 15
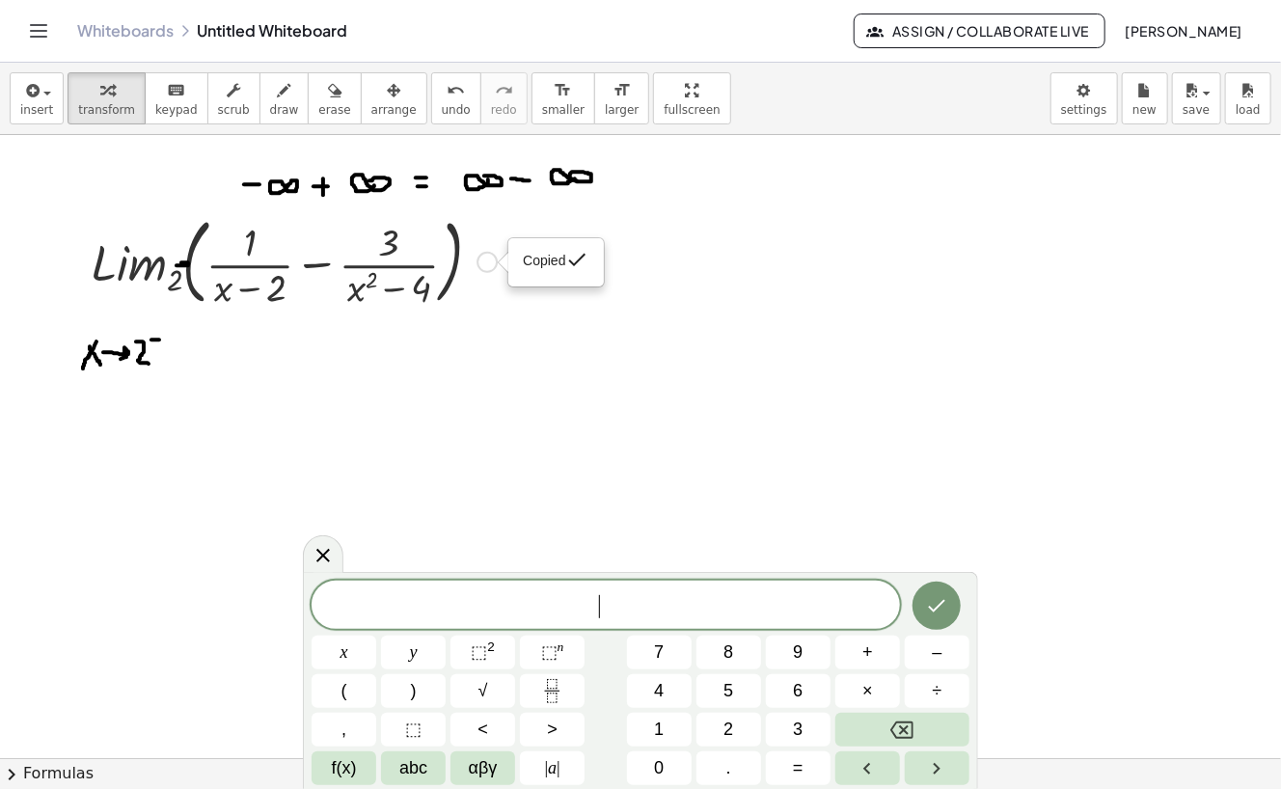
click at [581, 608] on span "​" at bounding box center [605, 606] width 588 height 27
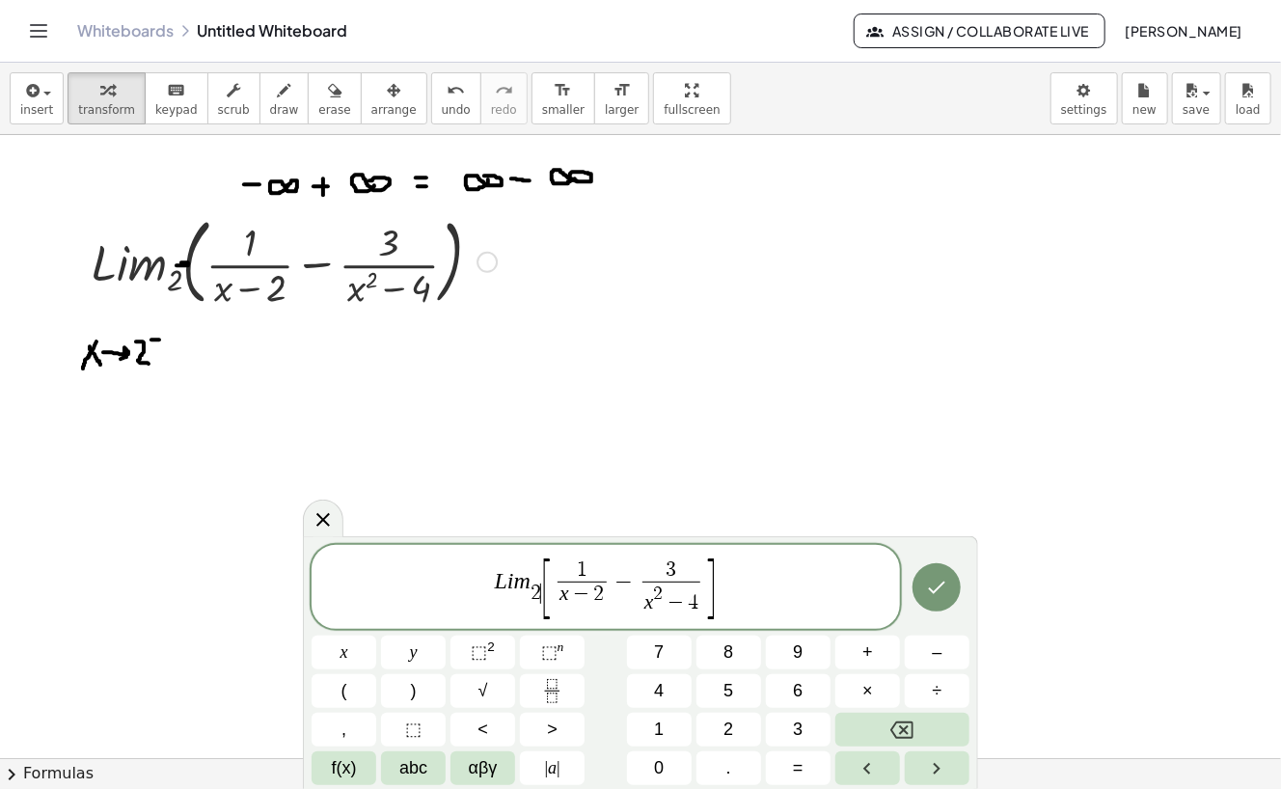
click at [537, 589] on span "2" at bounding box center [535, 592] width 11 height 21
click at [718, 590] on span "[ ​ 1 x − 2 ​ − 3 x 2 − 4 ​ ]" at bounding box center [605, 588] width 588 height 64
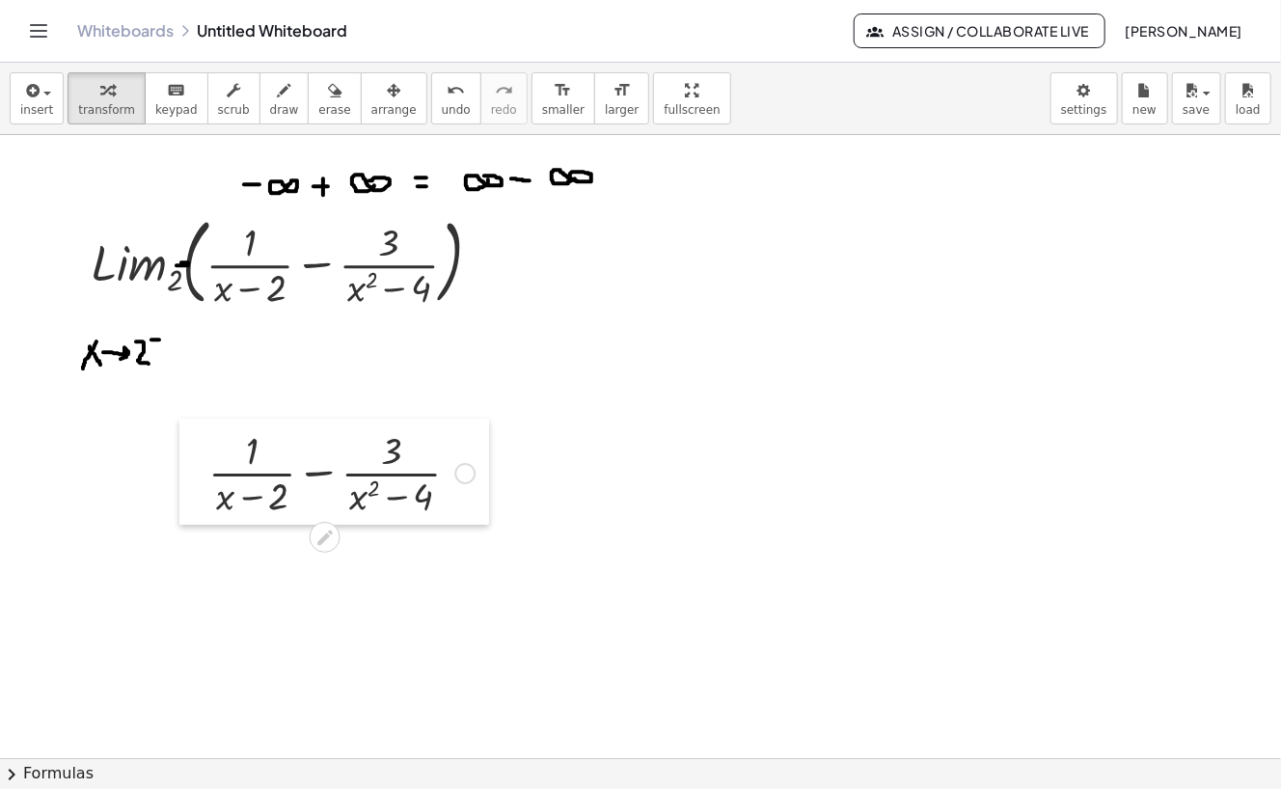
drag, startPoint x: 391, startPoint y: 618, endPoint x: 196, endPoint y: 476, distance: 240.9
click at [196, 476] on div at bounding box center [193, 471] width 29 height 106
click at [467, 473] on div at bounding box center [464, 468] width 21 height 21
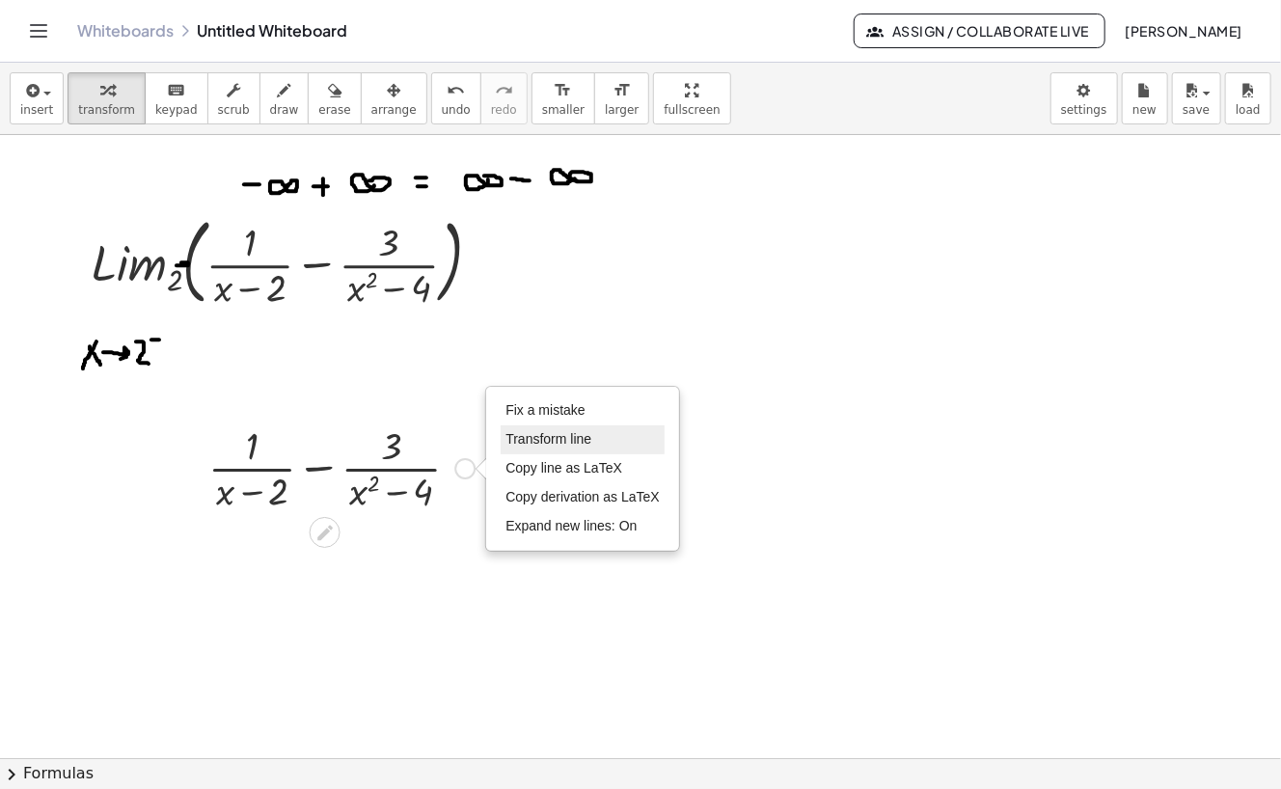
click at [577, 431] on span "Transform line" at bounding box center [548, 438] width 86 height 15
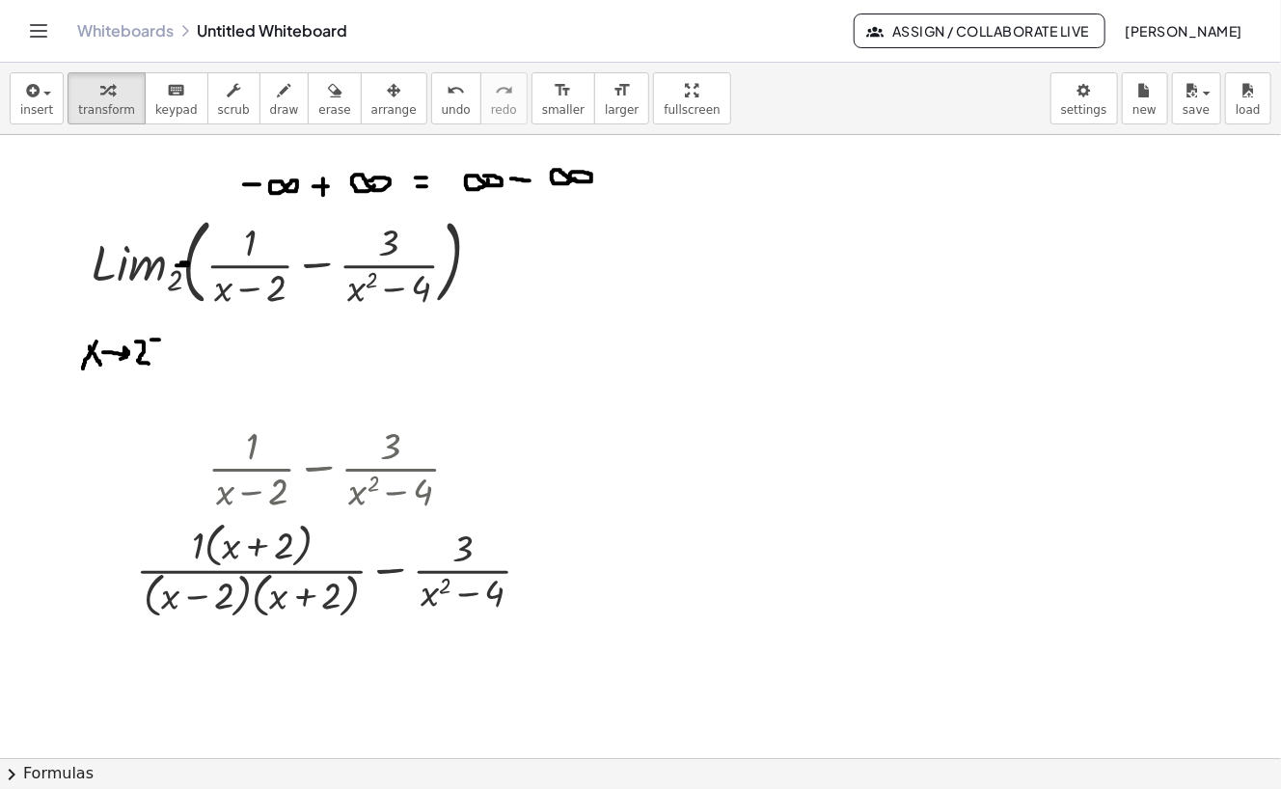
click at [11, 778] on span "chevron_right" at bounding box center [11, 774] width 23 height 23
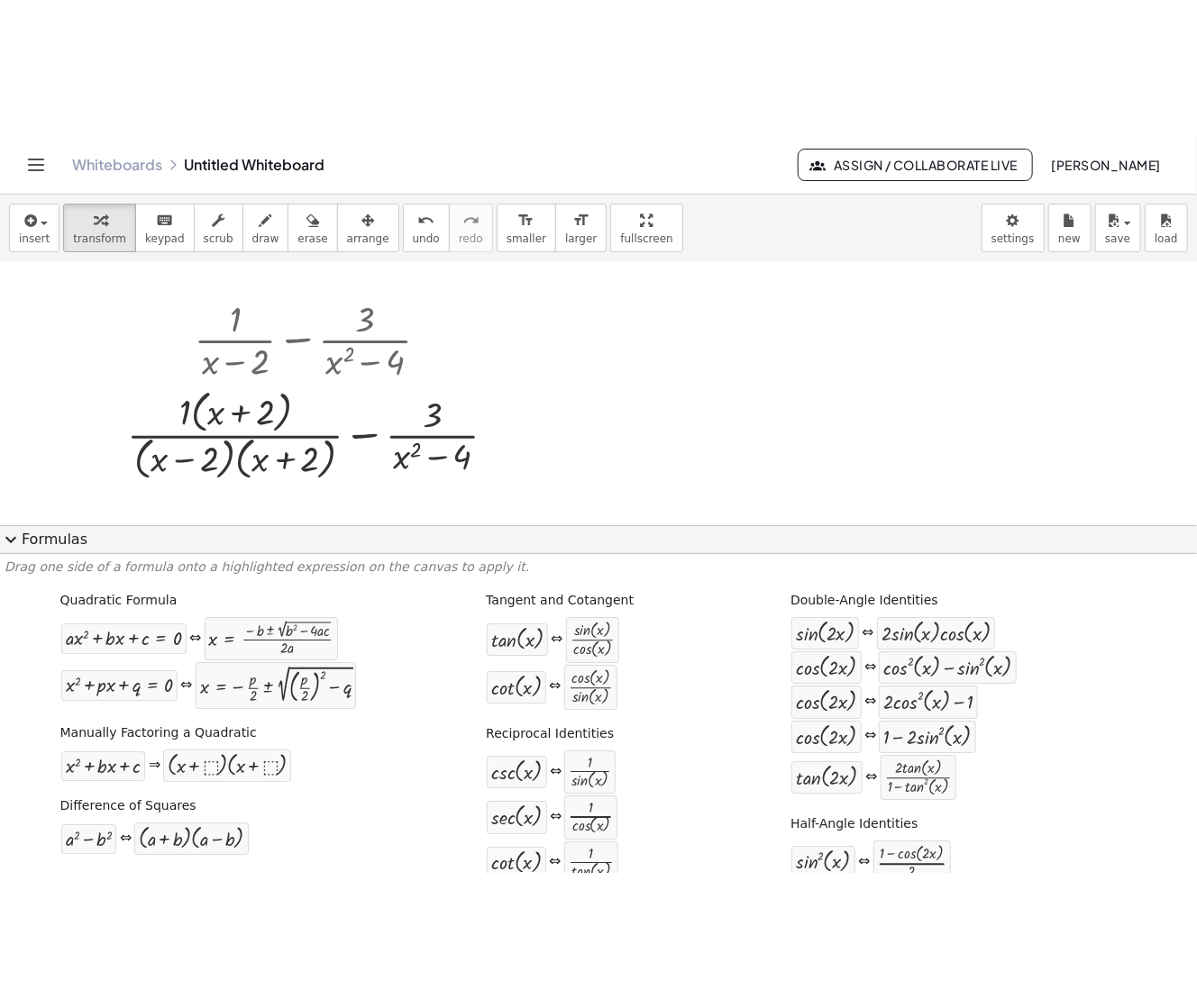
scroll to position [256, 0]
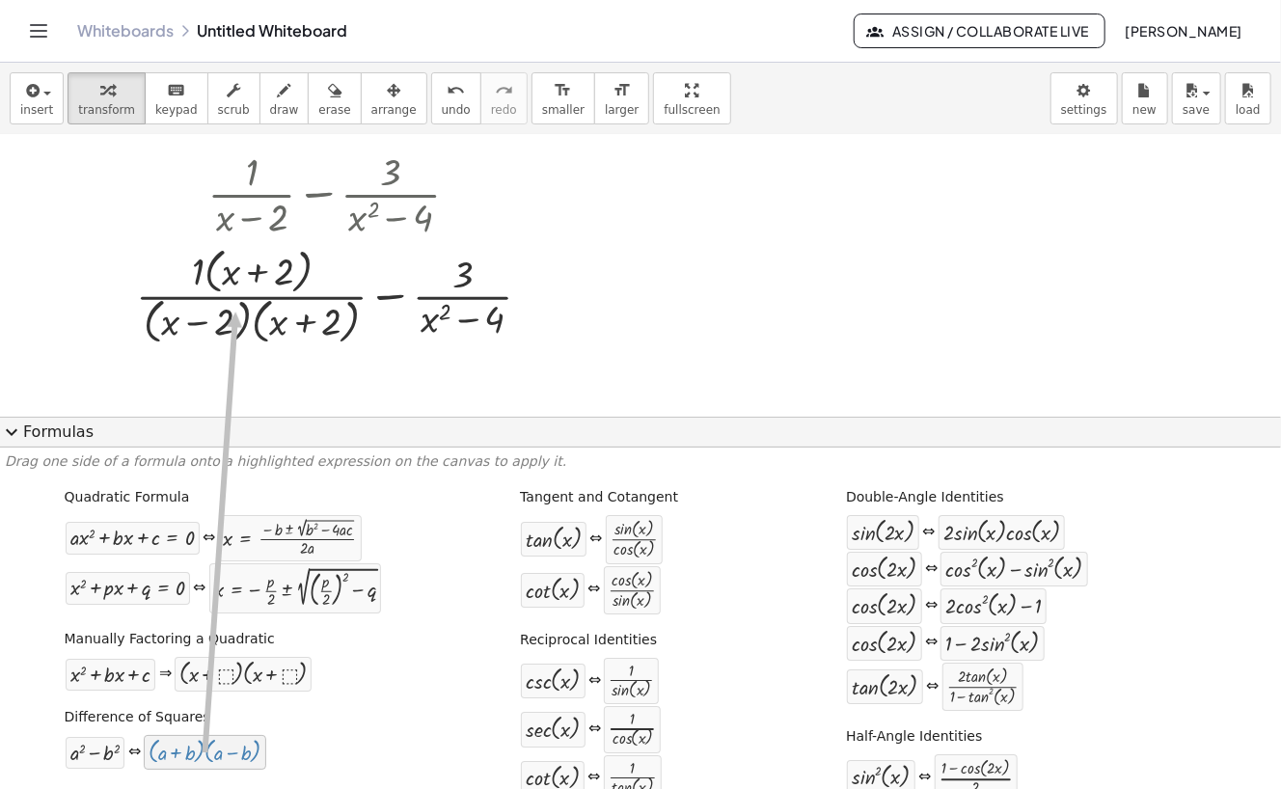
drag, startPoint x: 194, startPoint y: 752, endPoint x: 233, endPoint y: 313, distance: 440.5
drag, startPoint x: 77, startPoint y: 757, endPoint x: 259, endPoint y: 321, distance: 472.4
drag, startPoint x: 181, startPoint y: 758, endPoint x: 241, endPoint y: 303, distance: 459.0
click at [5, 439] on span "expand_more" at bounding box center [11, 431] width 23 height 23
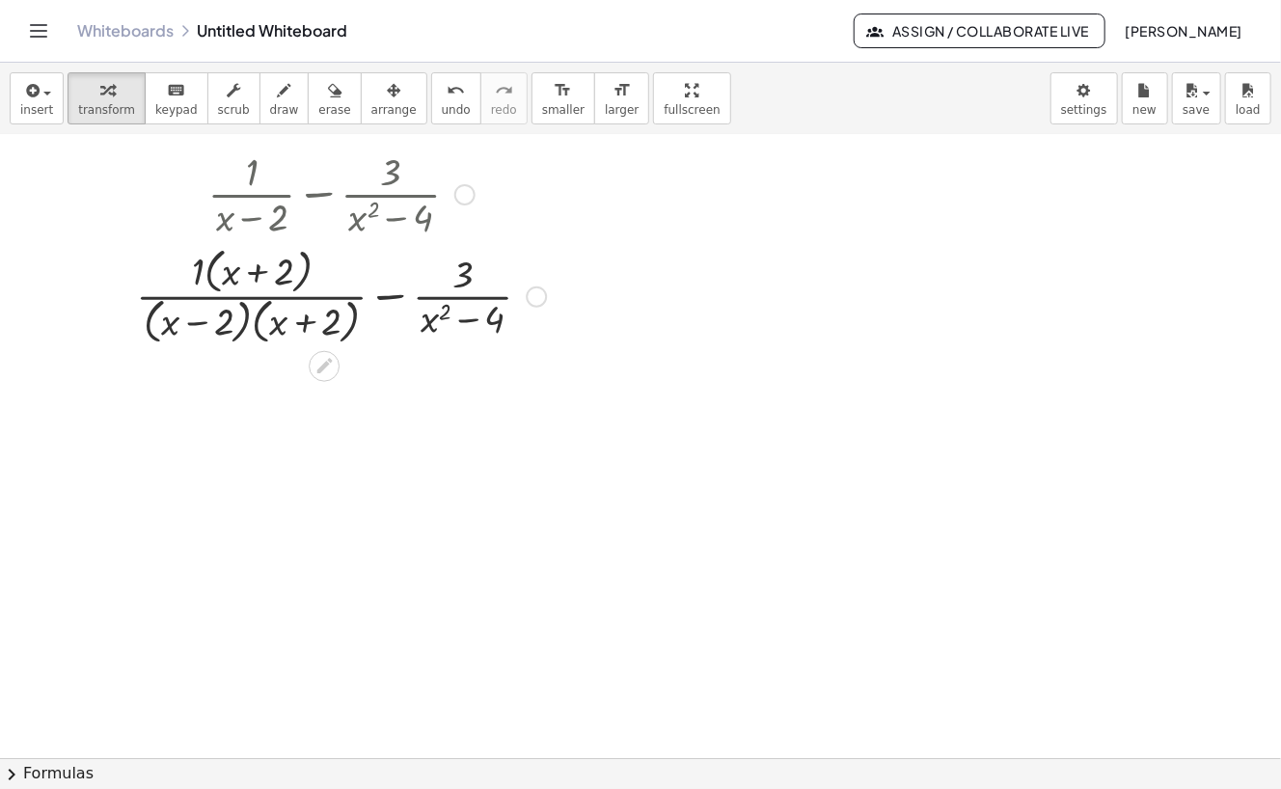
click at [383, 294] on div at bounding box center [340, 294] width 429 height 107
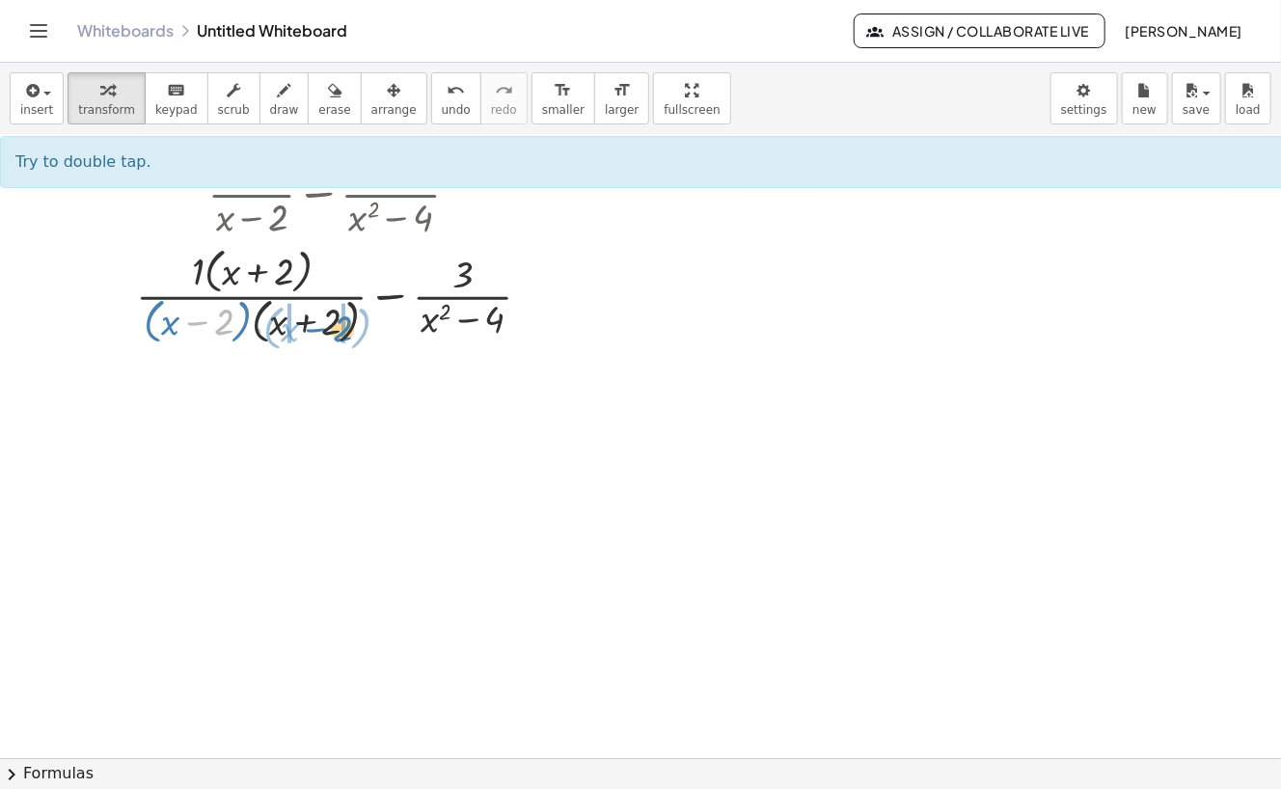
drag, startPoint x: 232, startPoint y: 323, endPoint x: 349, endPoint y: 323, distance: 116.7
click at [349, 323] on div at bounding box center [340, 294] width 429 height 107
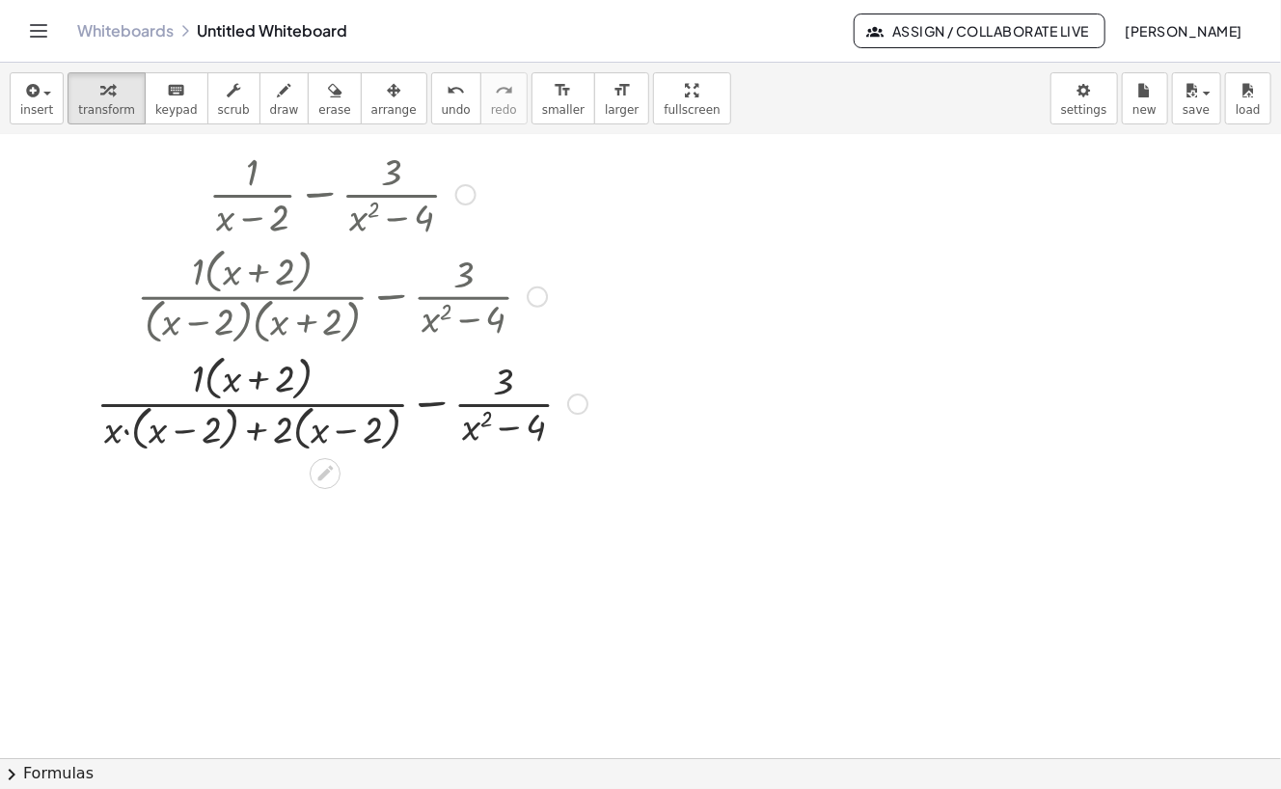
click at [258, 428] on div at bounding box center [342, 402] width 510 height 107
click at [576, 400] on div "Fix a mistake Transform line Copy line as LaTeX Copy derivation as LaTeX Expand…" at bounding box center [577, 403] width 21 height 21
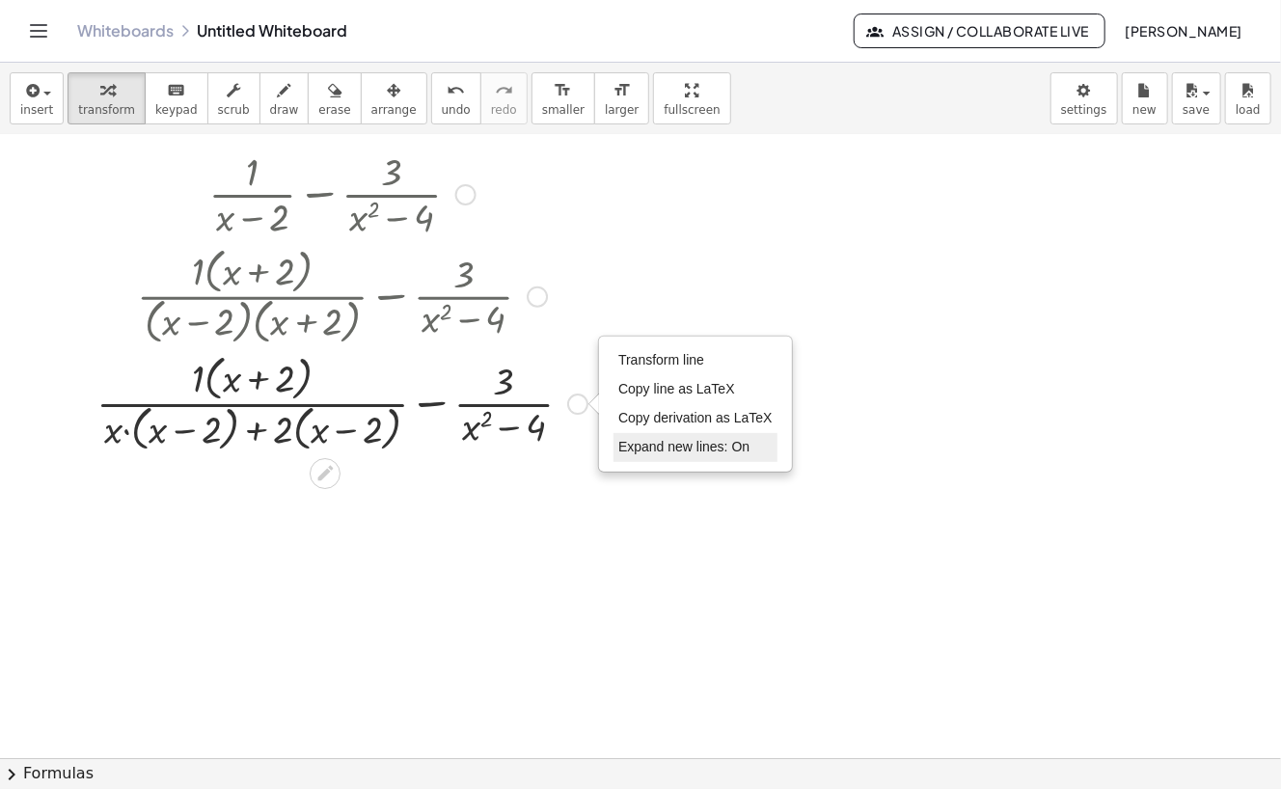
click at [664, 439] on span "Expand new lines: On" at bounding box center [683, 446] width 131 height 15
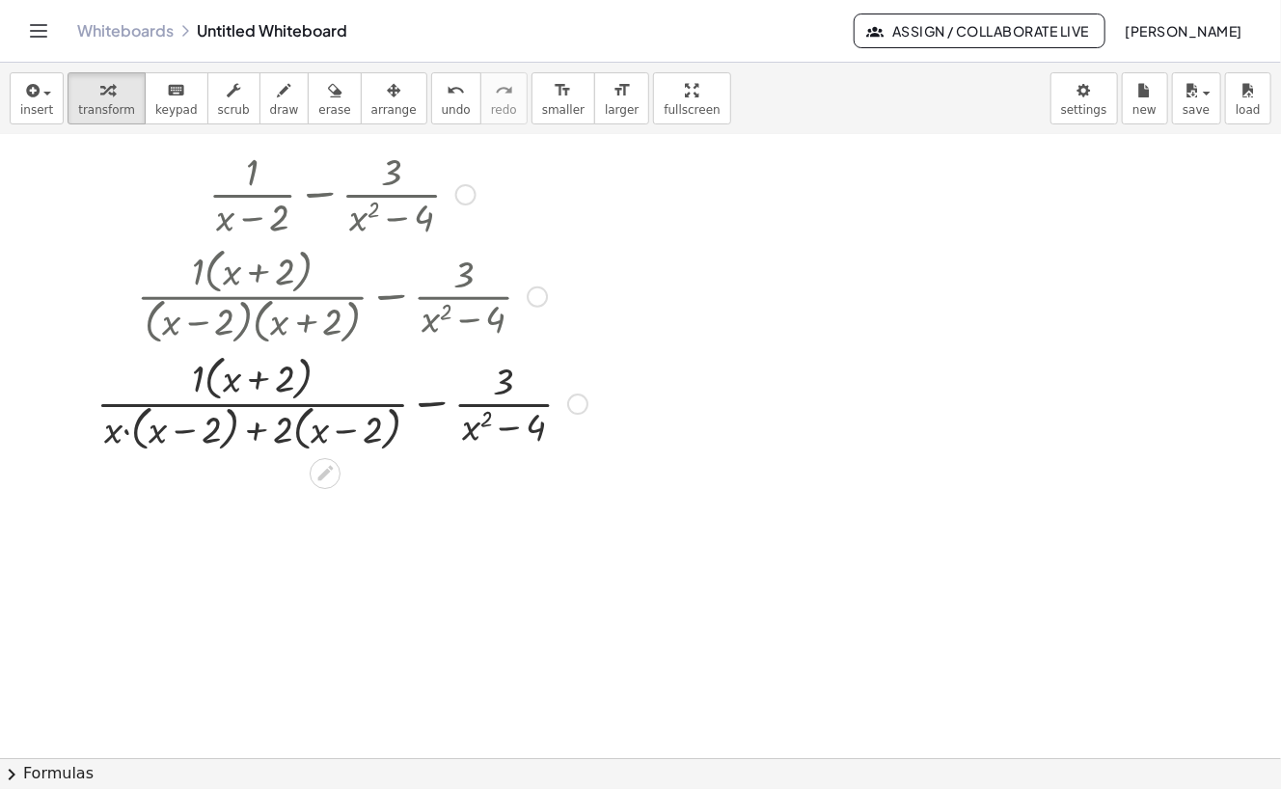
click at [283, 427] on div at bounding box center [342, 402] width 510 height 107
drag, startPoint x: 283, startPoint y: 427, endPoint x: 331, endPoint y: 435, distance: 48.8
click at [331, 435] on div at bounding box center [342, 402] width 510 height 107
drag, startPoint x: 111, startPoint y: 435, endPoint x: 157, endPoint y: 434, distance: 46.3
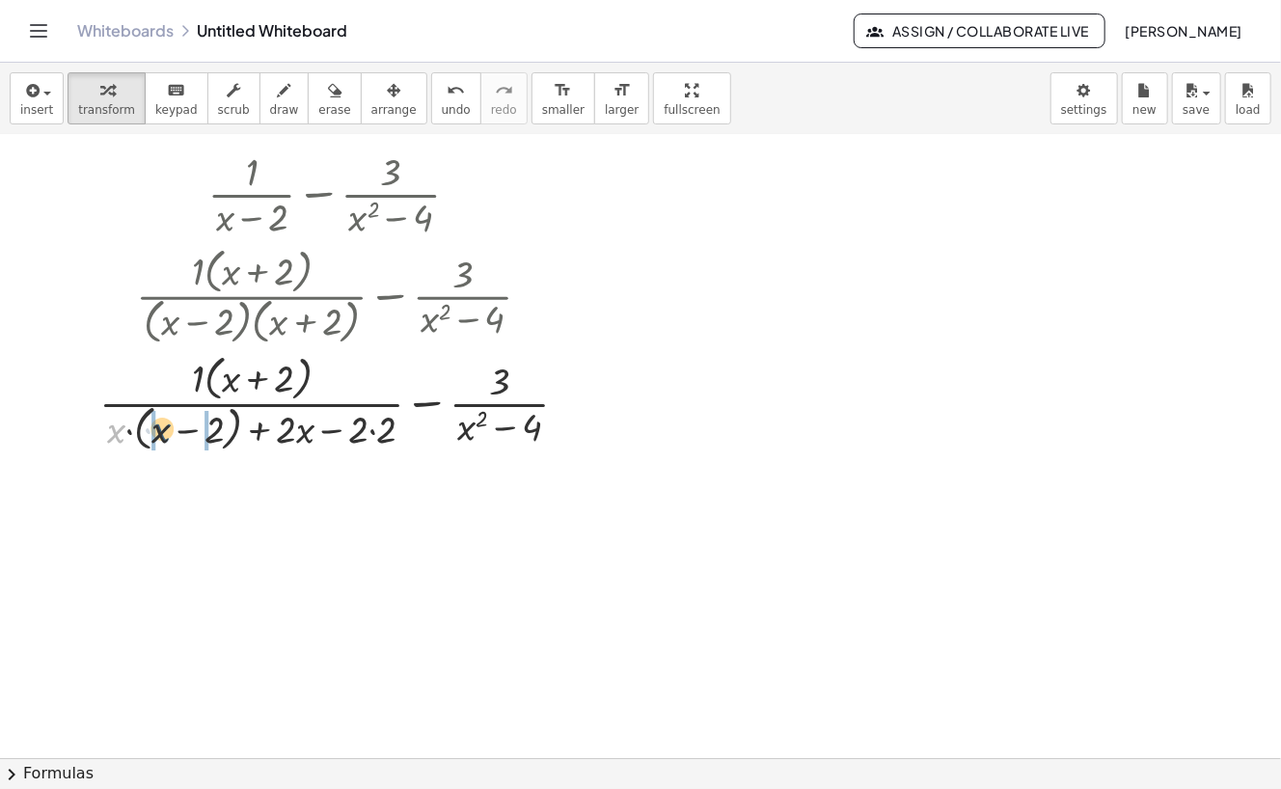
click at [157, 434] on div at bounding box center [341, 402] width 502 height 107
click at [157, 434] on div at bounding box center [341, 403] width 477 height 102
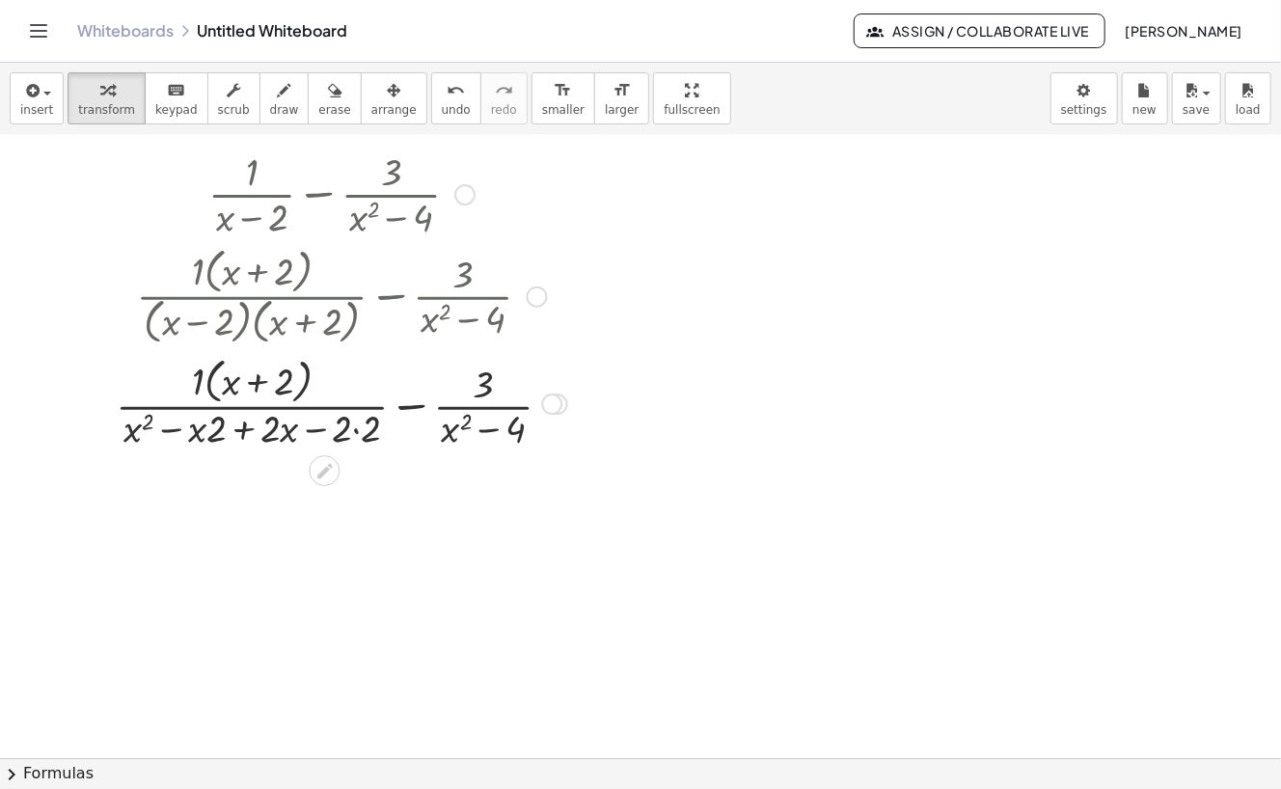
click at [203, 424] on div at bounding box center [341, 403] width 471 height 102
drag, startPoint x: 198, startPoint y: 435, endPoint x: 229, endPoint y: 435, distance: 30.9
click at [229, 435] on div at bounding box center [341, 403] width 471 height 102
click at [246, 434] on div at bounding box center [341, 403] width 471 height 102
click at [281, 428] on div at bounding box center [340, 403] width 429 height 102
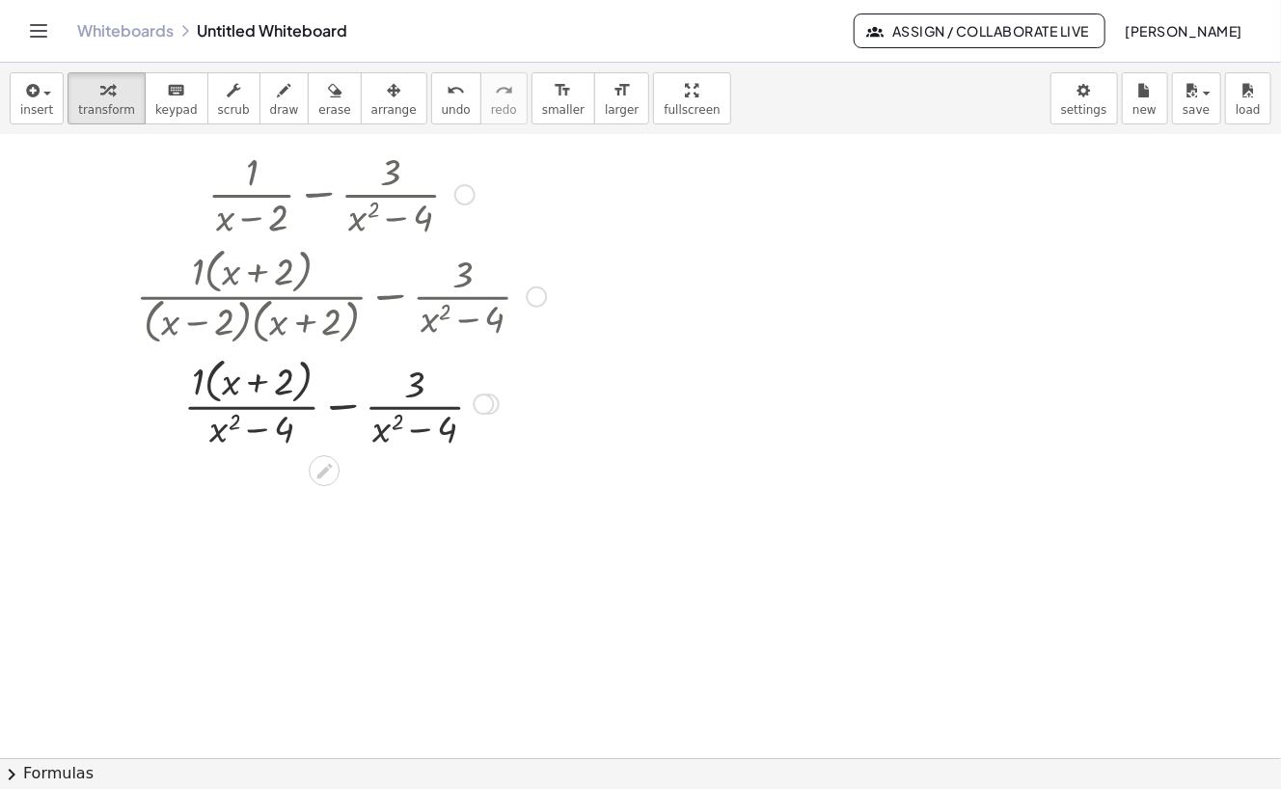
click at [200, 378] on div at bounding box center [340, 403] width 429 height 102
click at [316, 404] on div at bounding box center [340, 402] width 429 height 96
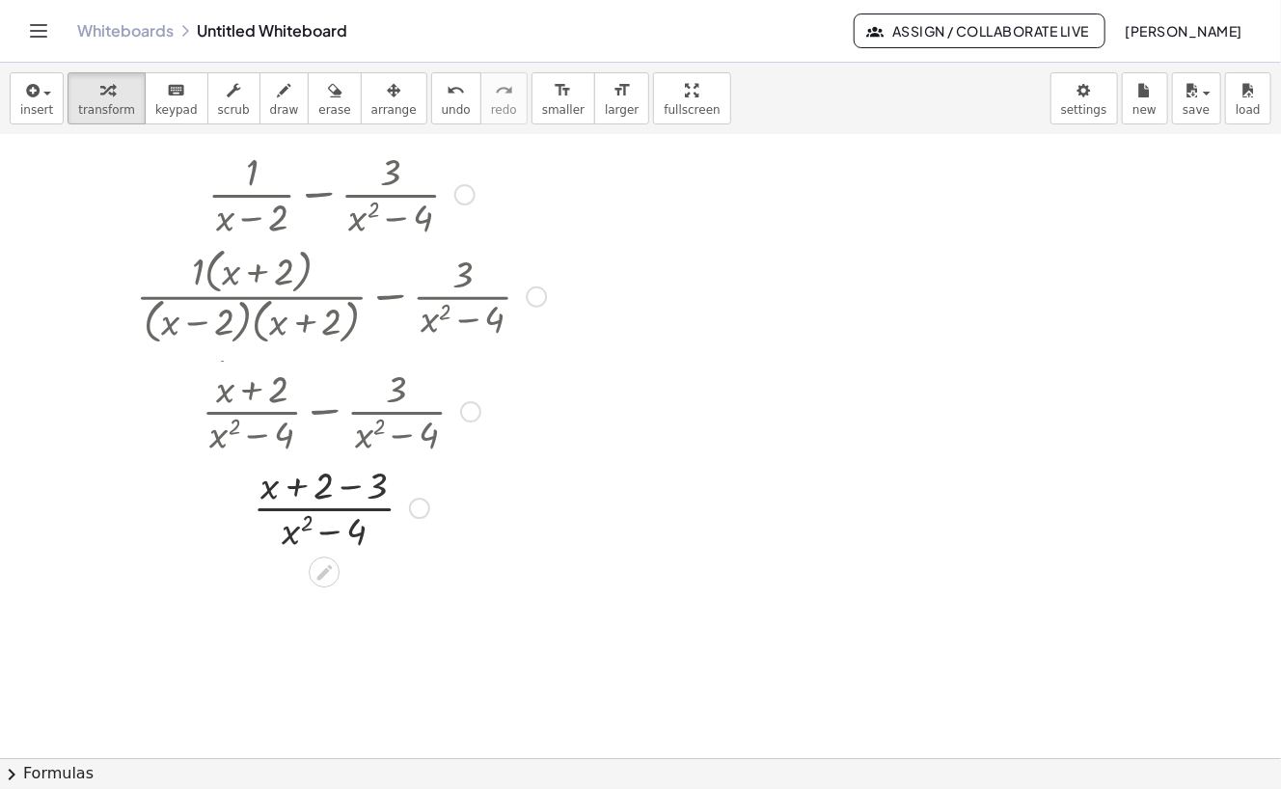
drag, startPoint x: 413, startPoint y: 405, endPoint x: 426, endPoint y: 516, distance: 111.7
click at [324, 509] on div "+ x + 2 · ( + ) 3 − x 2 4 · ( − ) Transform line Copy line as LaTeX Copy deriva…" at bounding box center [324, 509] width 0 height 0
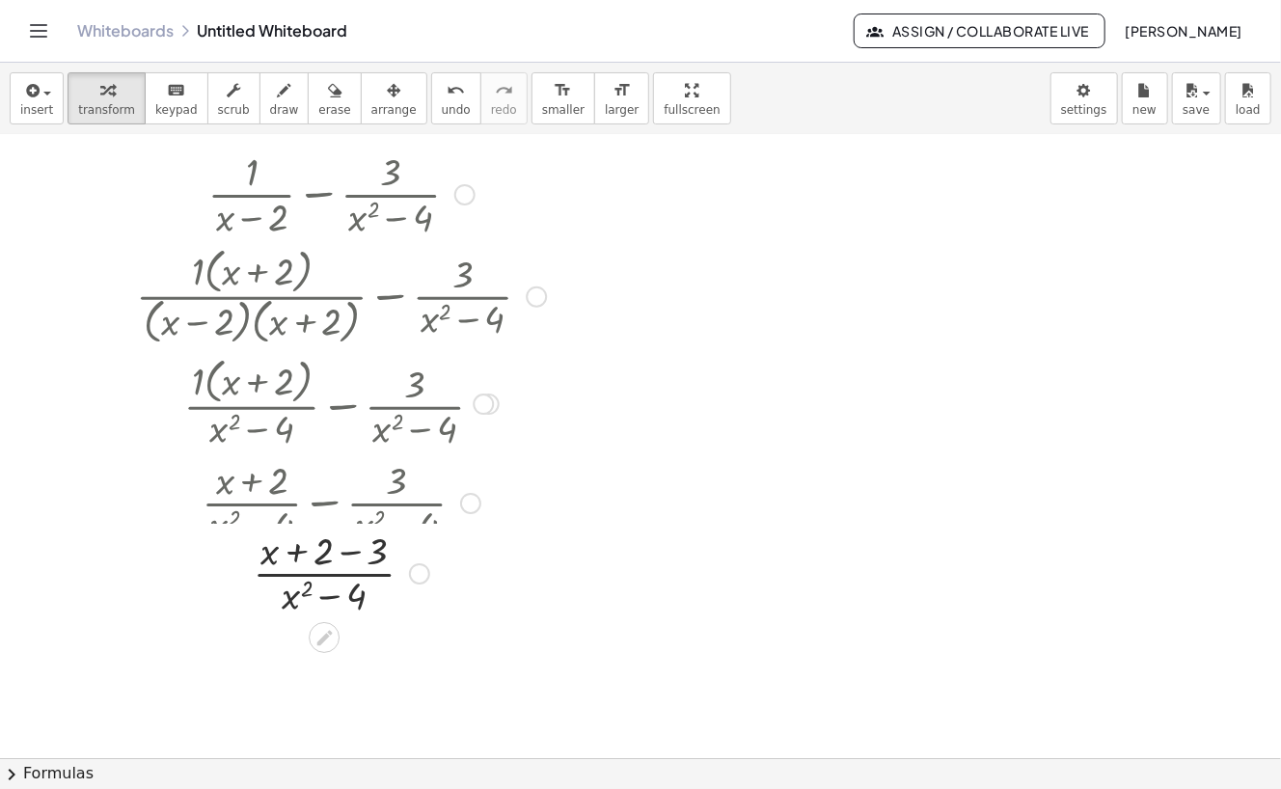
drag, startPoint x: 409, startPoint y: 504, endPoint x: 414, endPoint y: 585, distance: 81.1
click at [324, 574] on div "+ x + 2 · ( + ) 3 − x 2 4 · ( − ) Transform line Copy line as LaTeX Copy deriva…" at bounding box center [324, 574] width 0 height 0
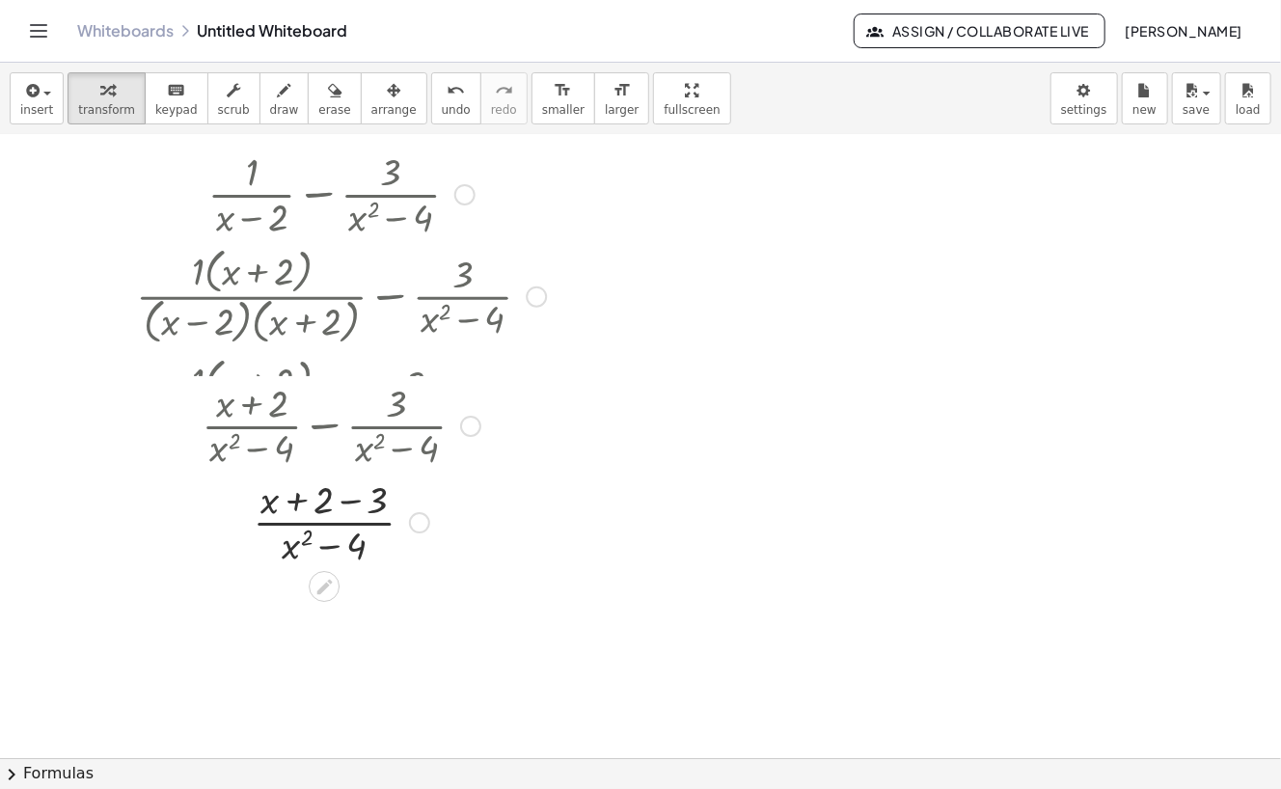
drag, startPoint x: 466, startPoint y: 505, endPoint x: 466, endPoint y: 413, distance: 92.6
click at [466, 416] on div at bounding box center [470, 426] width 21 height 21
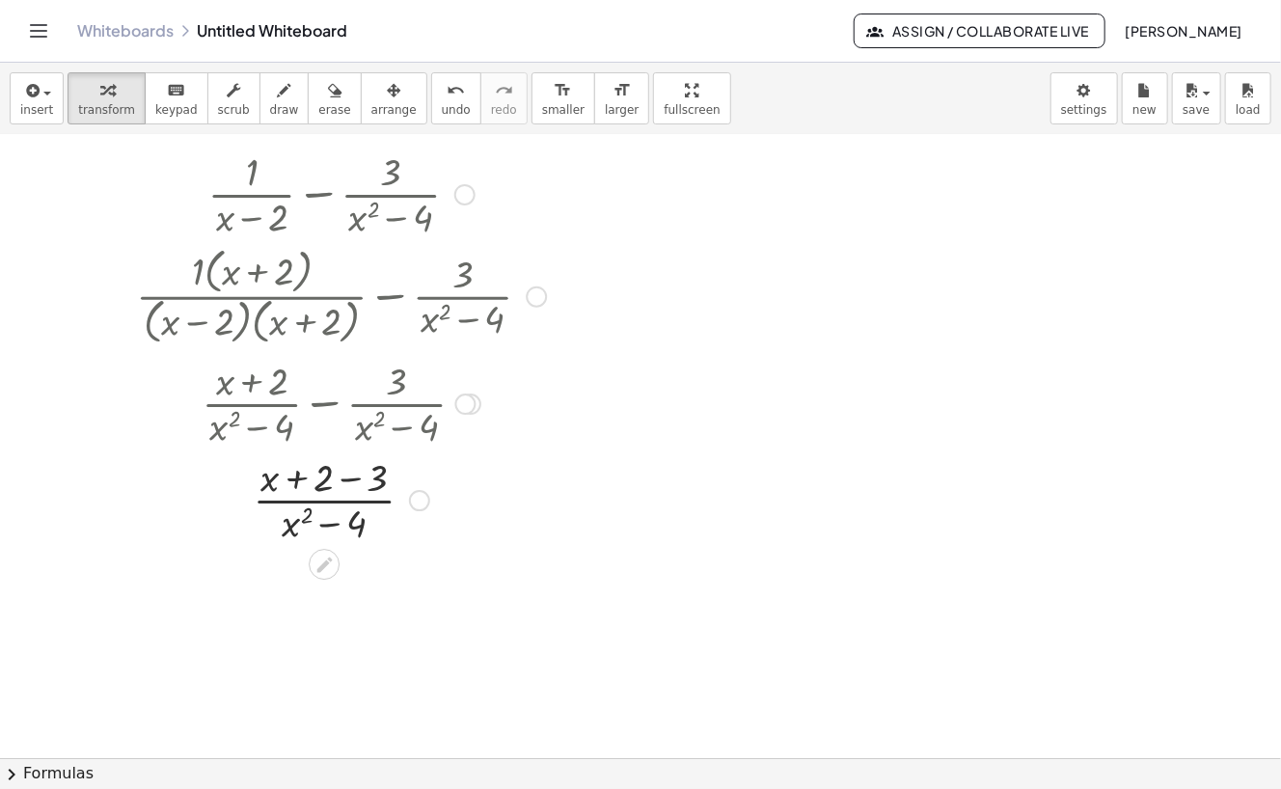
click at [346, 473] on div at bounding box center [340, 498] width 429 height 96
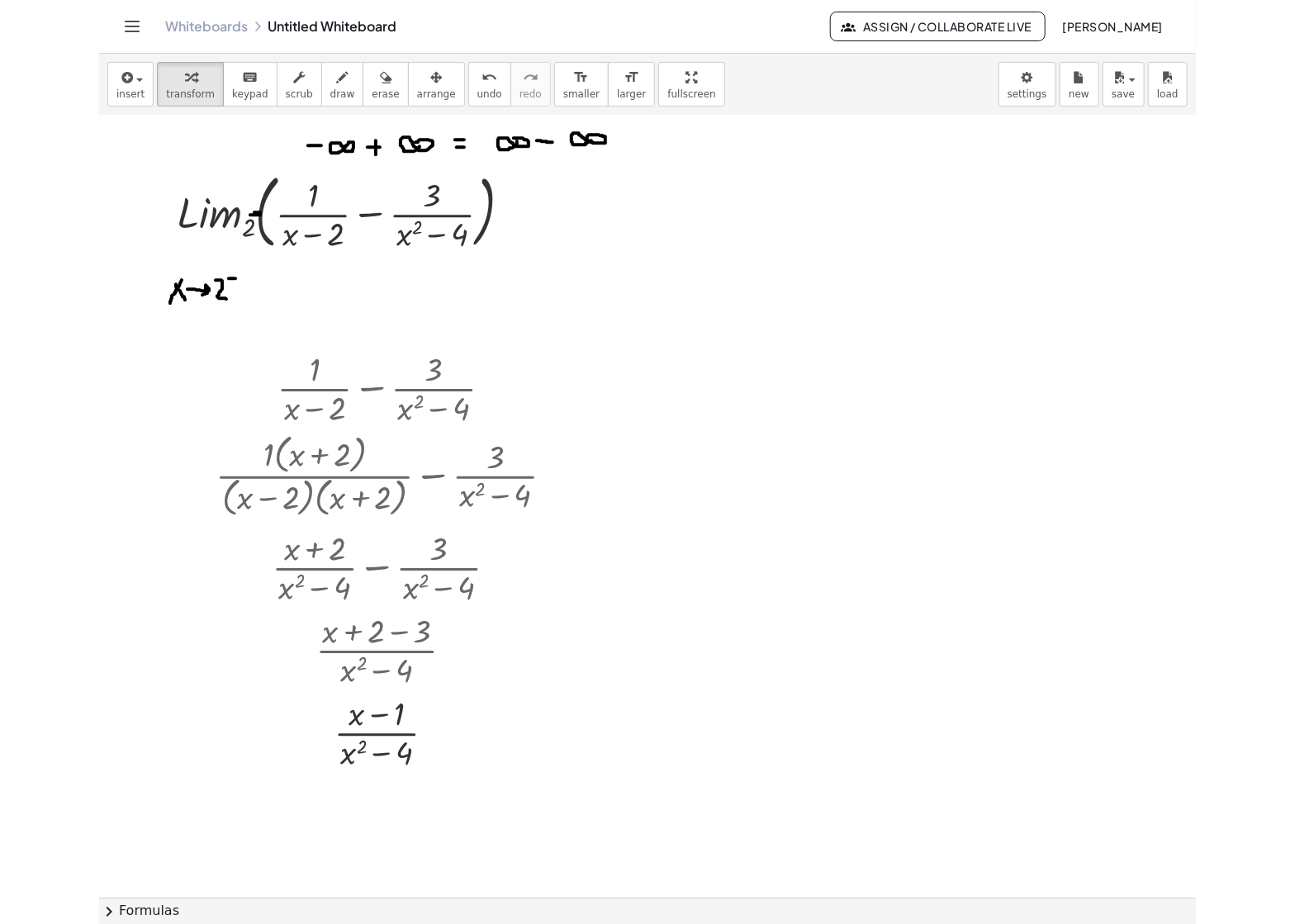
scroll to position [6, 0]
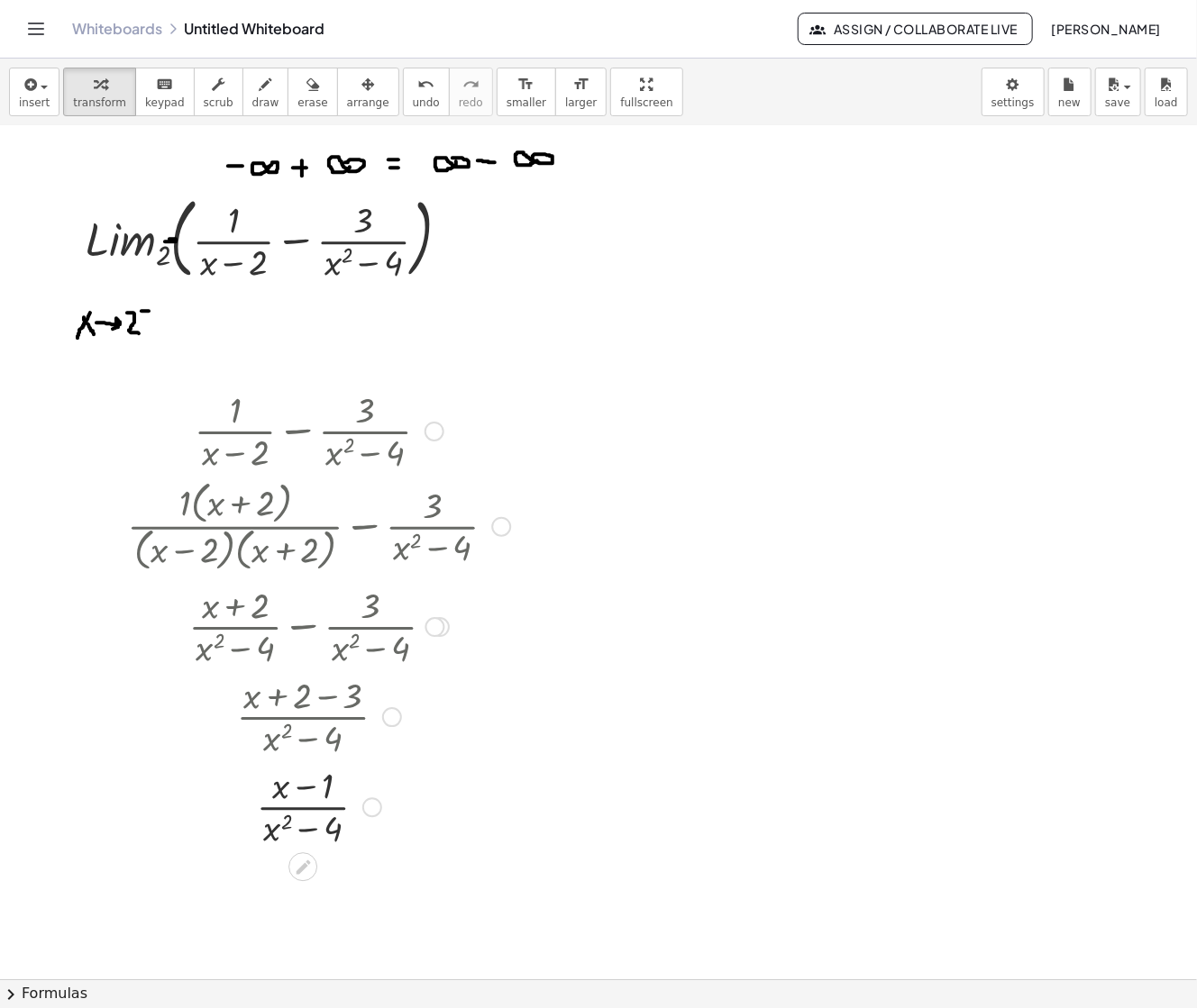
click at [369, 804] on div "Transform line Copy line as LaTeX Copy derivation as LaTeX Expand new lines: On" at bounding box center [372, 807] width 20 height 20
click at [506, 787] on span "Copy line as LaTeX" at bounding box center [464, 793] width 109 height 14
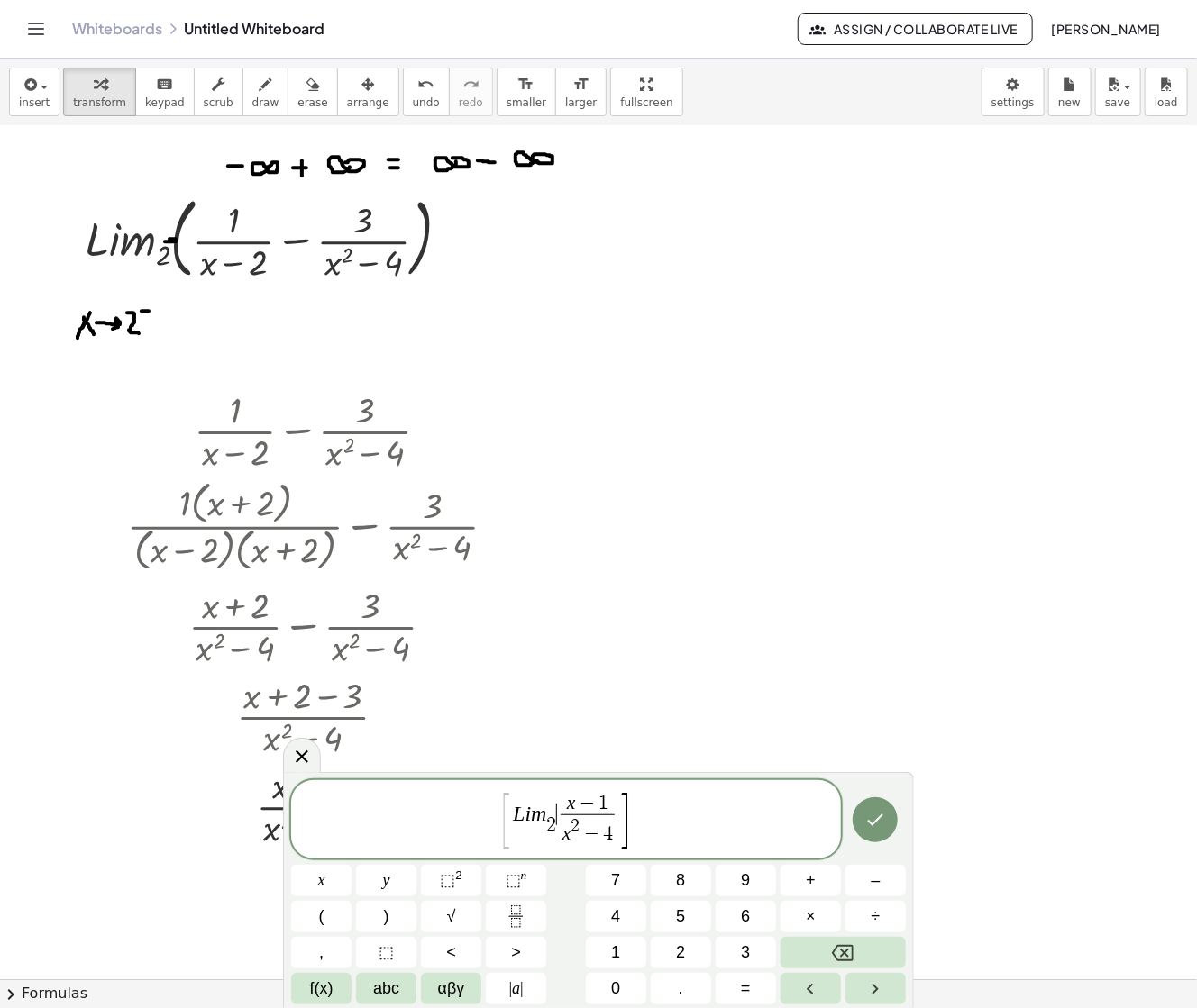
click at [558, 816] on span "x − 1 x 2 − 4 ​" at bounding box center [588, 820] width 63 height 52
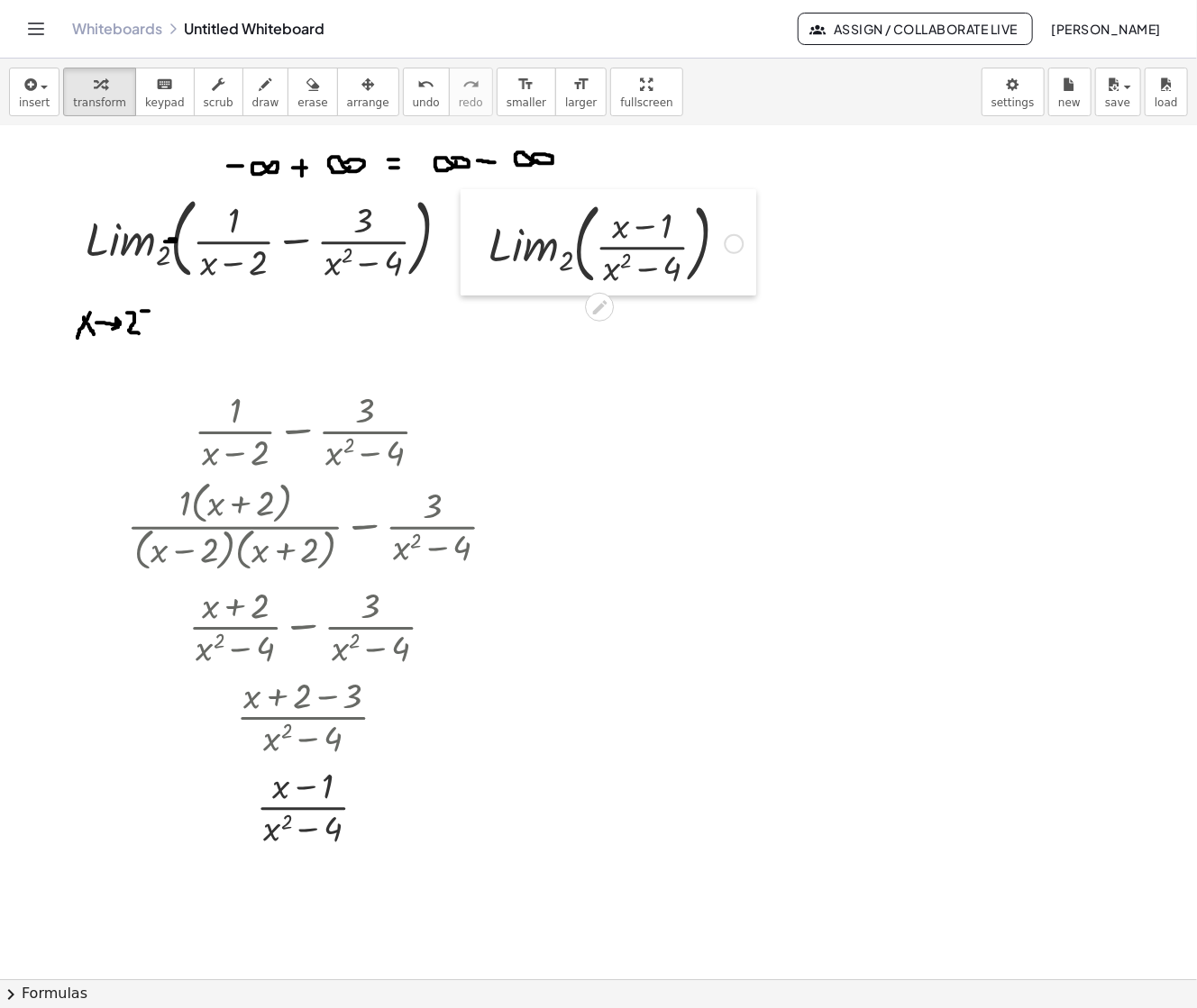
drag, startPoint x: 729, startPoint y: 718, endPoint x: 459, endPoint y: 259, distance: 532.5
click at [461, 259] on div at bounding box center [474, 242] width 27 height 106
click at [260, 92] on icon "button" at bounding box center [265, 84] width 12 height 21
drag, startPoint x: 445, startPoint y: 246, endPoint x: 466, endPoint y: 246, distance: 21.0
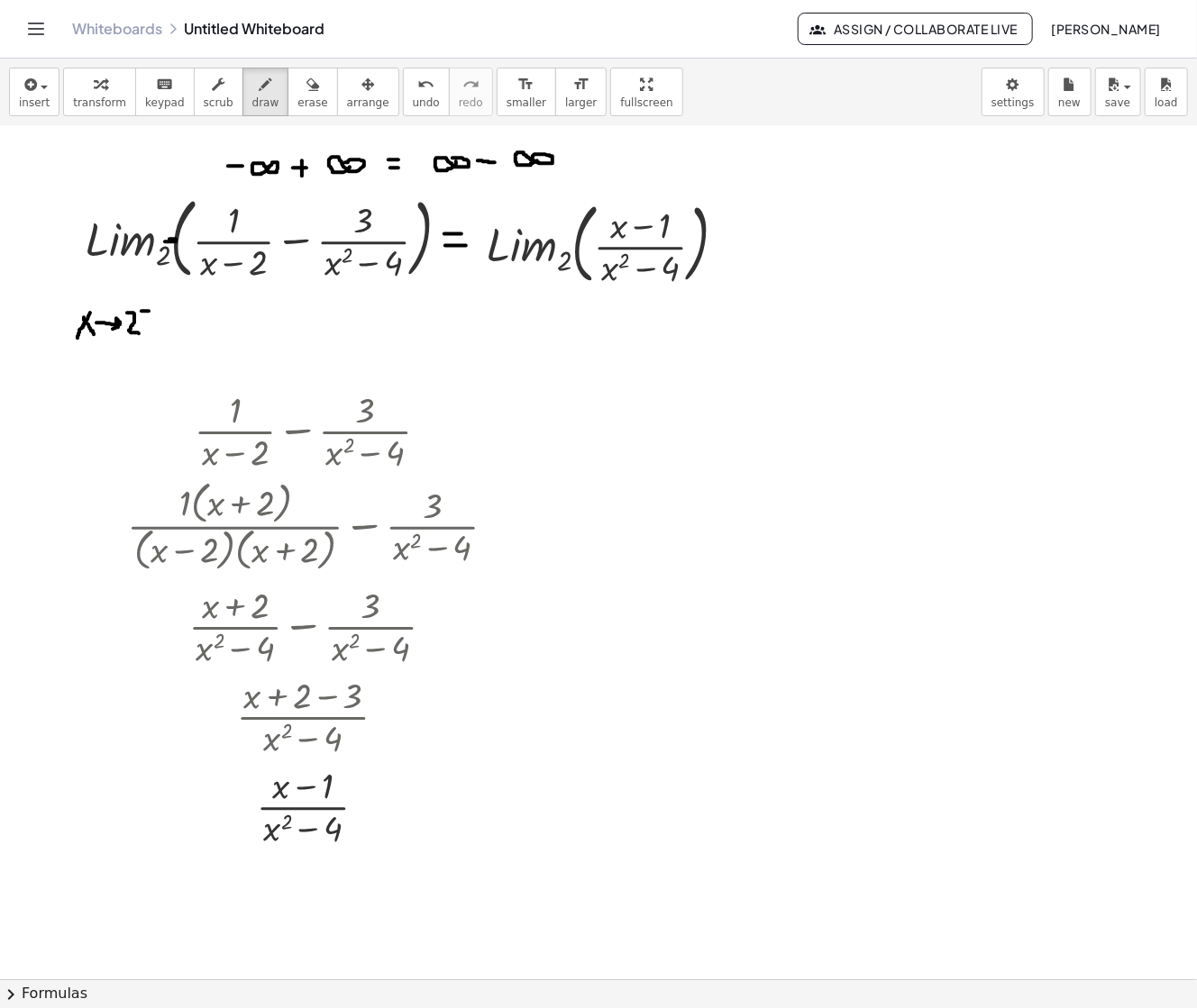
drag, startPoint x: 444, startPoint y: 234, endPoint x: 462, endPoint y: 234, distance: 18.0
drag, startPoint x: 728, startPoint y: 246, endPoint x: 744, endPoint y: 246, distance: 16.0
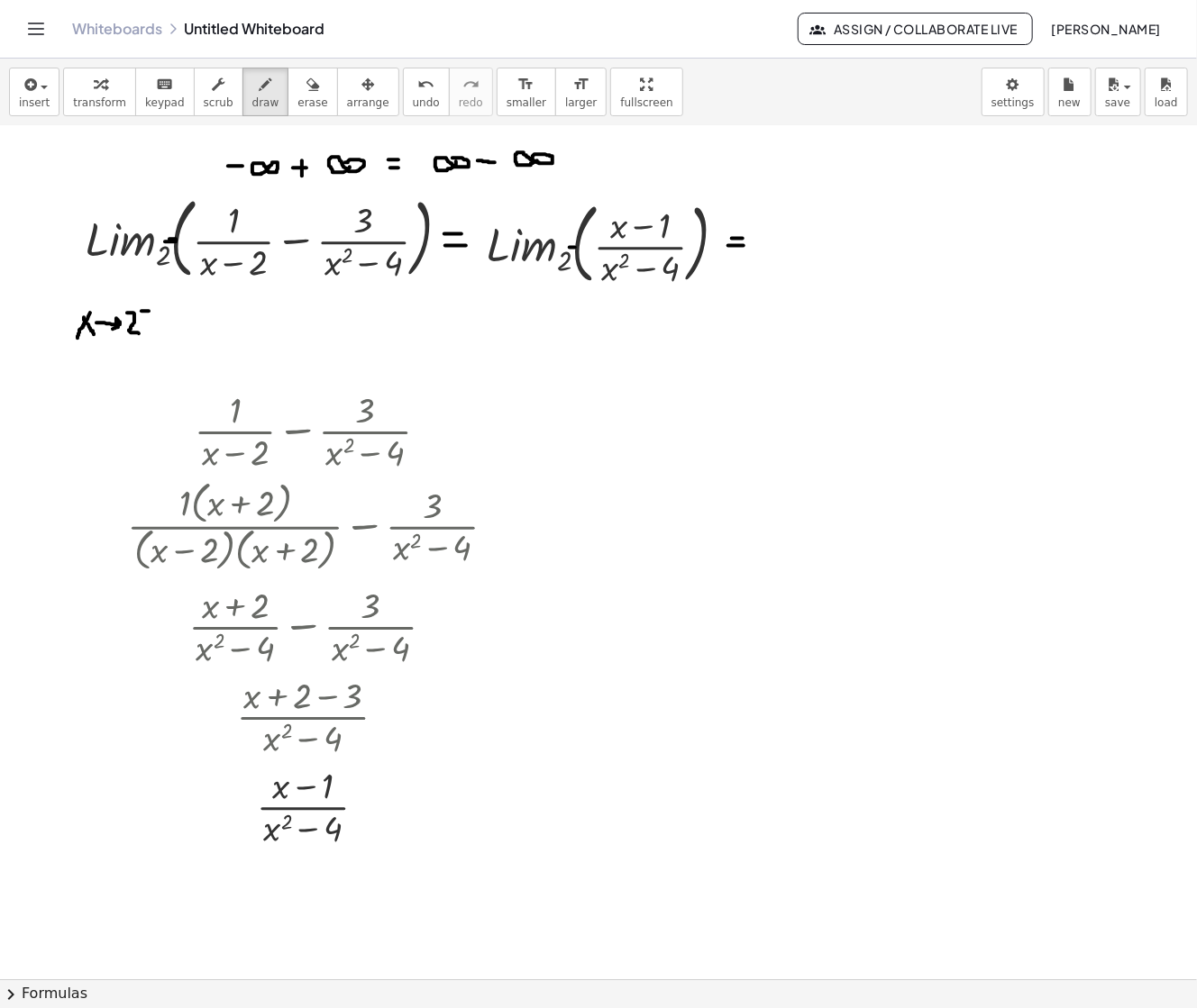
drag, startPoint x: 732, startPoint y: 239, endPoint x: 743, endPoint y: 239, distance: 11.0
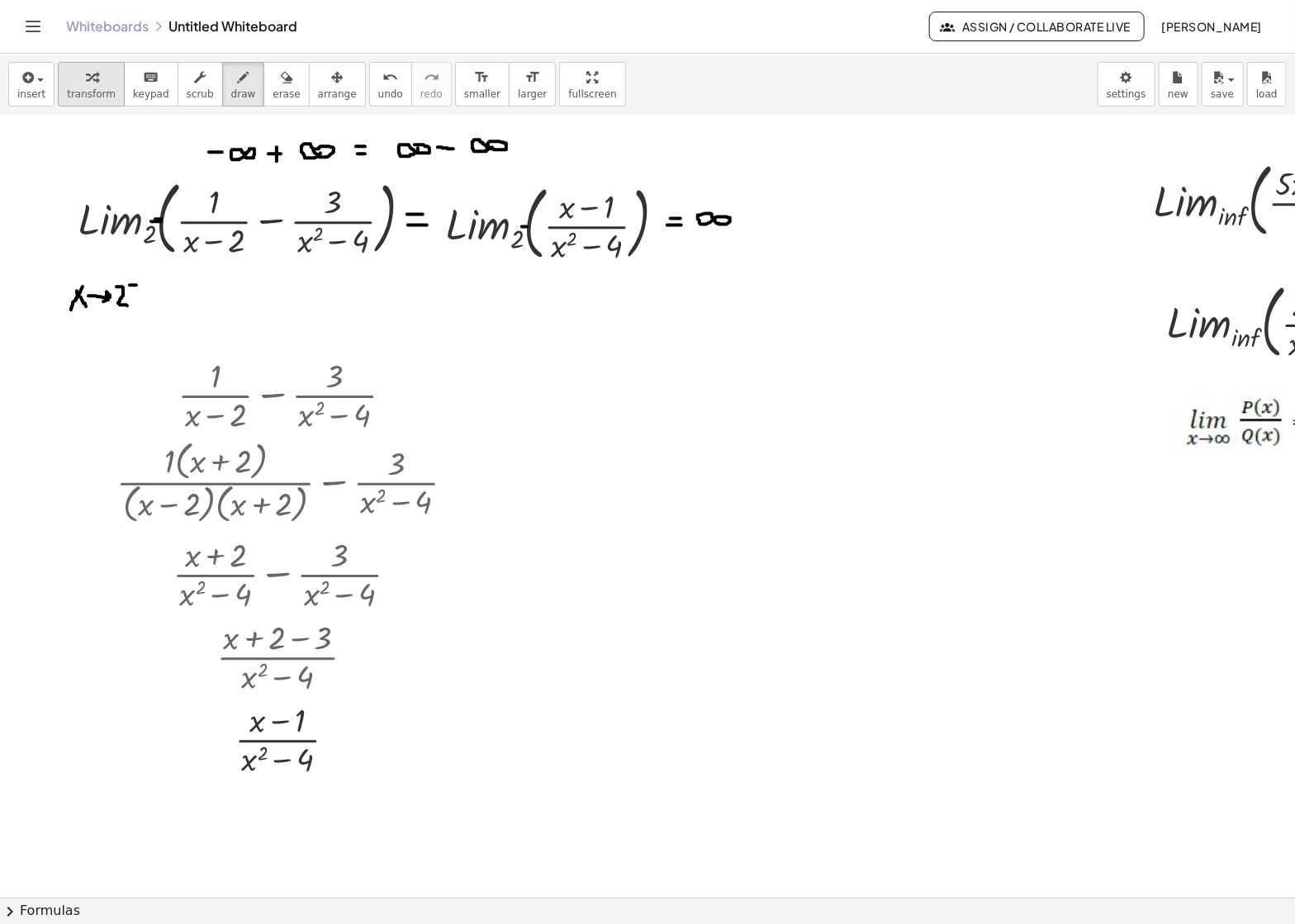
click at [86, 94] on span "transform" at bounding box center [91, 93] width 49 height 11
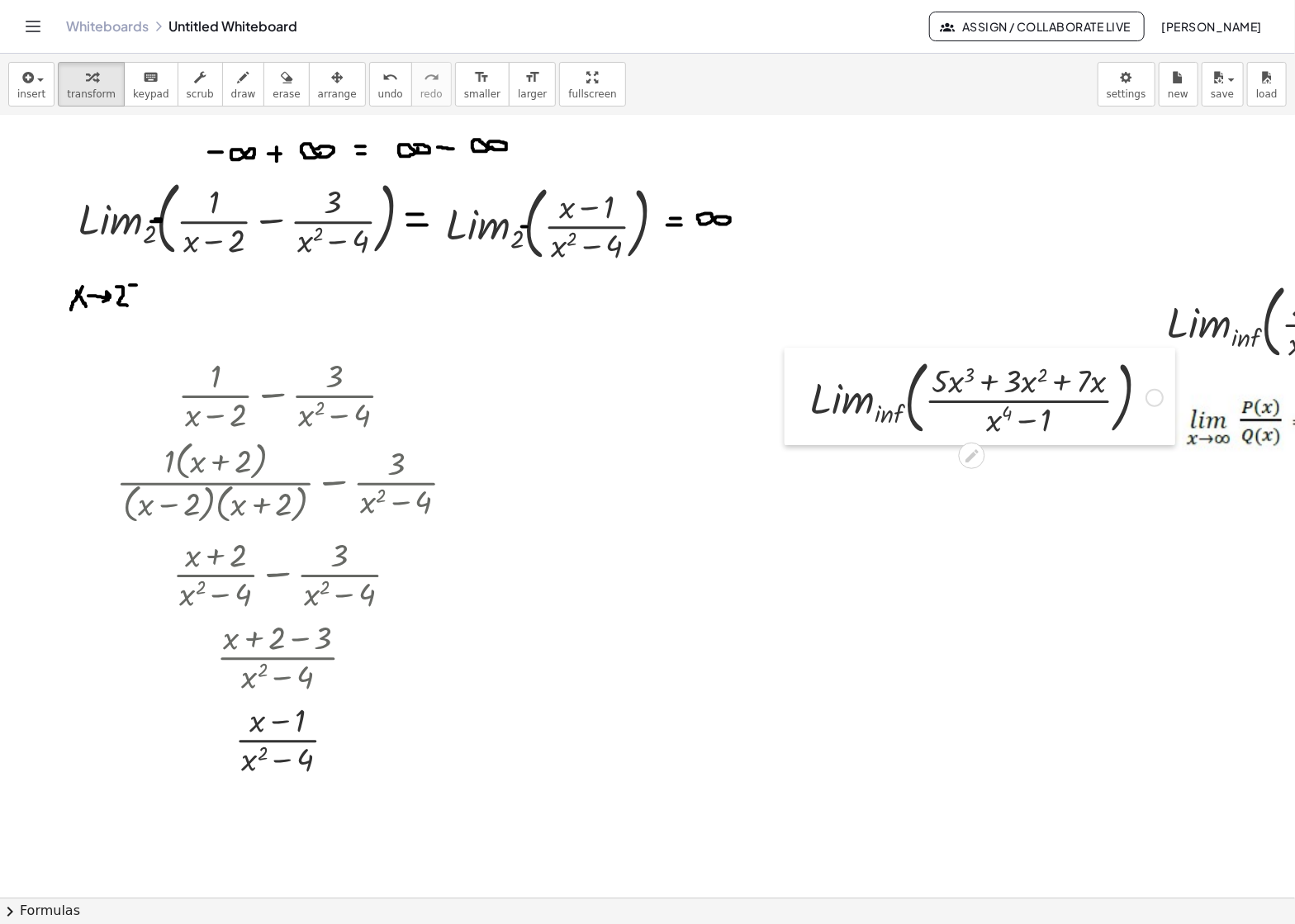
drag, startPoint x: 1134, startPoint y: 213, endPoint x: 750, endPoint y: 407, distance: 430.2
click at [785, 407] on div at bounding box center [797, 396] width 25 height 98
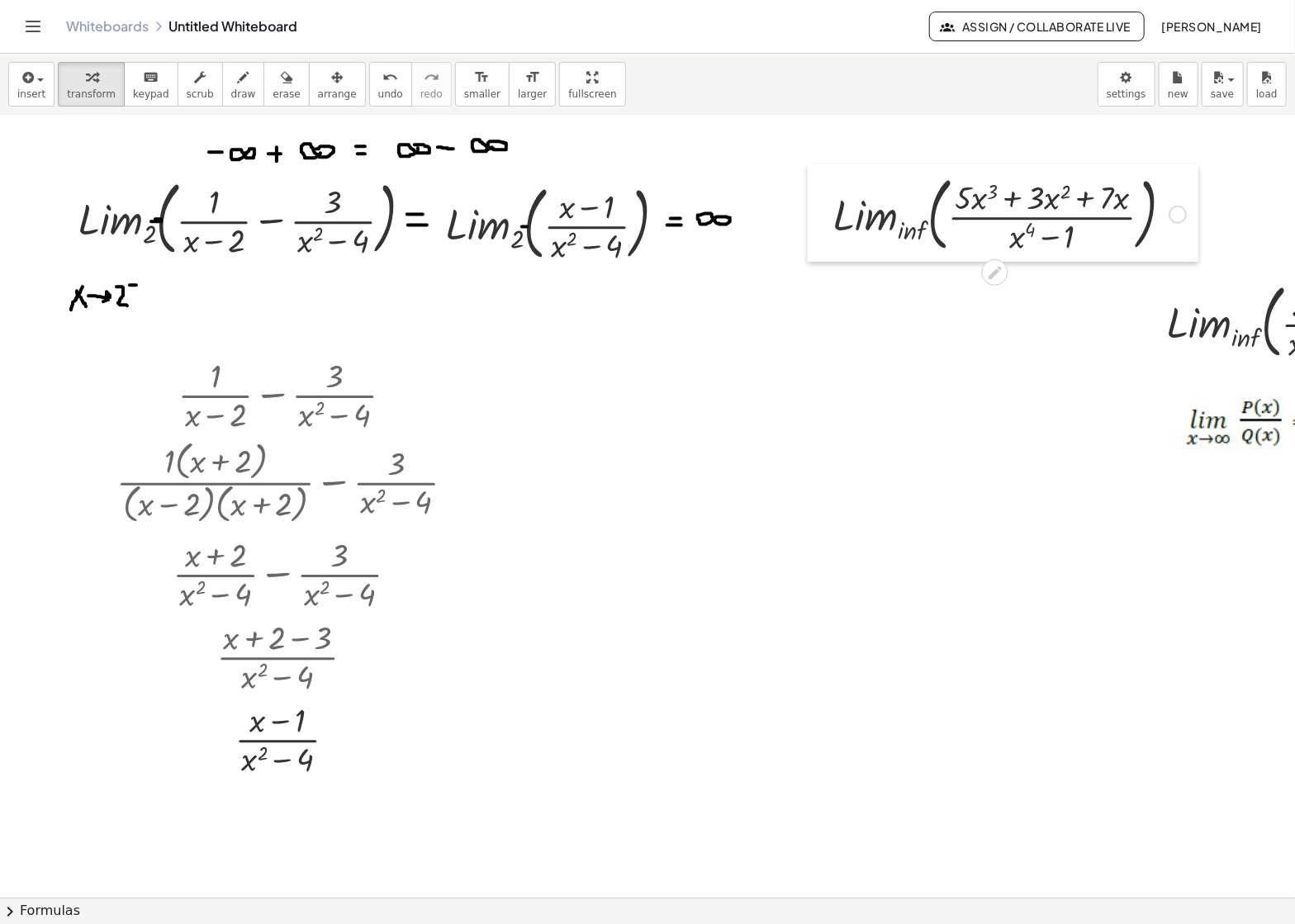
drag, startPoint x: 750, startPoint y: 407, endPoint x: 814, endPoint y: 225, distance: 192.9
click at [814, 225] on div at bounding box center [820, 213] width 25 height 98
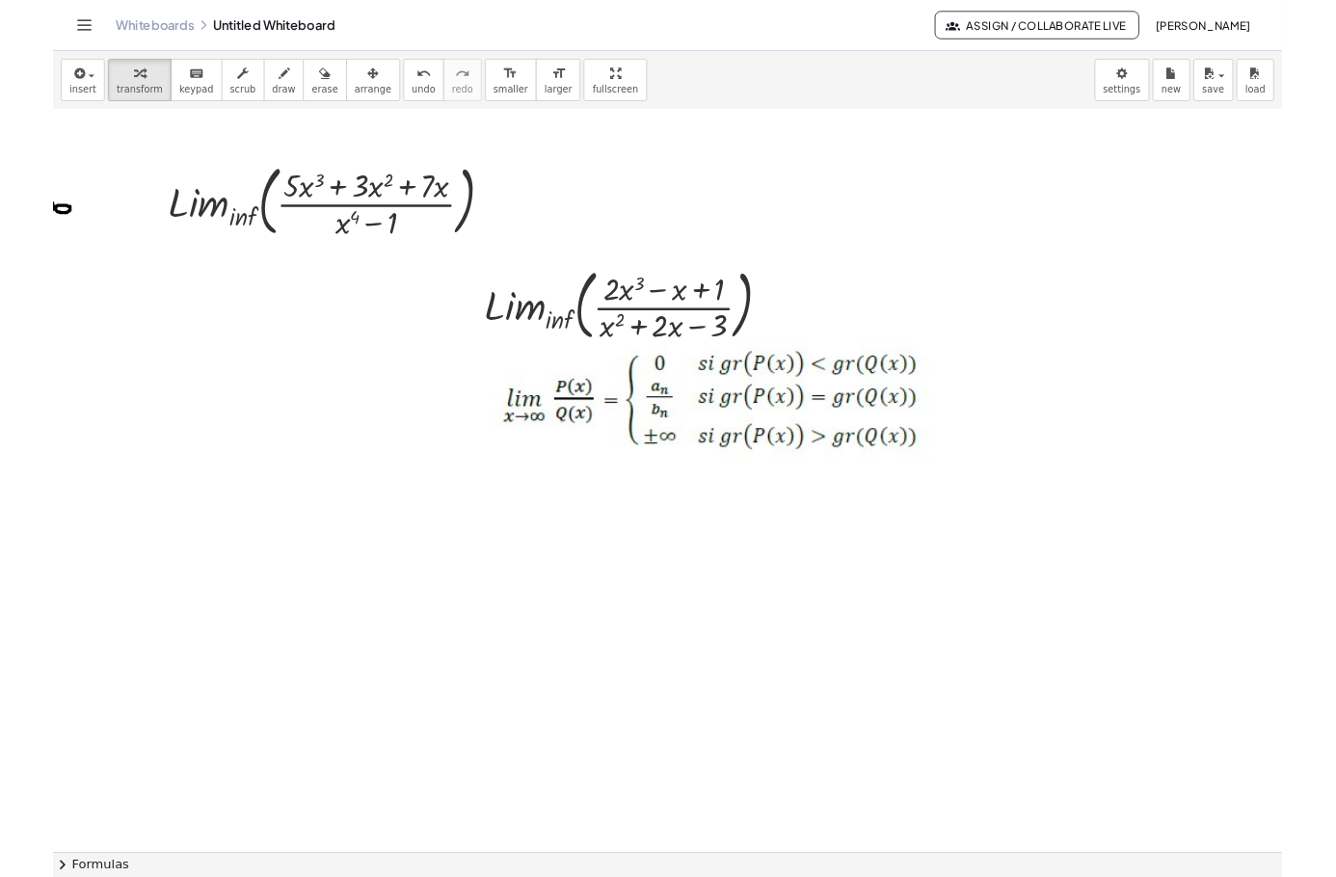
scroll to position [7, 866]
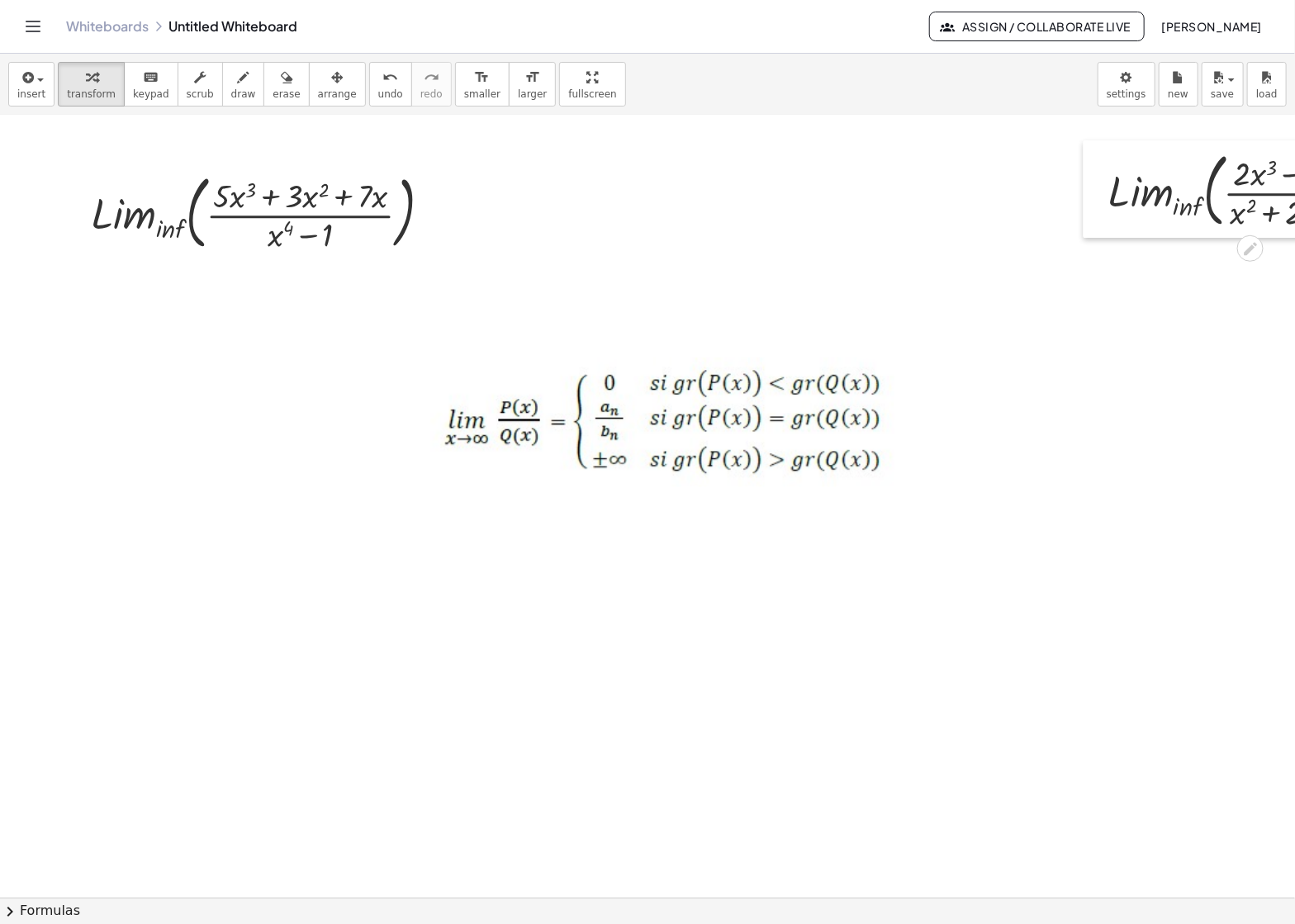
drag, startPoint x: 405, startPoint y: 343, endPoint x: 1121, endPoint y: 185, distance: 733.2
click at [1108, 185] on div at bounding box center [1095, 189] width 25 height 98
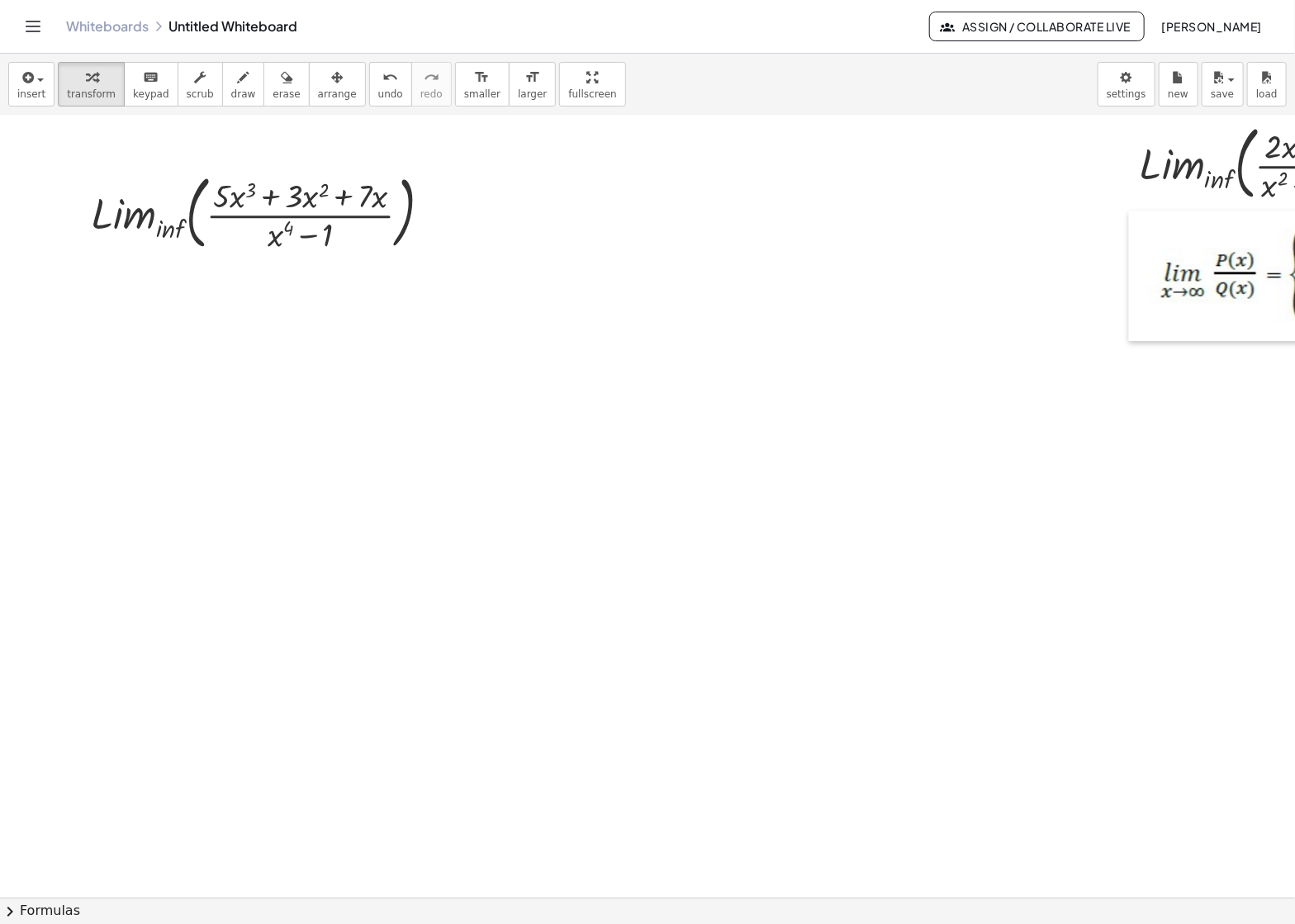
drag, startPoint x: 418, startPoint y: 440, endPoint x: 1136, endPoint y: 293, distance: 732.9
click at [1136, 293] on div at bounding box center [1137, 276] width 16 height 130
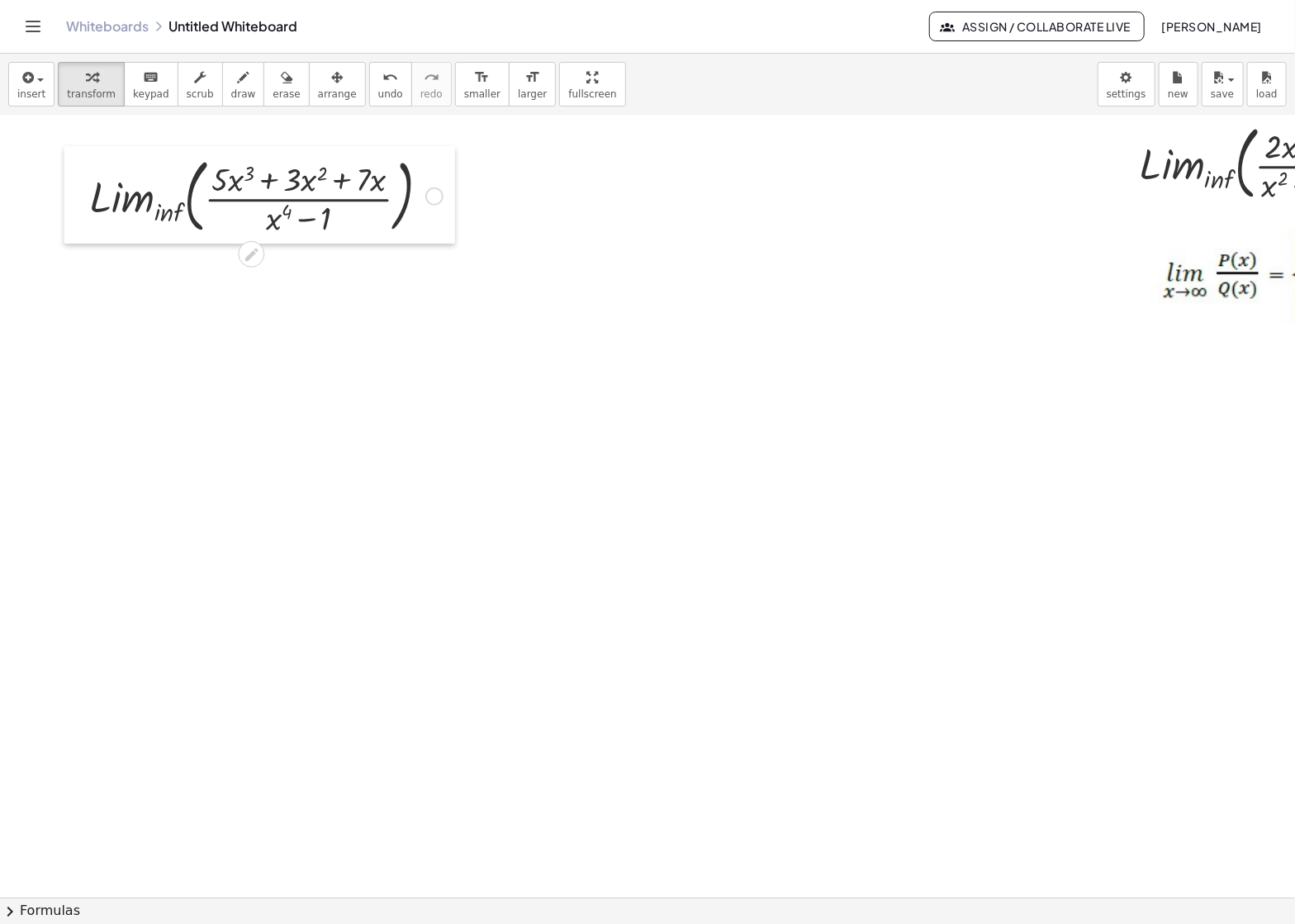
drag, startPoint x: 72, startPoint y: 216, endPoint x: 70, endPoint y: 199, distance: 17.1
click at [70, 199] on div at bounding box center [76, 195] width 25 height 98
click at [231, 90] on span "draw" at bounding box center [243, 93] width 25 height 11
drag, startPoint x: 315, startPoint y: 146, endPoint x: 341, endPoint y: 140, distance: 26.7
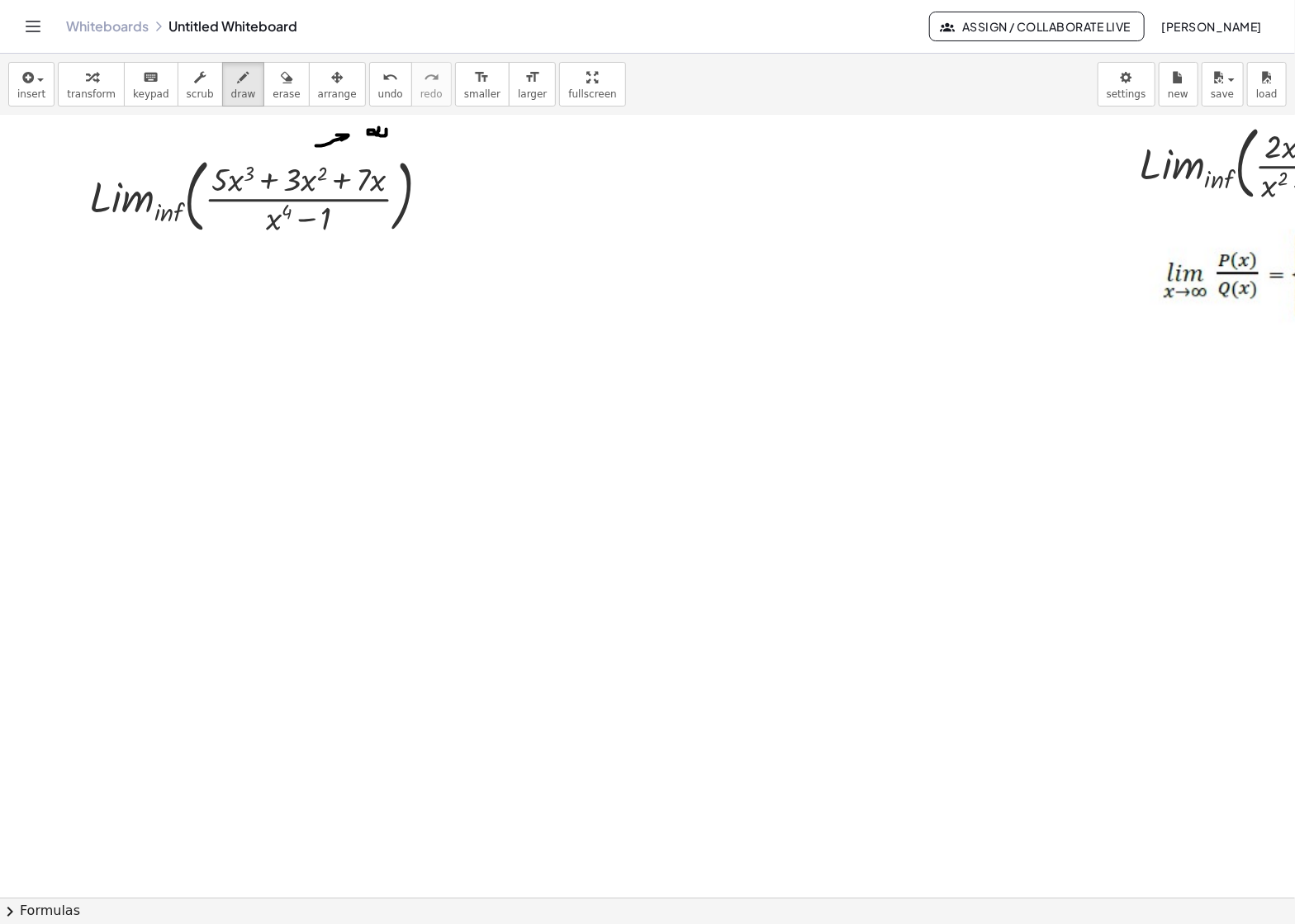
drag, startPoint x: 313, startPoint y: 247, endPoint x: 328, endPoint y: 253, distance: 16.2
drag, startPoint x: 350, startPoint y: 257, endPoint x: 344, endPoint y: 270, distance: 14.3
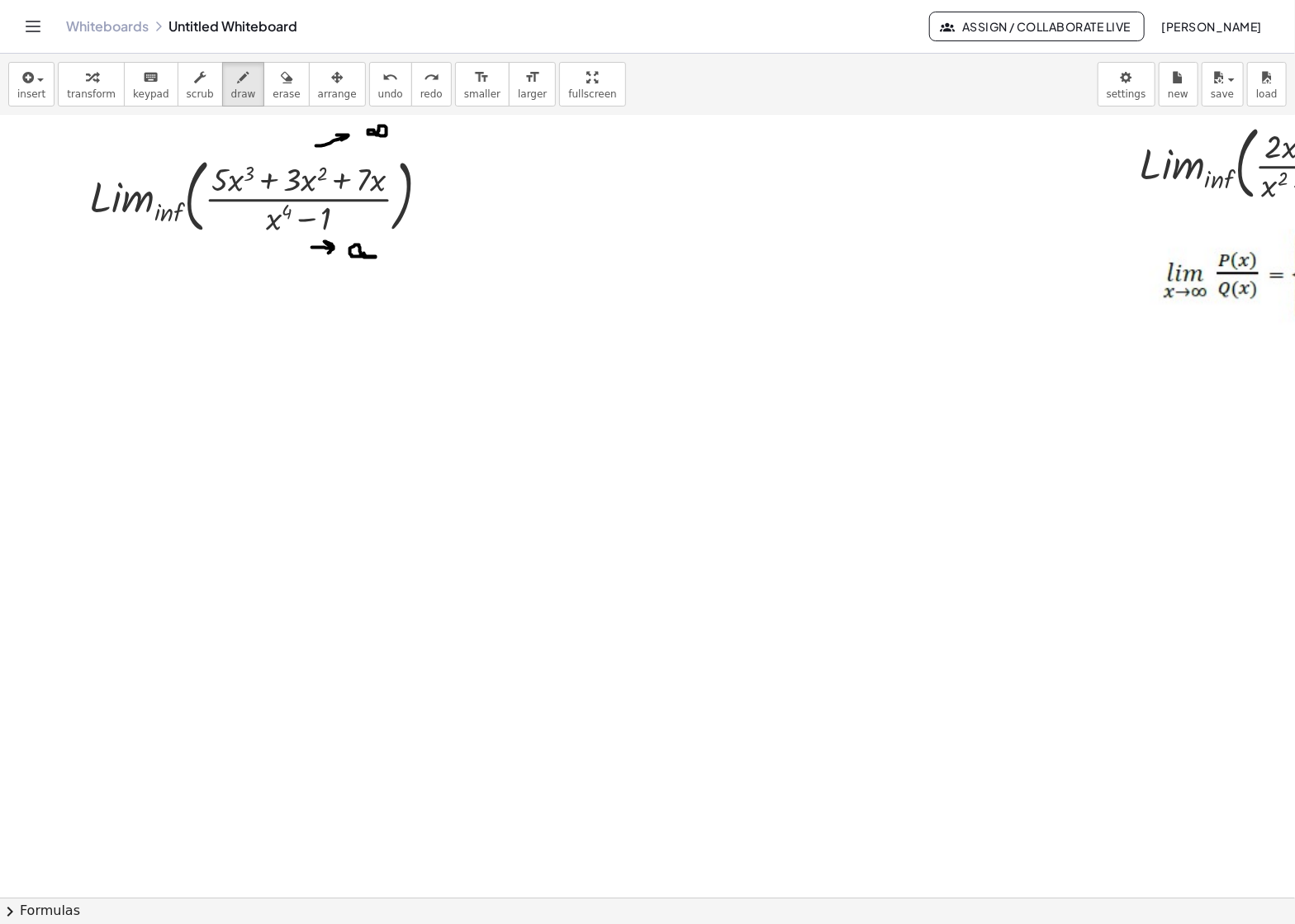
drag, startPoint x: 363, startPoint y: 253, endPoint x: 379, endPoint y: 257, distance: 16.5
click at [86, 86] on icon "button" at bounding box center [91, 77] width 11 height 20
click at [433, 196] on div at bounding box center [434, 196] width 18 height 18
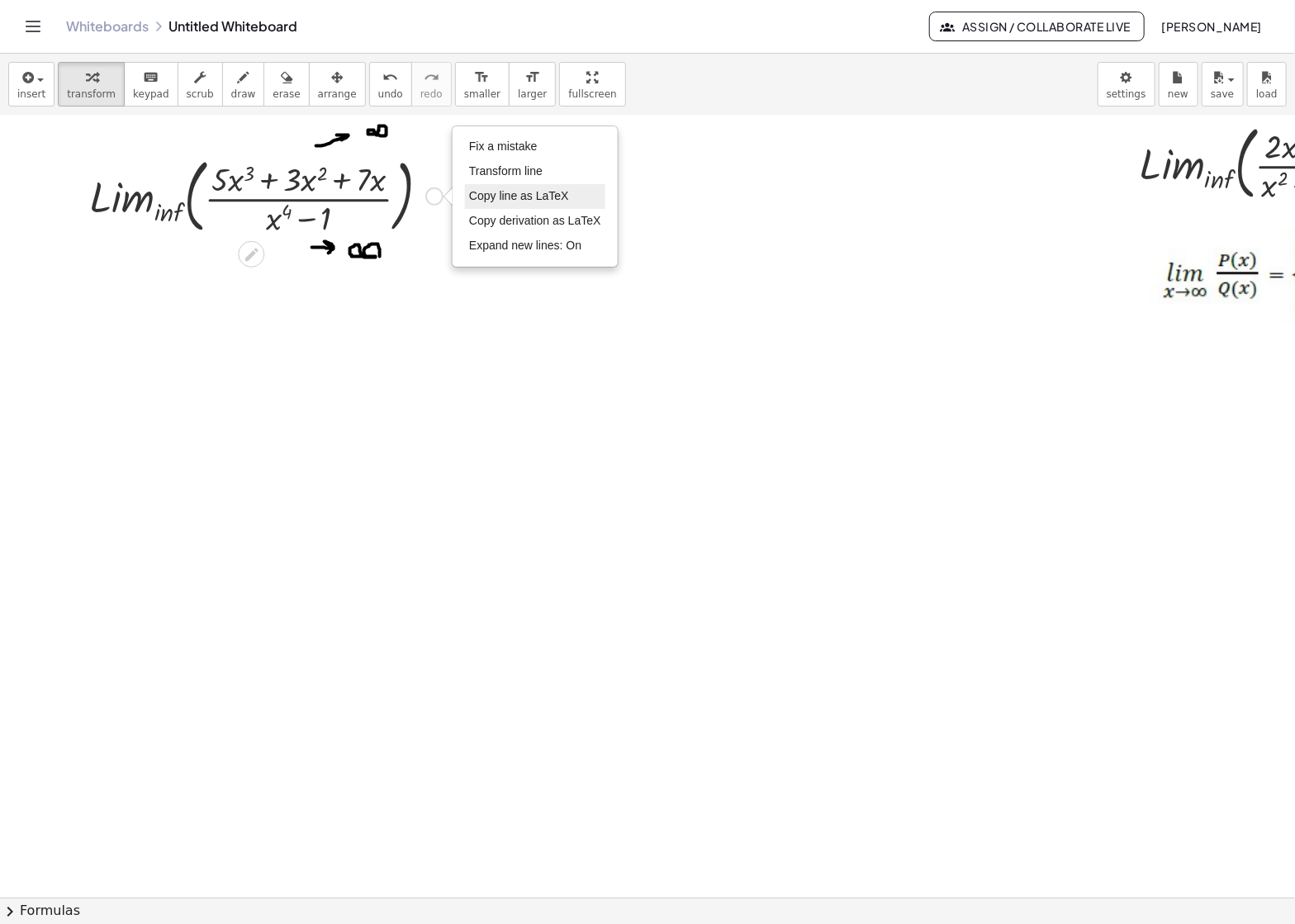
click at [569, 199] on li "Copy line as LaTeX" at bounding box center [535, 196] width 140 height 25
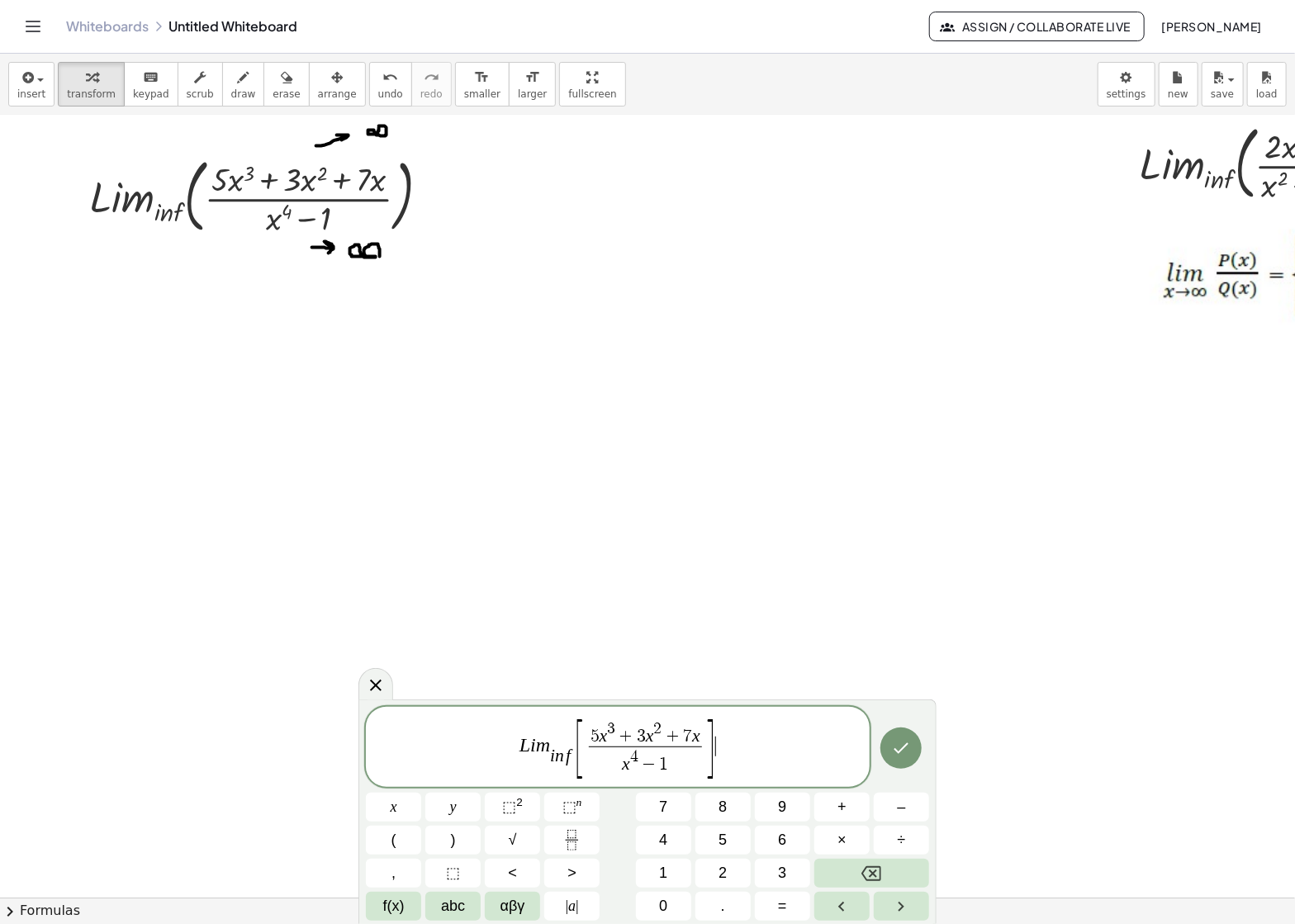
click at [573, 752] on span "L i m i n f ​ [ 5 x 3 + 3 x 2 + 7 x x 4 − 1 ​ ] ​" at bounding box center [618, 748] width 504 height 63
click at [703, 740] on span "[ 5 x 3 + 3 x 2 + 7 x x 4 − 1 ​ ] ​" at bounding box center [618, 748] width 504 height 63
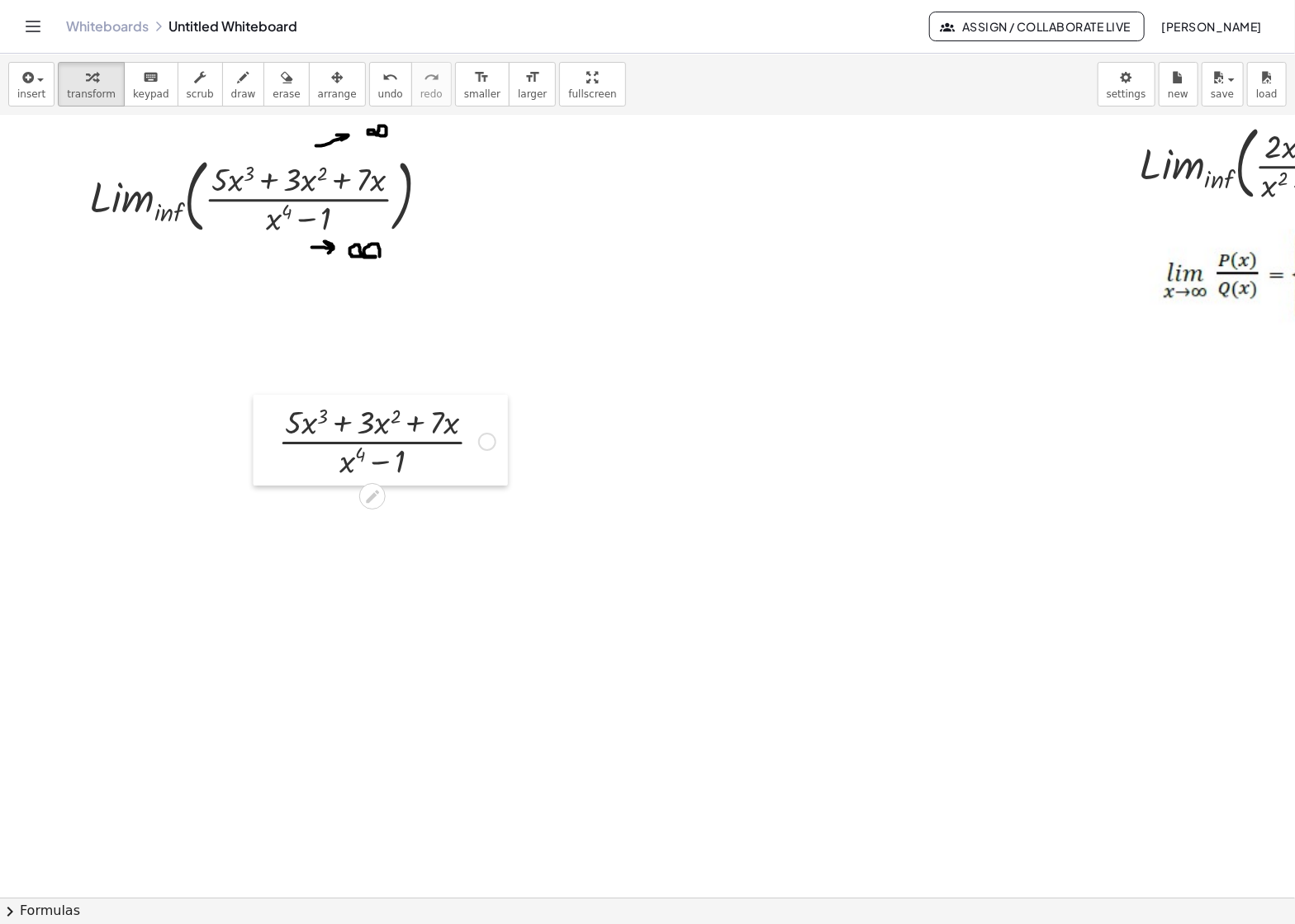
drag, startPoint x: 617, startPoint y: 707, endPoint x: 230, endPoint y: 416, distance: 484.2
click at [254, 416] on div at bounding box center [266, 440] width 25 height 91
click at [444, 420] on div at bounding box center [445, 415] width 18 height 18
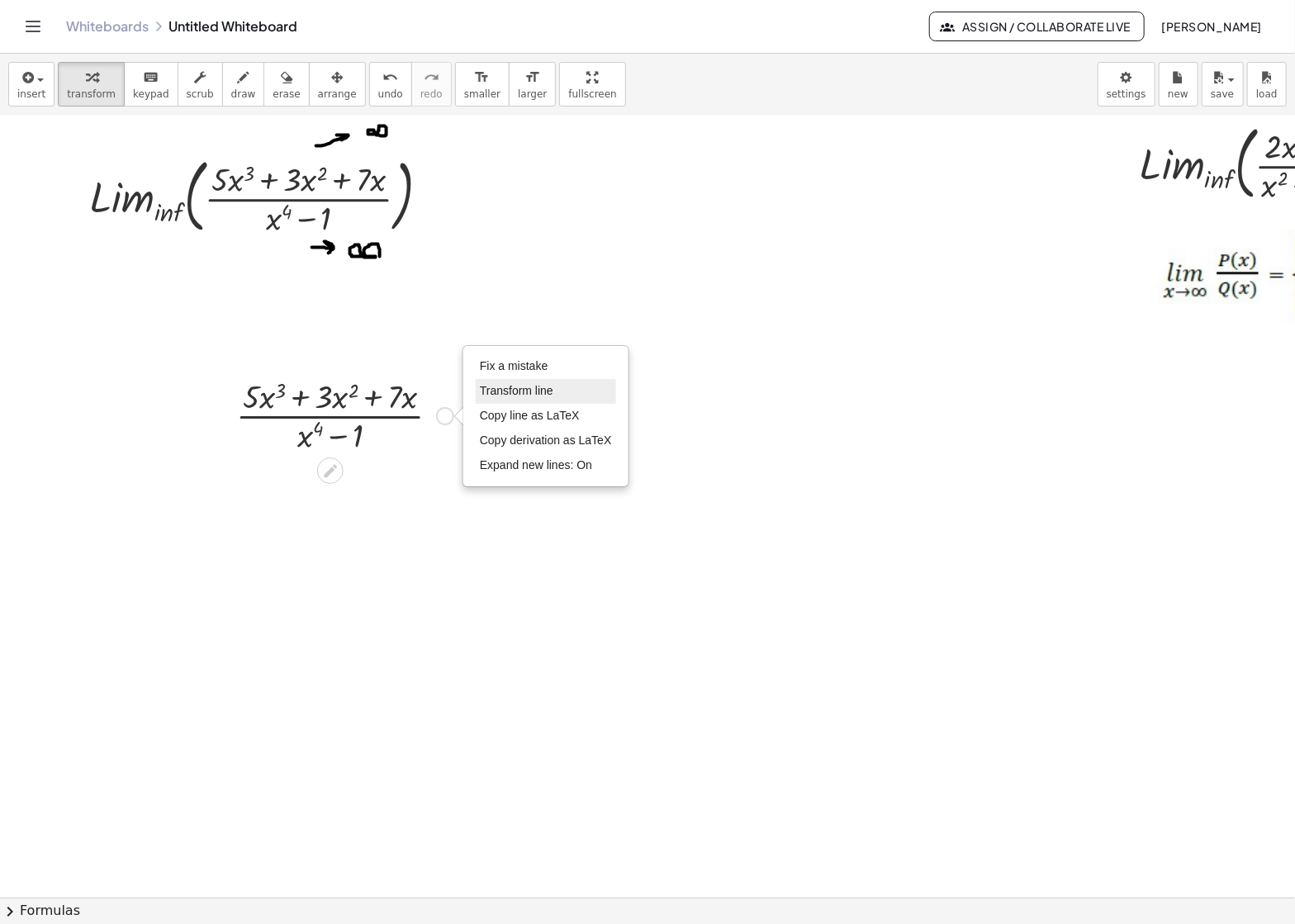
click at [576, 383] on li "Transform line" at bounding box center [546, 391] width 140 height 25
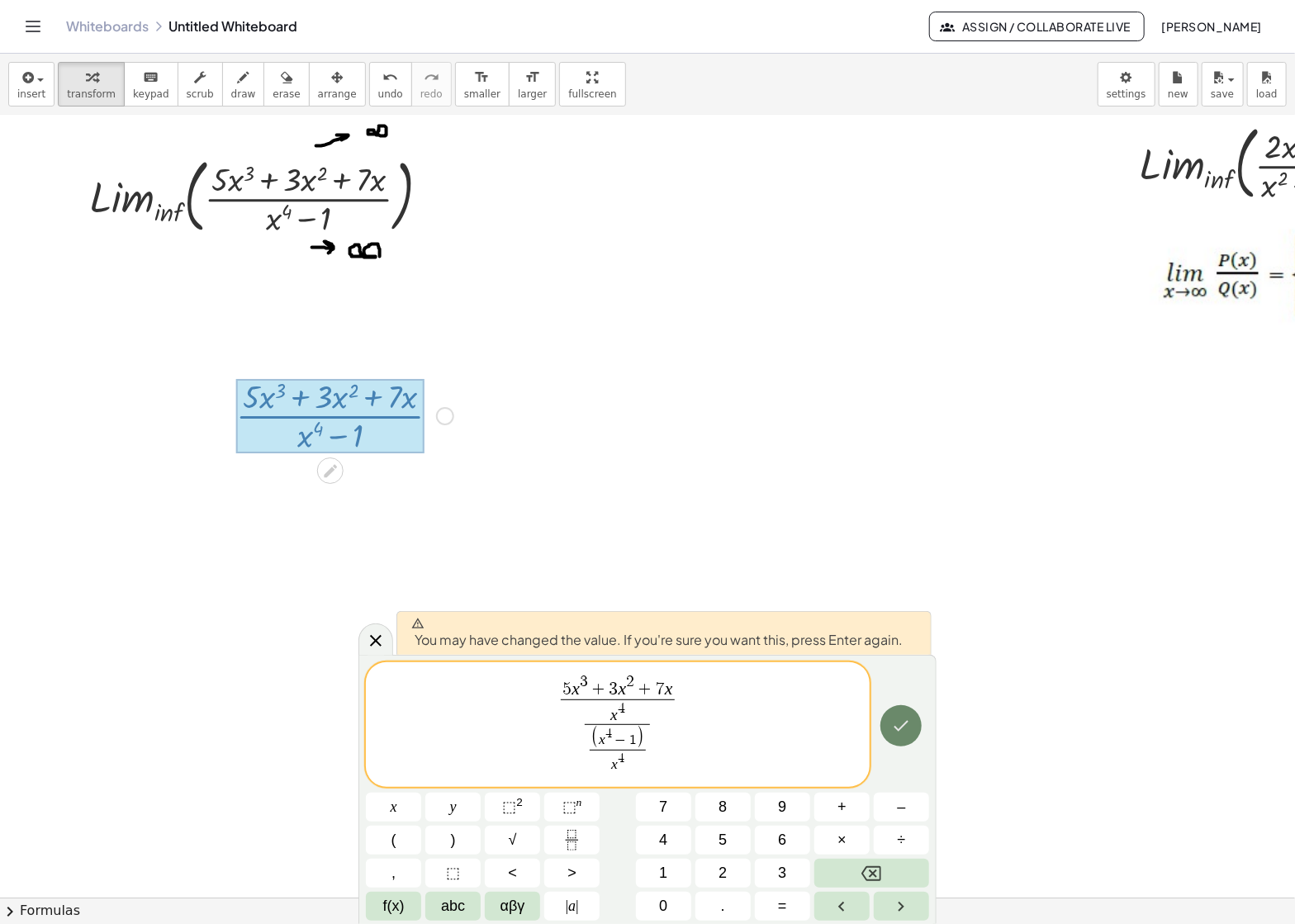
click at [898, 728] on icon "Done" at bounding box center [900, 725] width 20 height 20
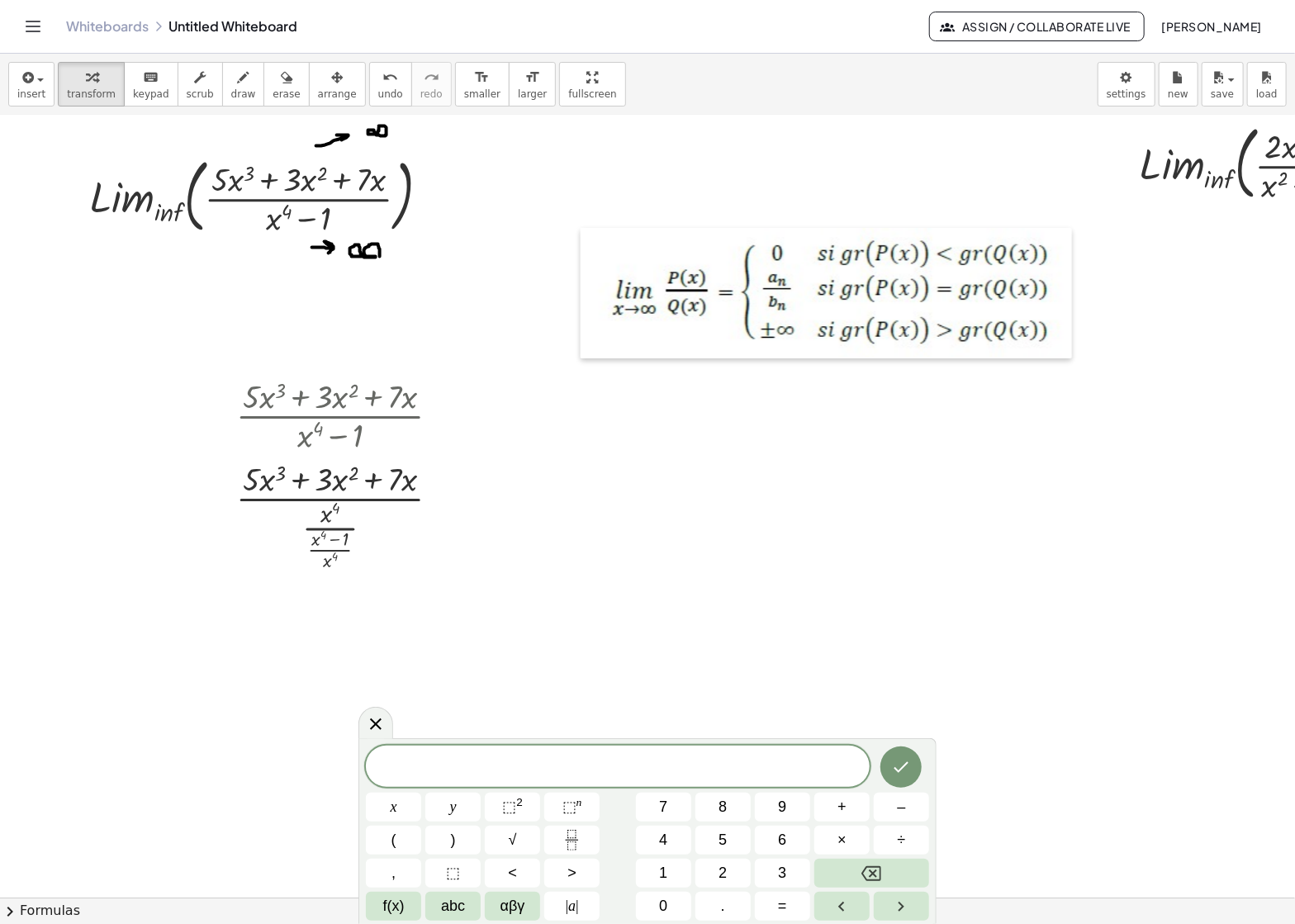
drag, startPoint x: 1142, startPoint y: 277, endPoint x: 591, endPoint y: 294, distance: 551.3
click at [591, 294] on div at bounding box center [588, 293] width 16 height 130
click at [1054, 332] on div at bounding box center [827, 293] width 492 height 130
click at [319, 89] on span "arrange" at bounding box center [337, 93] width 39 height 11
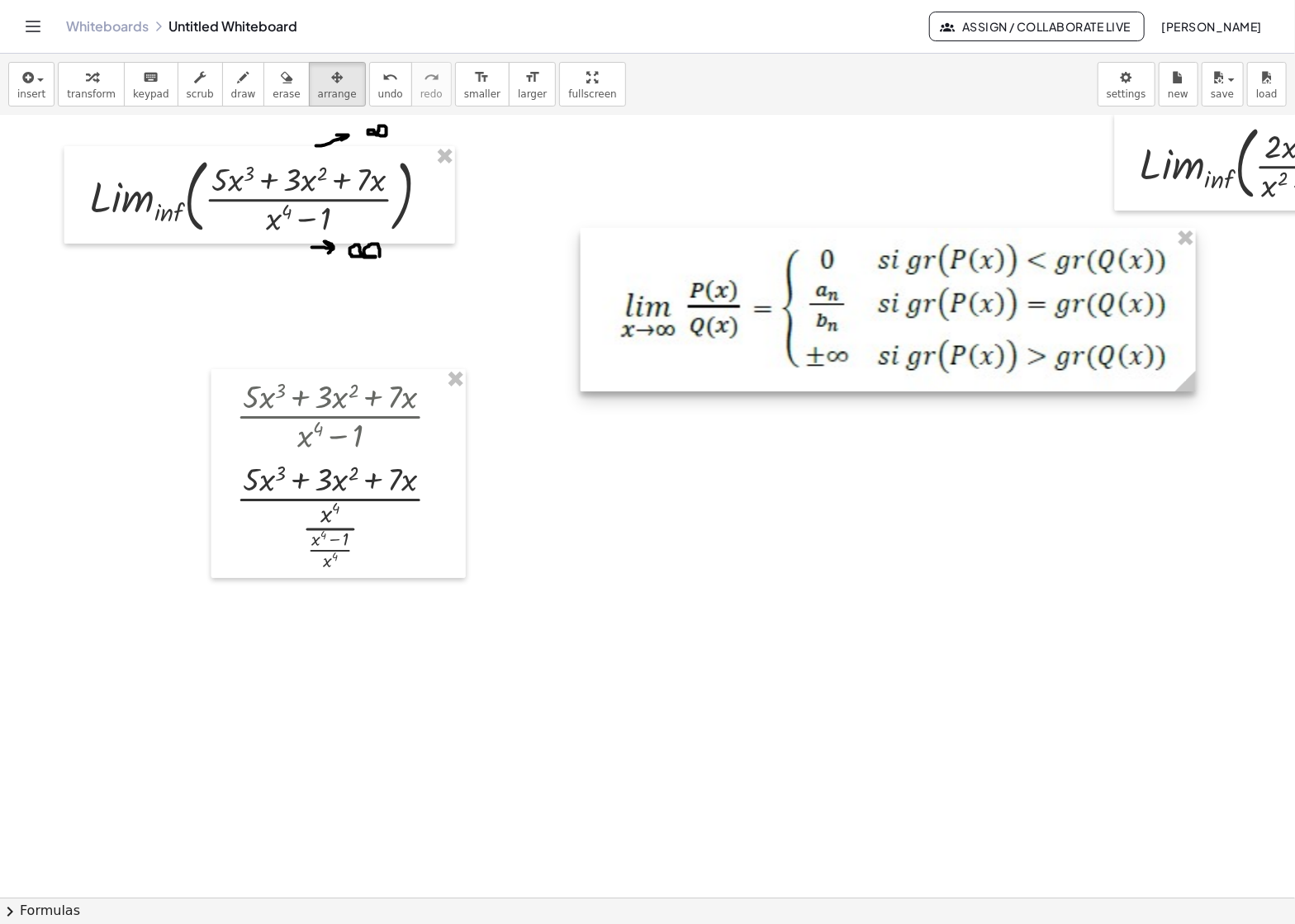
drag, startPoint x: 1054, startPoint y: 361, endPoint x: 1186, endPoint y: 471, distance: 171.8
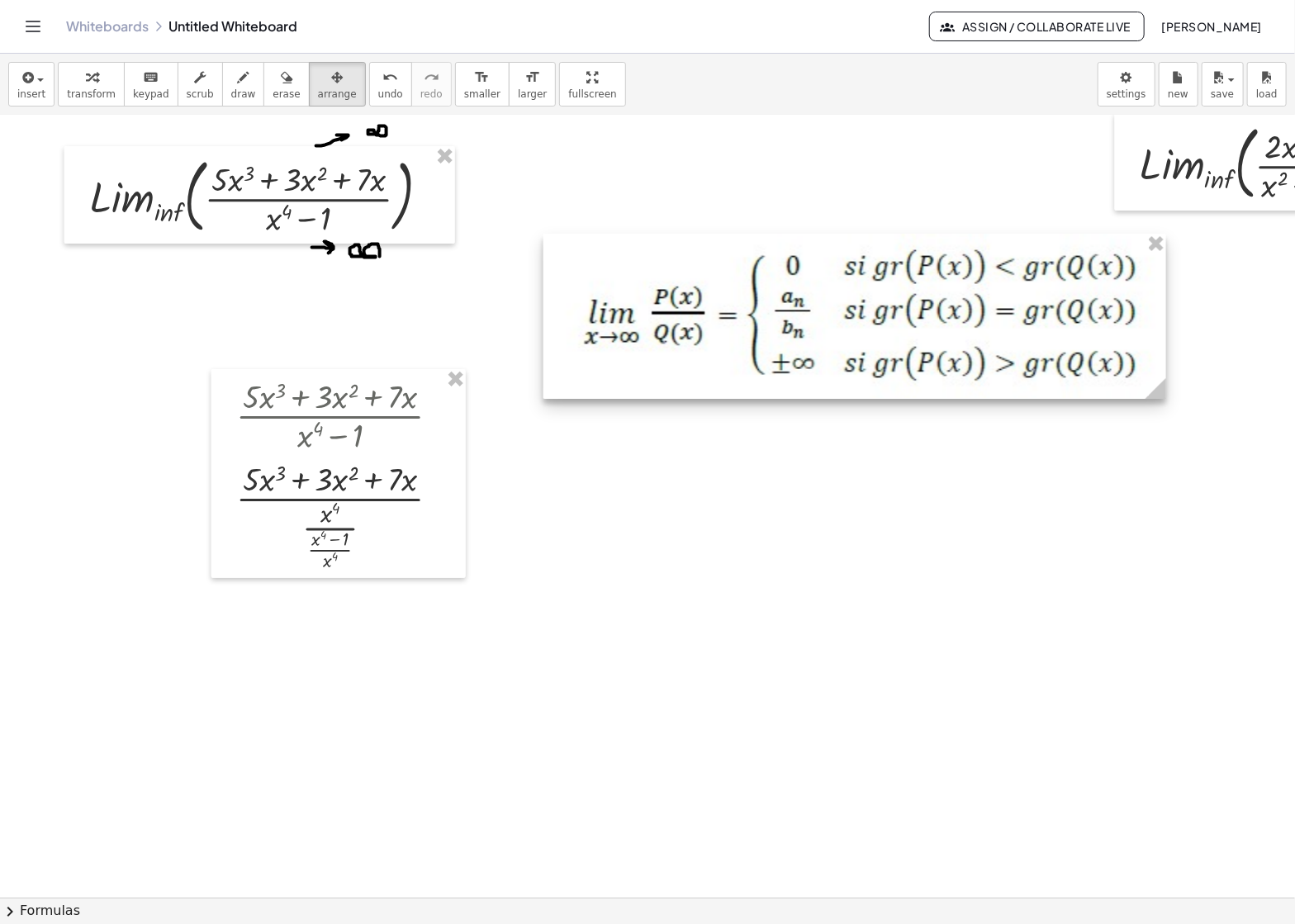
drag, startPoint x: 613, startPoint y: 283, endPoint x: 576, endPoint y: 289, distance: 37.5
click at [576, 289] on div at bounding box center [854, 316] width 623 height 165
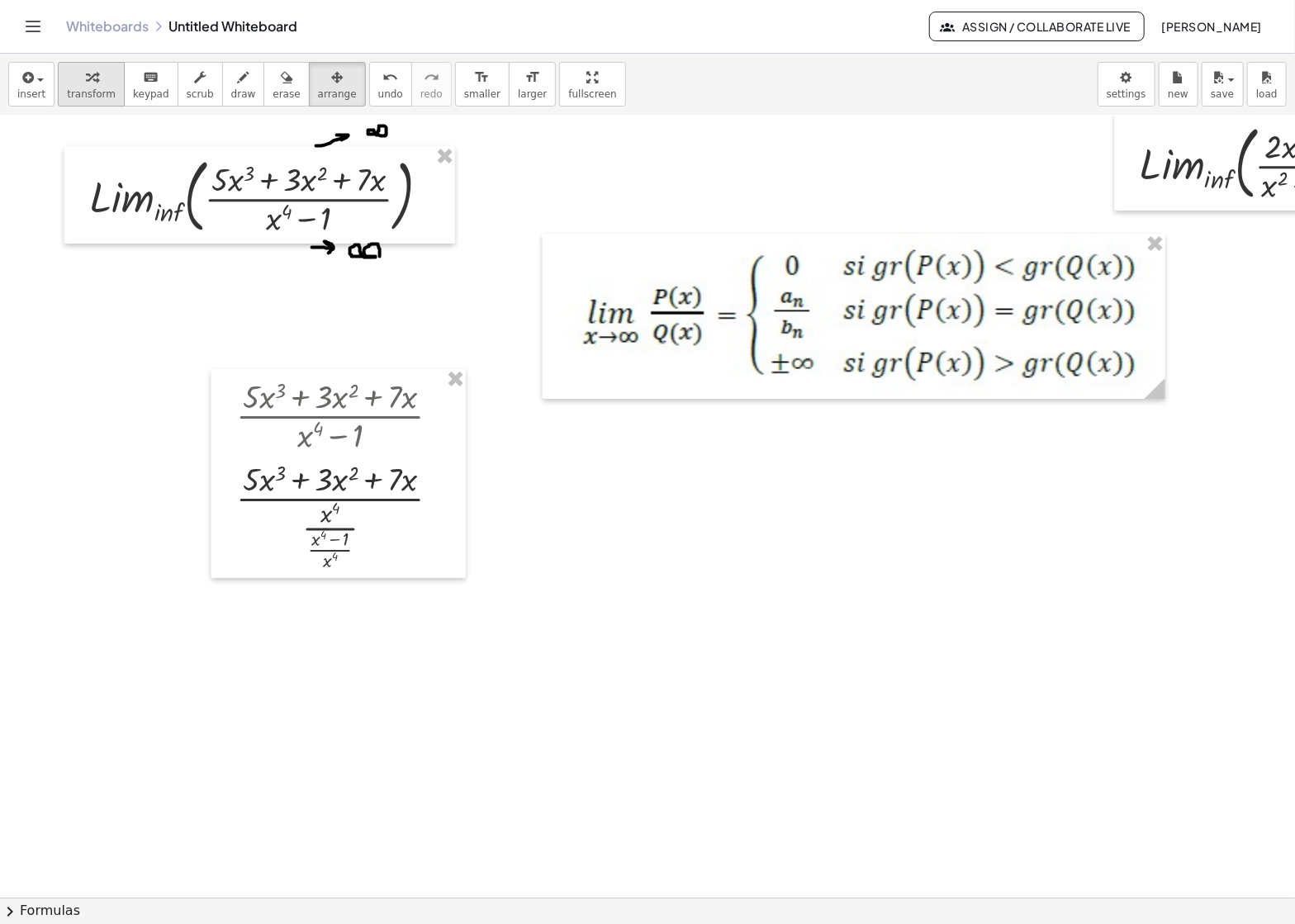
click at [74, 84] on div "button" at bounding box center [91, 76] width 49 height 20
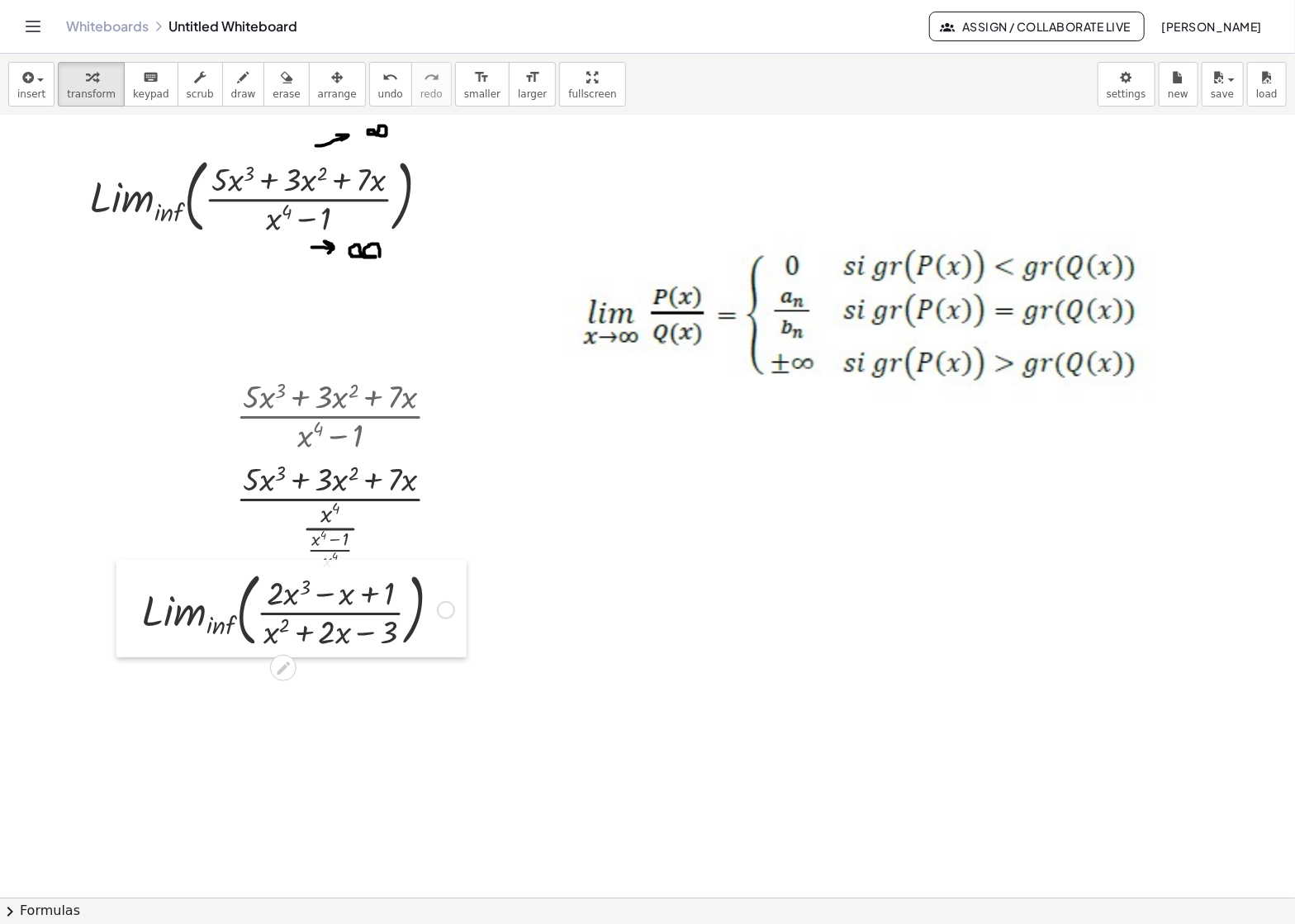
drag, startPoint x: 1124, startPoint y: 160, endPoint x: 96, endPoint y: 610, distance: 1122.2
click at [116, 610] on div at bounding box center [128, 609] width 25 height 98
click at [415, 616] on div at bounding box center [415, 612] width 18 height 18
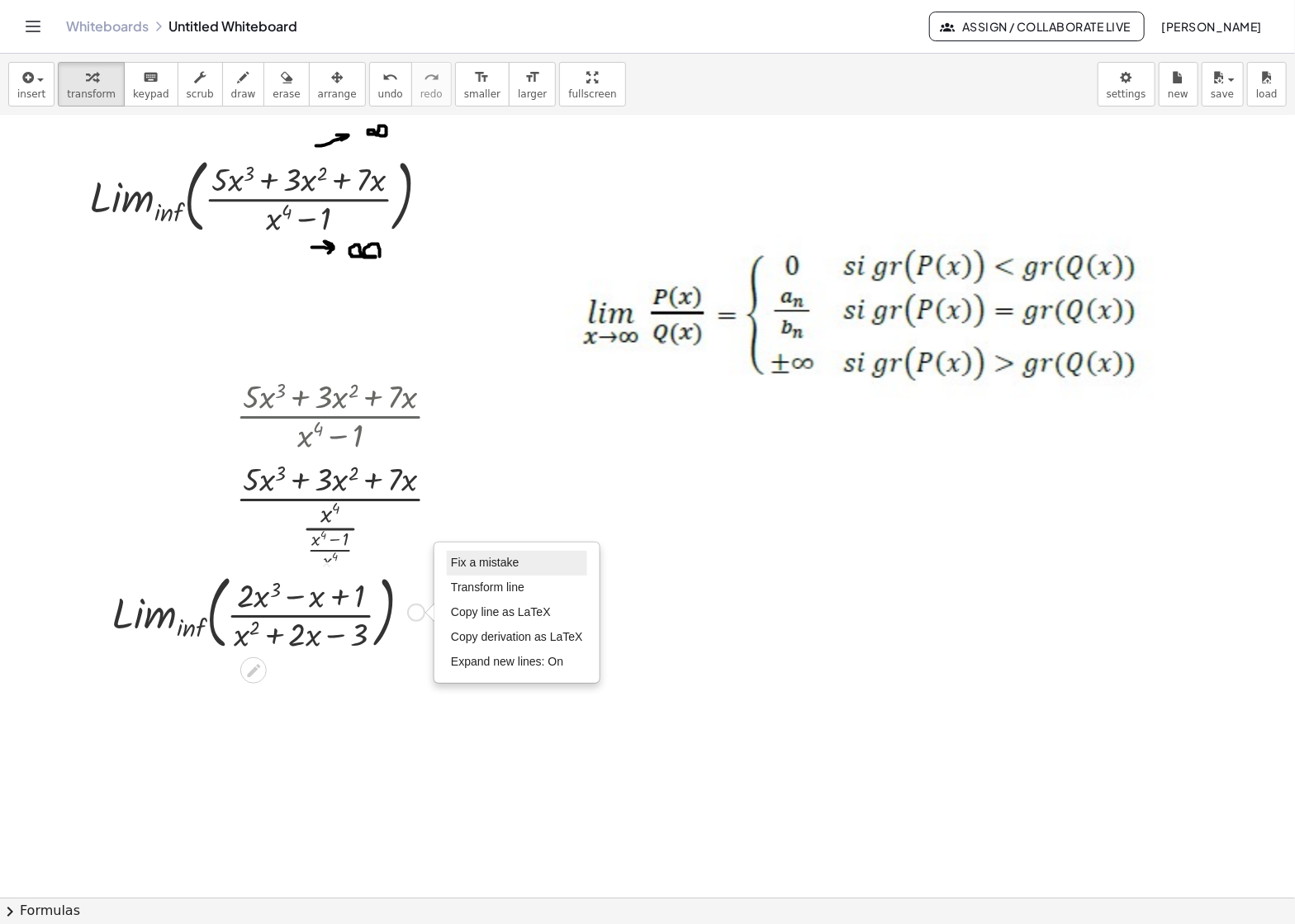
click at [494, 566] on span "Fix a mistake" at bounding box center [484, 562] width 68 height 13
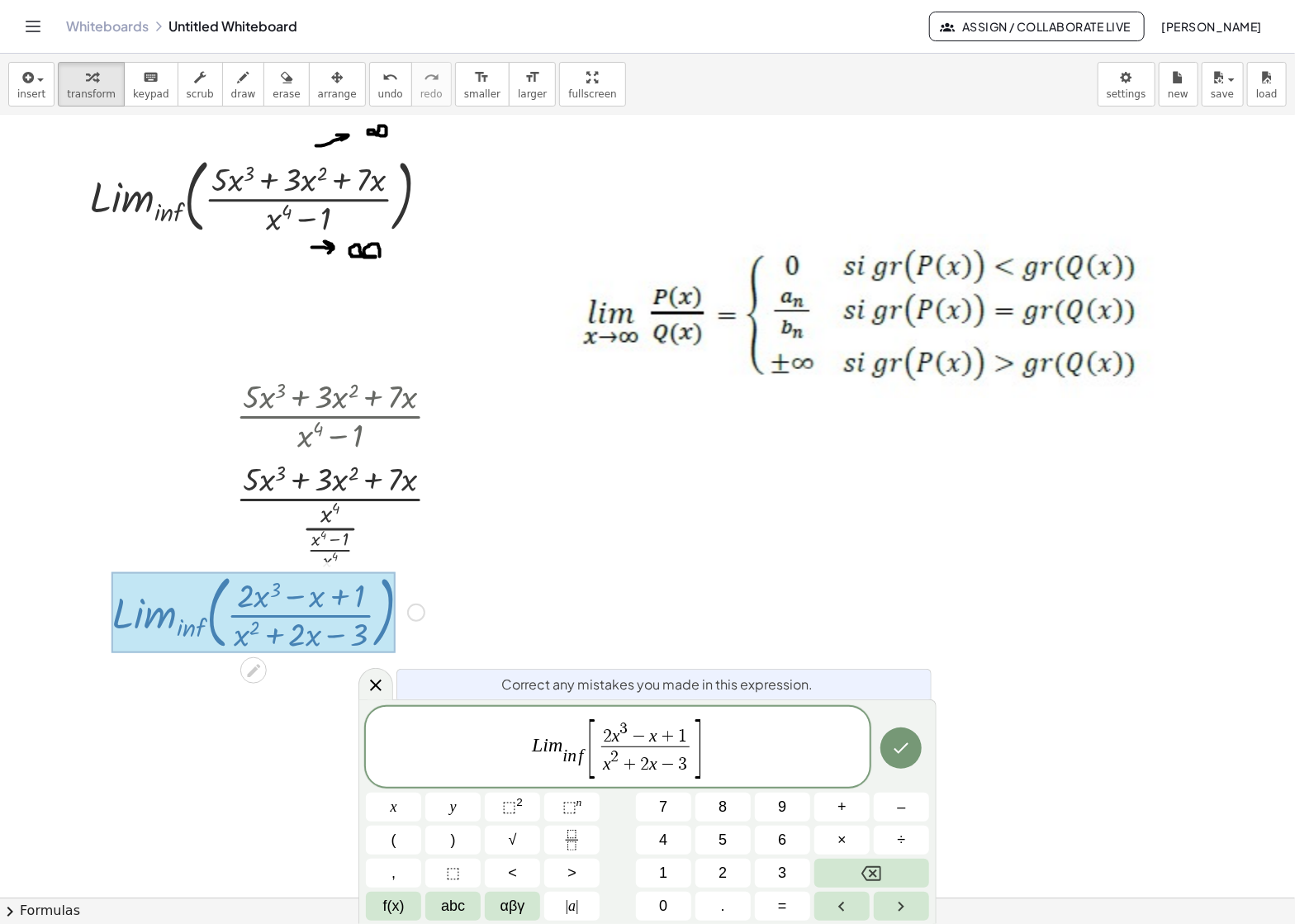
click at [615, 759] on span "2" at bounding box center [616, 757] width 9 height 15
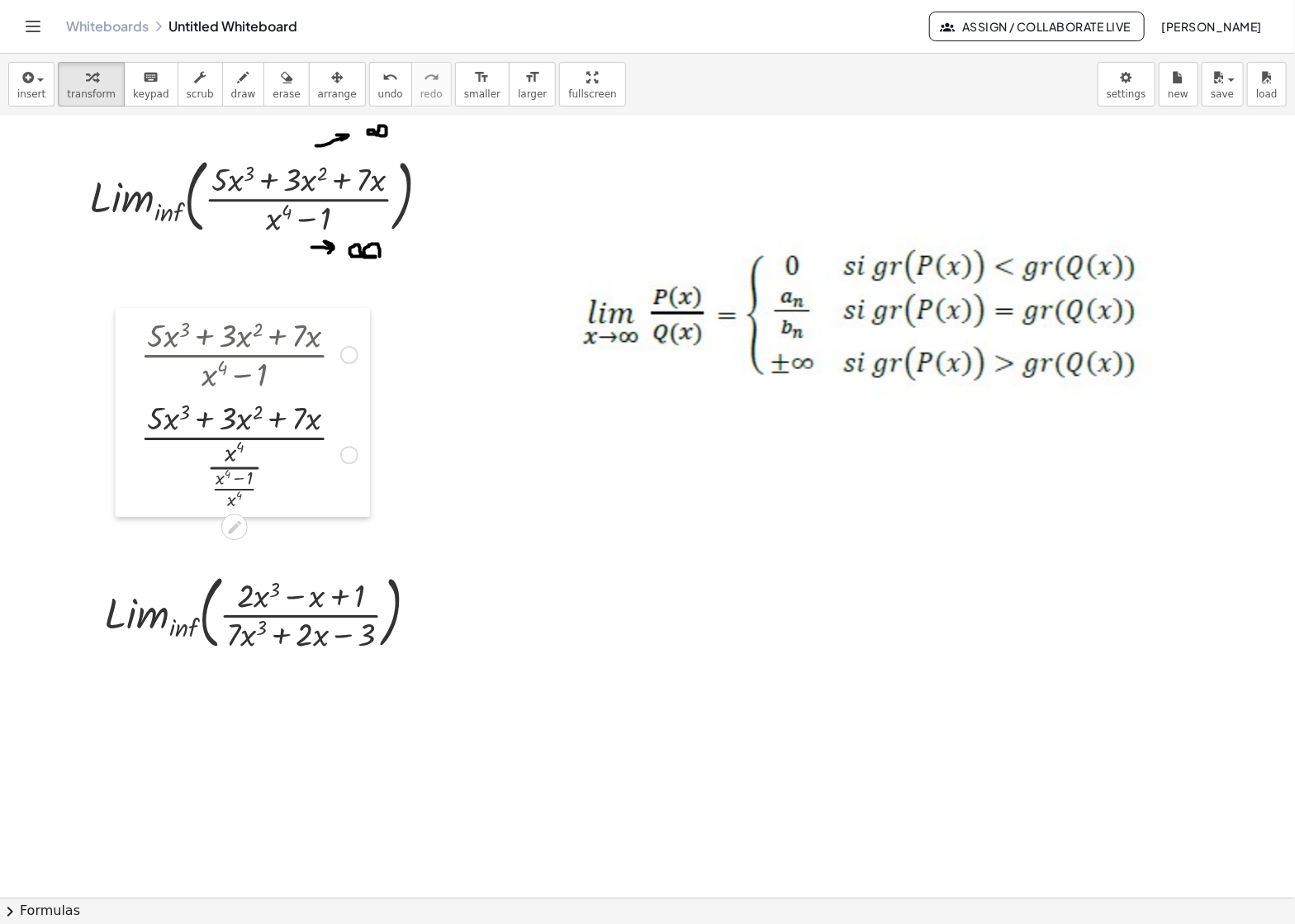
drag, startPoint x: 230, startPoint y: 488, endPoint x: 134, endPoint y: 426, distance: 114.3
click at [134, 426] on div at bounding box center [128, 412] width 25 height 208
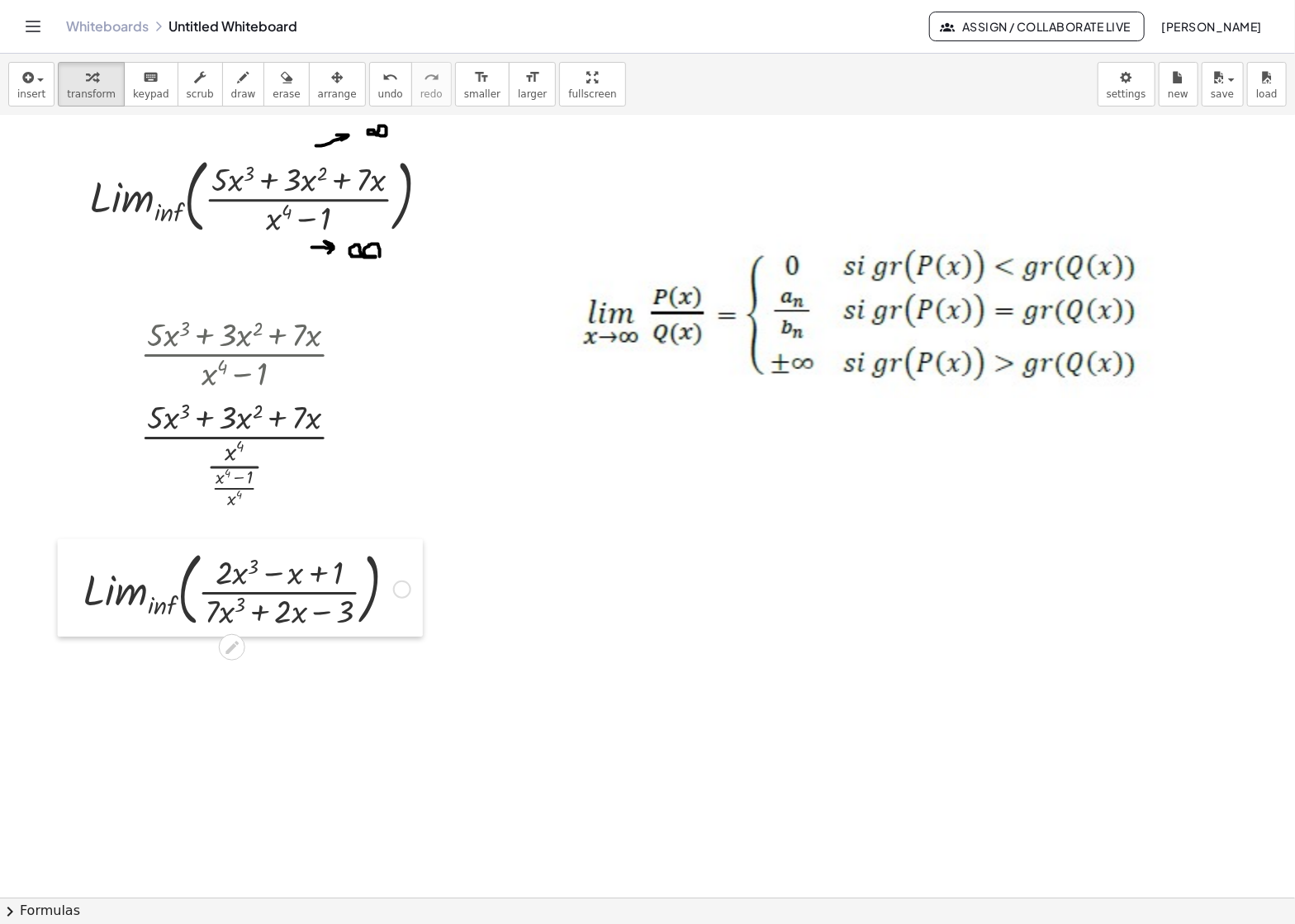
drag, startPoint x: 83, startPoint y: 625, endPoint x: 63, endPoint y: 602, distance: 30.5
click at [63, 602] on div at bounding box center [69, 588] width 25 height 98
click at [318, 80] on div "button" at bounding box center [337, 76] width 39 height 20
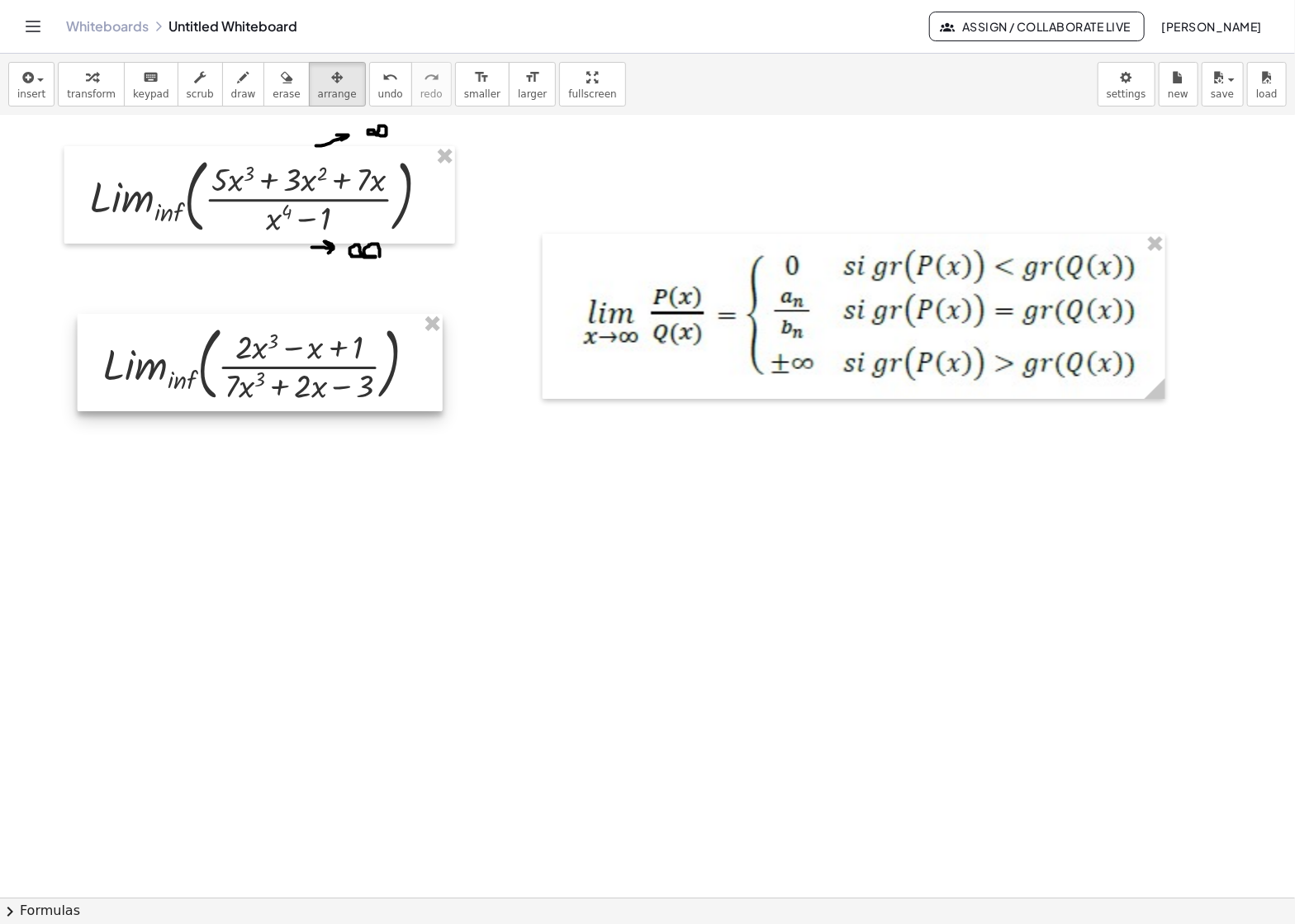
drag, startPoint x: 92, startPoint y: 613, endPoint x: 112, endPoint y: 387, distance: 226.9
click at [112, 387] on div at bounding box center [260, 362] width 365 height 98
click at [87, 77] on icon "button" at bounding box center [91, 77] width 11 height 20
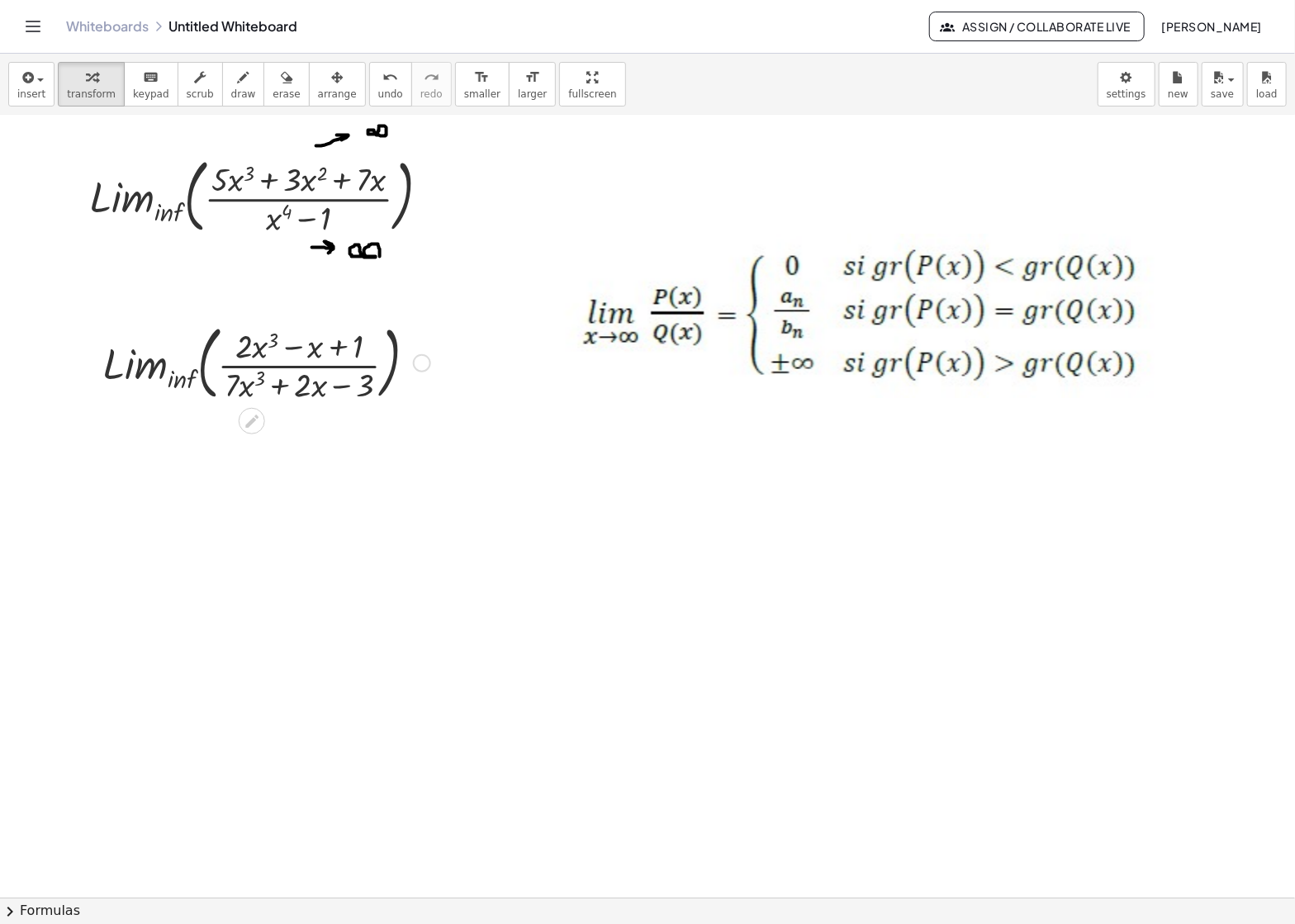
click at [421, 368] on div "Fix a mistake Transform line Copy line as LaTeX Copy derivation as LaTeX Expand…" at bounding box center [421, 363] width 18 height 18
click at [514, 343] on span "Transform line" at bounding box center [493, 337] width 74 height 13
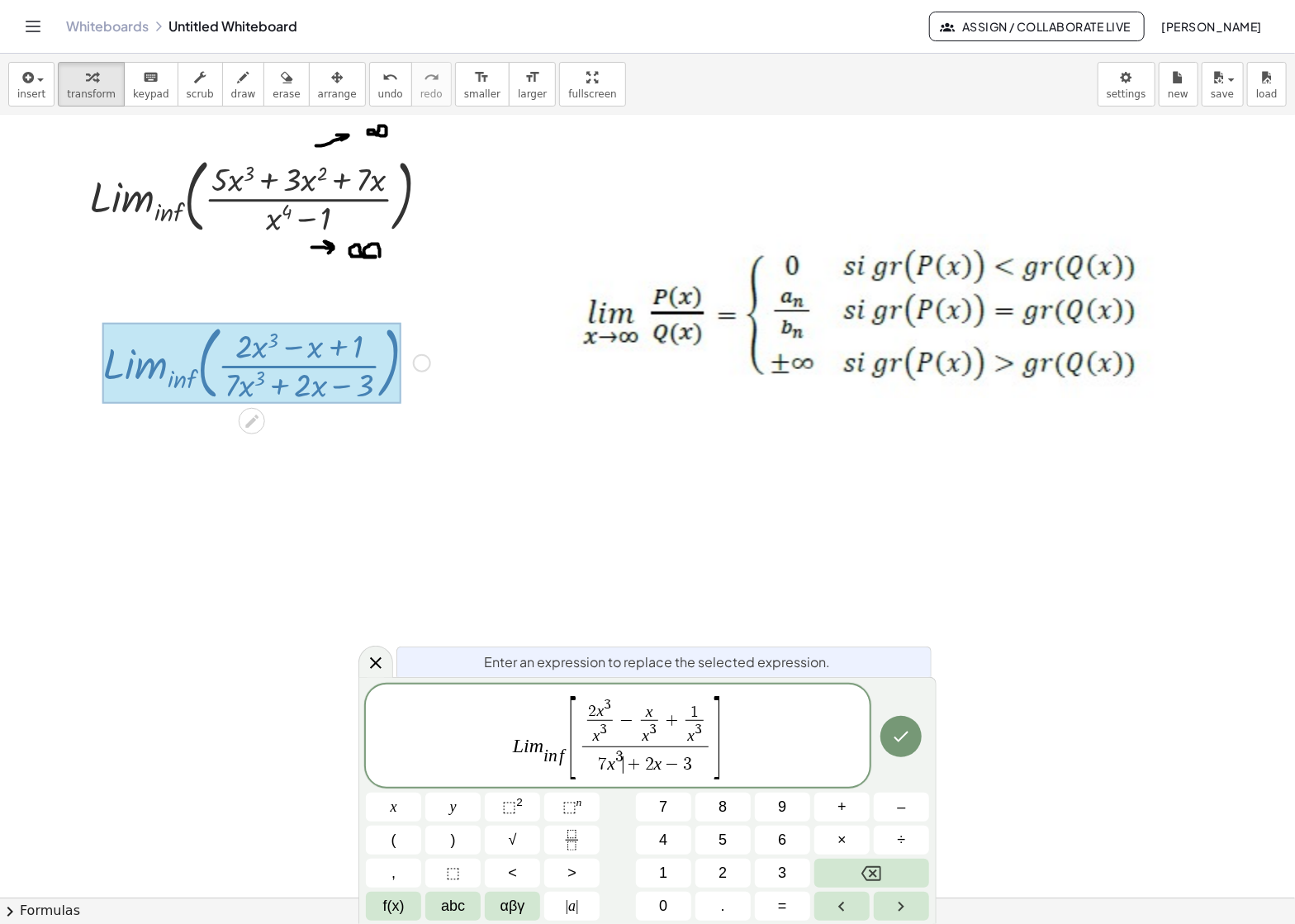
click at [623, 767] on span "7 x 3 ​ + 2 x − 3" at bounding box center [646, 761] width 127 height 30
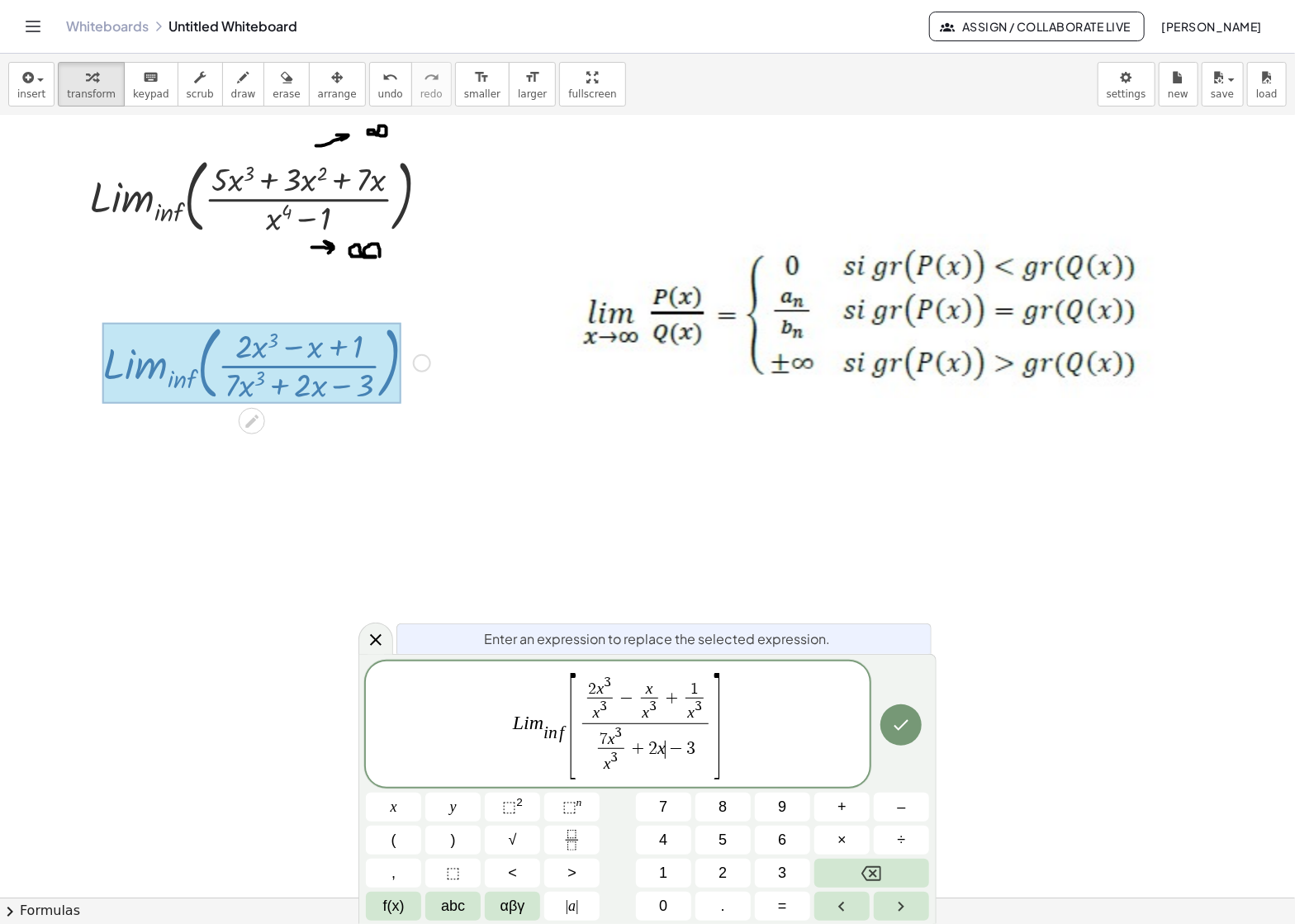
click at [663, 757] on span "7 x 3 x 3 ​ + 2 x ​ − 3" at bounding box center [646, 750] width 127 height 53
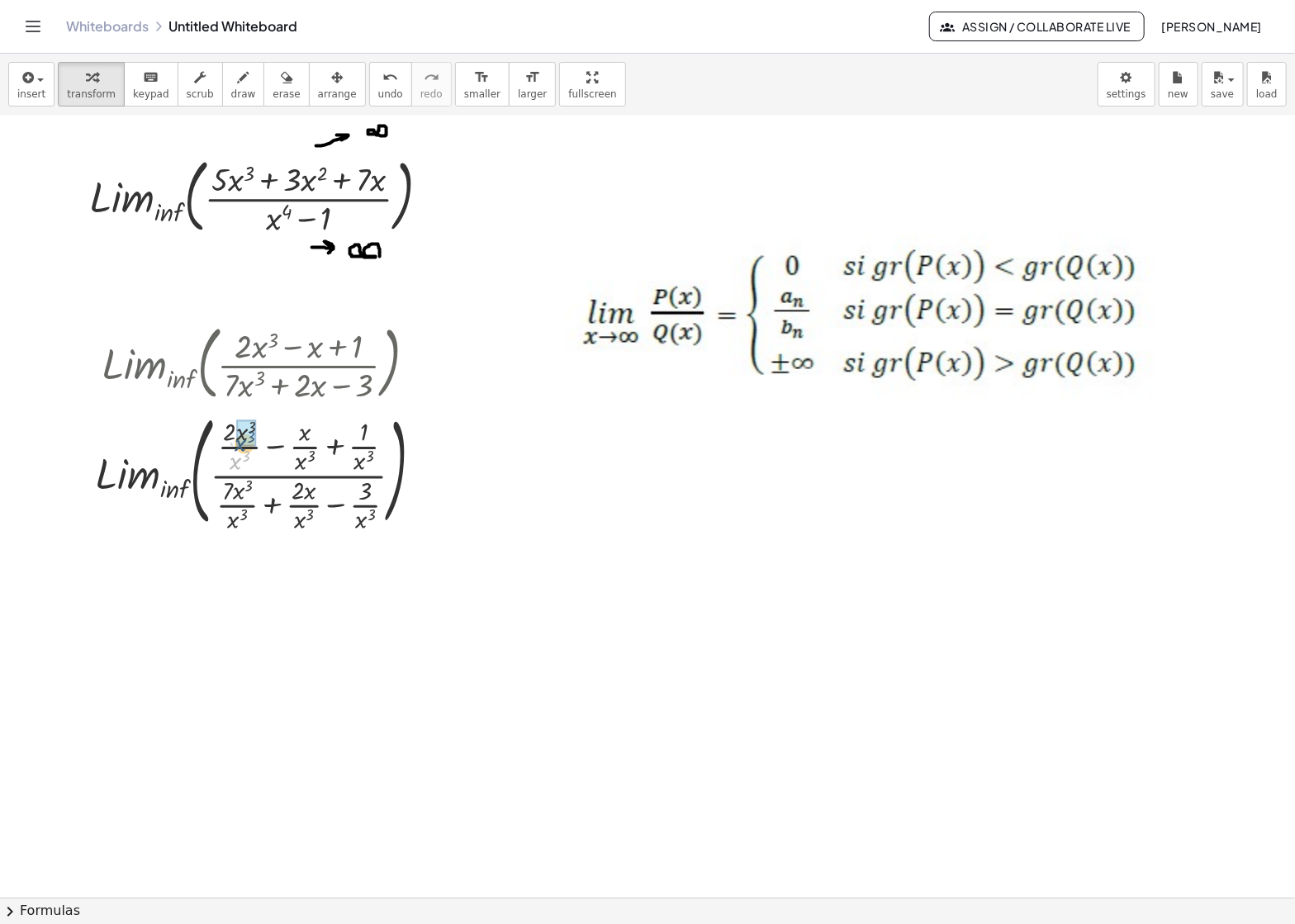
drag, startPoint x: 239, startPoint y: 468, endPoint x: 243, endPoint y: 449, distance: 19.4
click at [243, 449] on div at bounding box center [266, 470] width 358 height 128
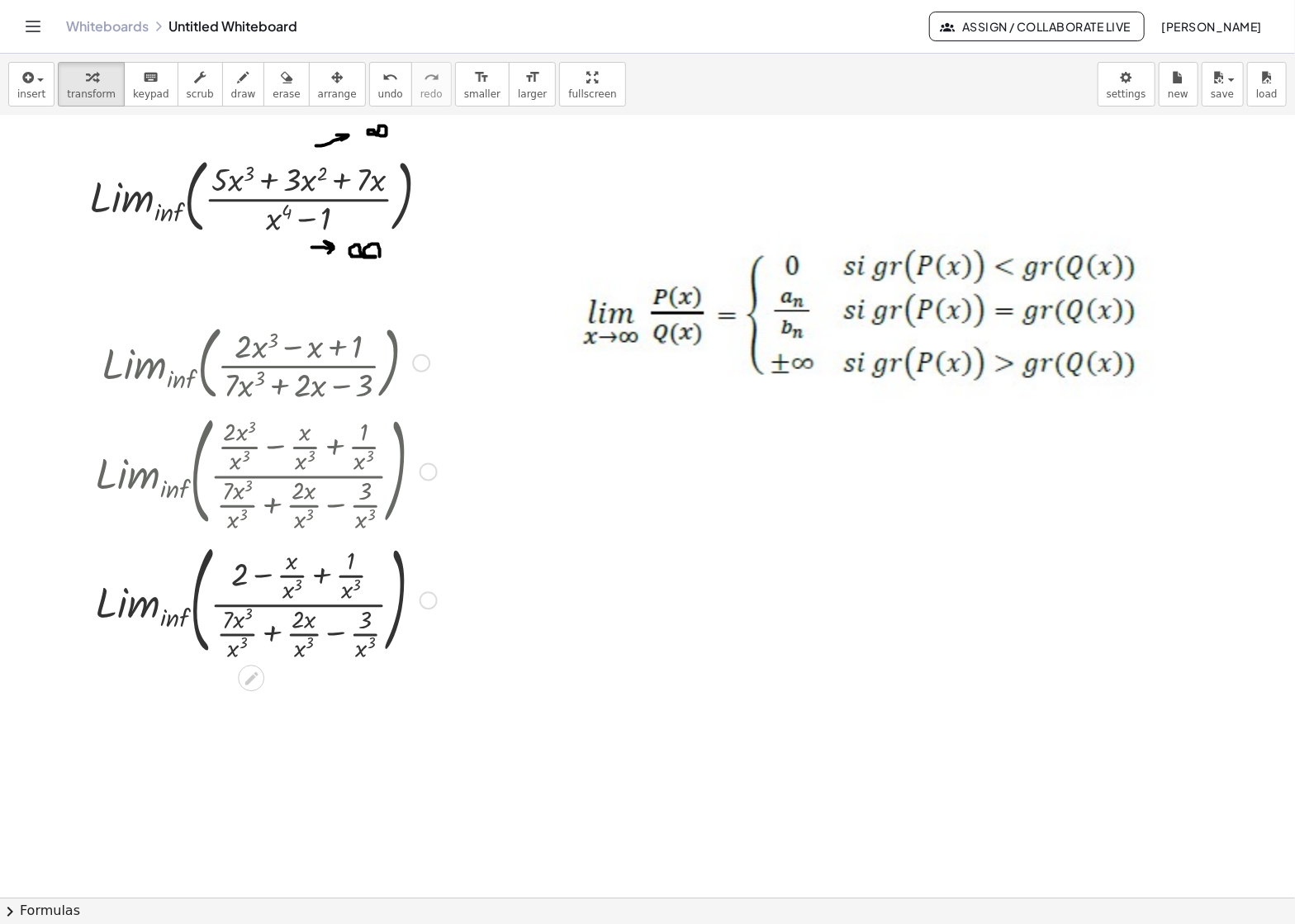
click at [426, 604] on div "Fix a mistake Transform line Copy line as LaTeX Copy derivation as LaTeX Expand…" at bounding box center [428, 600] width 18 height 18
click at [476, 640] on span "Expand new lines: On" at bounding box center [519, 636] width 112 height 13
drag, startPoint x: 230, startPoint y: 659, endPoint x: 242, endPoint y: 626, distance: 35.1
drag, startPoint x: 295, startPoint y: 623, endPoint x: 289, endPoint y: 649, distance: 26.7
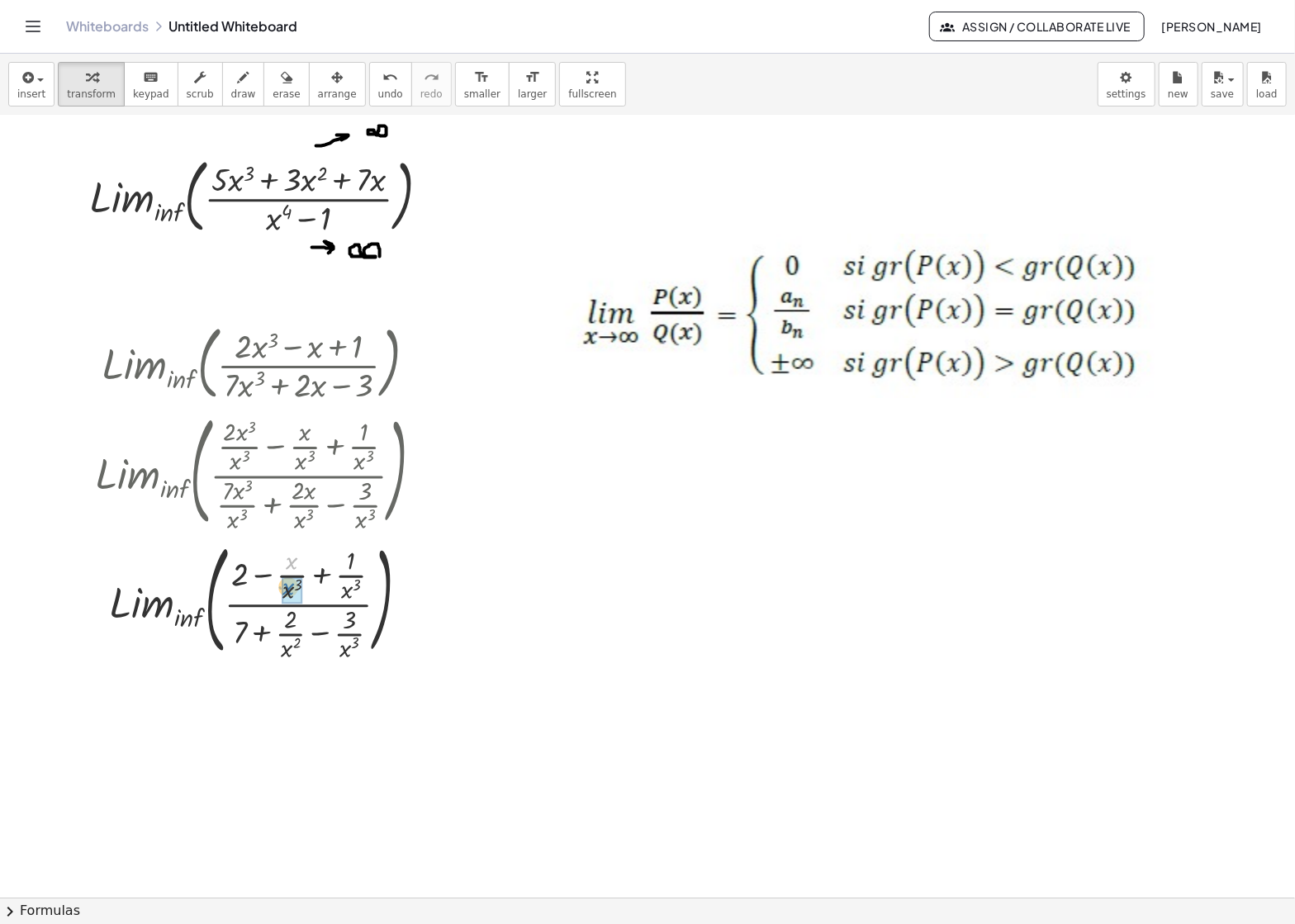
drag, startPoint x: 291, startPoint y: 566, endPoint x: 289, endPoint y: 591, distance: 25.1
drag, startPoint x: 457, startPoint y: 708, endPoint x: 415, endPoint y: 609, distance: 107.5
click at [416, 609] on div at bounding box center [428, 609] width 25 height 91
click at [204, 93] on button "scrub" at bounding box center [200, 84] width 45 height 45
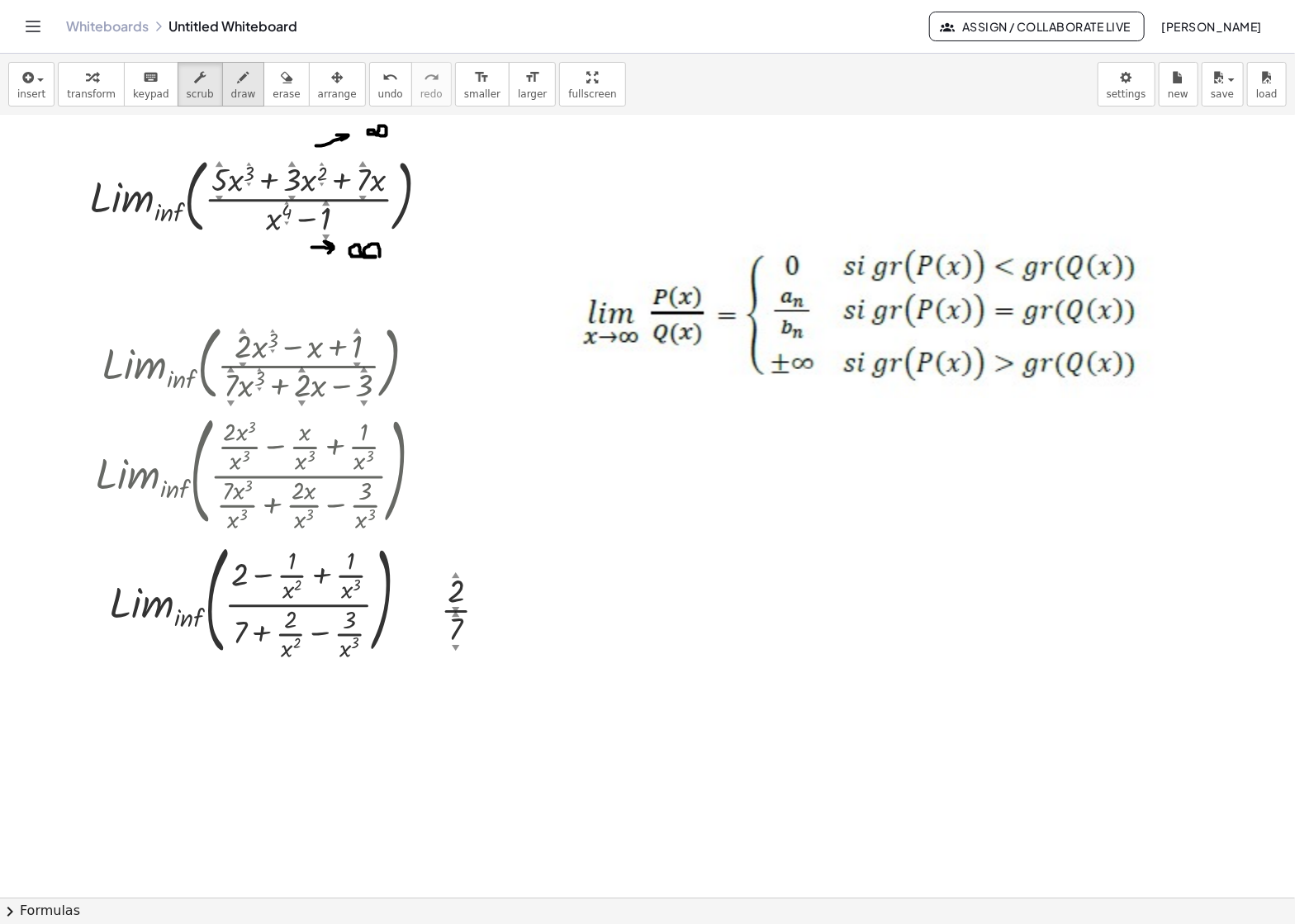
click at [231, 94] on span "draw" at bounding box center [243, 93] width 25 height 11
drag, startPoint x: 412, startPoint y: 616, endPoint x: 424, endPoint y: 615, distance: 12.0
drag, startPoint x: 409, startPoint y: 604, endPoint x: 427, endPoint y: 604, distance: 18.0
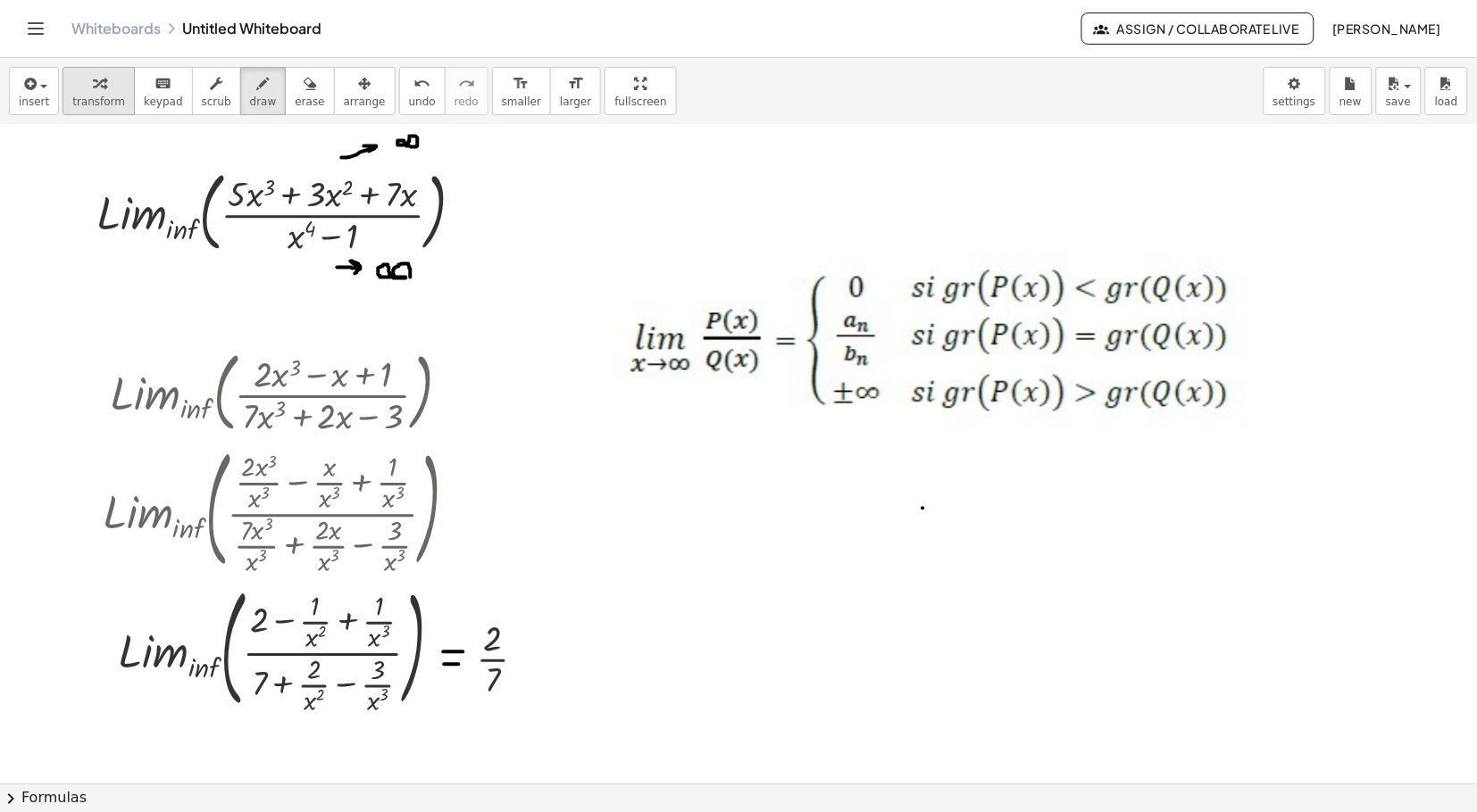
click at [93, 90] on icon "button" at bounding box center [98, 83] width 12 height 21
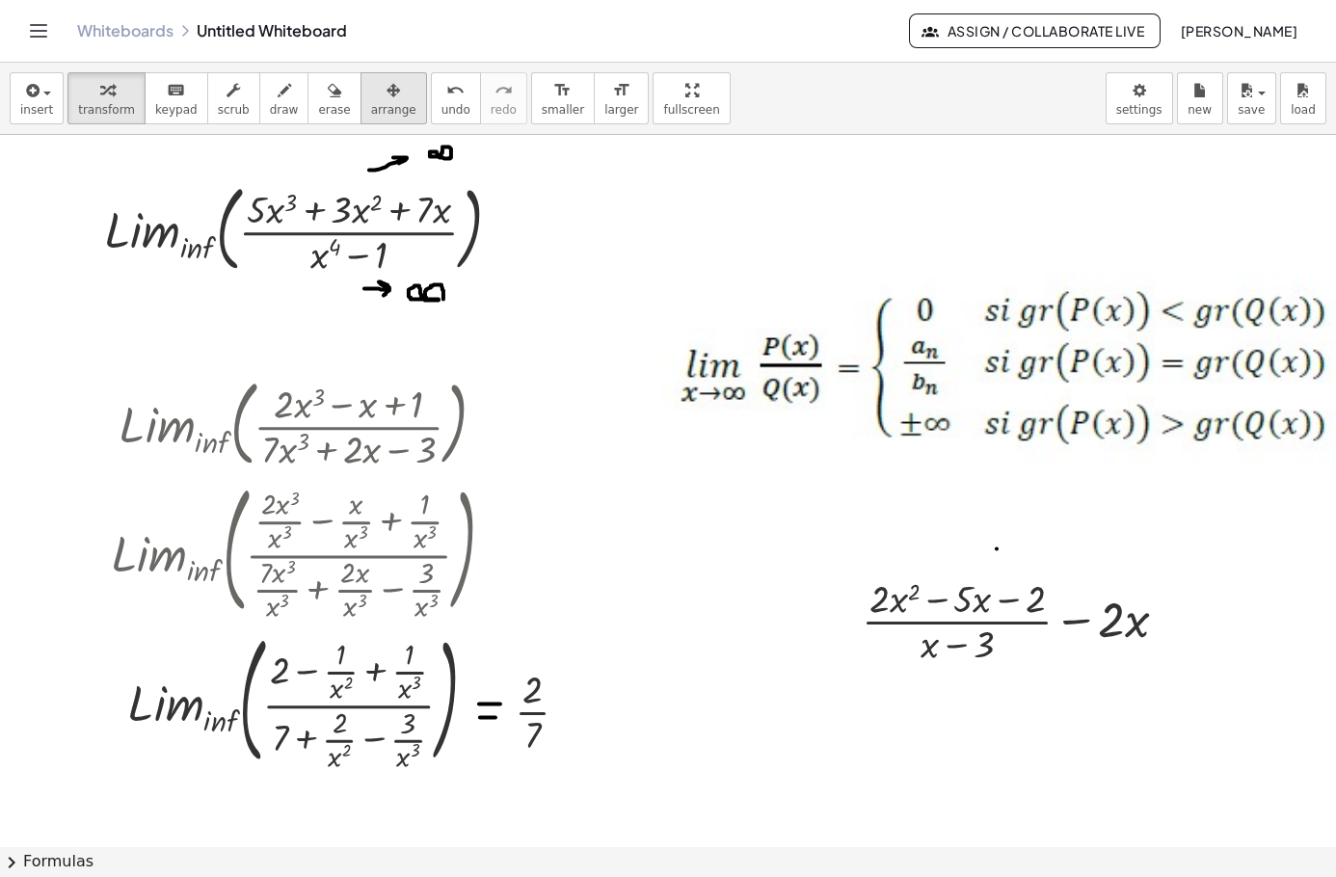
click at [368, 123] on button "arrange" at bounding box center [394, 98] width 67 height 52
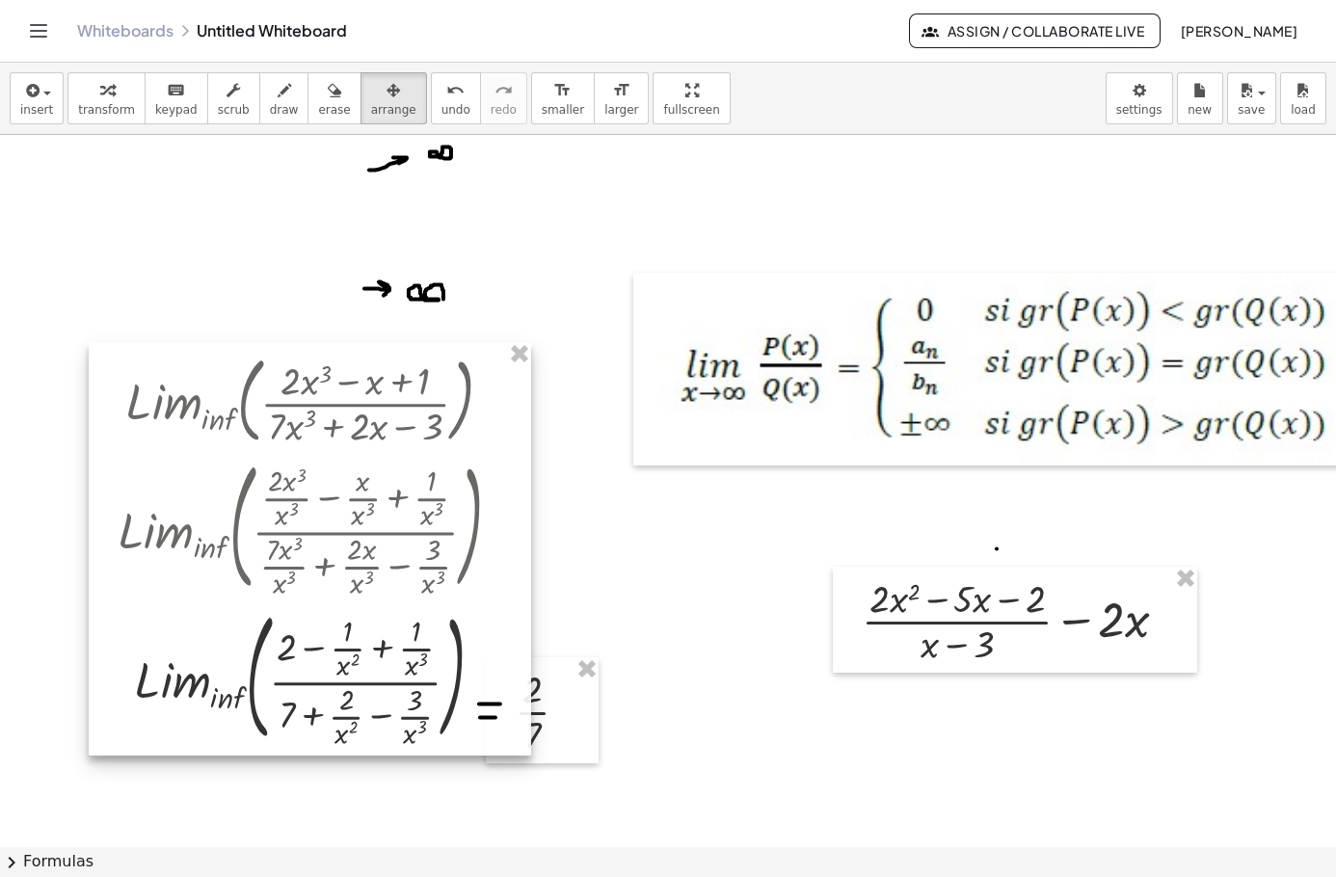
drag, startPoint x: 505, startPoint y: 405, endPoint x: 512, endPoint y: 381, distance: 25.0
click at [512, 381] on div at bounding box center [310, 549] width 443 height 414
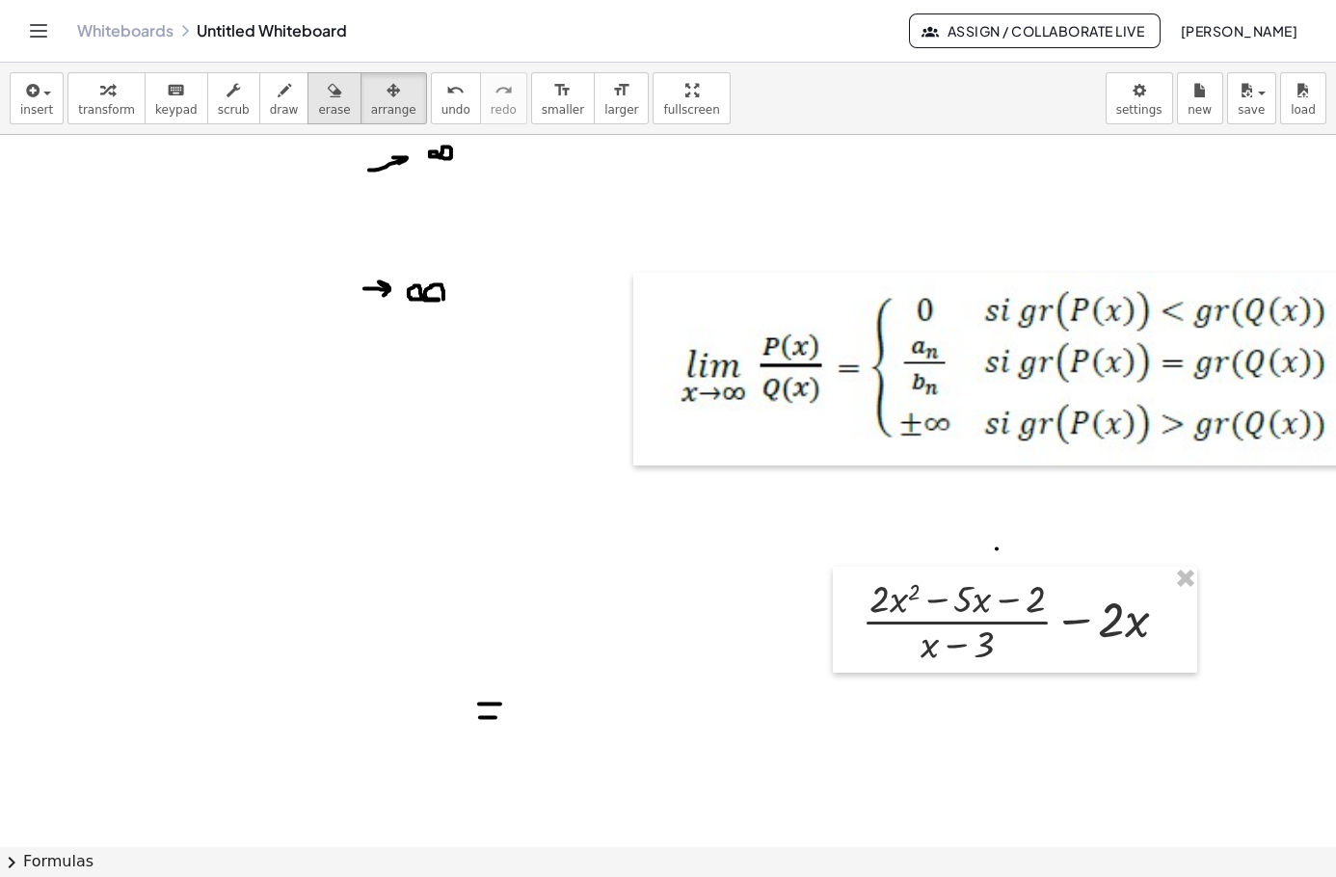
click at [328, 100] on icon "button" at bounding box center [334, 90] width 13 height 23
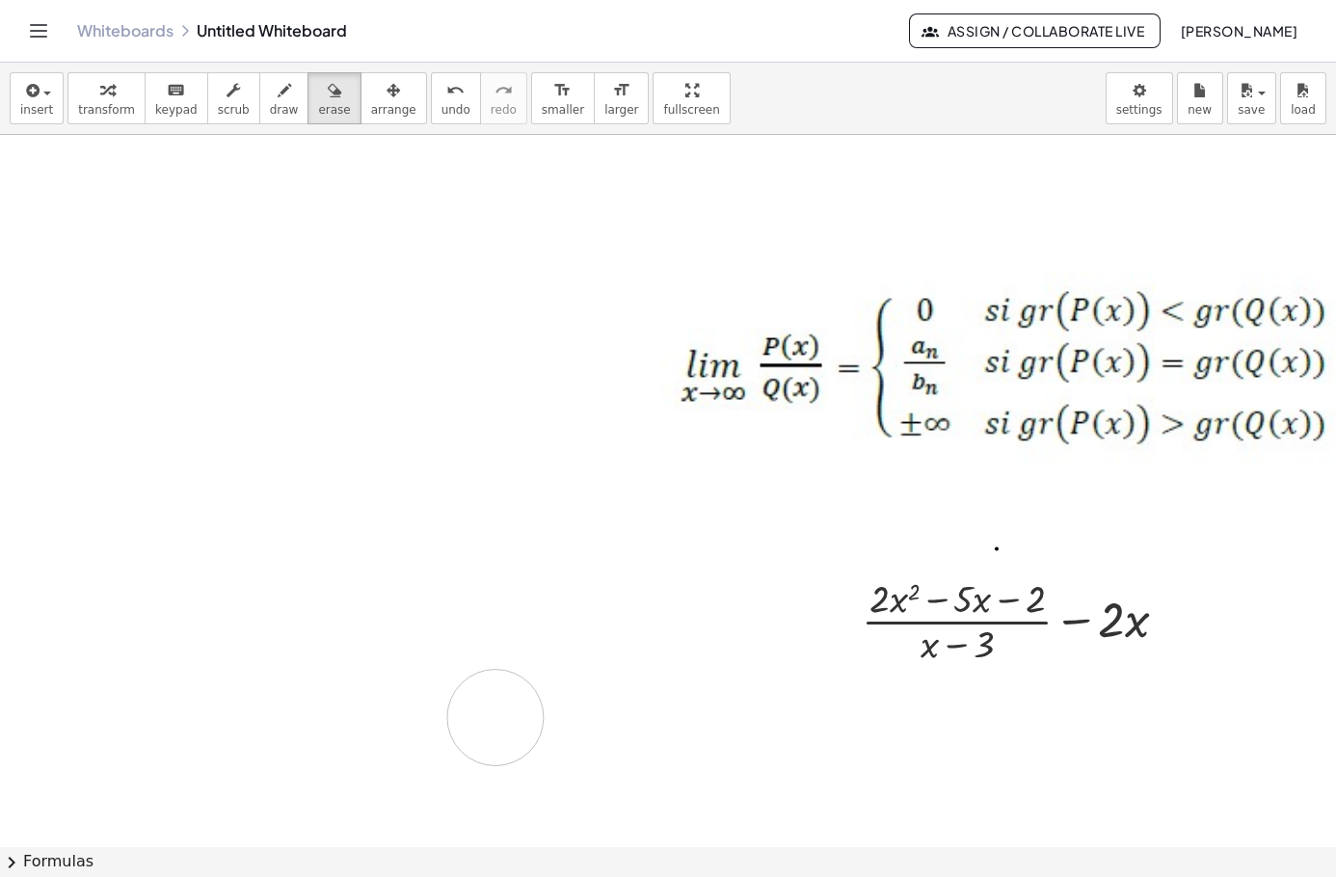
drag, startPoint x: 343, startPoint y: 196, endPoint x: 462, endPoint y: 713, distance: 530.3
click at [89, 107] on span "transform" at bounding box center [106, 109] width 57 height 13
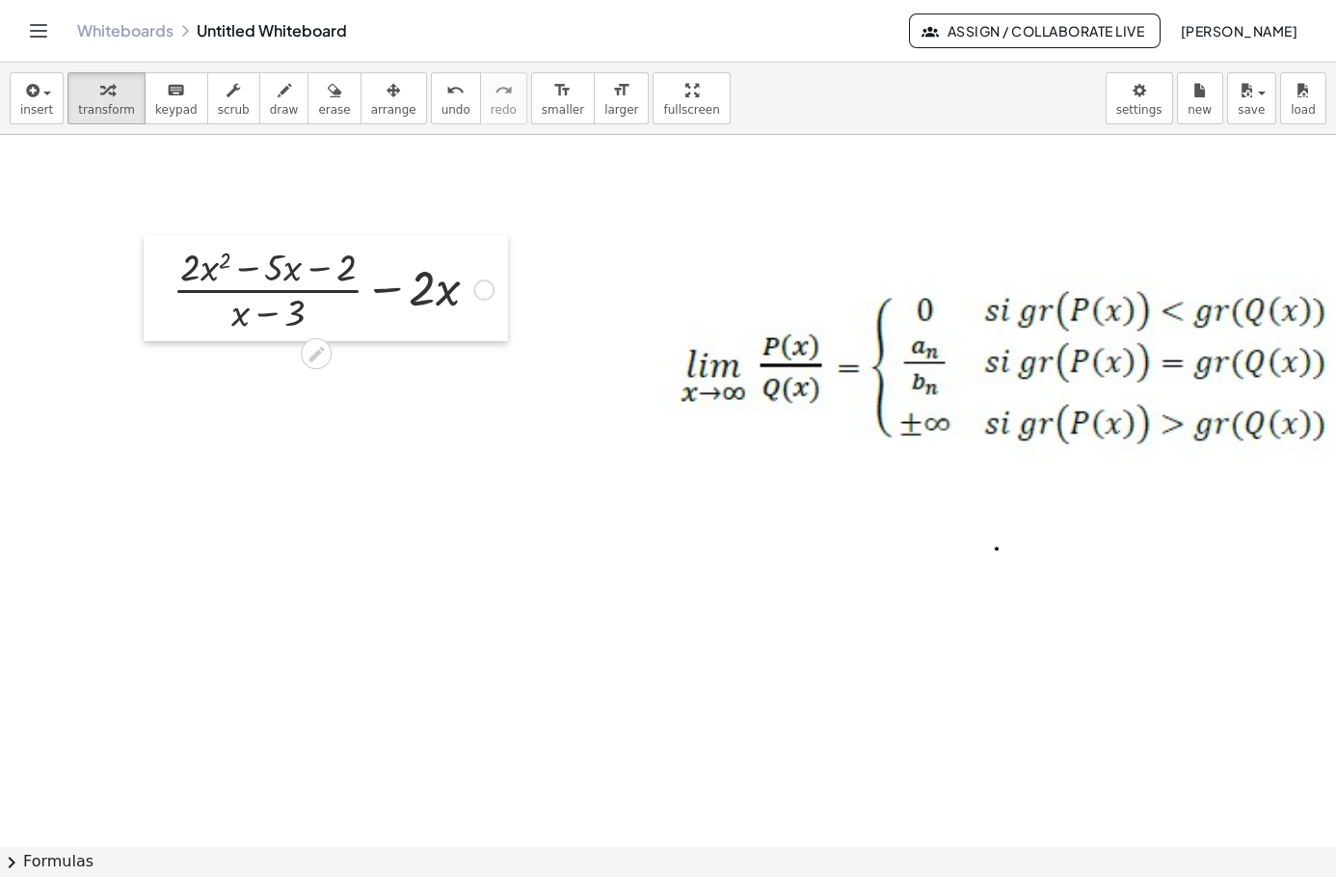
drag, startPoint x: 853, startPoint y: 627, endPoint x: 163, endPoint y: 294, distance: 766.4
click at [163, 294] on div at bounding box center [158, 288] width 29 height 106
click at [381, 291] on div at bounding box center [332, 287] width 340 height 96
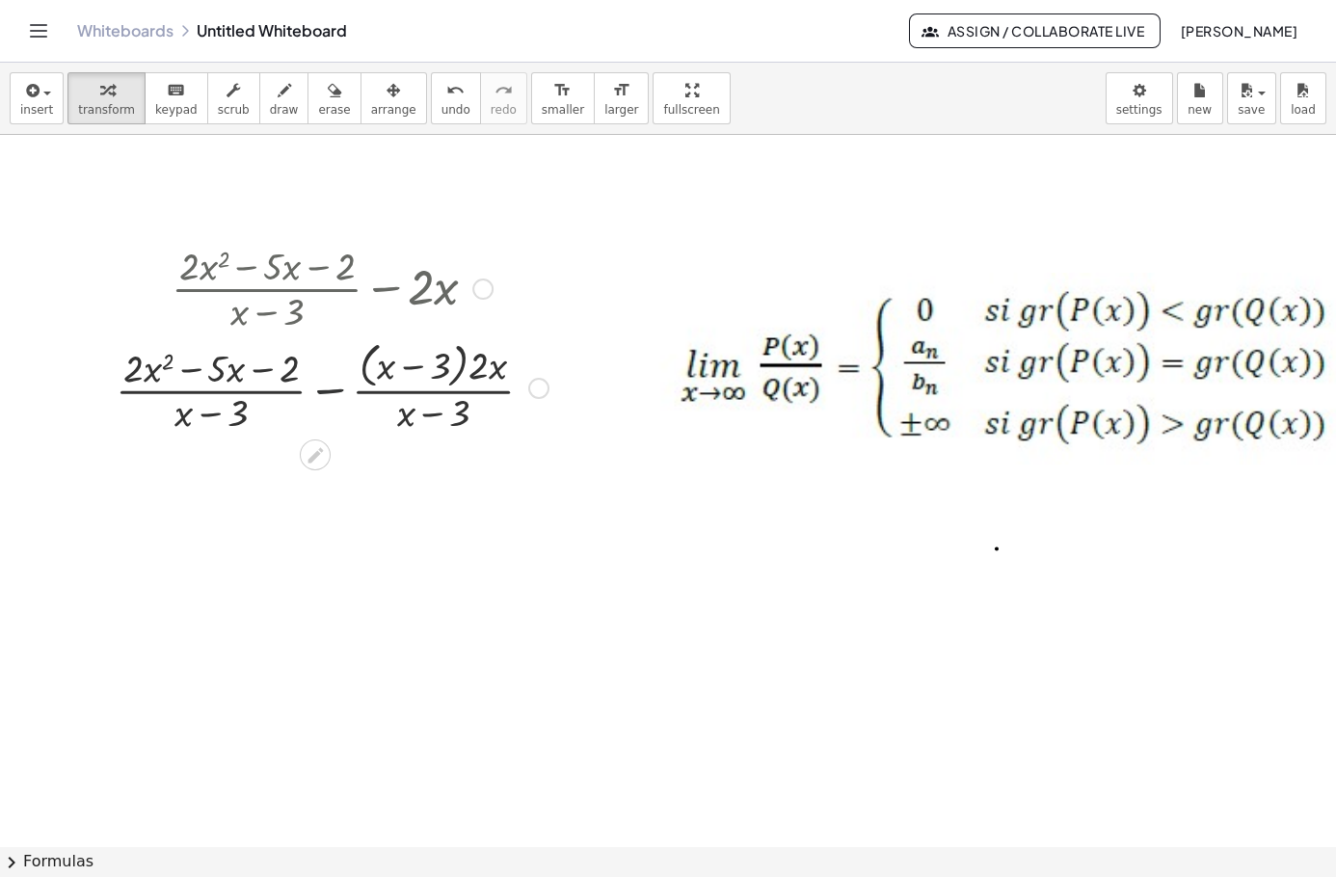
click at [322, 389] on div at bounding box center [332, 387] width 452 height 102
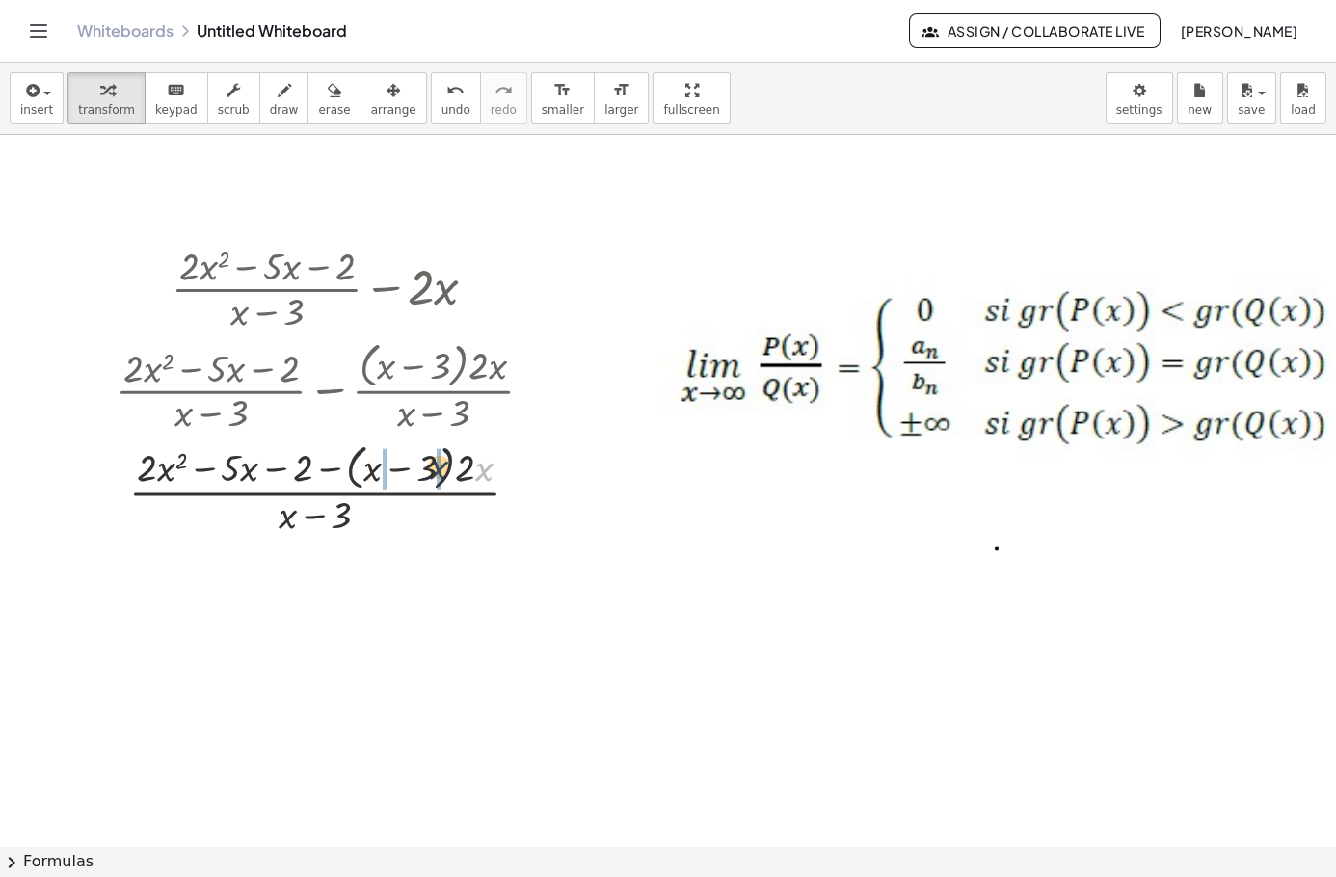
drag, startPoint x: 476, startPoint y: 479, endPoint x: 430, endPoint y: 477, distance: 46.3
click at [430, 477] on div at bounding box center [332, 489] width 452 height 102
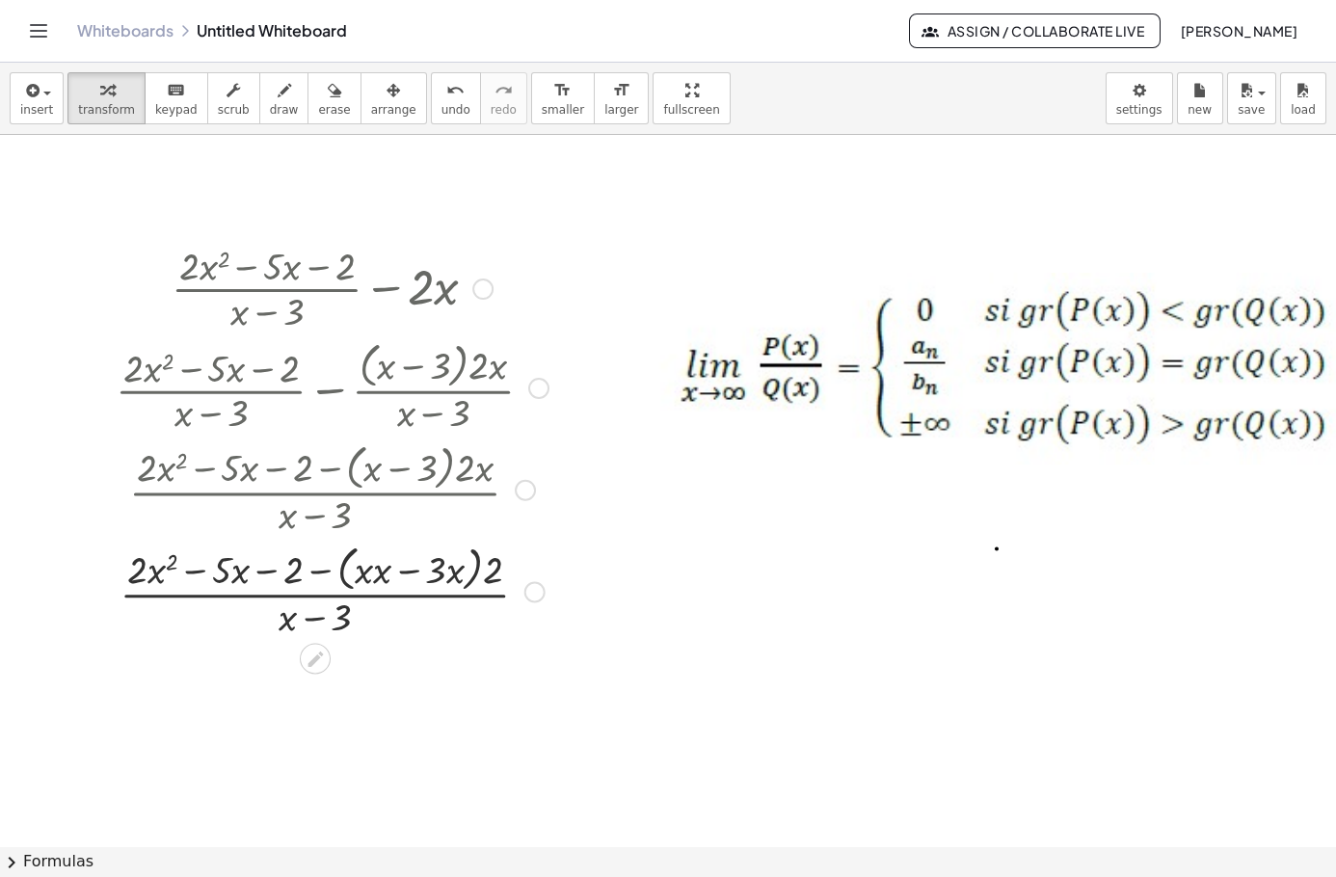
click at [529, 591] on div at bounding box center [535, 592] width 21 height 21
click at [611, 637] on span "Expand new lines: On" at bounding box center [641, 635] width 131 height 15
drag, startPoint x: 494, startPoint y: 584, endPoint x: 384, endPoint y: 592, distance: 110.2
click at [384, 592] on div at bounding box center [332, 591] width 452 height 102
click at [384, 585] on div at bounding box center [332, 591] width 472 height 102
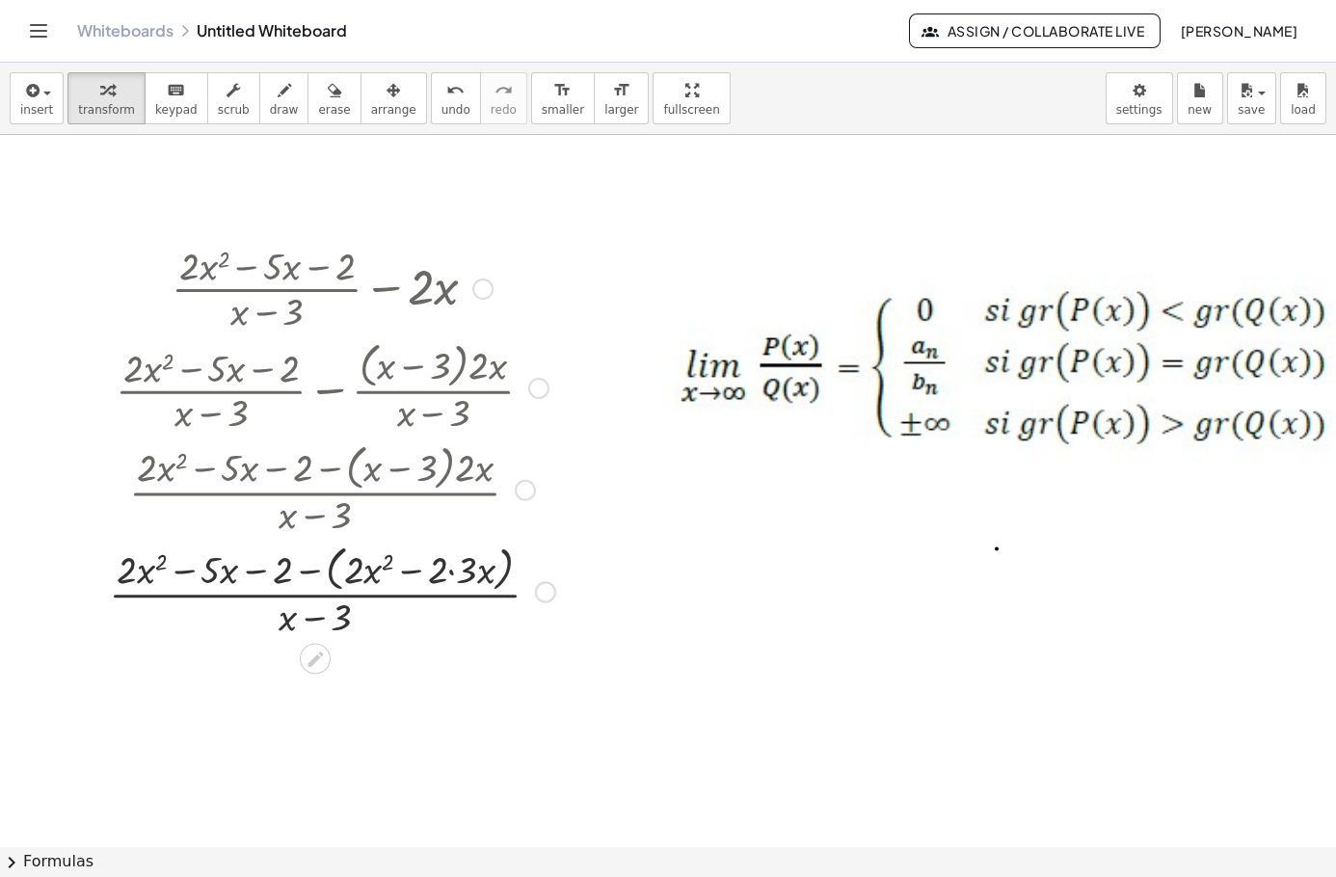
click at [455, 580] on div at bounding box center [332, 591] width 466 height 102
click at [526, 596] on div at bounding box center [525, 592] width 21 height 21
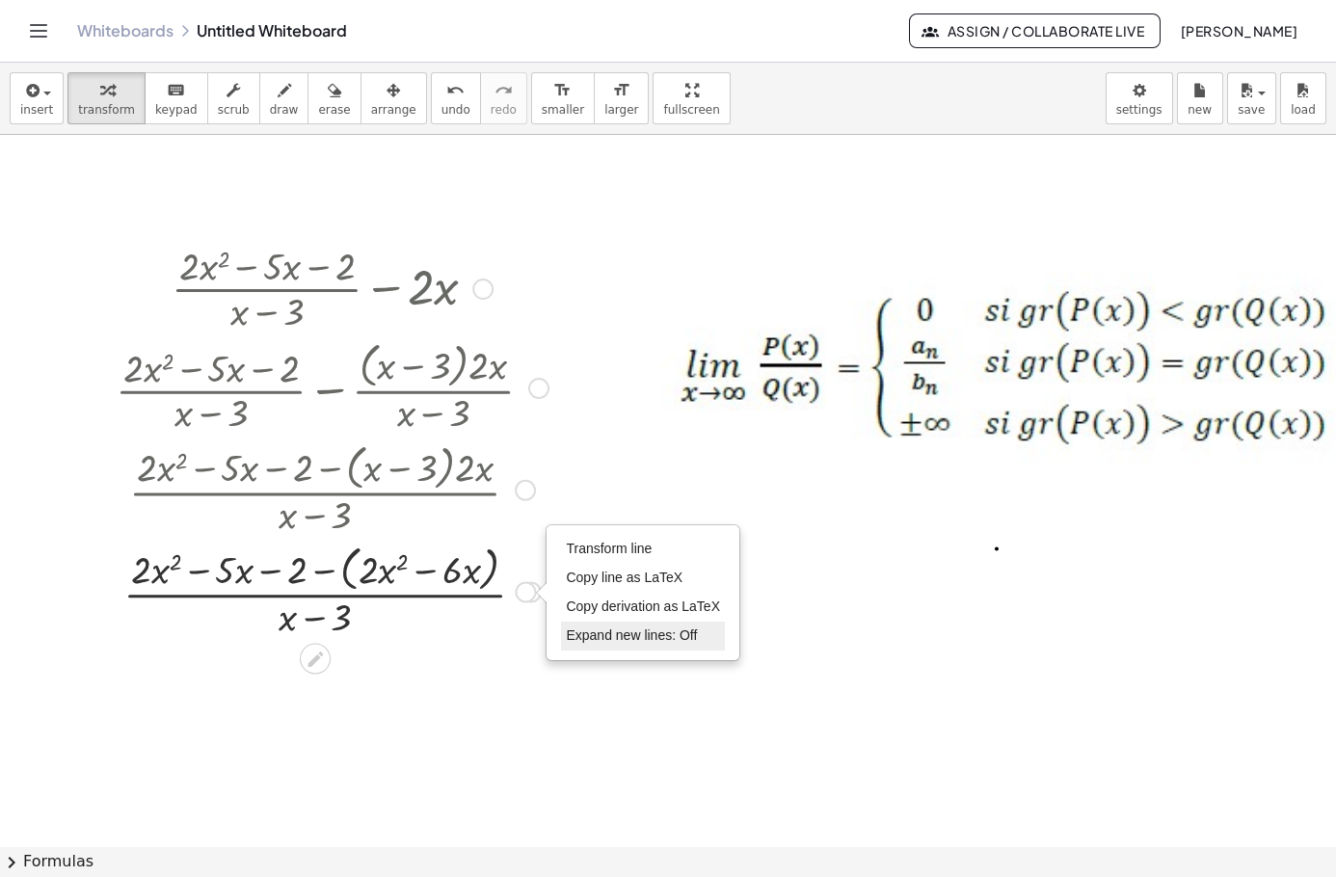
click at [595, 635] on span "Expand new lines: Off" at bounding box center [631, 635] width 131 height 15
click at [316, 581] on div at bounding box center [332, 591] width 452 height 102
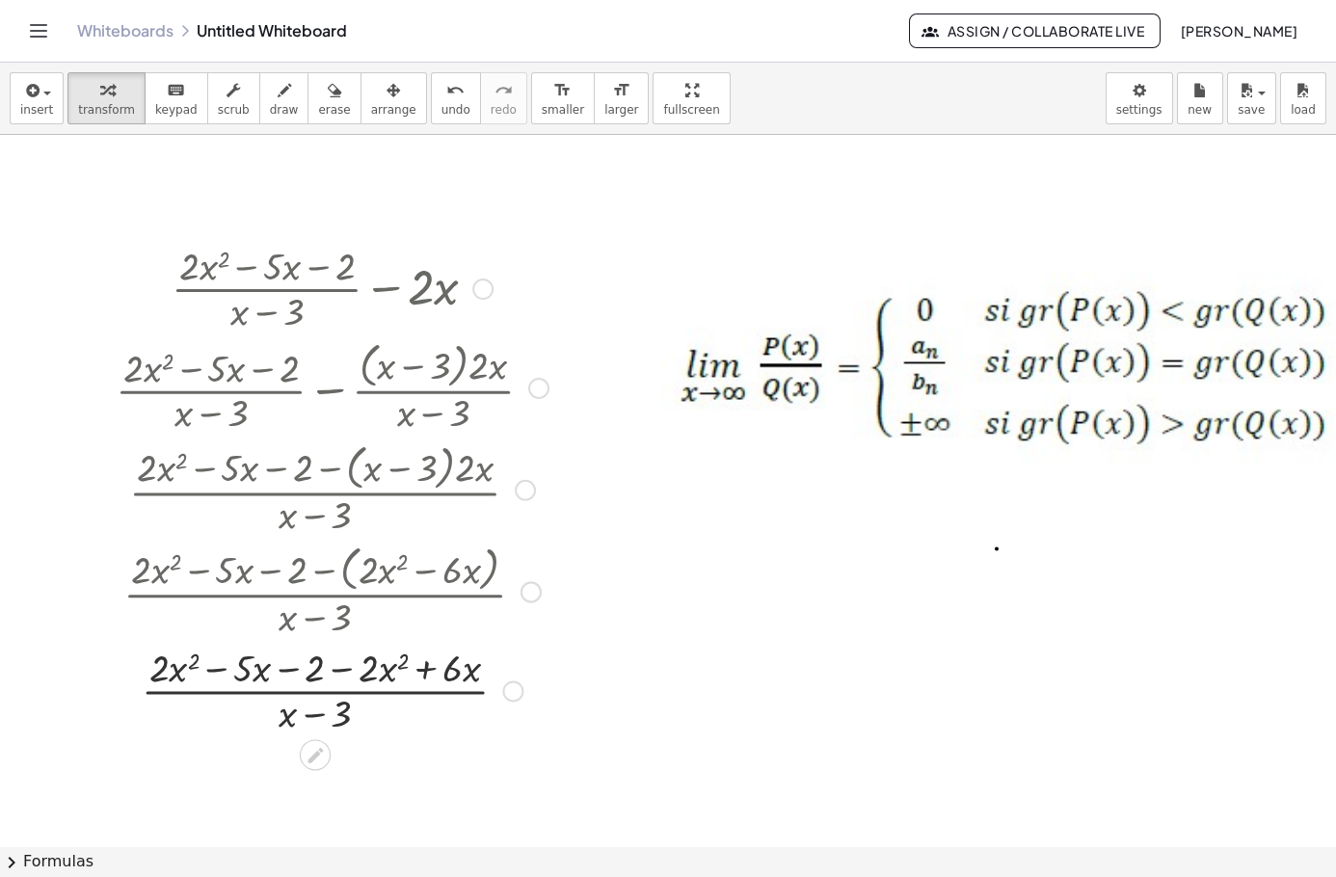
click at [506, 693] on div "Transform line Copy line as LaTeX Copy derivation as LaTeX Expand new lines: On" at bounding box center [512, 692] width 21 height 21
click at [576, 730] on span "Expand new lines: On" at bounding box center [618, 734] width 131 height 15
click at [520, 696] on div "Transform line Copy line as LaTeX Copy derivation as LaTeX Expand new lines: On" at bounding box center [512, 692] width 21 height 21
click at [572, 742] on li "Expand new lines: Off" at bounding box center [631, 735] width 164 height 29
drag, startPoint x: 166, startPoint y: 673, endPoint x: 401, endPoint y: 678, distance: 235.3
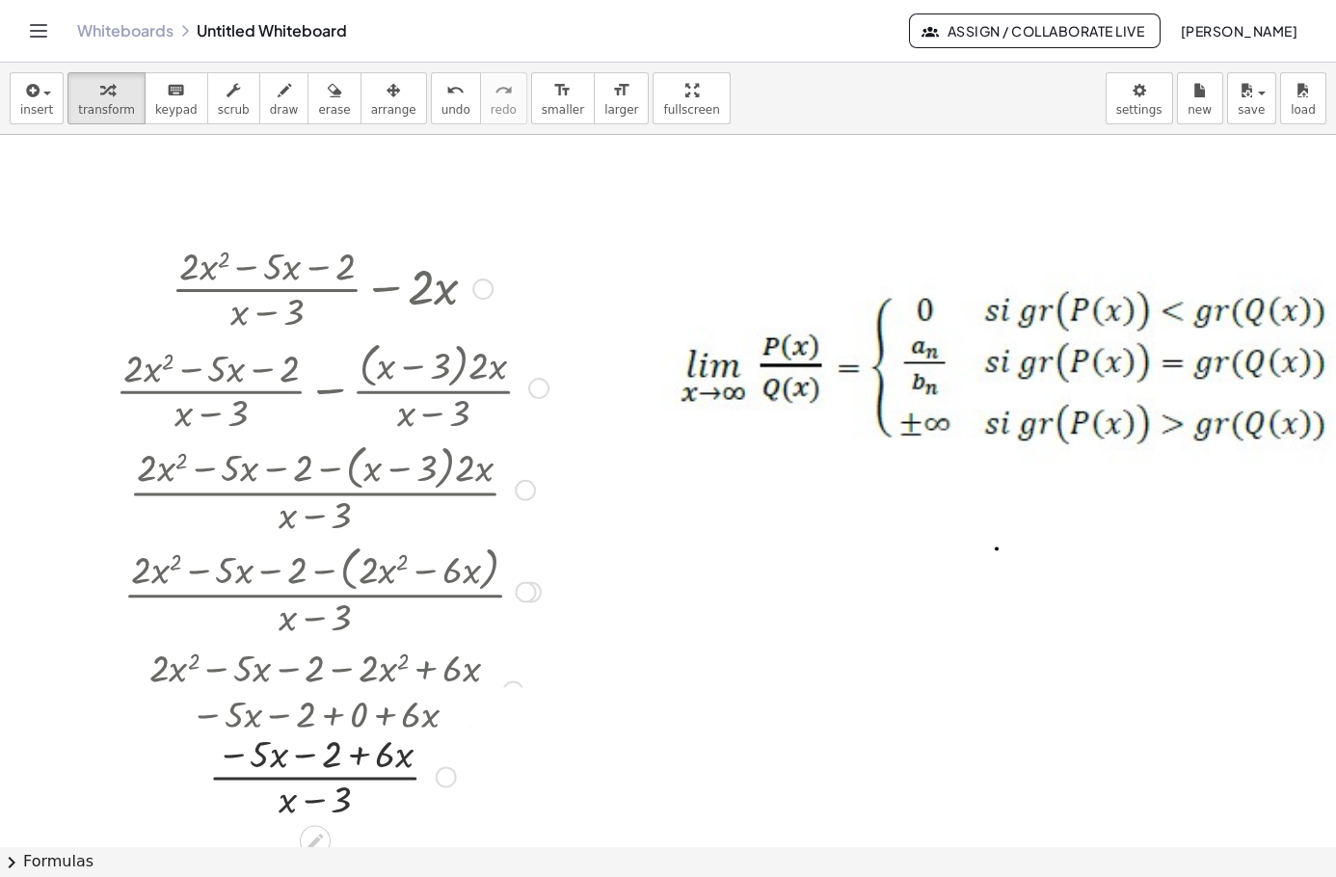
drag, startPoint x: 438, startPoint y: 696, endPoint x: 452, endPoint y: 775, distance: 80.4
click at [315, 778] on div "− · 5 · x − 2 · ( + x − 3 ) · ( ) · x · 6 + Transform line Copy line as LaTeX C…" at bounding box center [315, 778] width 0 height 0
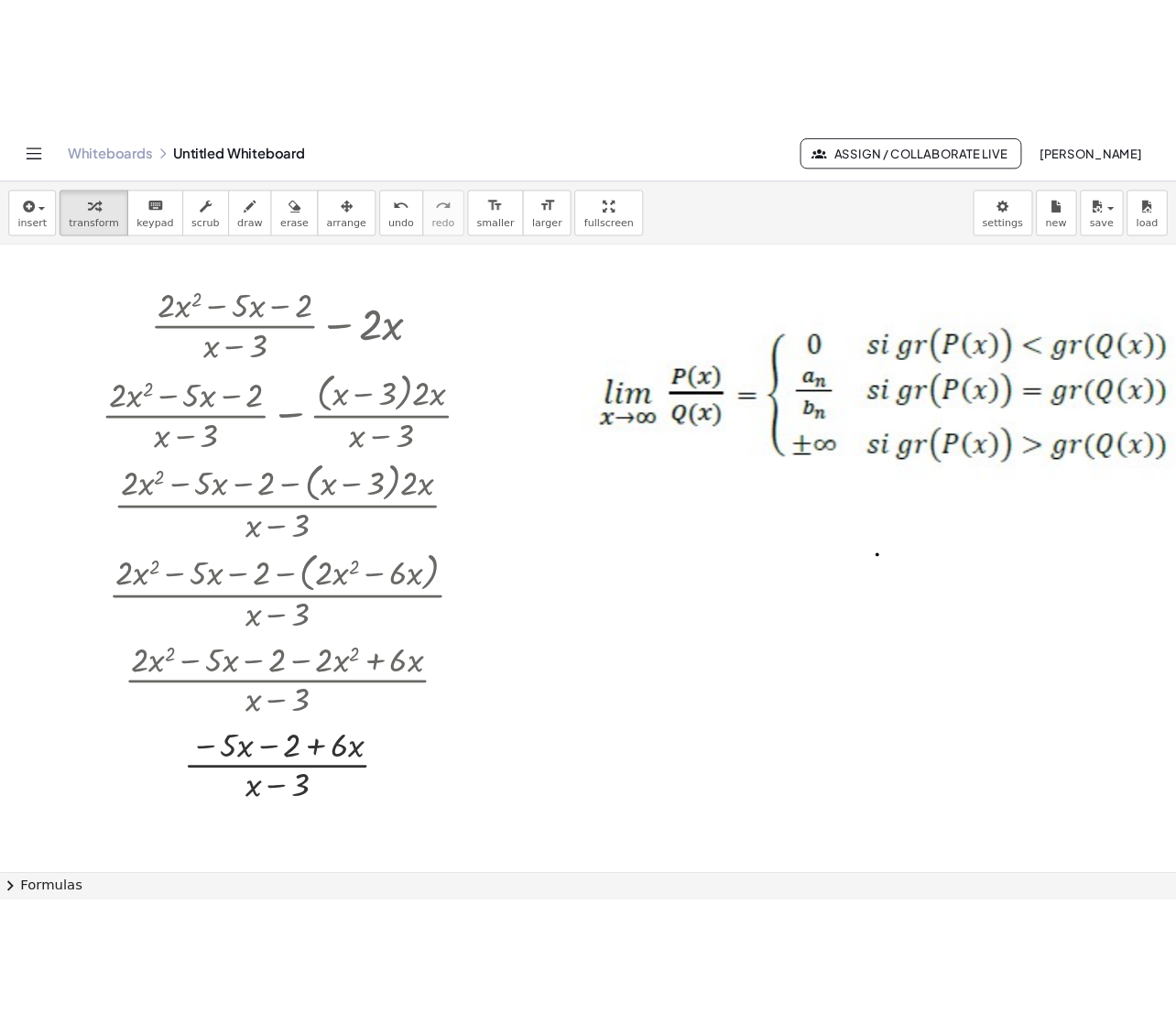
scroll to position [73, 823]
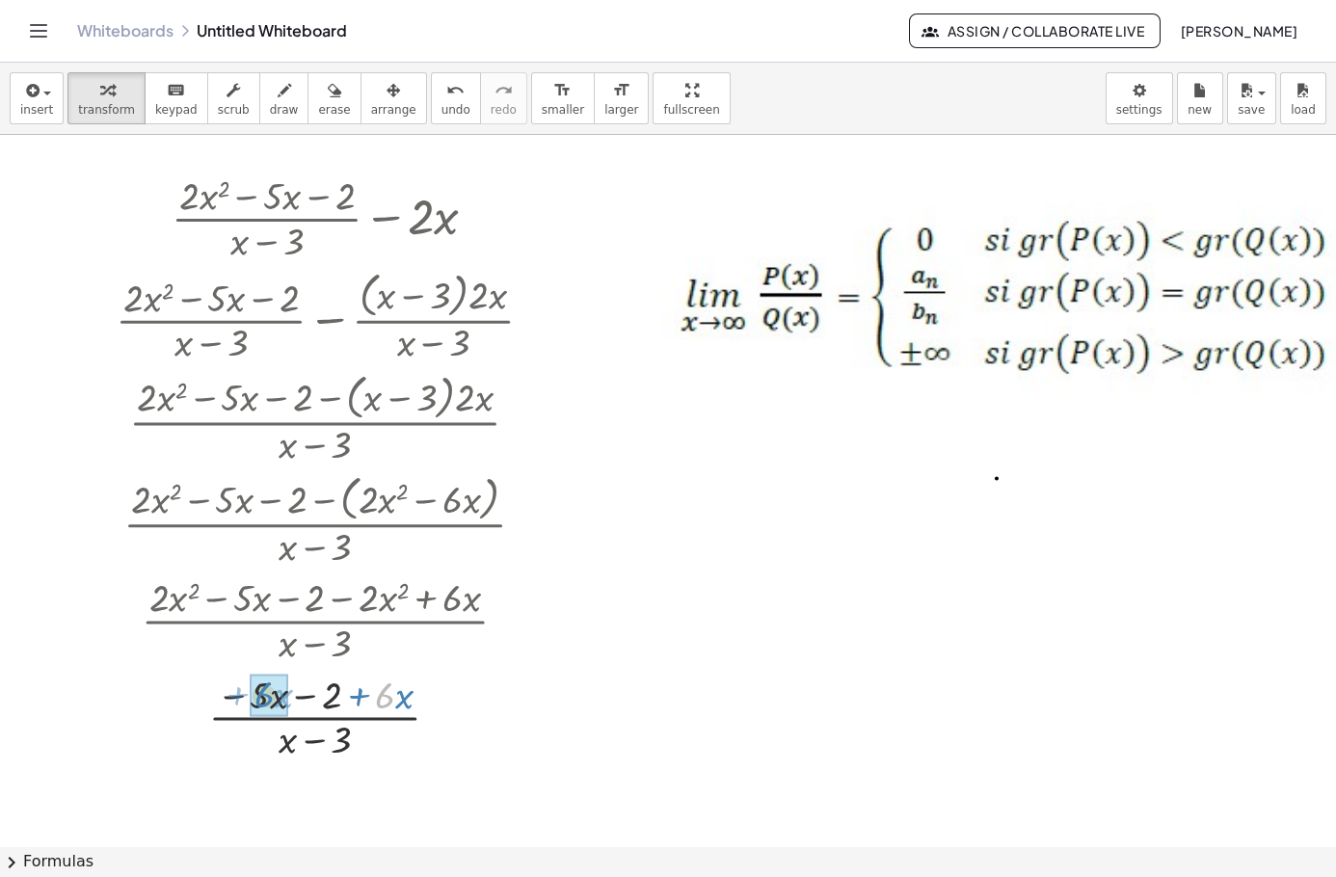
drag, startPoint x: 390, startPoint y: 701, endPoint x: 273, endPoint y: 701, distance: 116.7
